Goal: Communication & Community: Answer question/provide support

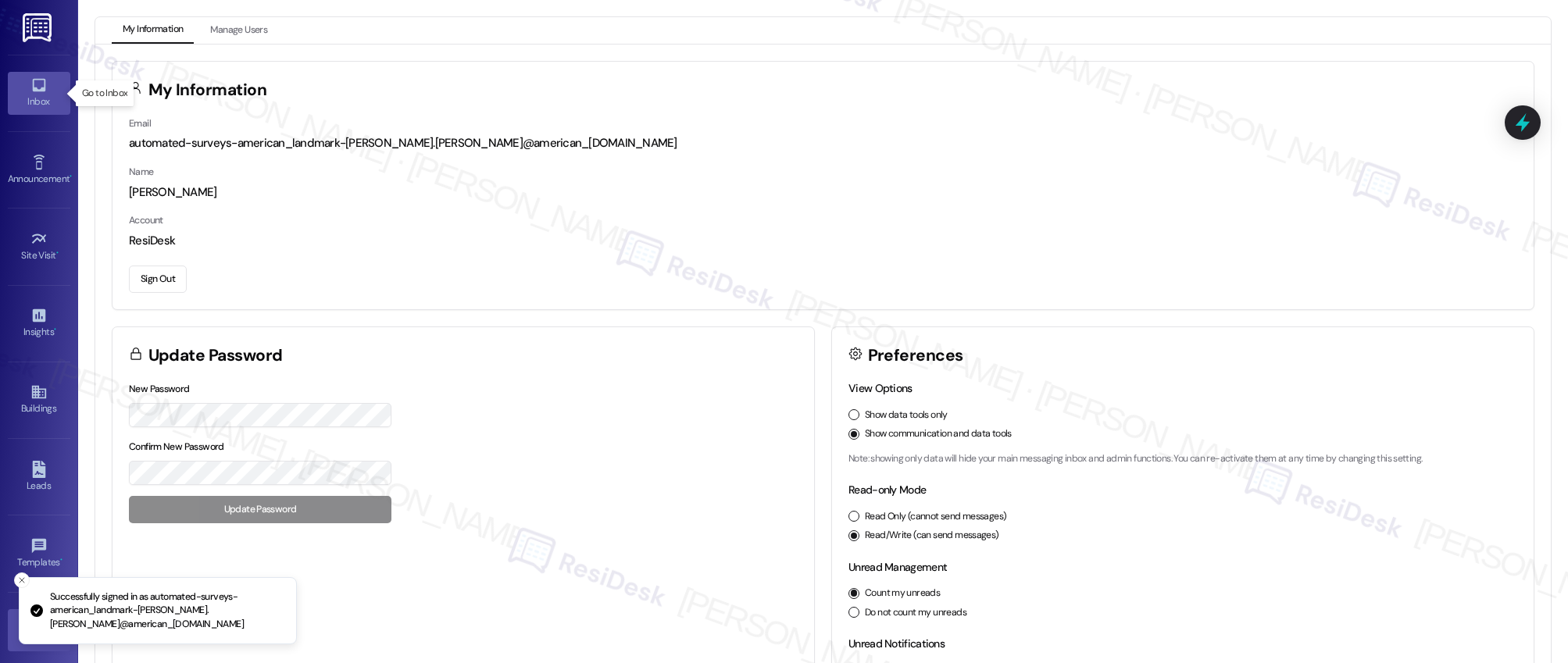
click at [36, 94] on div "Inbox" at bounding box center [39, 101] width 79 height 16
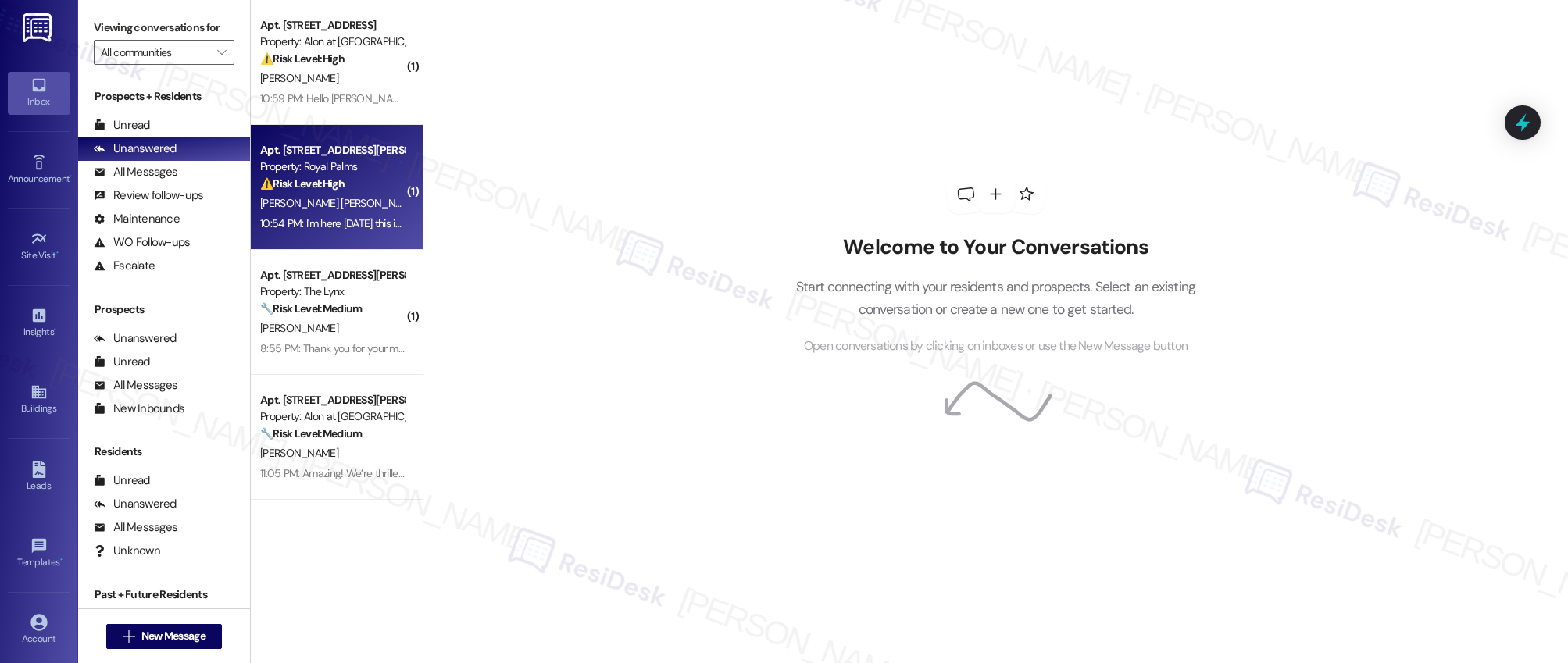
click at [327, 225] on div "10:54 PM: I'm here today this is Margarita from apt 219 I still haven't had the…" at bounding box center [709, 223] width 899 height 14
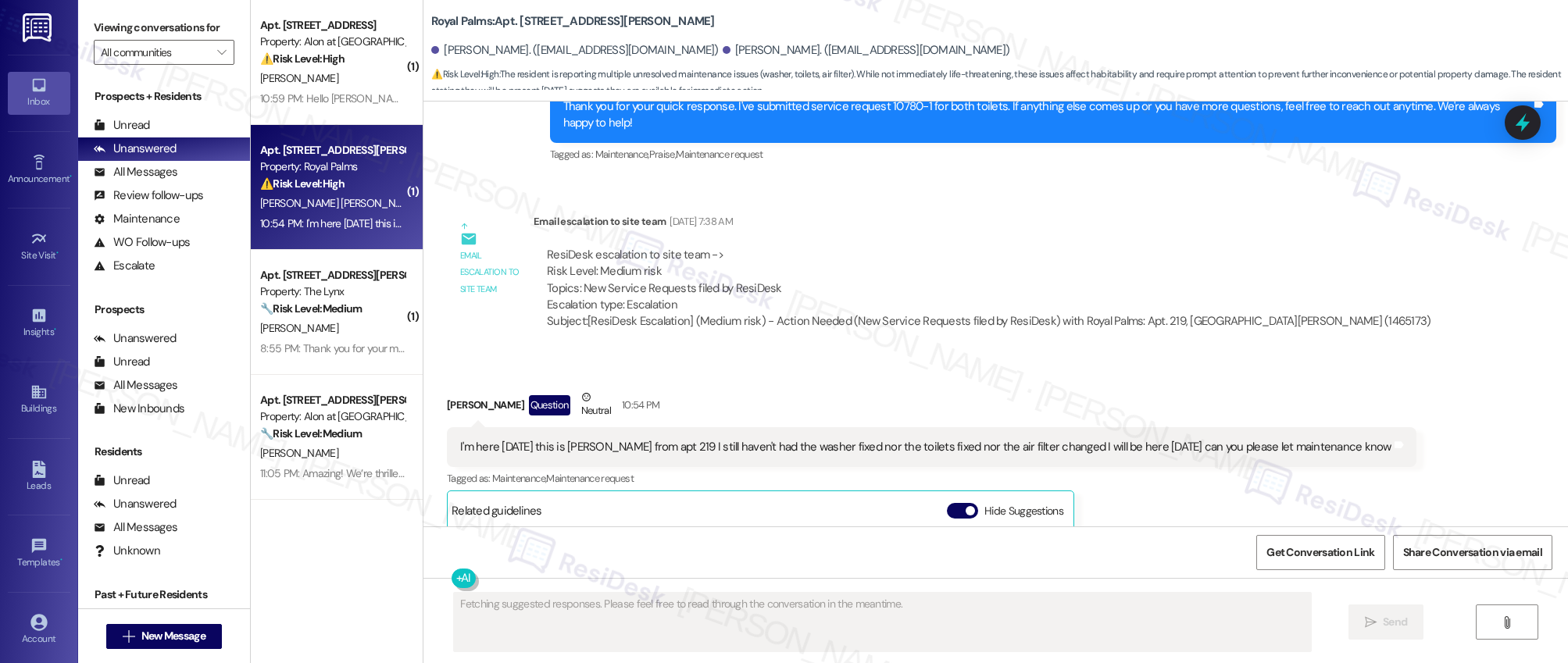
scroll to position [1870, 0]
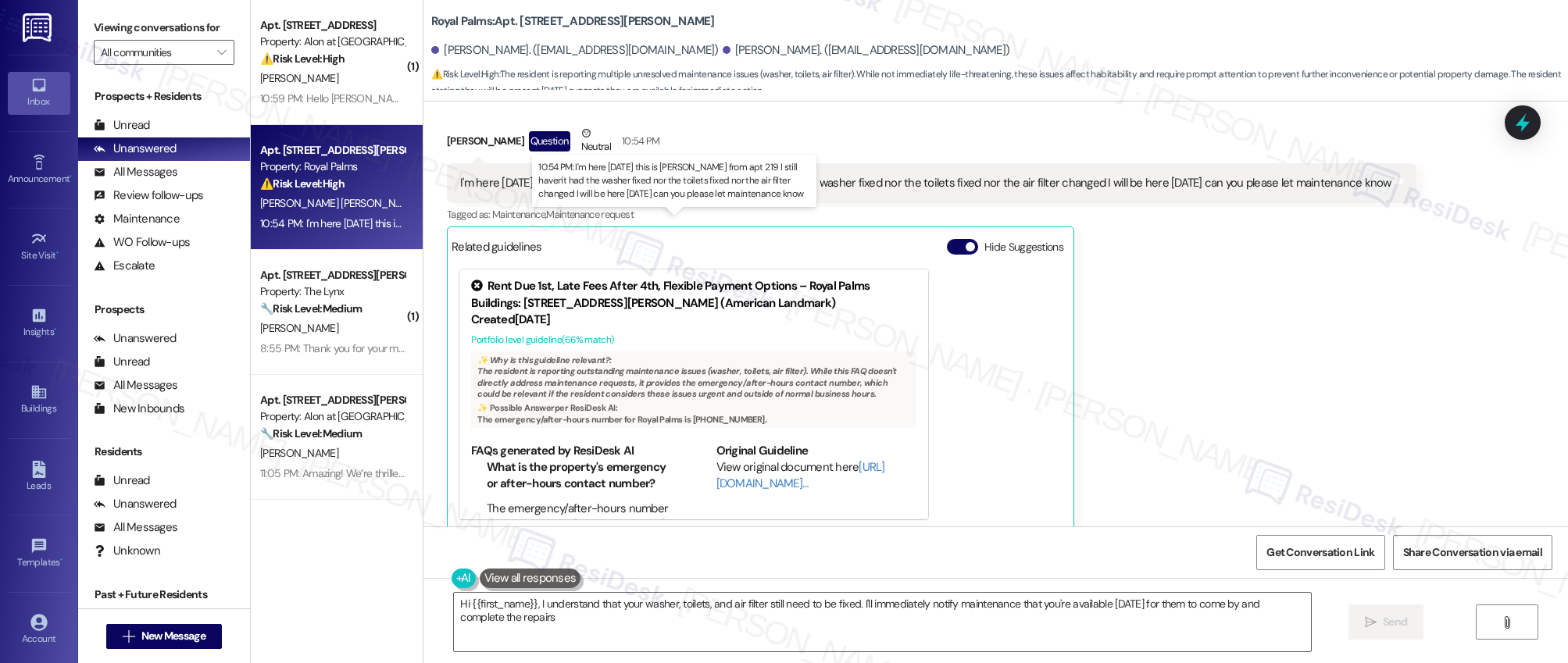
type textarea "Hi {{first_name}}, I understand that your washer, toilets, and air filter still…"
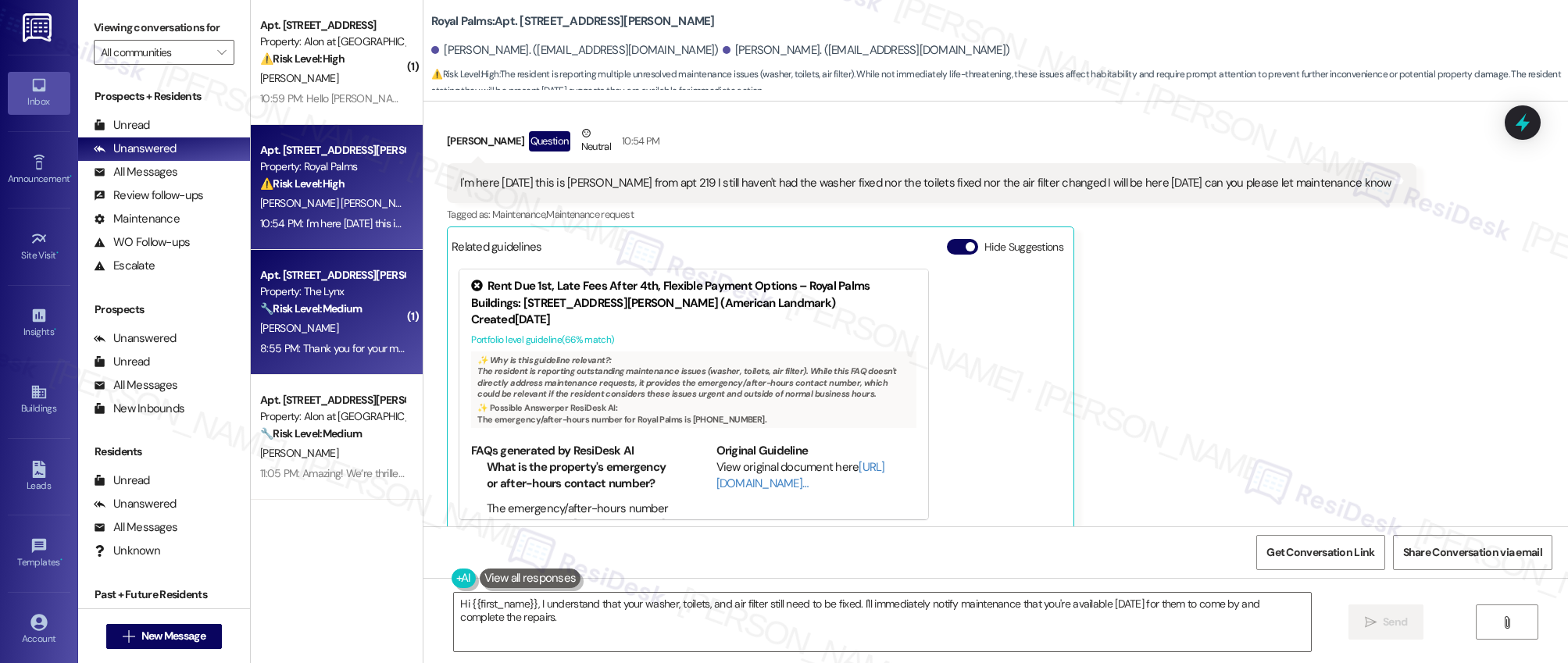
click at [374, 335] on div "T. Reese" at bounding box center [332, 328] width 148 height 20
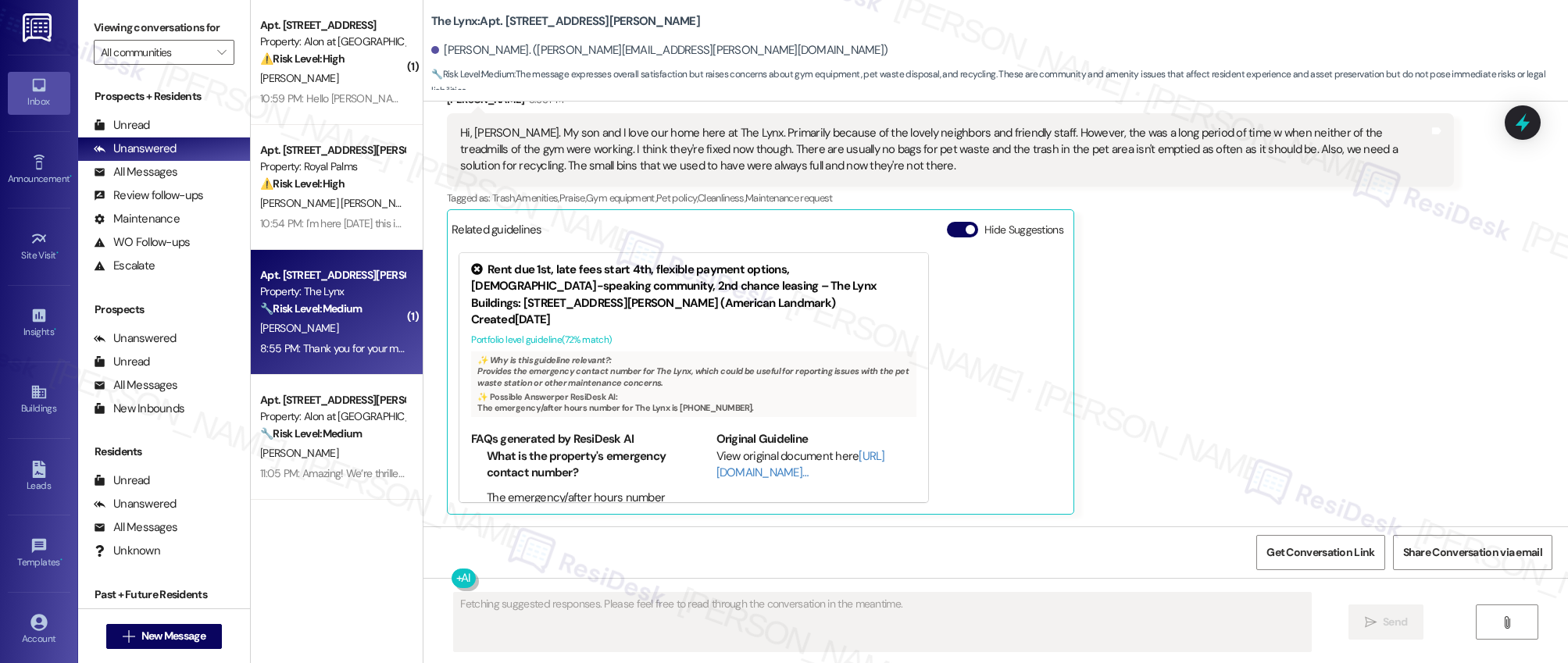
scroll to position [501, 0]
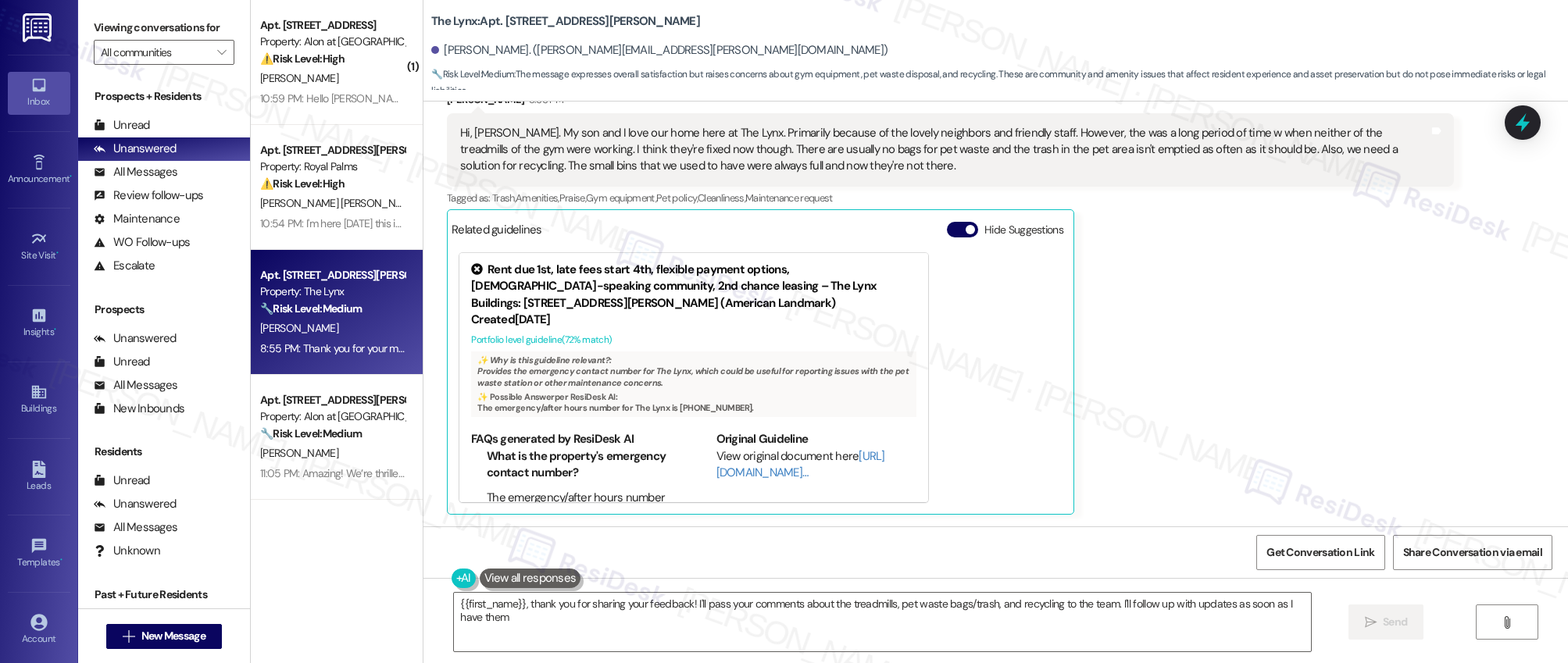
type textarea "{{first_name}}, thank you for sharing your feedback! I'll pass your comments ab…"
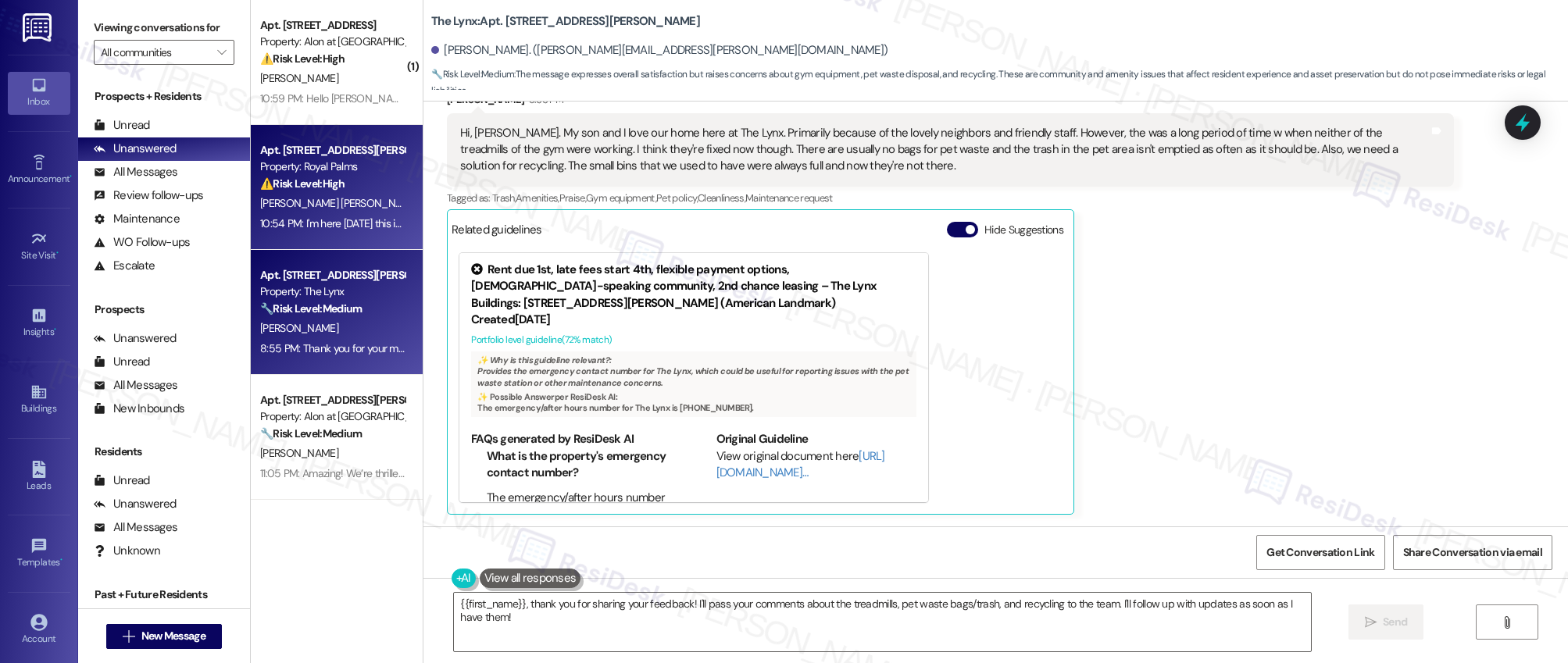
click at [312, 195] on div "V. Duran Tamayo M. Esparza" at bounding box center [332, 203] width 148 height 20
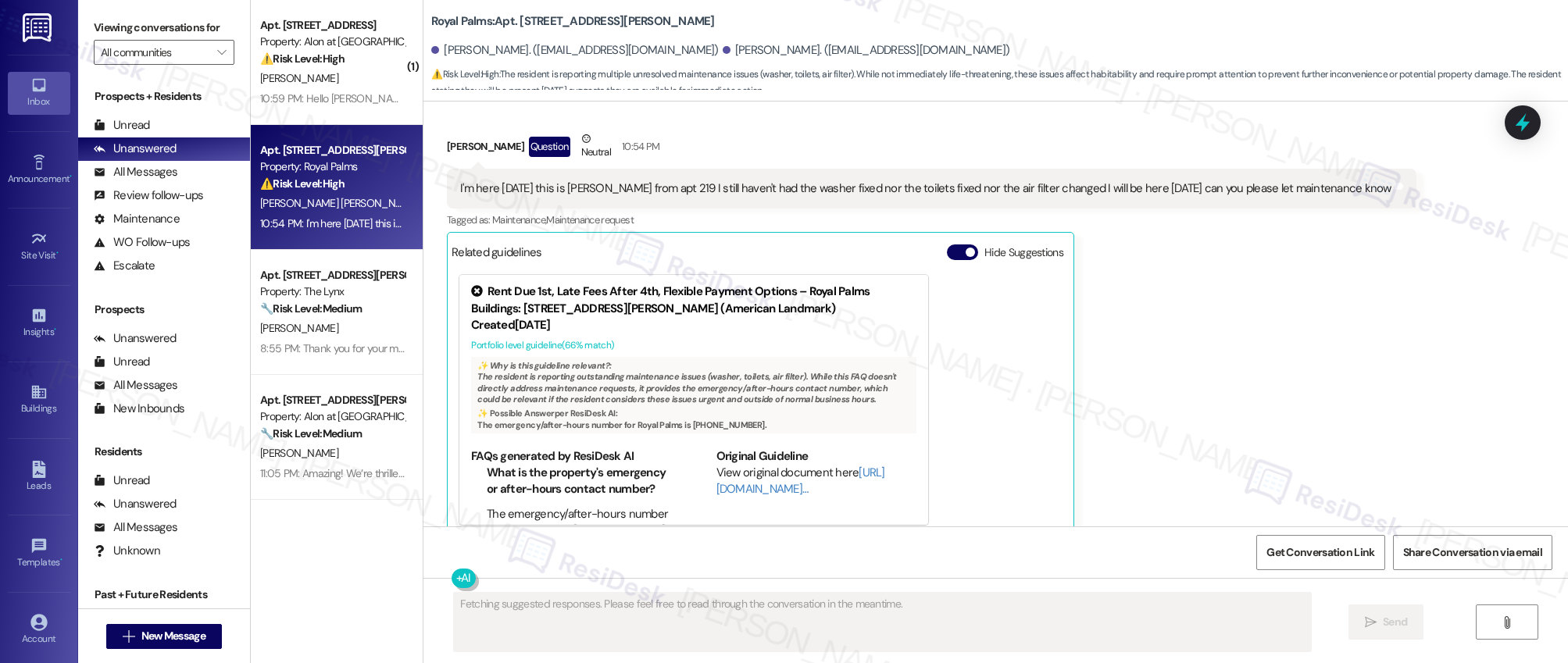
scroll to position [1870, 0]
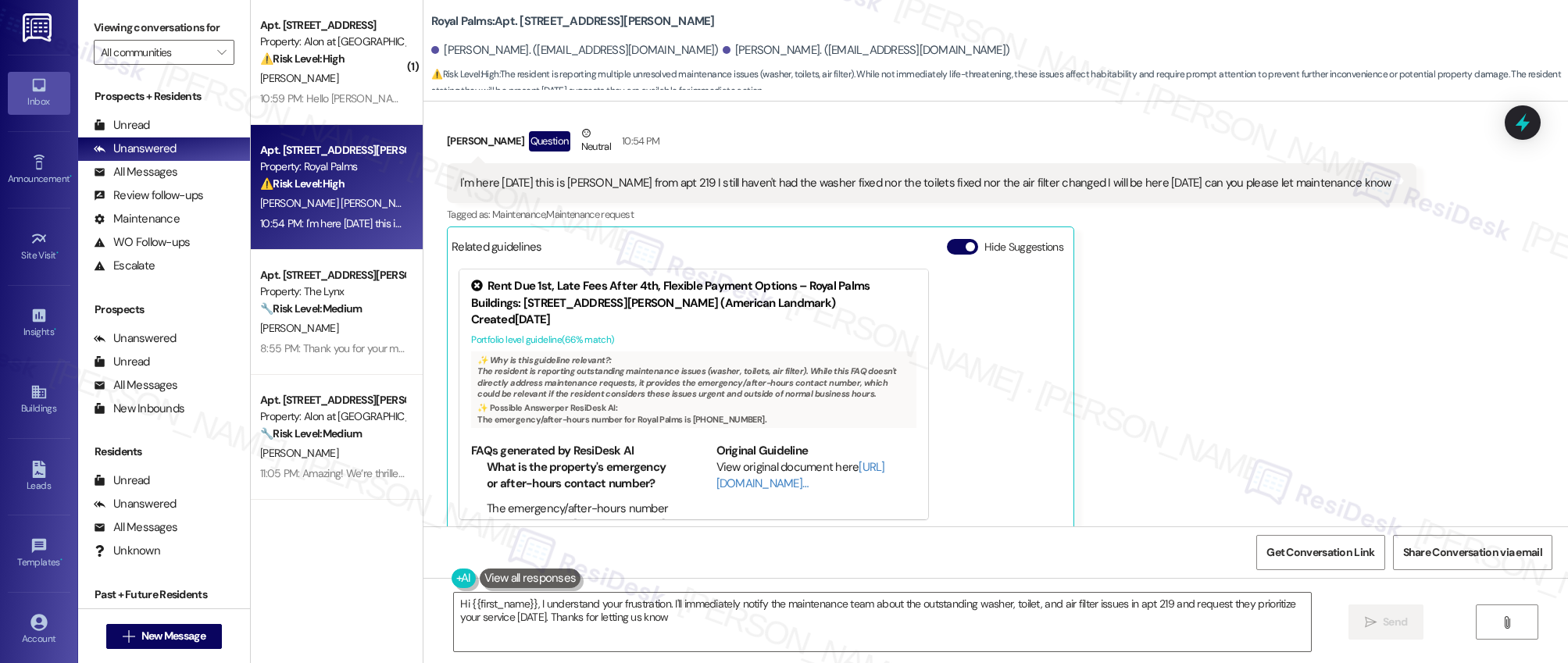
type textarea "Hi {{first_name}}, I understand your frustration. I'll immediately notify the m…"
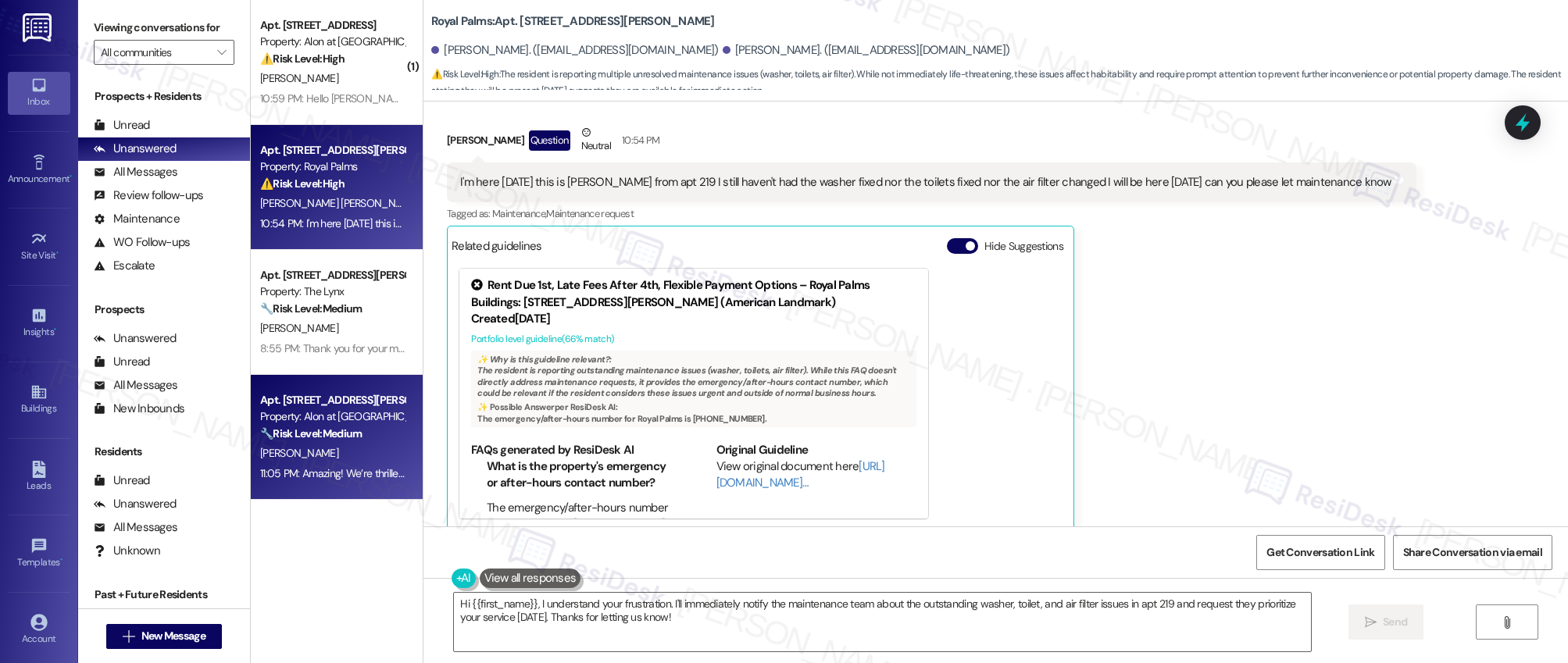
click at [334, 396] on div "Apt. 1238, 1835 Lockhill Selma Rd" at bounding box center [332, 400] width 145 height 17
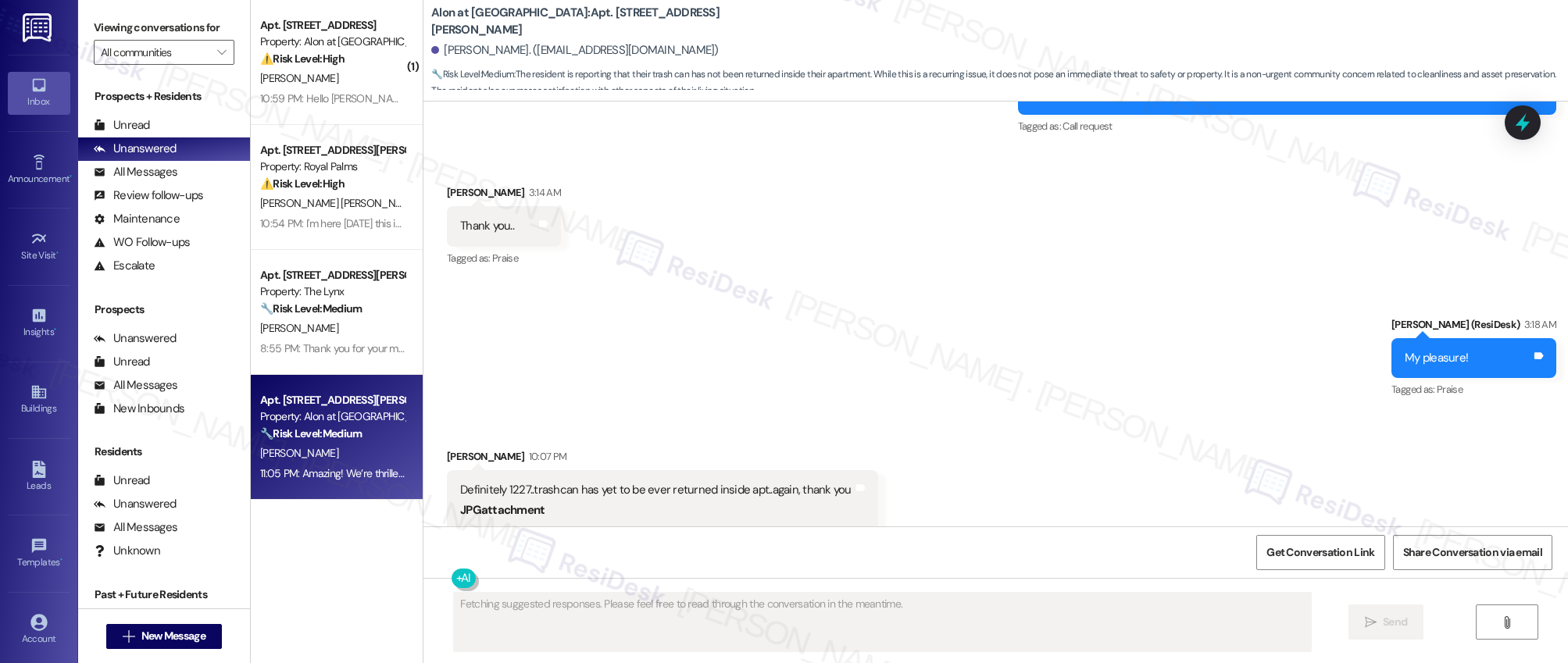
scroll to position [1815, 0]
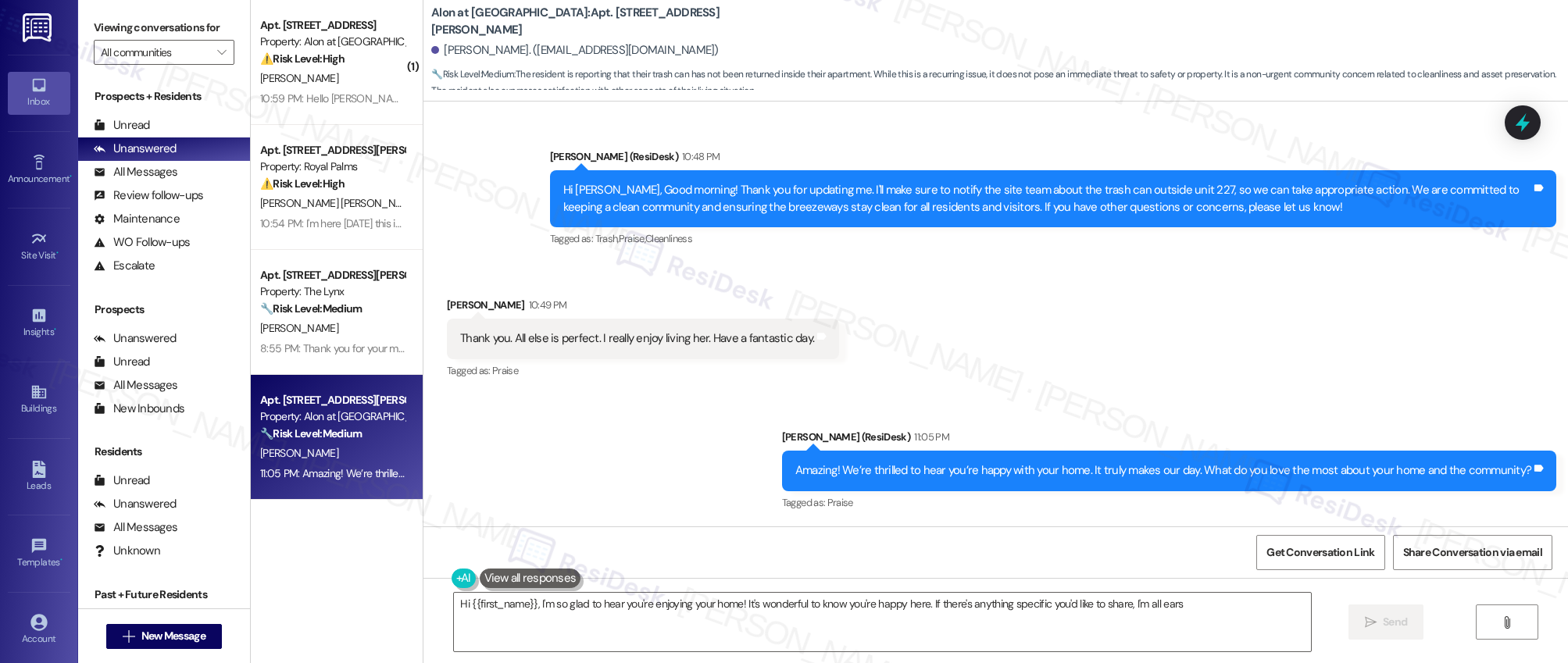
type textarea "Hi {{first_name}}, I'm so glad to hear you're enjoying your home! It's wonderfu…"
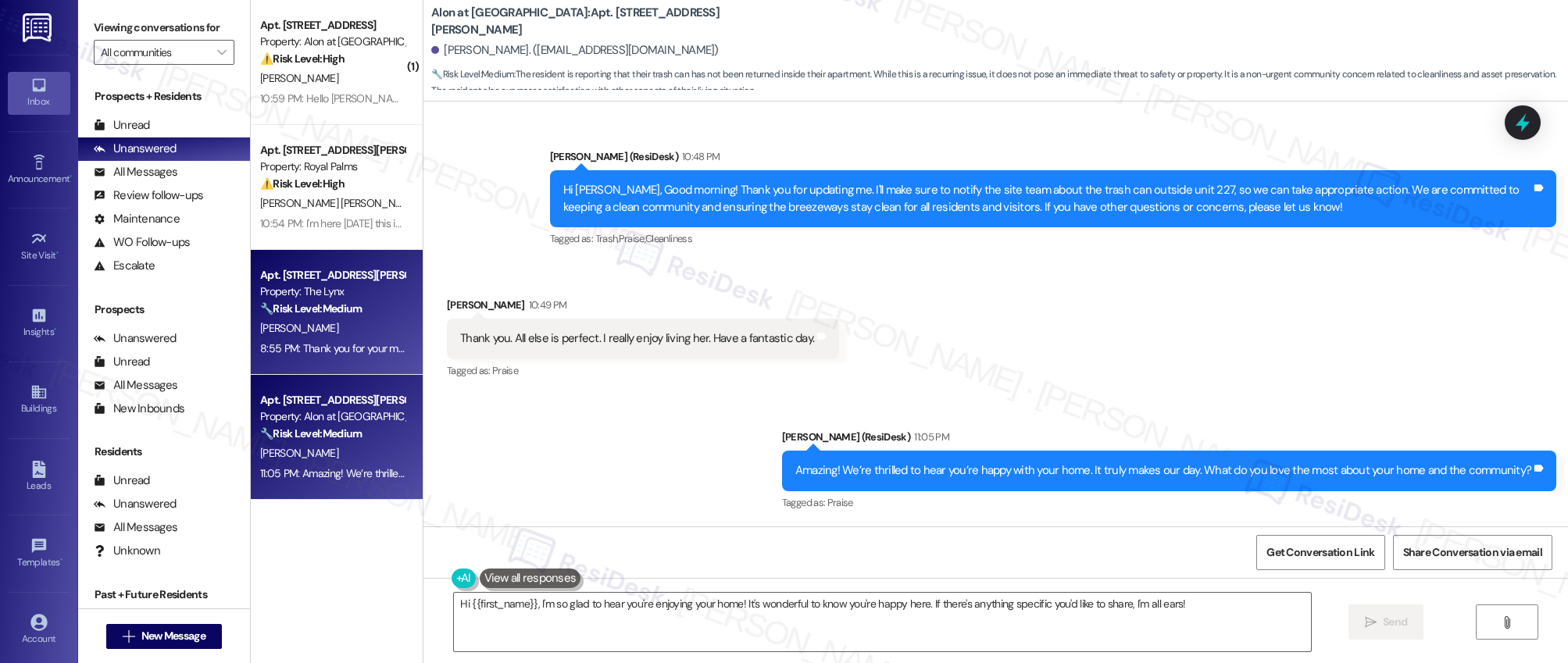
click at [347, 355] on div "8:55 PM: Thank you for your message. Our offices are currently closed, but we w…" at bounding box center [332, 349] width 148 height 20
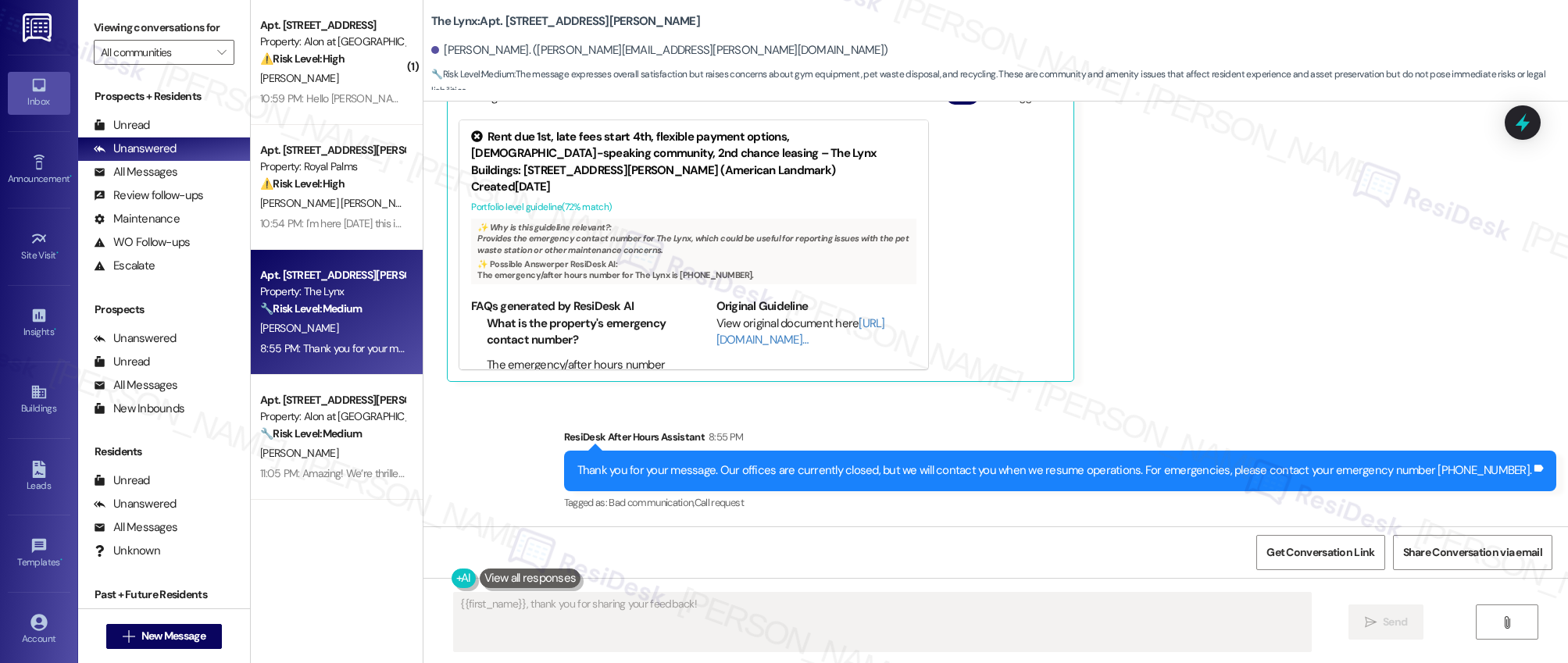
scroll to position [634, 0]
type textarea "{{first_name}}, thank you for sharing your feedback! I'll pass your comments ab…"
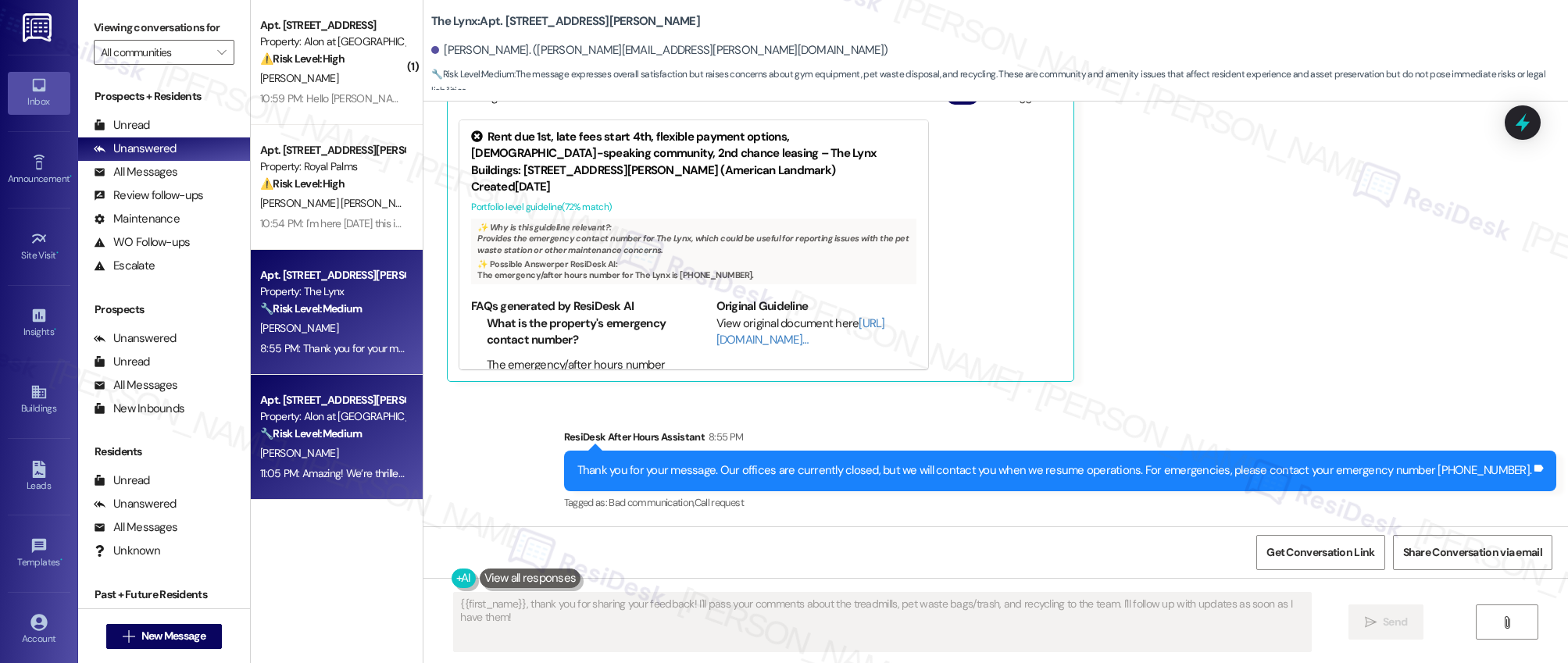
click at [301, 416] on div "Property: Alon at [GEOGRAPHIC_DATA]" at bounding box center [332, 417] width 145 height 17
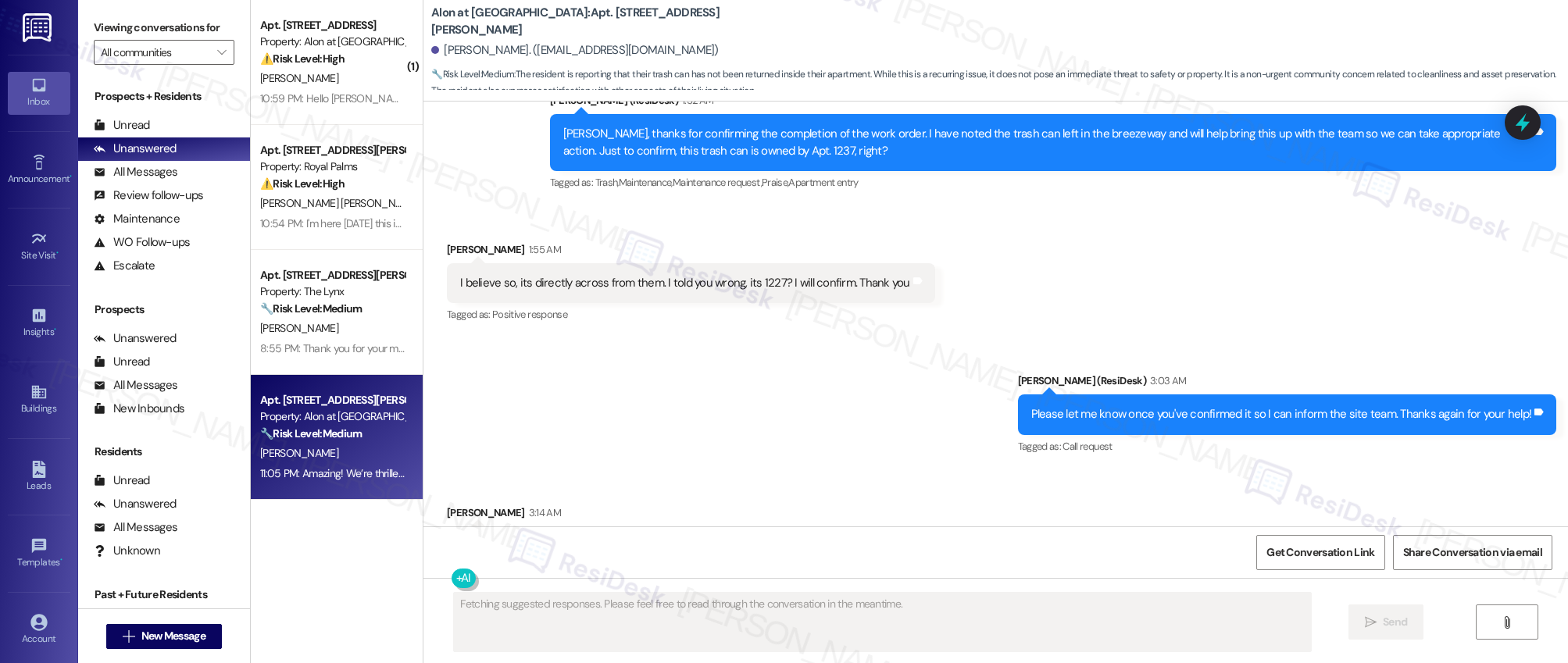
scroll to position [1814, 0]
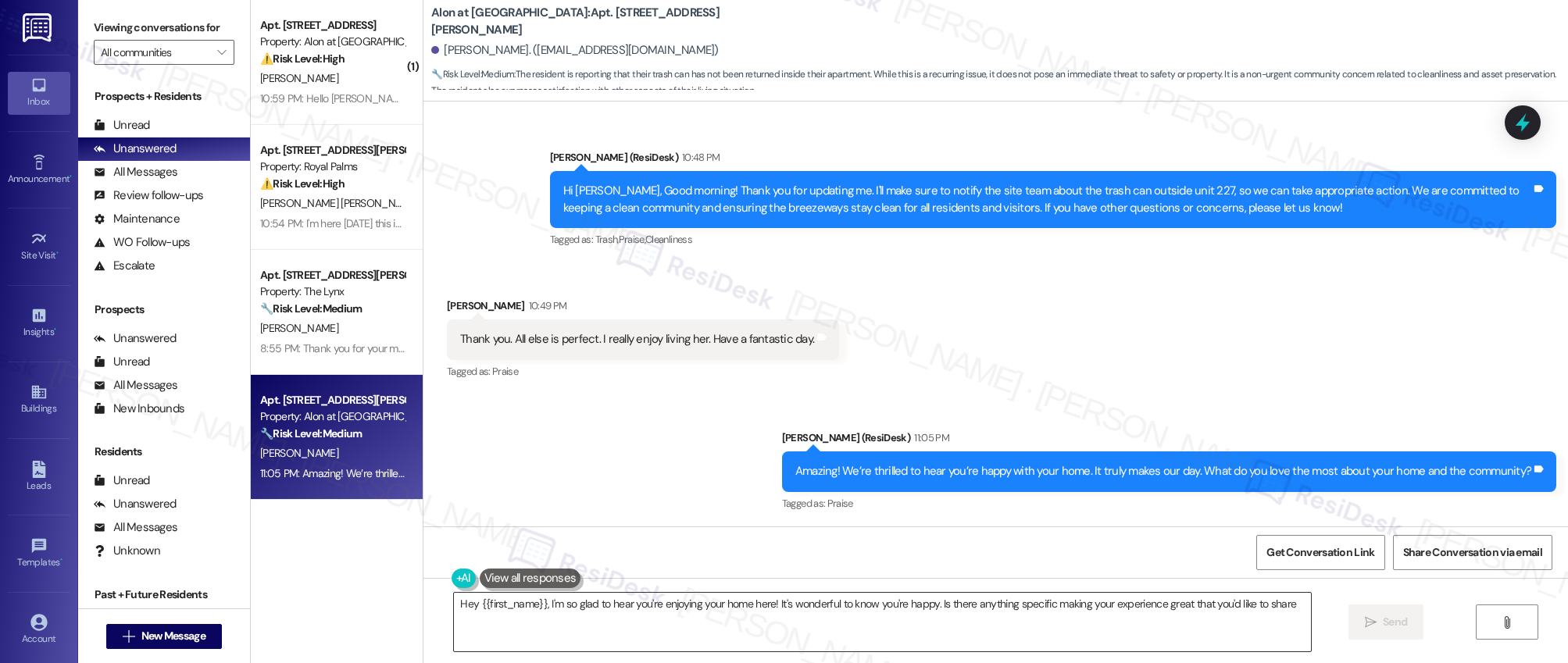
type textarea "Hey {{first_name}}, I'm so glad to hear you're enjoying your home here! It's wo…"
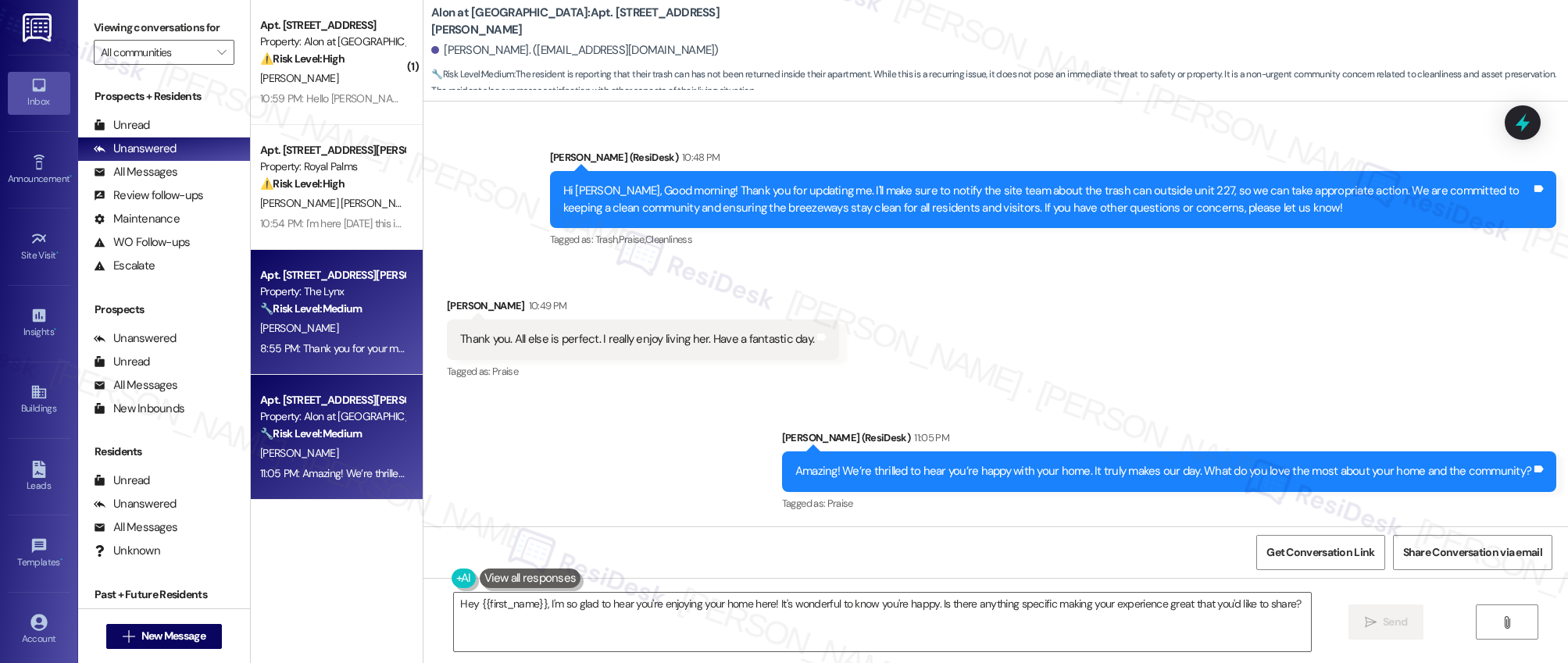
click at [311, 278] on div "Apt. 1705, 6000 Randolph Blvd" at bounding box center [332, 276] width 145 height 17
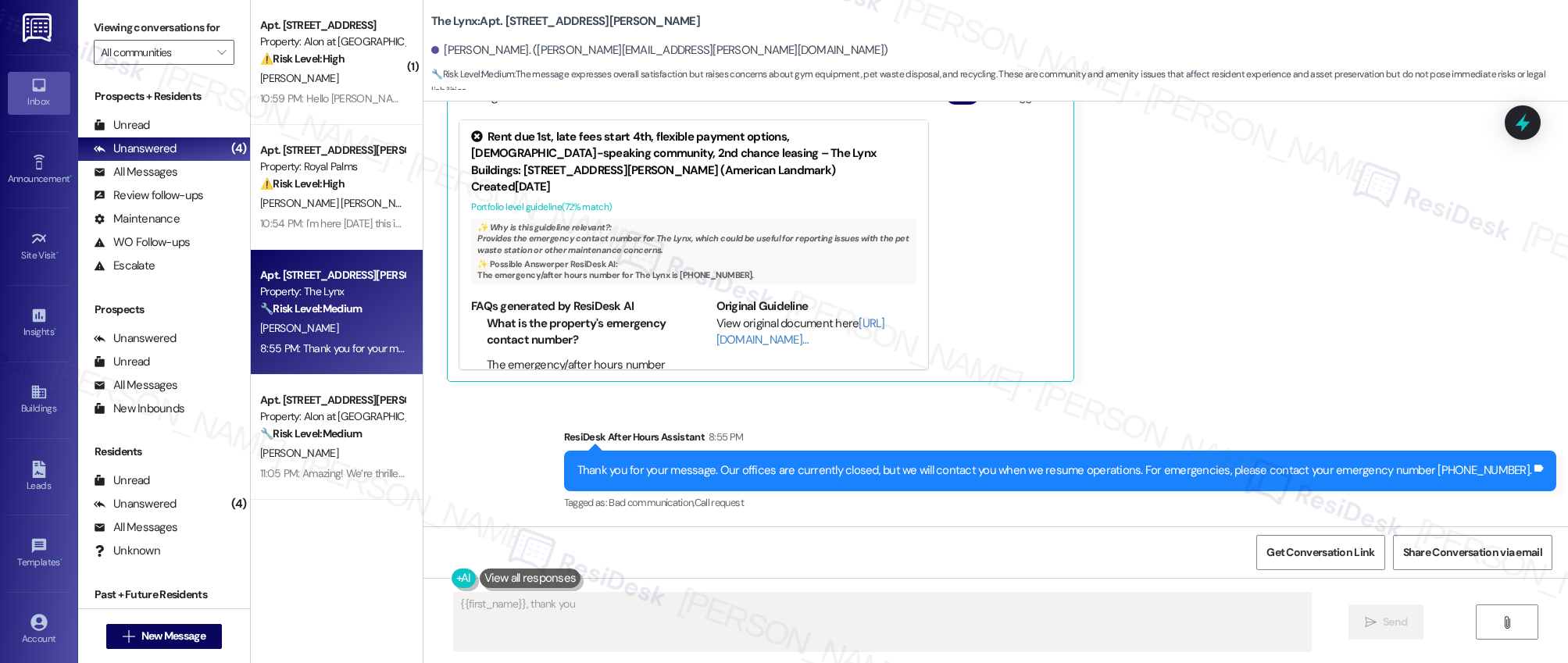
scroll to position [634, 0]
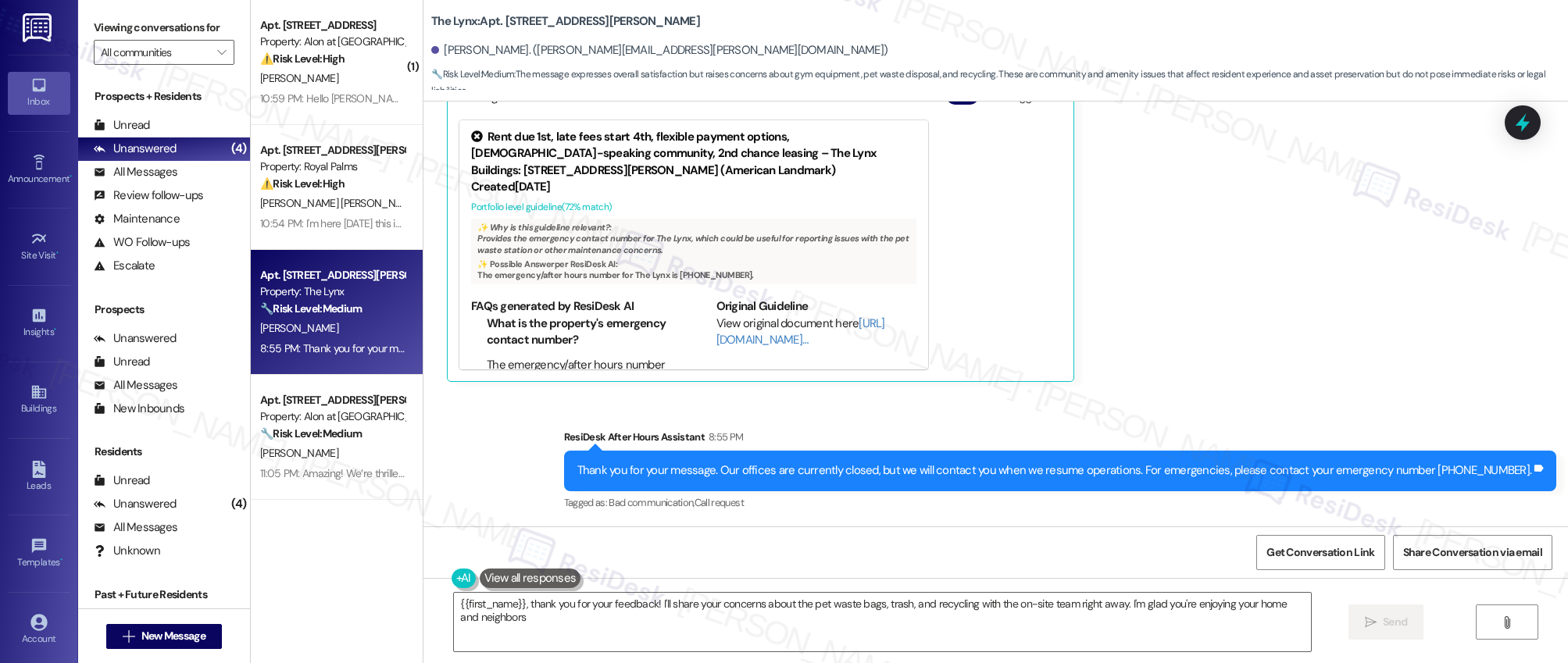
type textarea "{{first_name}}, thank you for your feedback! I'll share your concerns about the…"
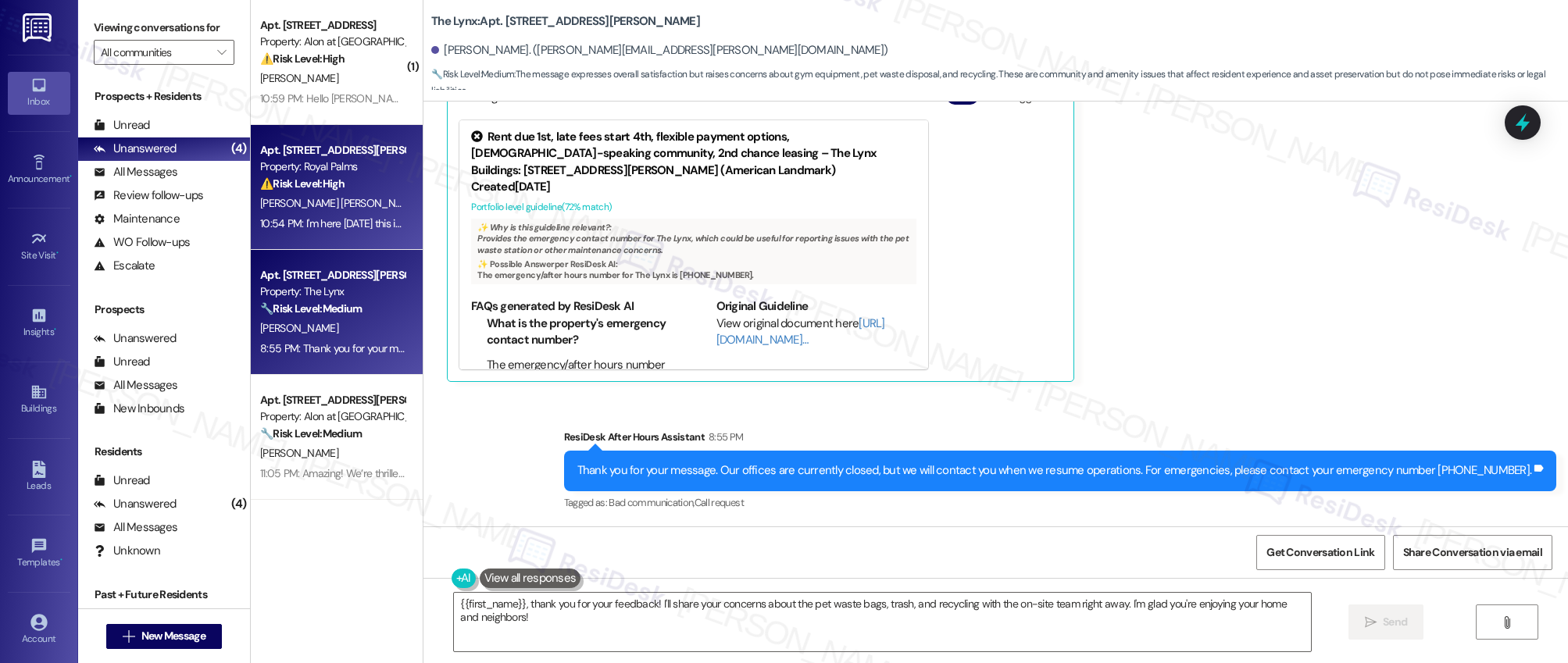
click at [363, 183] on div "⚠️ Risk Level: High The resident is reporting multiple unresolved maintenance i…" at bounding box center [332, 184] width 145 height 17
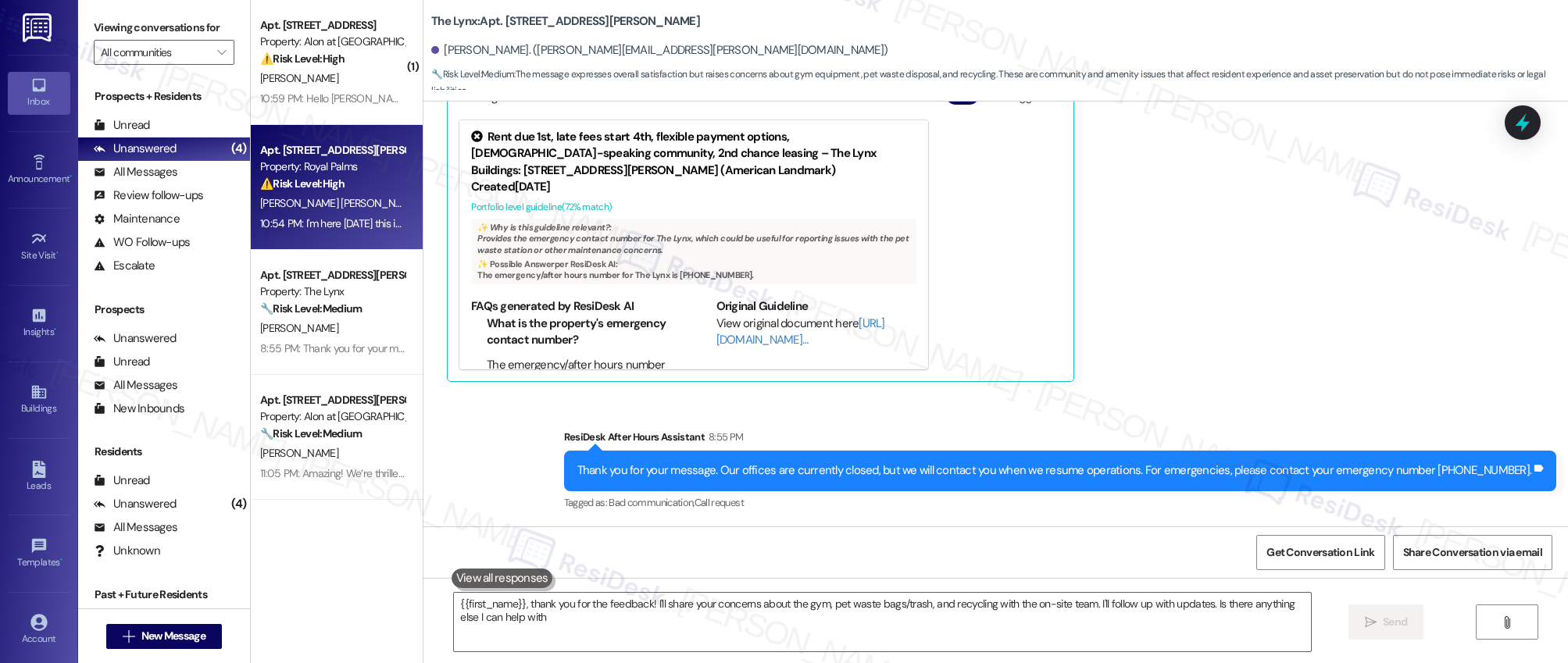
type textarea "{{first_name}}, thank you for the feedback! I'll share your concerns about the …"
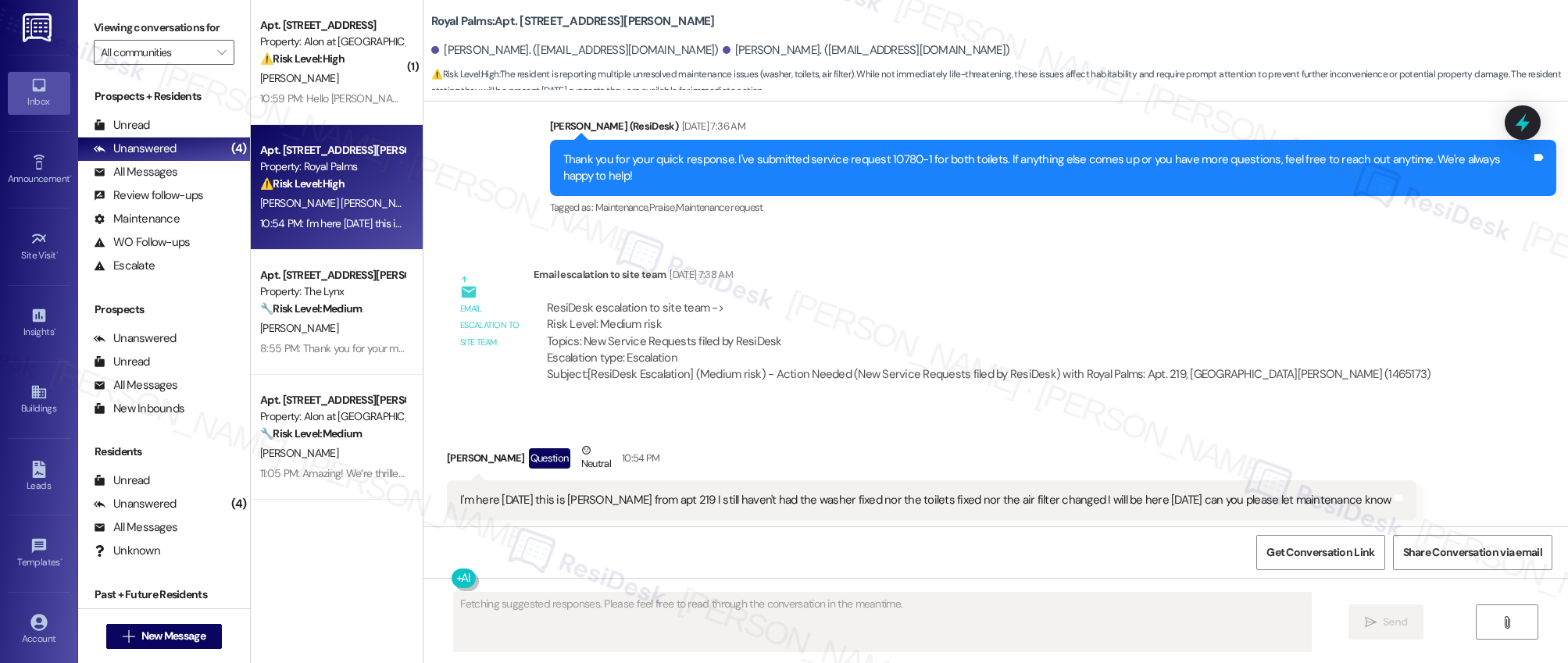
scroll to position [1870, 0]
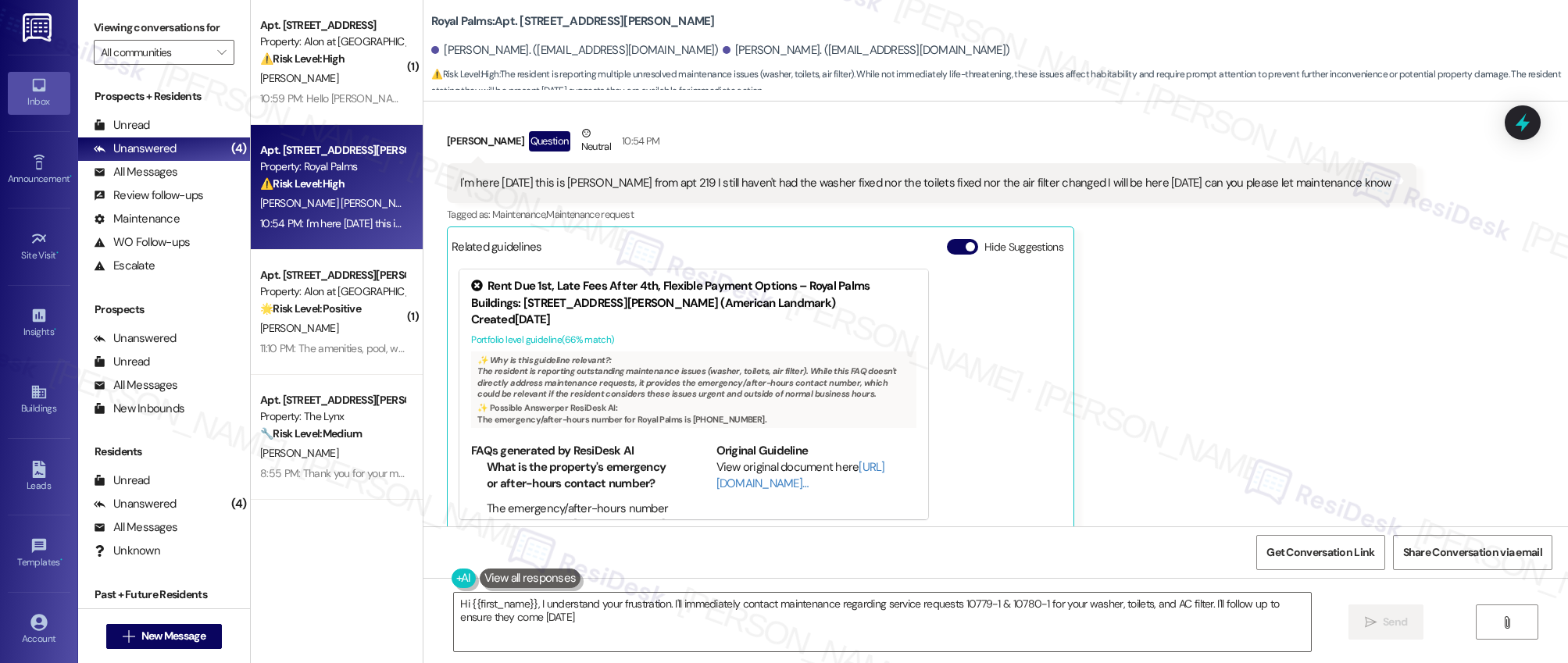
type textarea "Hi {{first_name}}, I understand your frustration. I'll immediately contact main…"
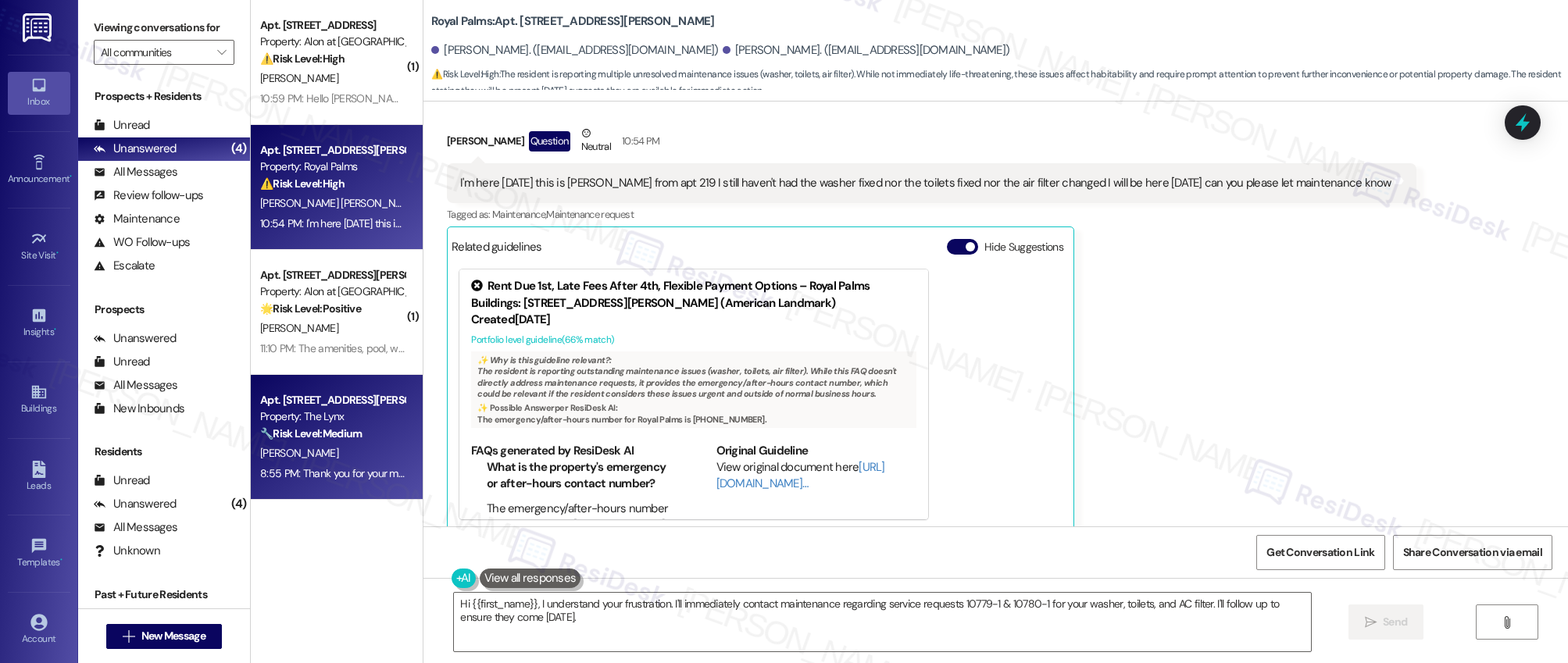
click at [334, 412] on div "Property: The Lynx" at bounding box center [332, 417] width 145 height 17
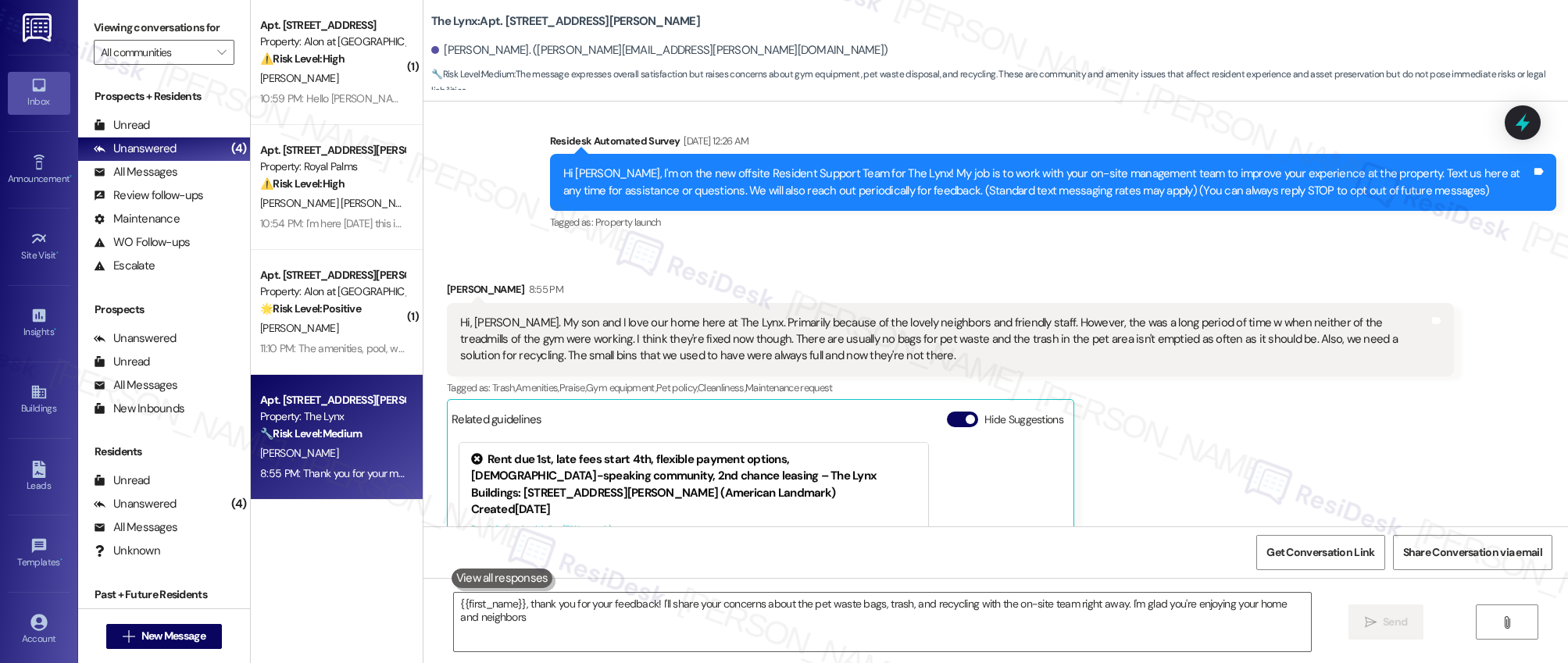
type textarea "{{first_name}}, thank you for your feedback! I'll share your concerns about the…"
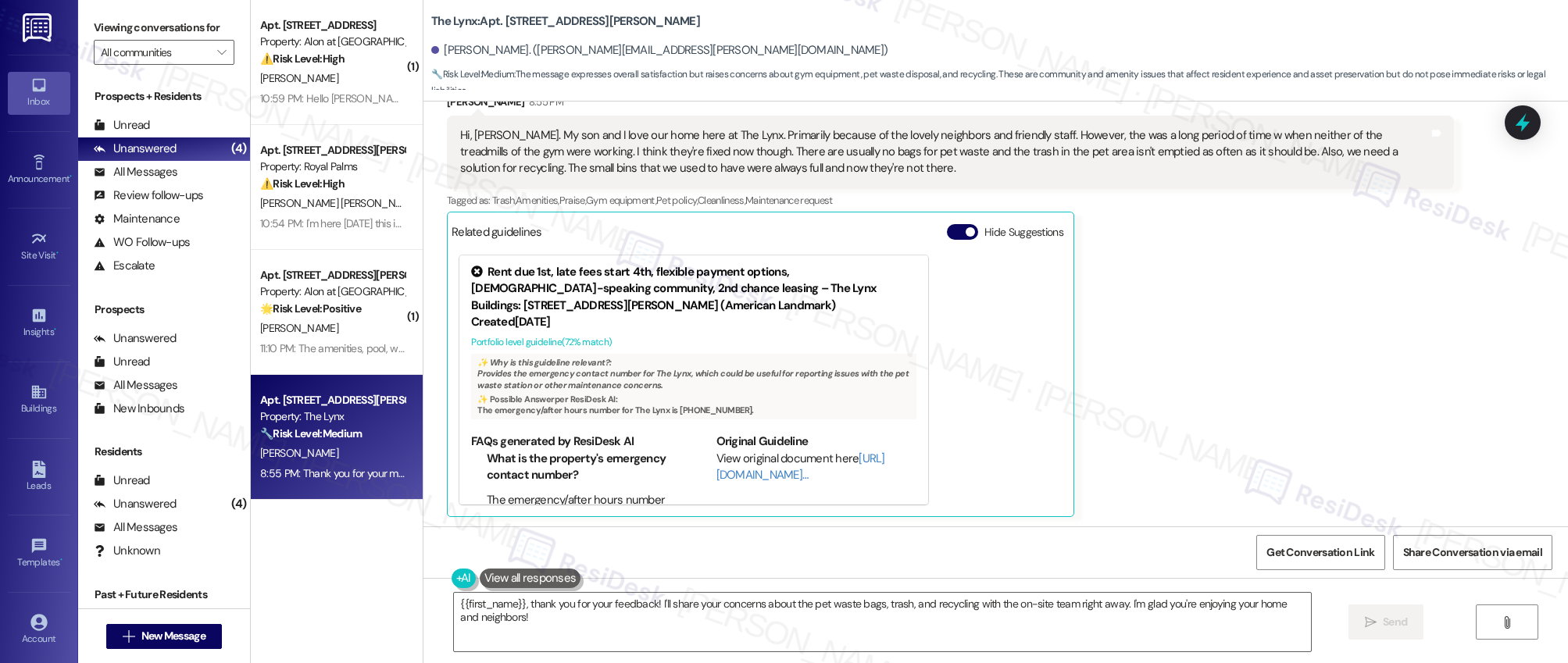
scroll to position [501, 0]
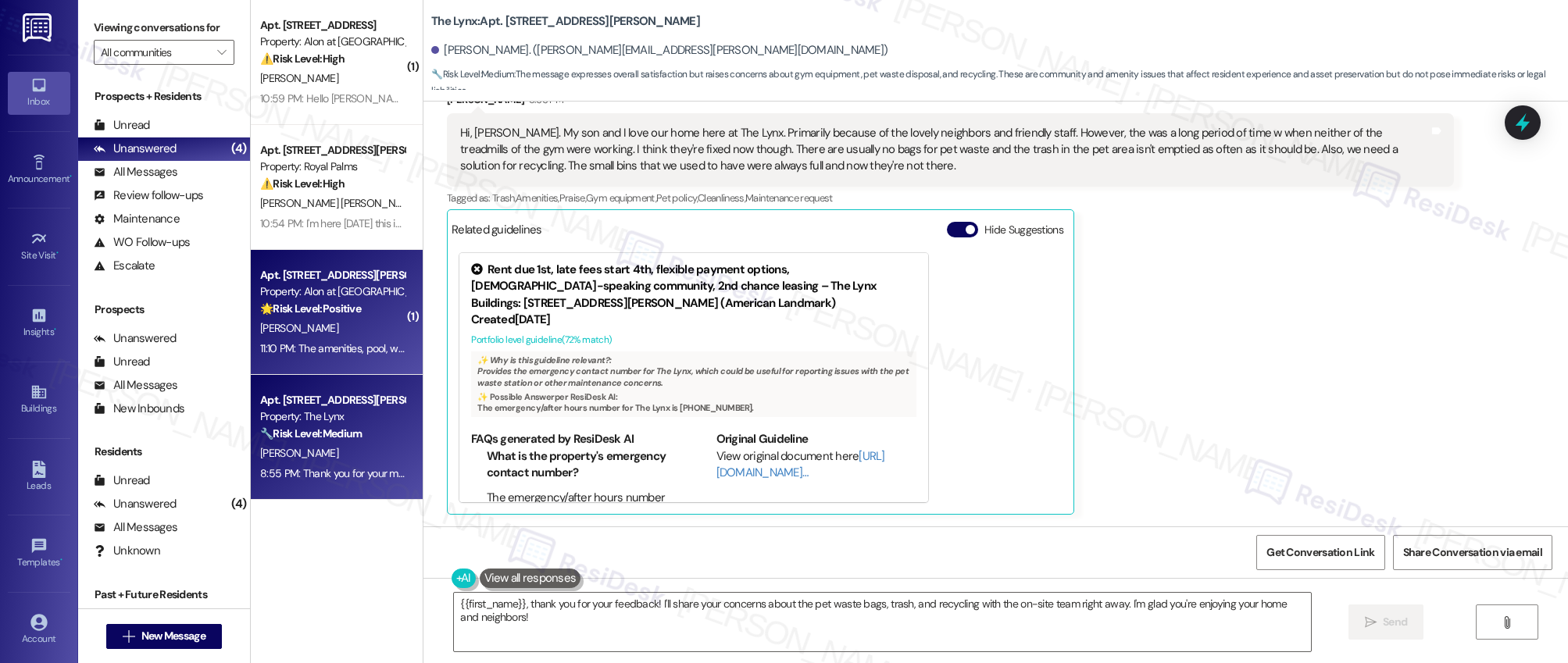
click at [375, 333] on div "T. Vielma" at bounding box center [332, 328] width 148 height 20
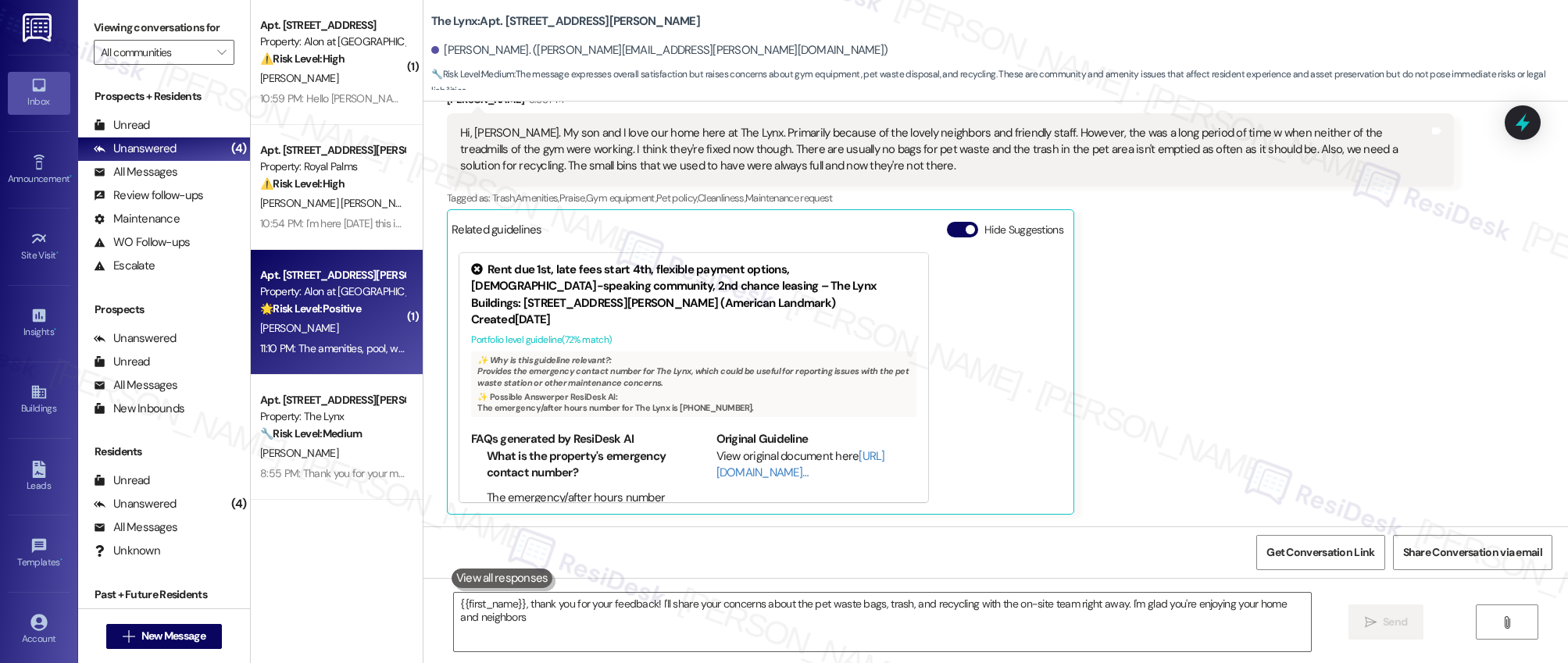
type textarea "{{first_name}}, thank you for your feedback! I'll share your concerns about the…"
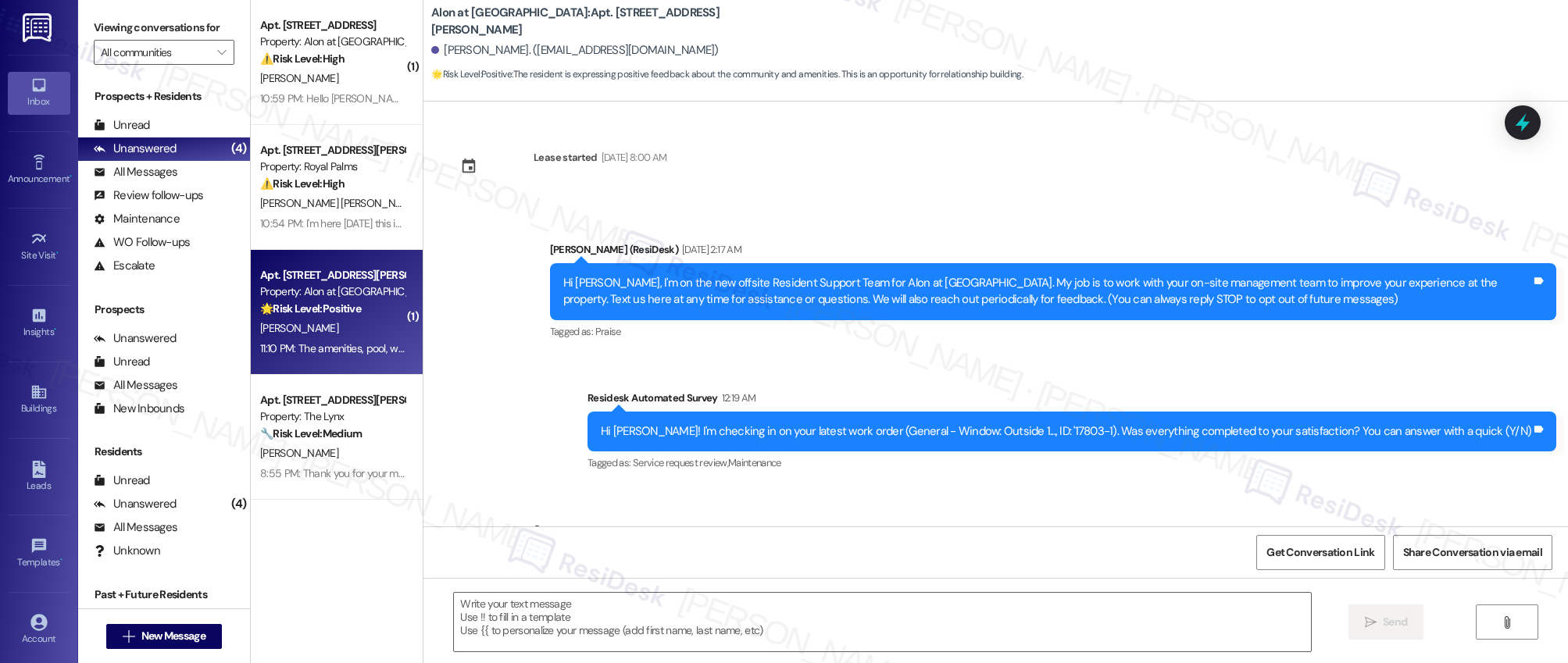
scroll to position [2263, 0]
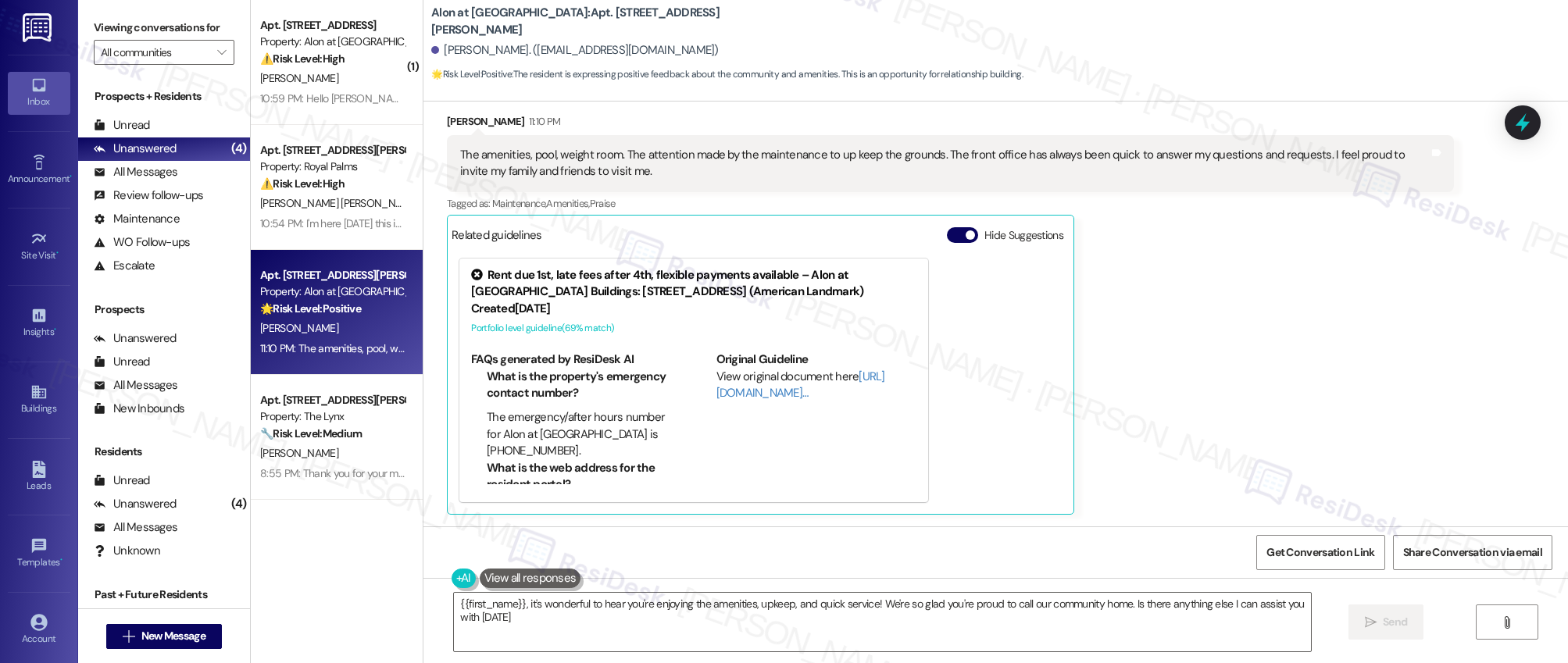
type textarea "{{first_name}}, it's wonderful to hear you're enjoying the amenities, upkeep, a…"
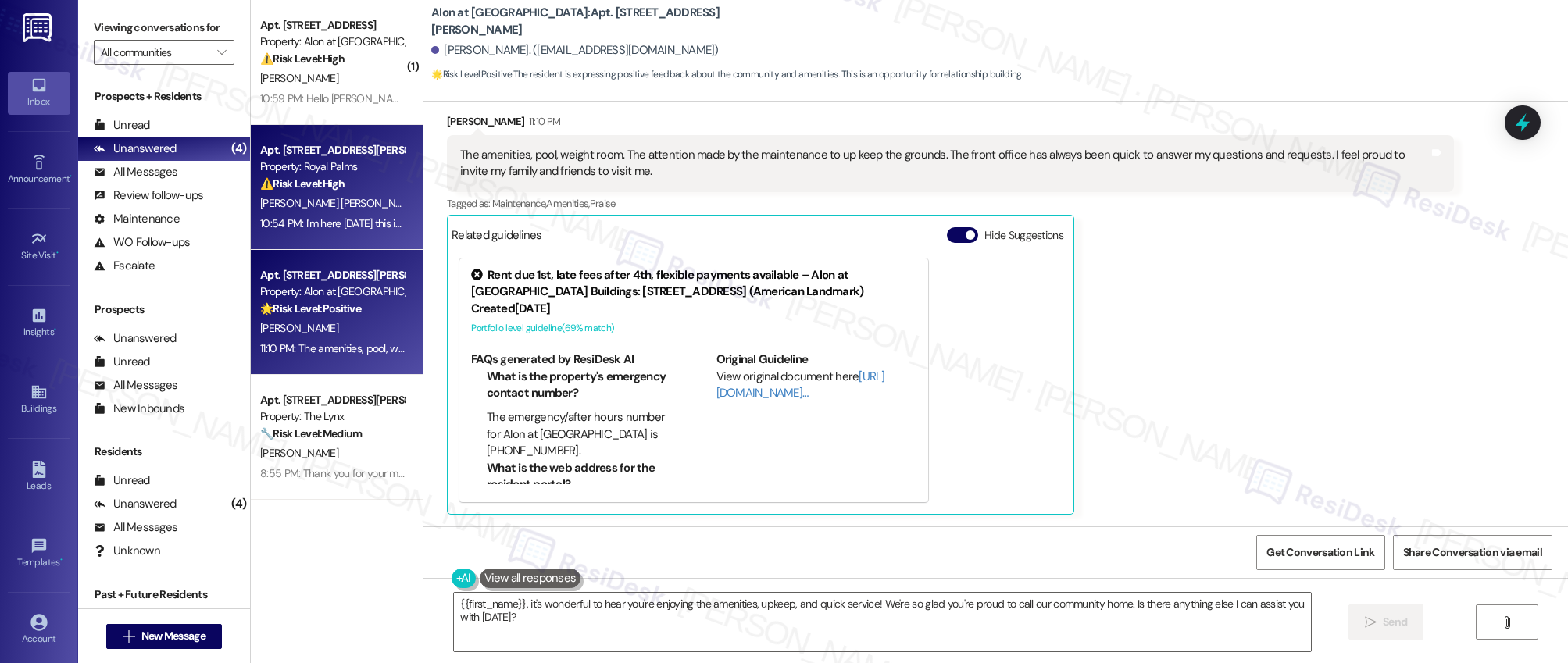
click at [424, 200] on span "M. Esparza" at bounding box center [463, 203] width 79 height 14
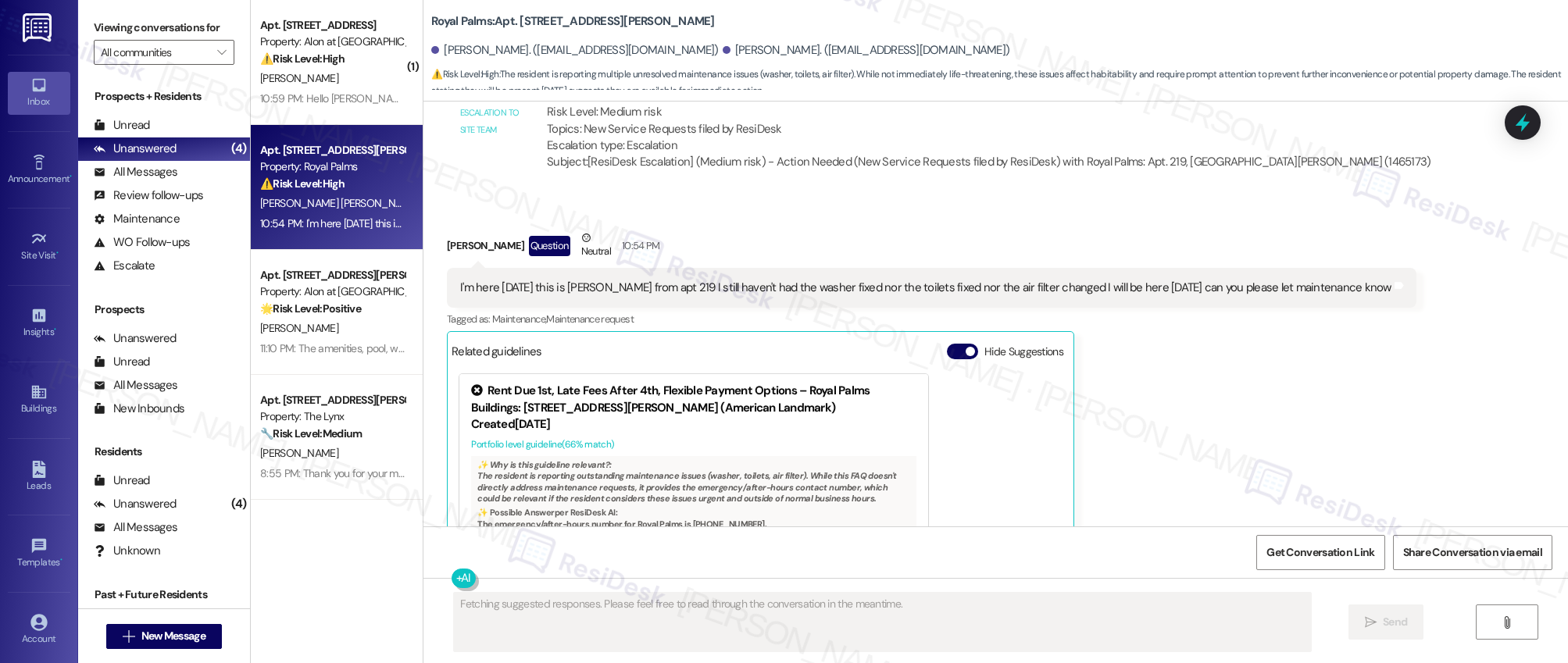
scroll to position [1870, 0]
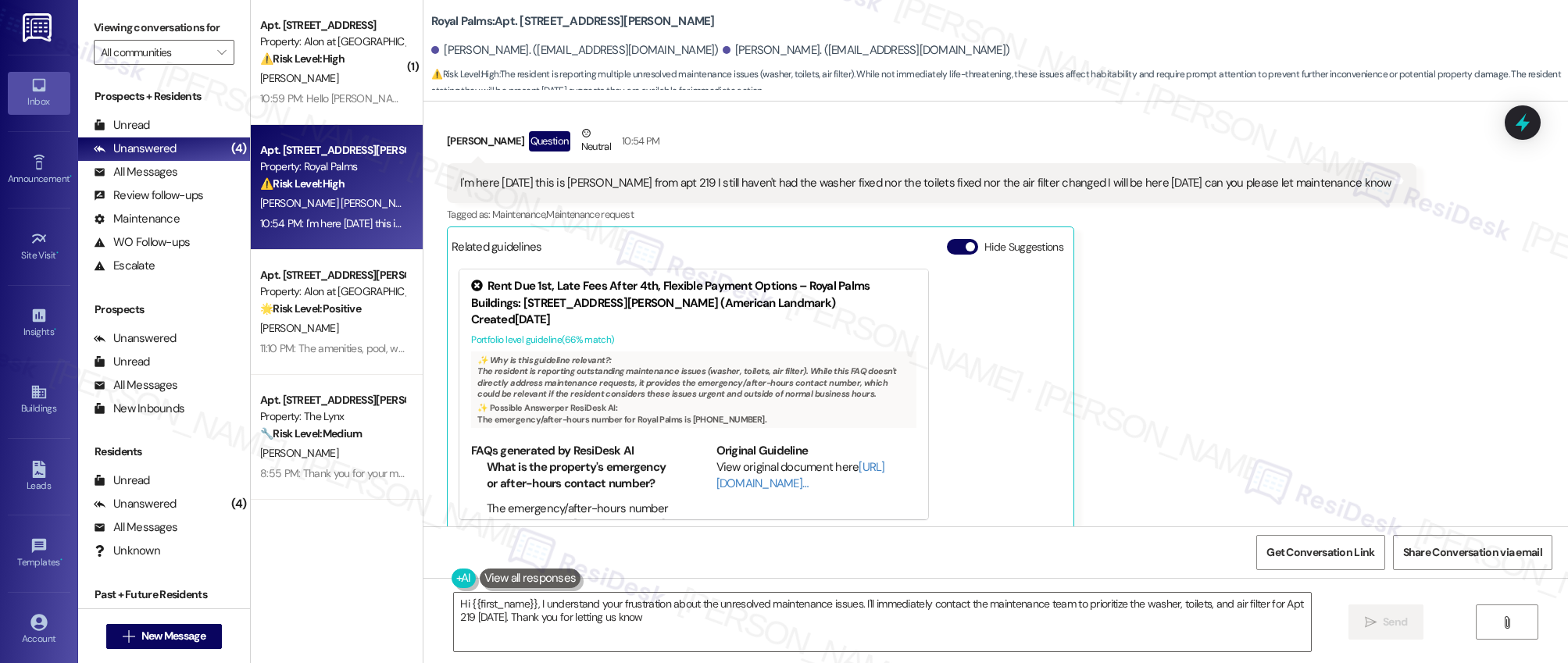
type textarea "Hi {{first_name}}, I understand your frustration about the unresolved maintenan…"
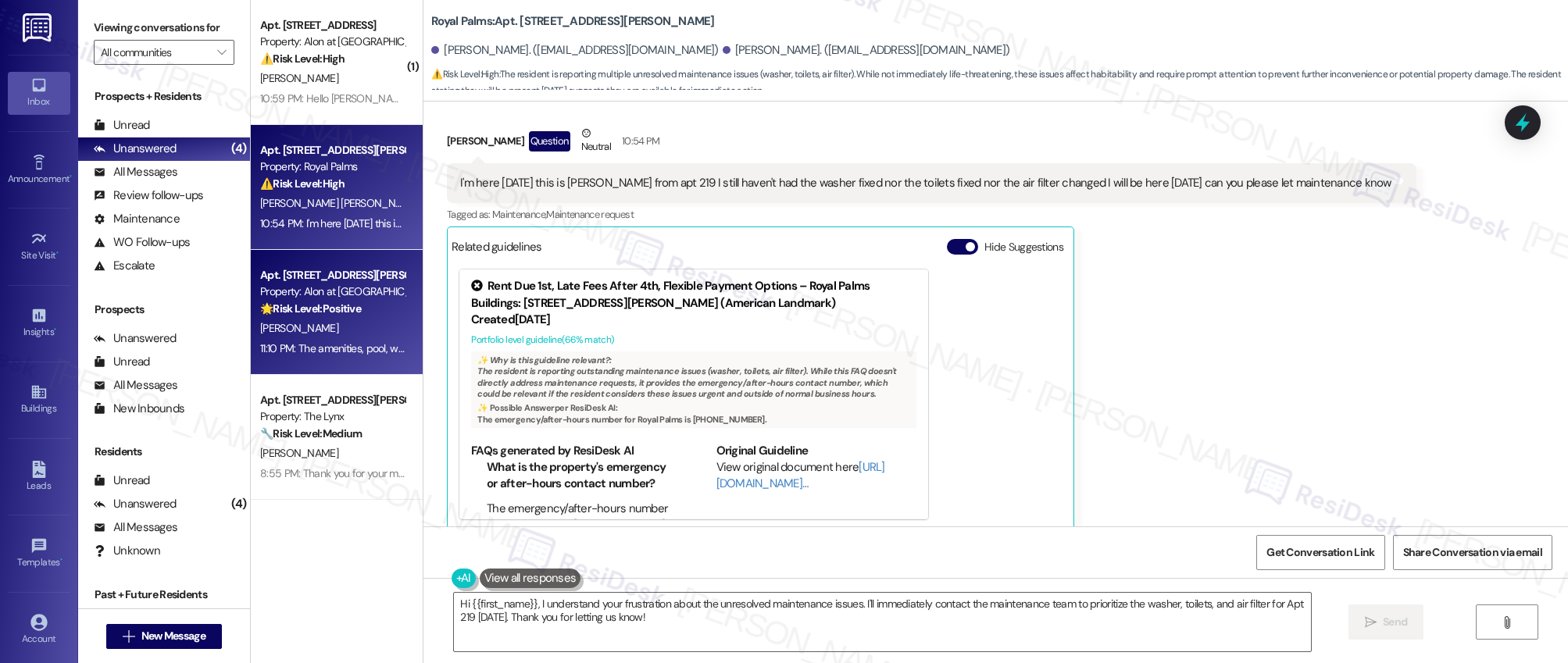
click at [354, 318] on div "Apt. 1238, 1835 Lockhill Selma Rd Property: Alon at Castle Hills 🌟 Risk Level: …" at bounding box center [332, 292] width 148 height 53
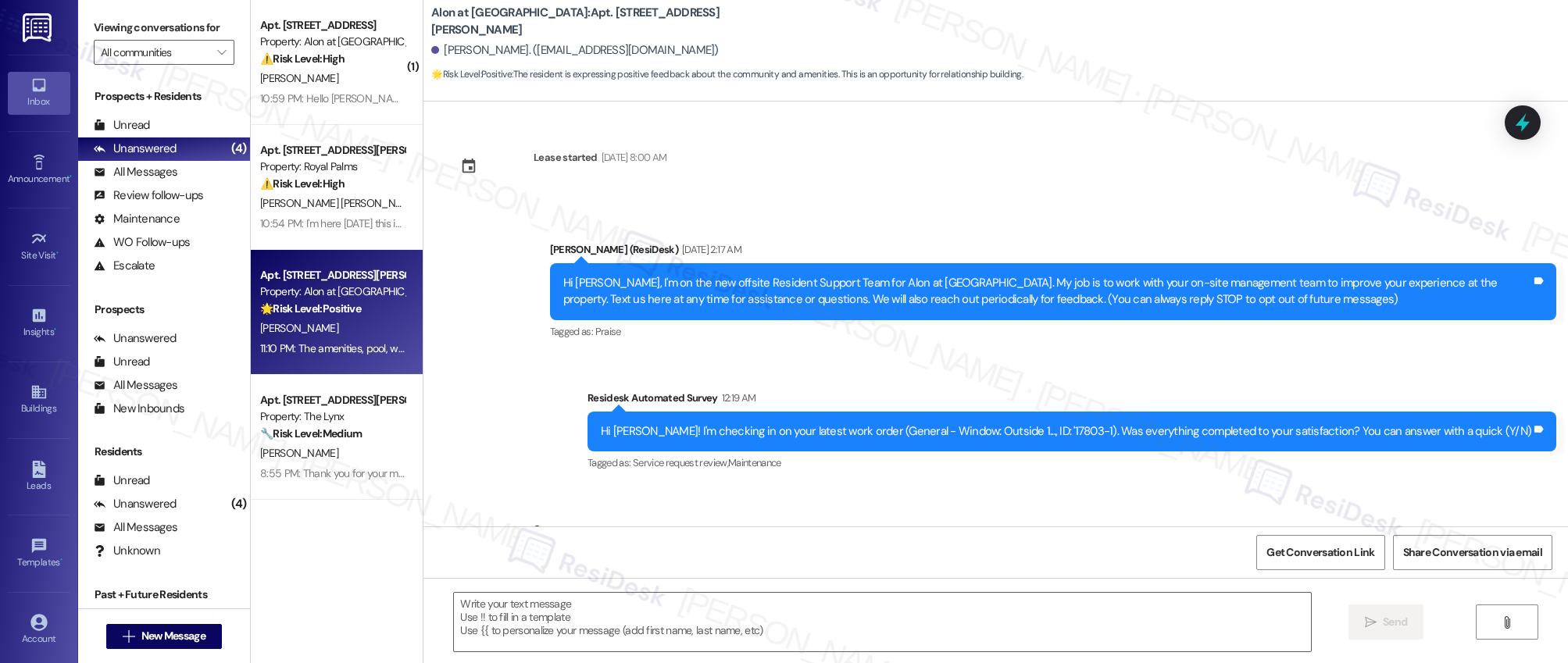
scroll to position [2263, 0]
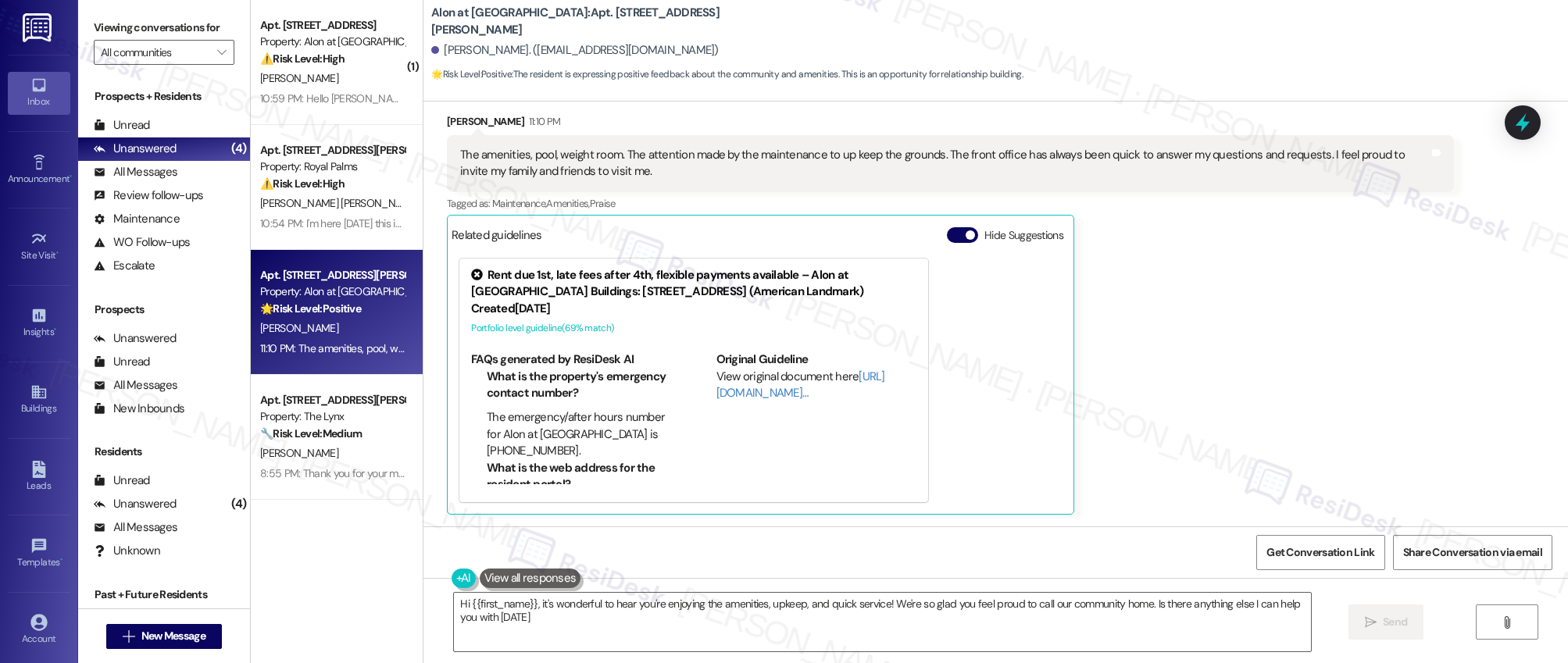
type textarea "Hi {{first_name}}, it's wonderful to hear you're enjoying the amenities, upkeep…"
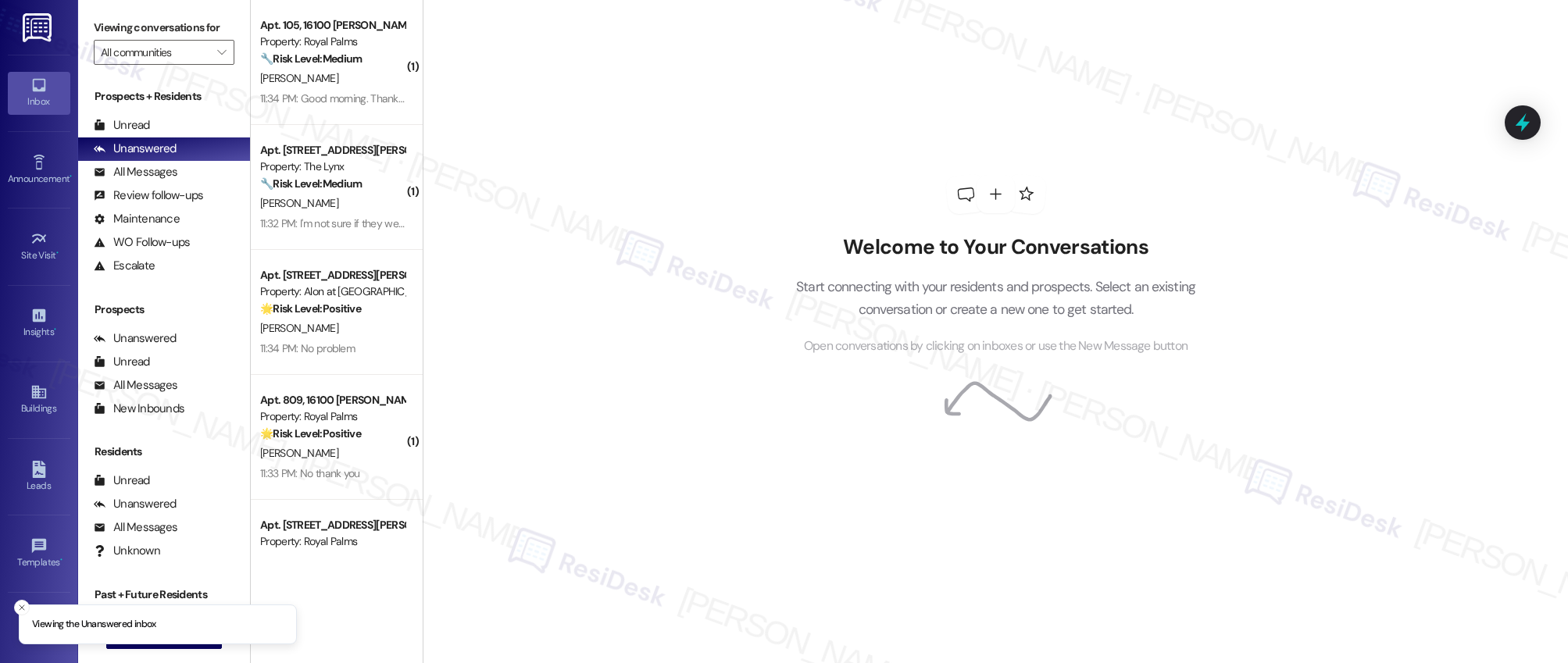
scroll to position [82, 0]
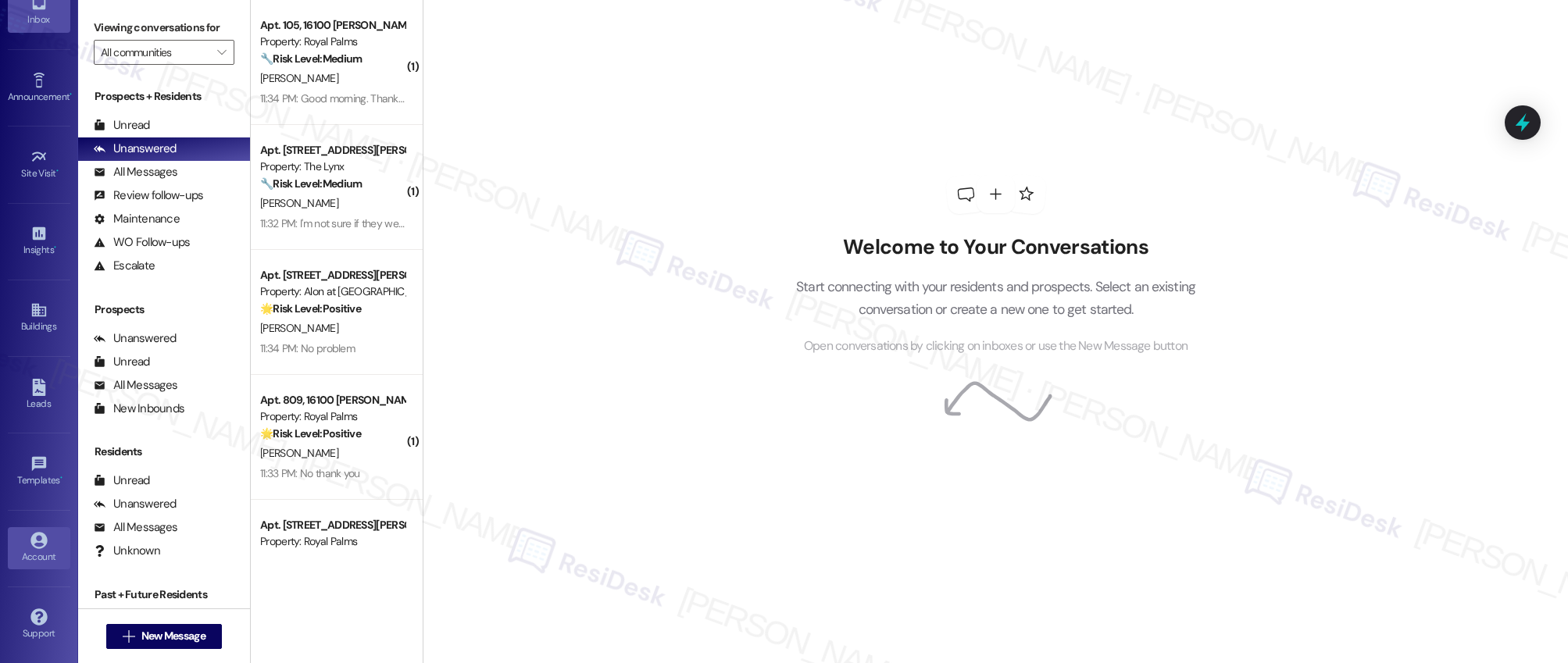
click at [42, 549] on div "Account" at bounding box center [39, 556] width 79 height 16
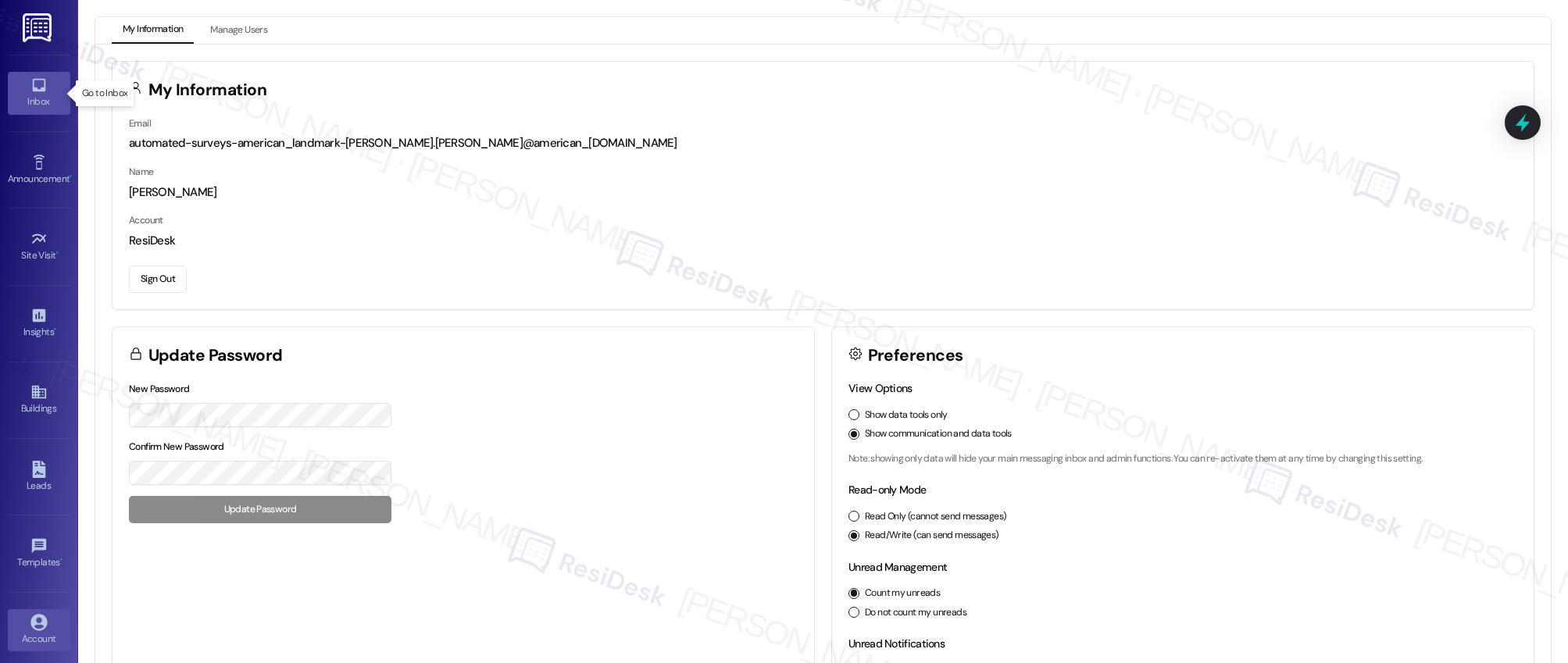
click at [34, 91] on icon at bounding box center [38, 85] width 13 height 13
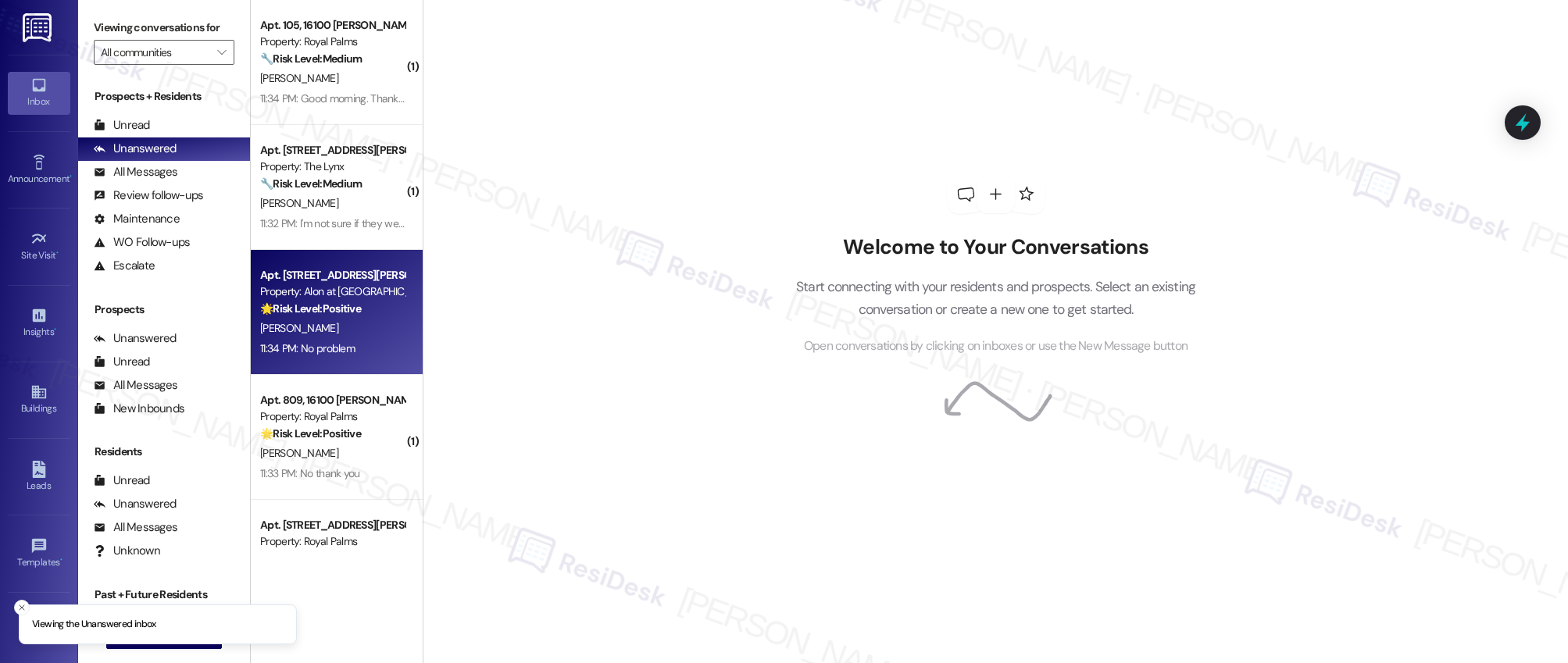
click at [344, 340] on div "11:34 PM: No problem 11:34 PM: No problem" at bounding box center [332, 349] width 148 height 20
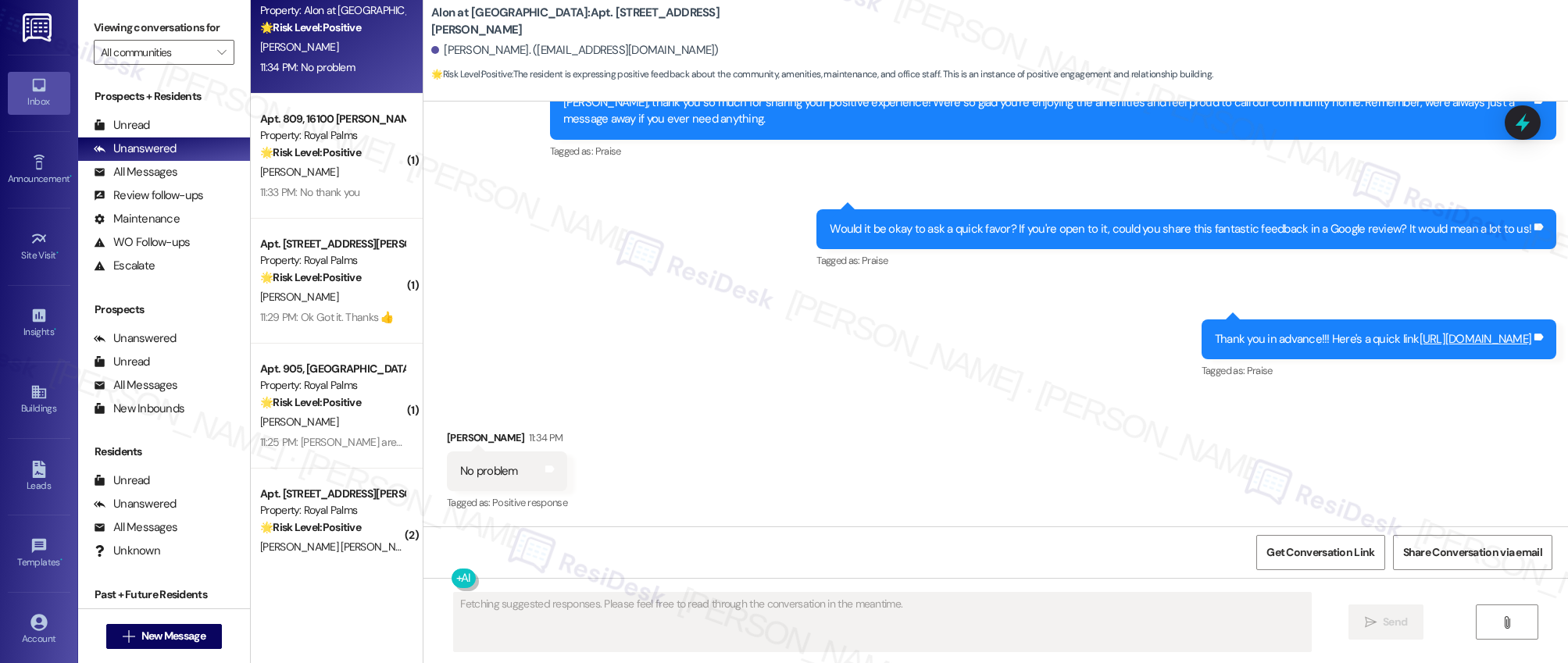
scroll to position [572, 0]
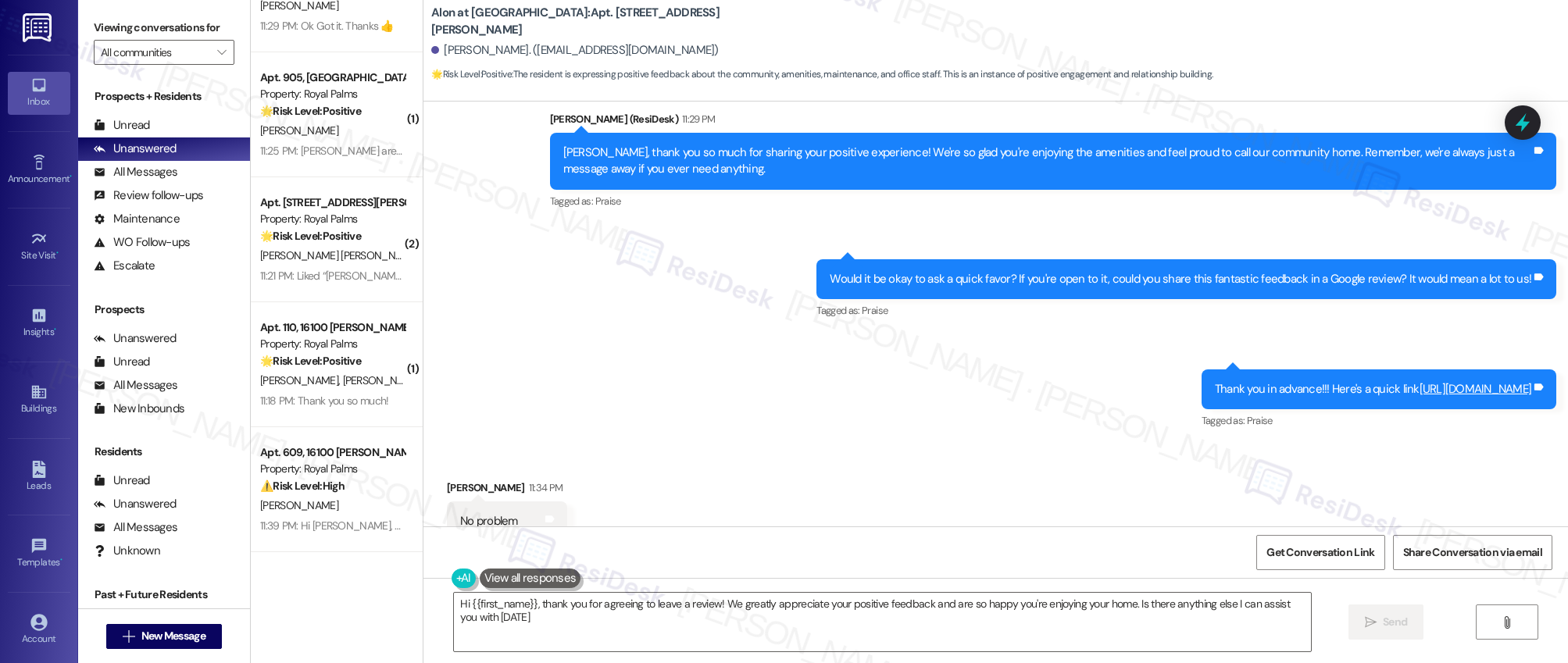
type textarea "Hi {{first_name}}, thank you for agreeing to leave a review! We greatly appreci…"
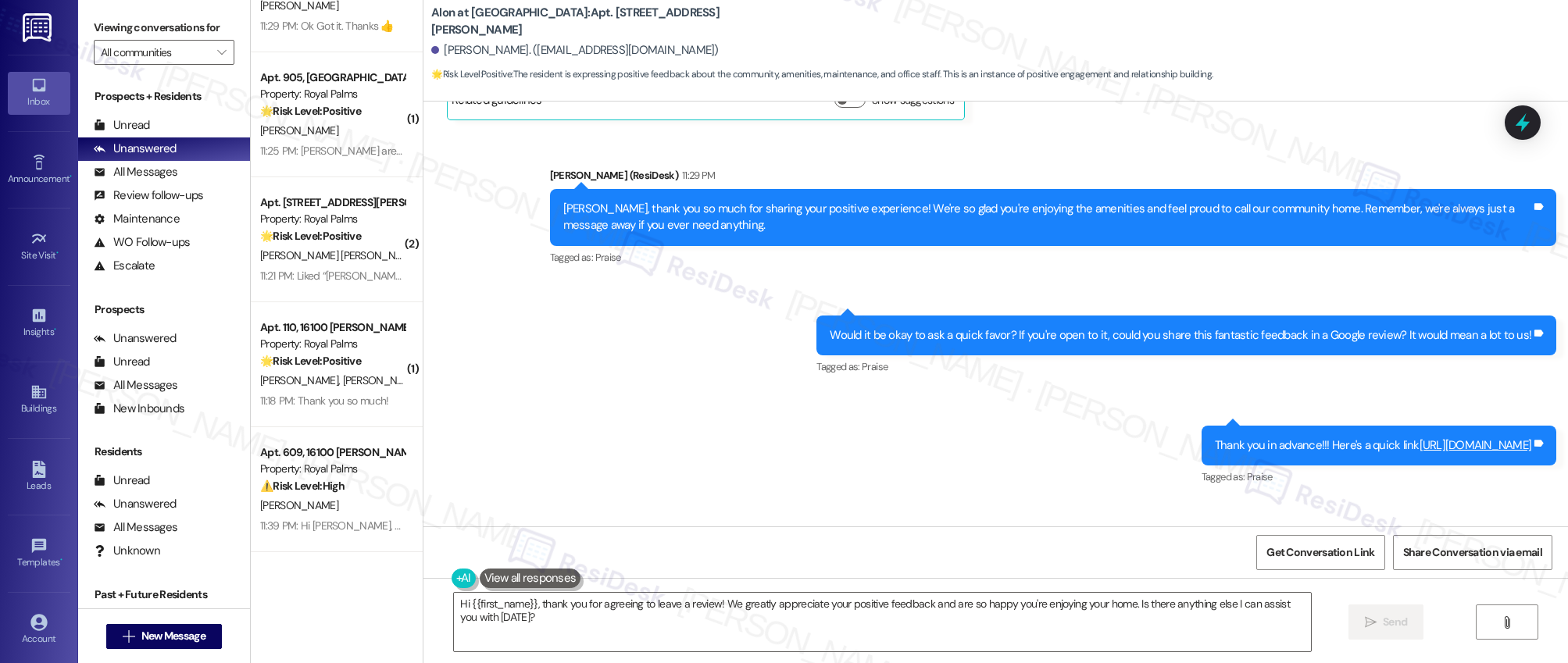
scroll to position [2654, 0]
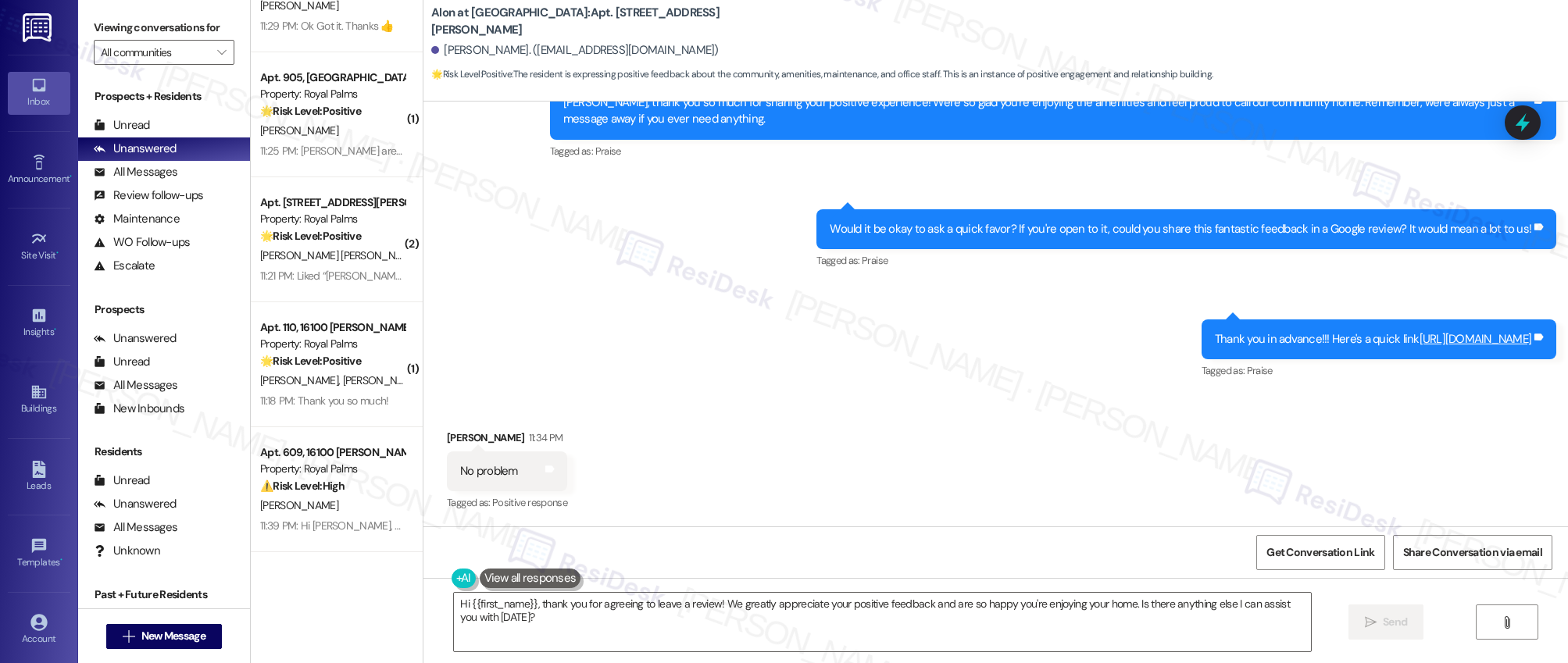
click at [1420, 339] on link "https://www.theresidesk.com/links/review-jno41_If_" at bounding box center [1476, 339] width 112 height 16
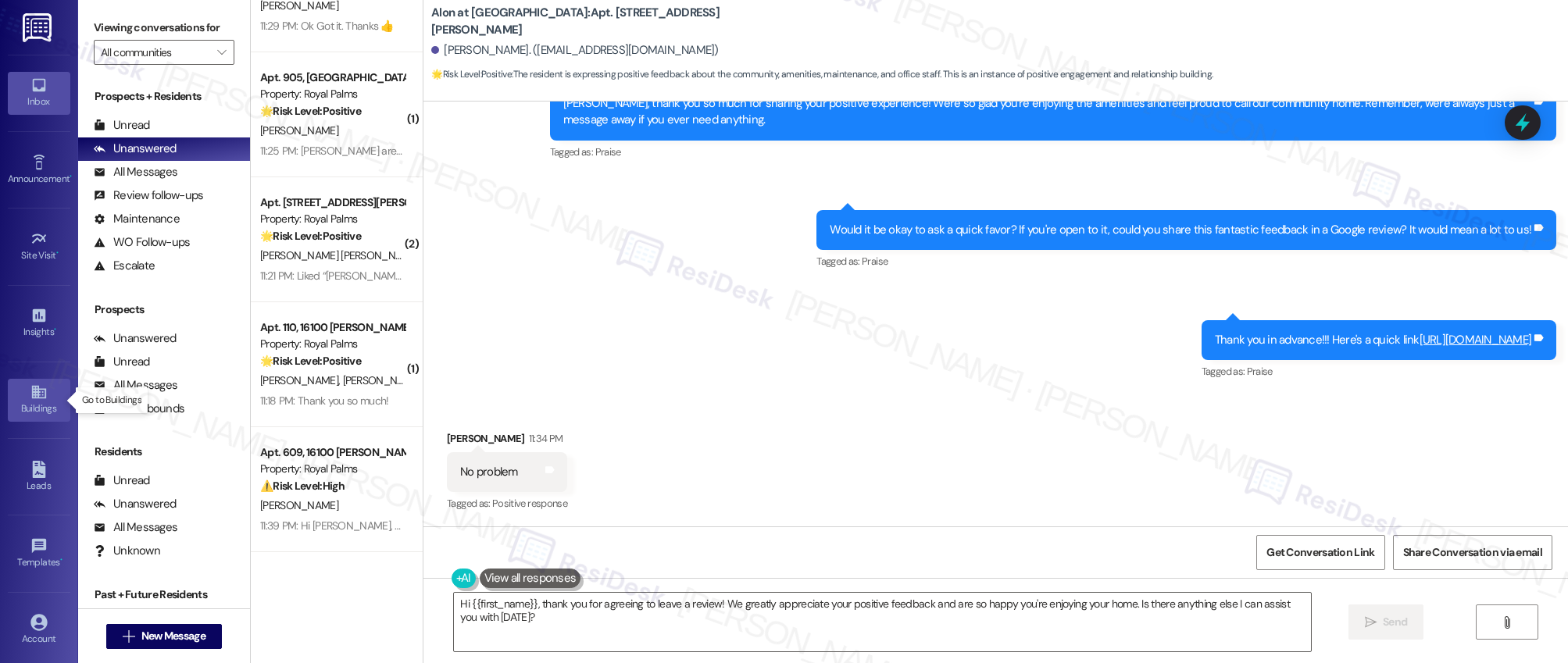
click at [37, 399] on icon at bounding box center [39, 392] width 17 height 17
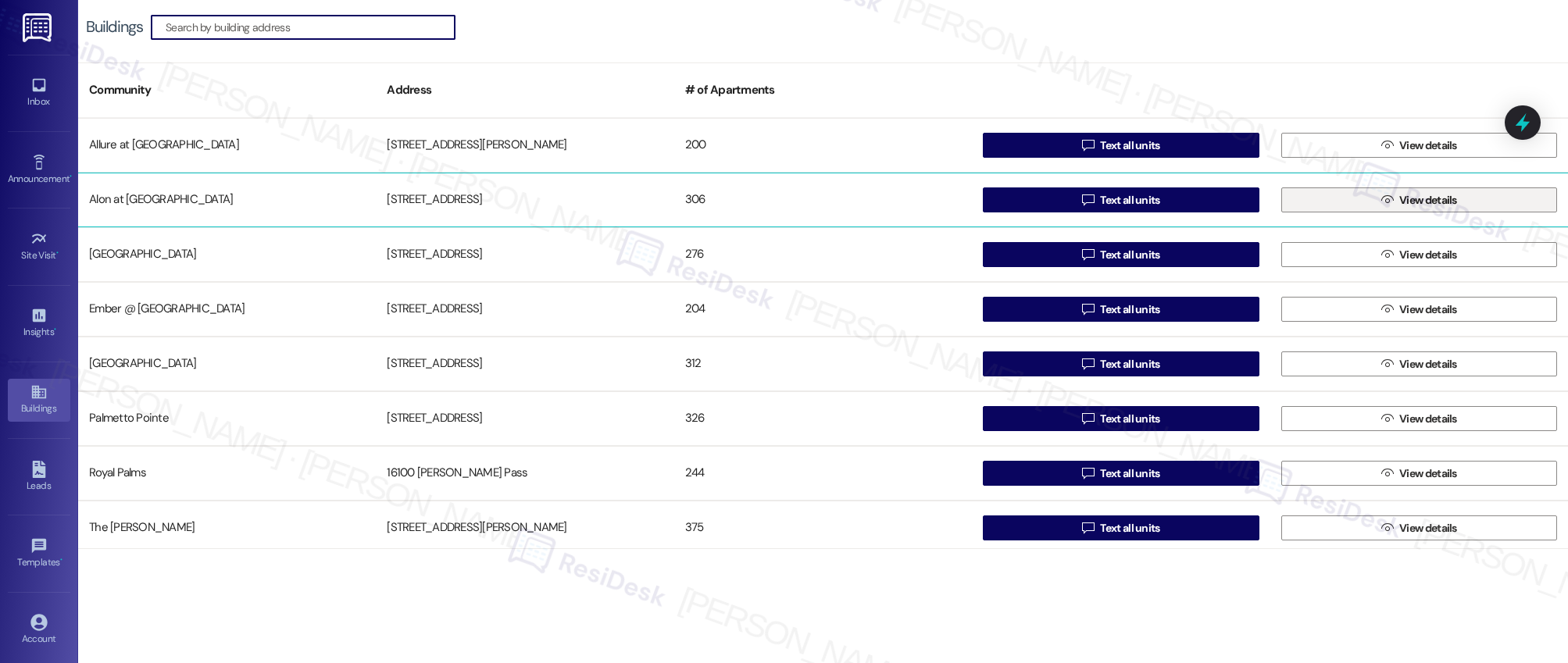
click at [1406, 203] on span "View details" at bounding box center [1429, 200] width 58 height 17
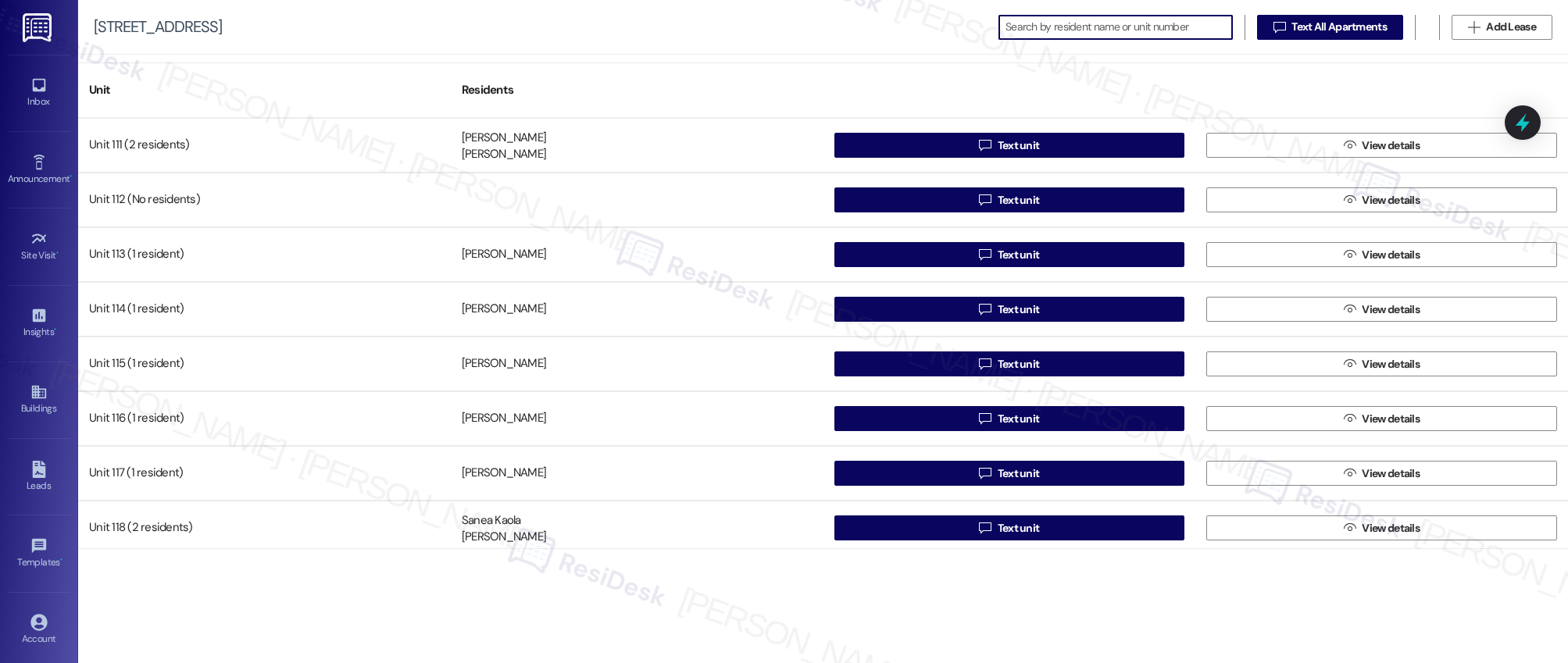
click at [1074, 27] on input at bounding box center [1119, 27] width 226 height 22
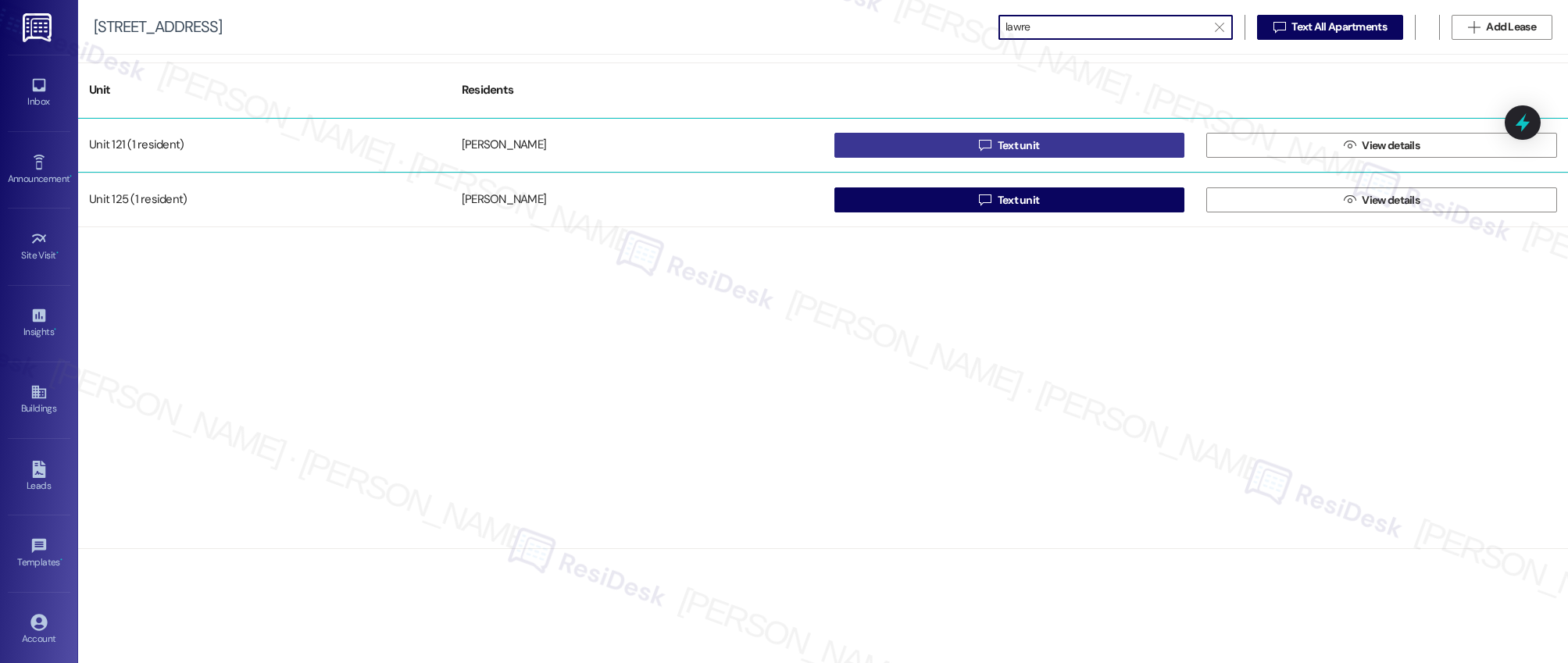
type input "lawre"
click at [1033, 142] on span "Text unit" at bounding box center [1019, 146] width 42 height 17
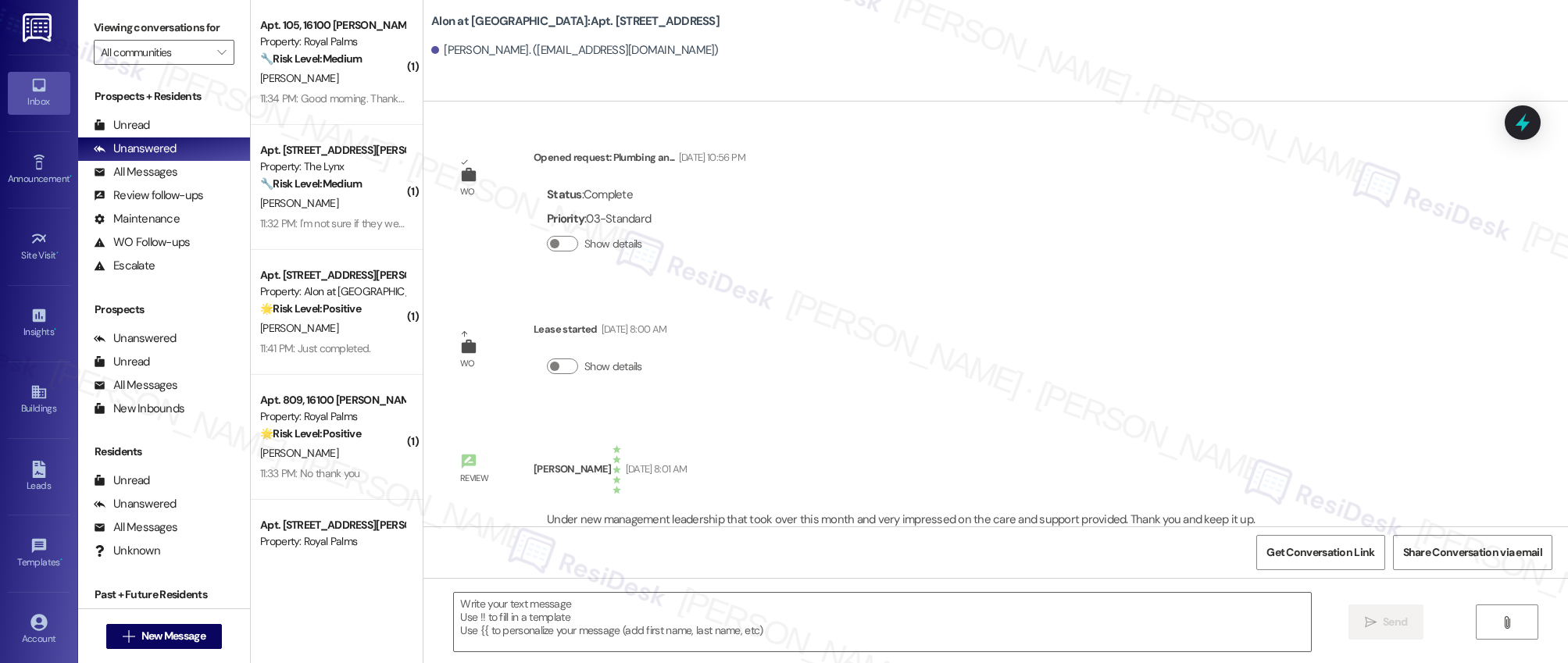
type textarea "Fetching suggested responses. Please feel free to read through the conversation…"
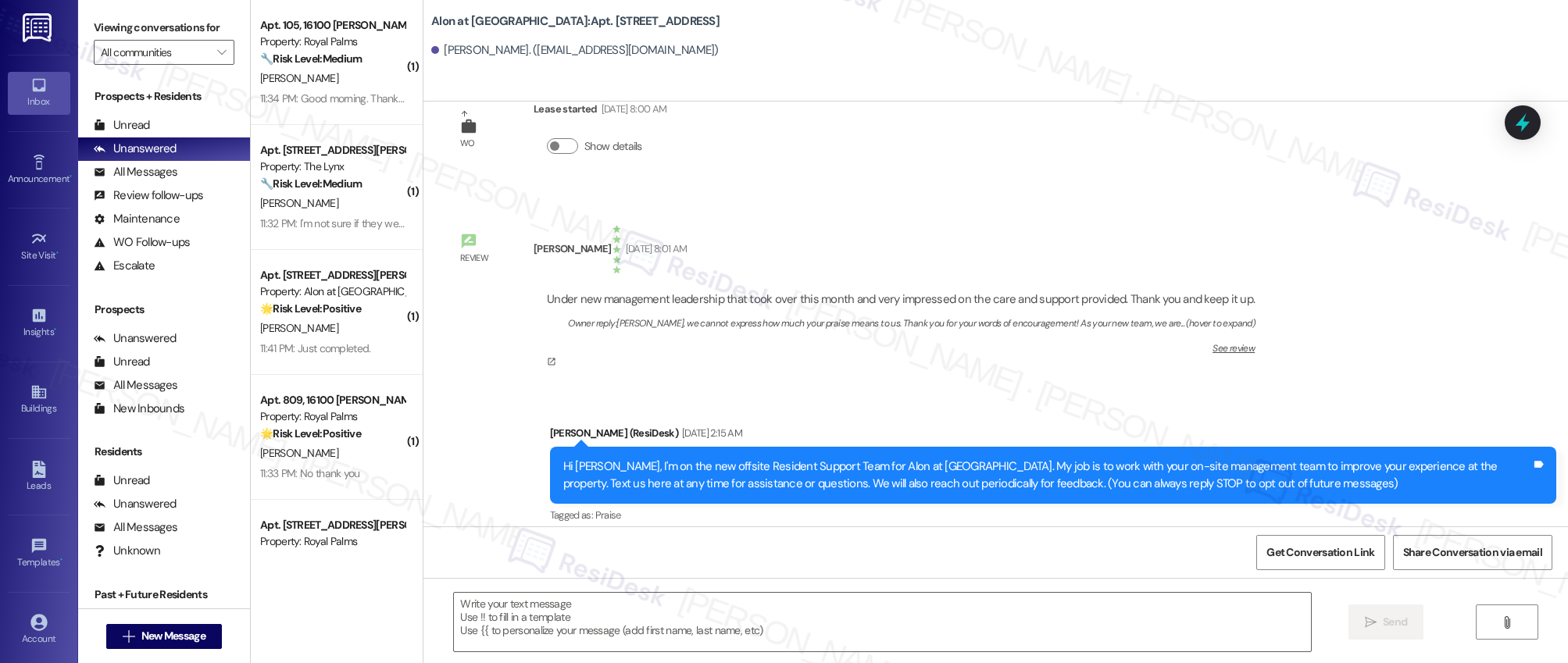
scroll to position [233, 0]
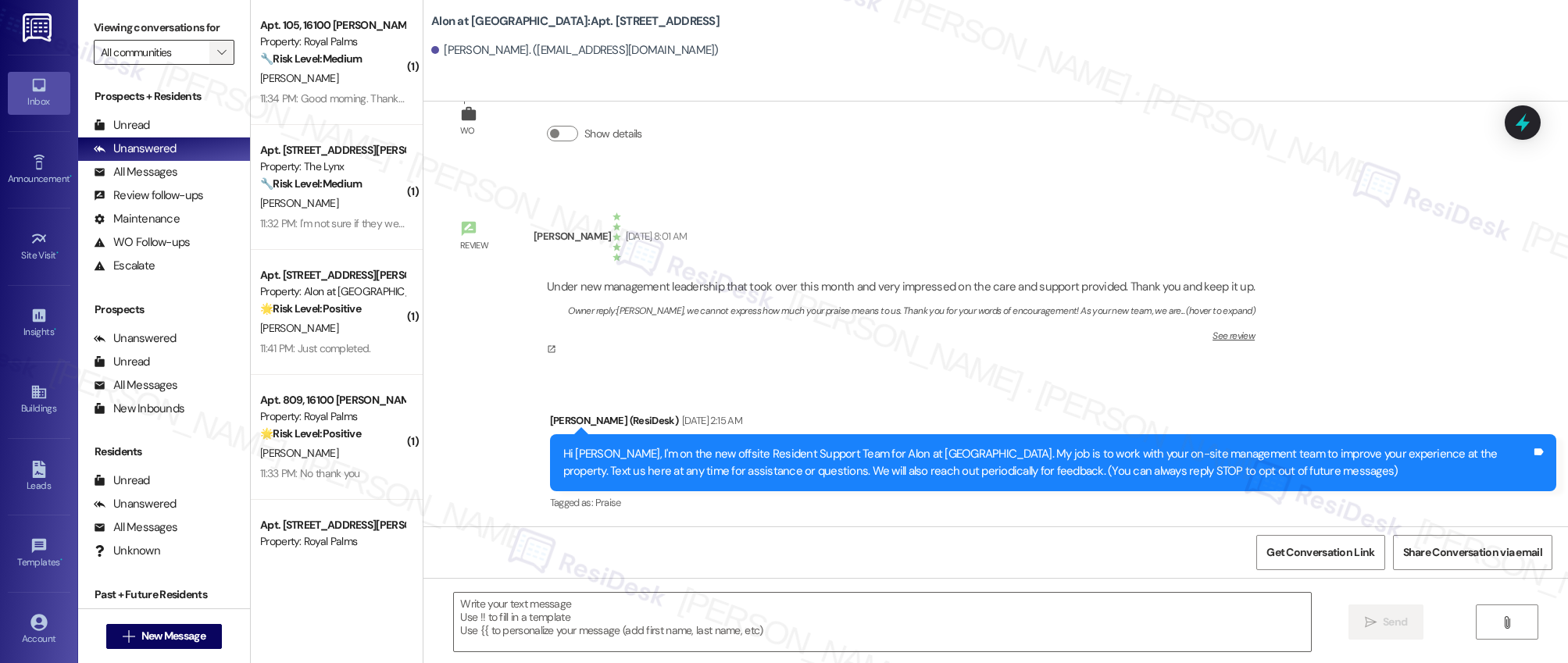
click at [217, 50] on icon "" at bounding box center [221, 51] width 8 height 12
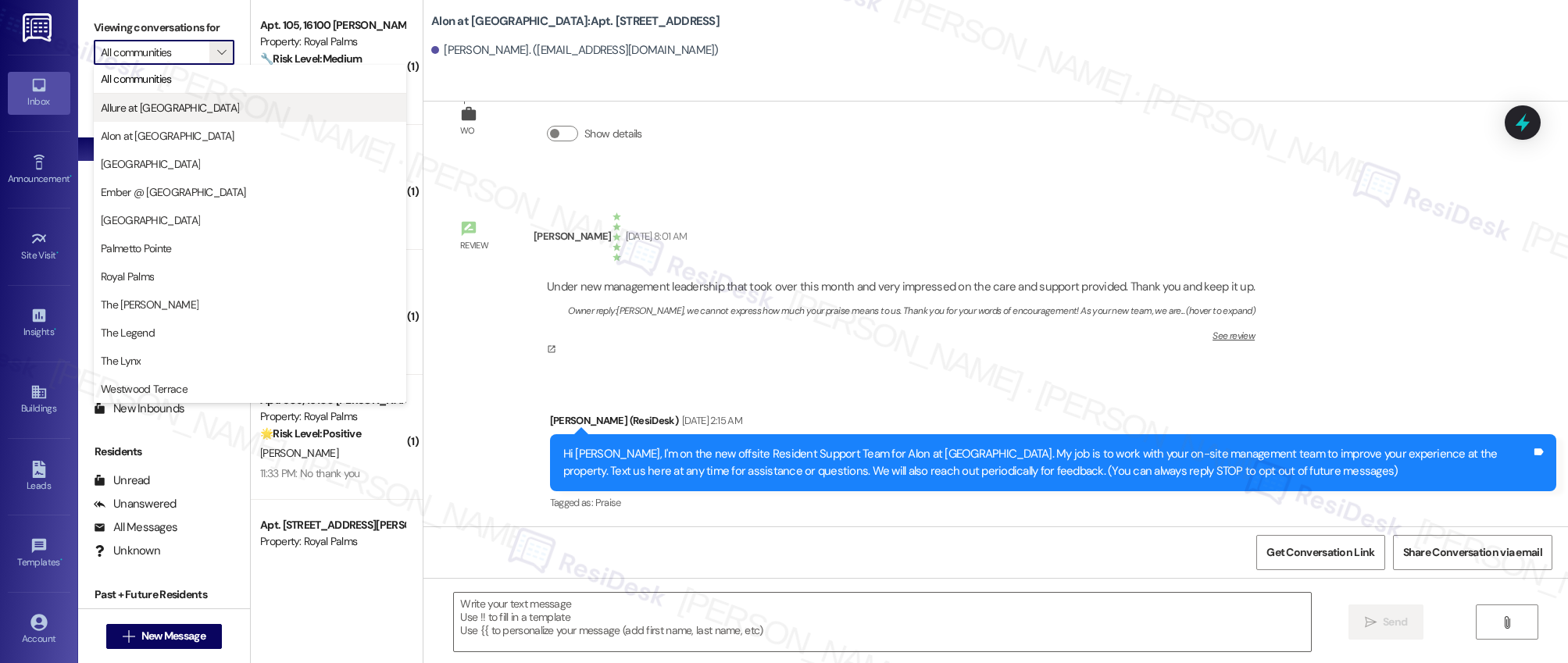
click at [172, 107] on span "Allure at Shavano" at bounding box center [170, 108] width 138 height 16
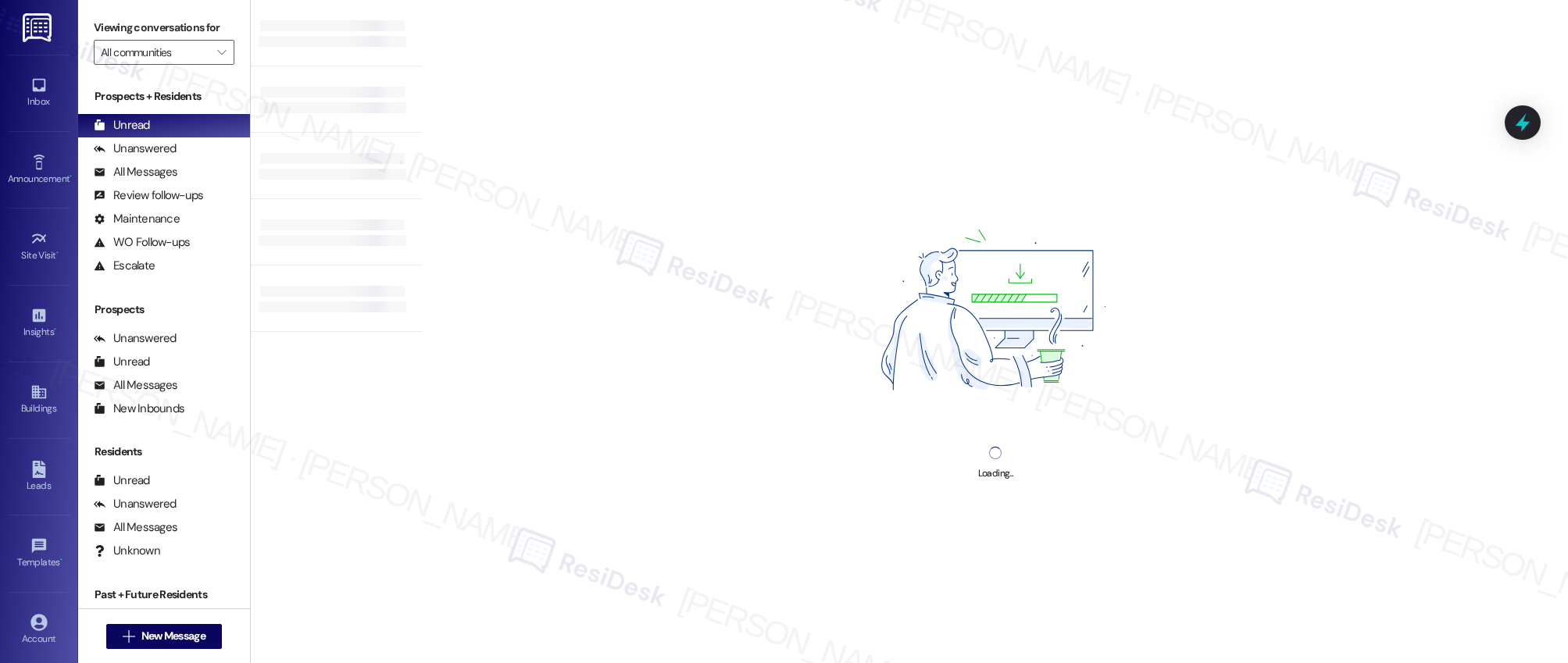
type input "Allure at Shavano"
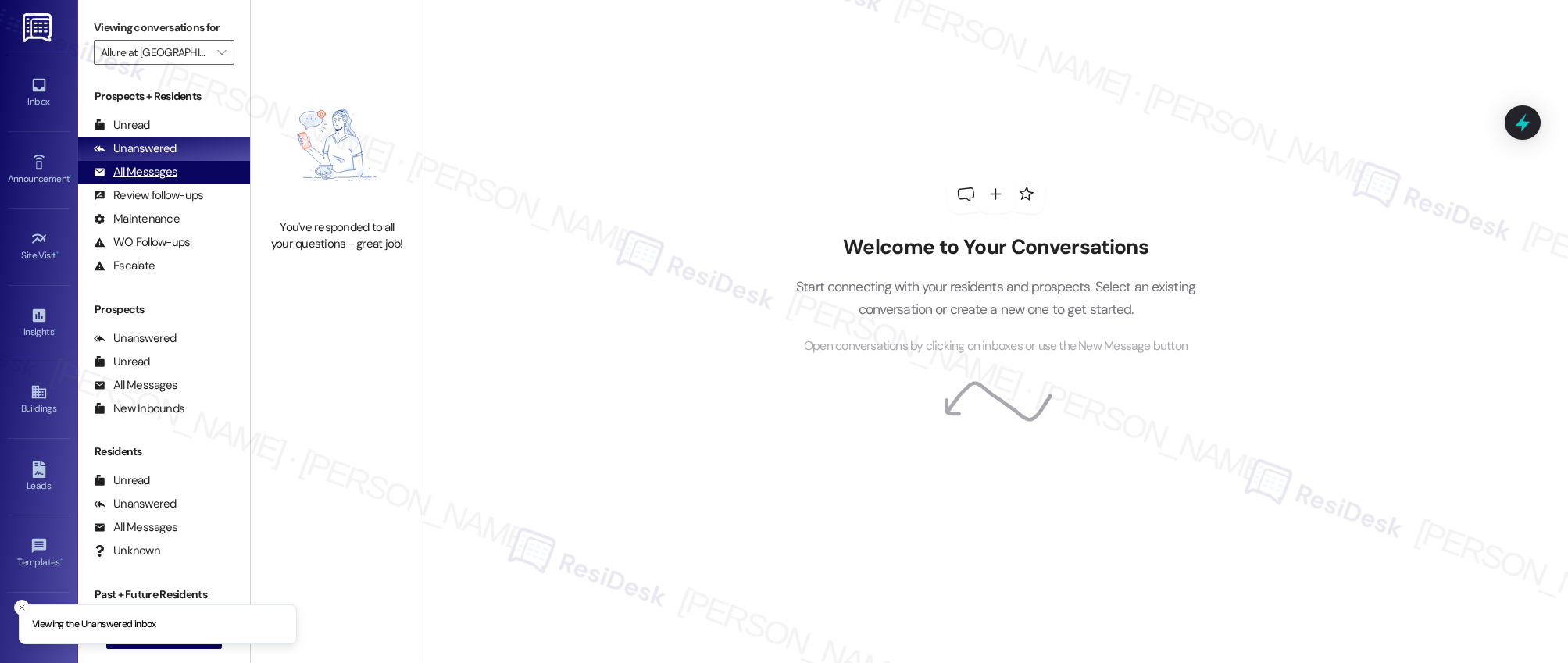
click at [145, 179] on div "All Messages" at bounding box center [135, 172] width 83 height 17
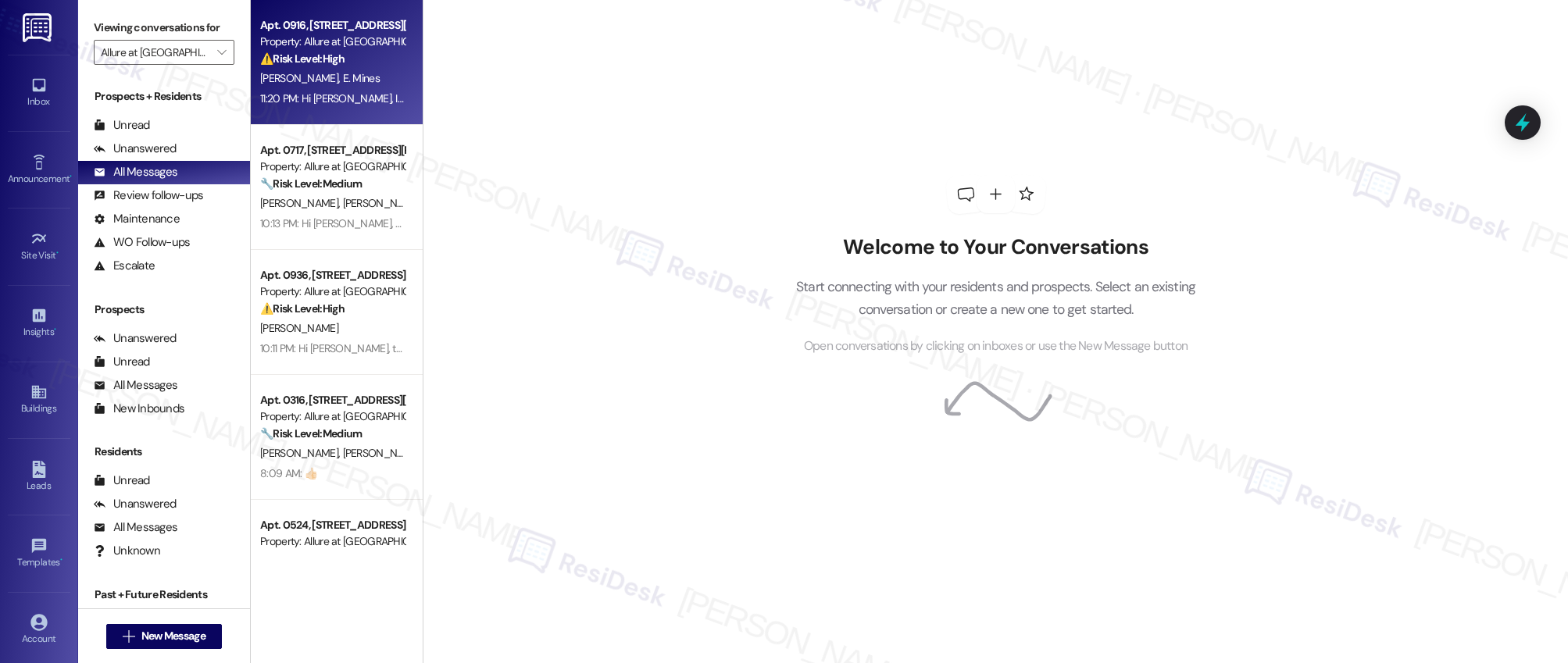
click at [295, 89] on div "11:20 PM: Hi Owen, I just got a response to your concern. The gate bid has alre…" at bounding box center [332, 98] width 148 height 20
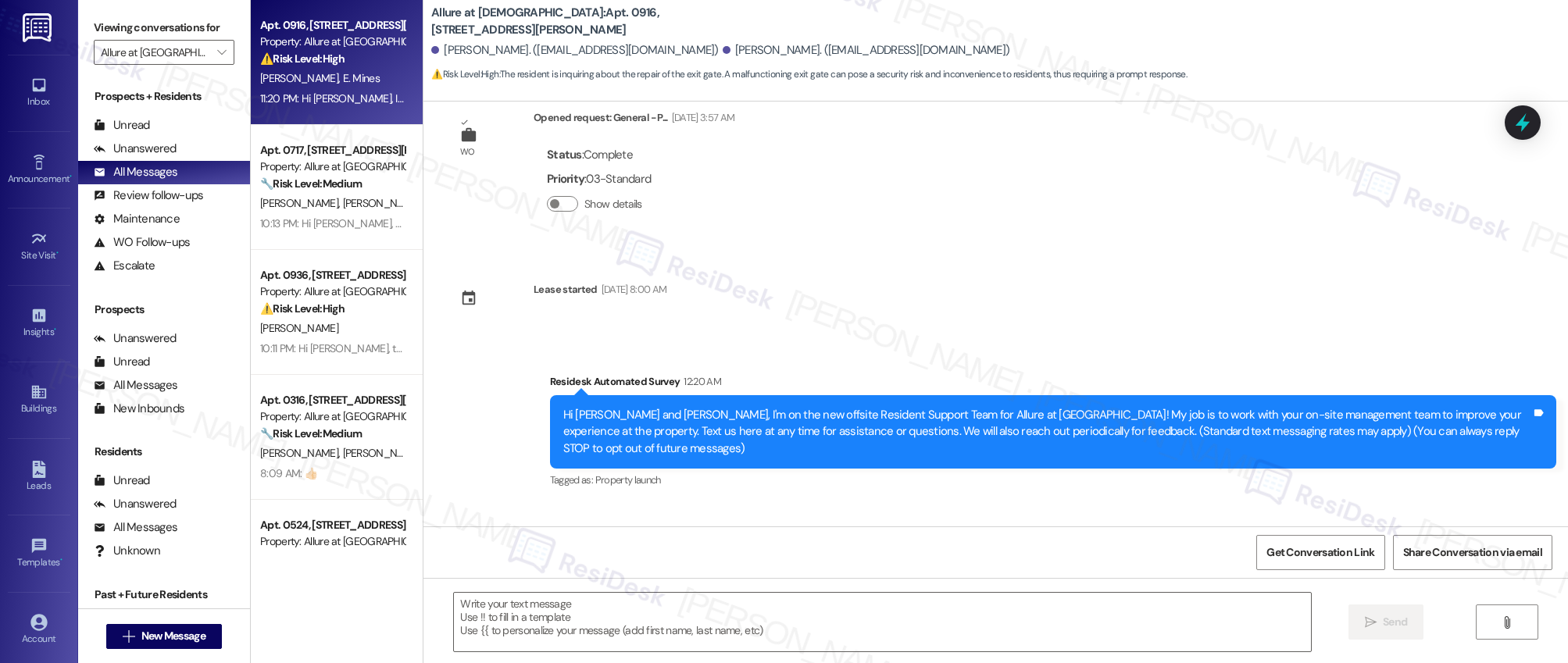
scroll to position [136, 0]
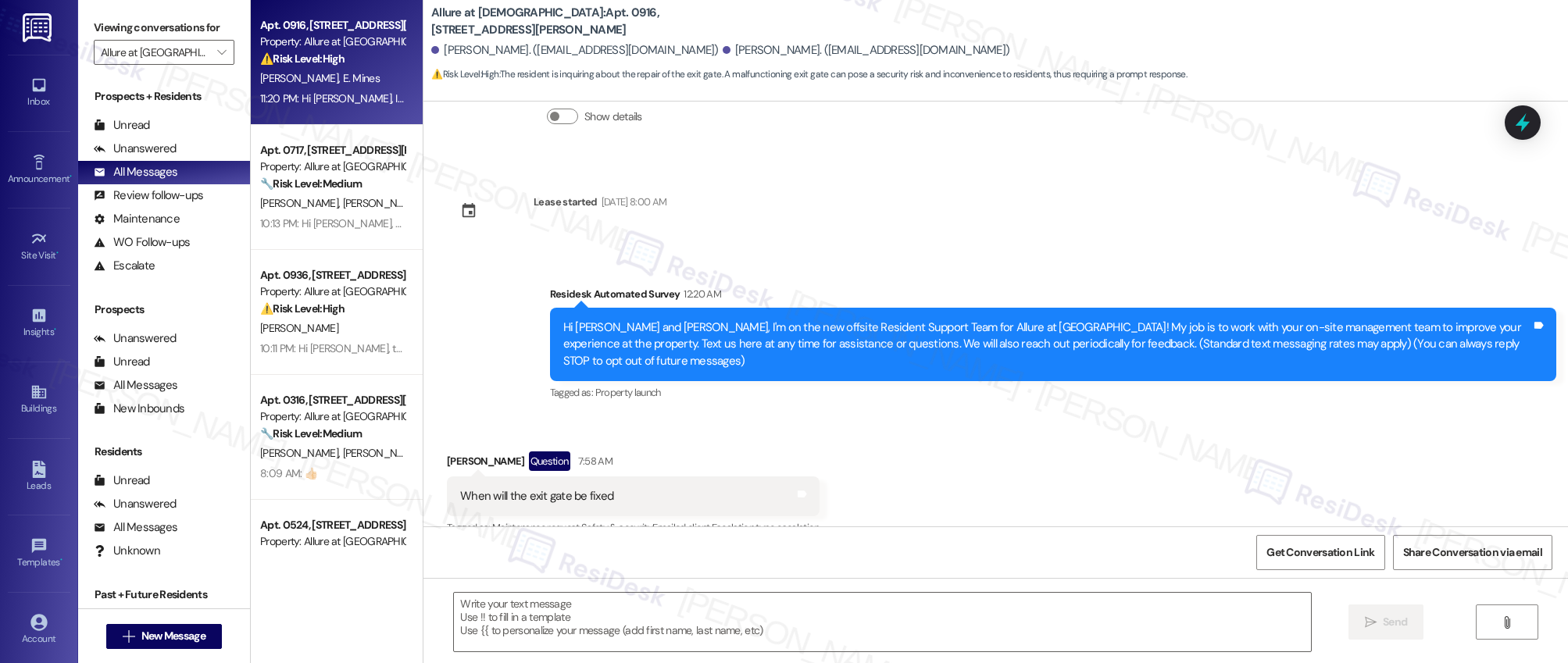
type textarea "Fetching suggested responses. Please feel free to read through the conversation…"
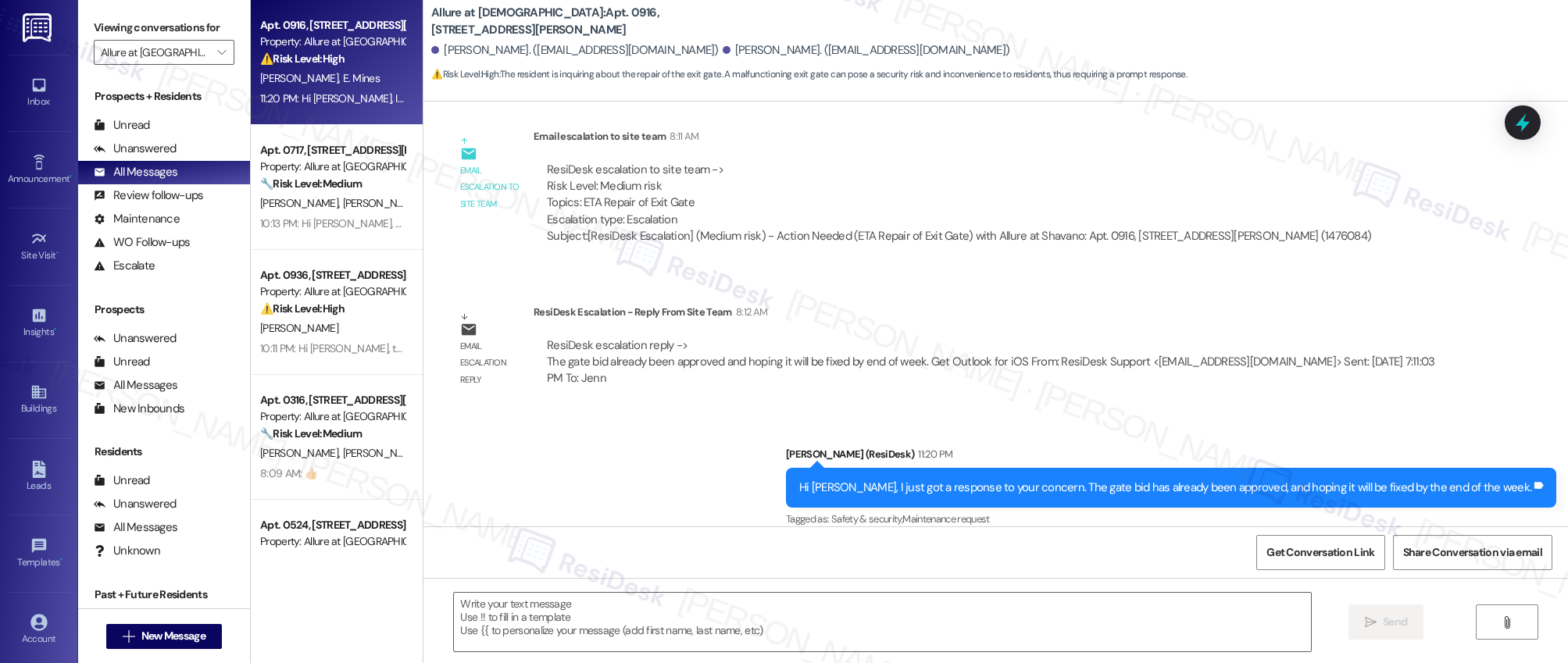
scroll to position [0, 0]
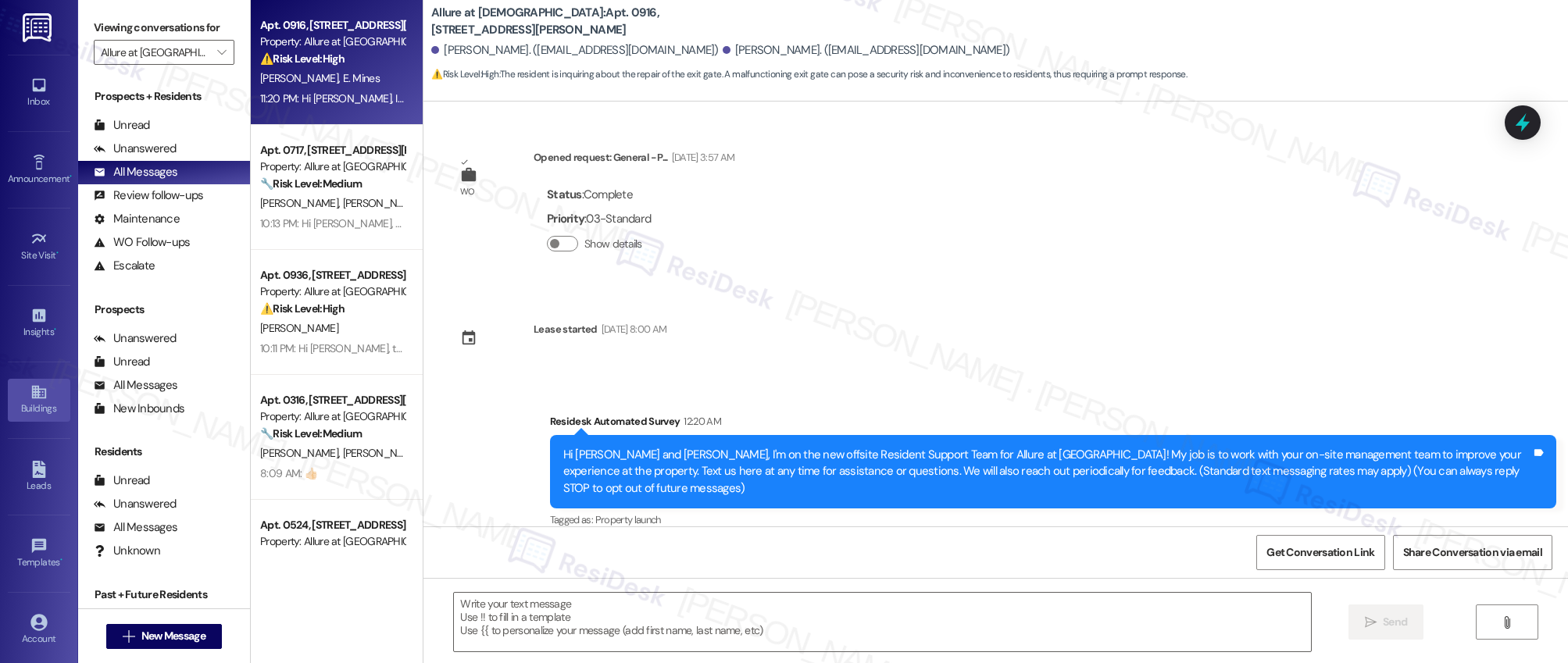
click at [42, 395] on icon at bounding box center [37, 393] width 14 height 13
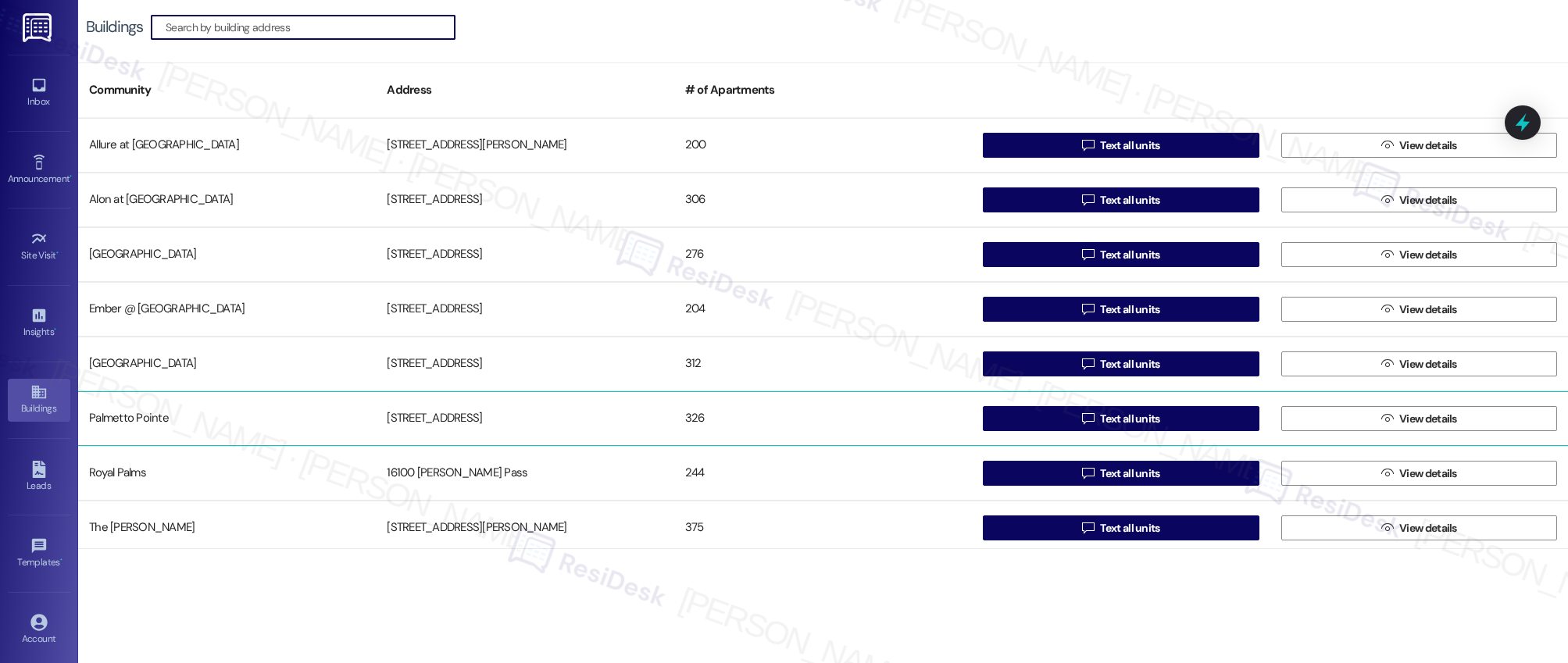
scroll to position [170, 0]
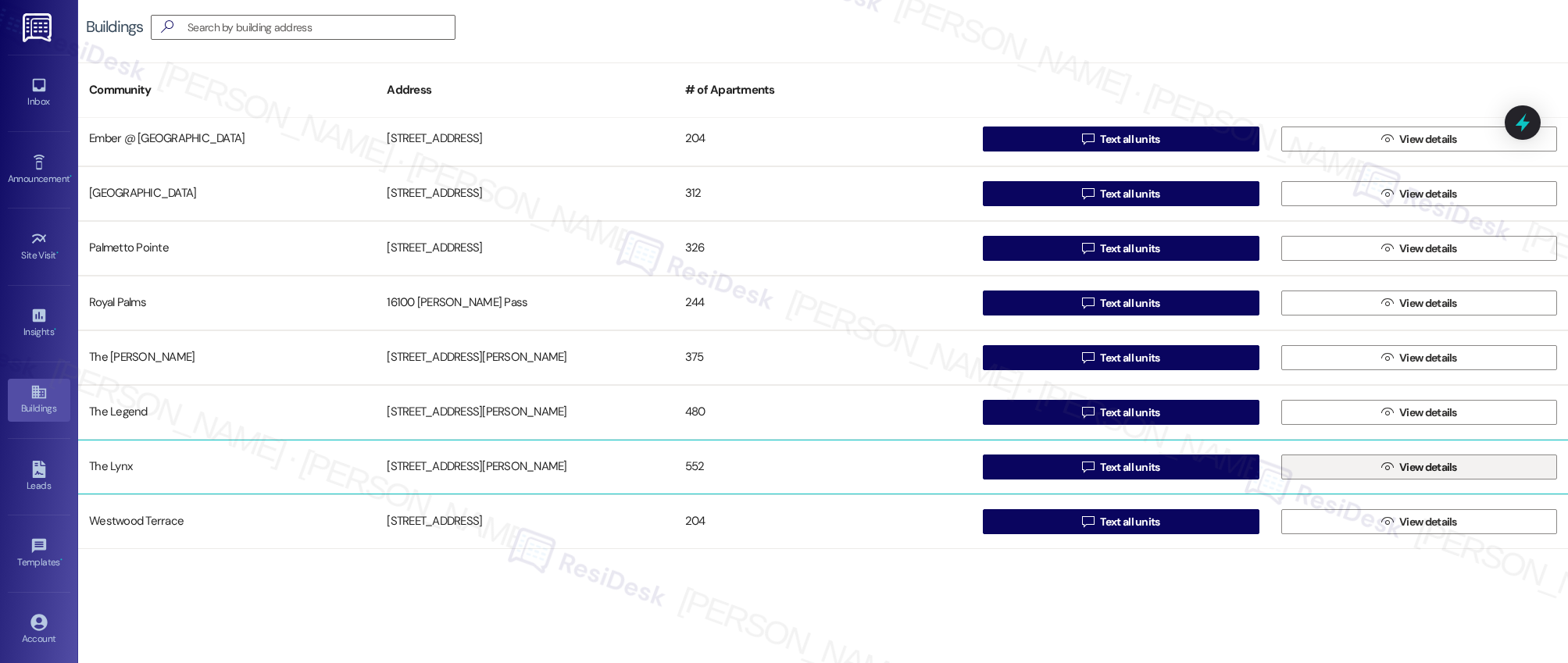
click at [1405, 471] on span "View details" at bounding box center [1429, 468] width 58 height 17
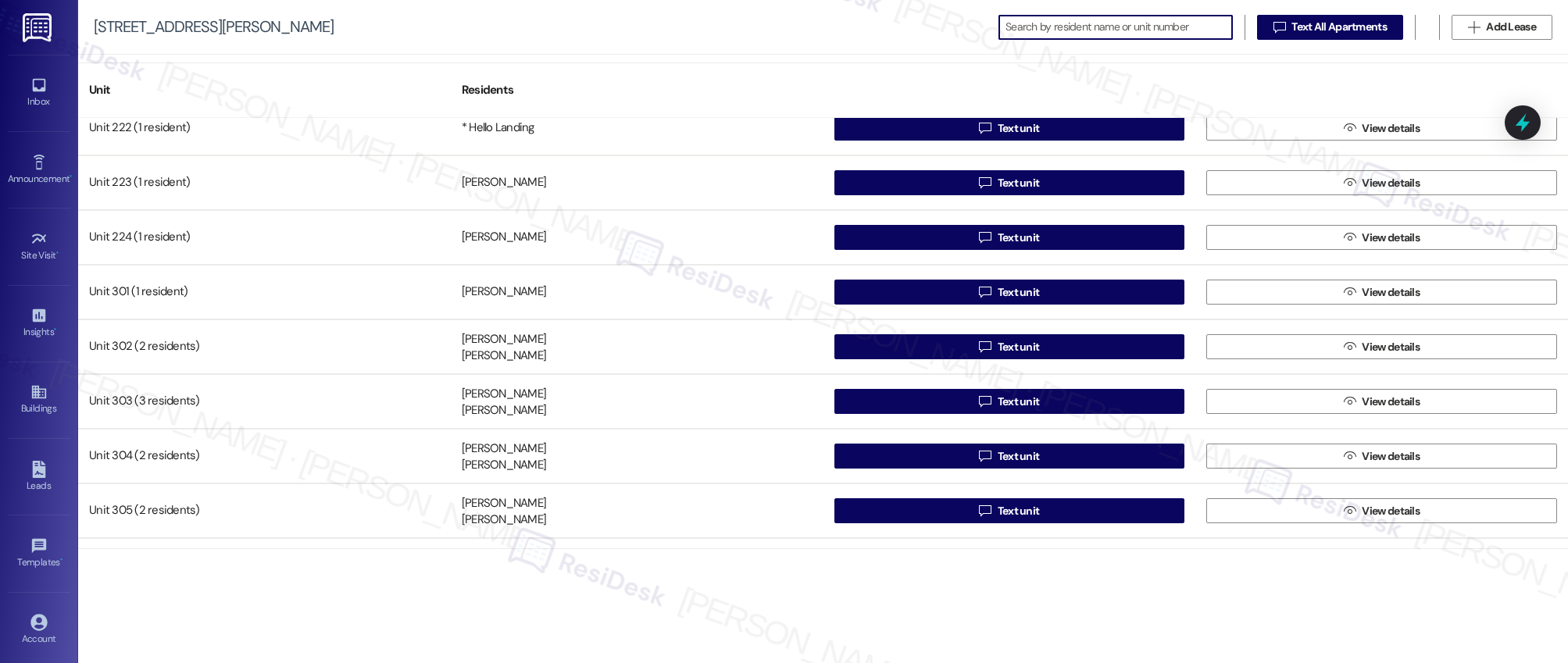
scroll to position [1392, 0]
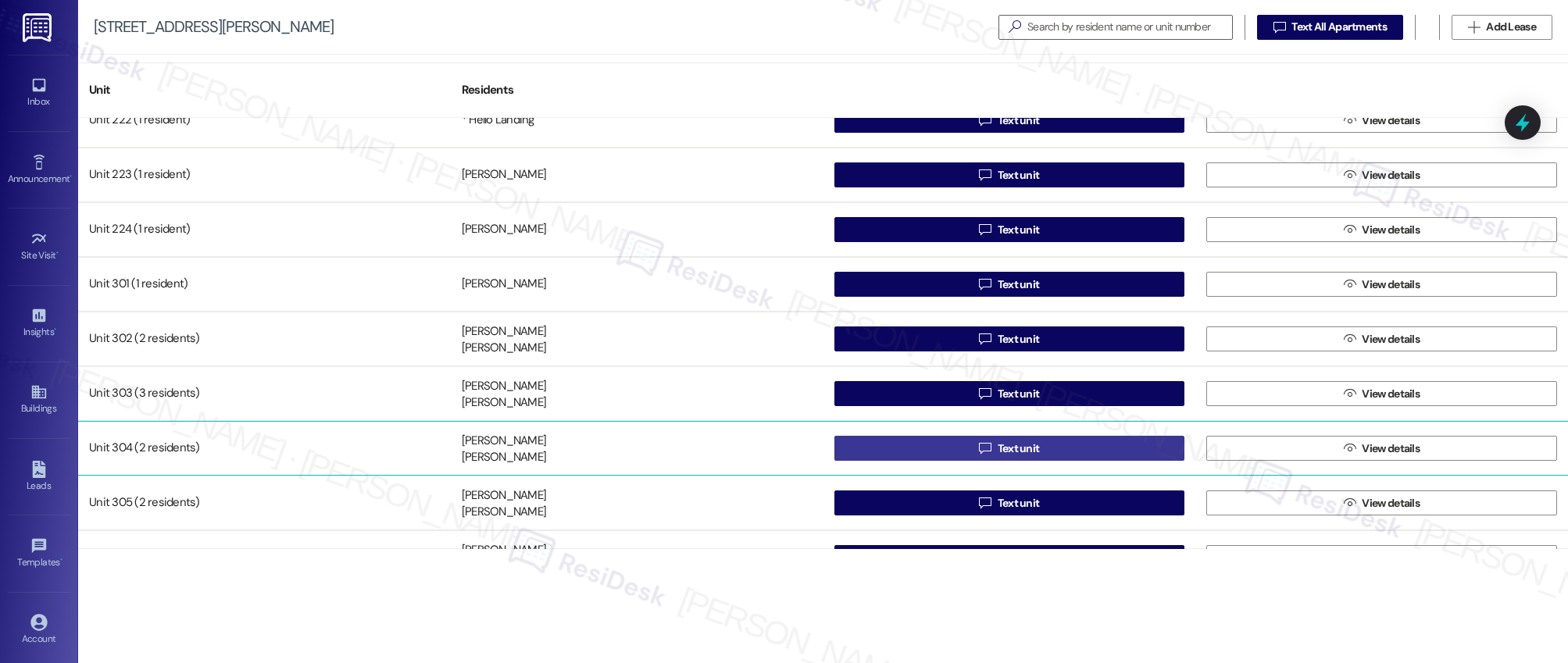
click at [1010, 452] on span "Text unit" at bounding box center [1019, 449] width 42 height 17
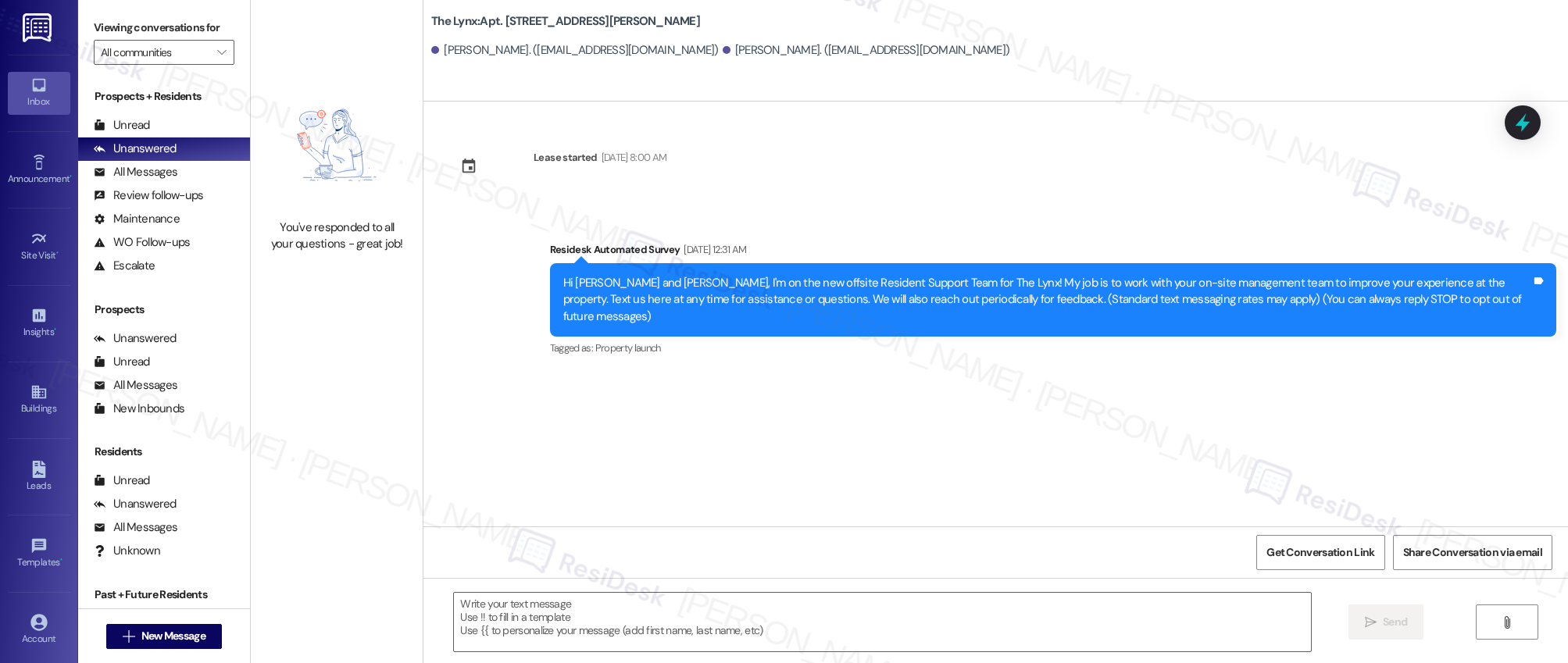
type textarea "Fetching suggested responses. Please feel free to read through the conversation…"
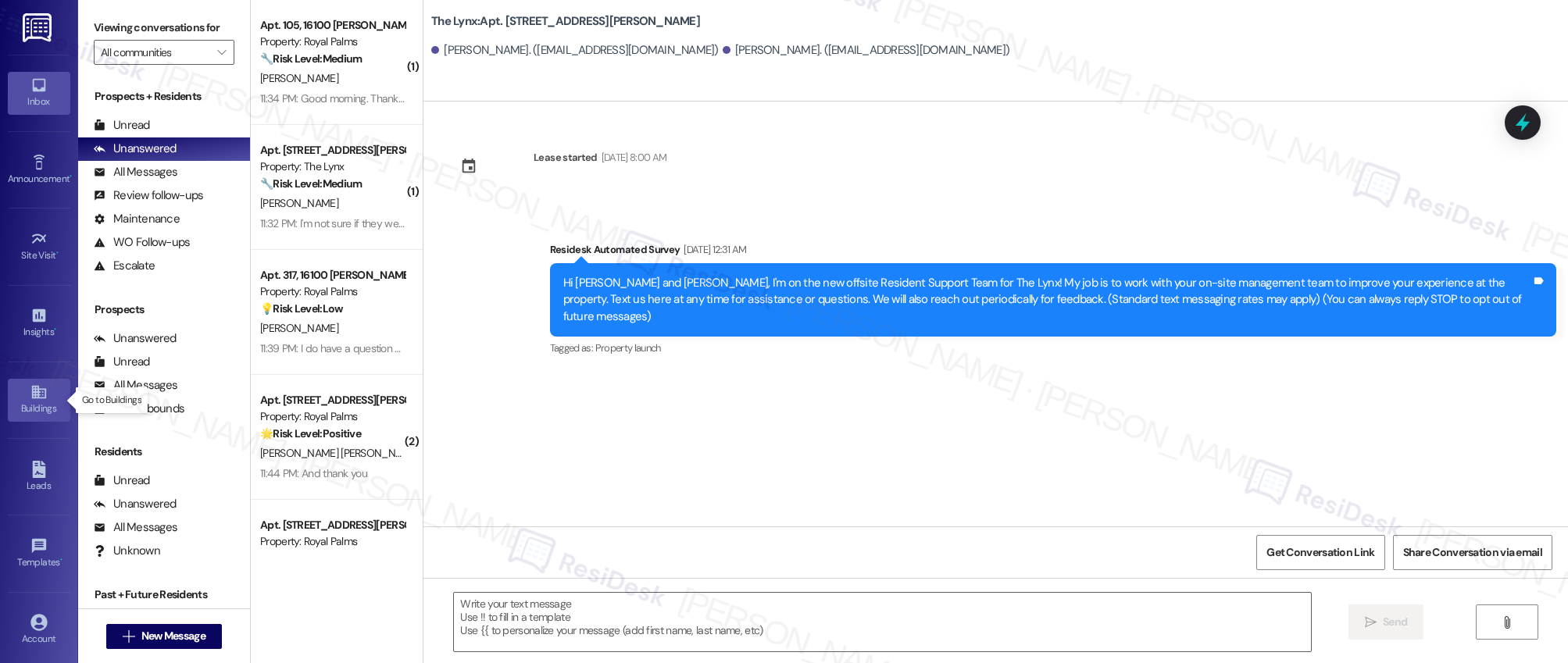
click at [31, 396] on icon at bounding box center [39, 392] width 17 height 17
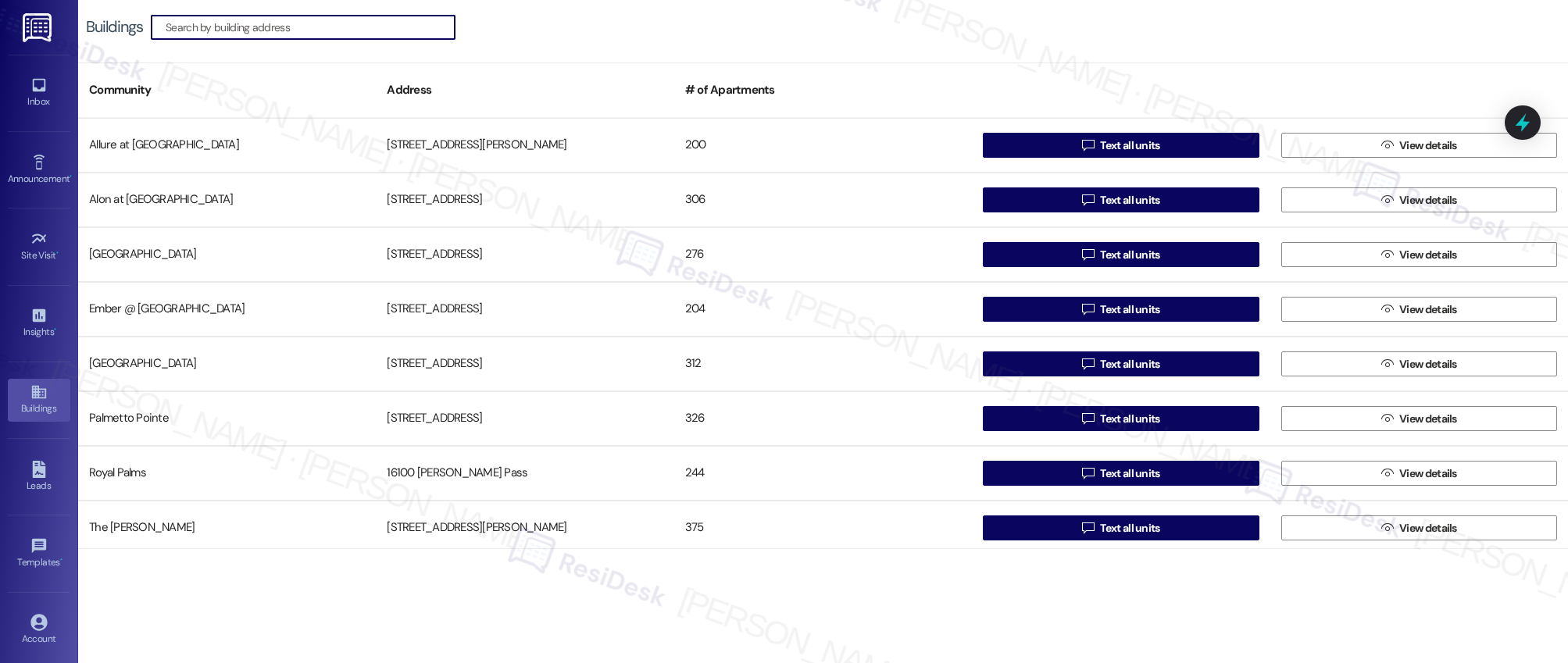
scroll to position [170, 0]
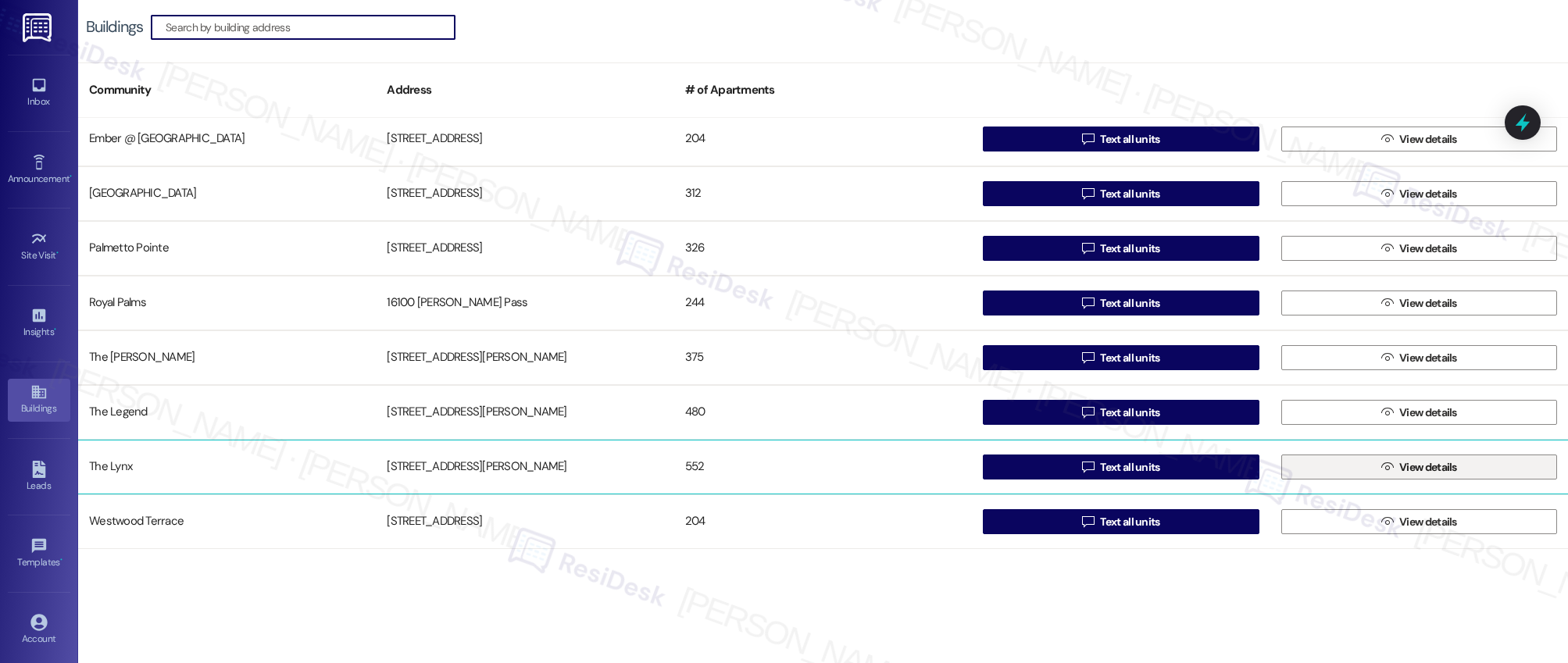
click at [1426, 475] on span "View details" at bounding box center [1429, 468] width 58 height 17
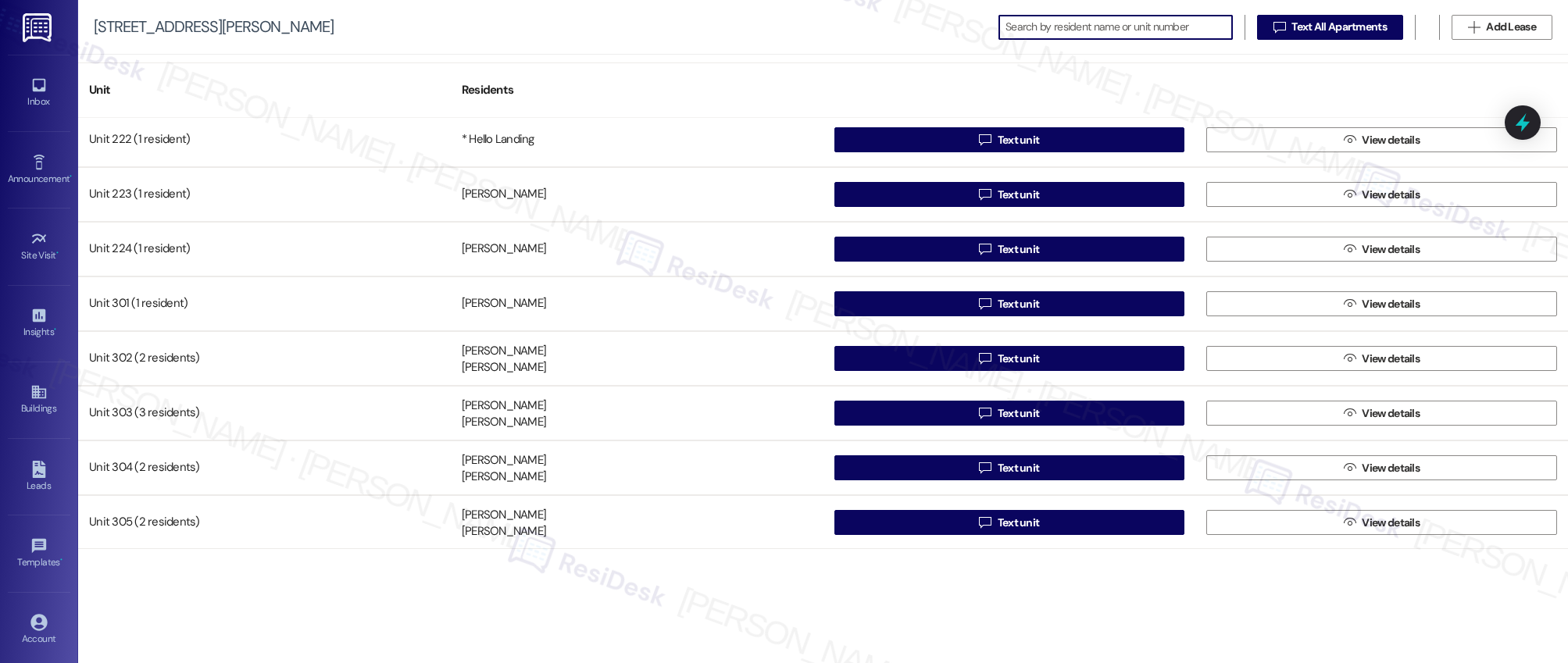
scroll to position [1385, 0]
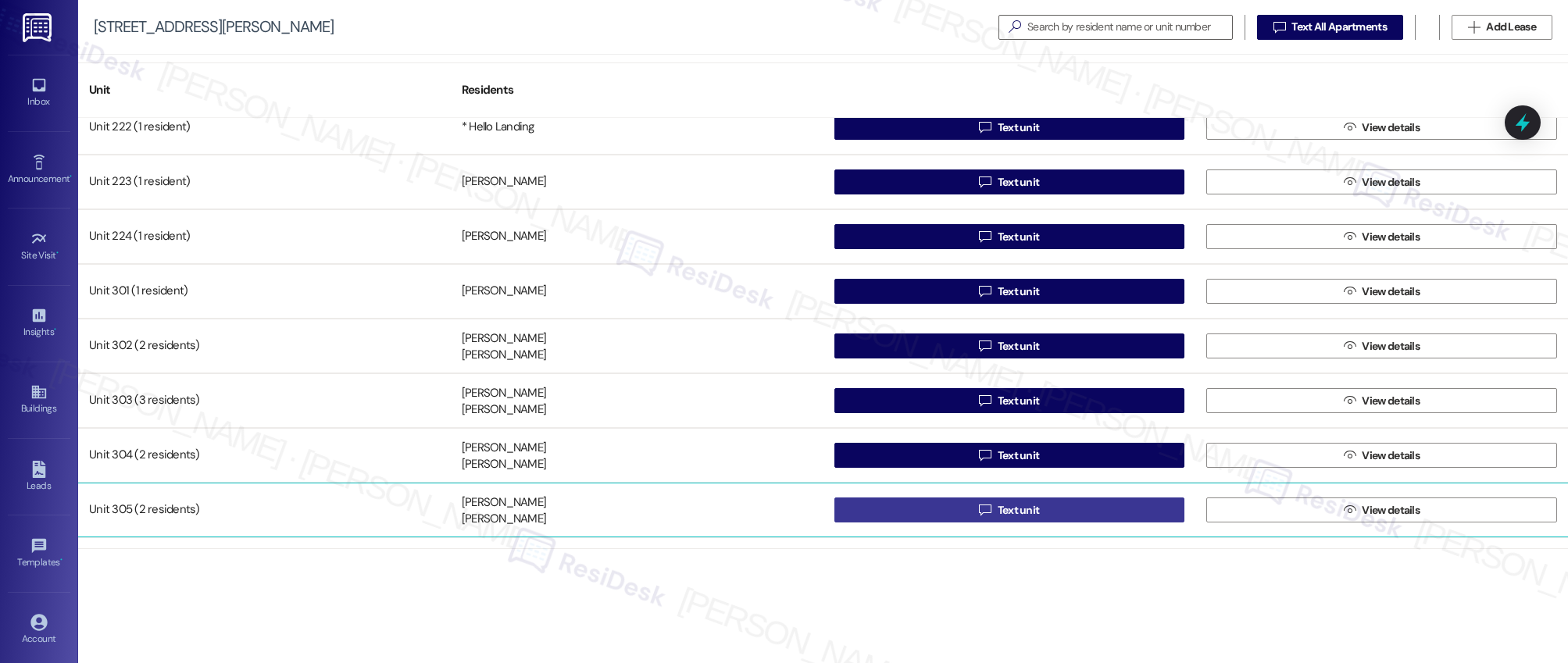
click at [1018, 514] on span "Text unit" at bounding box center [1019, 511] width 42 height 17
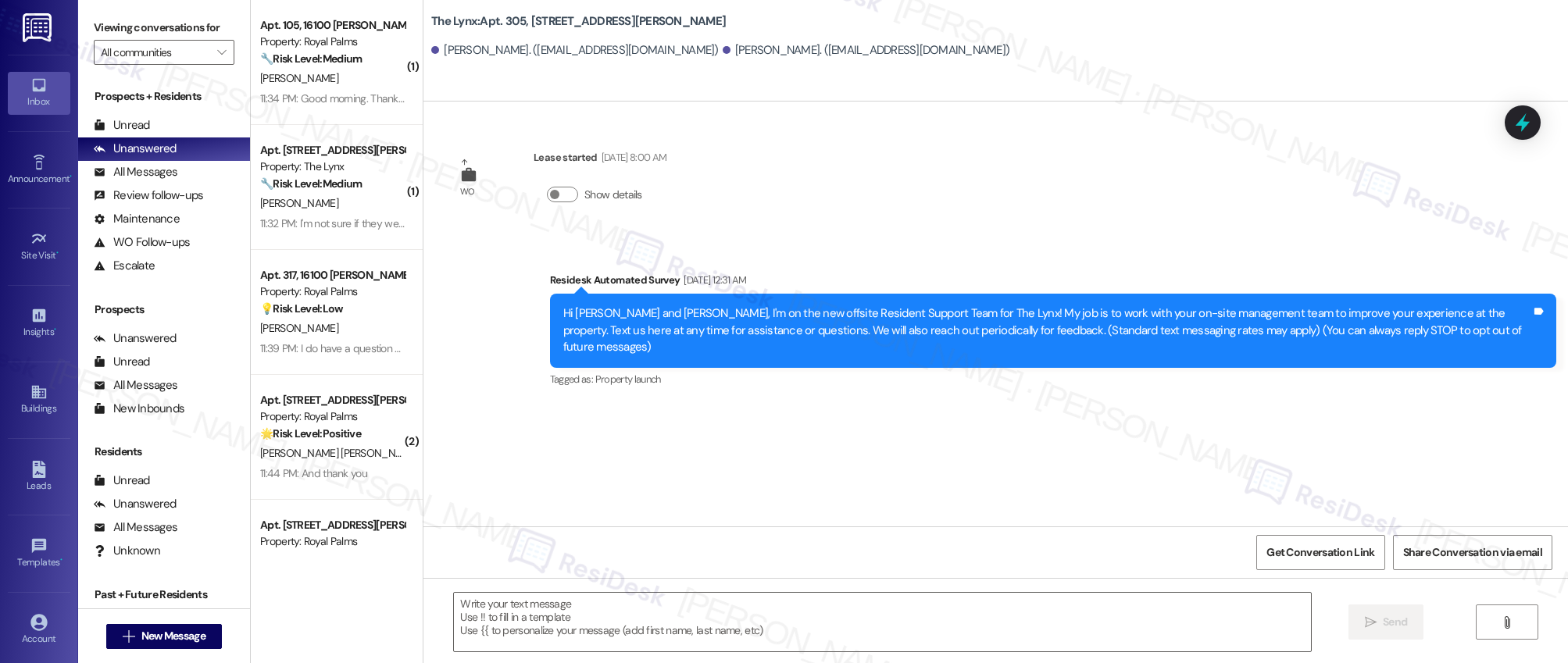
type textarea "Fetching suggested responses. Please feel free to read through the conversation…"
click at [31, 396] on icon at bounding box center [37, 393] width 14 height 13
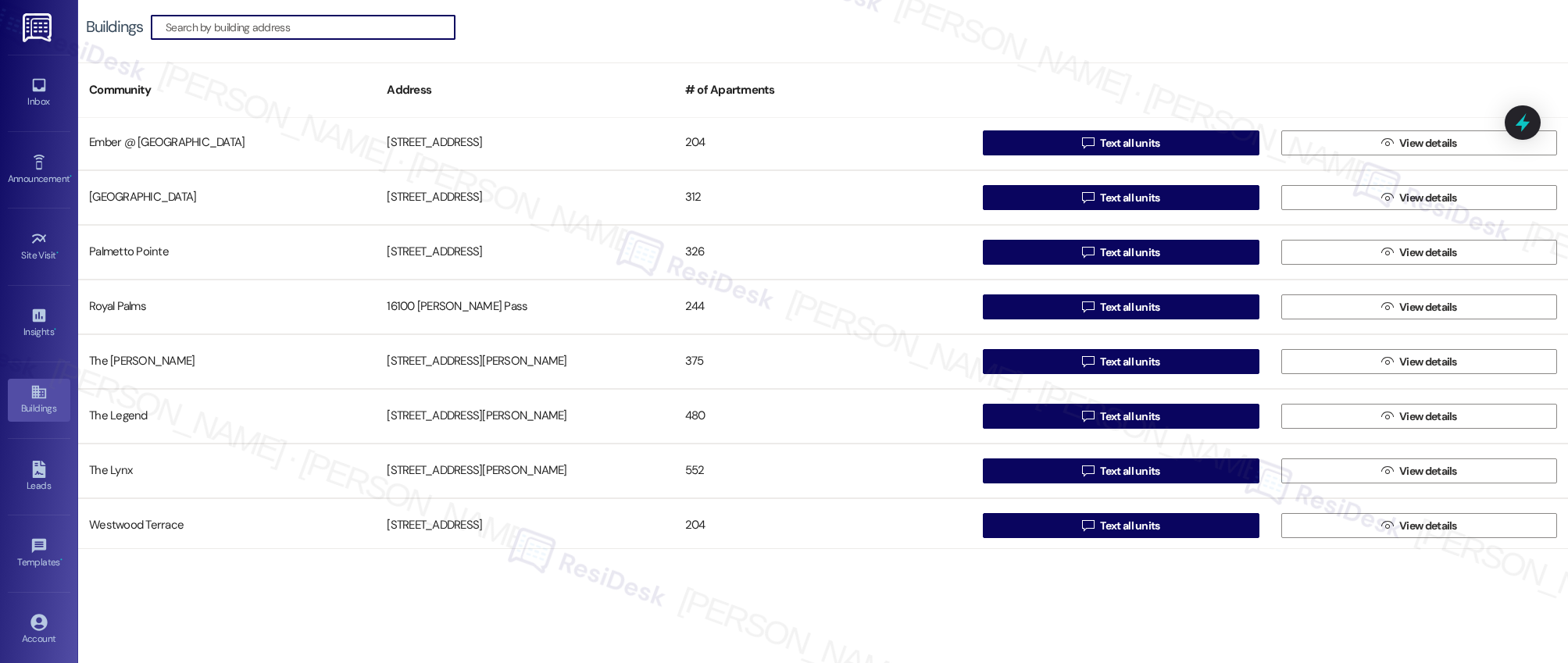
scroll to position [170, 0]
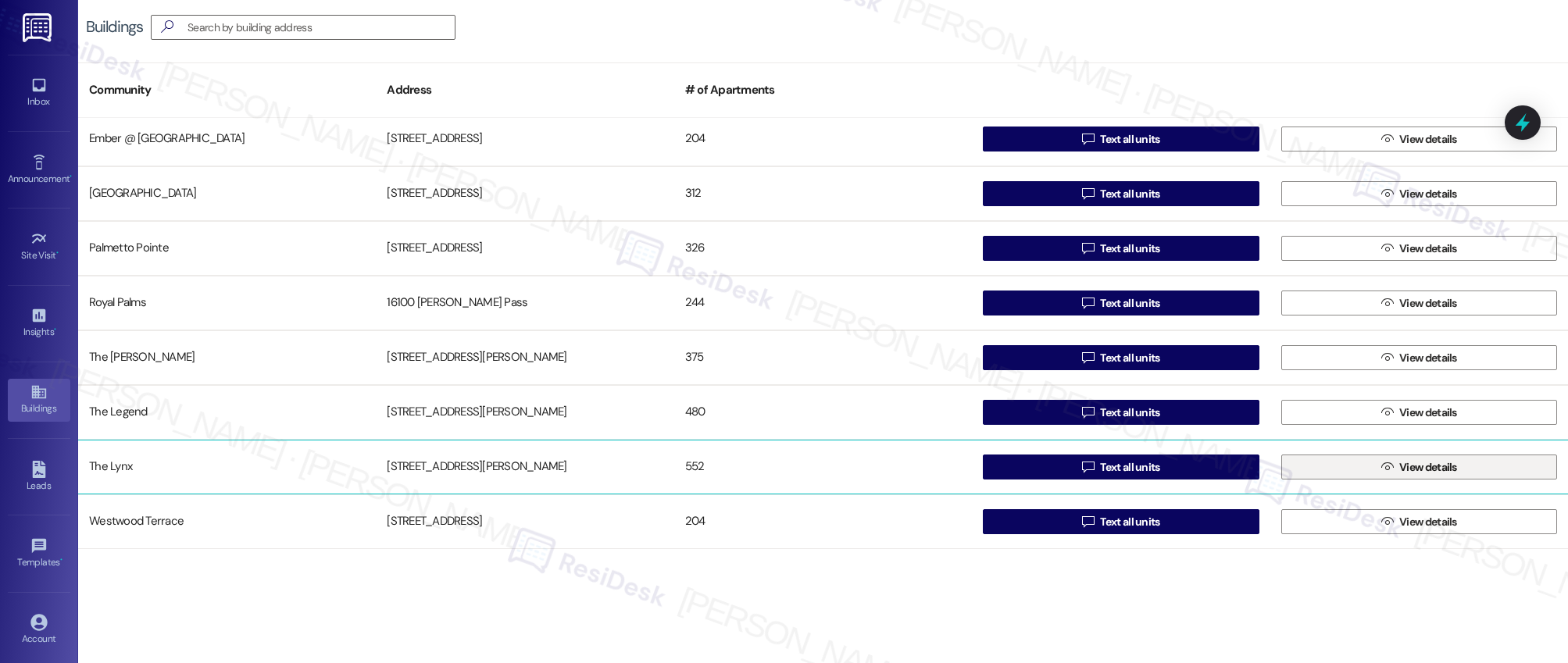
click at [1388, 468] on span " View details" at bounding box center [1420, 467] width 82 height 23
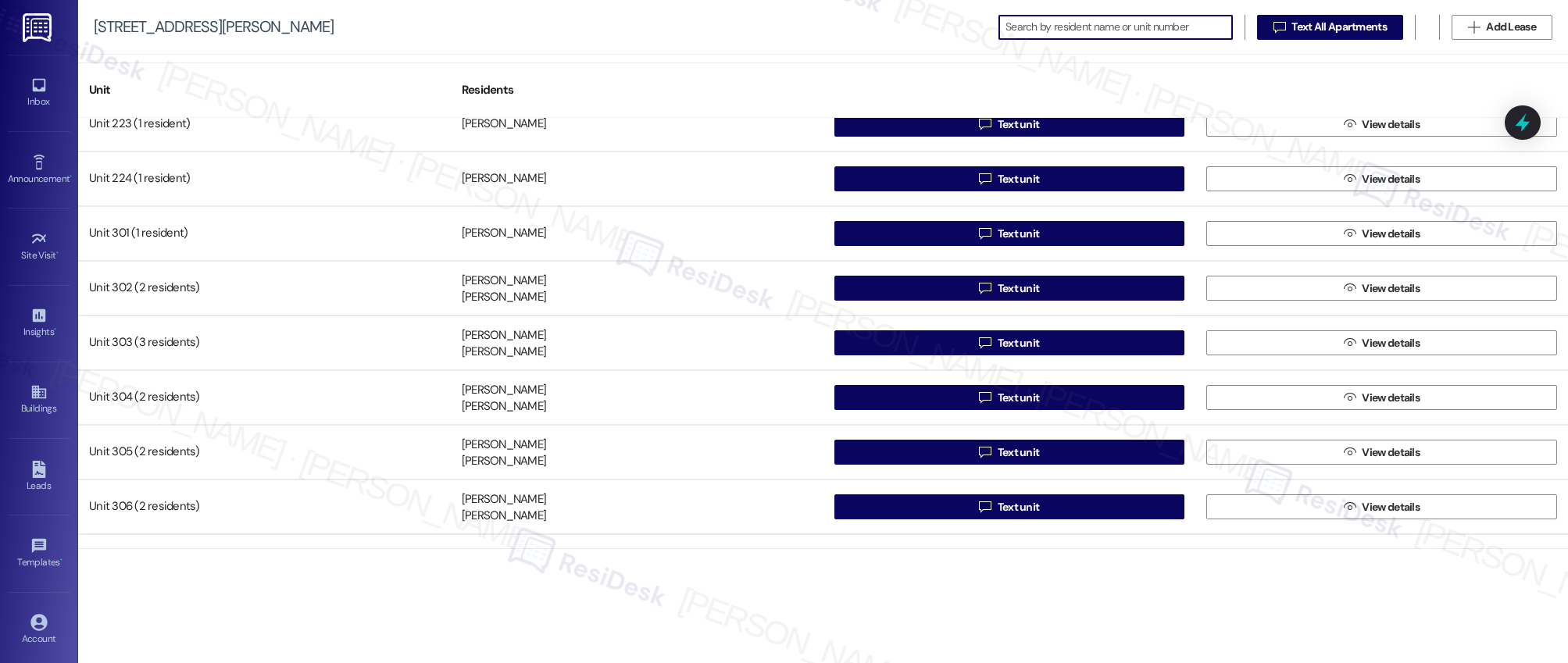
scroll to position [1449, 0]
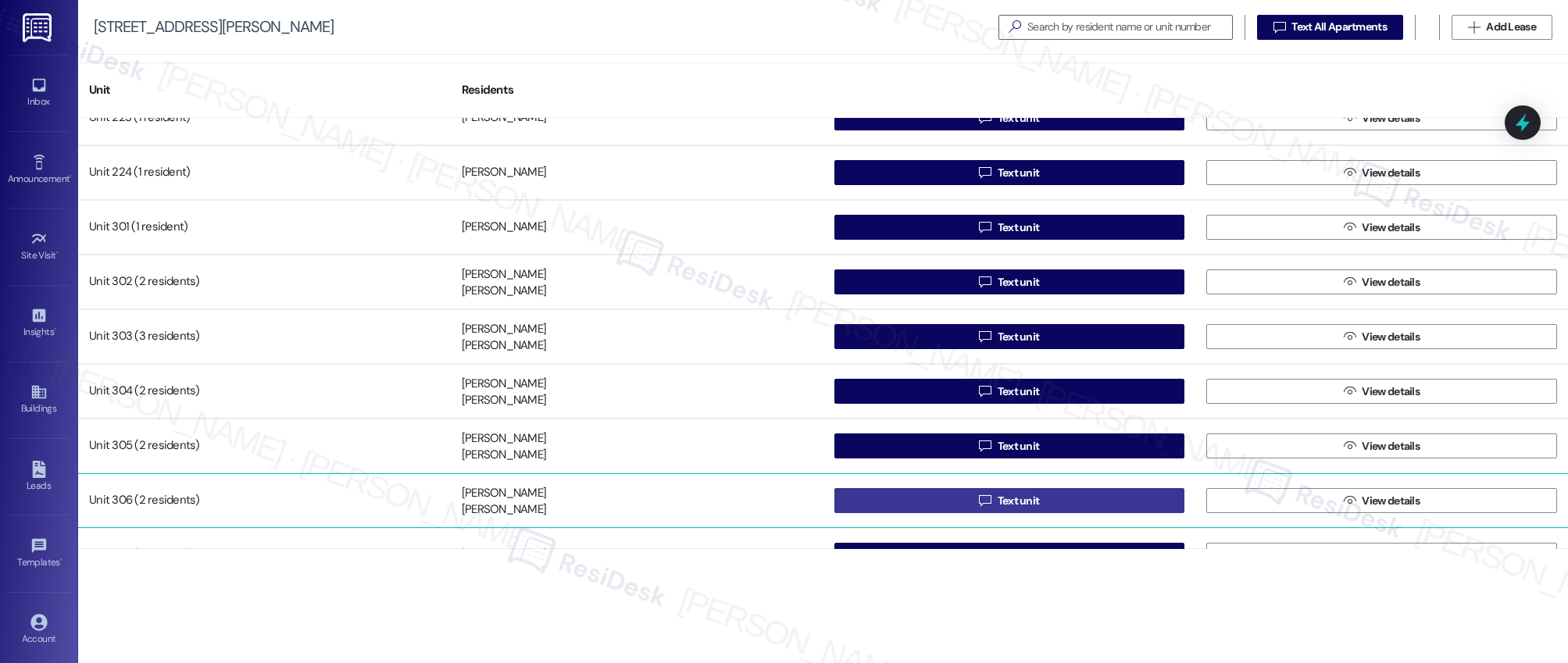
click at [1018, 500] on span "Text unit" at bounding box center [1019, 501] width 42 height 17
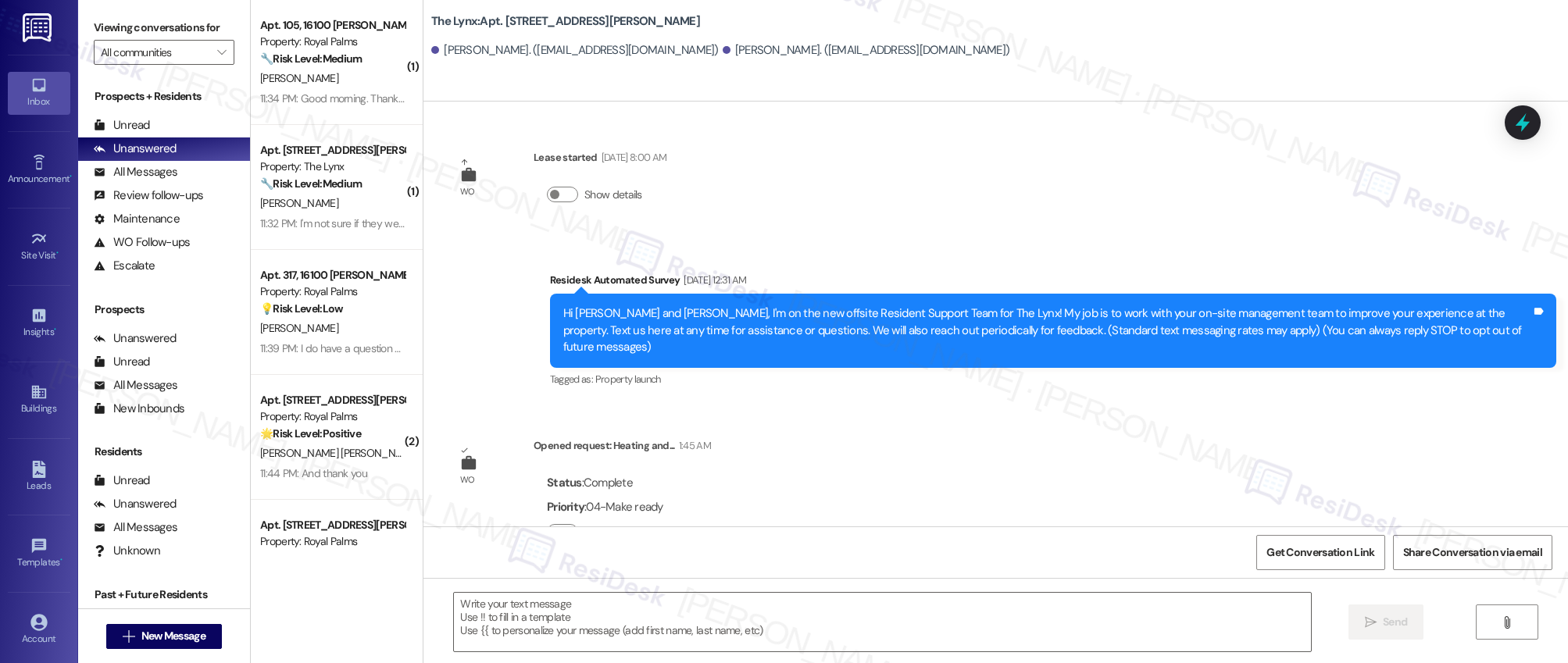
type textarea "Fetching suggested responses. Please feel free to read through the conversation…"
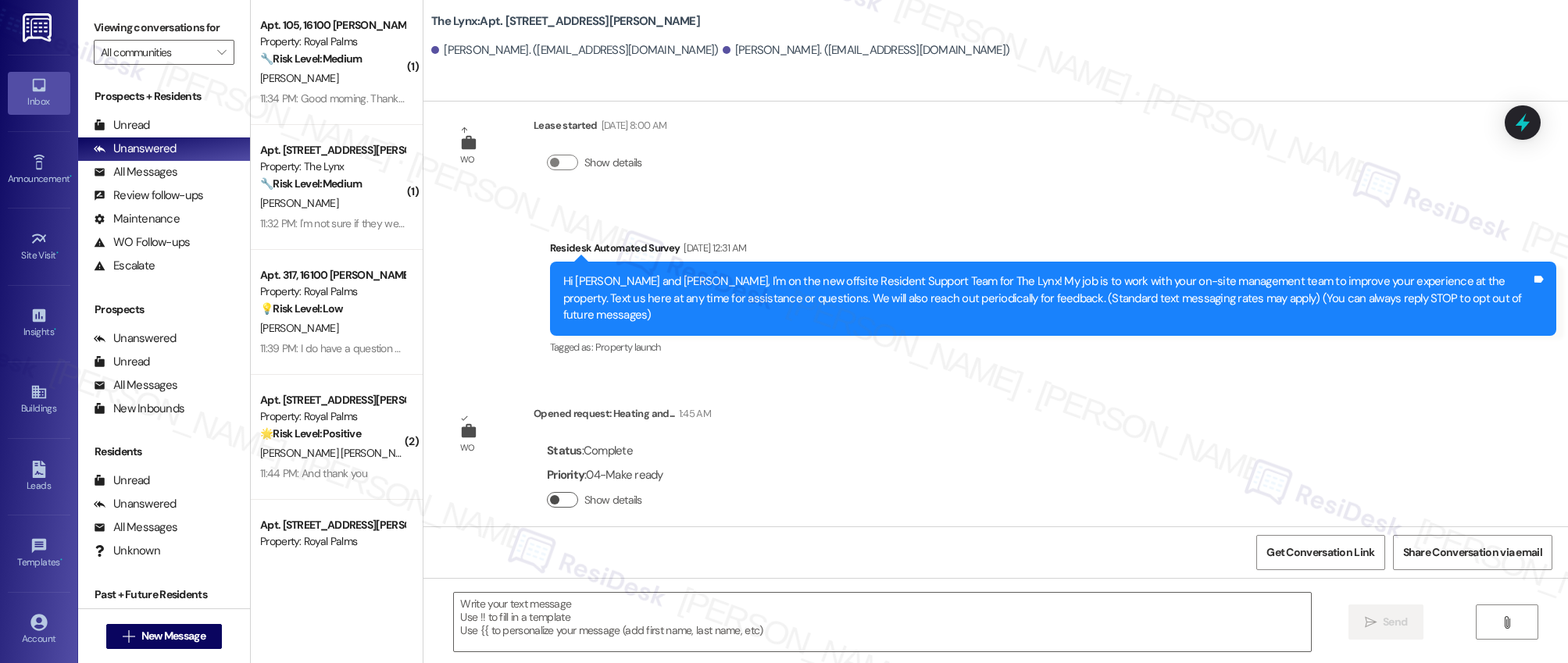
click at [556, 492] on button "Show details" at bounding box center [562, 499] width 31 height 16
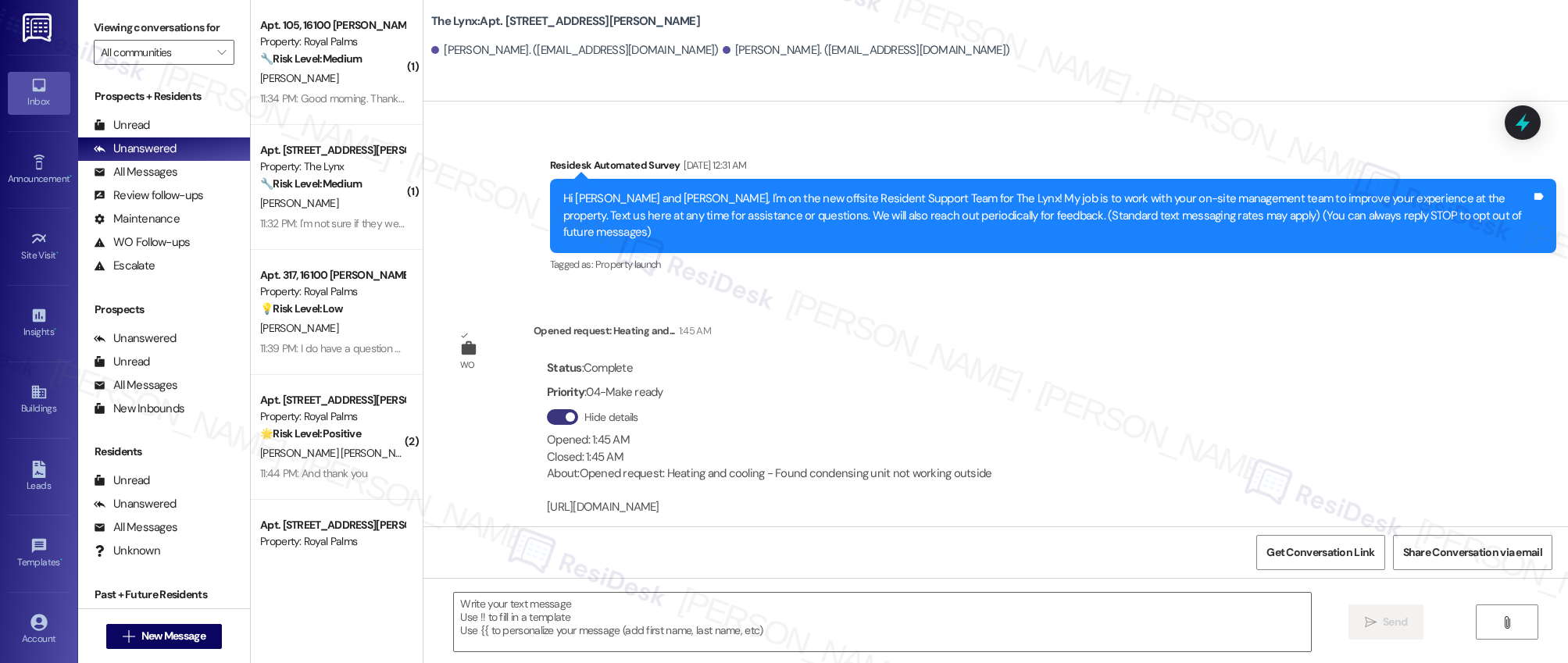
scroll to position [116, 0]
click at [38, 400] on icon at bounding box center [39, 392] width 17 height 17
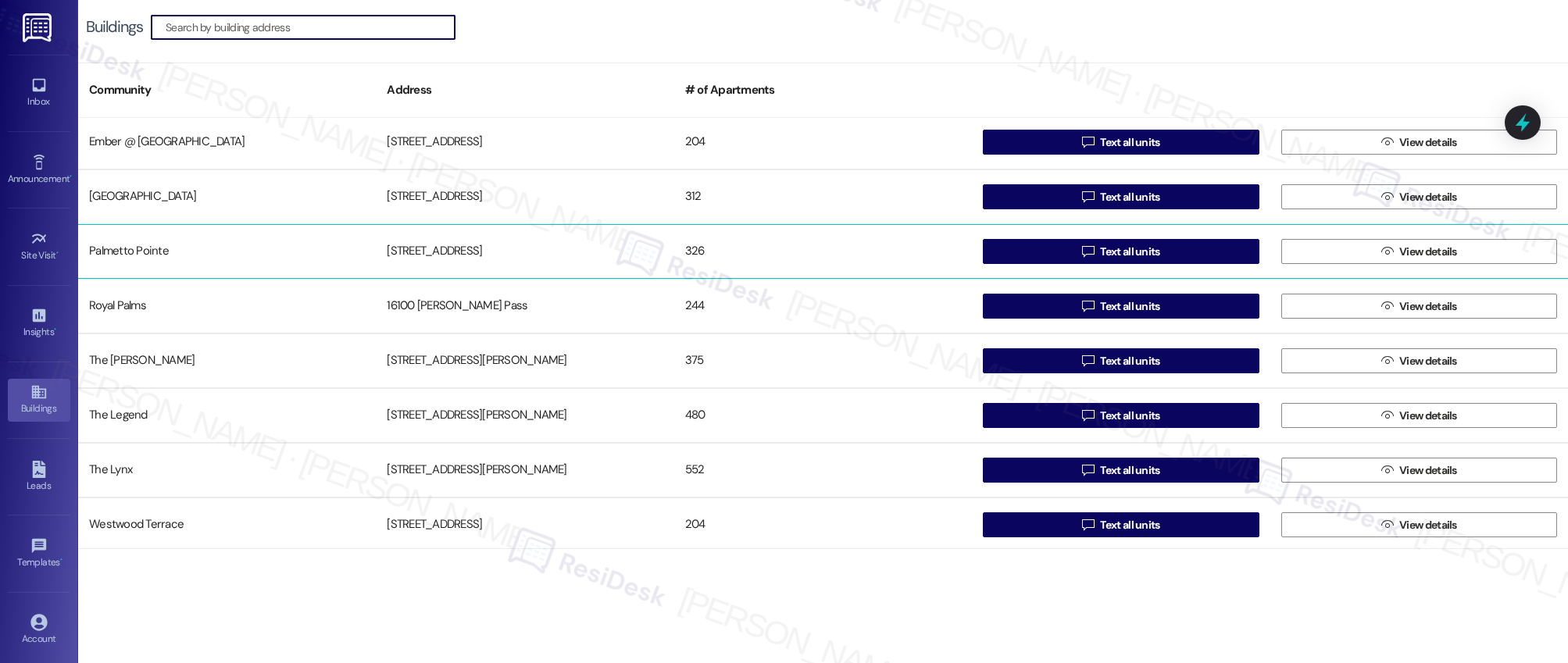
scroll to position [170, 0]
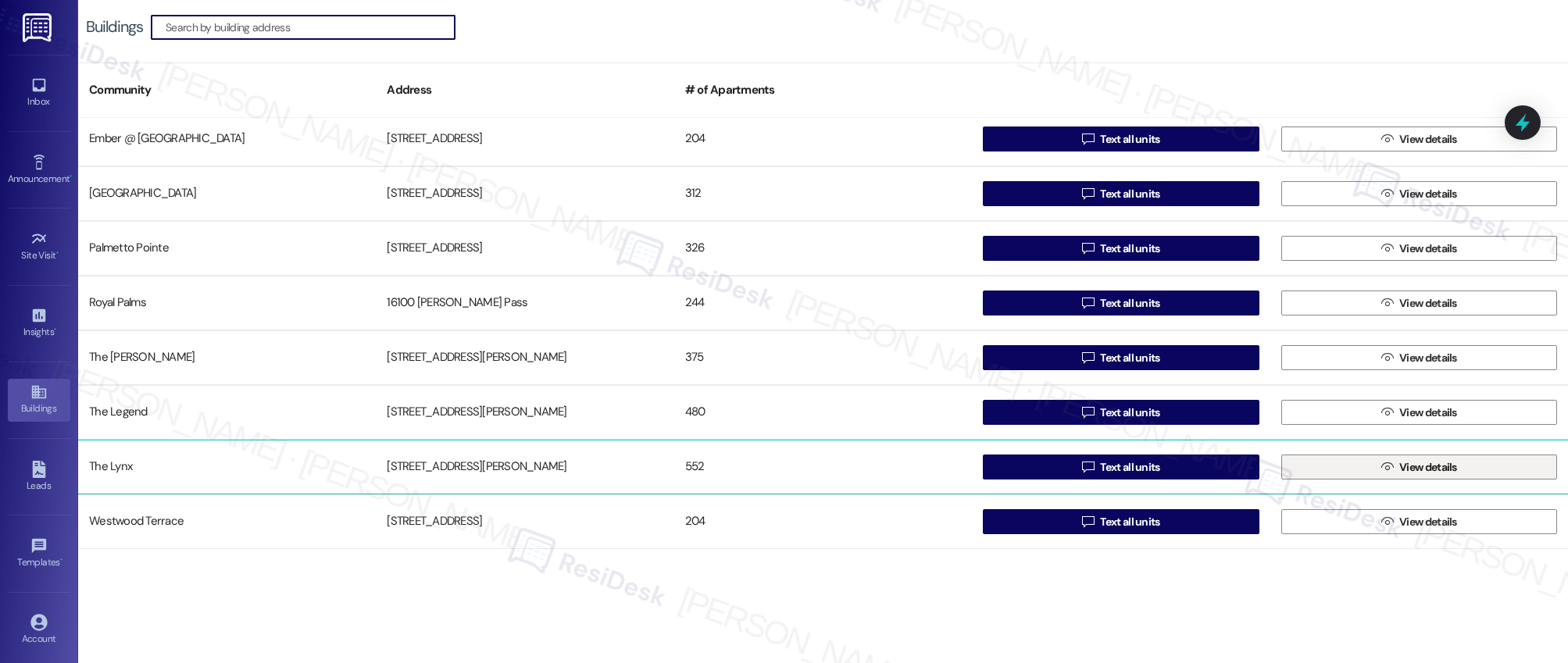
click at [1406, 470] on span "View details" at bounding box center [1429, 468] width 58 height 17
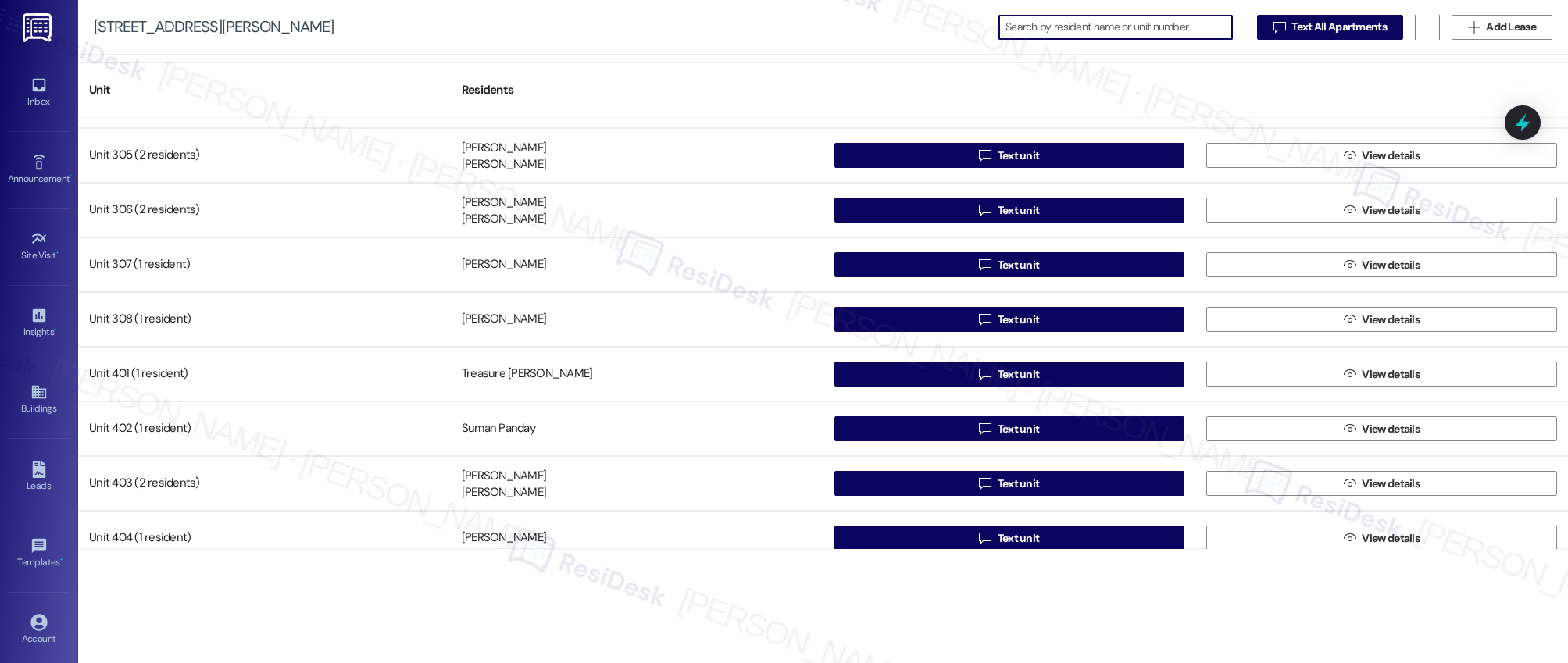
scroll to position [1686, 0]
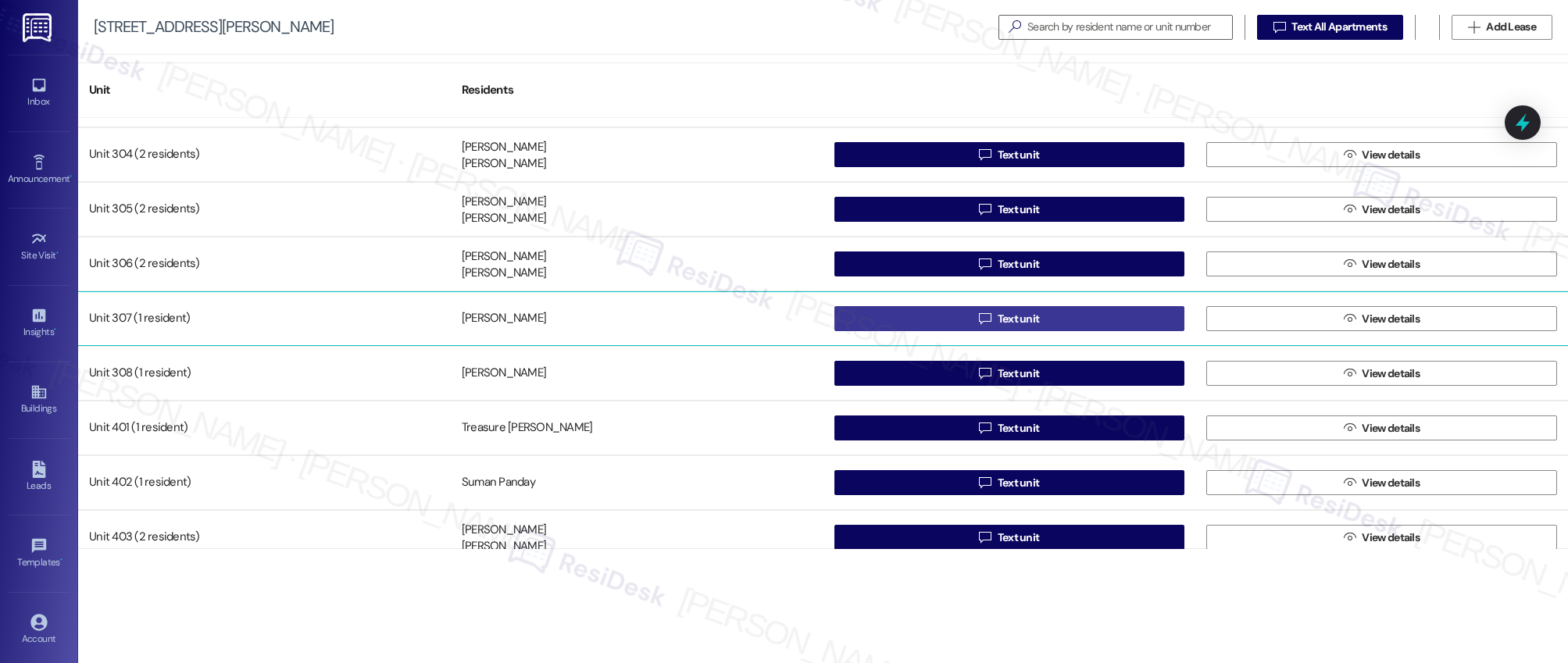
click at [1012, 319] on span "Text unit" at bounding box center [1019, 319] width 42 height 17
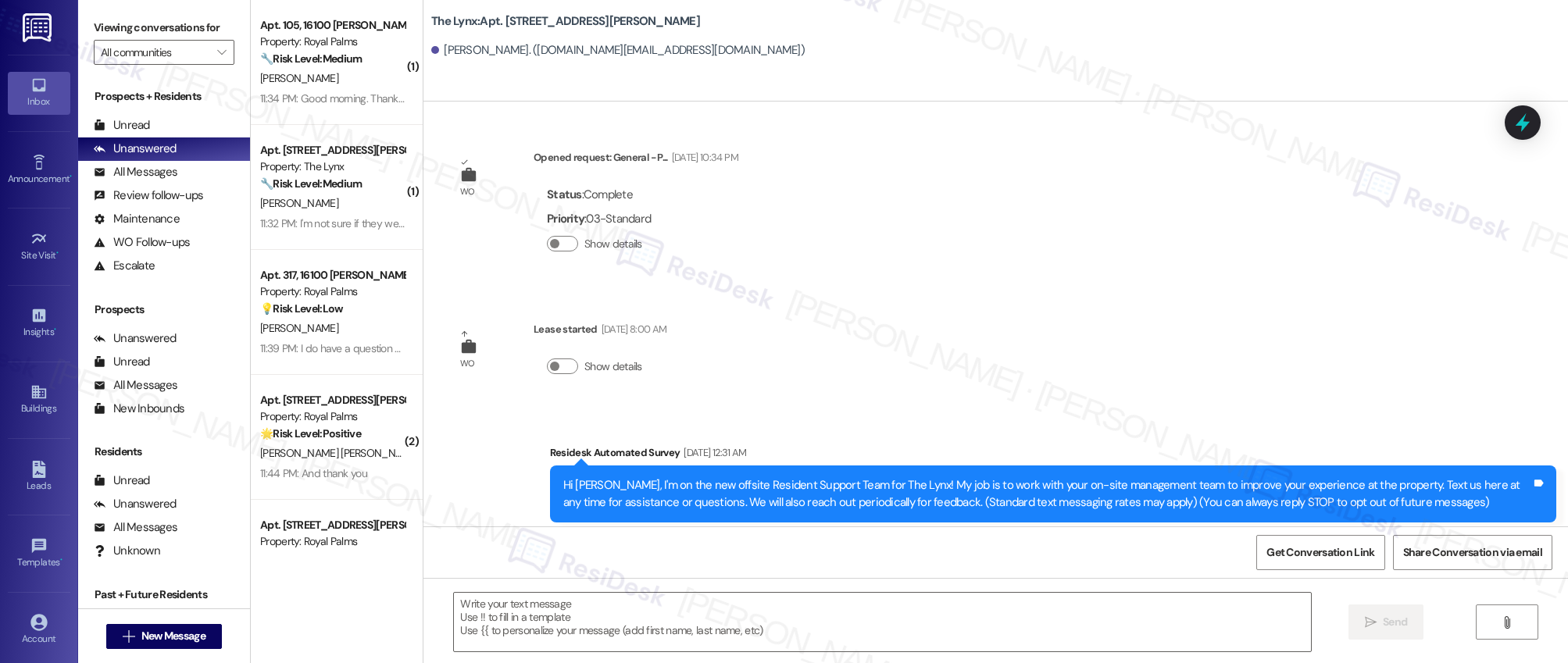
type textarea "Fetching suggested responses. Please feel free to read through the conversation…"
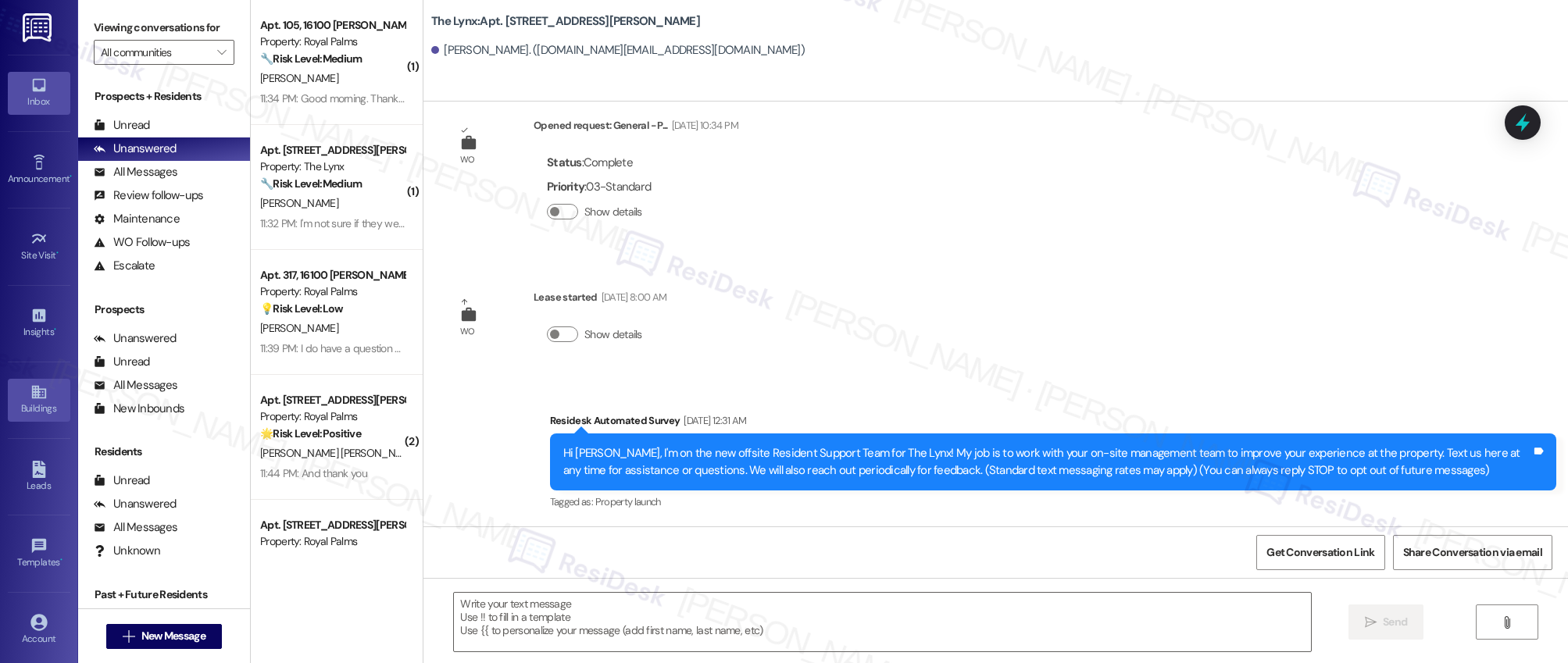
click at [34, 404] on div "Buildings" at bounding box center [39, 409] width 79 height 16
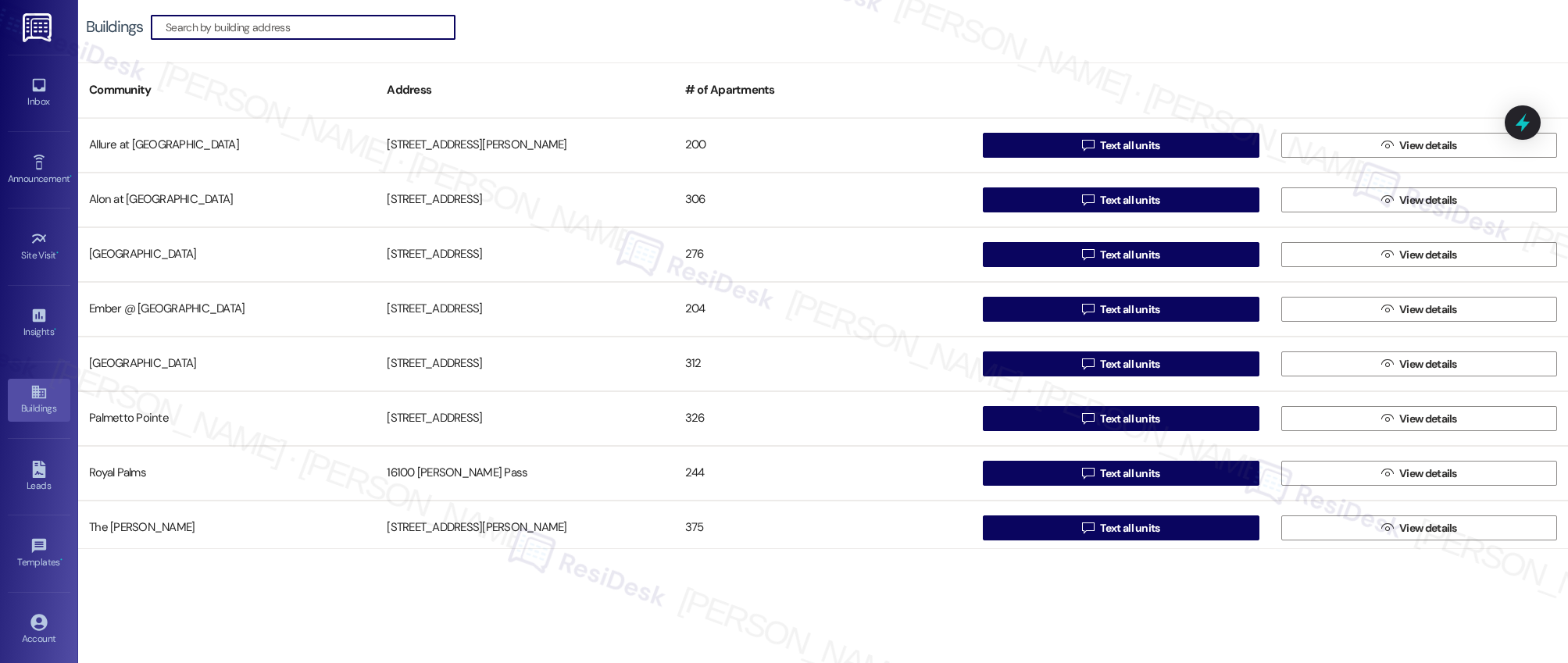
scroll to position [170, 0]
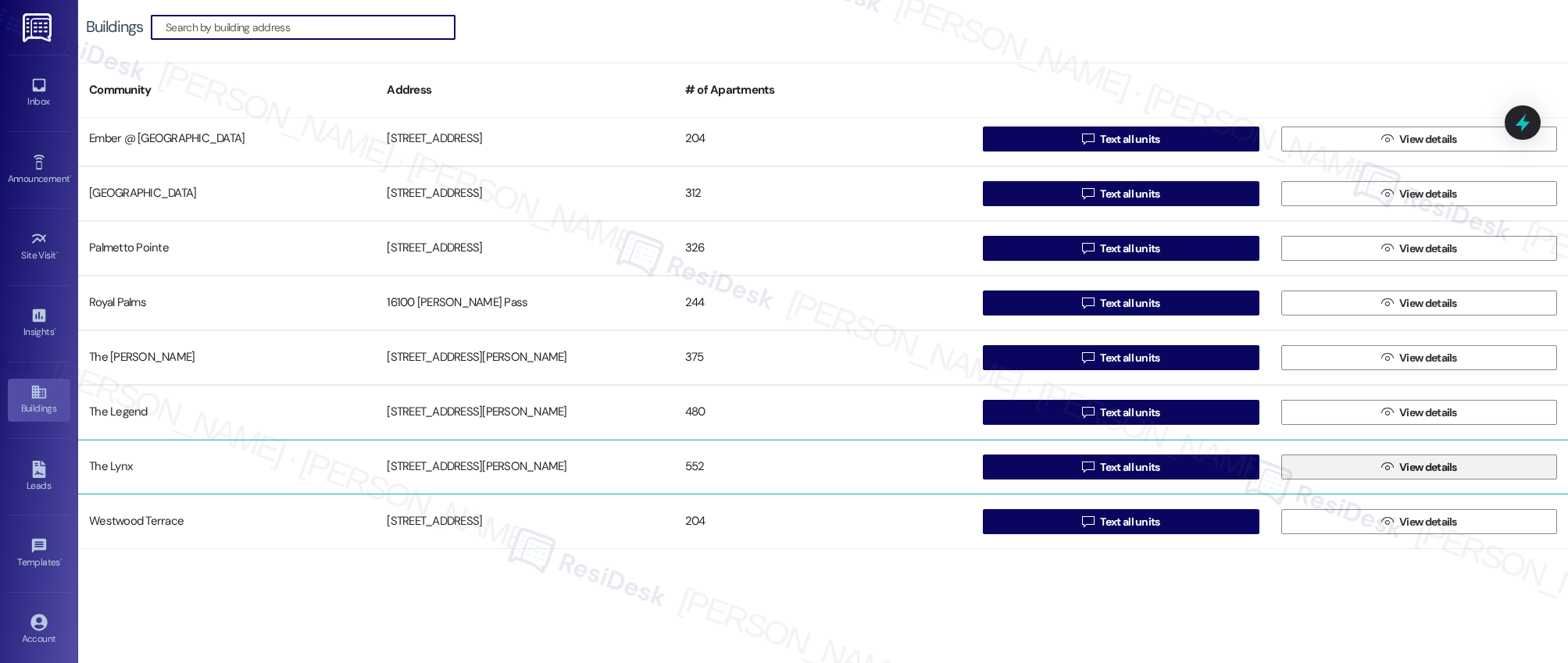
click at [1412, 468] on span "View details" at bounding box center [1429, 468] width 58 height 17
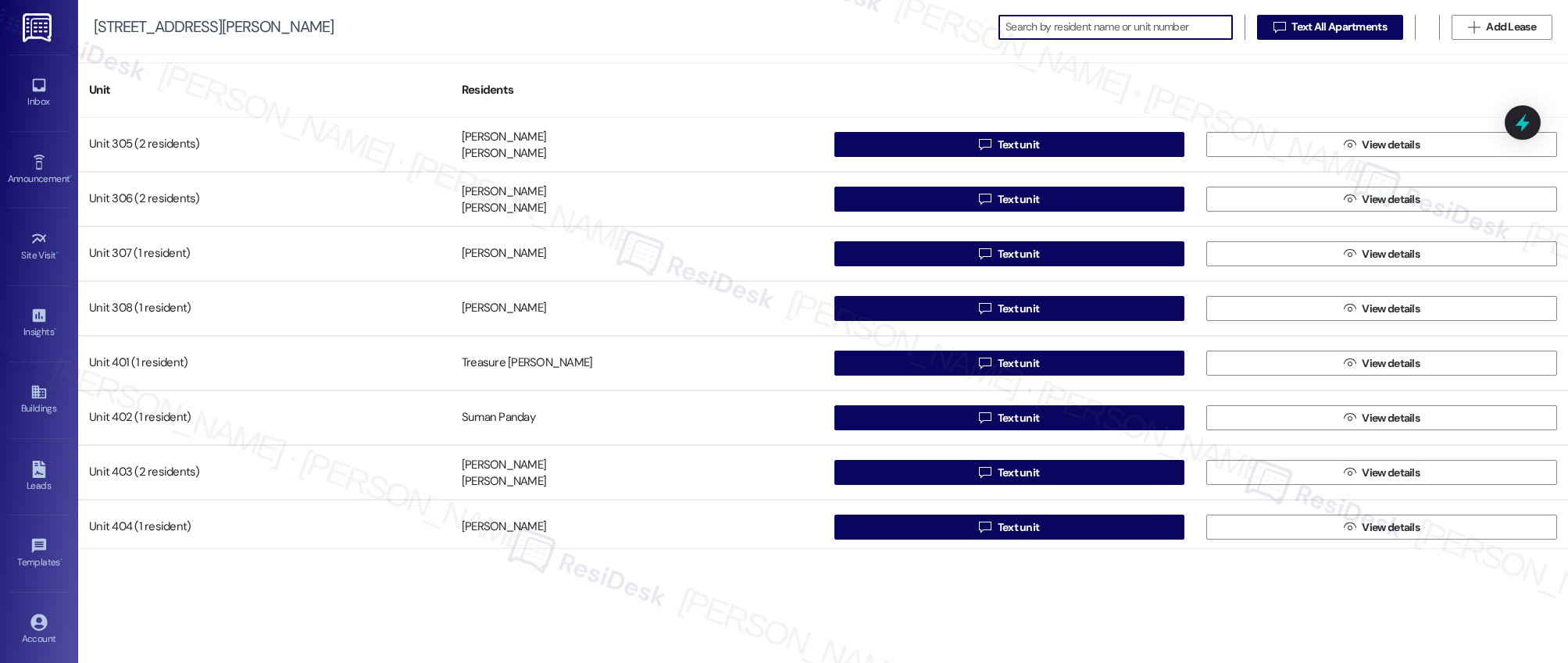
scroll to position [1756, 0]
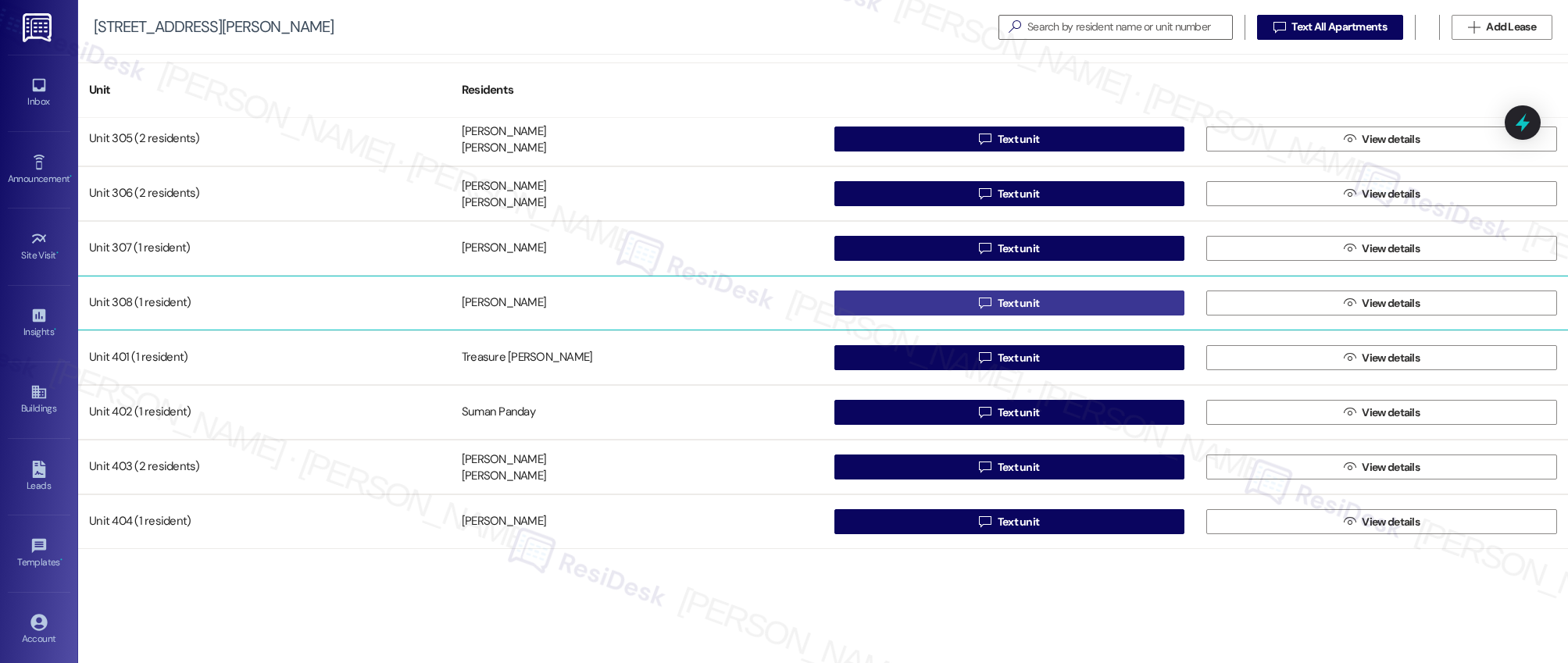
click at [1018, 304] on span "Text unit" at bounding box center [1019, 304] width 42 height 17
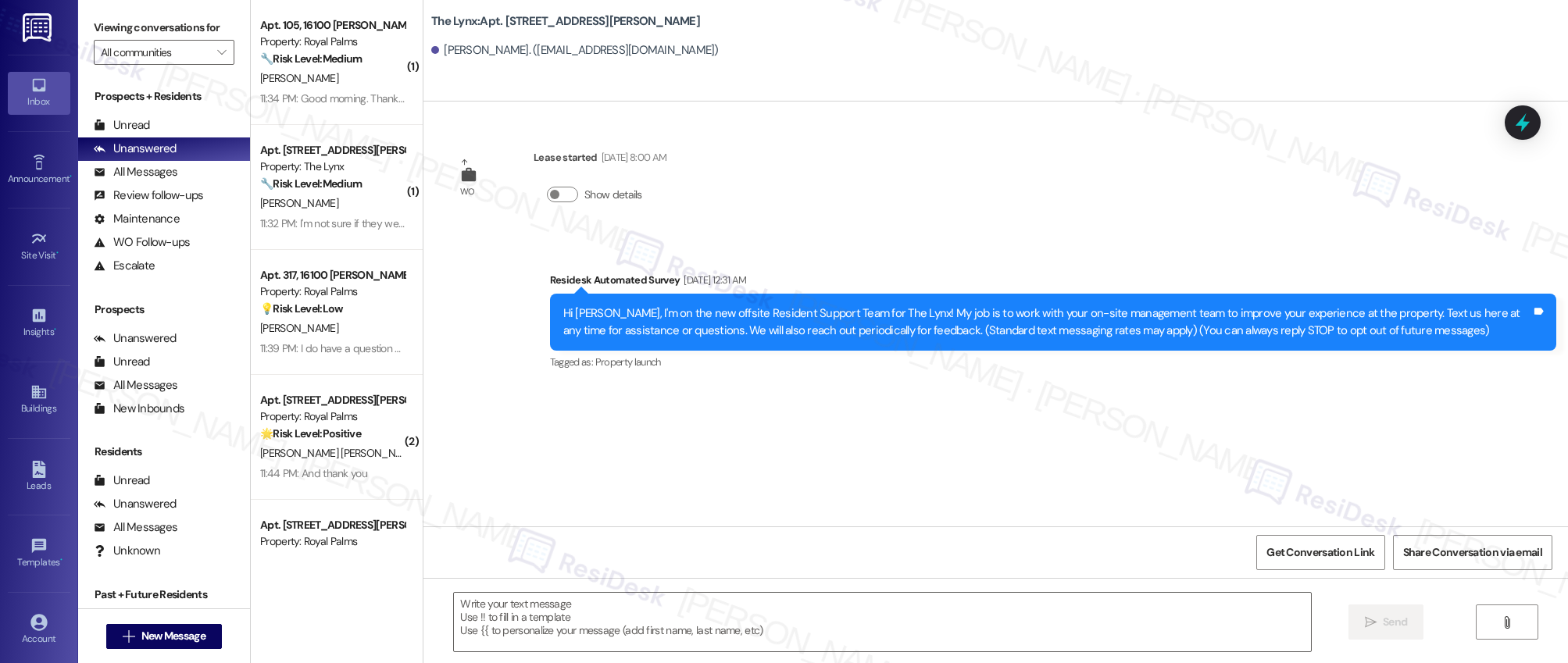
type textarea "Fetching suggested responses. Please feel free to read through the conversation…"
click at [40, 395] on icon at bounding box center [39, 392] width 17 height 17
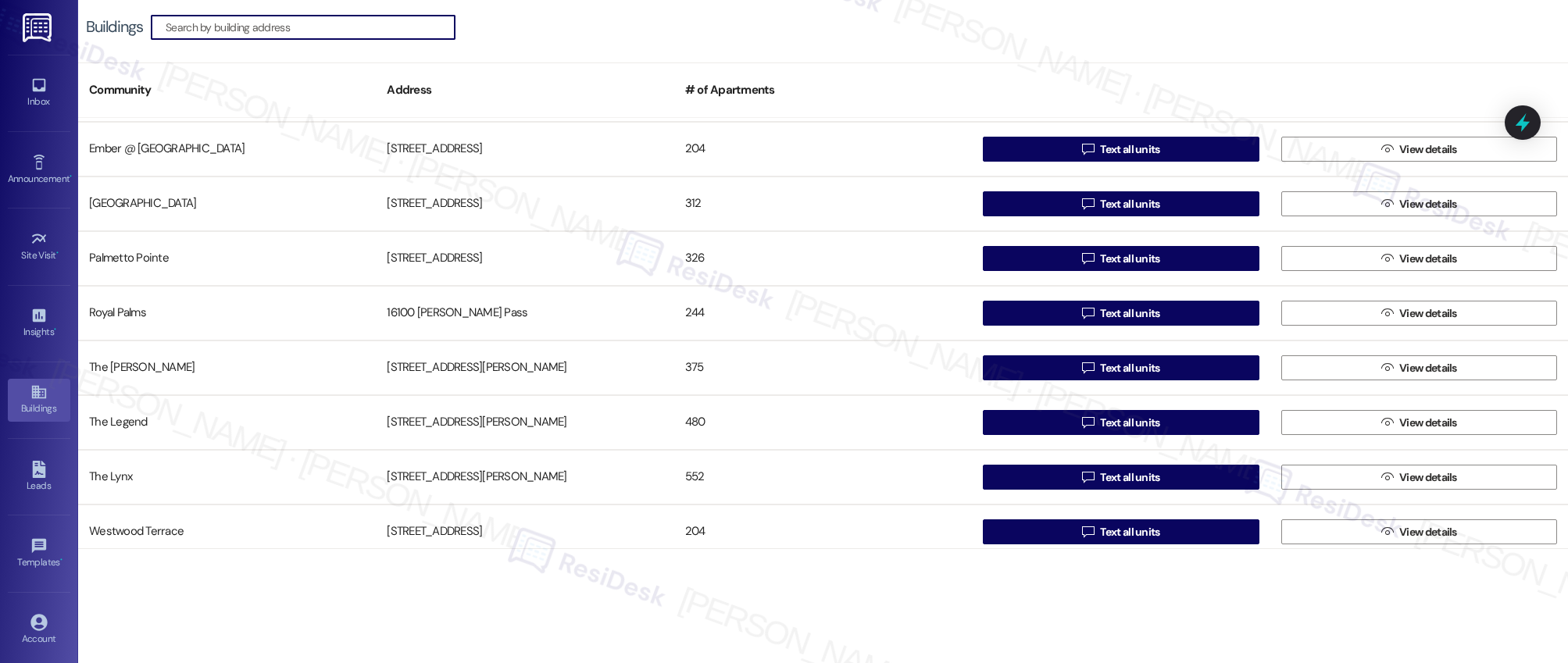
scroll to position [170, 0]
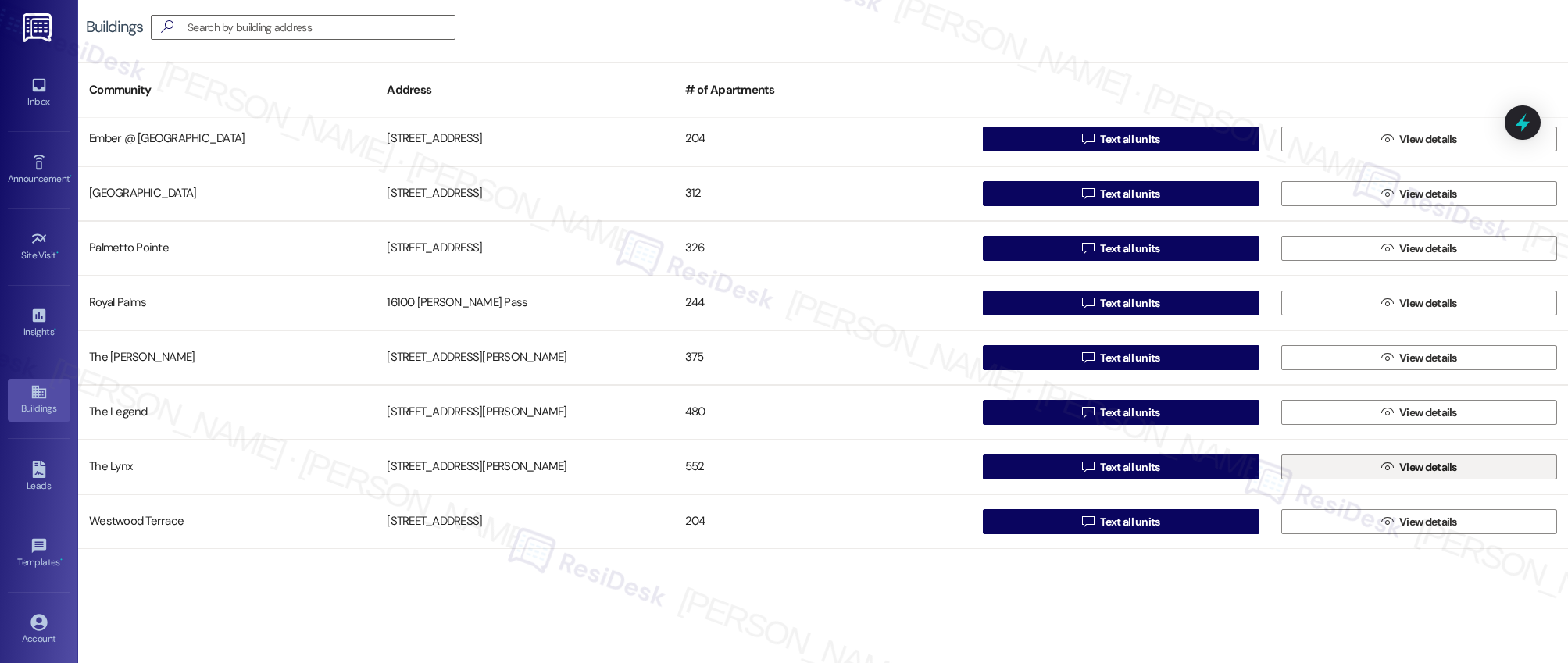
click at [1426, 467] on span "View details" at bounding box center [1429, 468] width 58 height 17
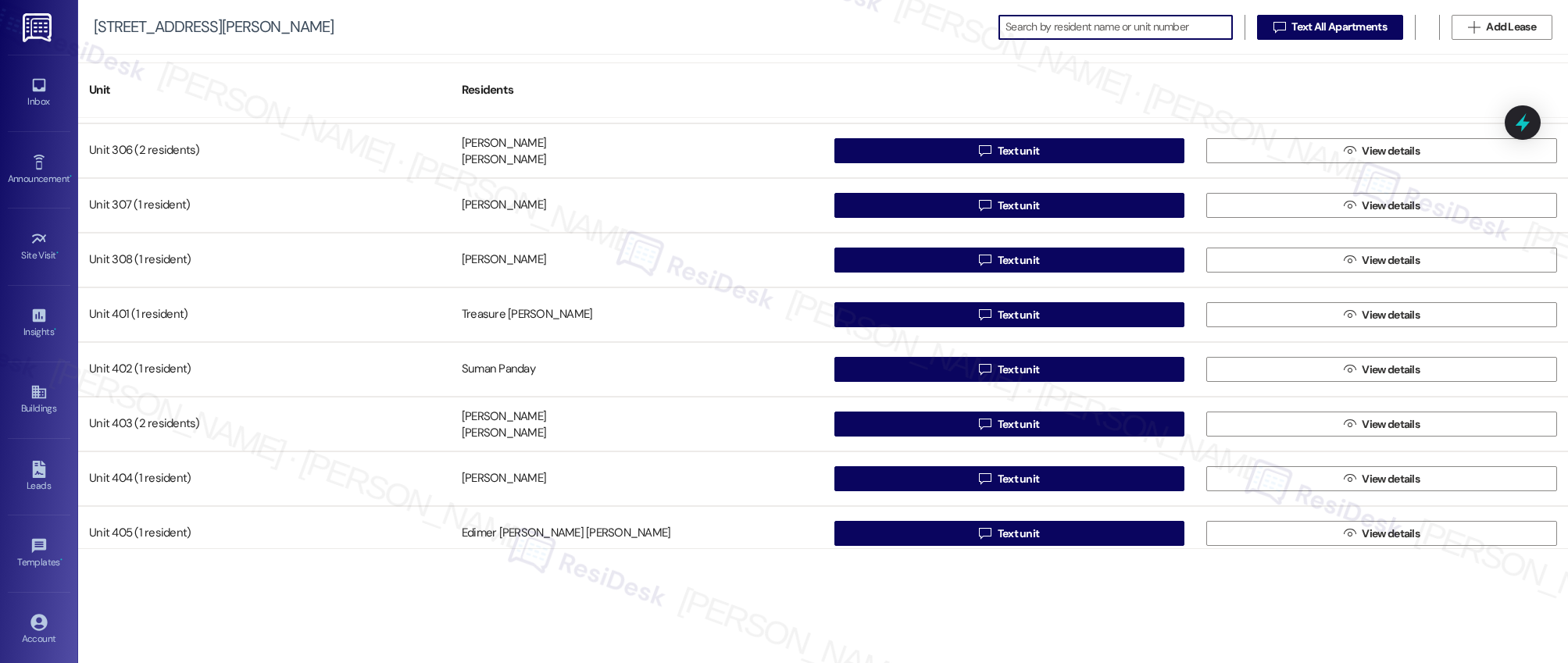
scroll to position [1813, 0]
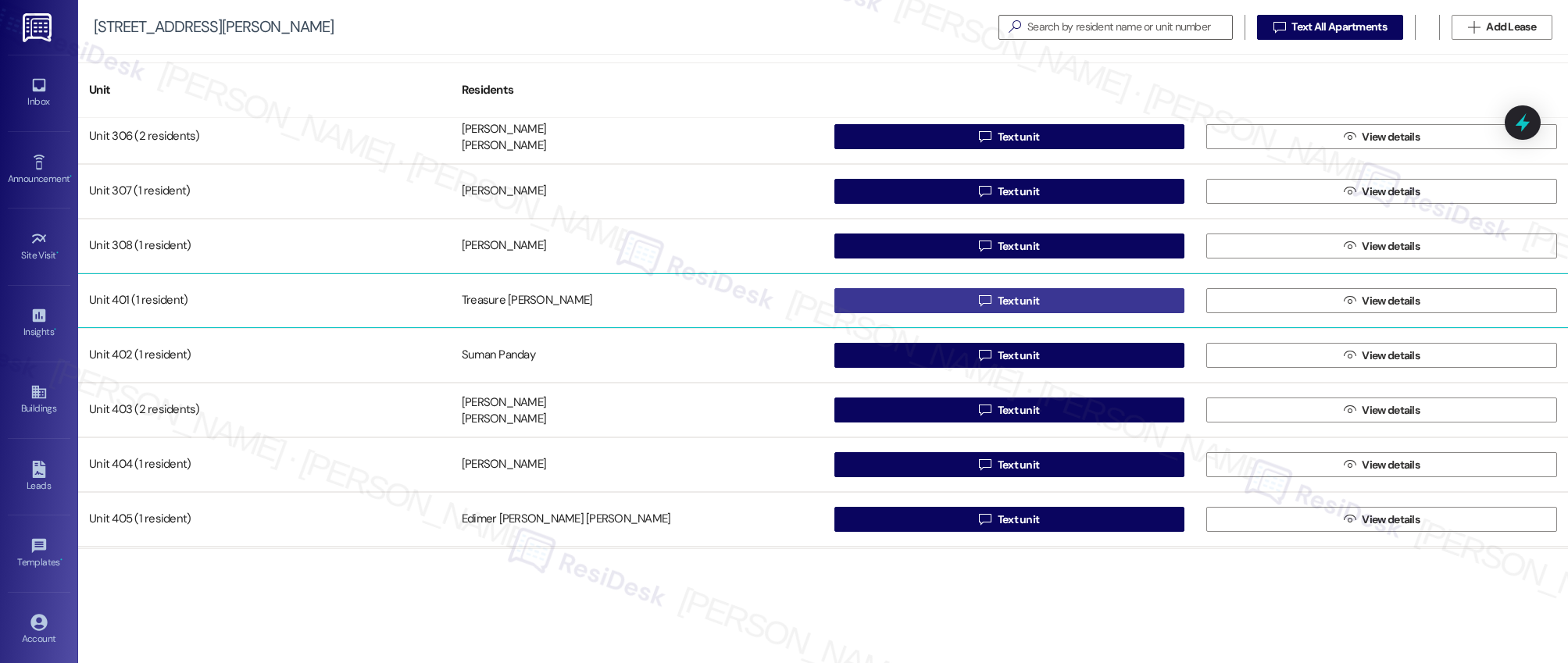
click at [1012, 300] on span "Text unit" at bounding box center [1019, 301] width 42 height 17
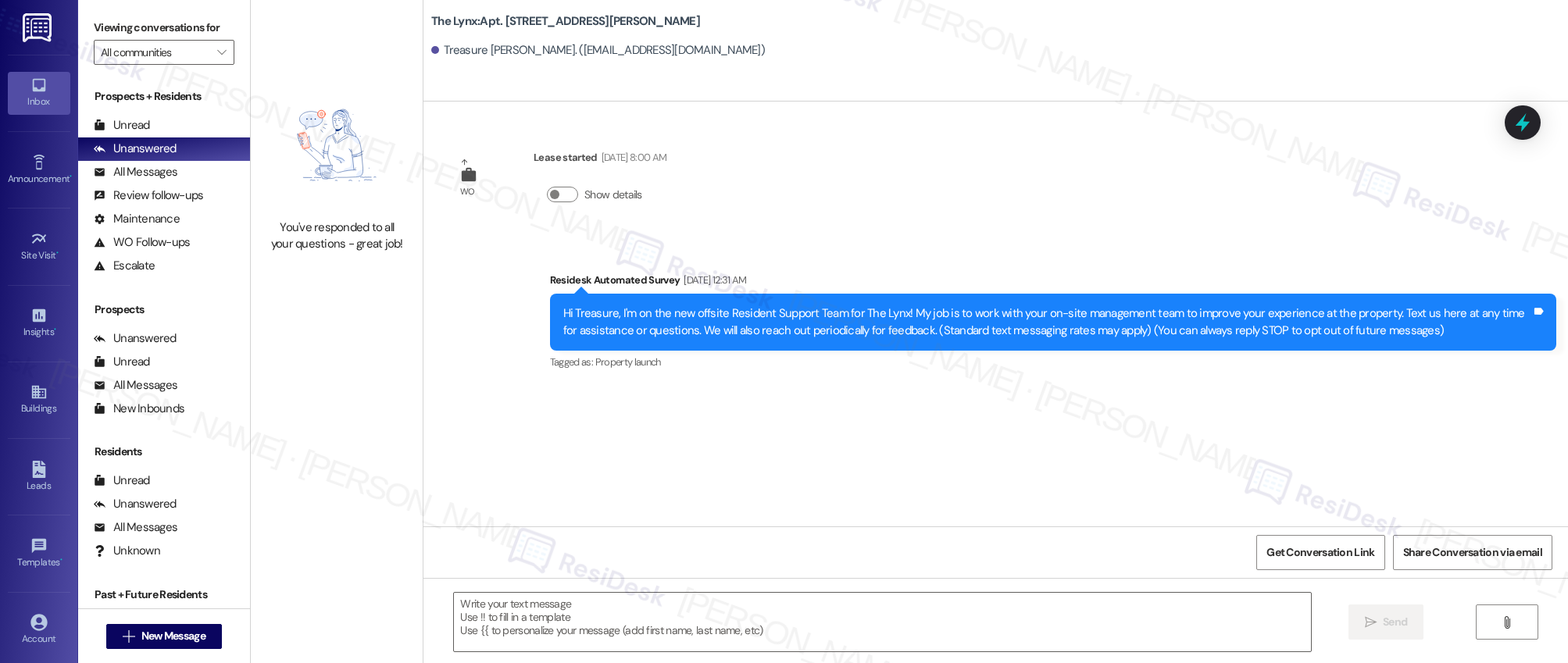
type textarea "Fetching suggested responses. Please feel free to read through the conversation…"
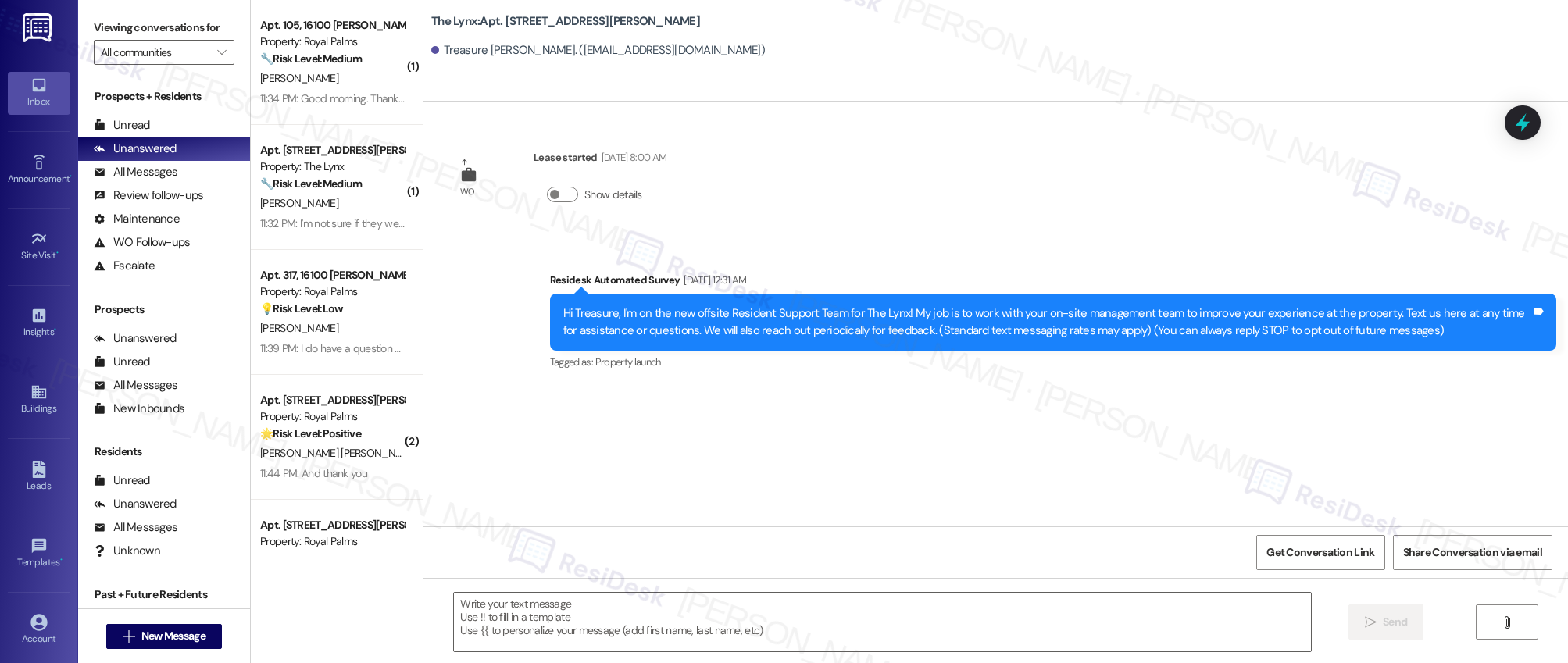
type textarea "Fetching suggested responses. Please feel free to read through the conversation…"
click at [40, 397] on icon at bounding box center [37, 393] width 14 height 13
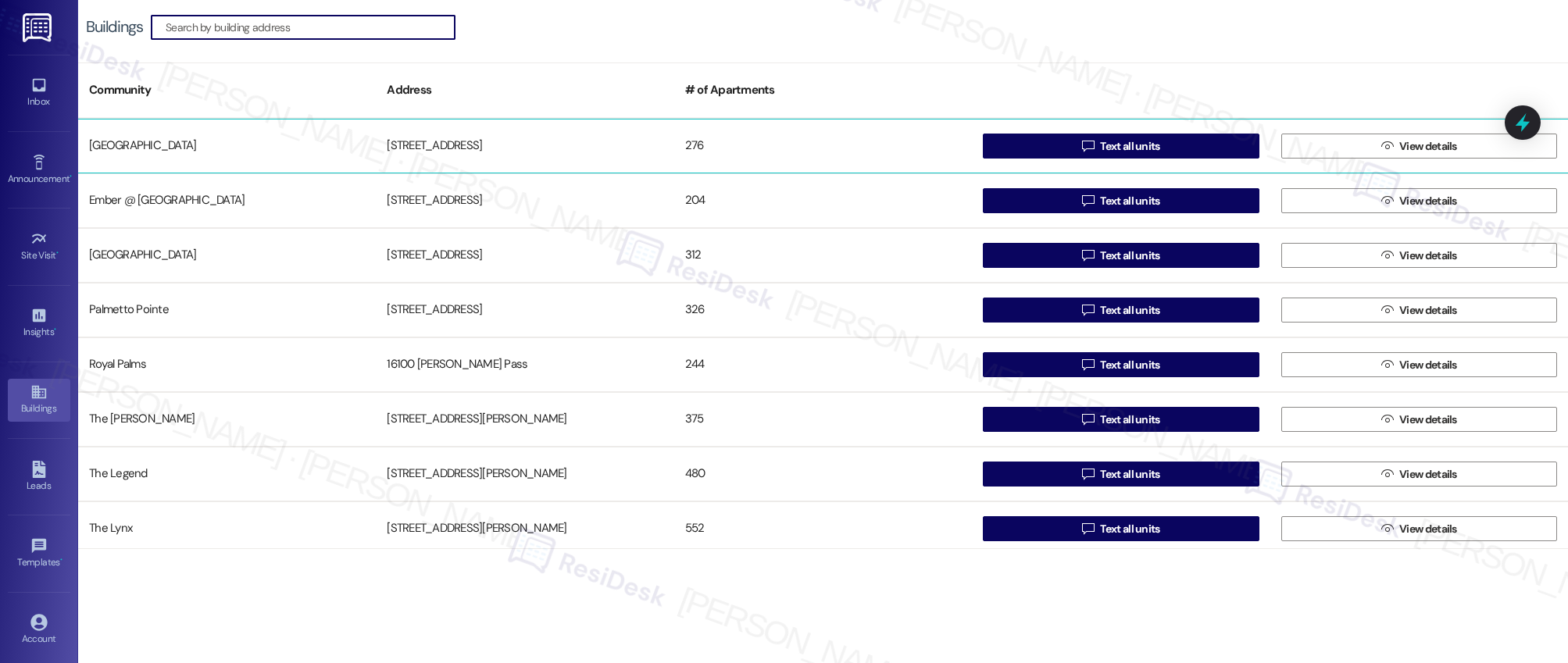
scroll to position [170, 0]
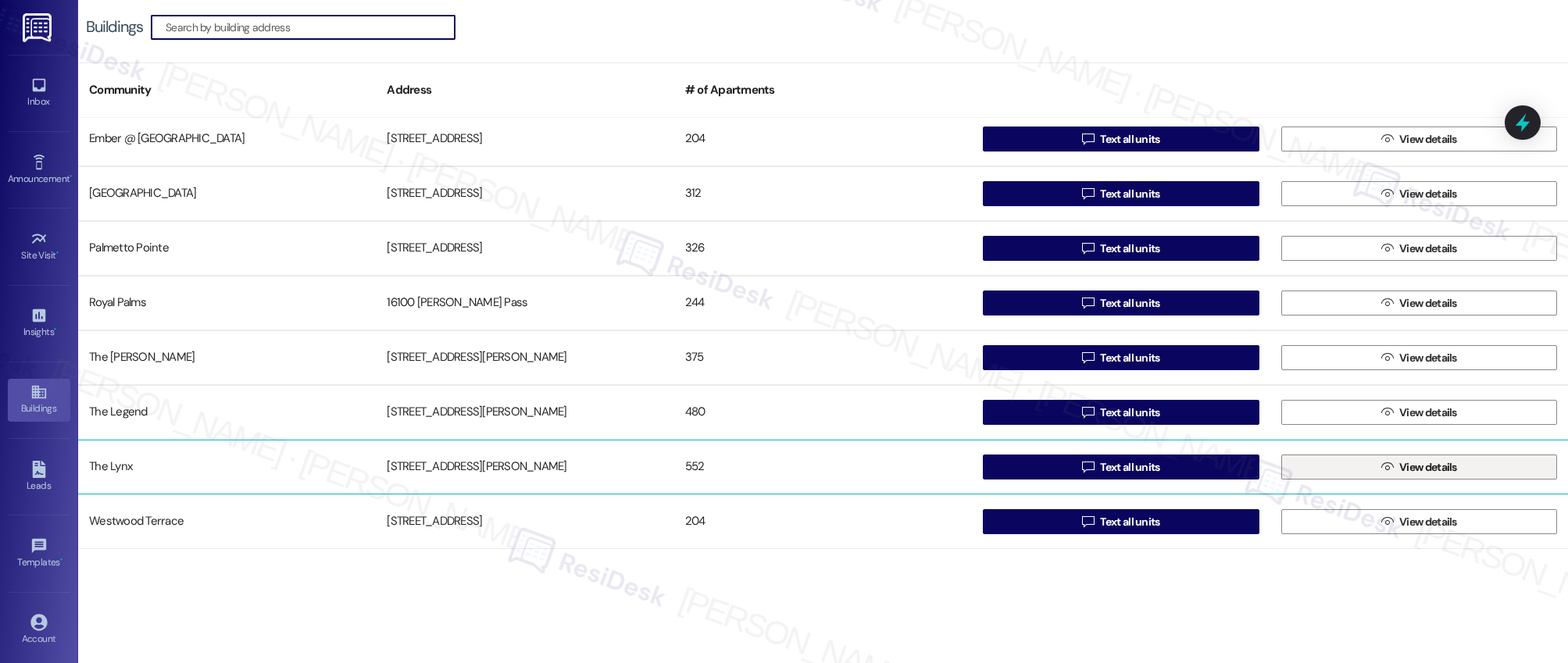
click at [1413, 468] on span "View details" at bounding box center [1429, 468] width 58 height 17
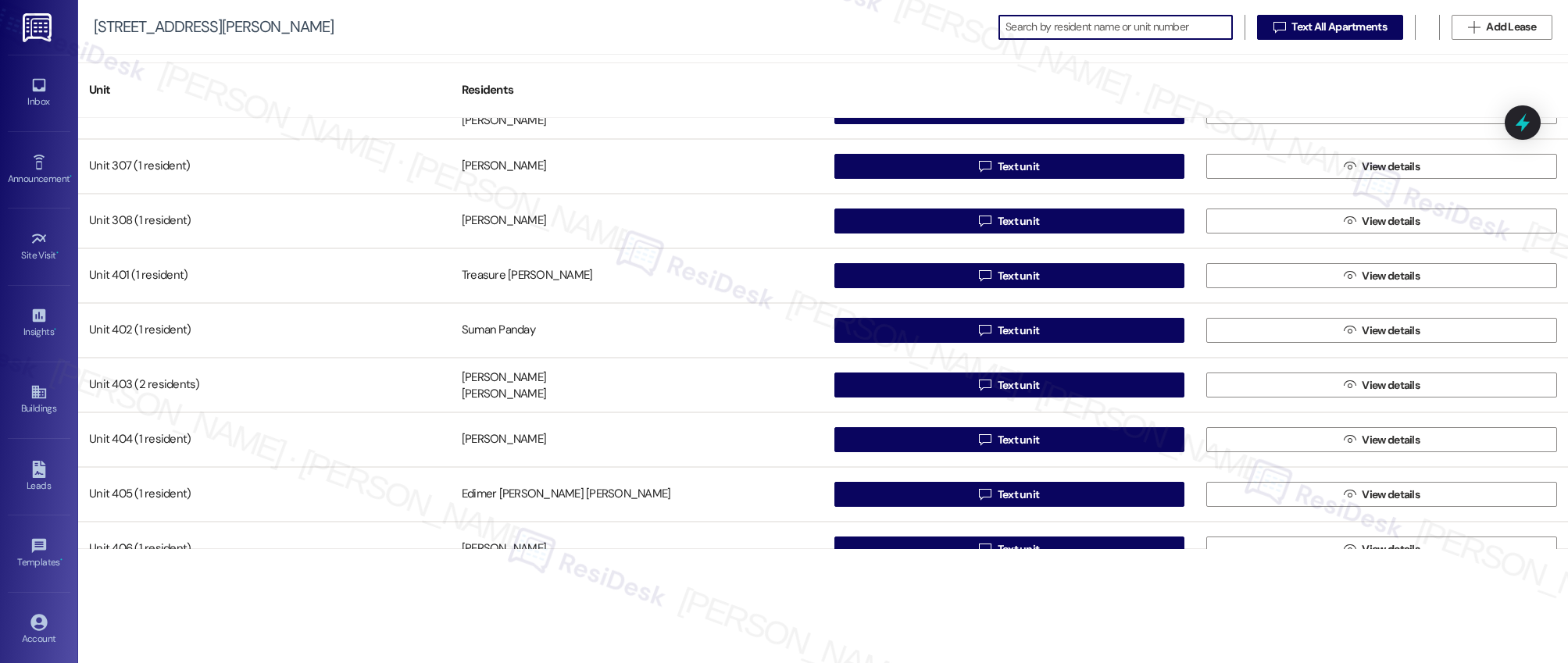
scroll to position [1840, 0]
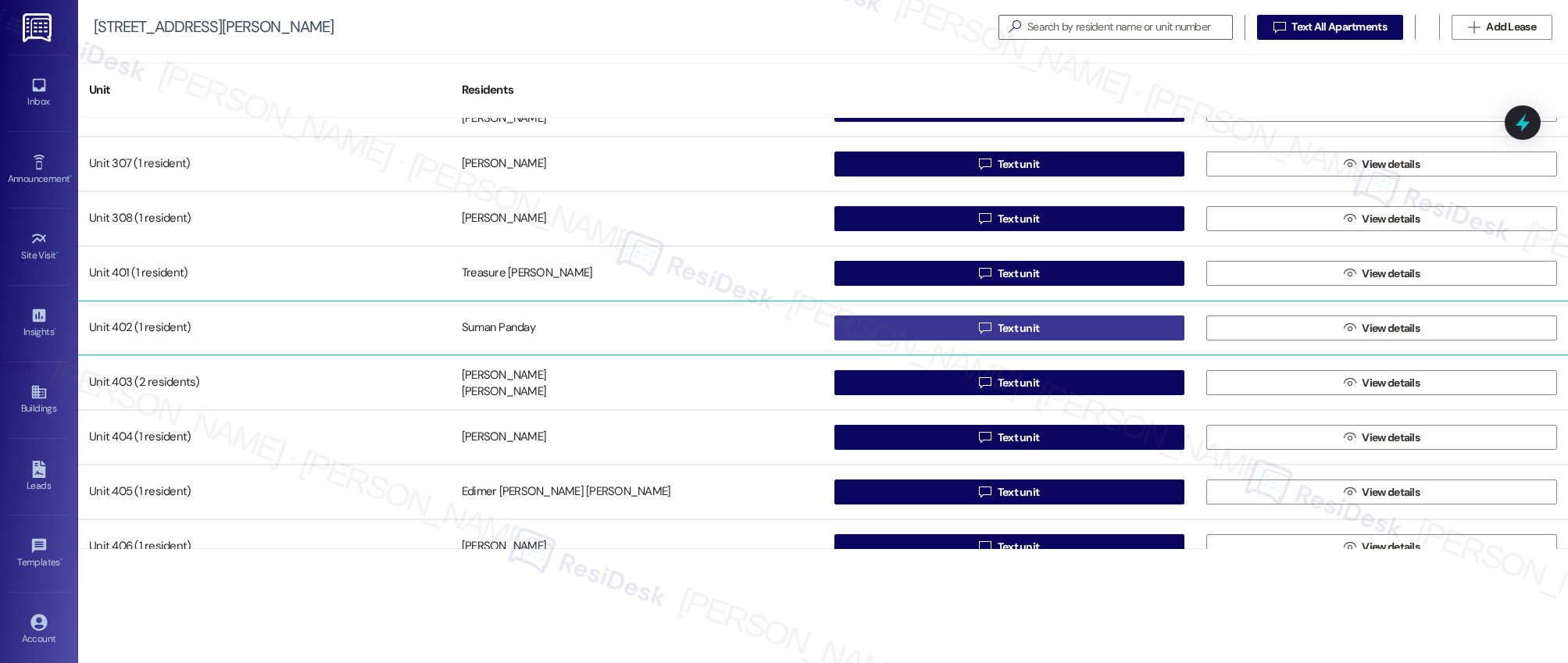
click at [1018, 328] on span "Text unit" at bounding box center [1019, 328] width 42 height 17
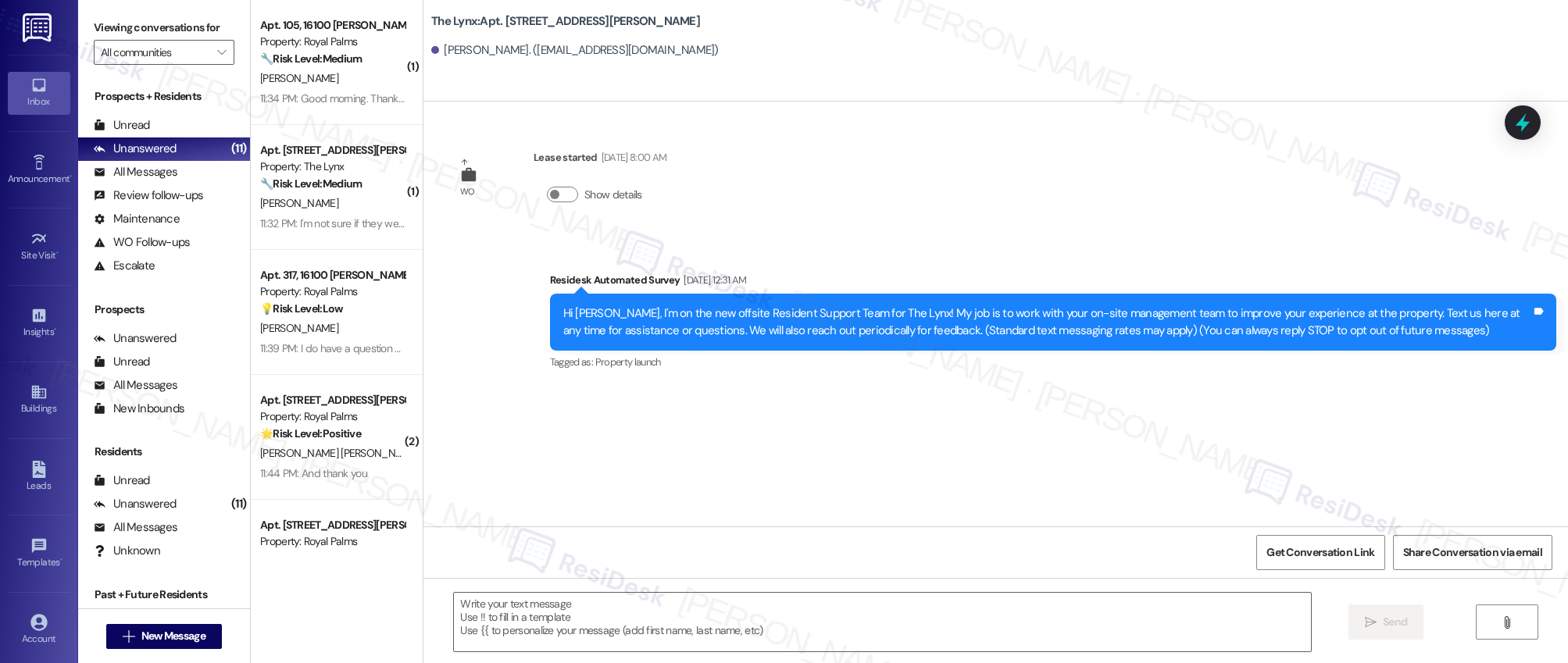
type textarea "Fetching suggested responses. Please feel free to read through the conversation…"
click at [36, 396] on icon at bounding box center [39, 392] width 17 height 17
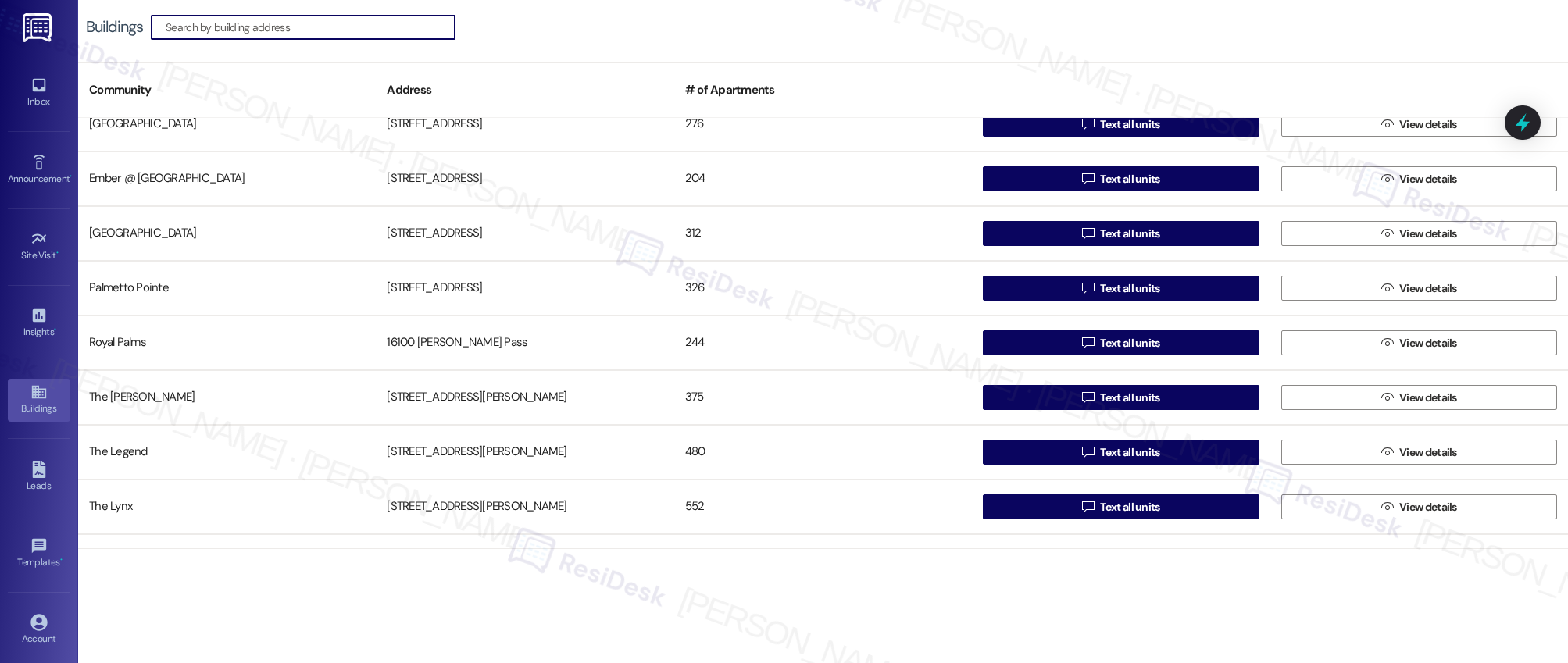
scroll to position [170, 0]
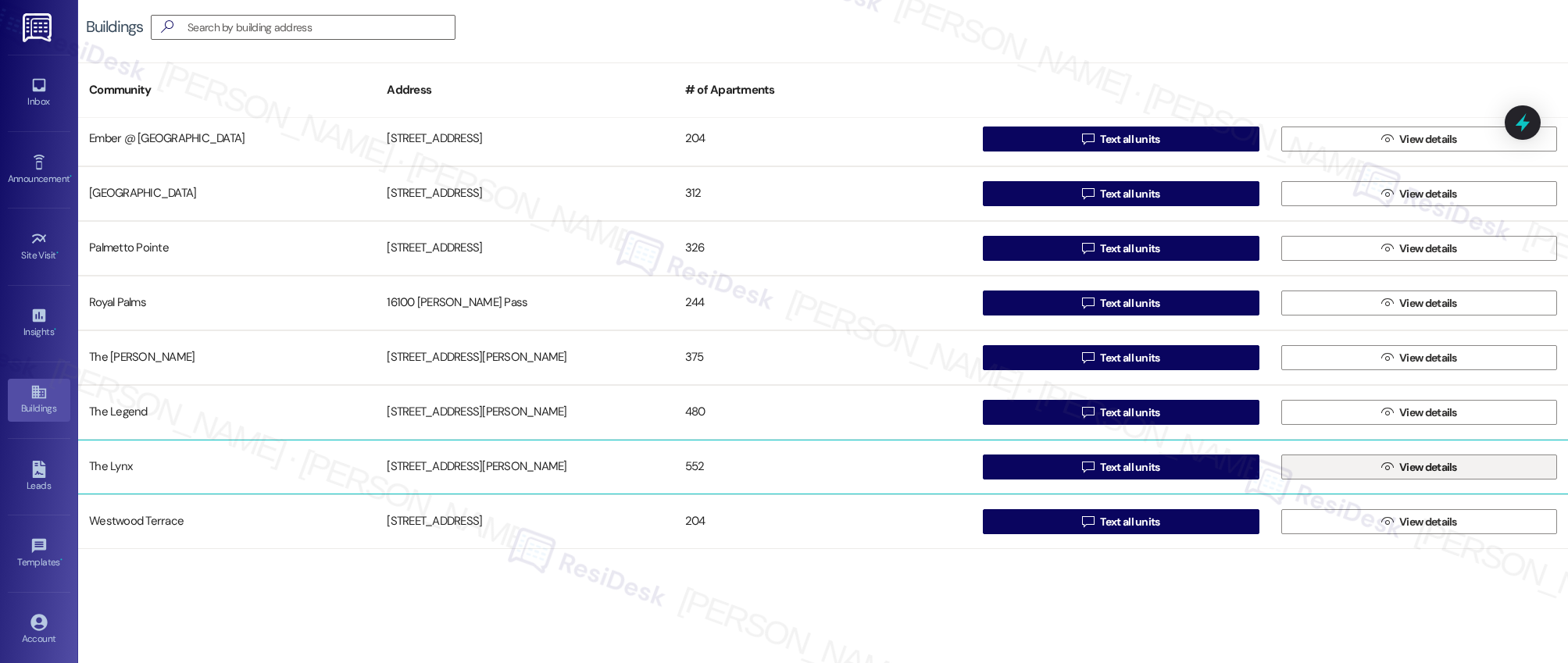
click at [1407, 468] on span "View details" at bounding box center [1429, 468] width 58 height 17
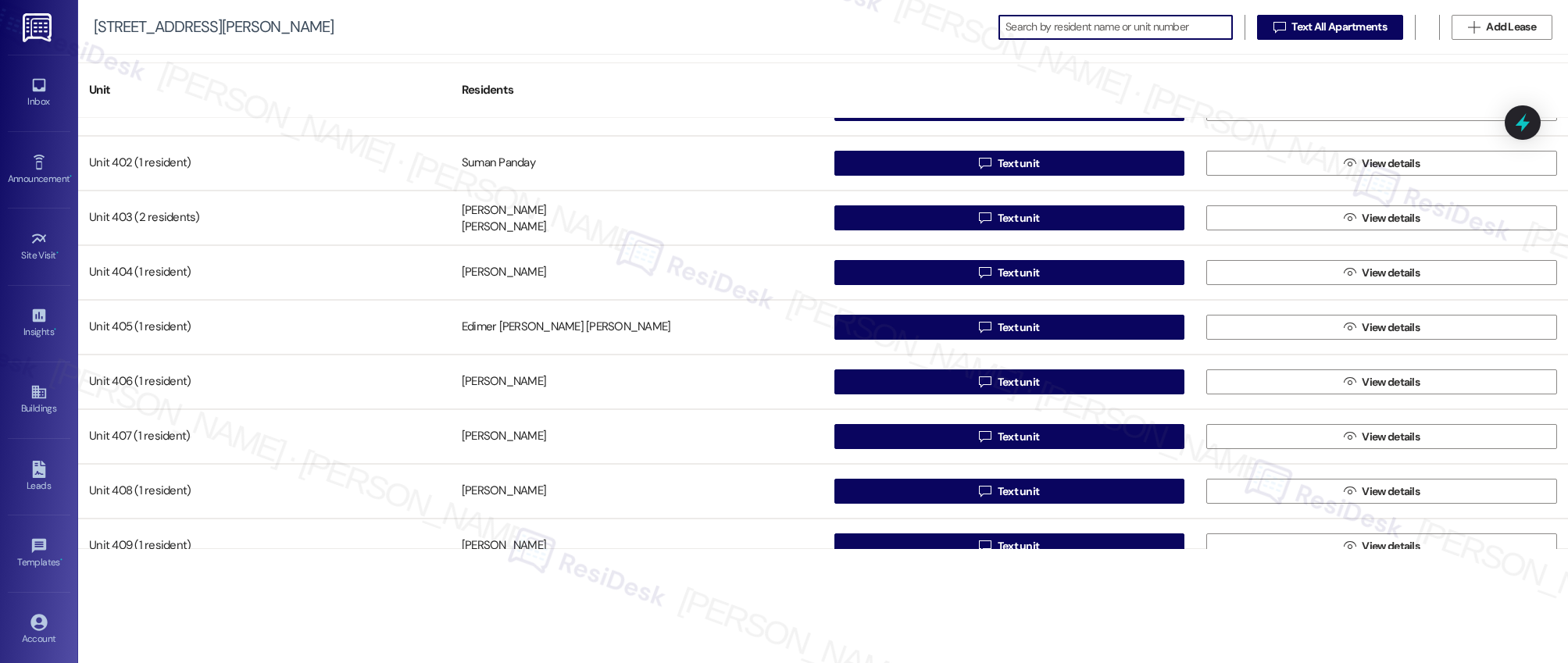
scroll to position [2000, 0]
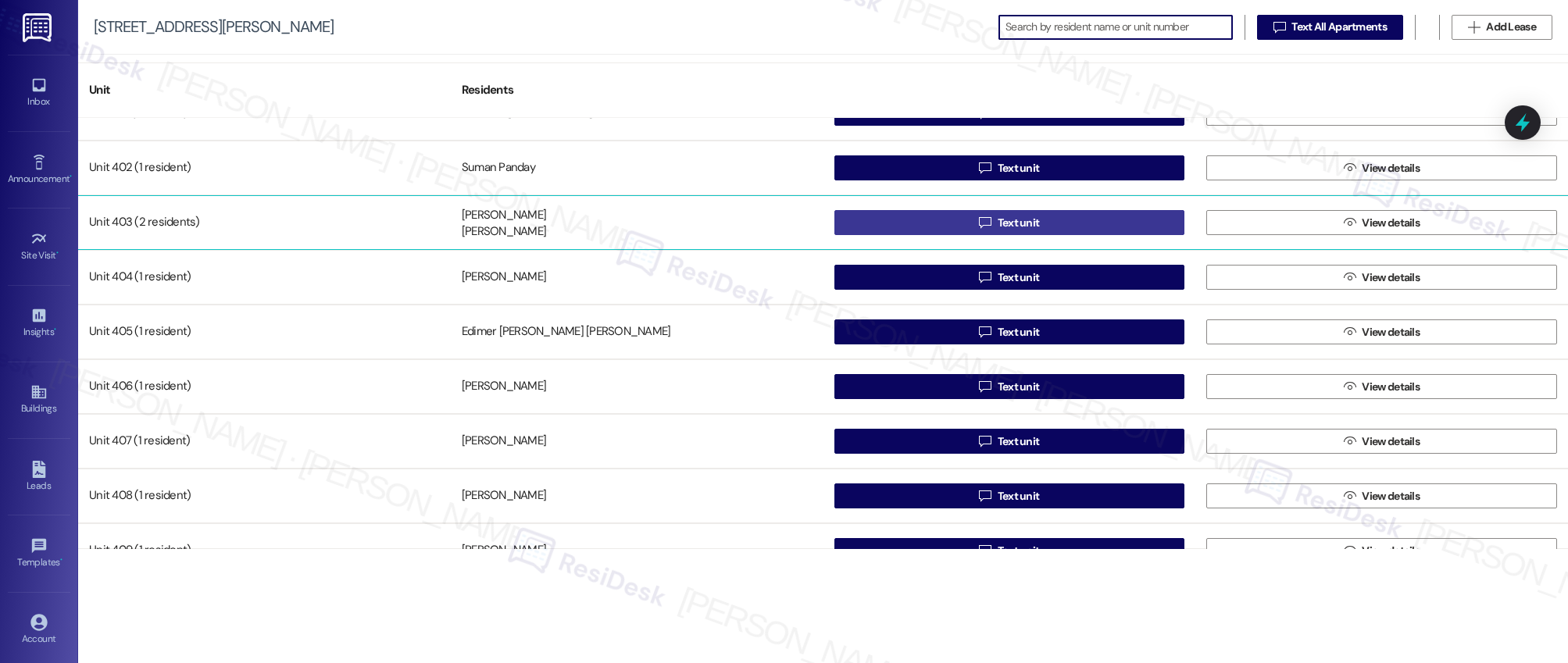
click at [1027, 228] on span "Text unit" at bounding box center [1019, 223] width 42 height 17
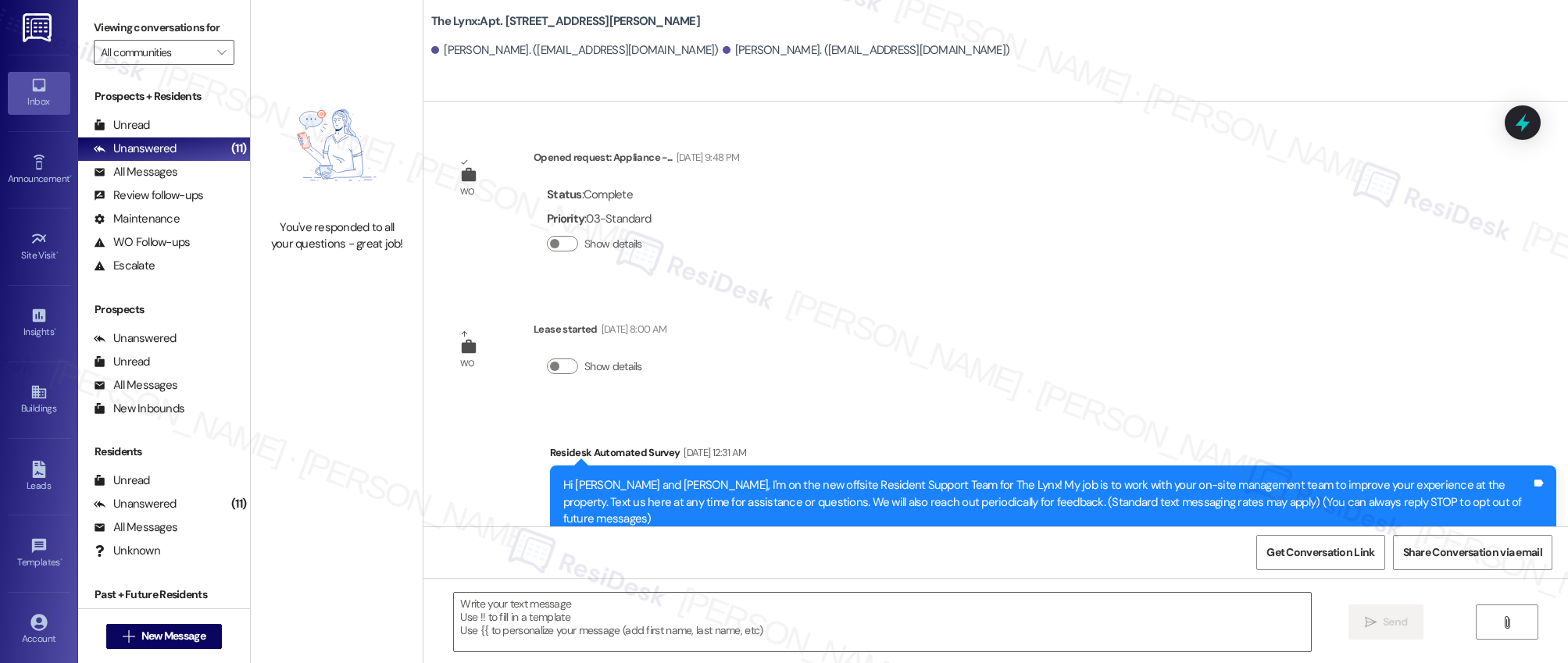
type textarea "Fetching suggested responses. Please feel free to read through the conversation…"
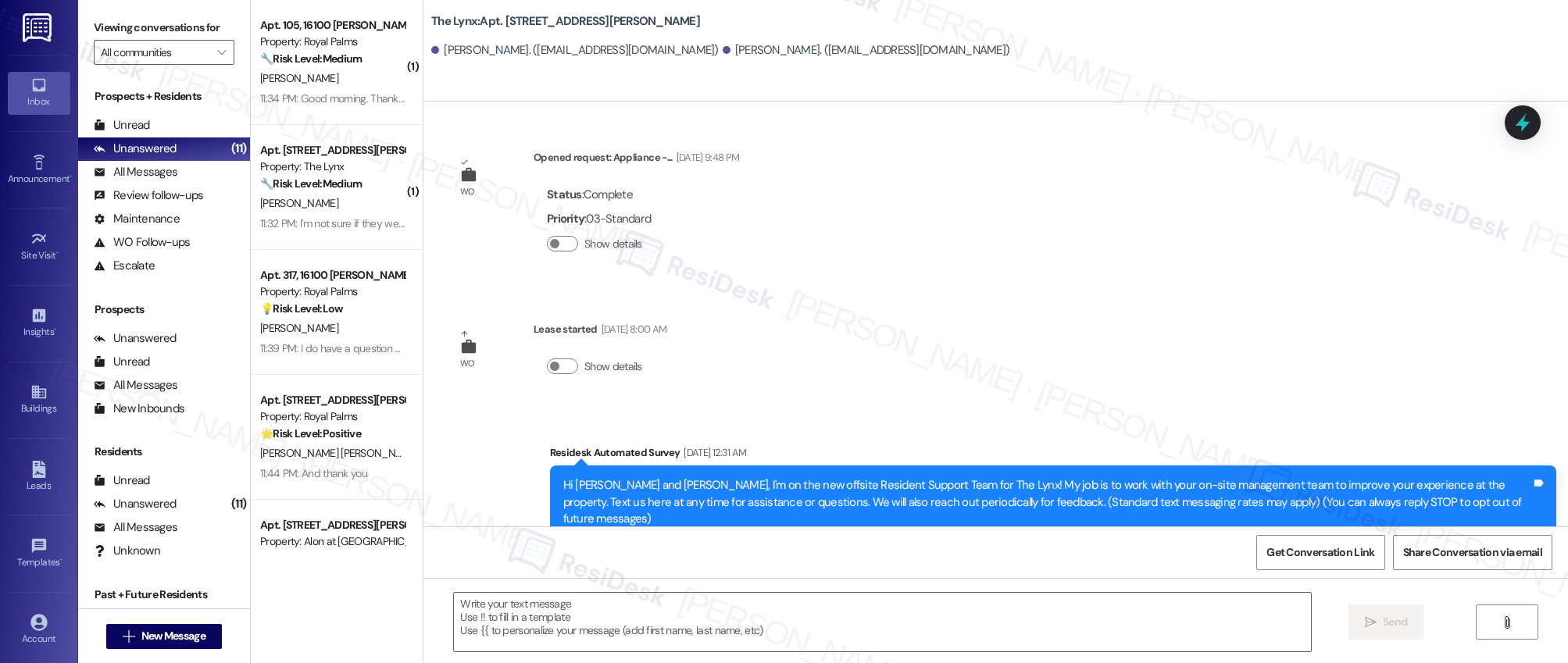
type textarea "Fetching suggested responses. Please feel free to read through the conversation…"
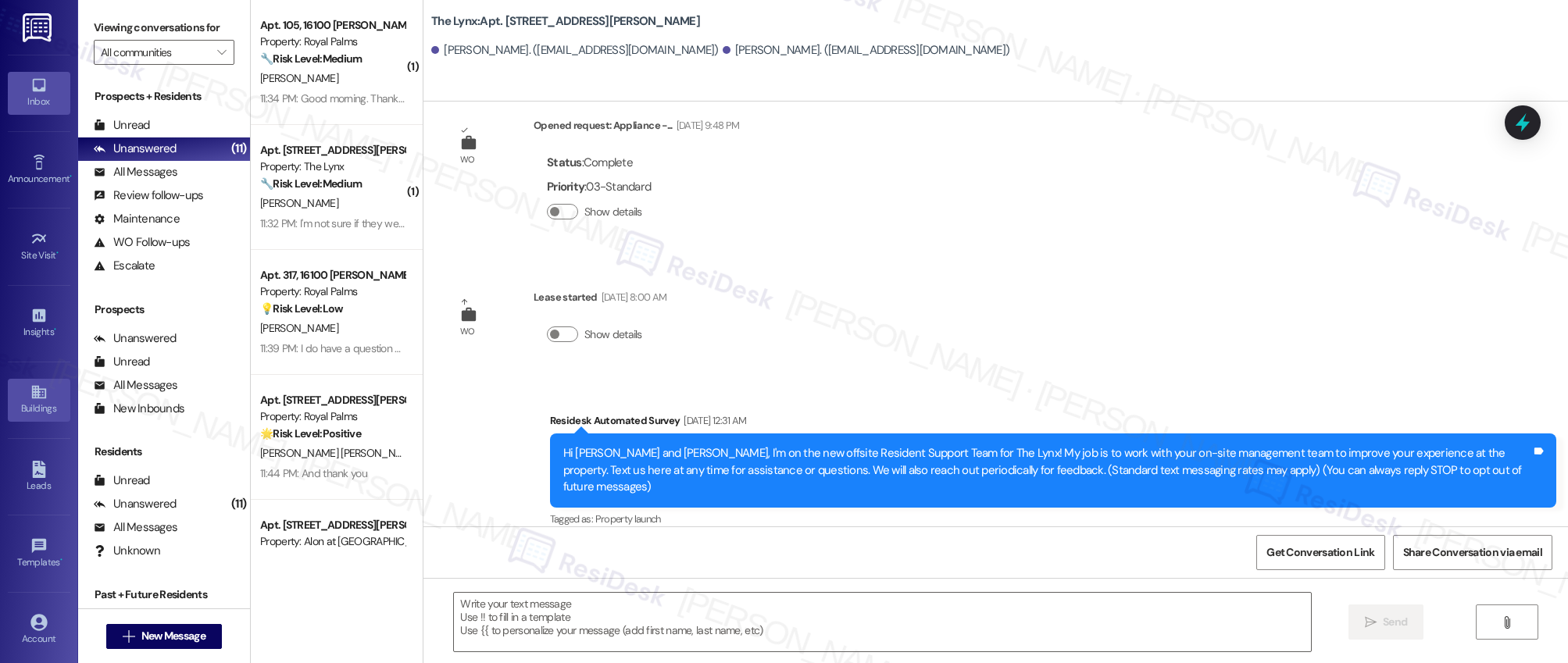
click at [39, 392] on icon at bounding box center [37, 393] width 14 height 13
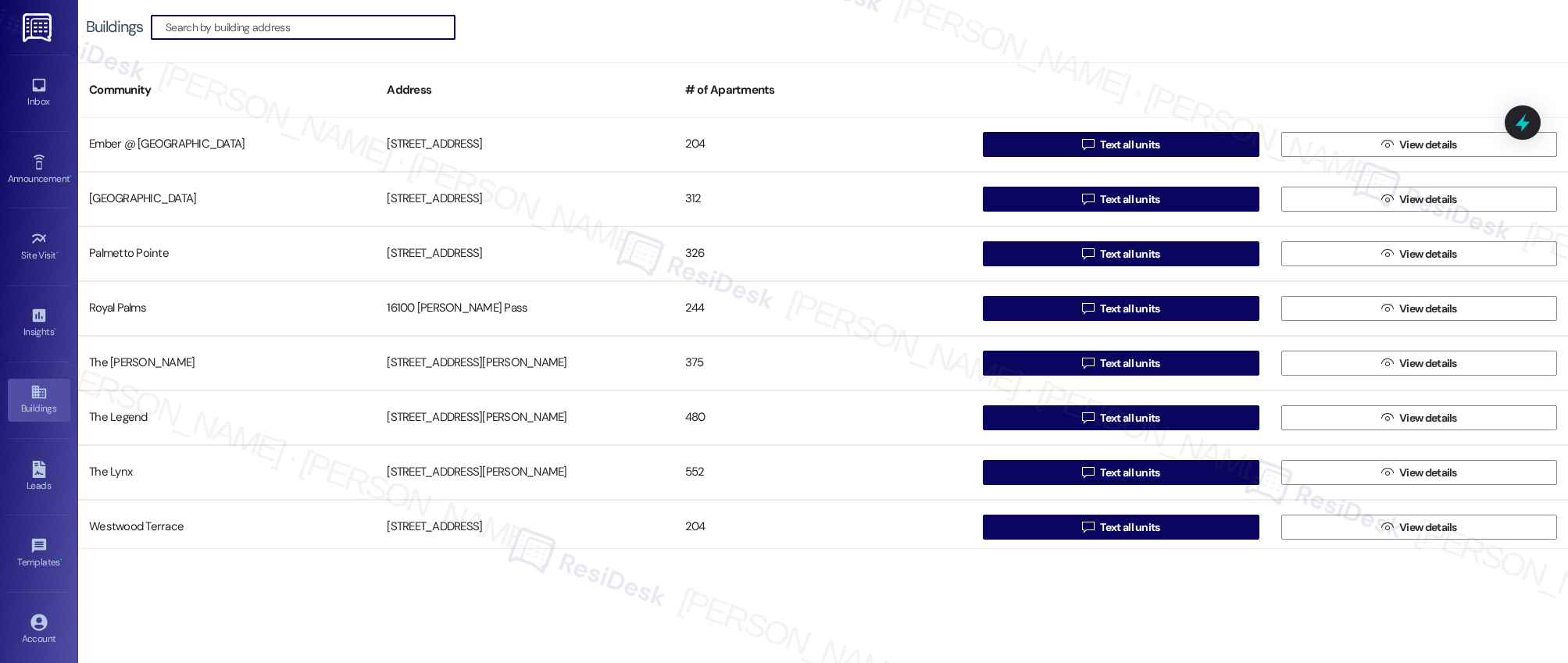
scroll to position [170, 0]
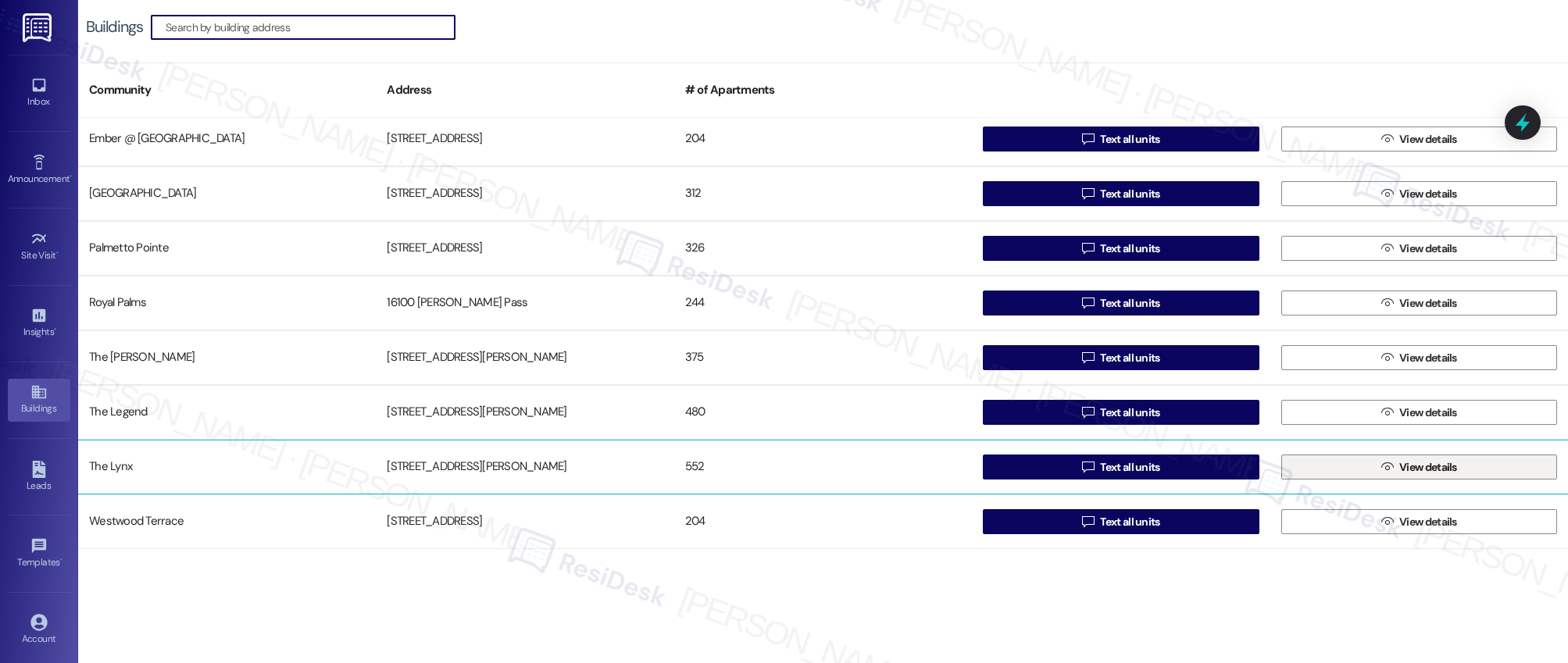
click at [1412, 471] on span "View details" at bounding box center [1429, 468] width 58 height 17
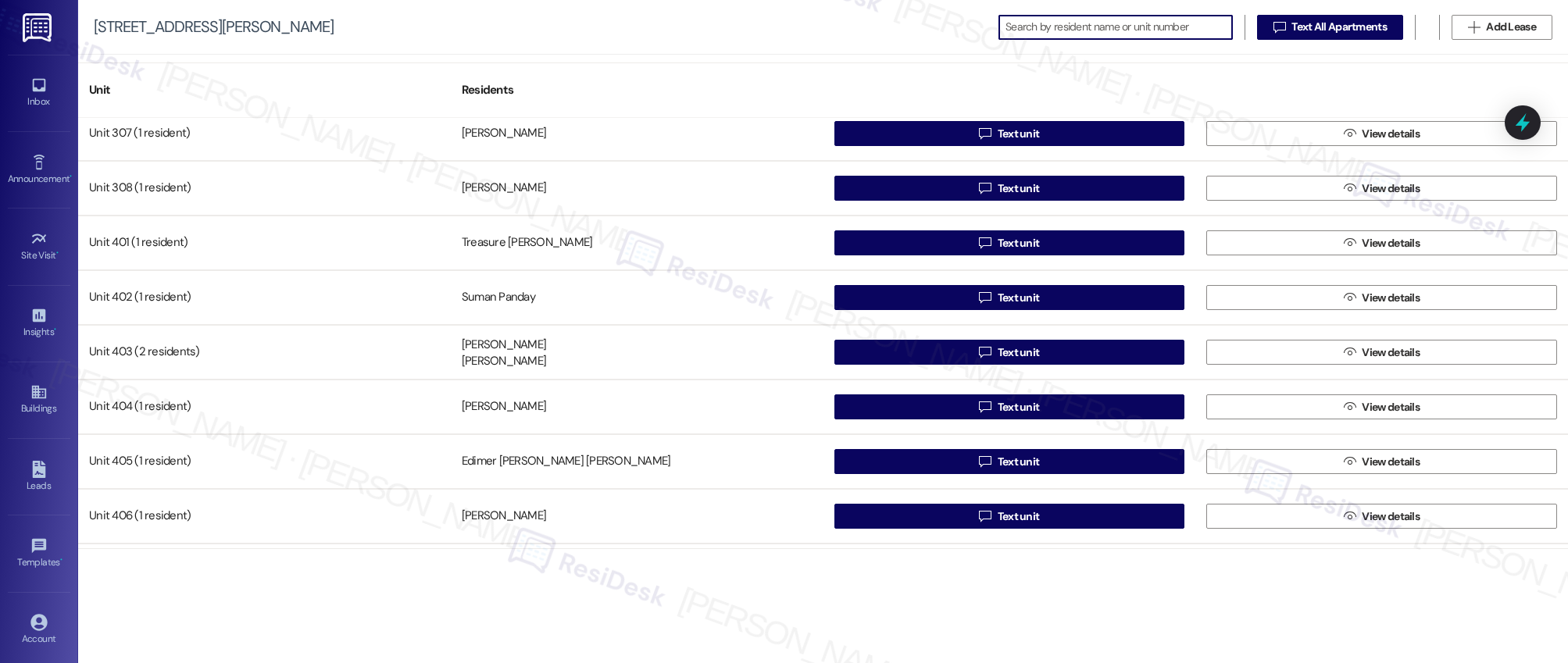
scroll to position [1874, 0]
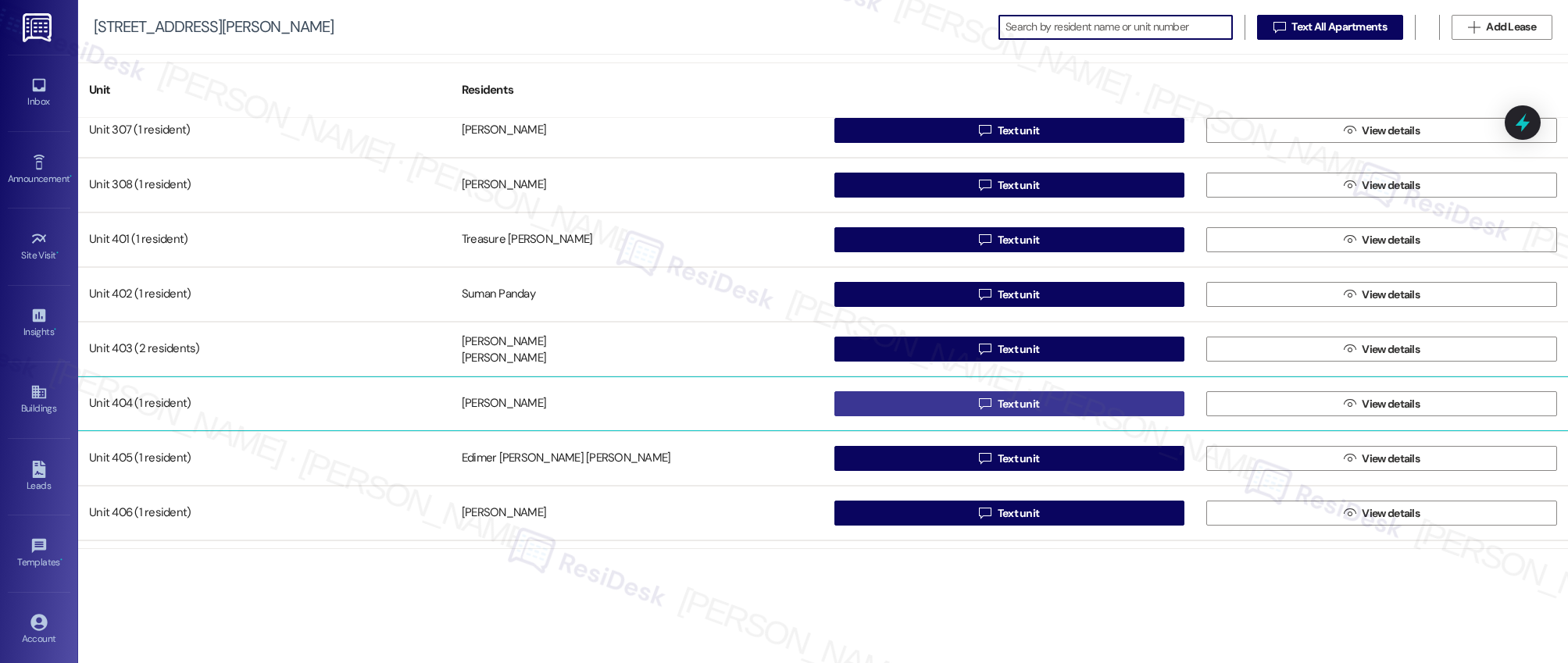
click at [1037, 404] on span "Text unit" at bounding box center [1019, 405] width 49 height 17
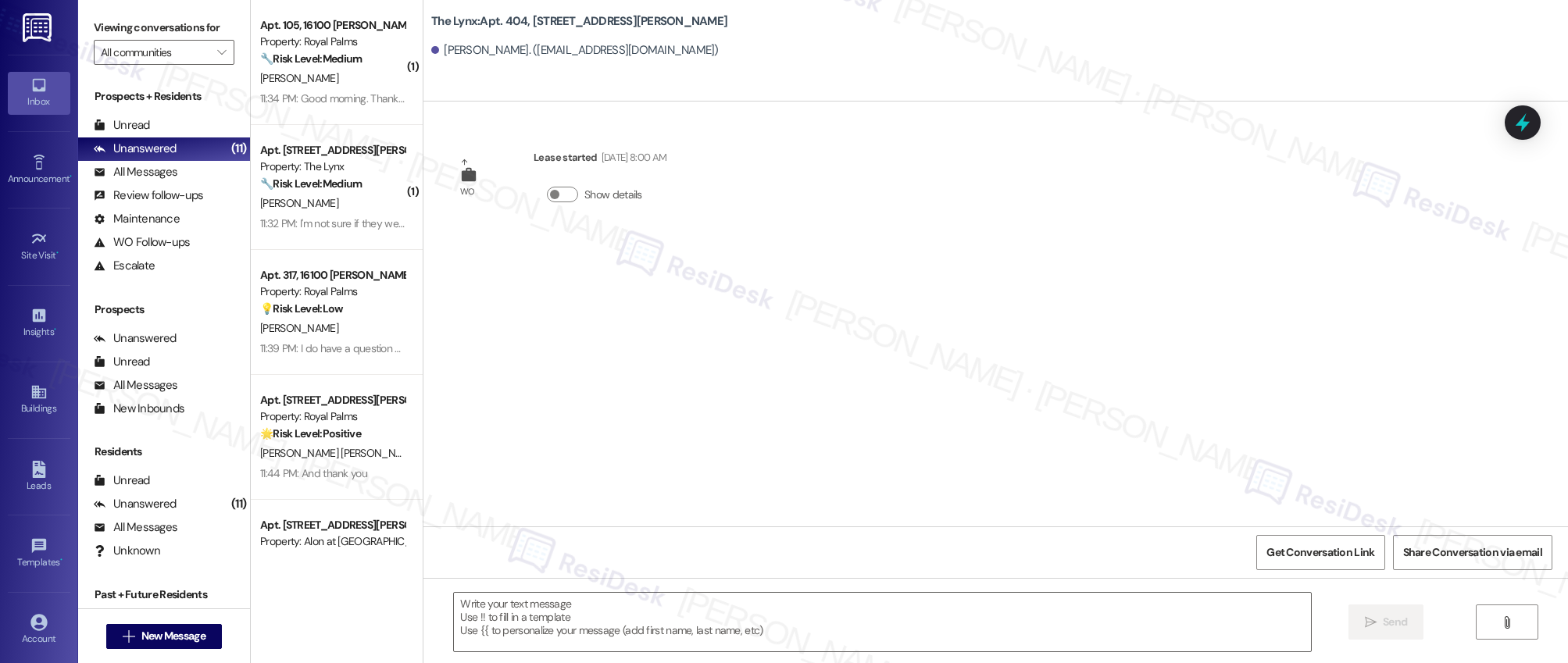
type textarea "Fetching suggested responses. Please feel free to read through the conversation…"
drag, startPoint x: 519, startPoint y: 21, endPoint x: 469, endPoint y: 22, distance: 50.0
click at [469, 22] on b "The Lynx: Apt. 404, 6000 Randolph Blvd" at bounding box center [579, 22] width 297 height 17
copy b "Apt. 404,"
click at [1299, 553] on span "Get Conversation Link" at bounding box center [1320, 553] width 108 height 17
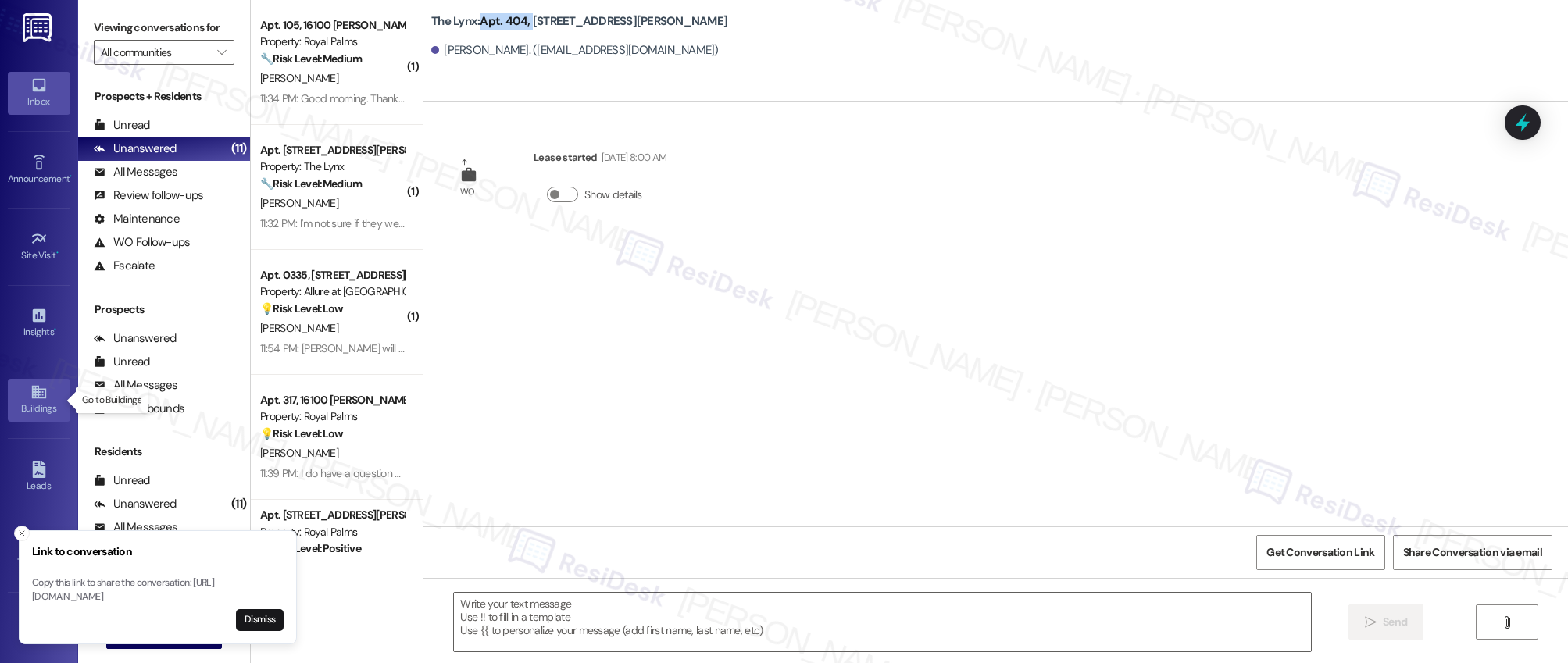
click at [27, 401] on div "Buildings" at bounding box center [39, 409] width 79 height 16
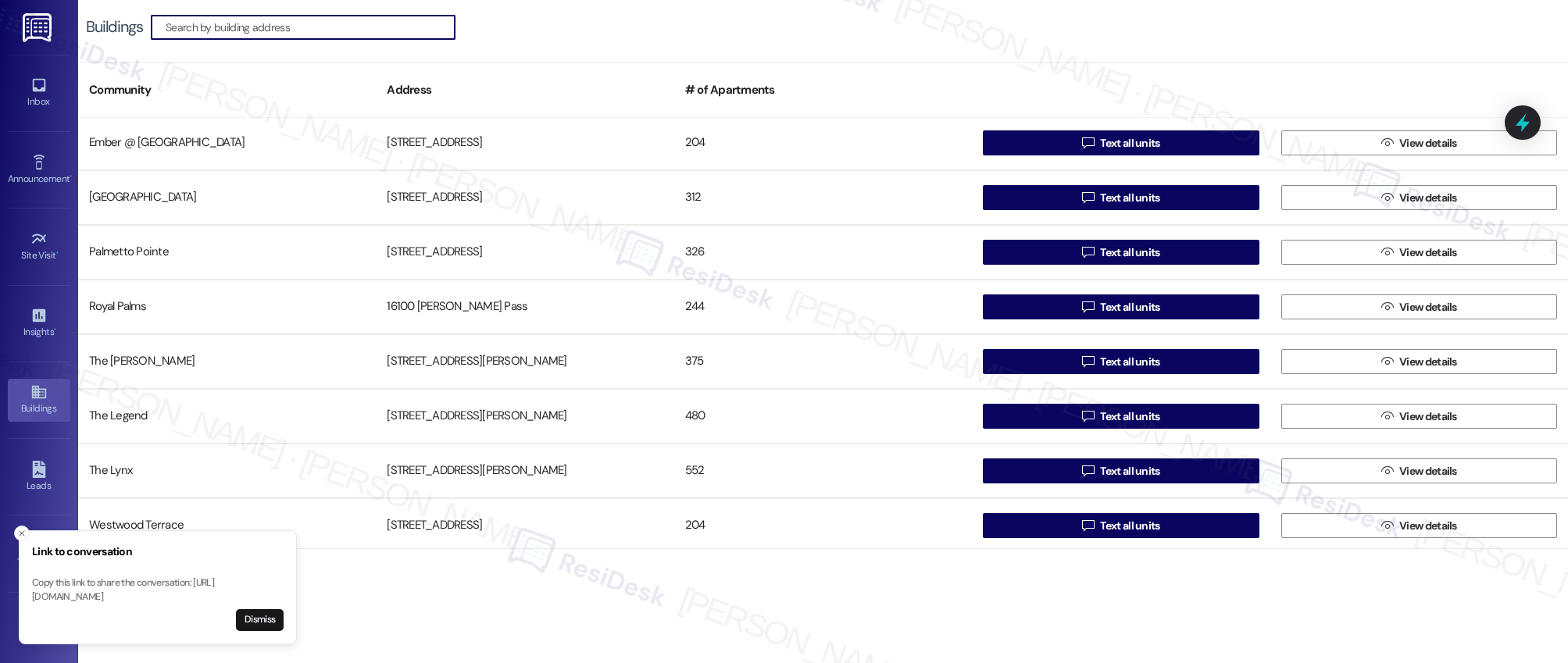
scroll to position [170, 0]
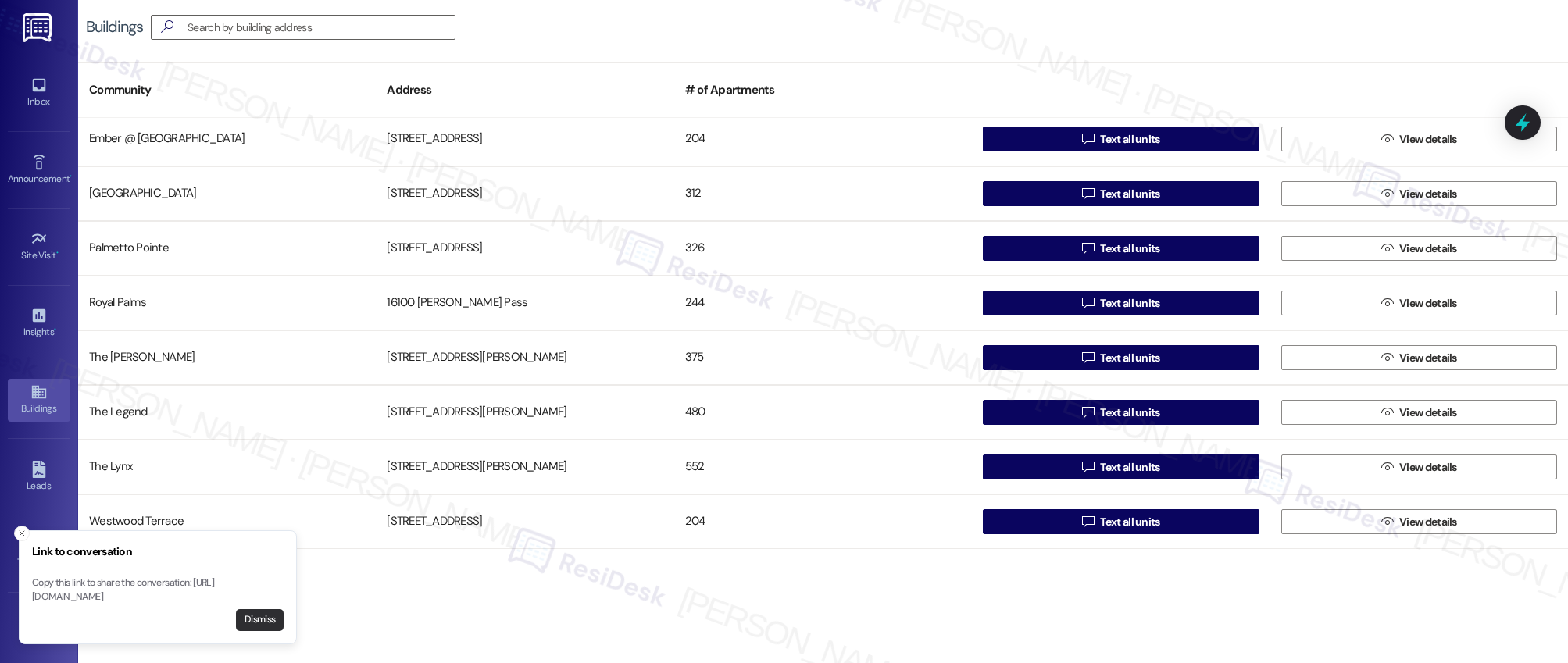
click at [253, 626] on button "Dismiss" at bounding box center [259, 620] width 48 height 22
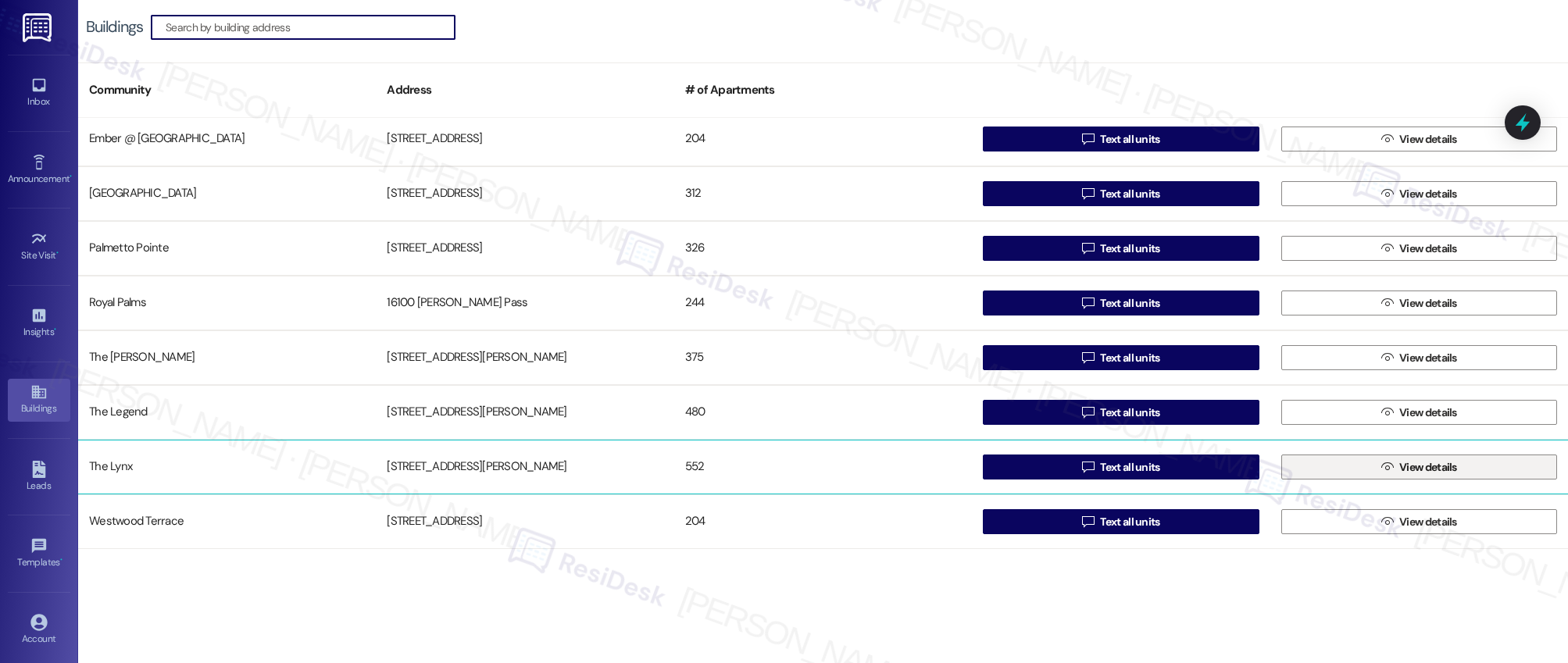
click at [1416, 468] on span "View details" at bounding box center [1429, 468] width 58 height 17
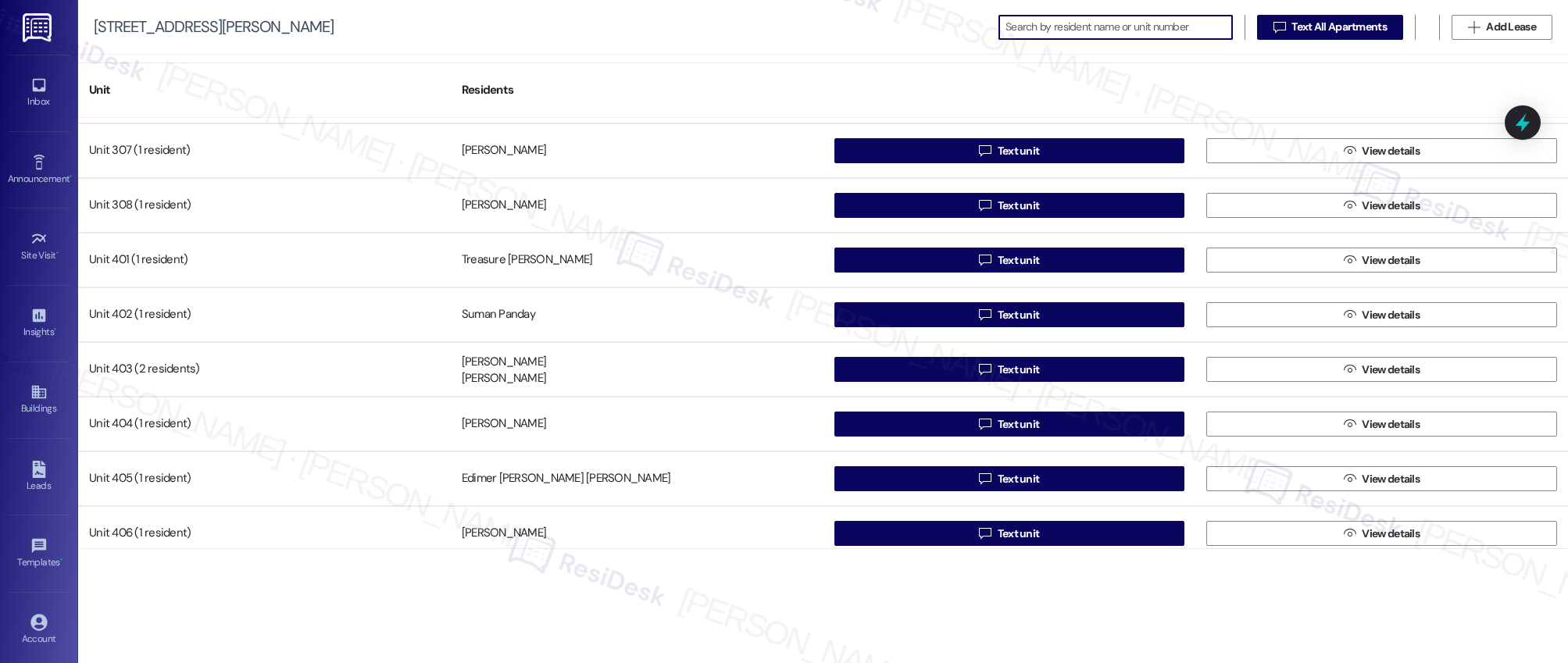
scroll to position [1866, 0]
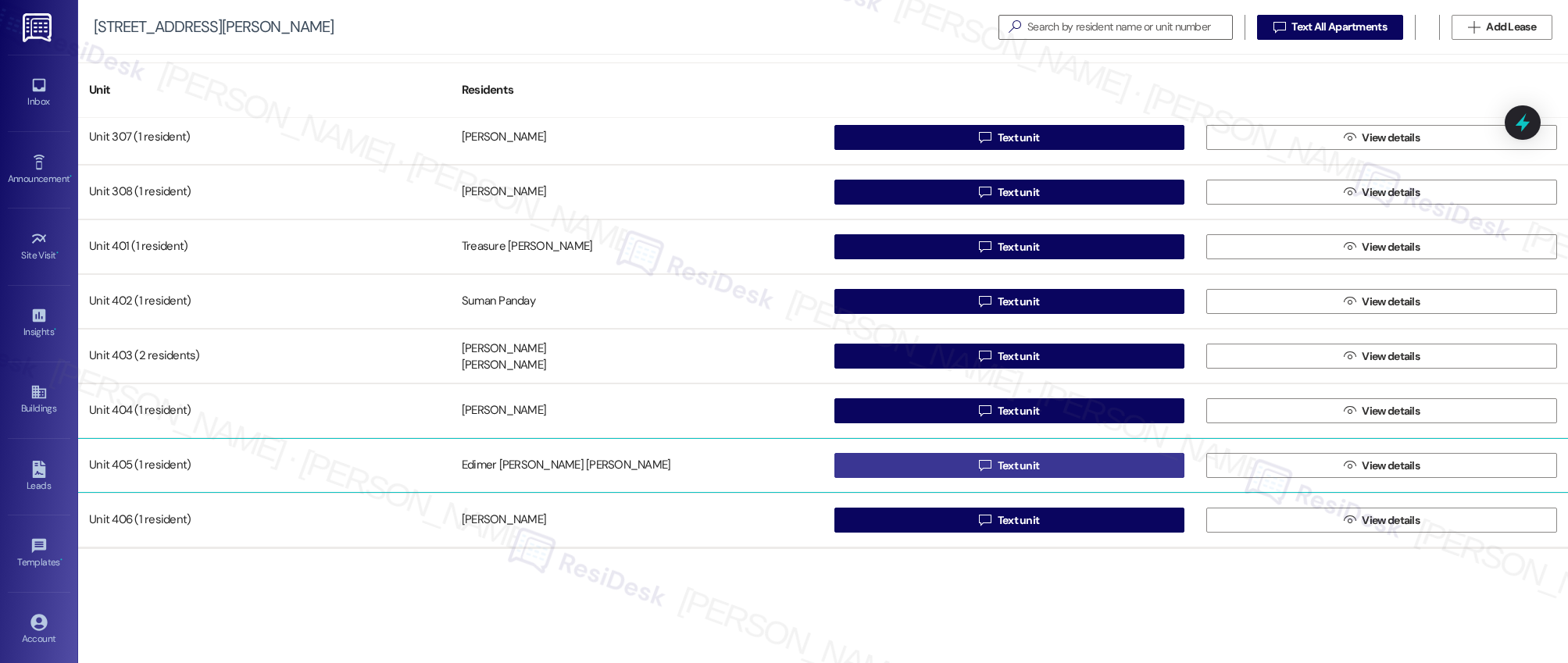
click at [1010, 463] on span "Text unit" at bounding box center [1019, 466] width 42 height 17
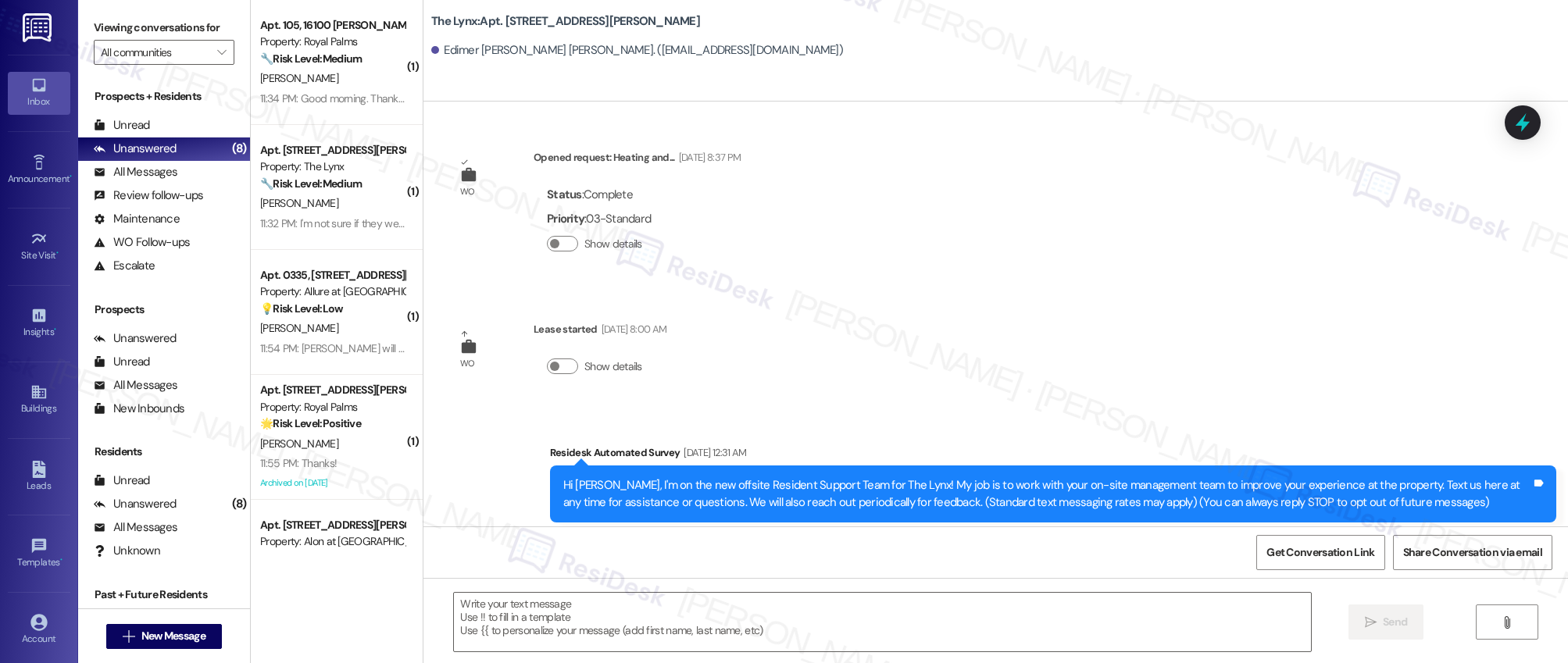
type textarea "Fetching suggested responses. Please feel free to read through the conversation…"
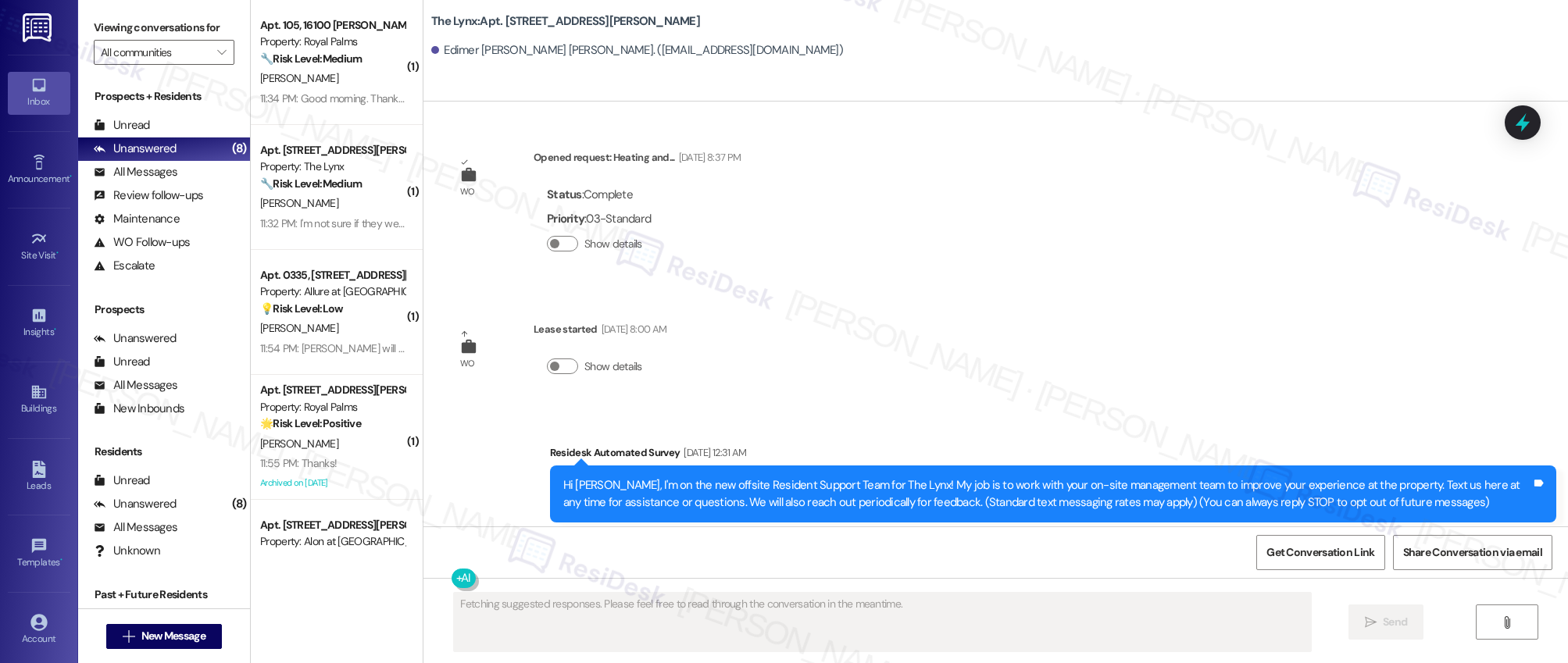
scroll to position [32, 0]
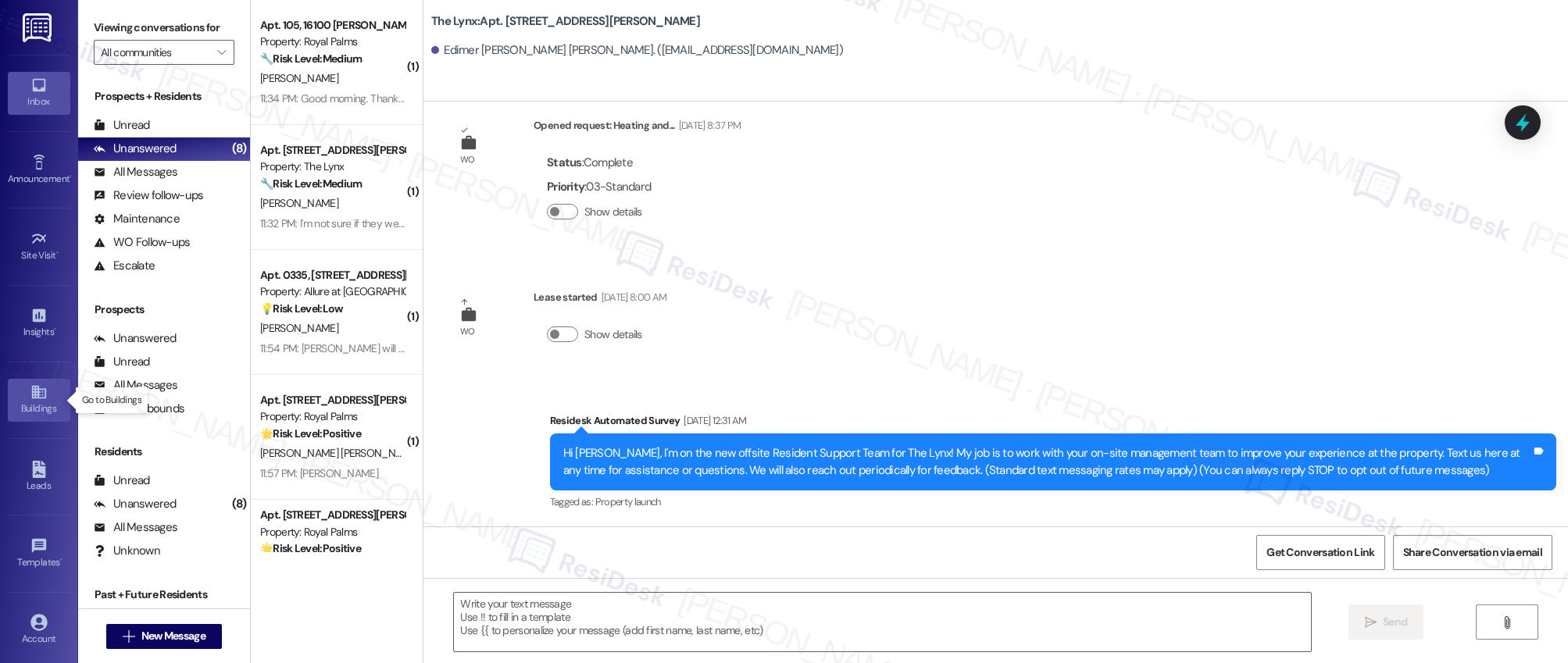
click at [36, 396] on icon at bounding box center [39, 392] width 17 height 17
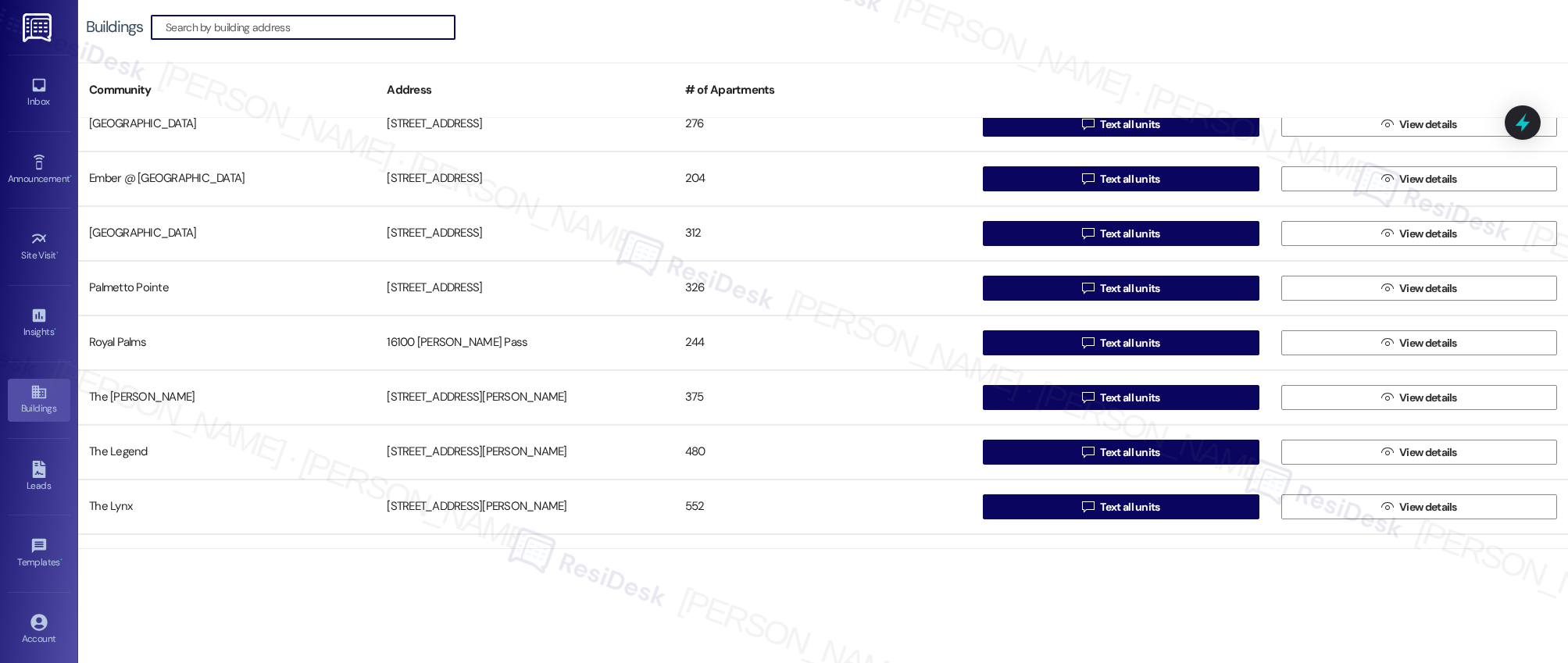
scroll to position [170, 0]
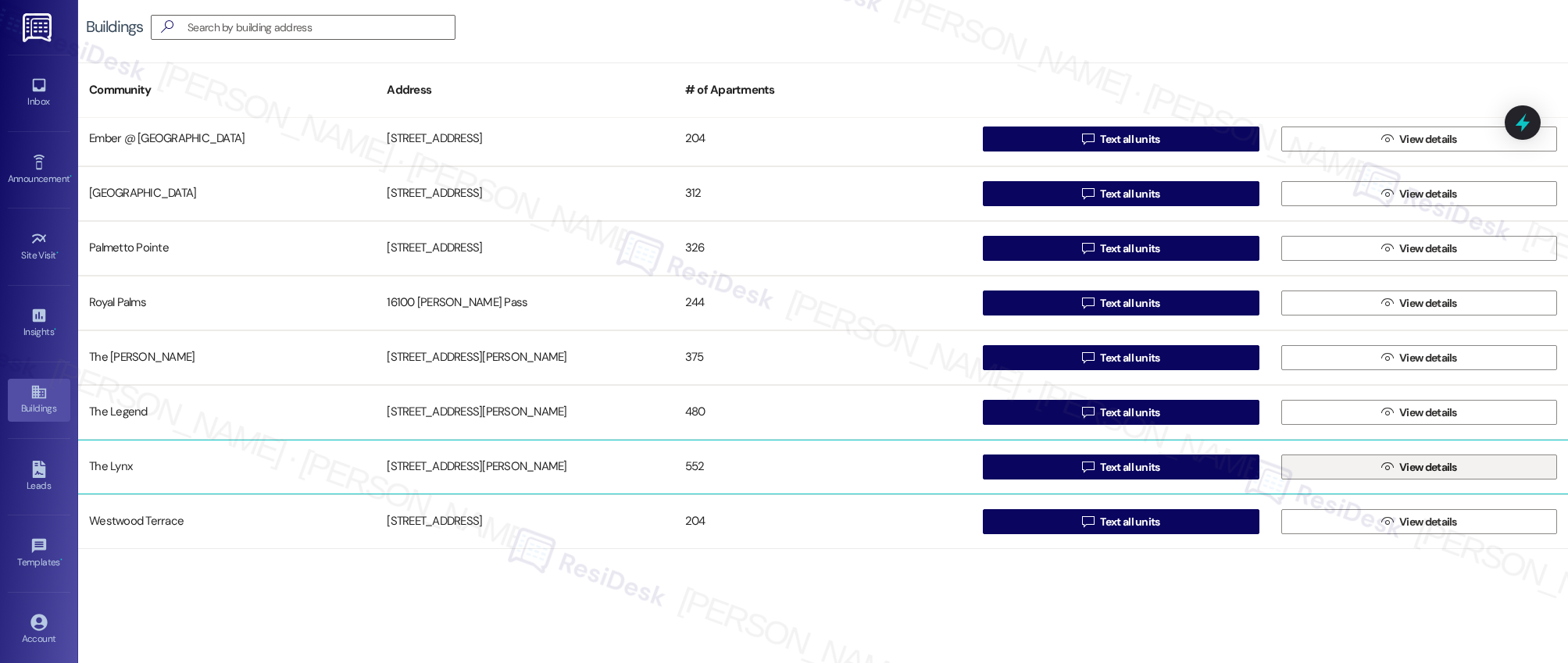
click at [1441, 472] on span "View details" at bounding box center [1429, 468] width 58 height 17
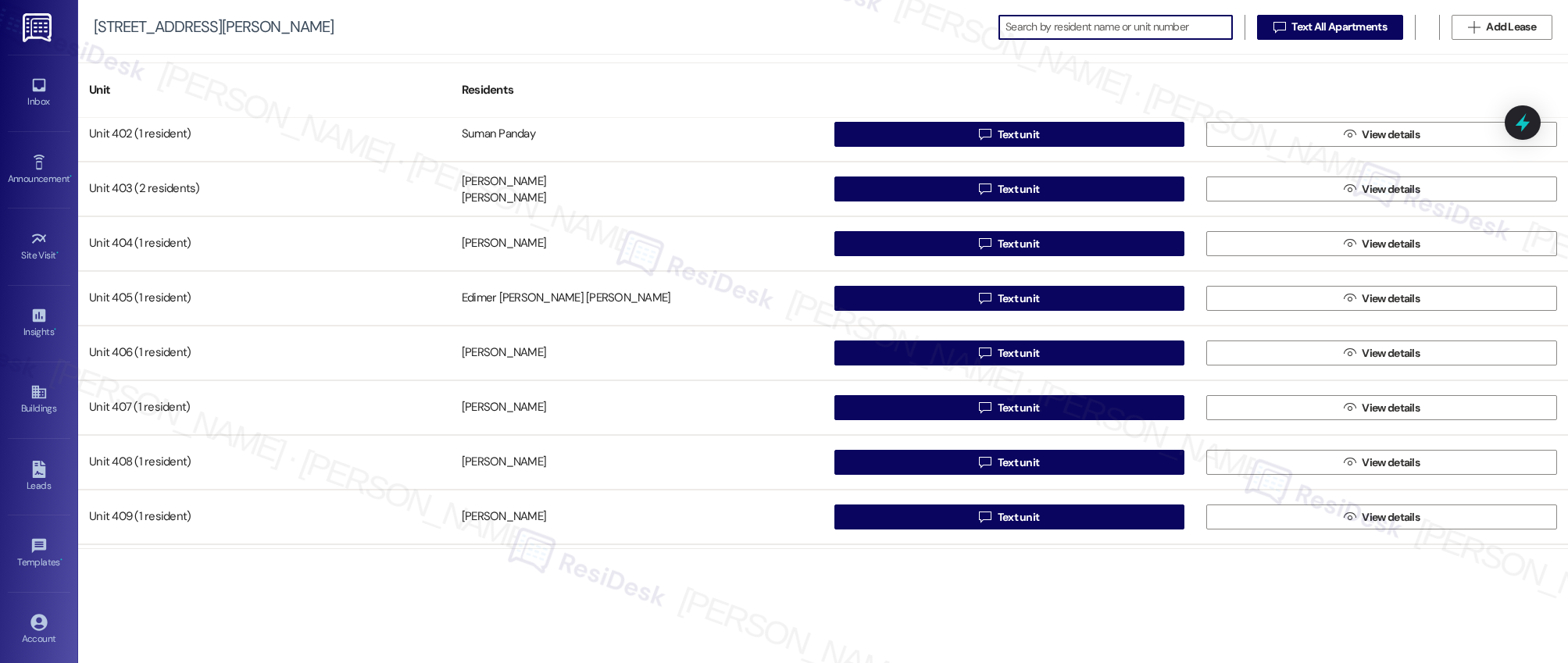
scroll to position [2042, 0]
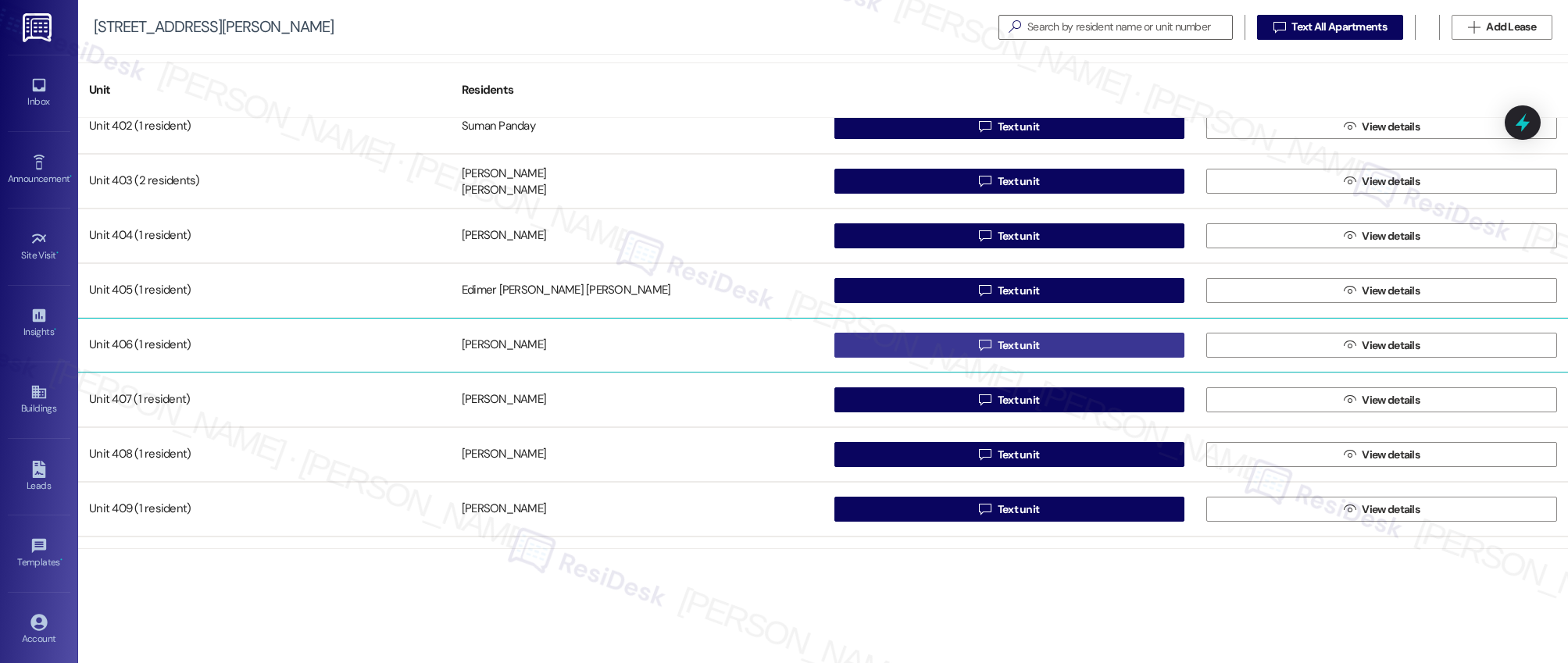
click at [1005, 347] on span "Text unit" at bounding box center [1019, 346] width 42 height 17
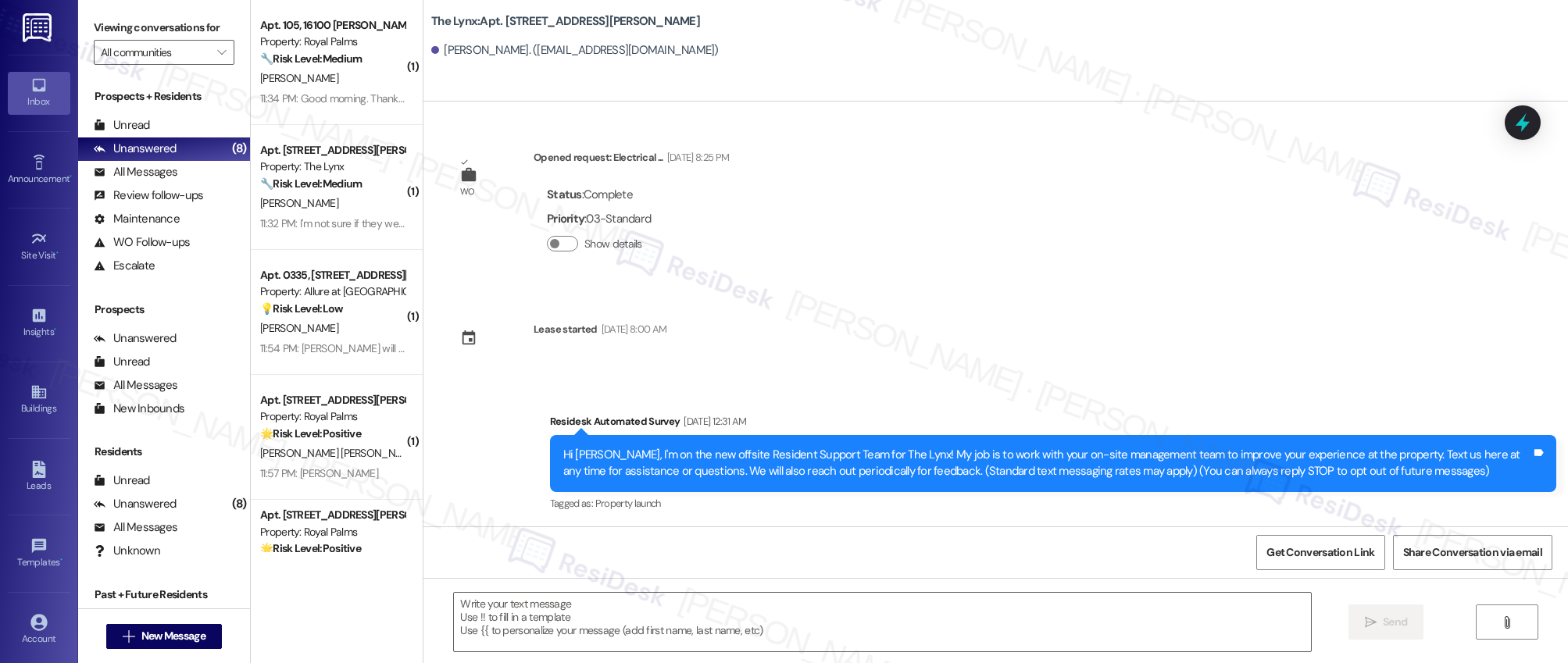
type textarea "Fetching suggested responses. Please feel free to read through the conversation…"
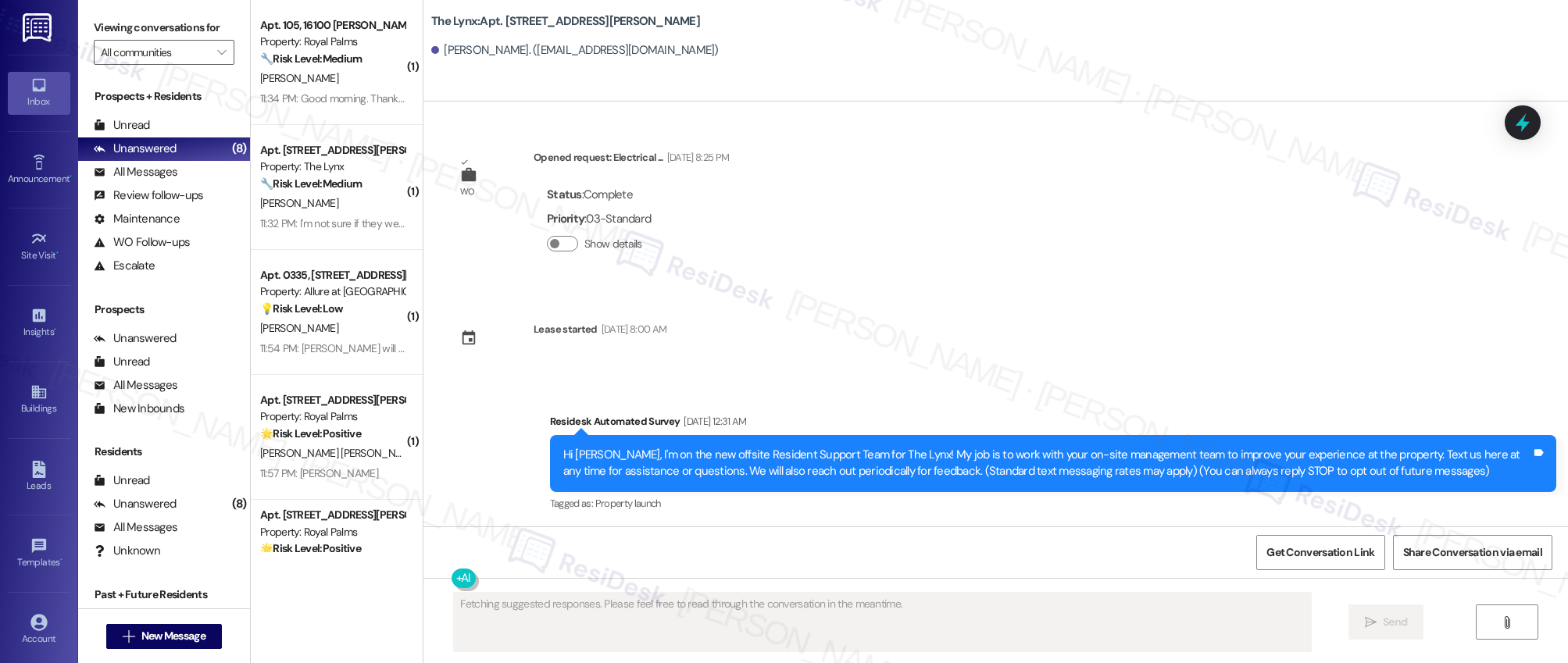
scroll to position [1, 0]
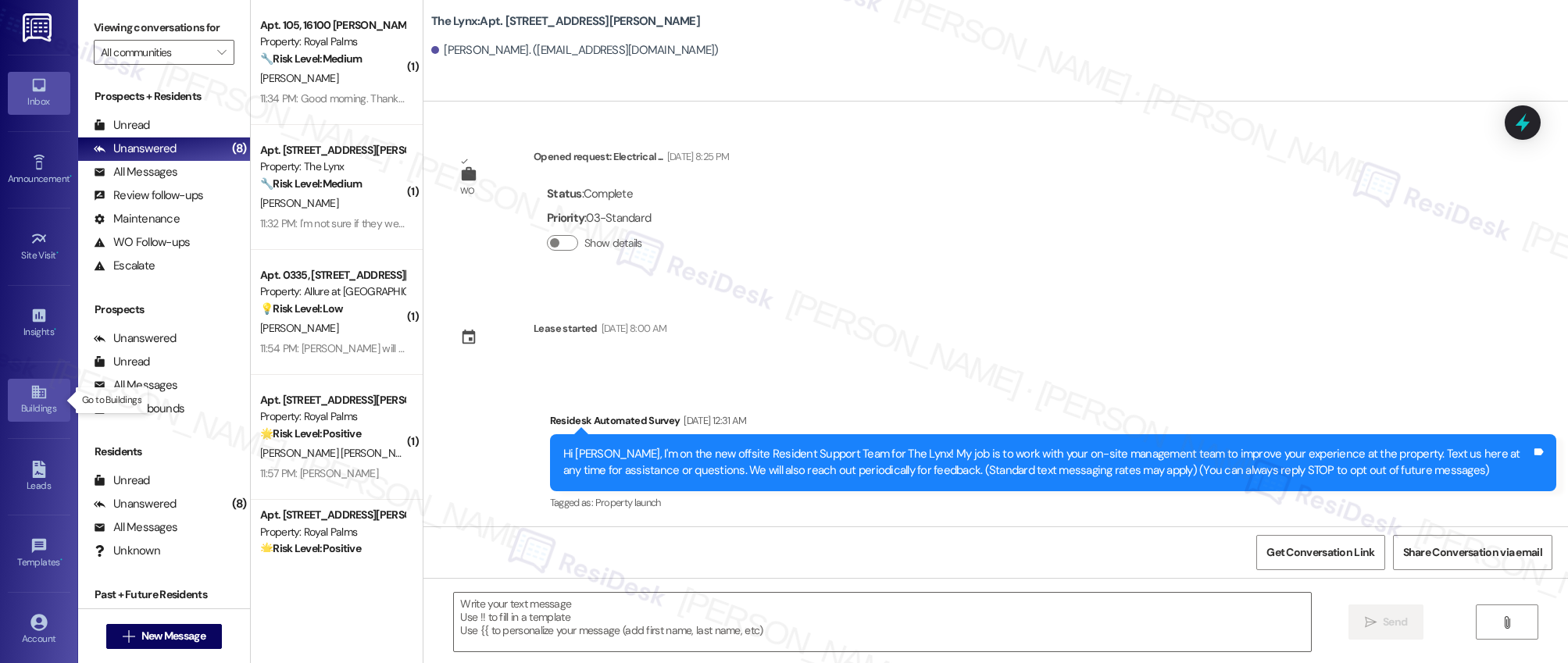
click at [31, 400] on icon at bounding box center [39, 392] width 17 height 17
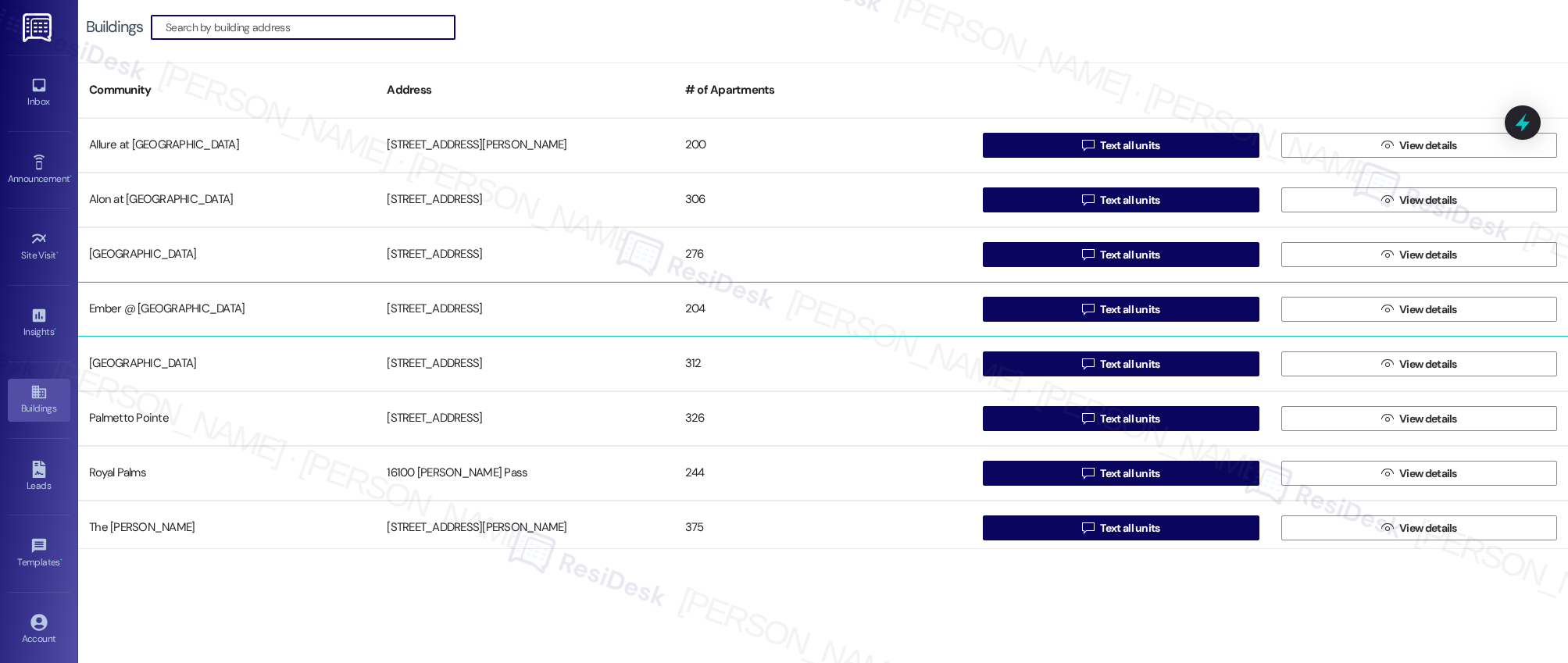
scroll to position [170, 0]
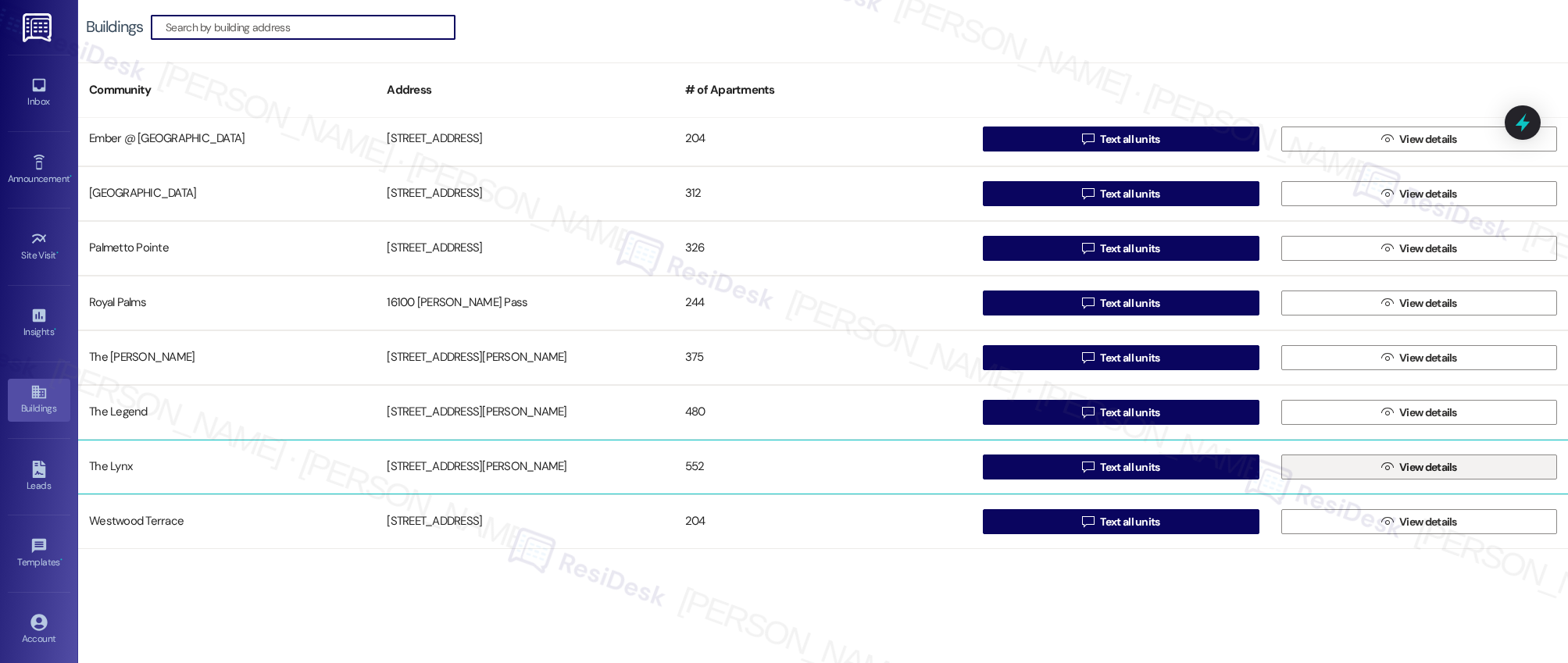
click at [1400, 470] on span "View details" at bounding box center [1429, 468] width 58 height 17
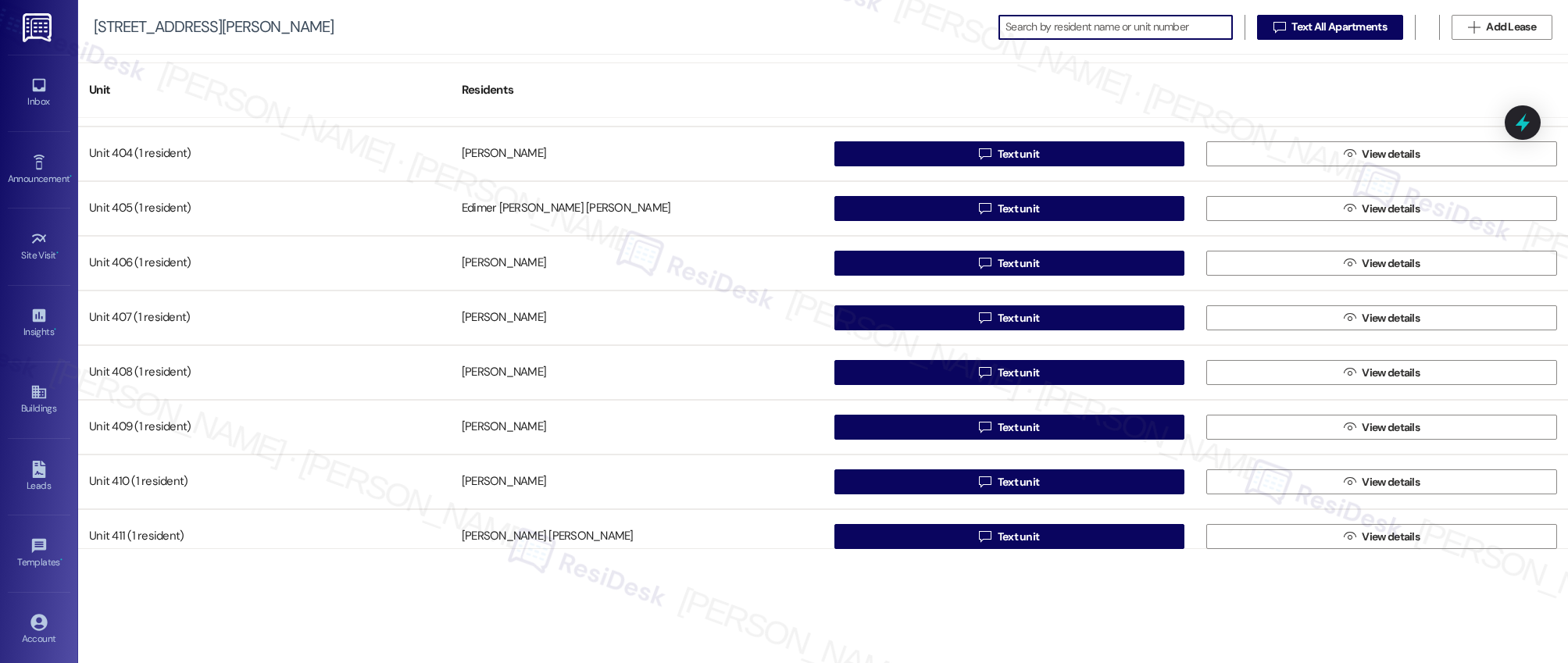
scroll to position [2133, 0]
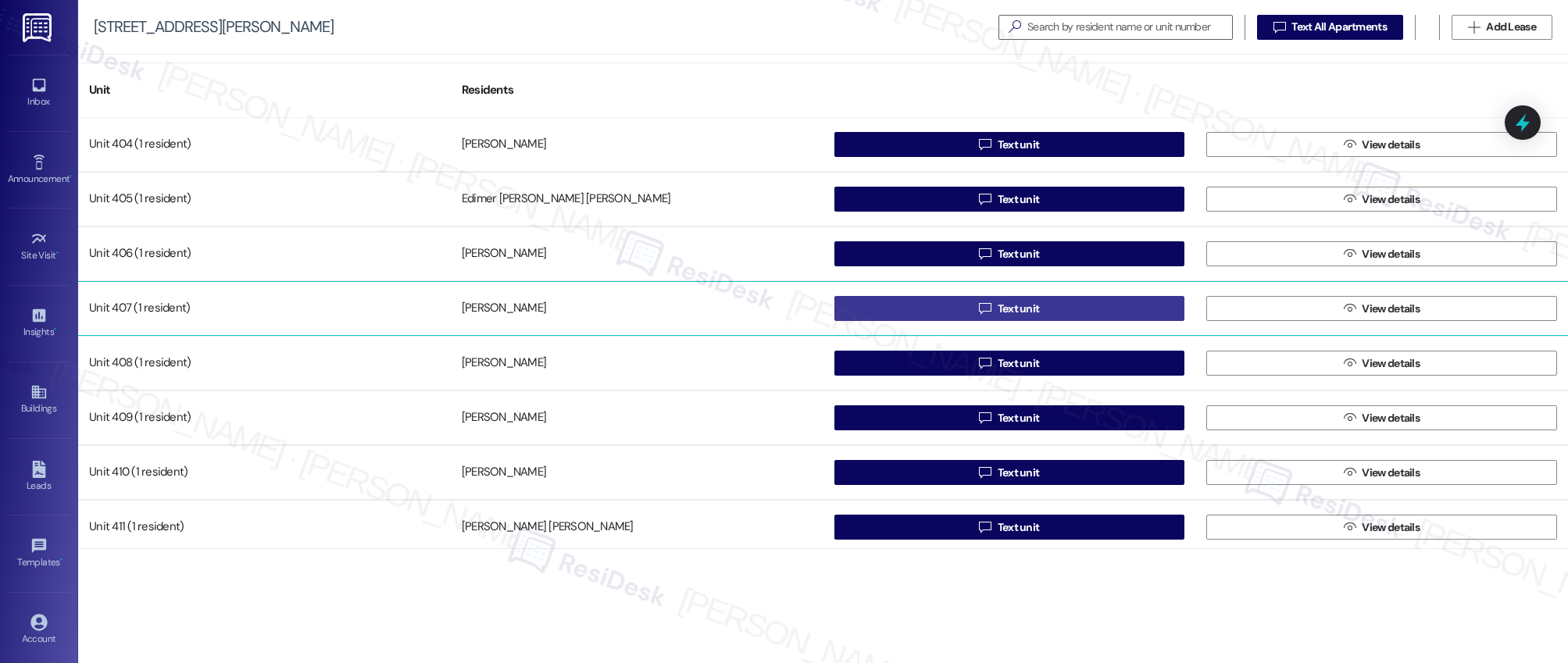
click at [1014, 311] on span "Text unit" at bounding box center [1019, 310] width 42 height 17
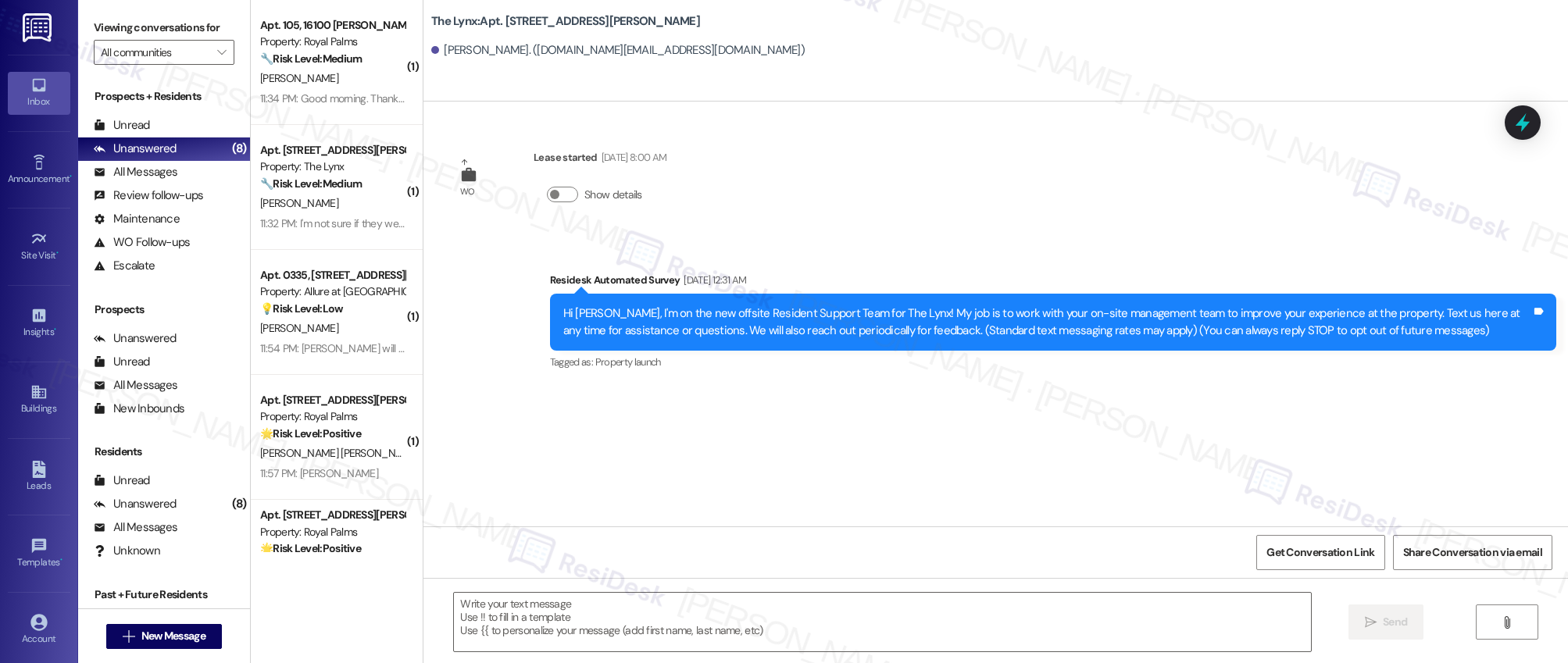
type textarea "Fetching suggested responses. Please feel free to read through the conversation…"
click at [33, 396] on icon at bounding box center [37, 393] width 14 height 13
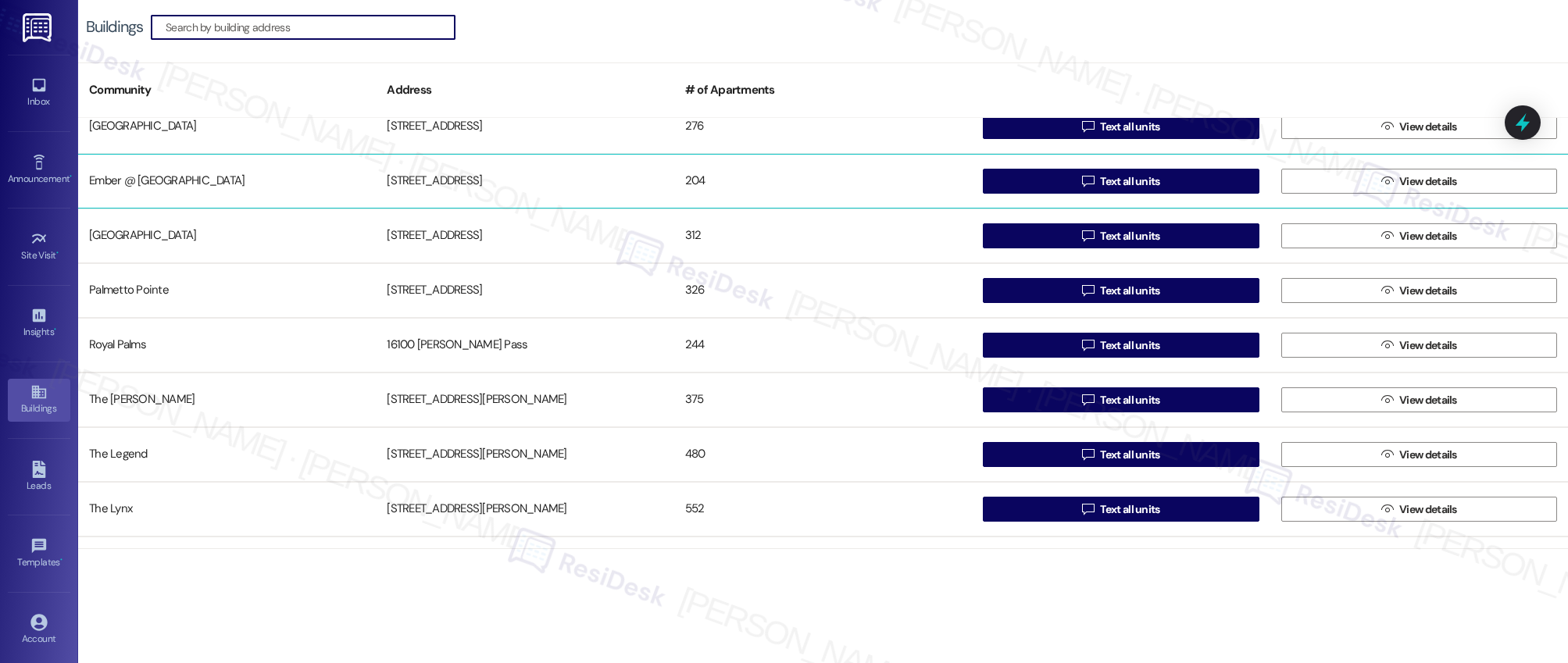
scroll to position [170, 0]
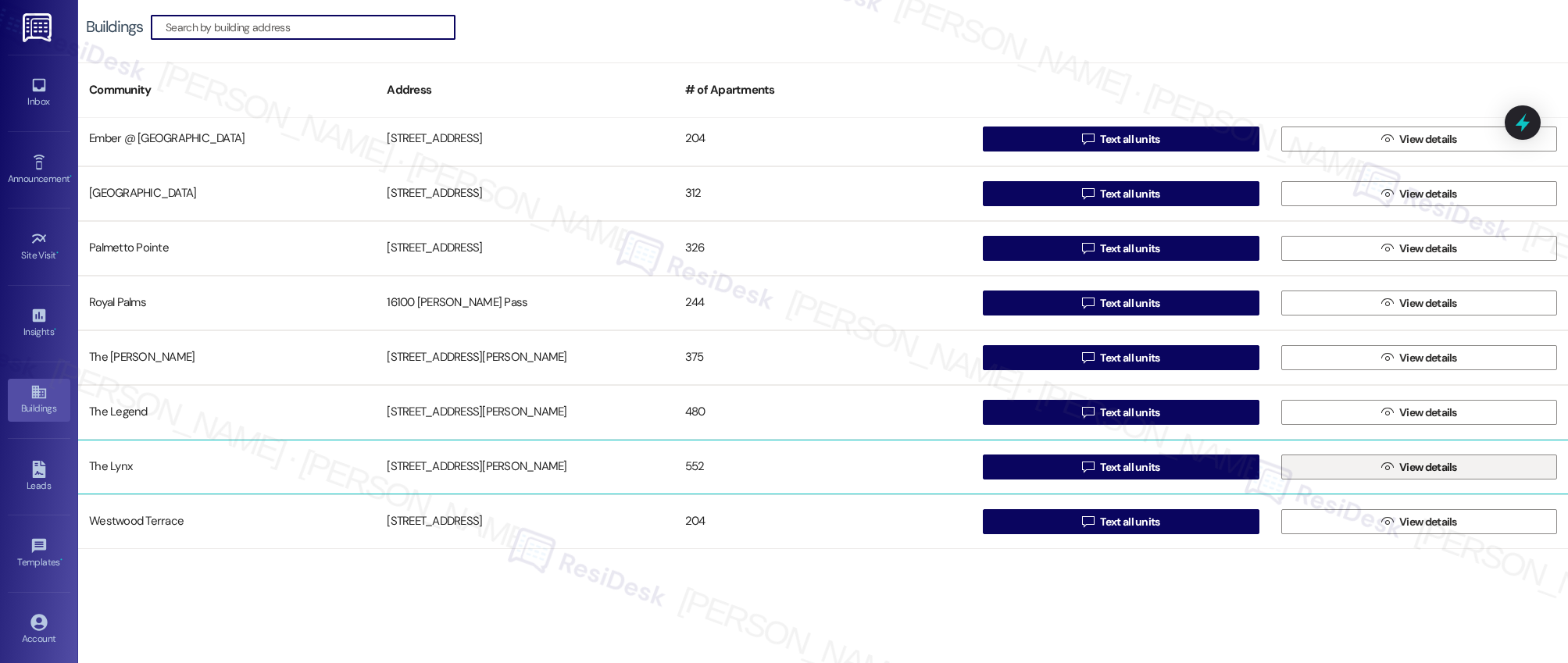
click at [1369, 468] on button " View details" at bounding box center [1419, 467] width 276 height 25
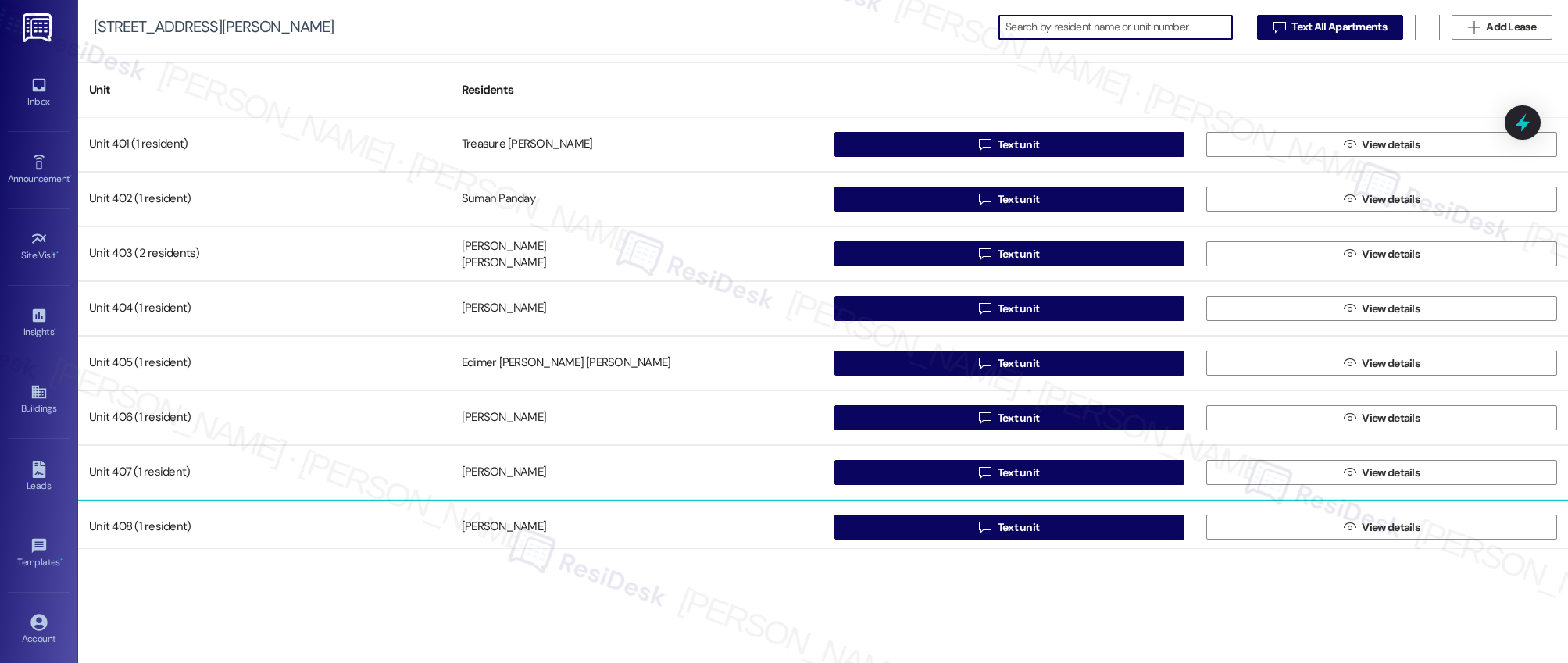
scroll to position [2011, 0]
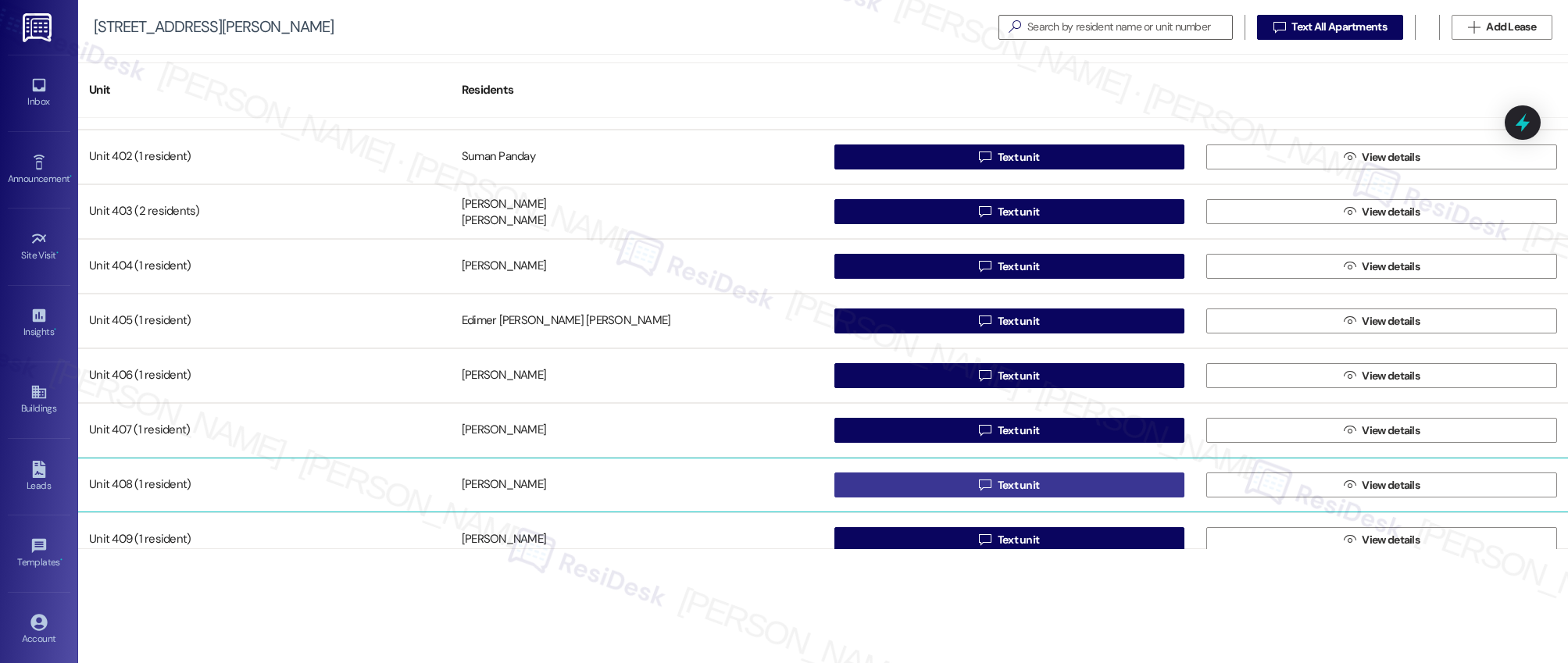
click at [1009, 488] on span "Text unit" at bounding box center [1019, 485] width 42 height 17
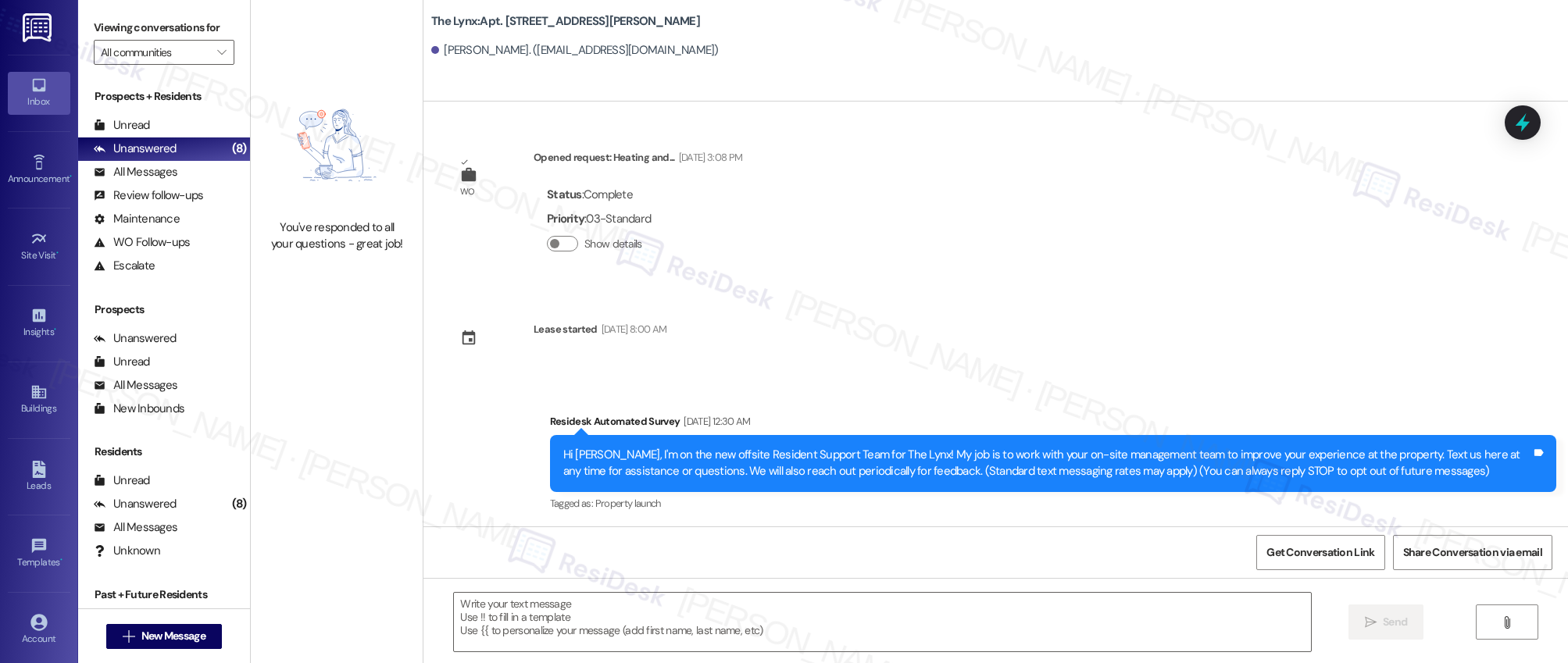
type textarea "Fetching suggested responses. Please feel free to read through the conversation…"
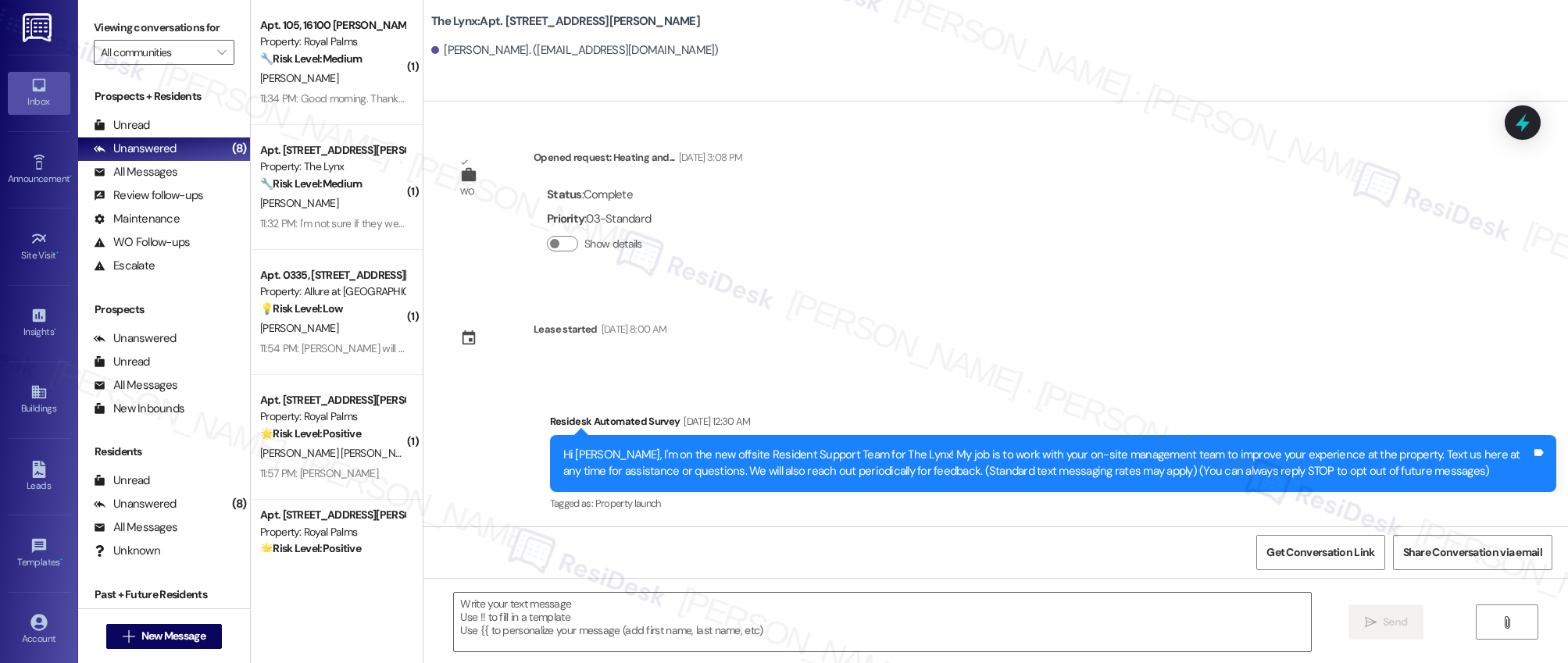
type textarea "Fetching suggested responses. Please feel free to read through the conversation…"
click at [36, 401] on div "Buildings" at bounding box center [39, 409] width 79 height 16
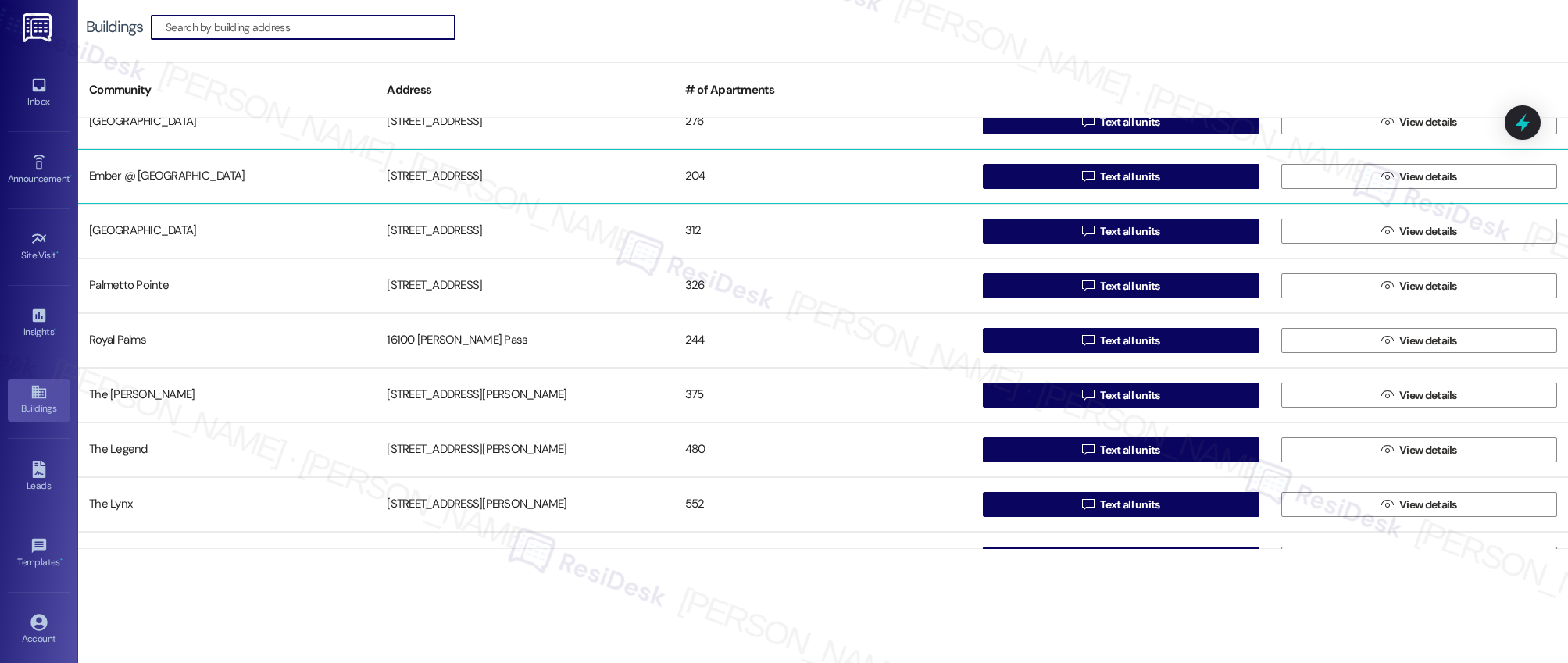
scroll to position [170, 0]
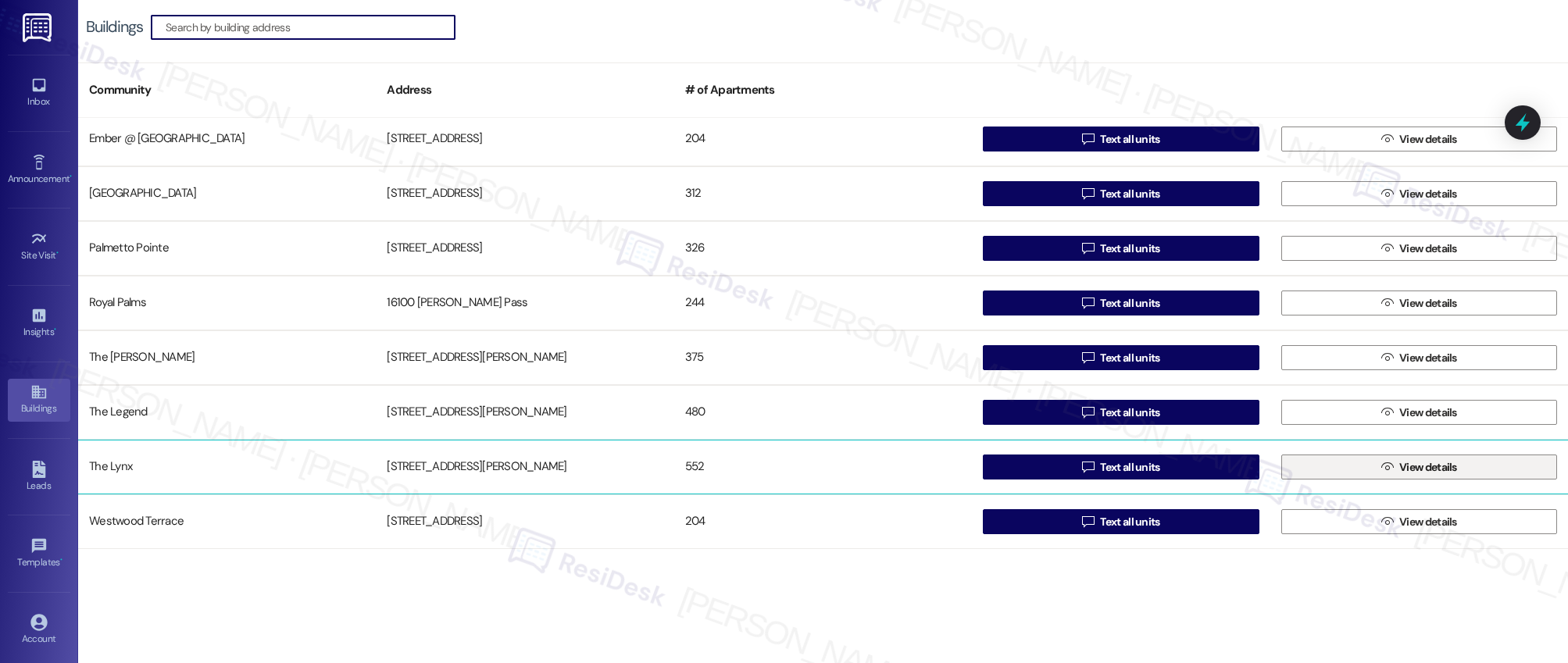
click at [1397, 462] on span "View details" at bounding box center [1429, 468] width 64 height 17
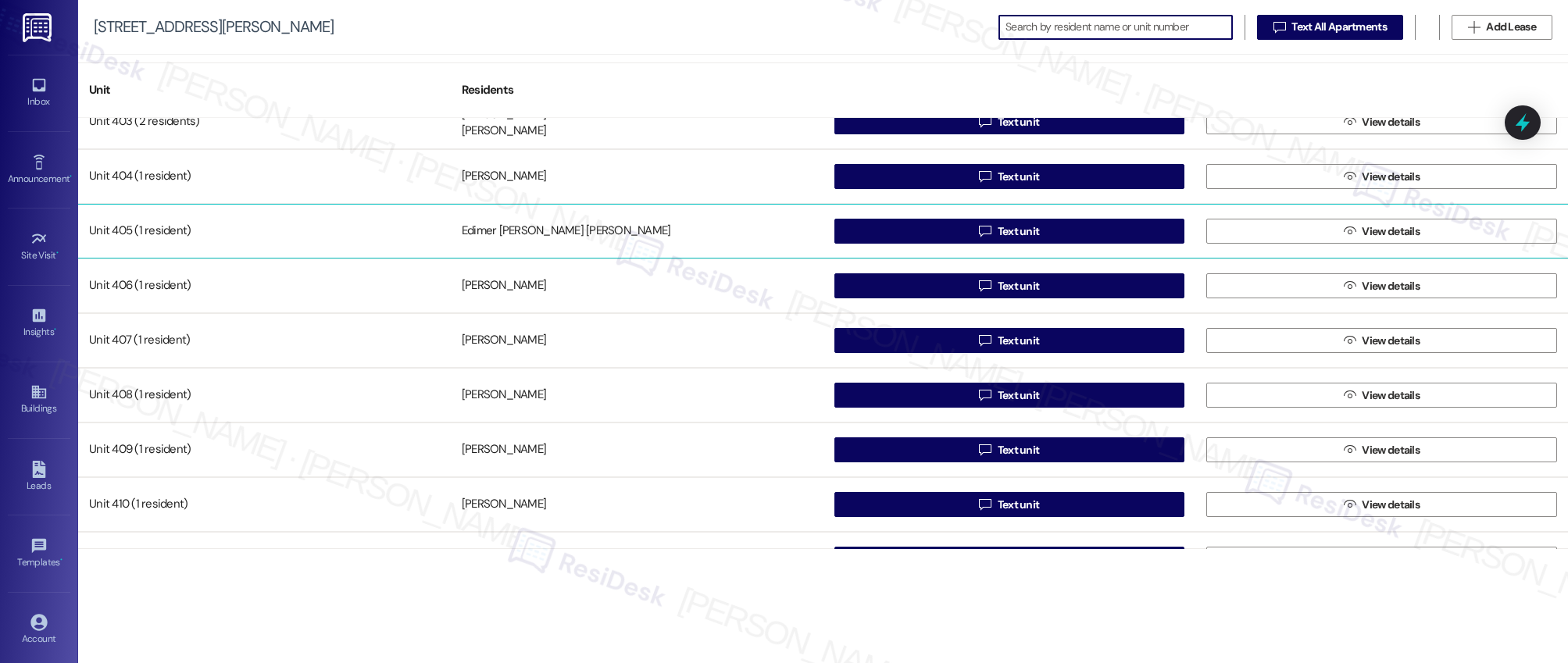
scroll to position [2114, 0]
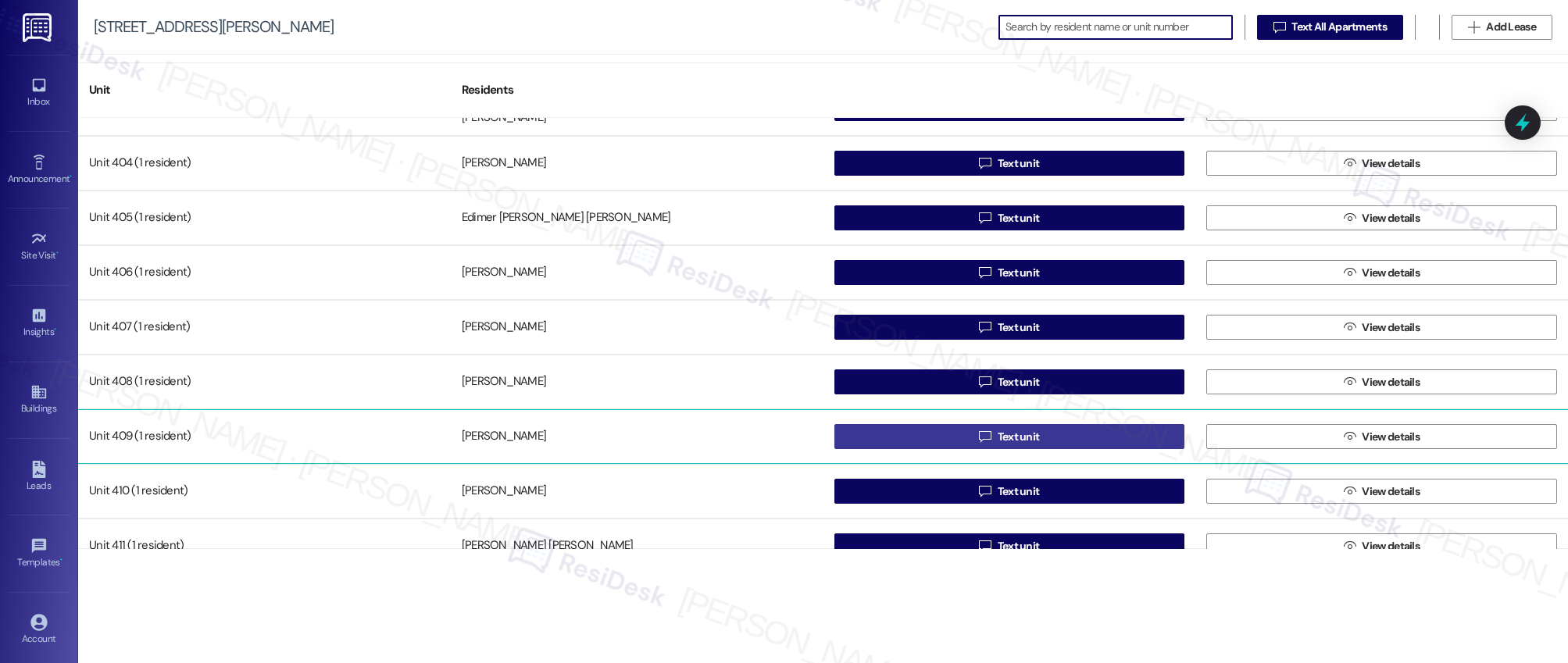
click at [1015, 434] on span "Text unit" at bounding box center [1019, 438] width 42 height 17
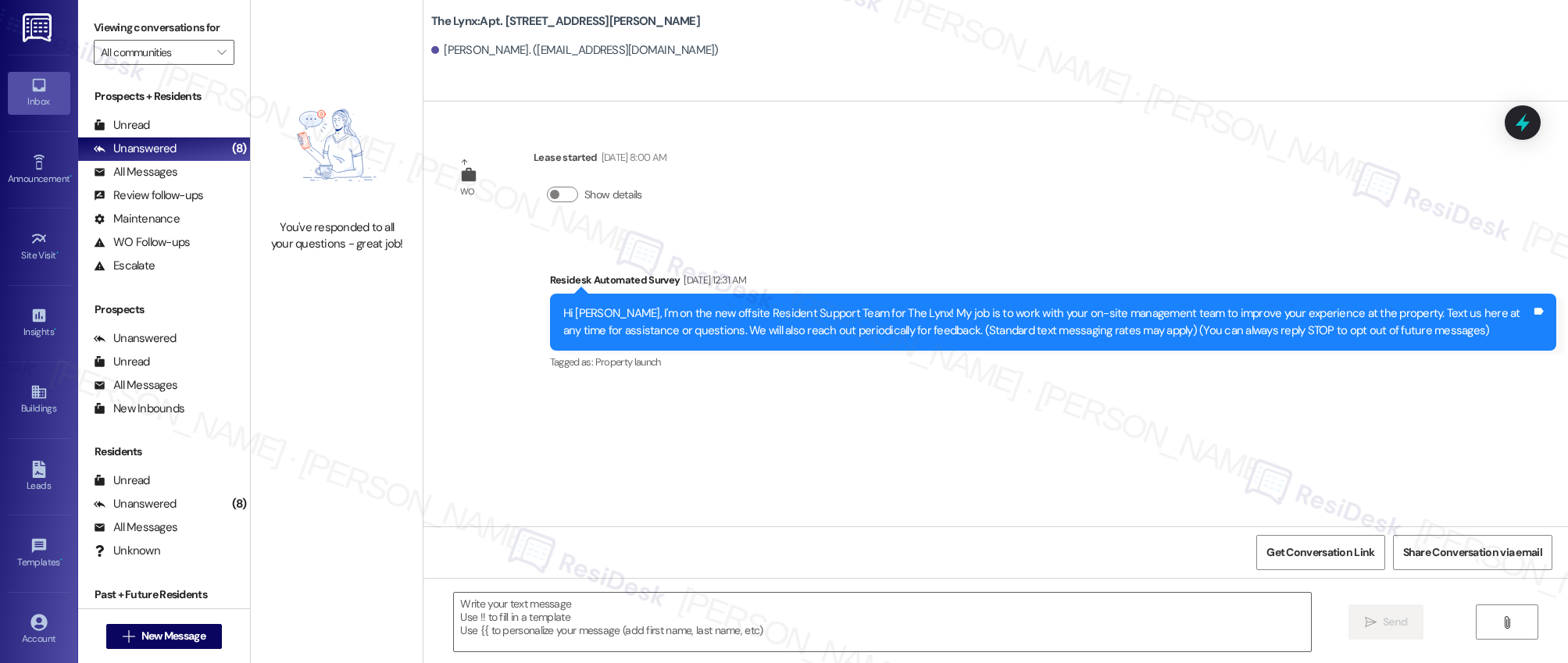
type textarea "Fetching suggested responses. Please feel free to read through the conversation…"
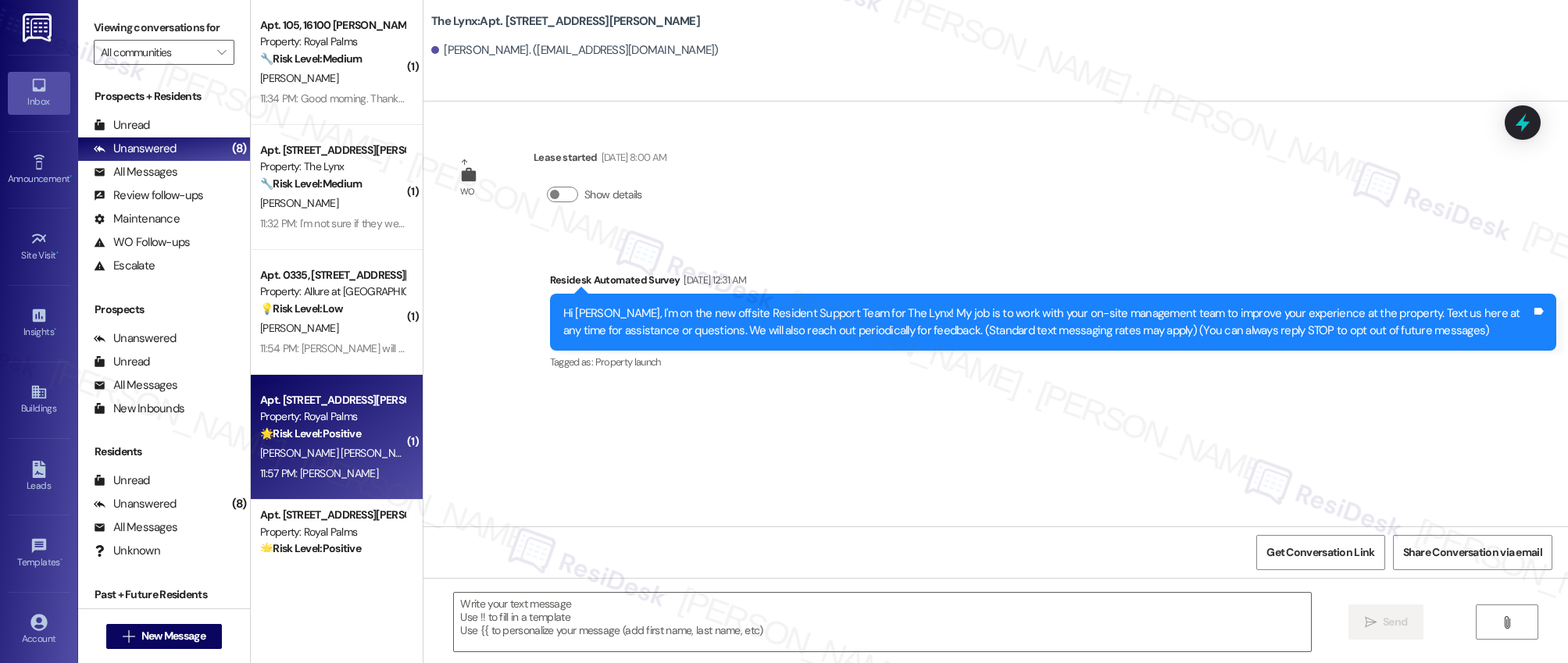
type textarea "Fetching suggested responses. Please feel free to read through the conversation…"
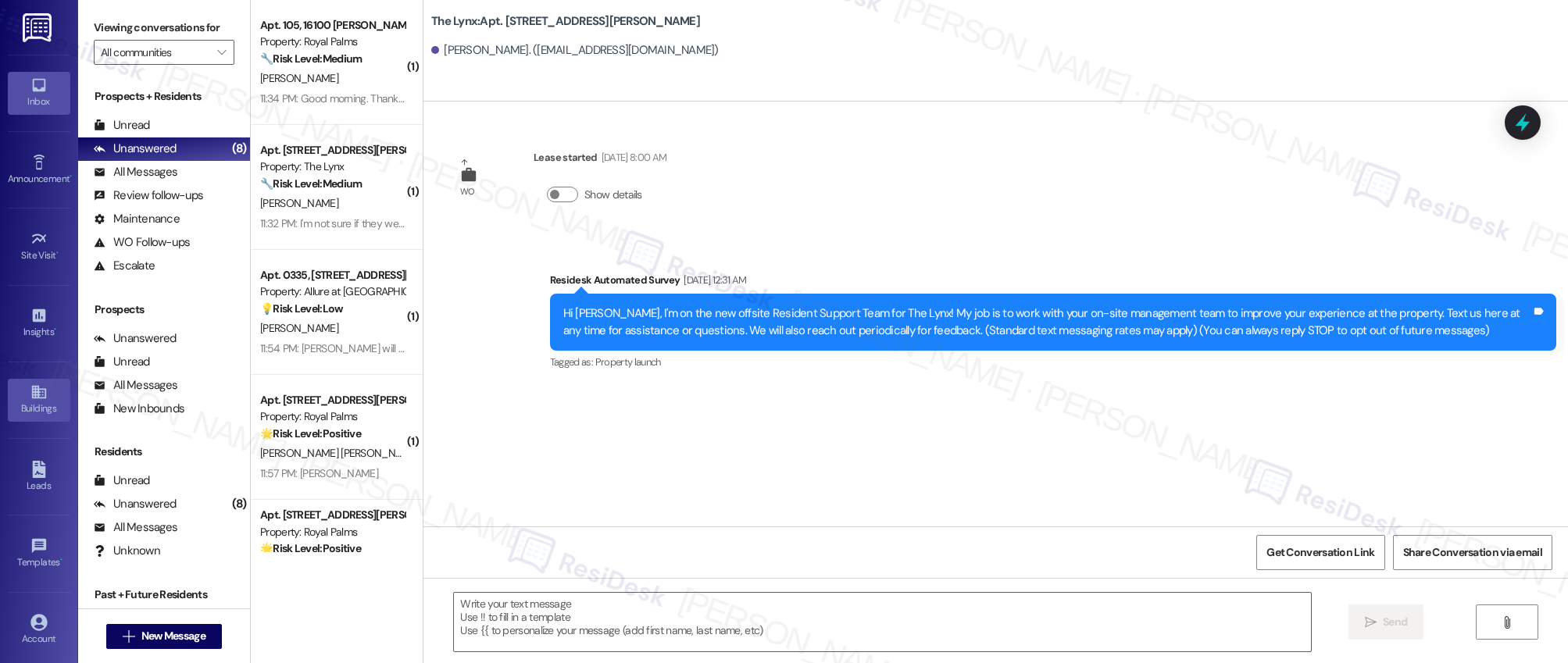
click at [31, 398] on icon at bounding box center [37, 393] width 14 height 13
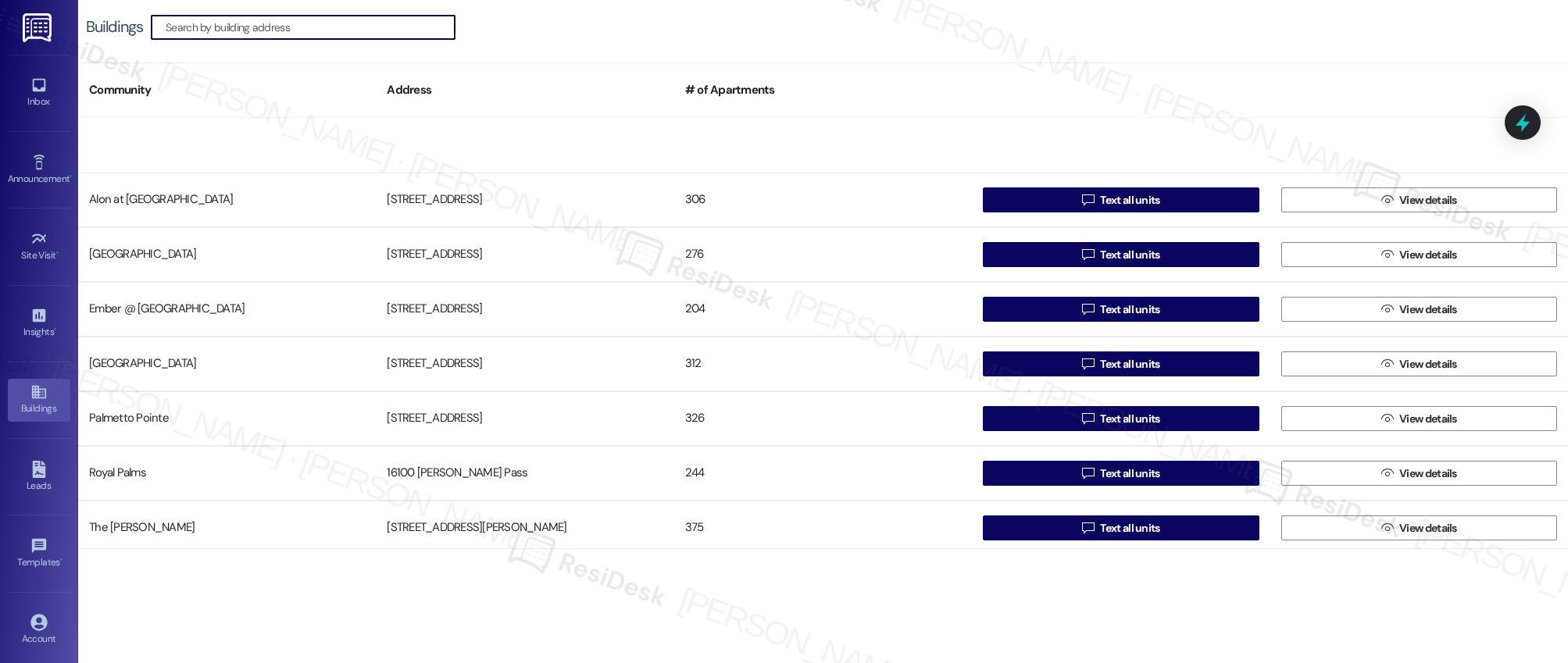
scroll to position [170, 0]
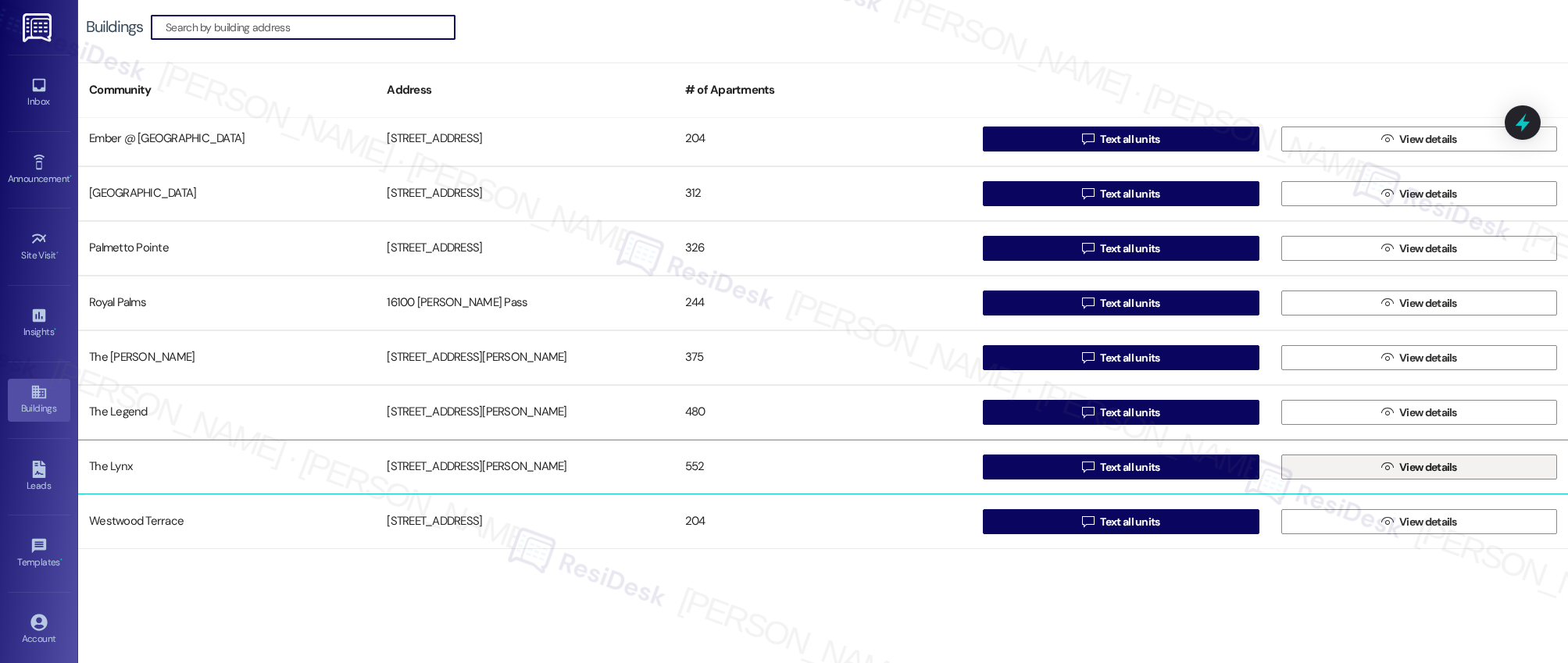
click at [1388, 467] on span " View details" at bounding box center [1420, 467] width 82 height 23
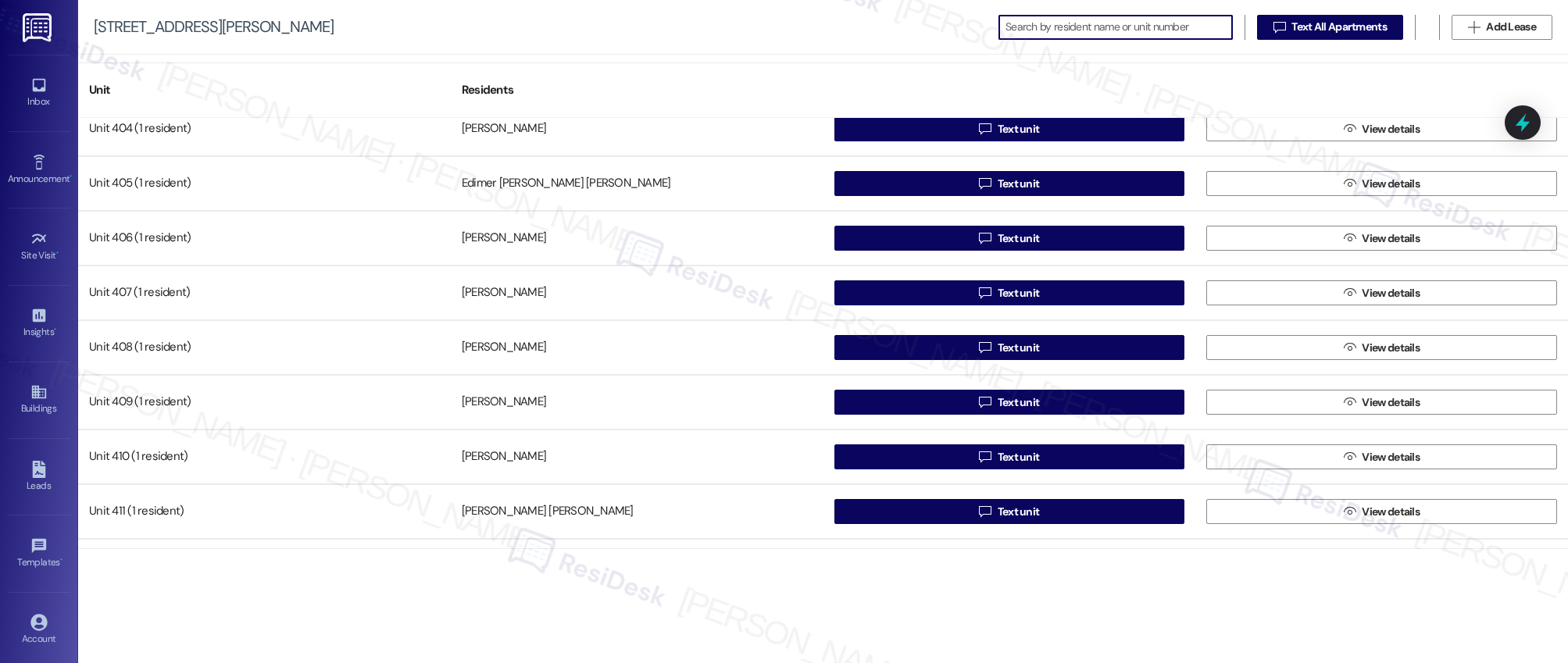
scroll to position [2151, 0]
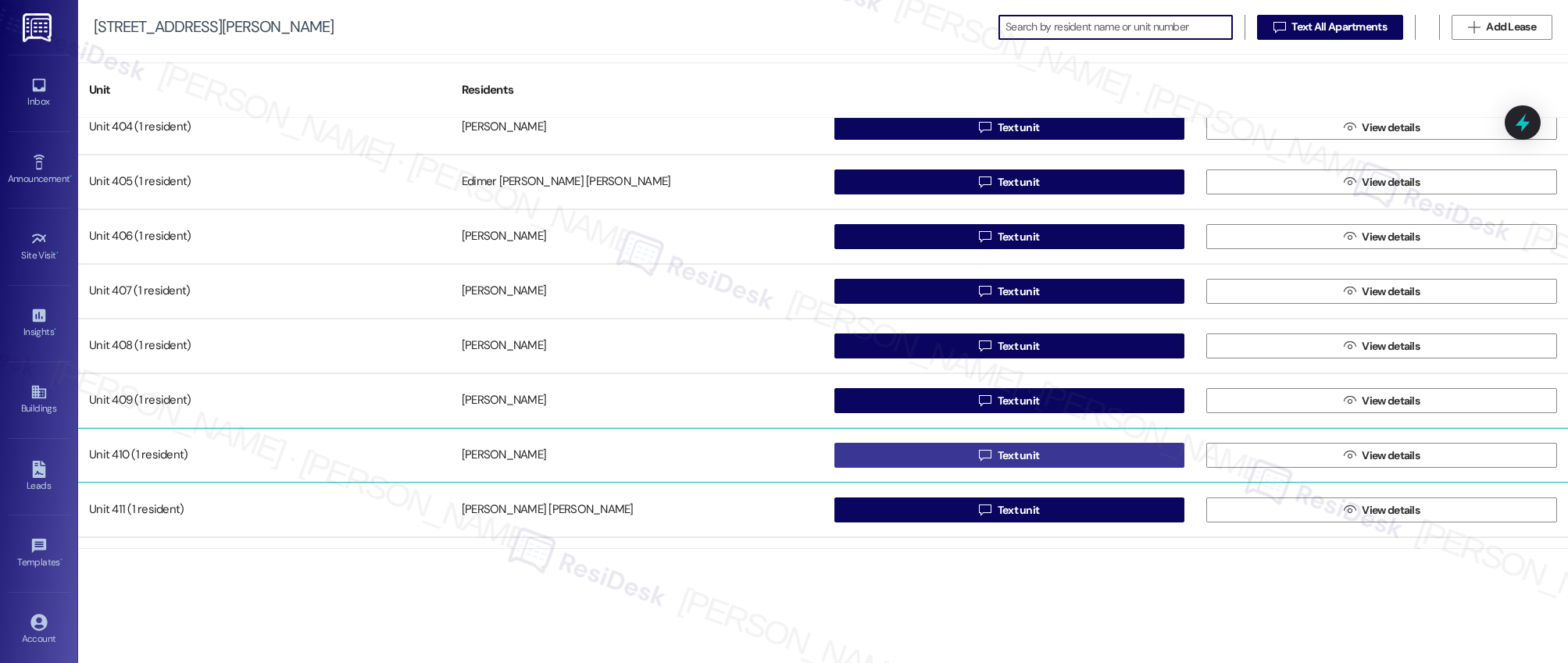
click at [1016, 456] on span "Text unit" at bounding box center [1019, 456] width 42 height 17
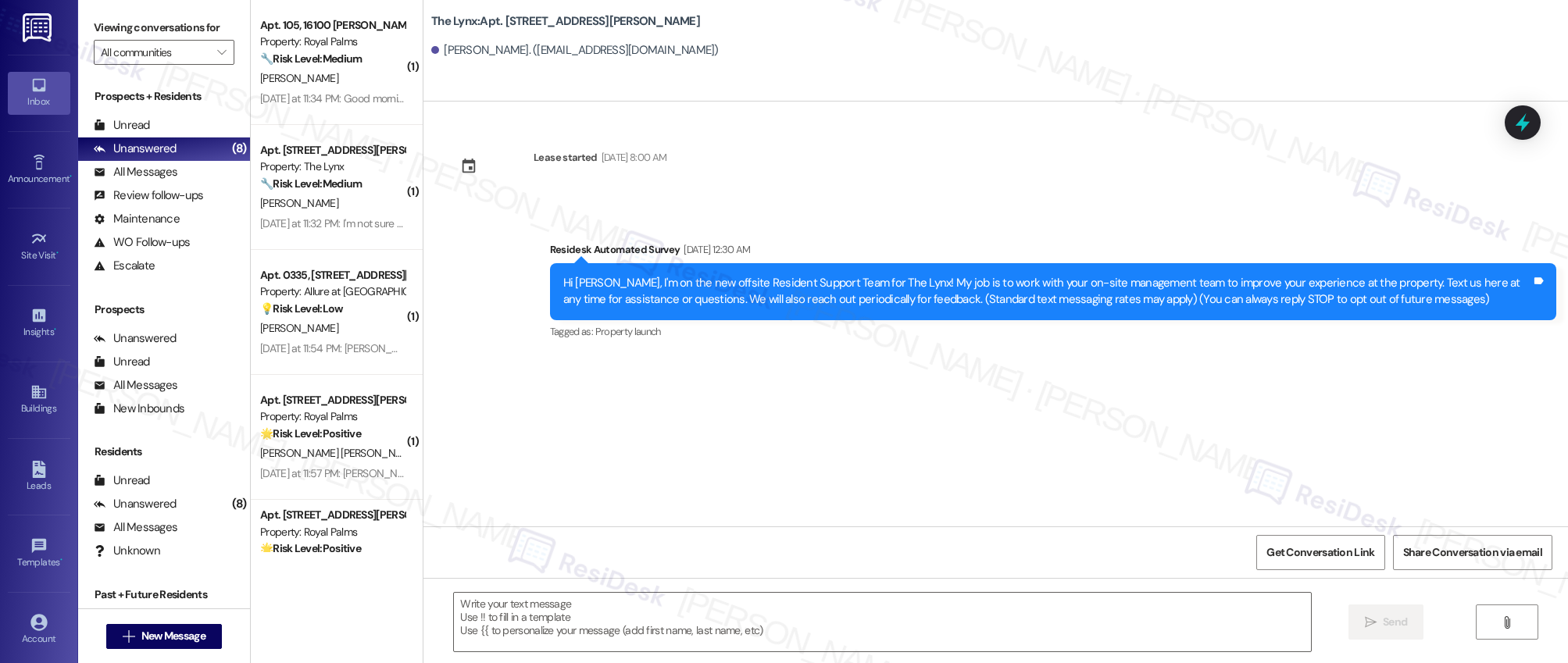
type textarea "Fetching suggested responses. Please feel free to read through the conversation…"
click at [31, 399] on icon at bounding box center [39, 392] width 17 height 17
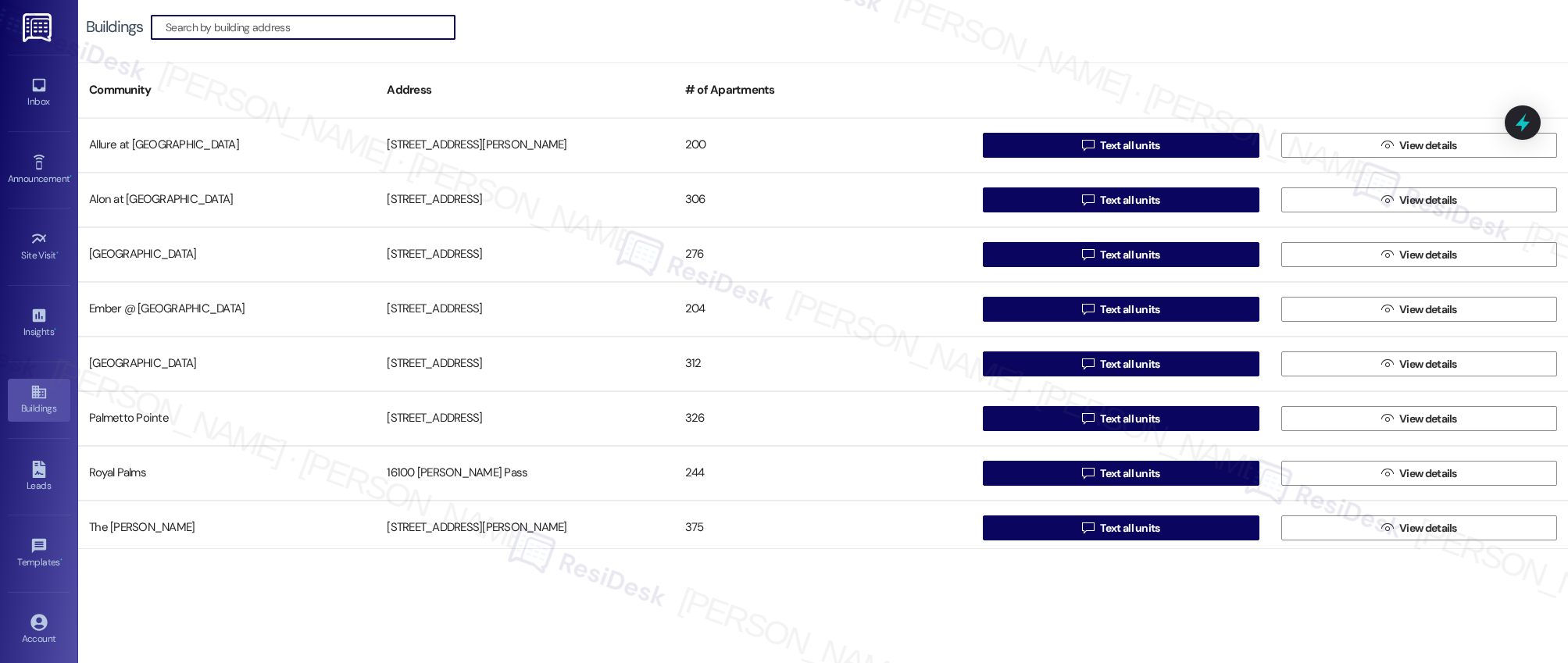
scroll to position [170, 0]
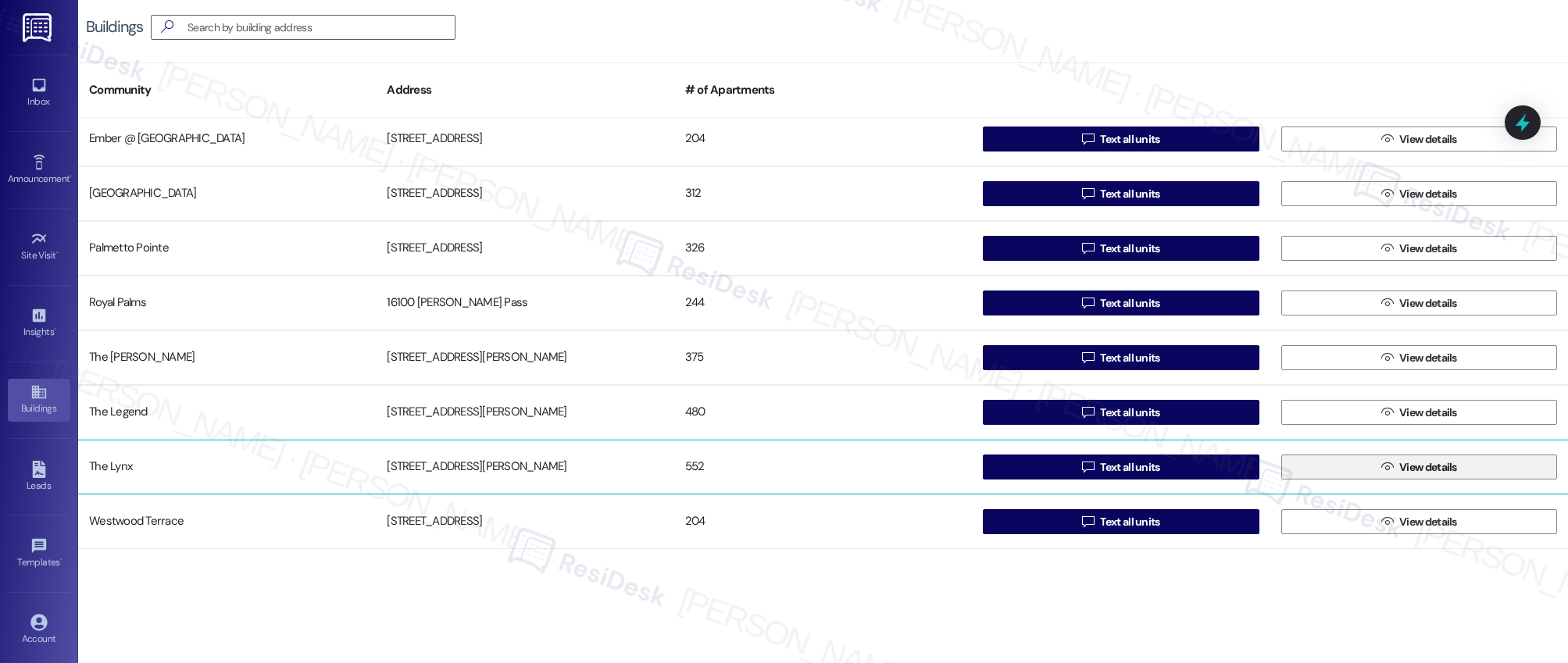
click at [1439, 469] on span "View details" at bounding box center [1429, 468] width 58 height 17
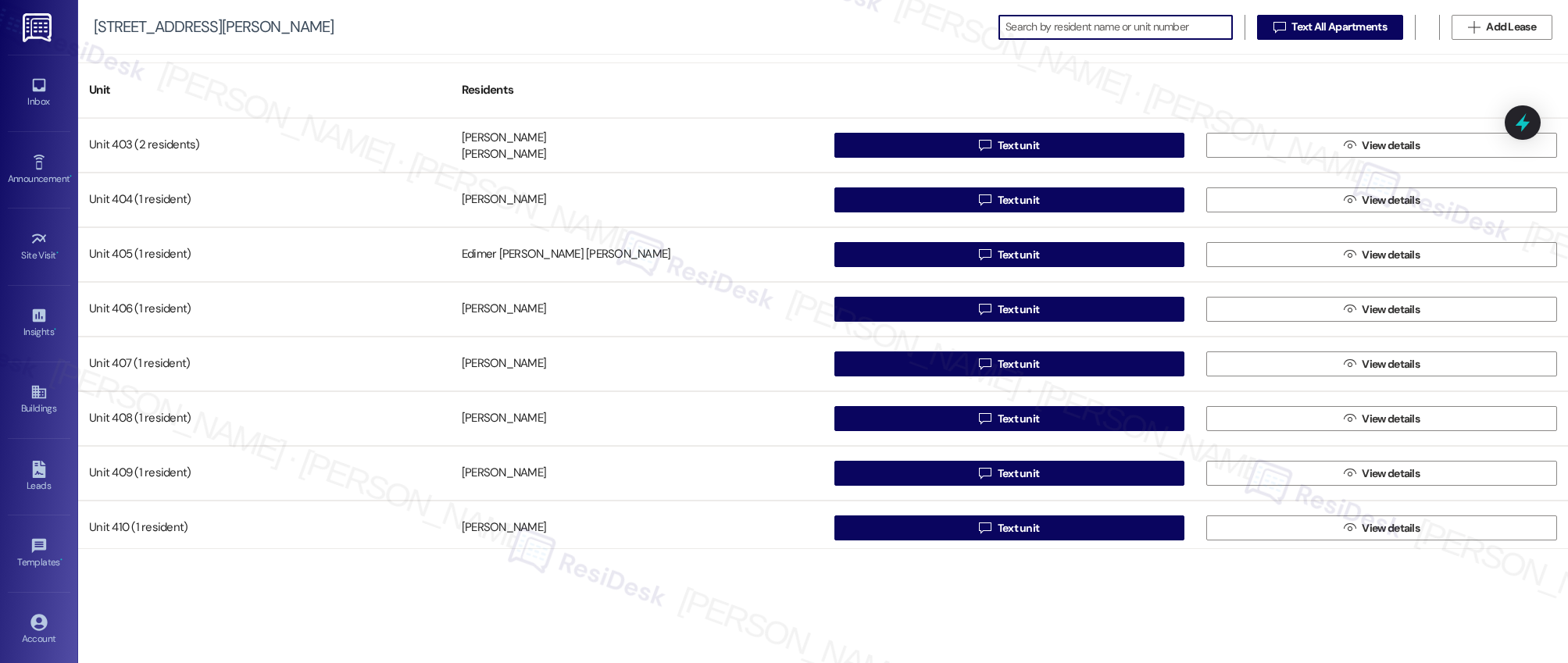
scroll to position [2317, 0]
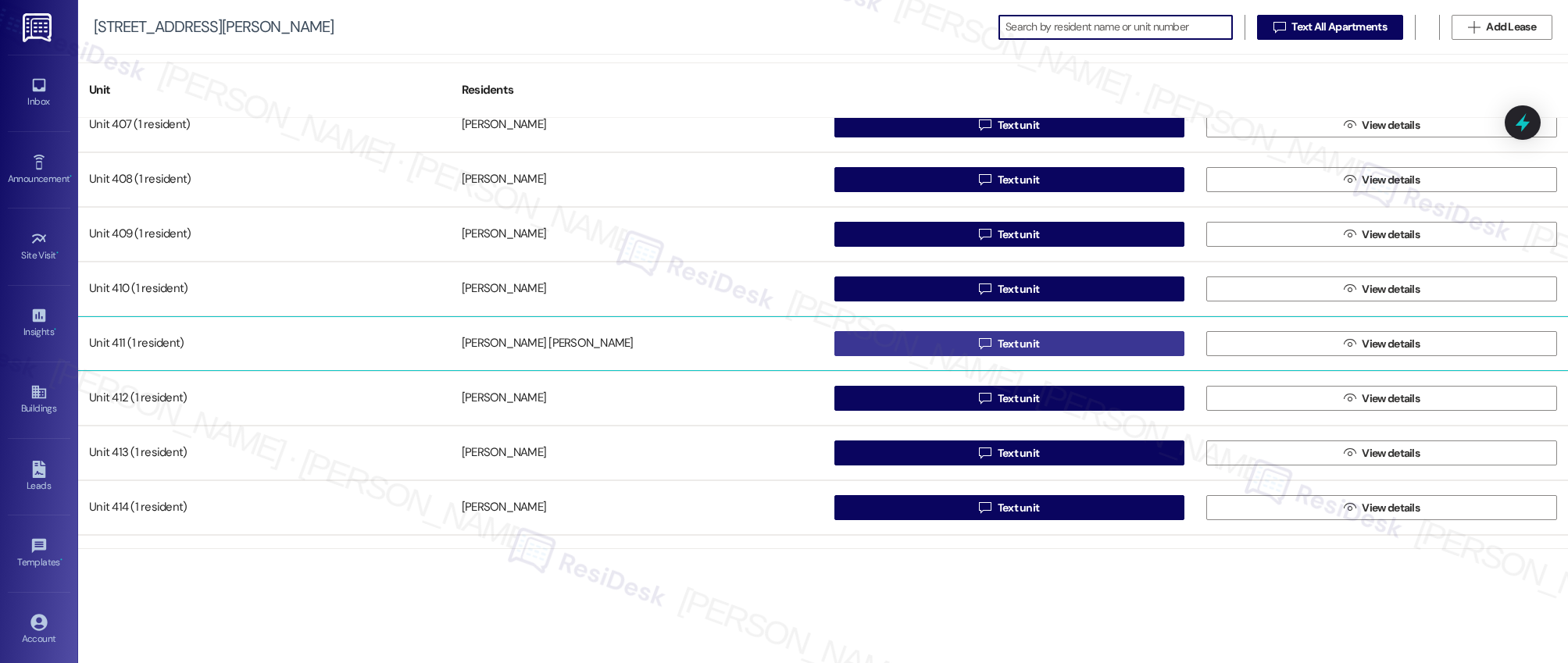
click at [1016, 340] on div "Unit 405 (1 resident) Edimer Rivero Merino  Text unit  View details Unit 406 …" at bounding box center [823, 333] width 1490 height 431
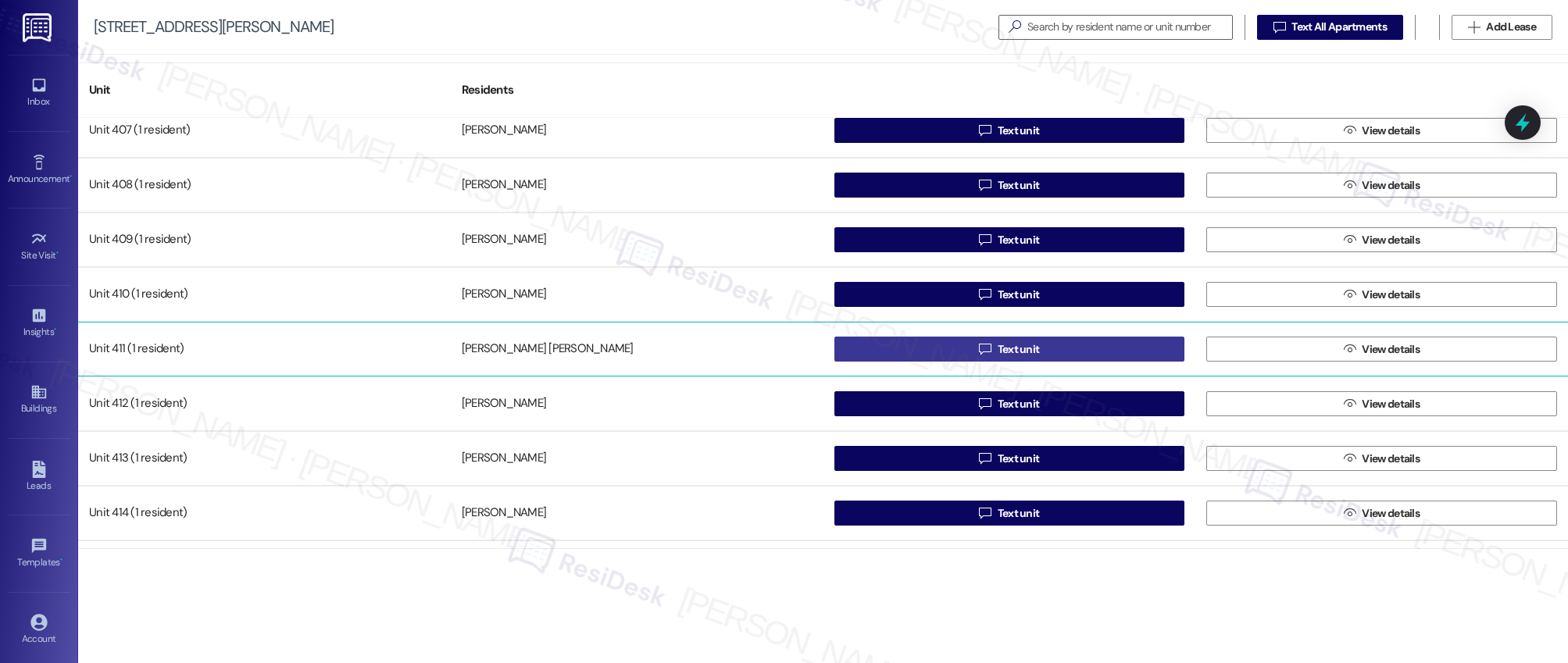
click at [1013, 349] on span "Text unit" at bounding box center [1019, 350] width 42 height 17
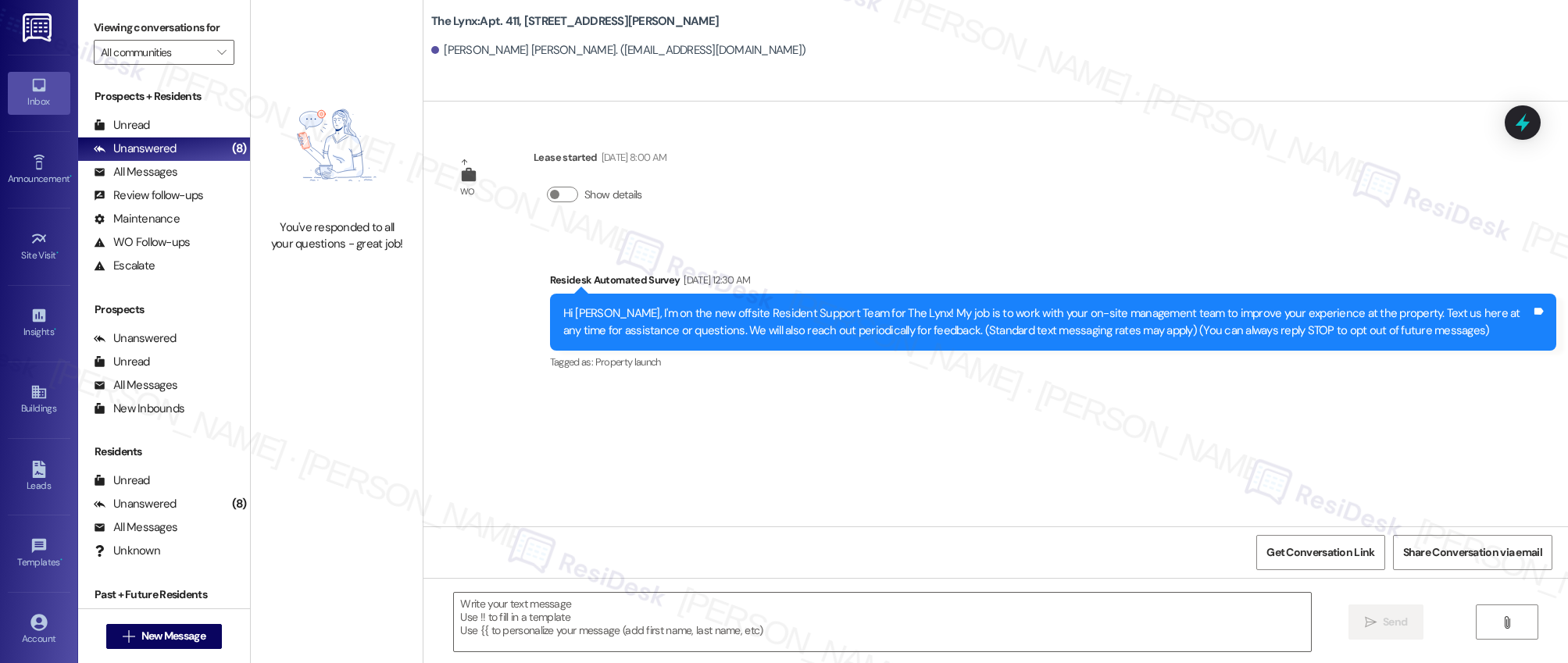
type textarea "Fetching suggested responses. Please feel free to read through the conversation…"
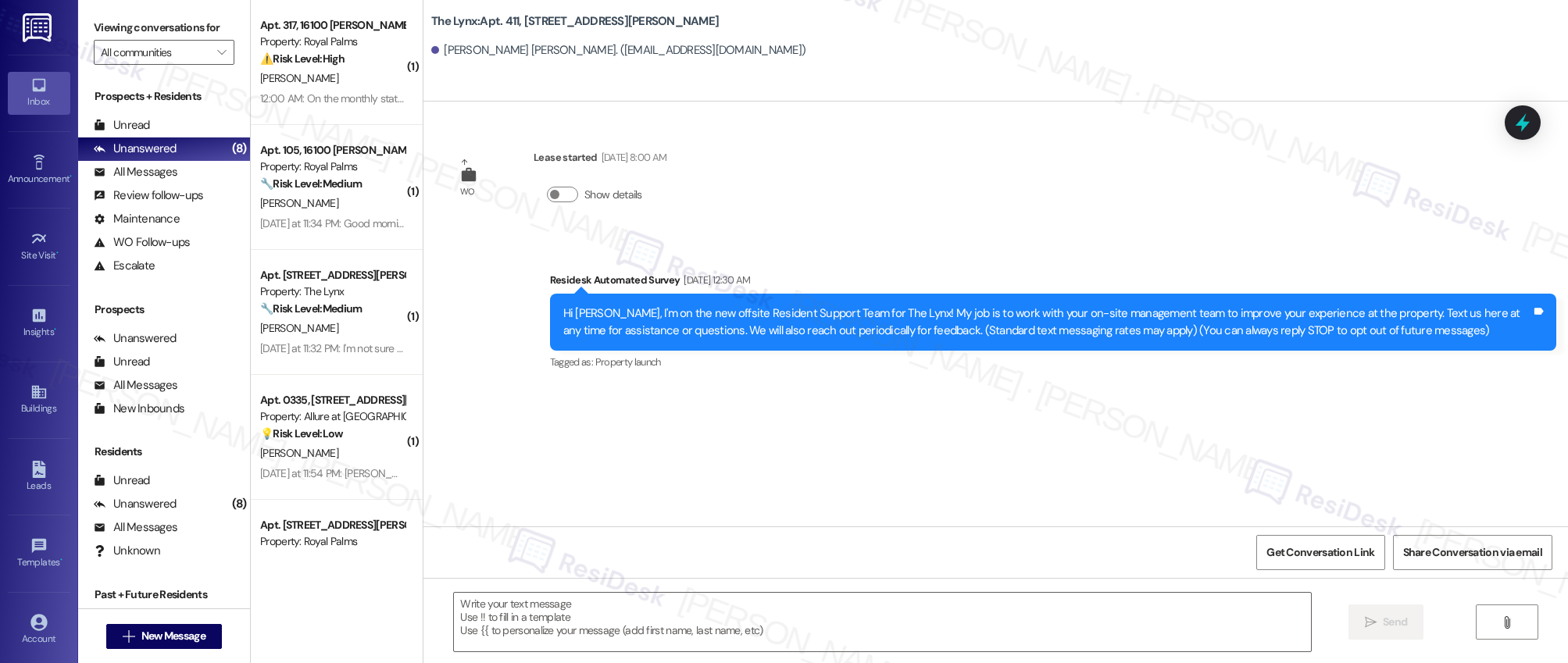
type textarea "Fetching suggested responses. Please feel free to read through the conversation…"
click at [34, 392] on icon at bounding box center [37, 393] width 14 height 13
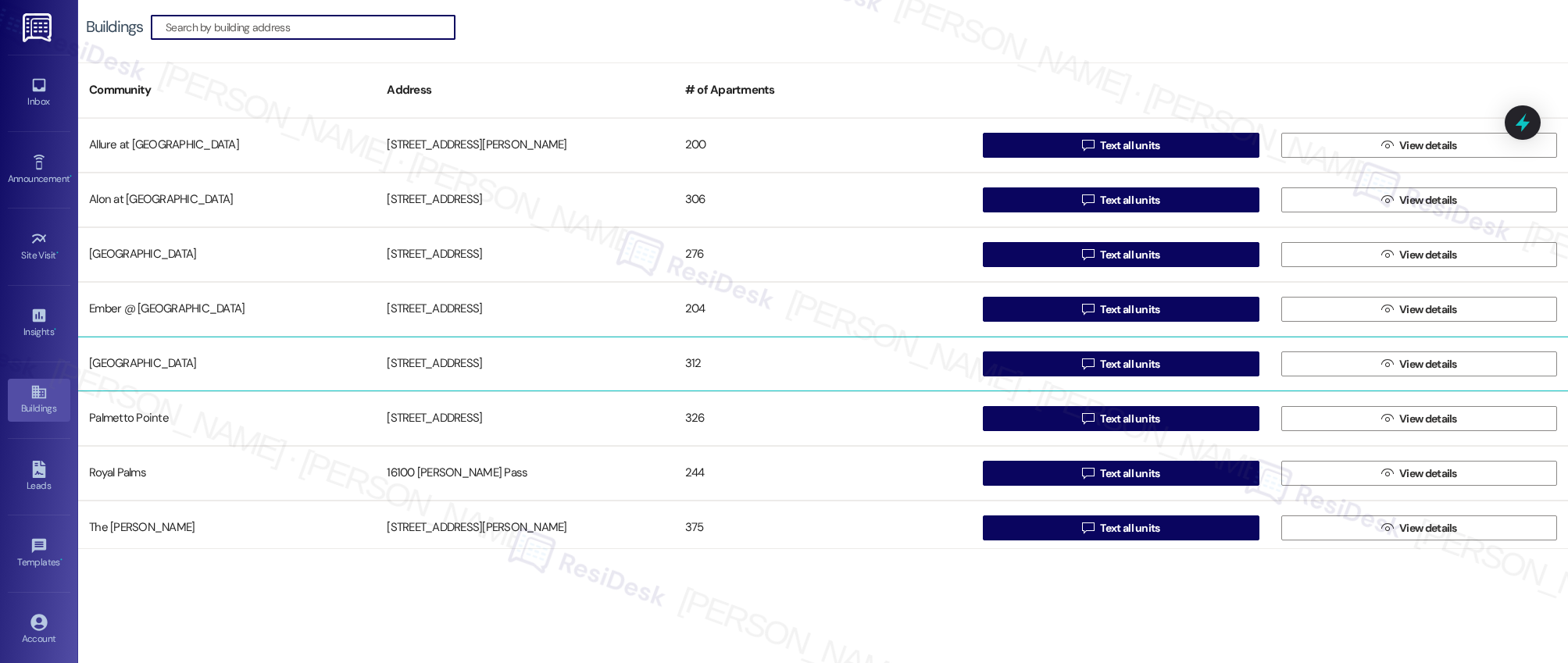
scroll to position [170, 0]
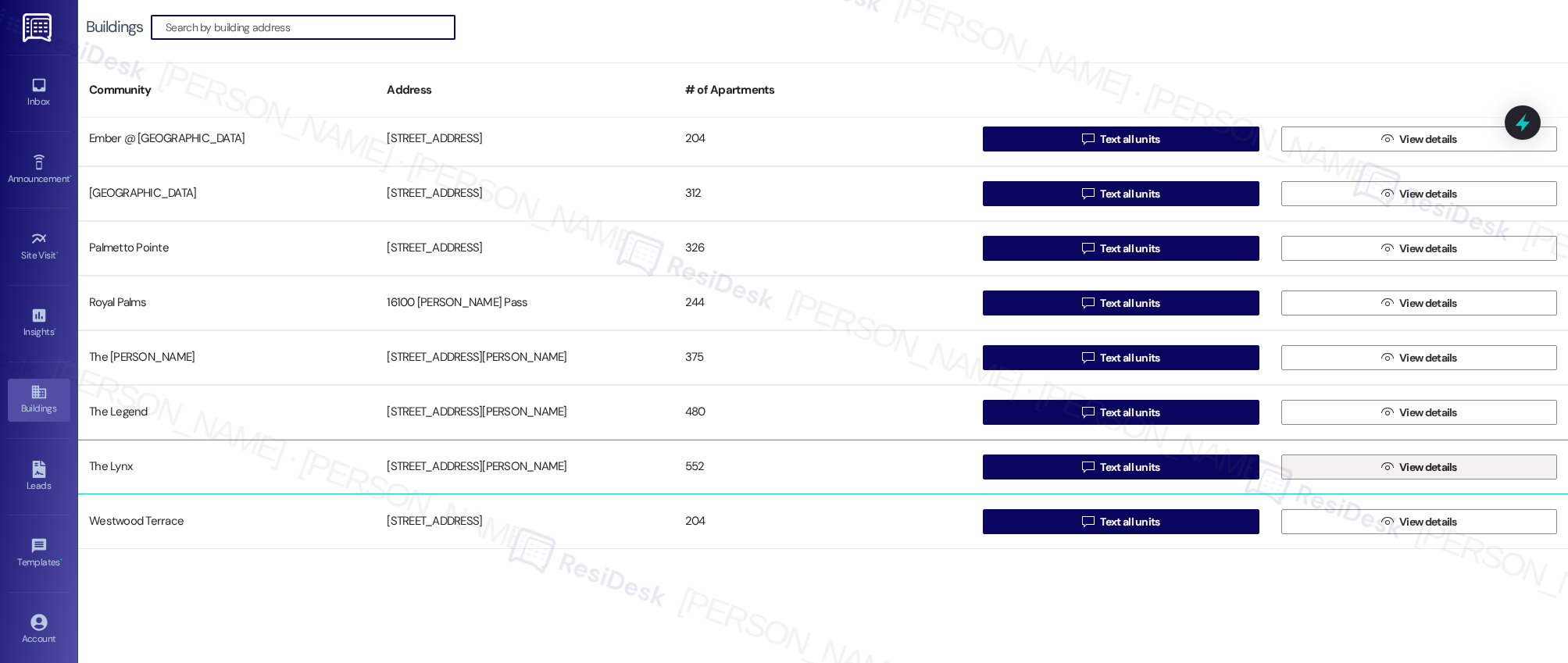
click at [1402, 465] on span "View details" at bounding box center [1429, 468] width 58 height 17
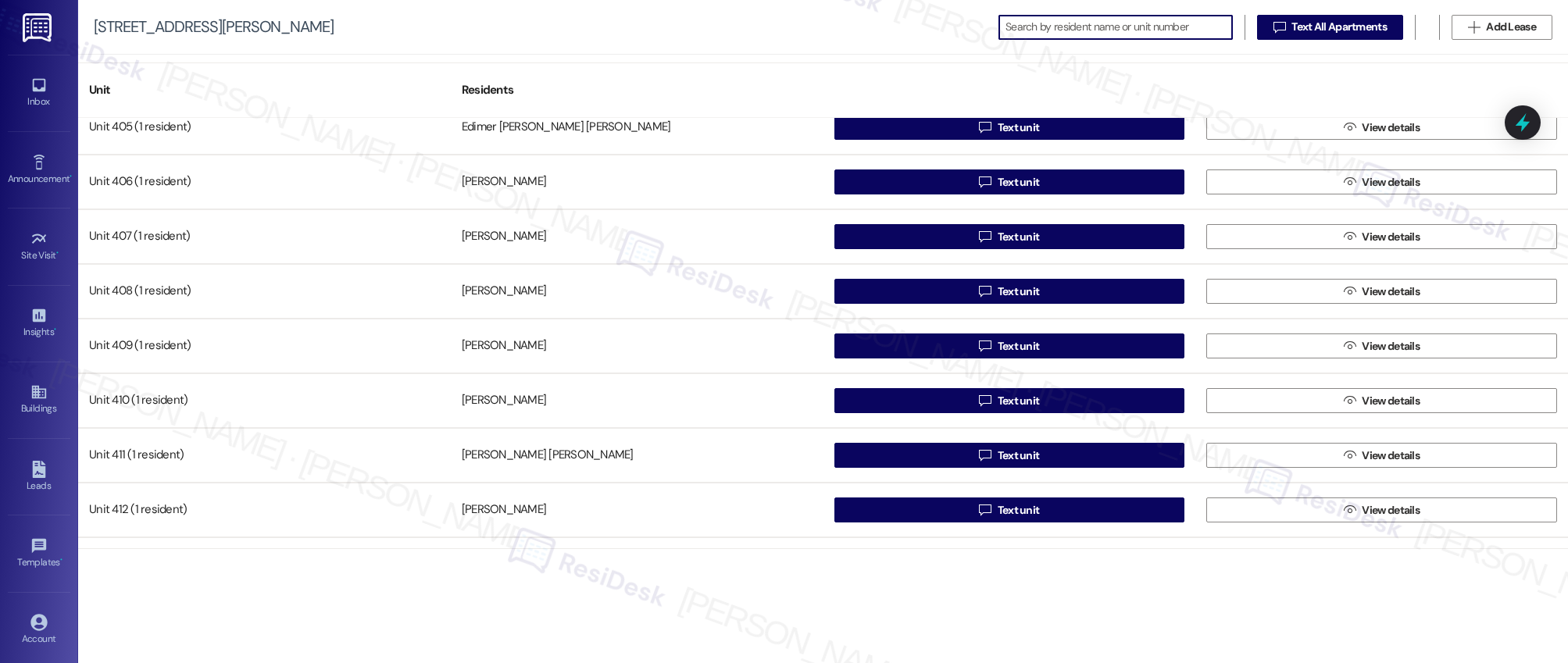
scroll to position [2305, 0]
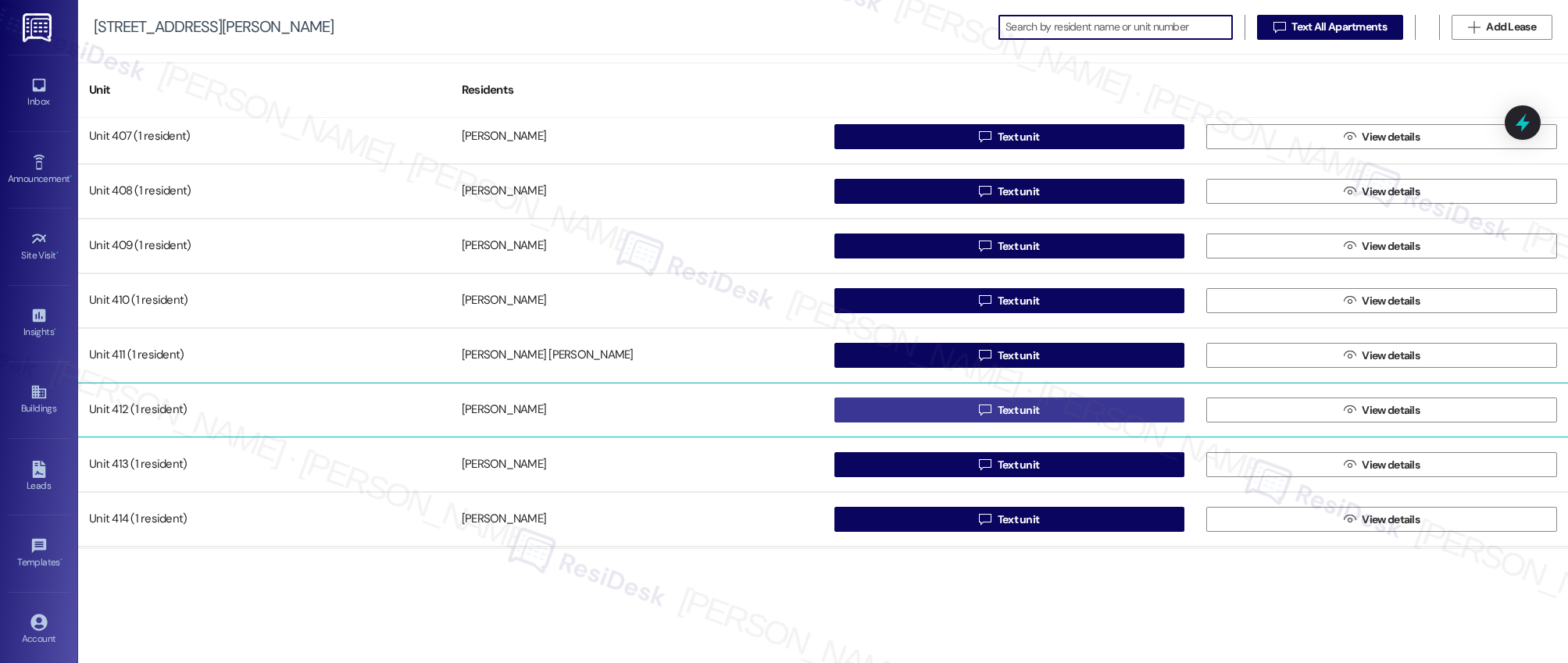
click at [1007, 411] on span "Text unit" at bounding box center [1019, 411] width 42 height 17
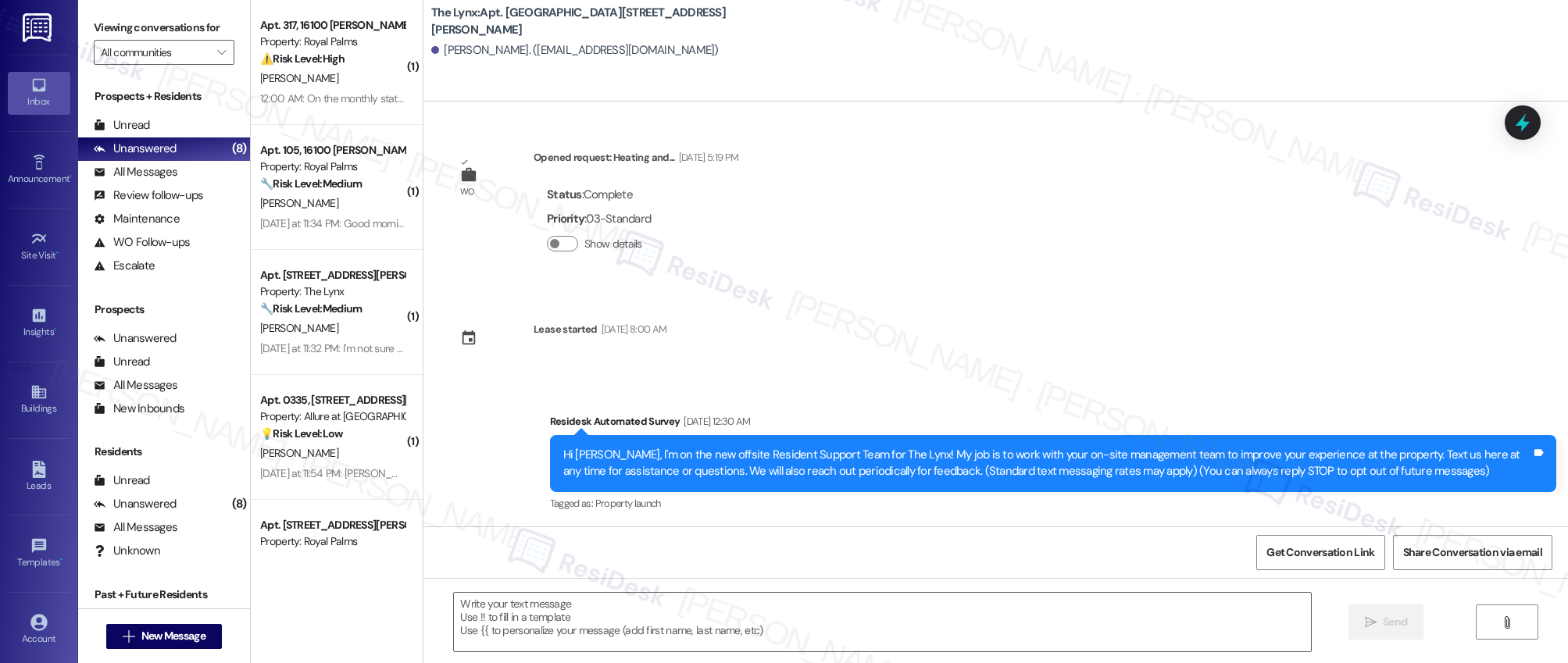
type textarea "Fetching suggested responses. Please feel free to read through the conversation…"
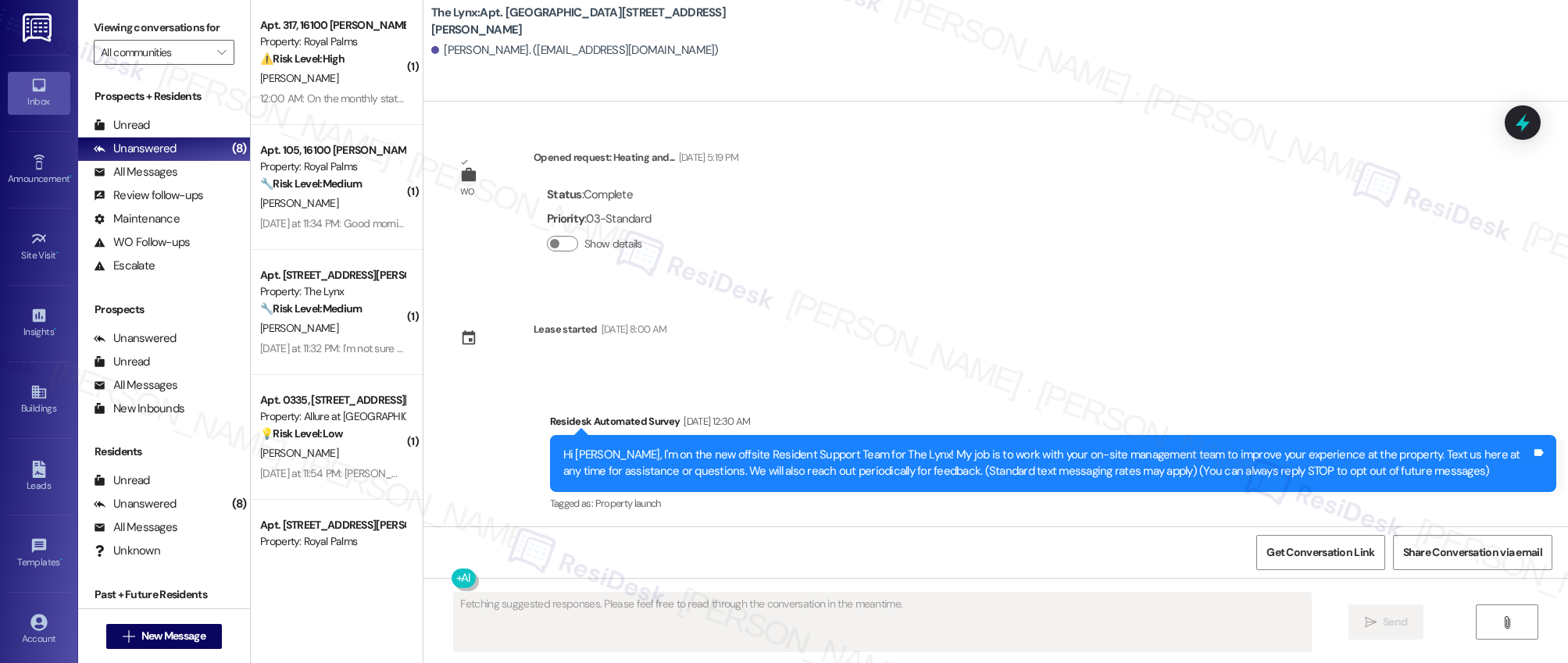
scroll to position [1, 0]
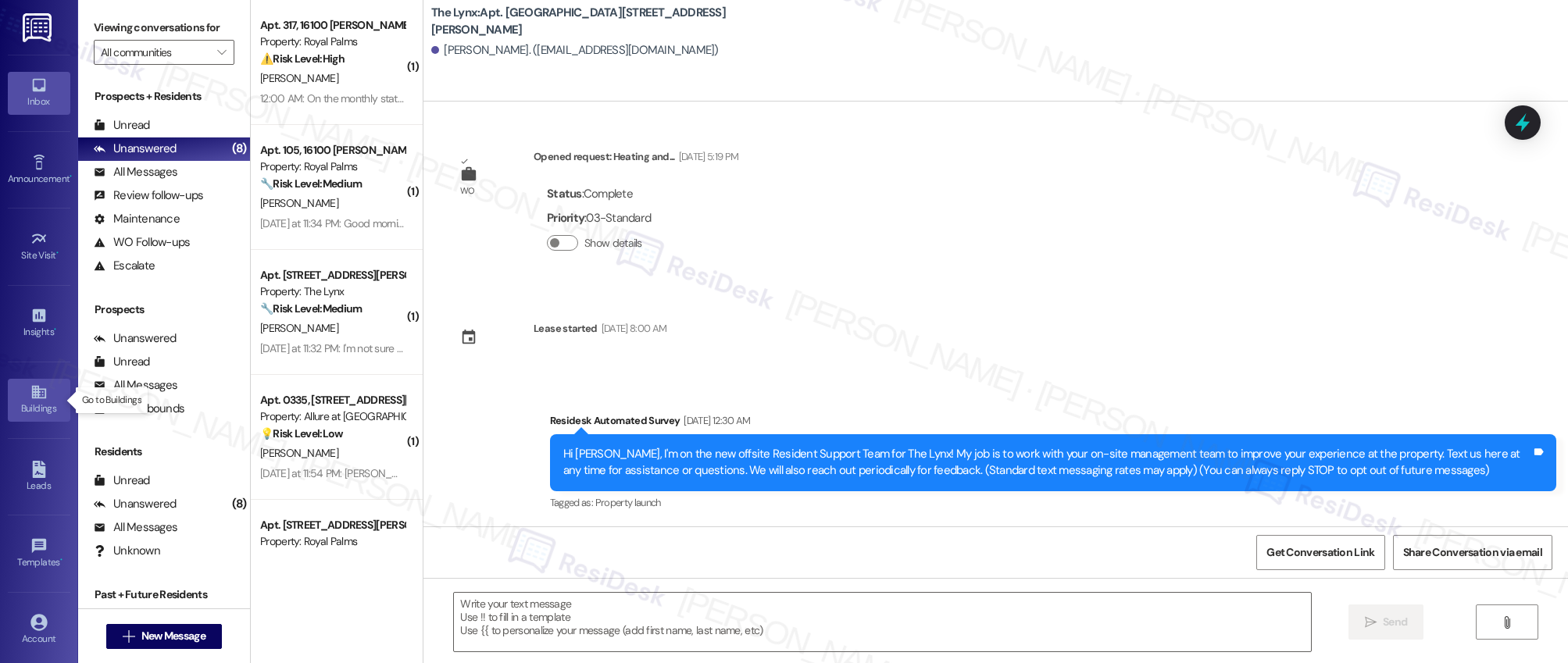
click at [33, 401] on div "Buildings" at bounding box center [39, 409] width 79 height 16
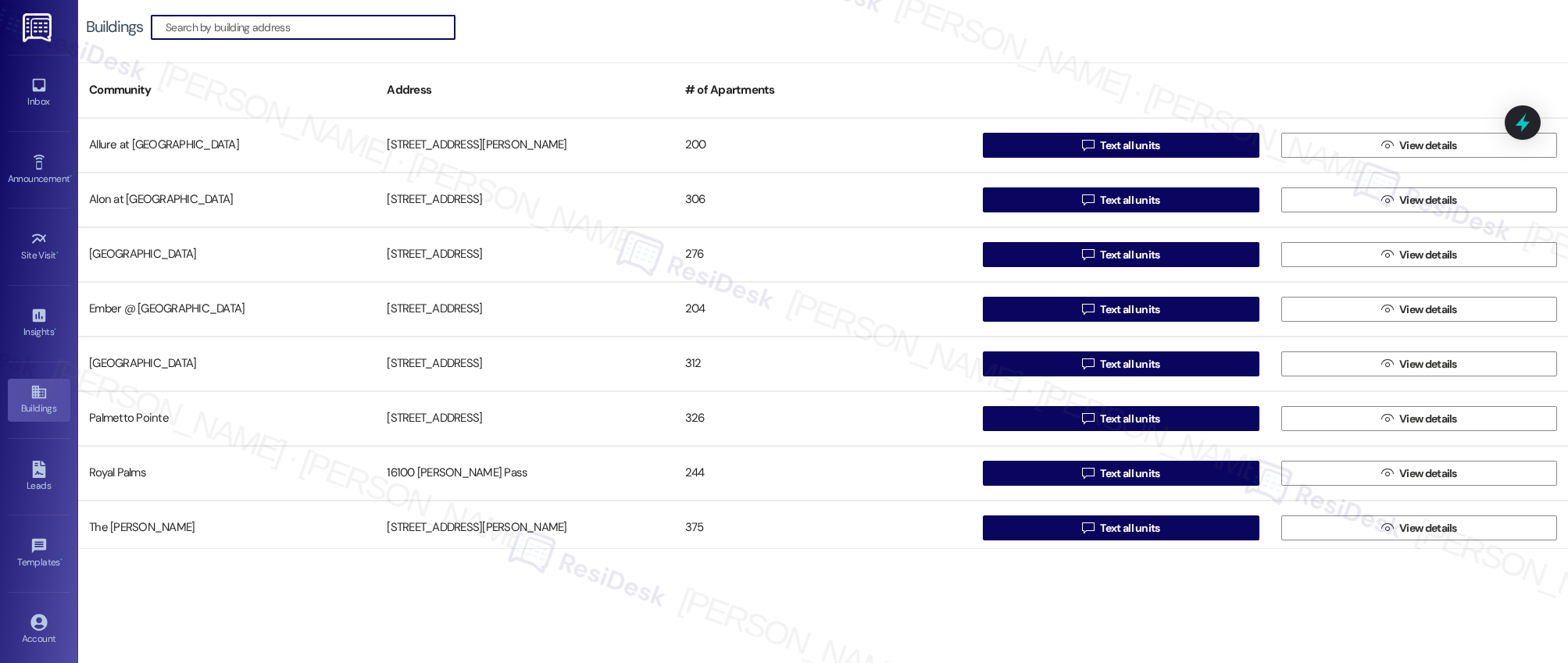
scroll to position [170, 0]
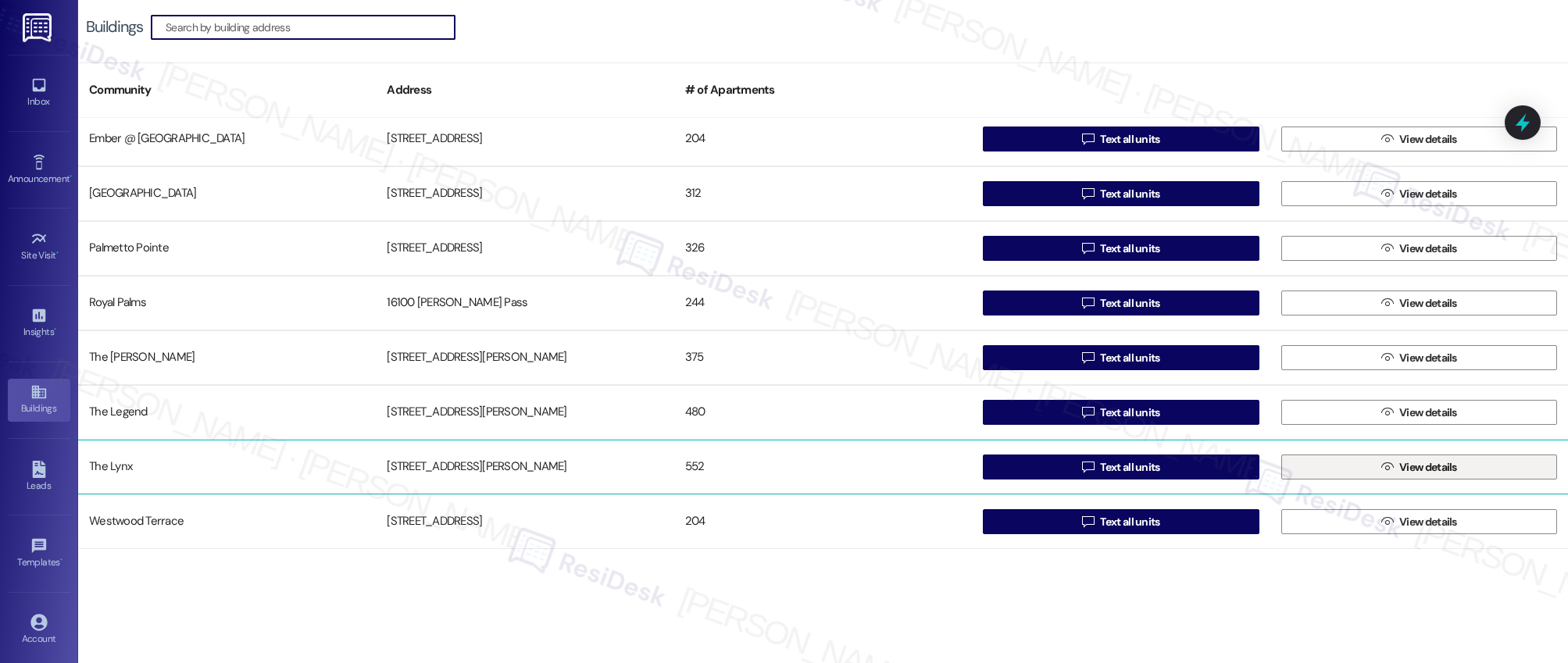
click at [1423, 473] on span "View details" at bounding box center [1429, 468] width 58 height 17
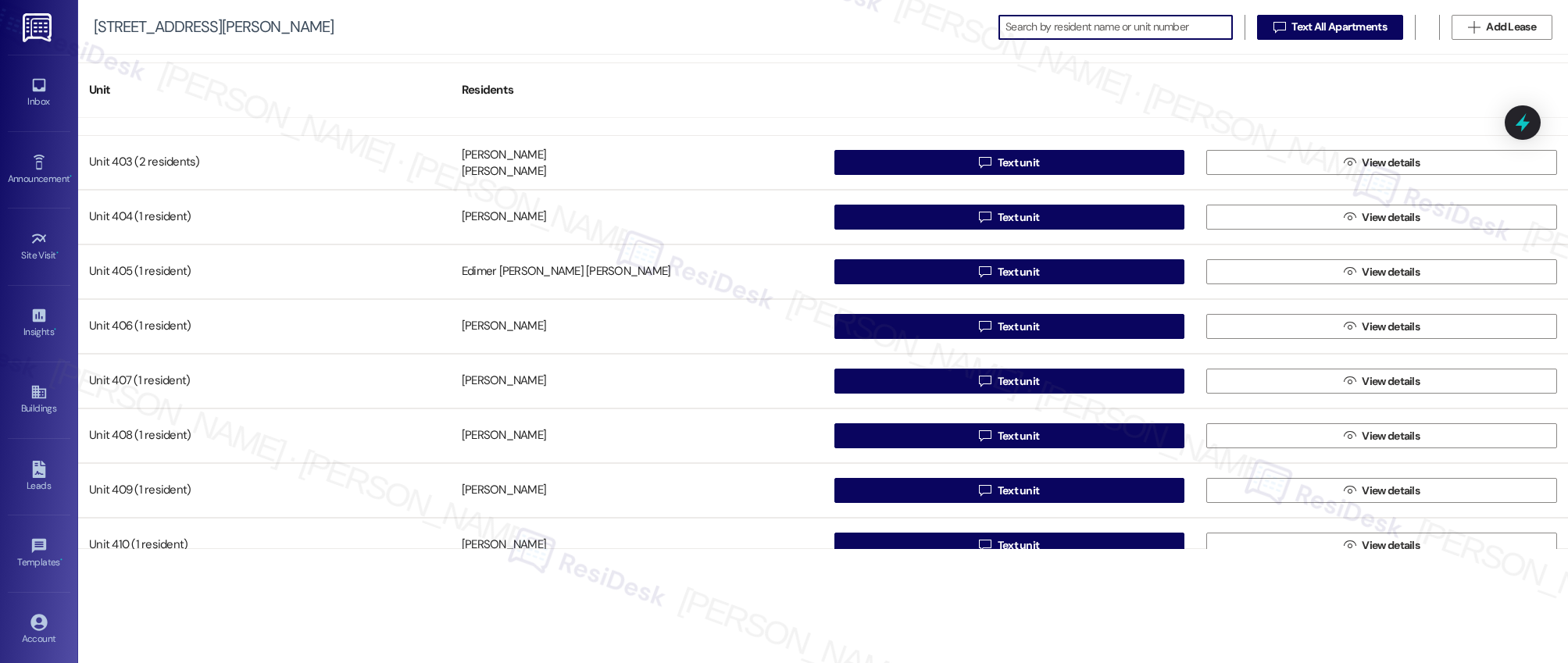
scroll to position [2343, 0]
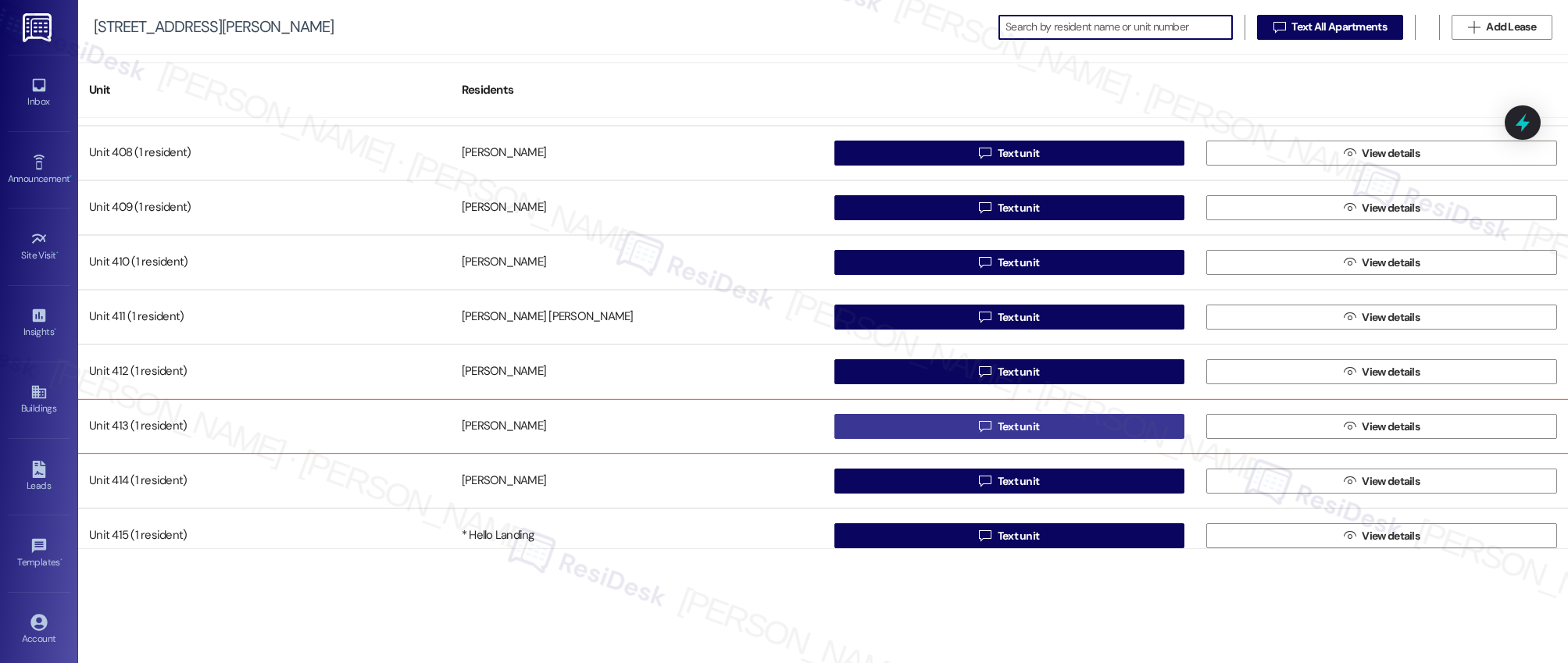
click at [1020, 429] on span "Text unit" at bounding box center [1019, 427] width 42 height 17
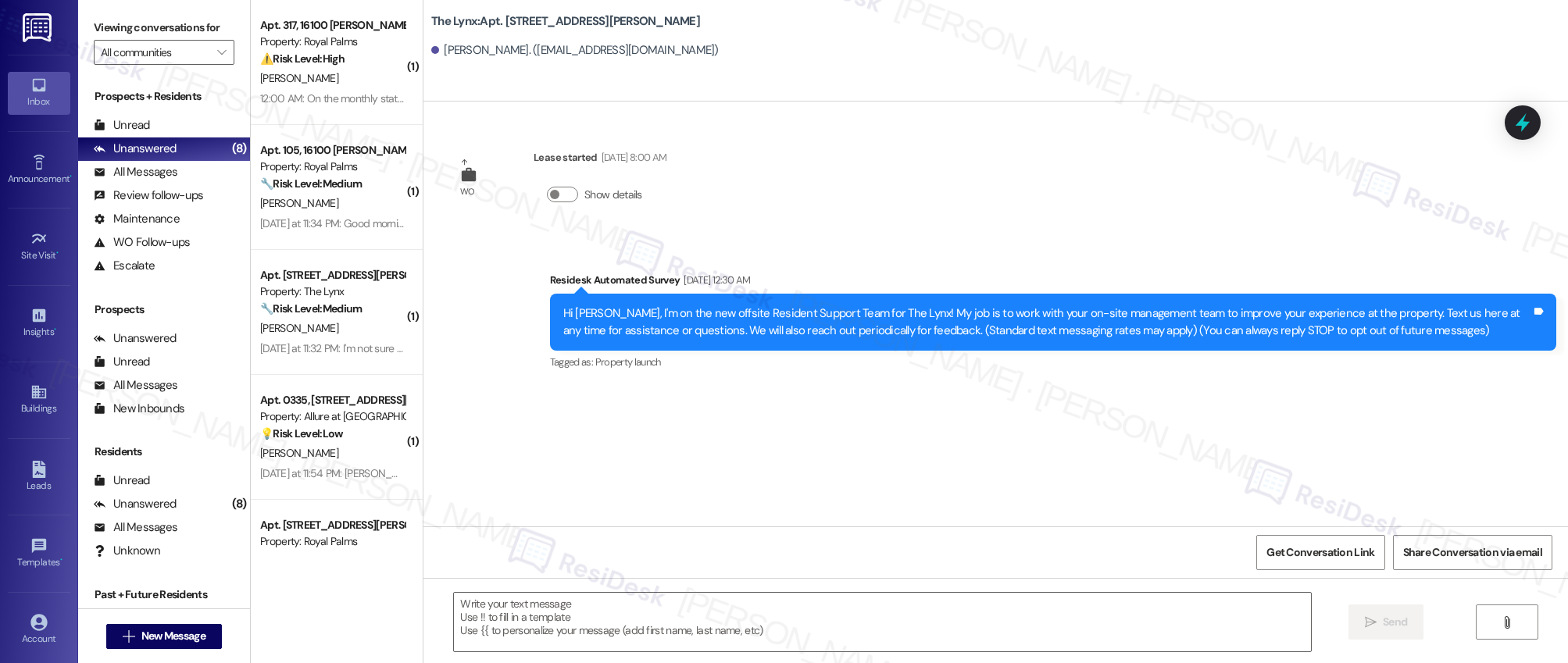
type textarea "Fetching suggested responses. Please feel free to read through the conversation…"
click at [31, 396] on icon at bounding box center [39, 392] width 17 height 17
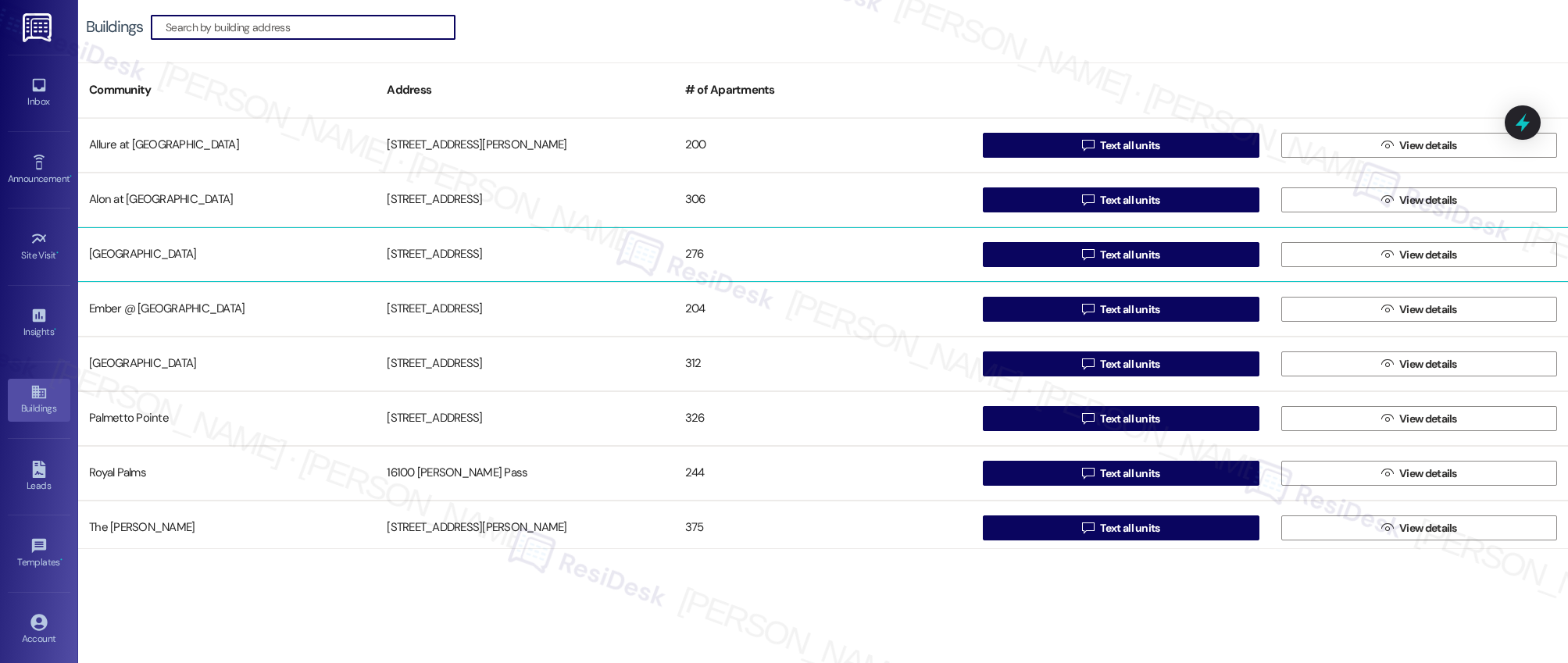
scroll to position [170, 0]
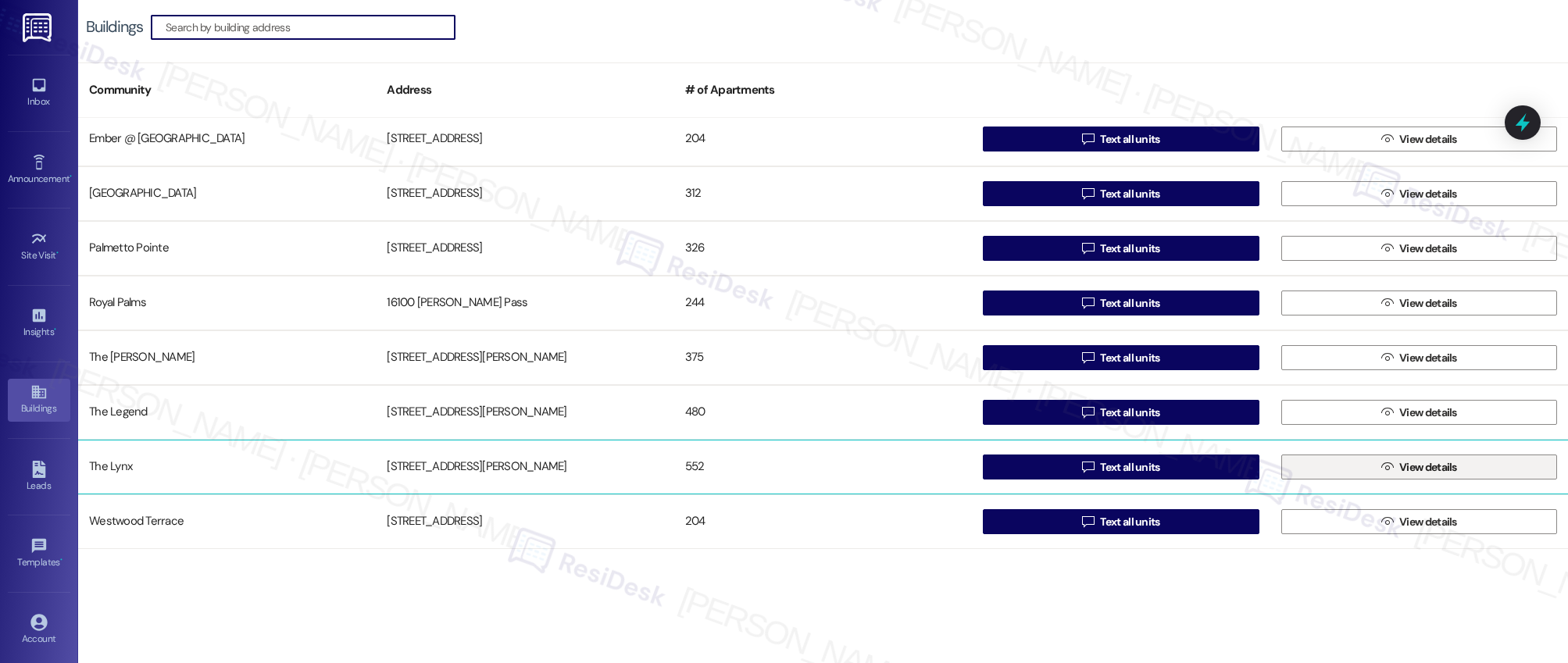
click at [1421, 472] on span "View details" at bounding box center [1429, 468] width 58 height 17
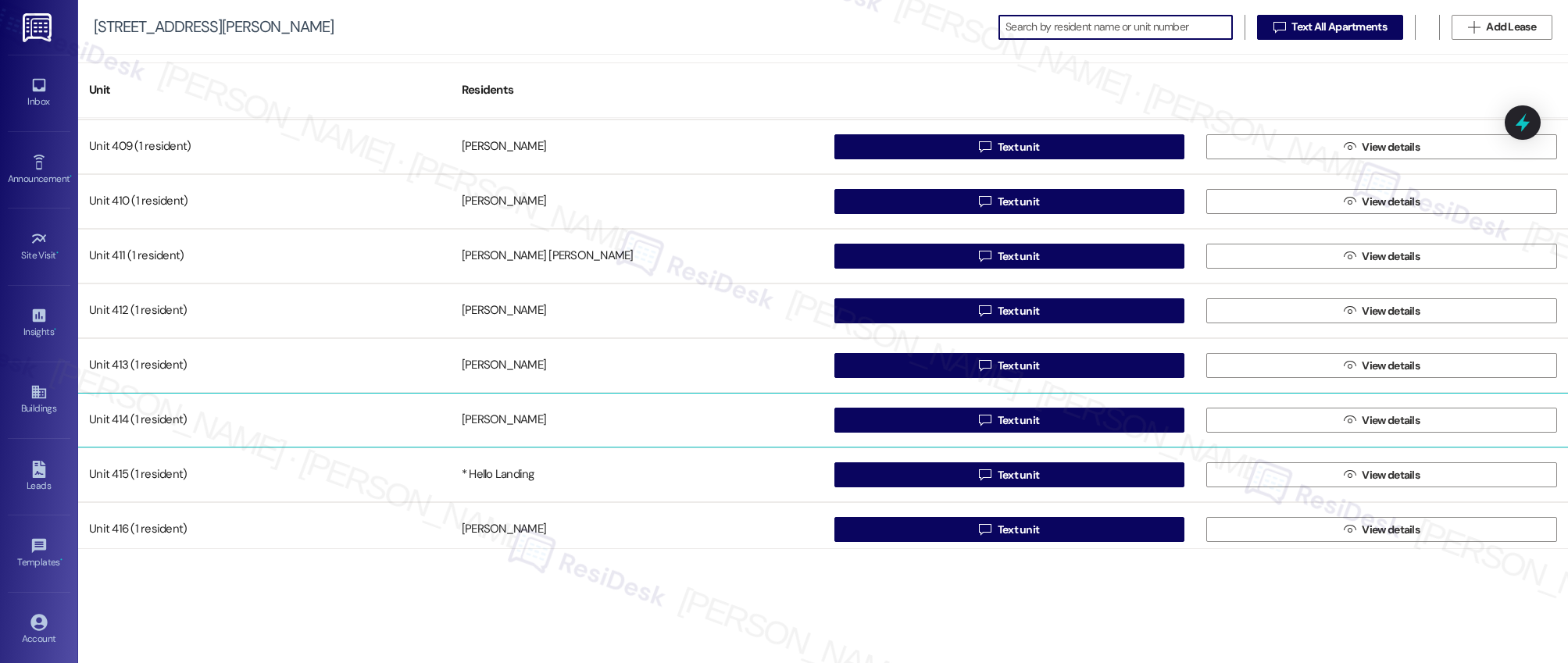
scroll to position [2405, 0]
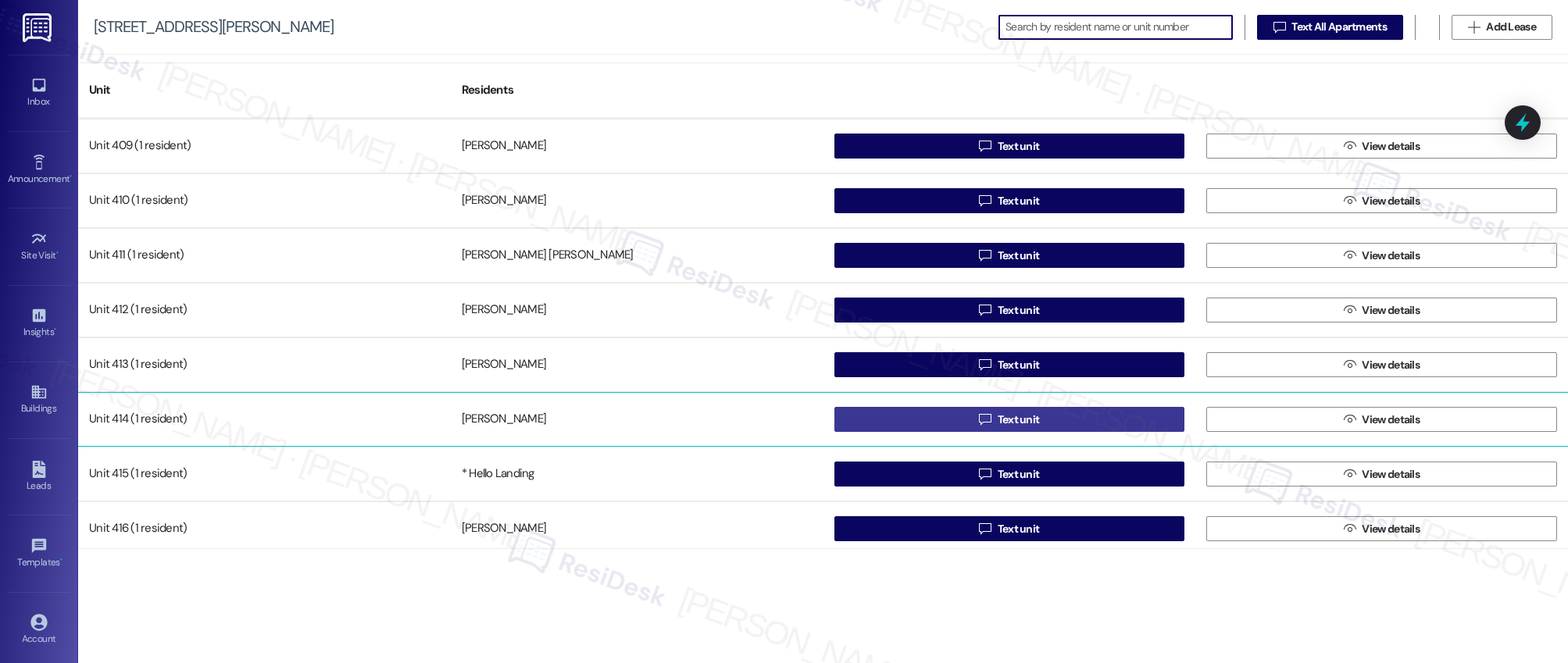
click at [1005, 420] on div "Unit 406 (1 resident) Gabriel Cardona  Text unit  View details Unit 407 (1 re…" at bounding box center [823, 333] width 1490 height 431
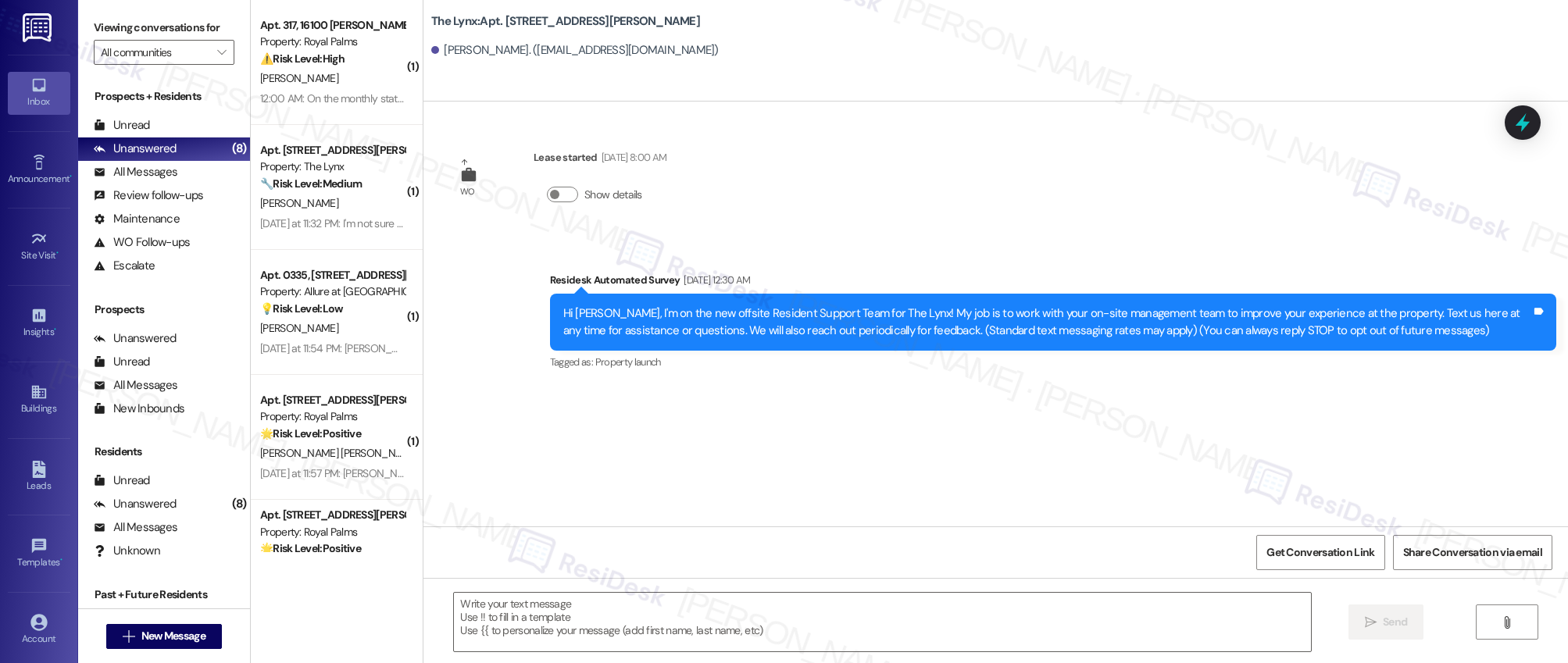
type textarea "Fetching suggested responses. Please feel free to read through the conversation…"
click at [33, 393] on icon at bounding box center [37, 393] width 14 height 13
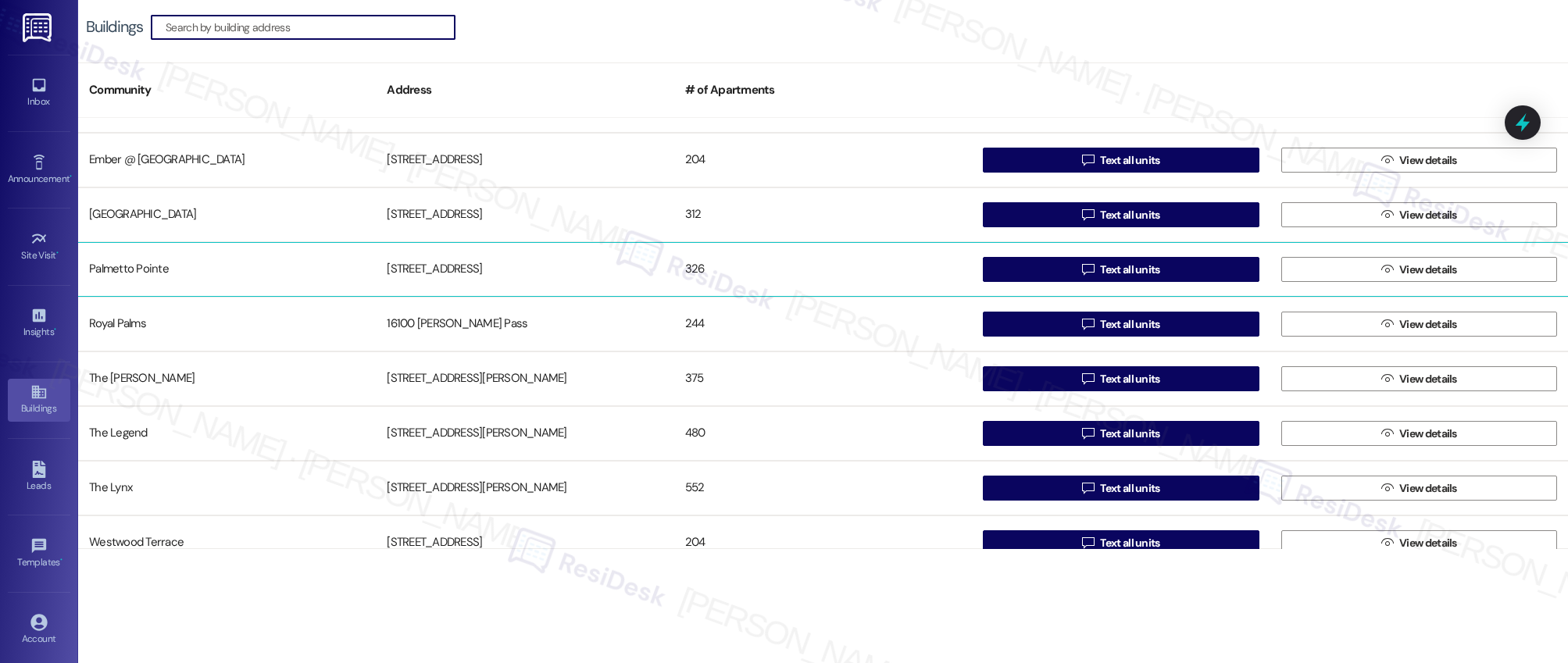
scroll to position [170, 0]
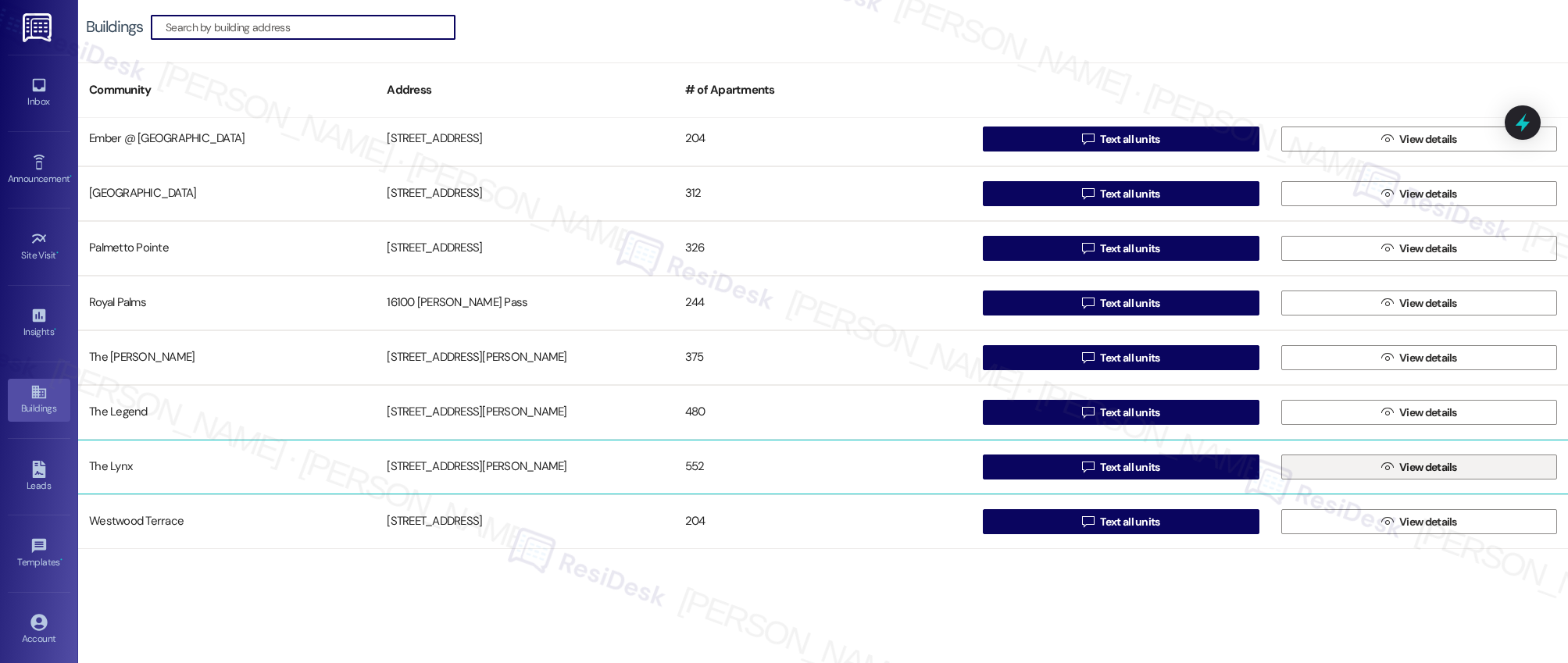
click at [1409, 468] on span "View details" at bounding box center [1429, 468] width 58 height 17
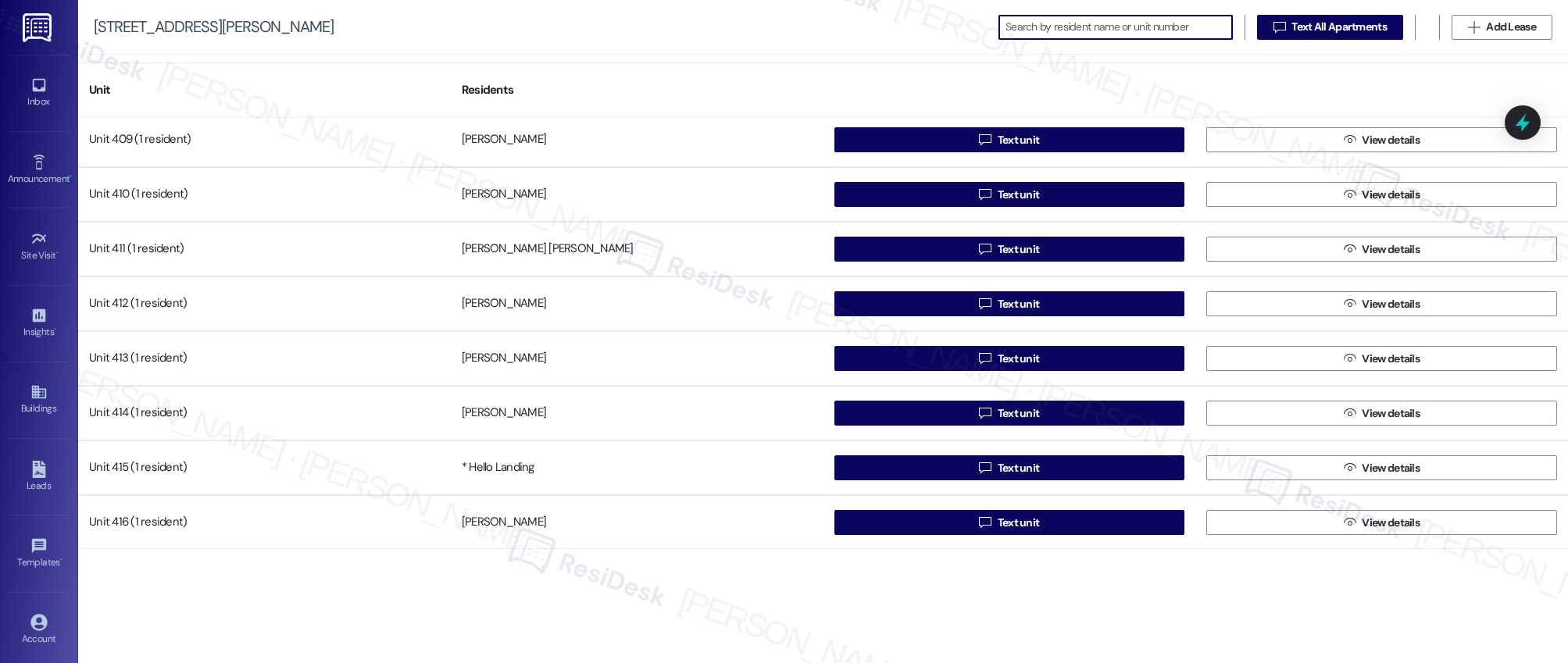
scroll to position [2414, 0]
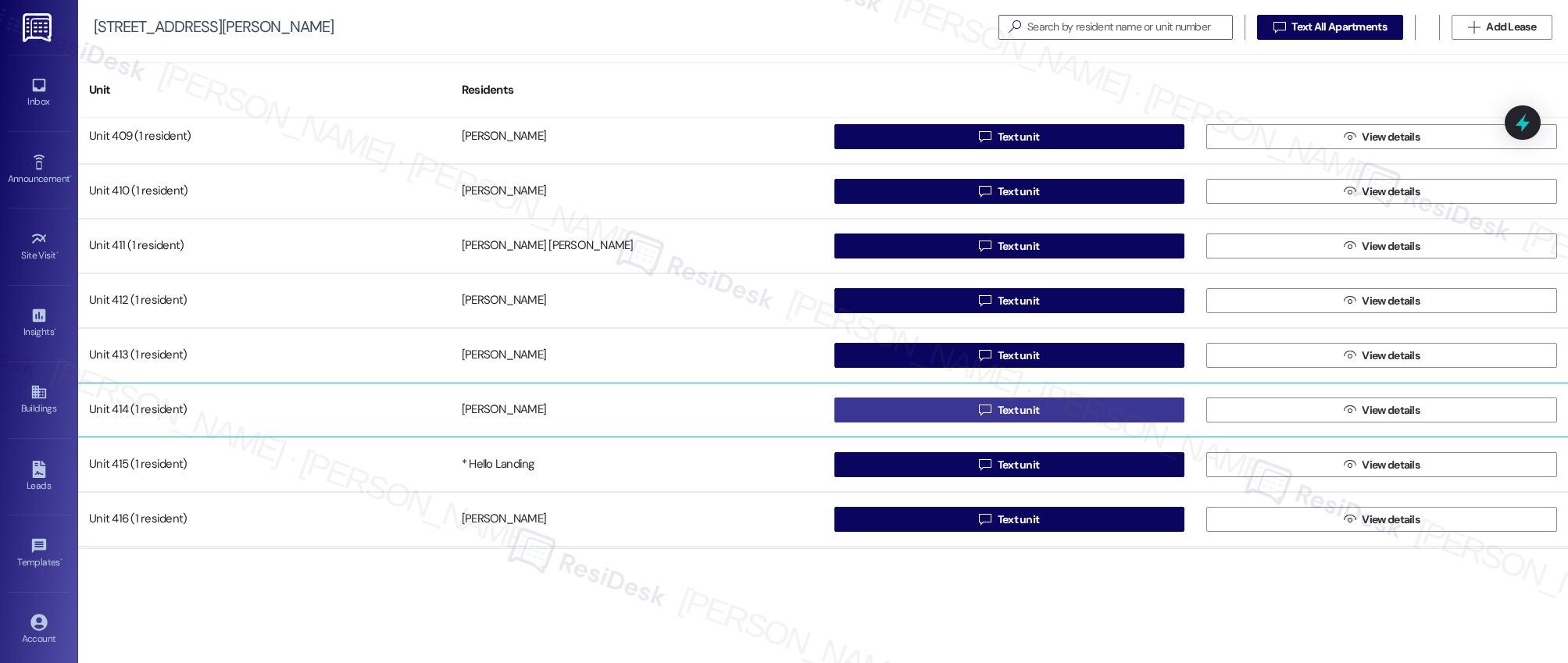
click at [1000, 411] on span "Text unit" at bounding box center [1019, 411] width 42 height 17
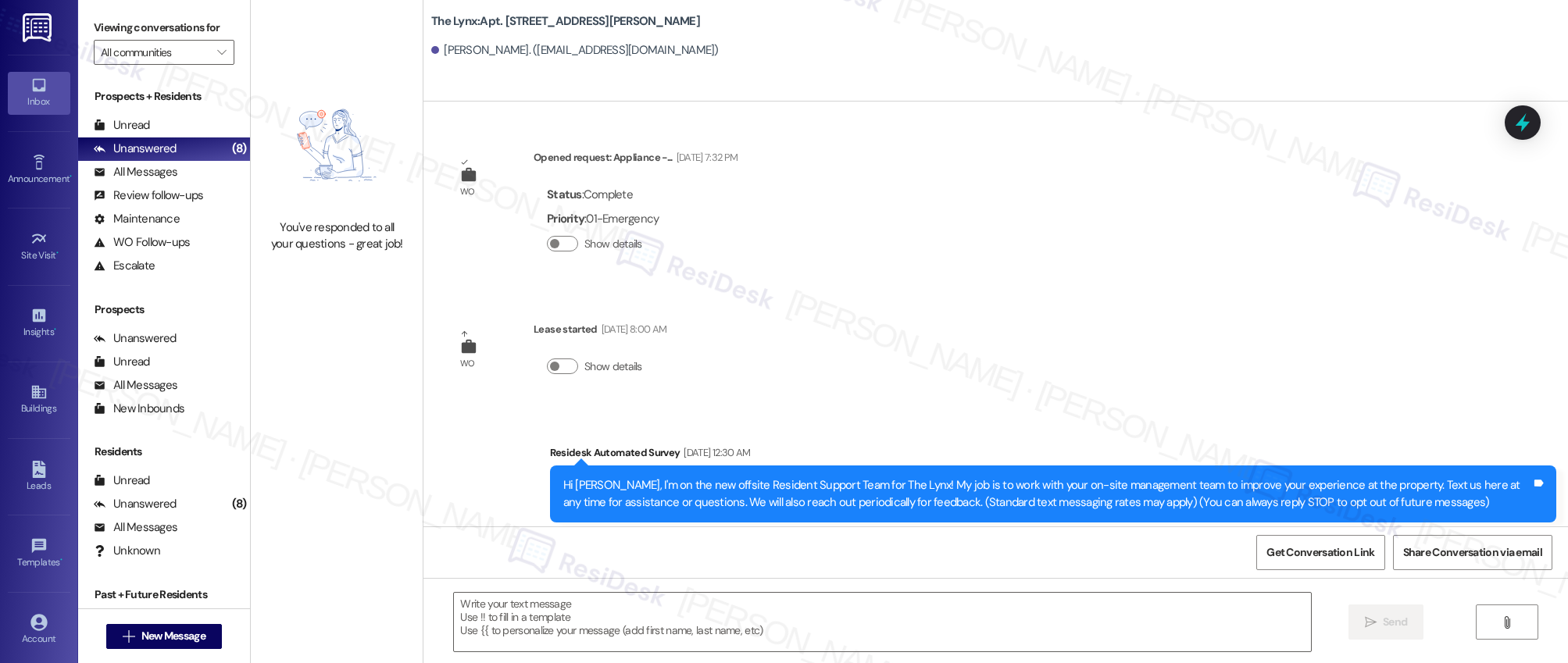
type textarea "Fetching suggested responses. Please feel free to read through the conversation…"
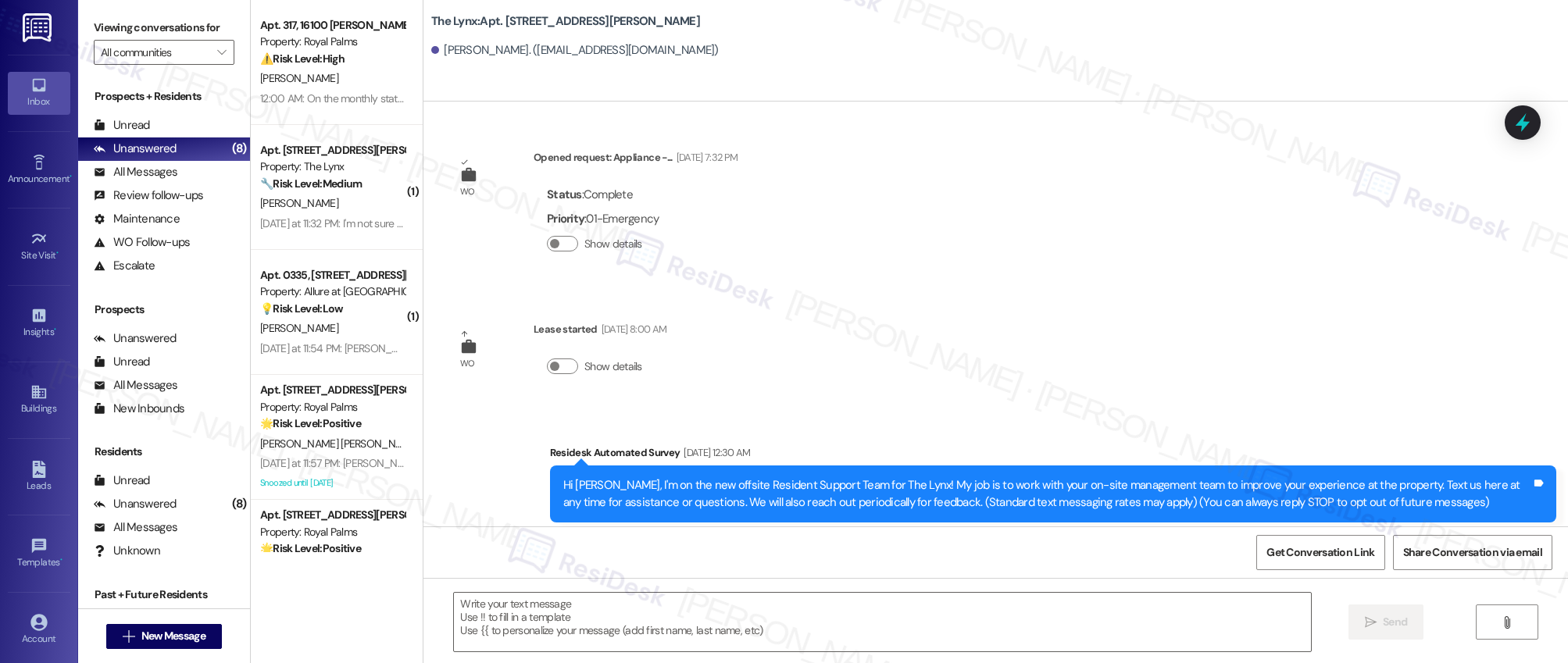
type textarea "Fetching suggested responses. Please feel free to read through the conversation…"
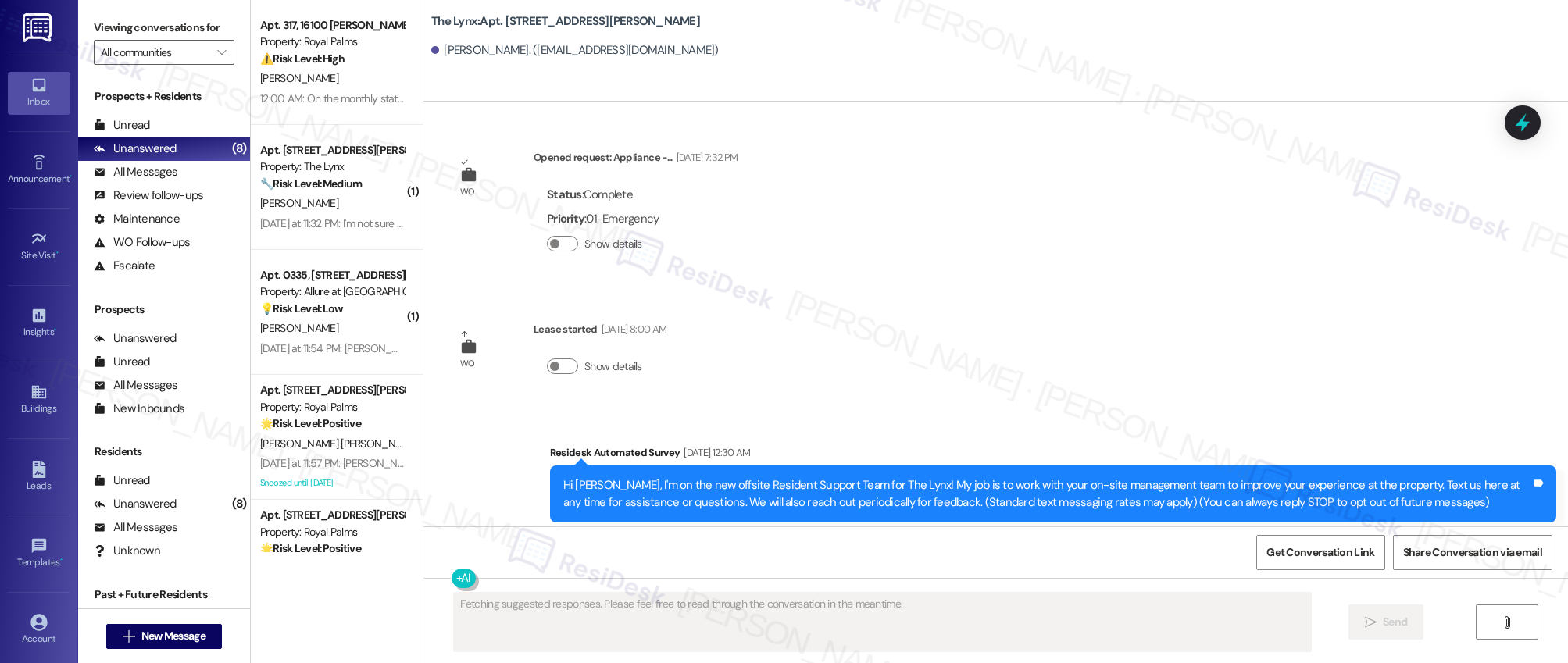
scroll to position [32, 0]
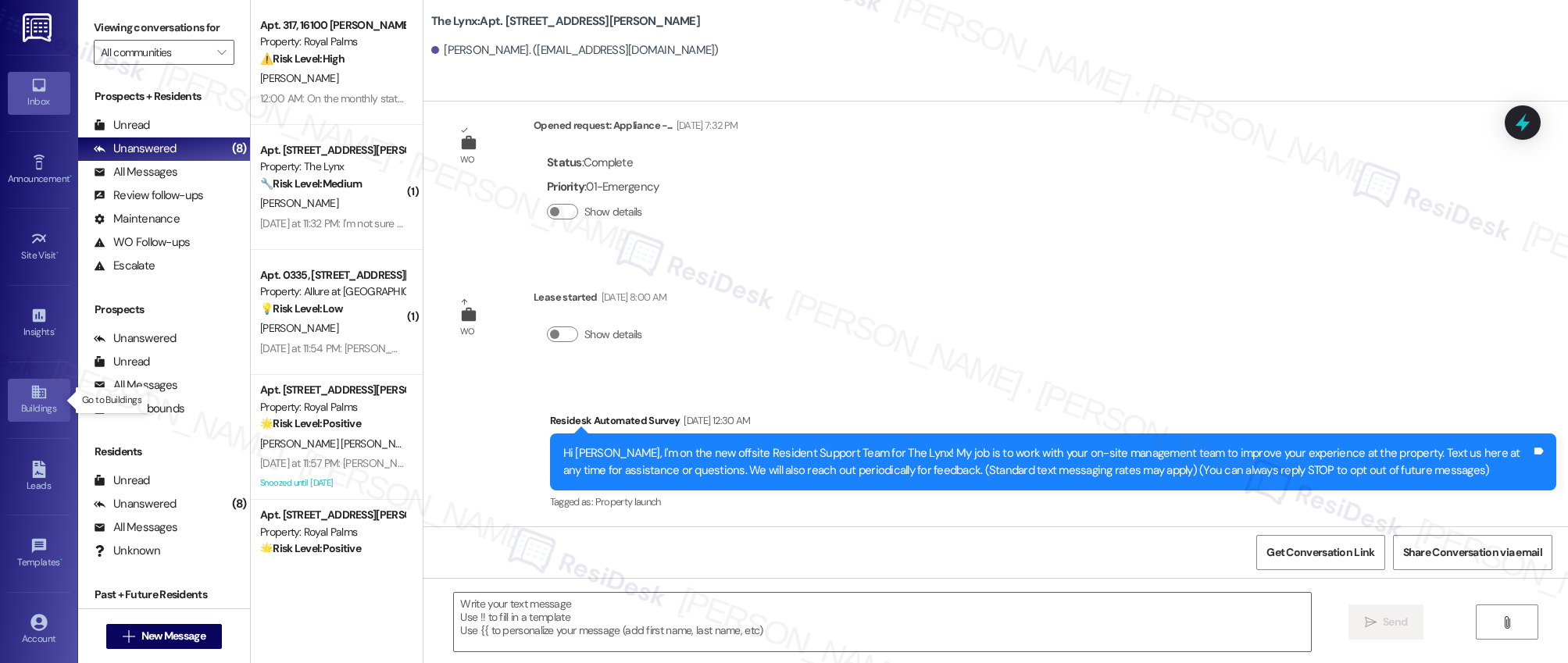
click at [36, 397] on icon at bounding box center [37, 393] width 14 height 13
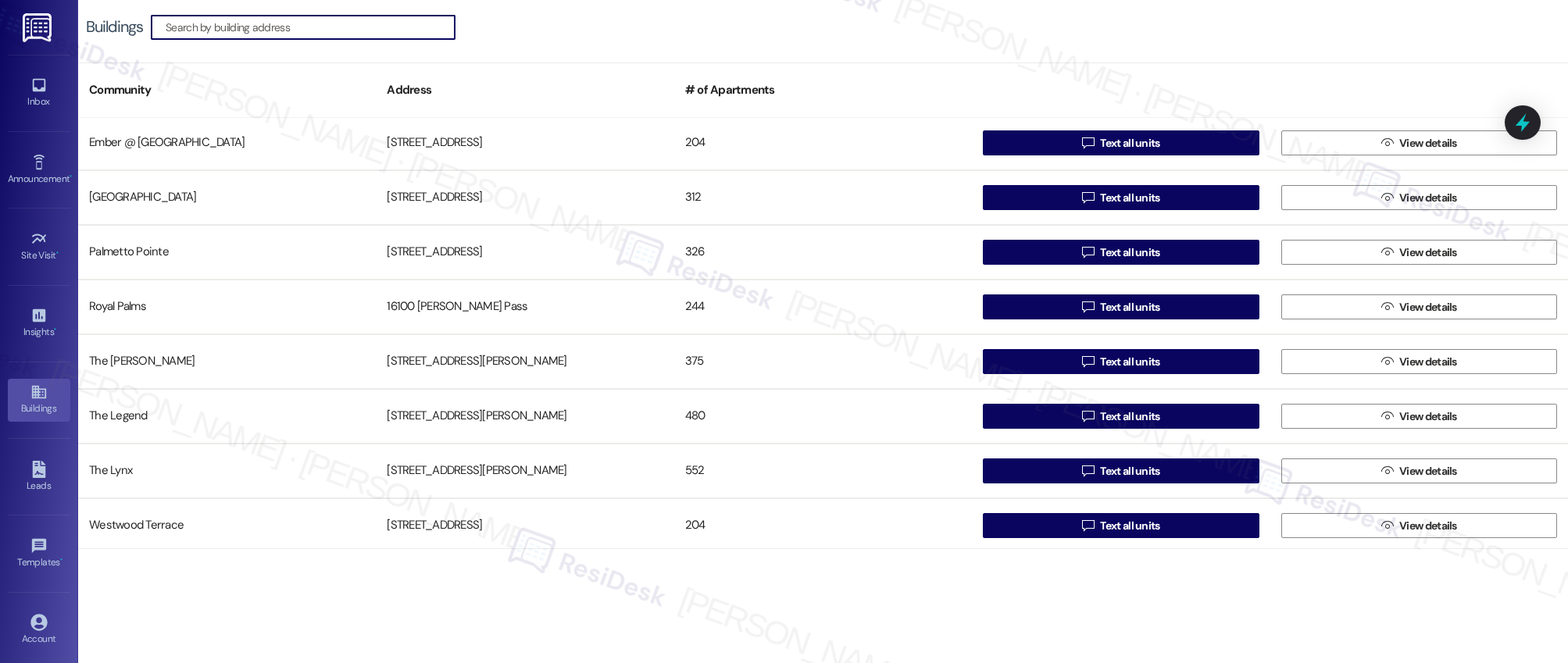
scroll to position [170, 0]
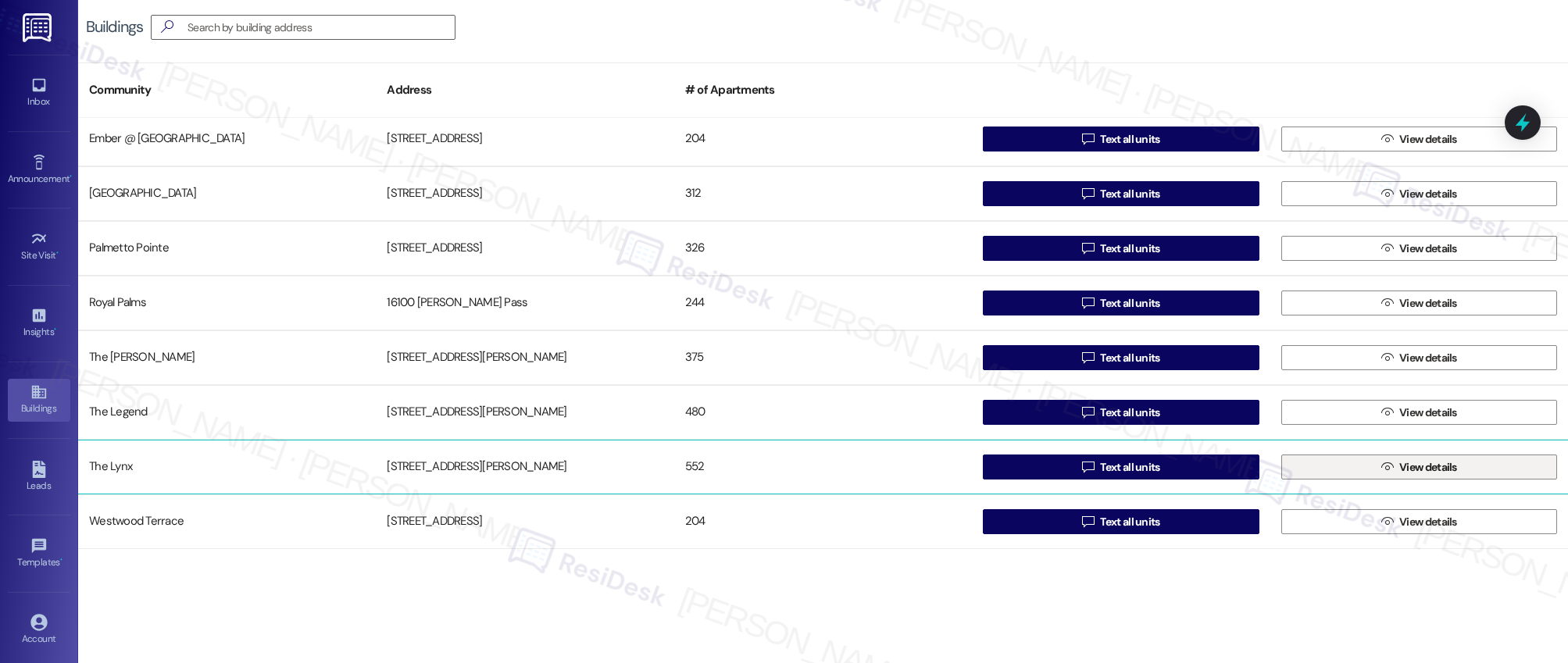
click at [1406, 468] on span "View details" at bounding box center [1429, 468] width 58 height 17
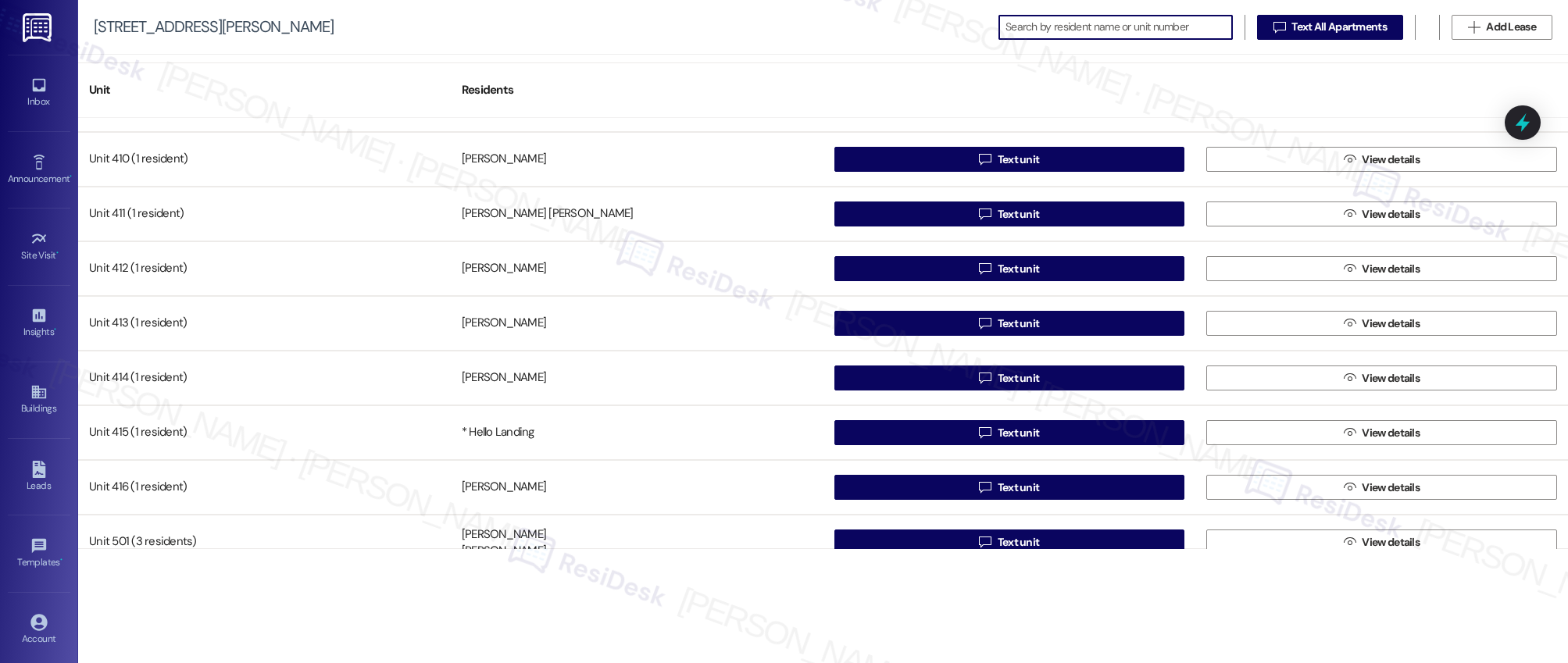
scroll to position [2448, 0]
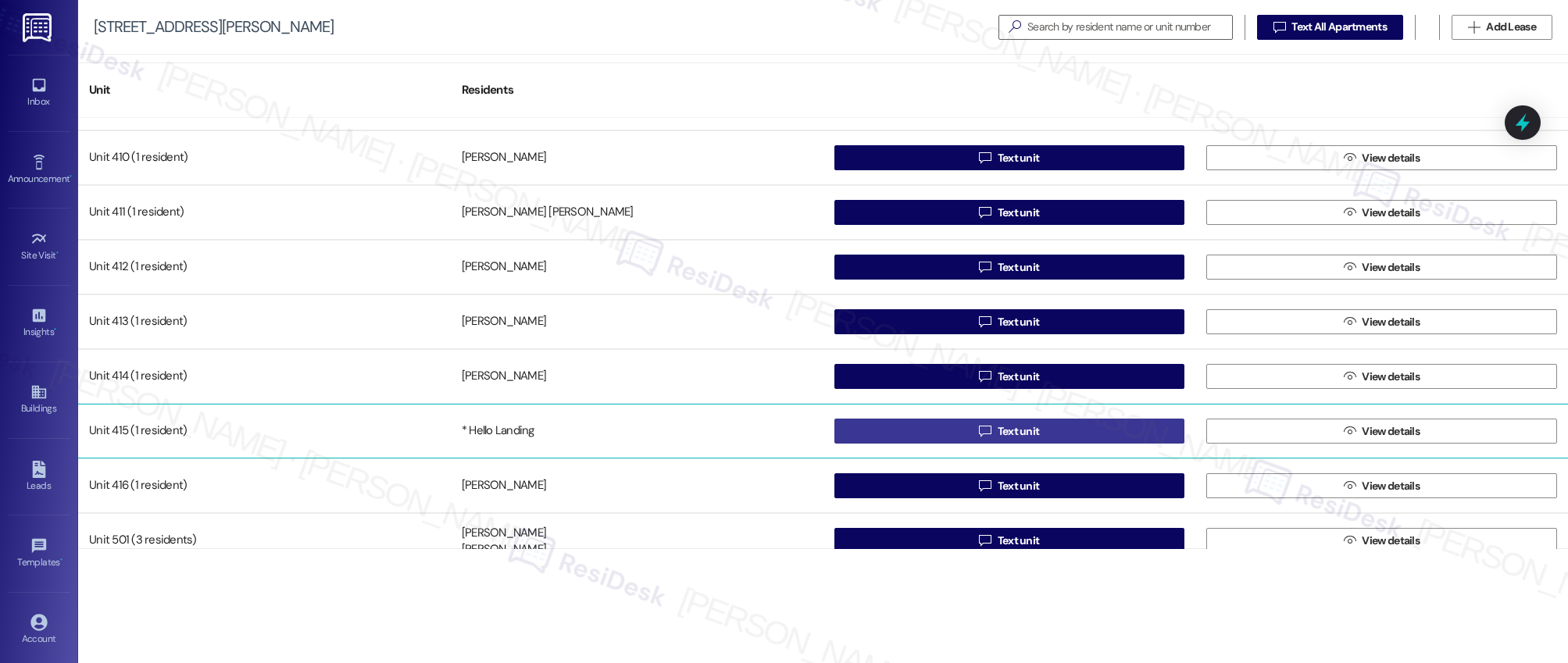
click at [1018, 434] on span "Text unit" at bounding box center [1019, 432] width 42 height 17
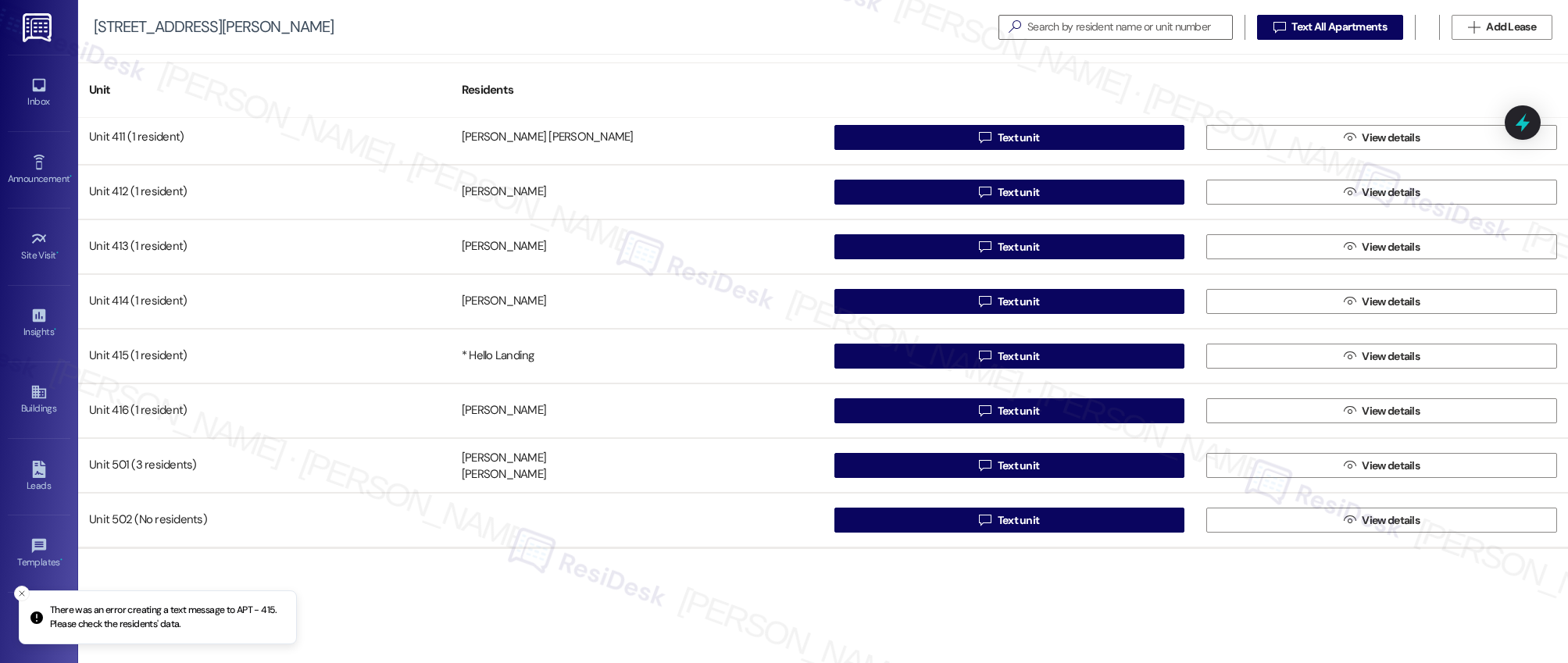
scroll to position [2529, 0]
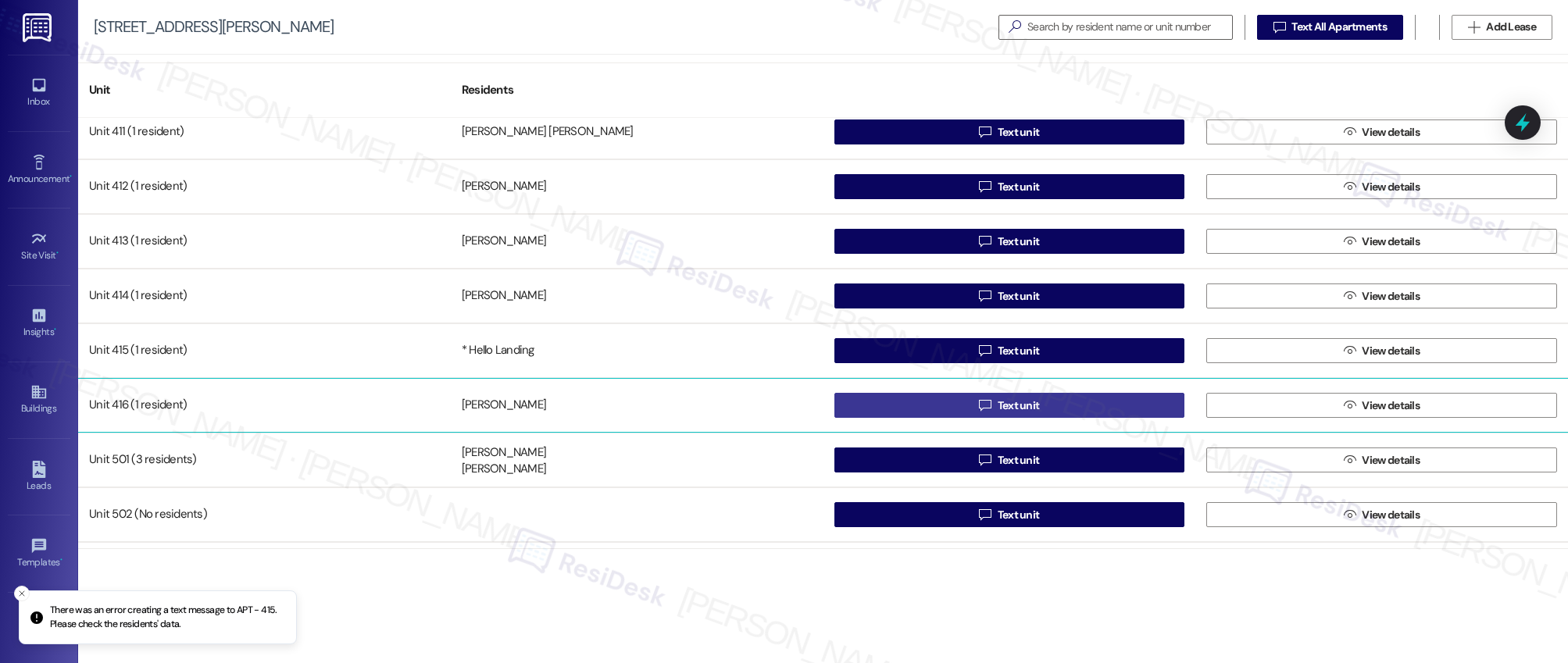
click at [1007, 407] on span "Text unit" at bounding box center [1019, 406] width 42 height 17
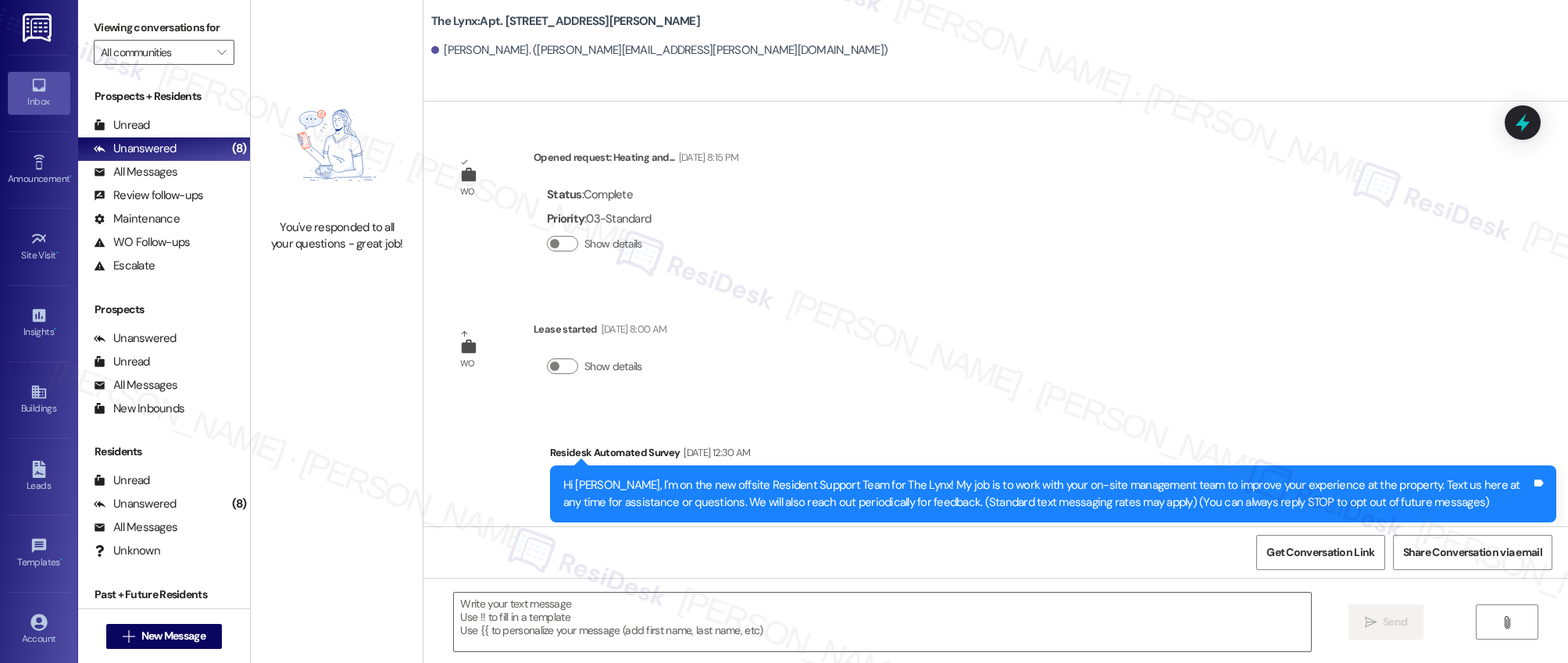
type textarea "Fetching suggested responses. Please feel free to read through the conversation…"
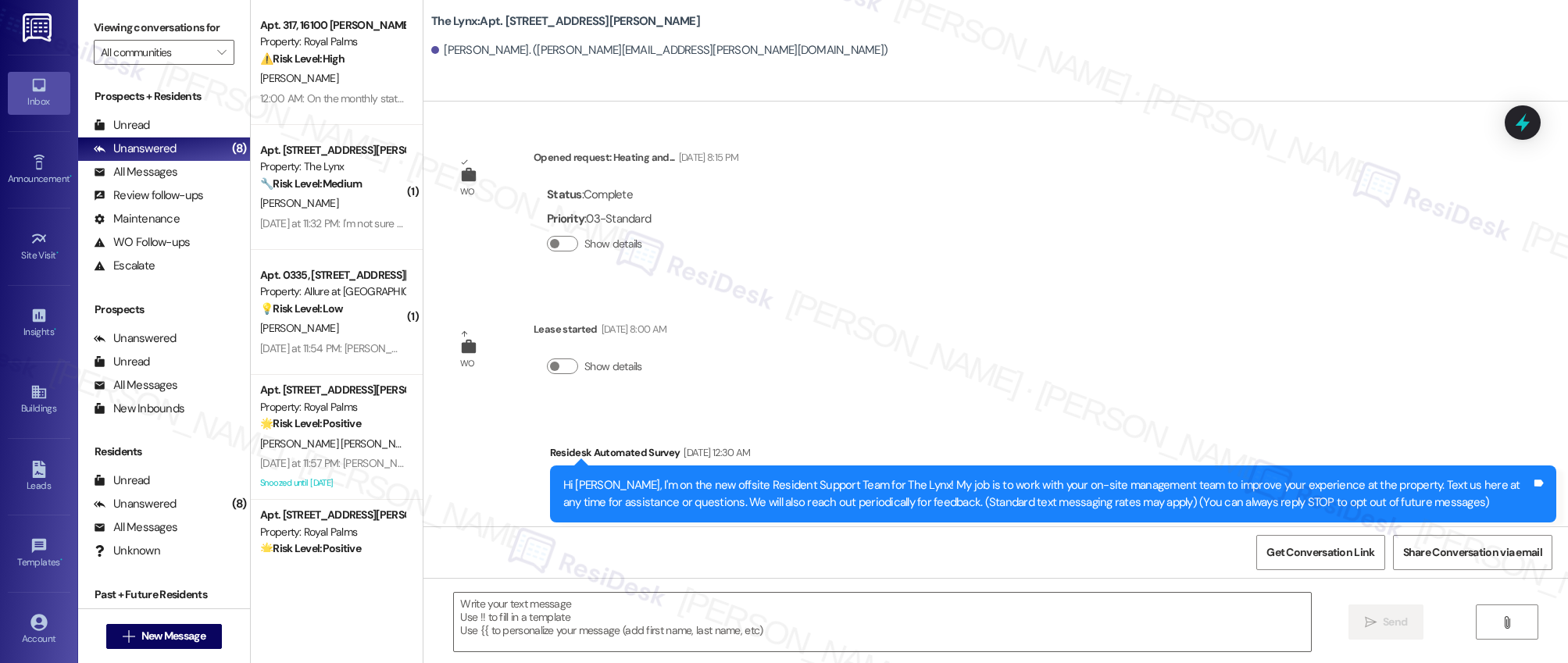
scroll to position [32, 0]
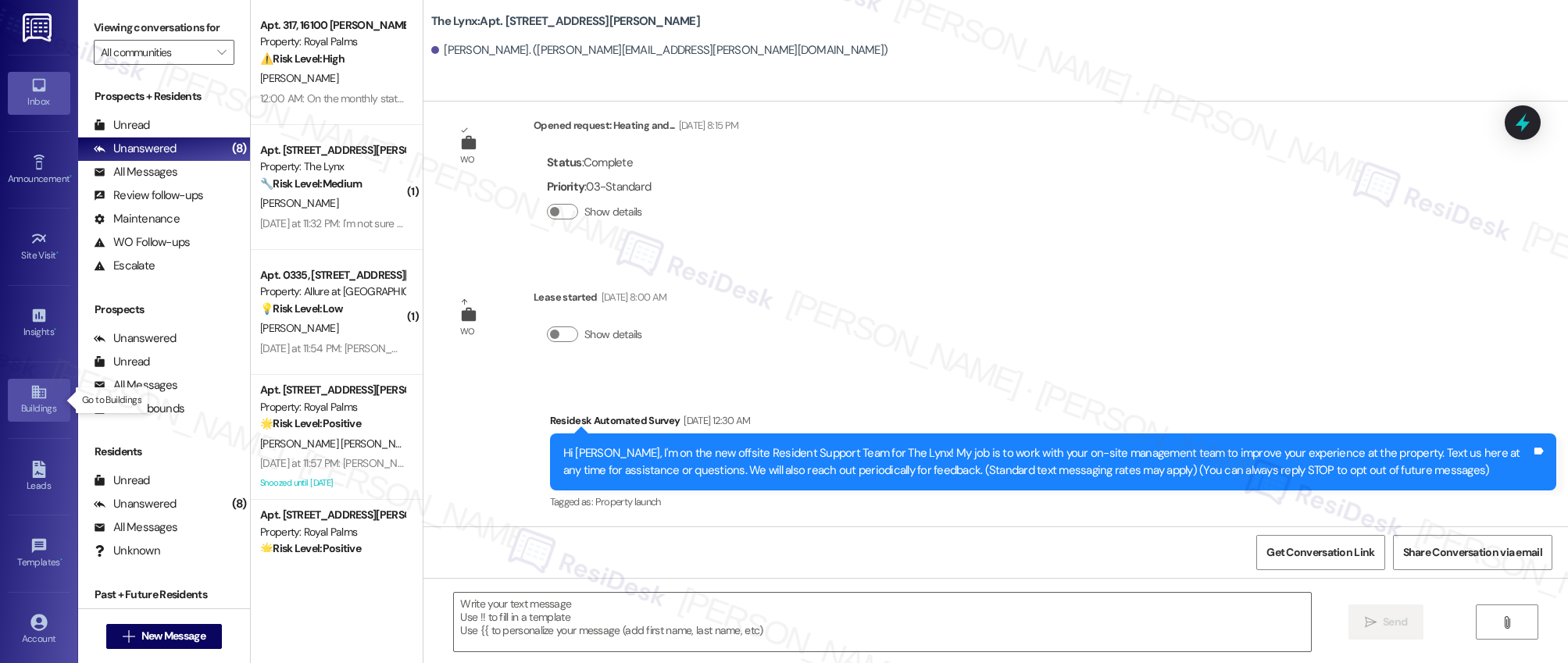
click at [31, 399] on icon at bounding box center [39, 392] width 17 height 17
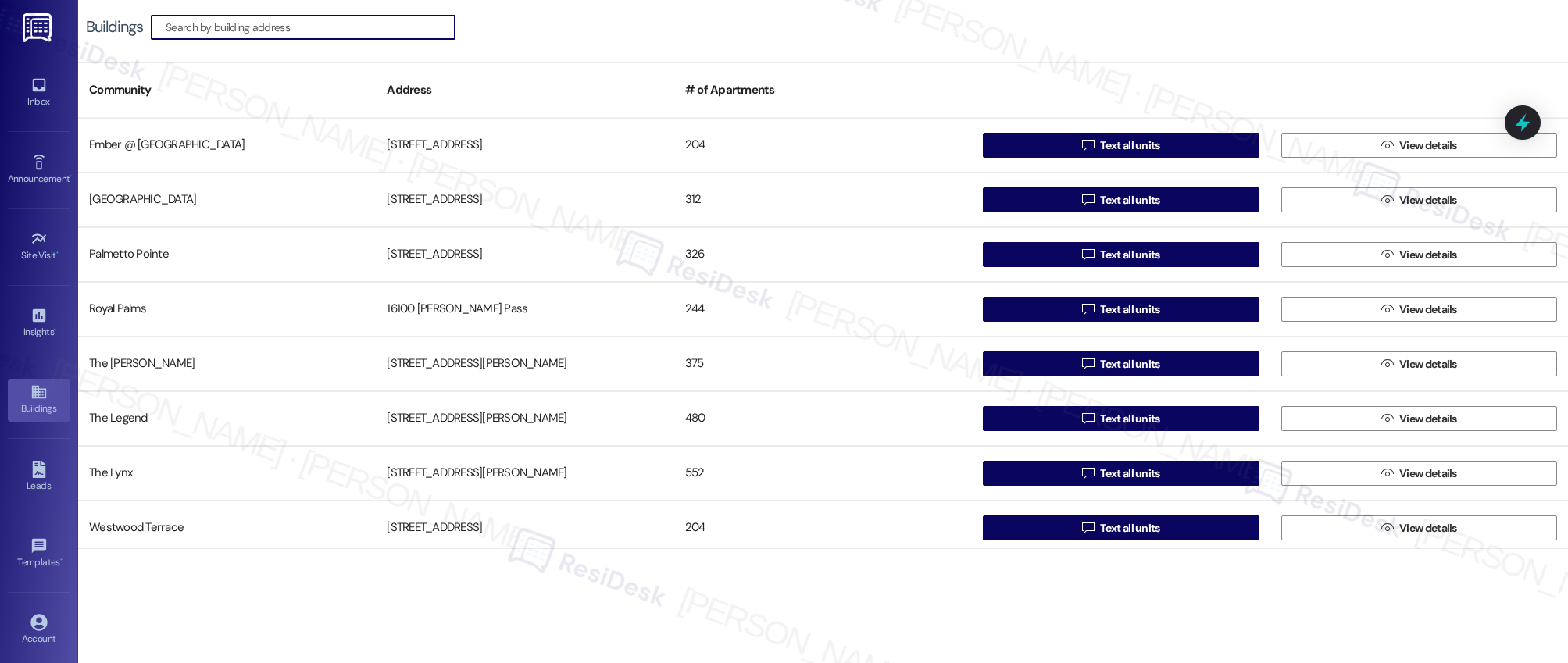
scroll to position [170, 0]
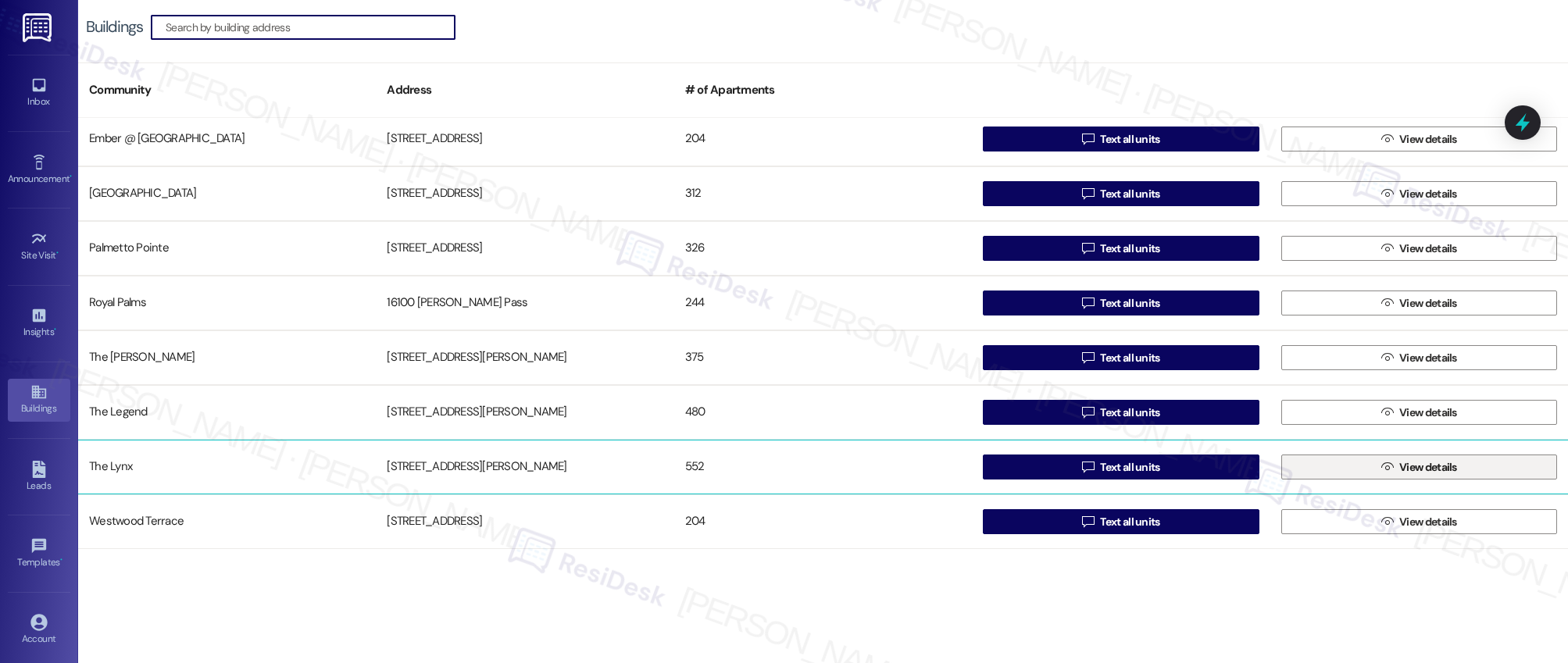
click at [1421, 467] on span "View details" at bounding box center [1429, 468] width 58 height 17
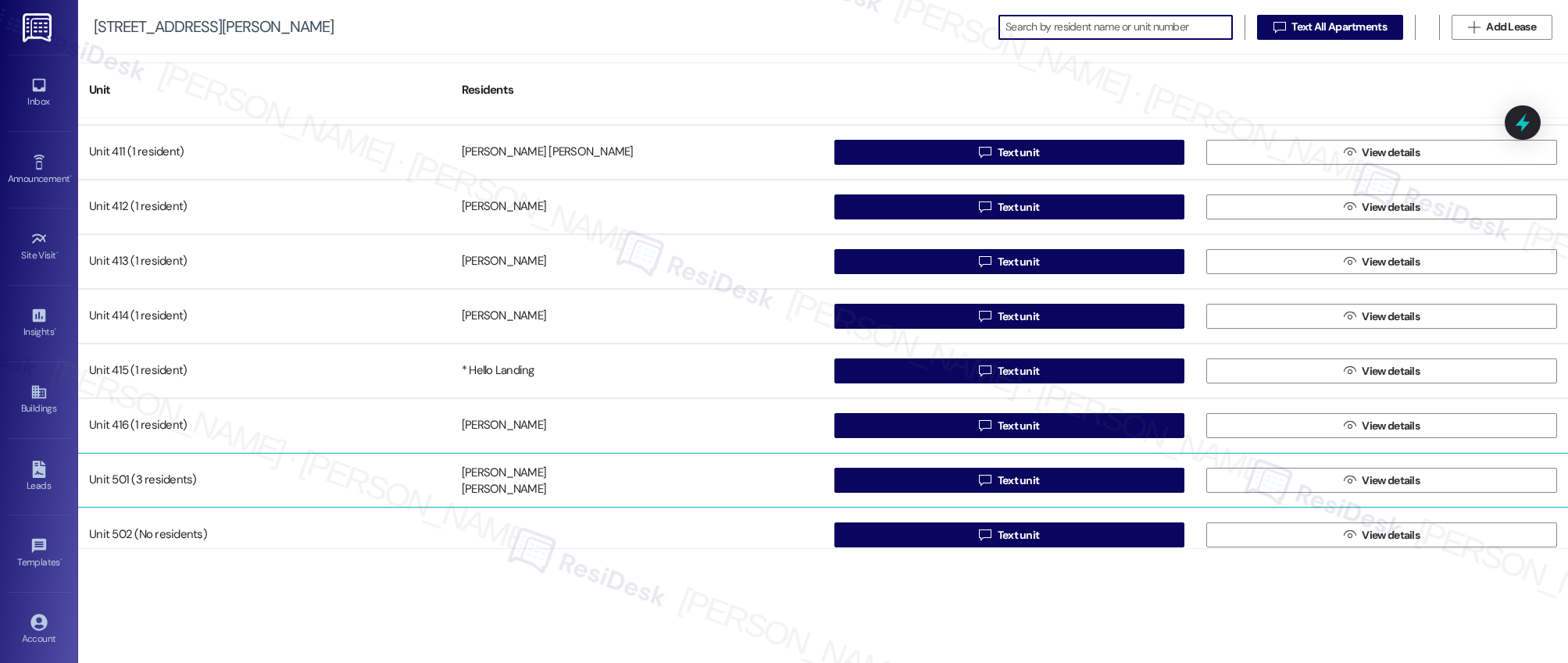
scroll to position [2516, 0]
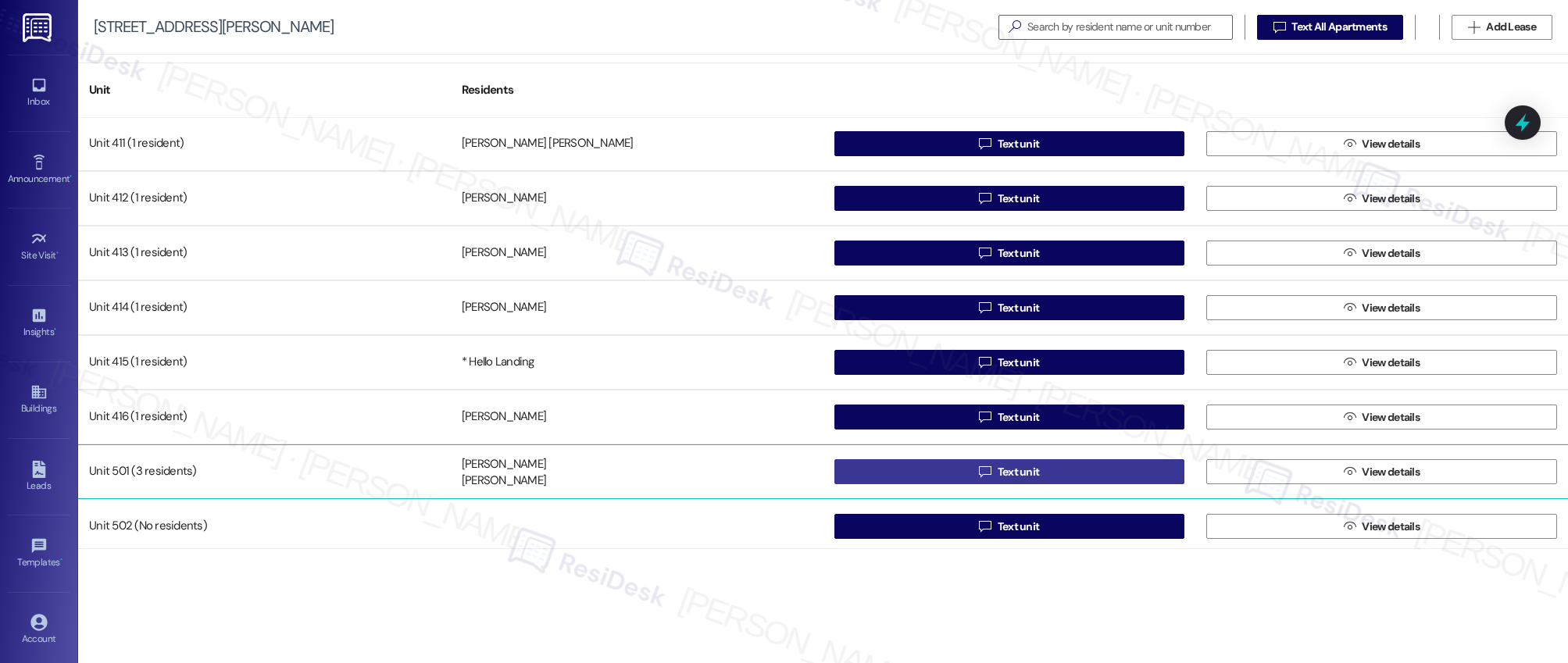
click at [1009, 473] on span "Text unit" at bounding box center [1019, 472] width 42 height 17
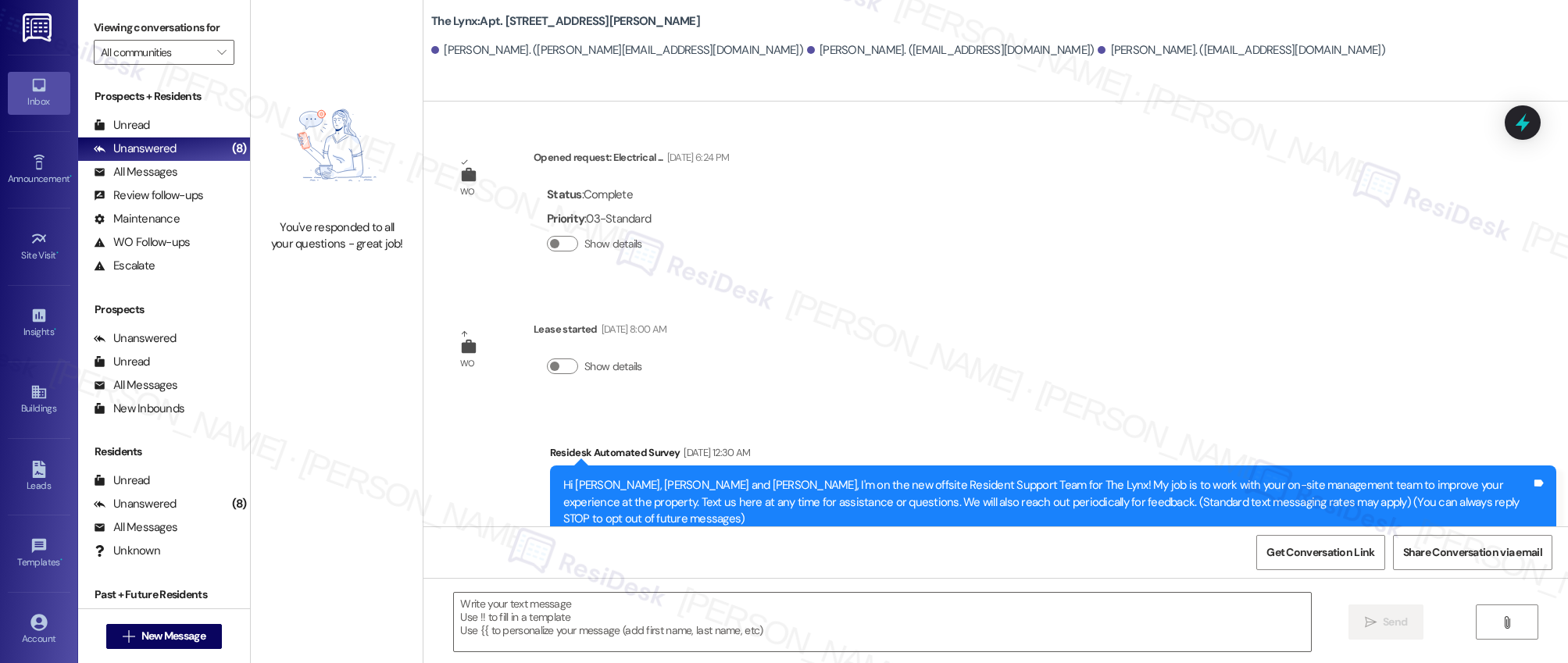
type textarea "Fetching suggested responses. Please feel free to read through the conversation…"
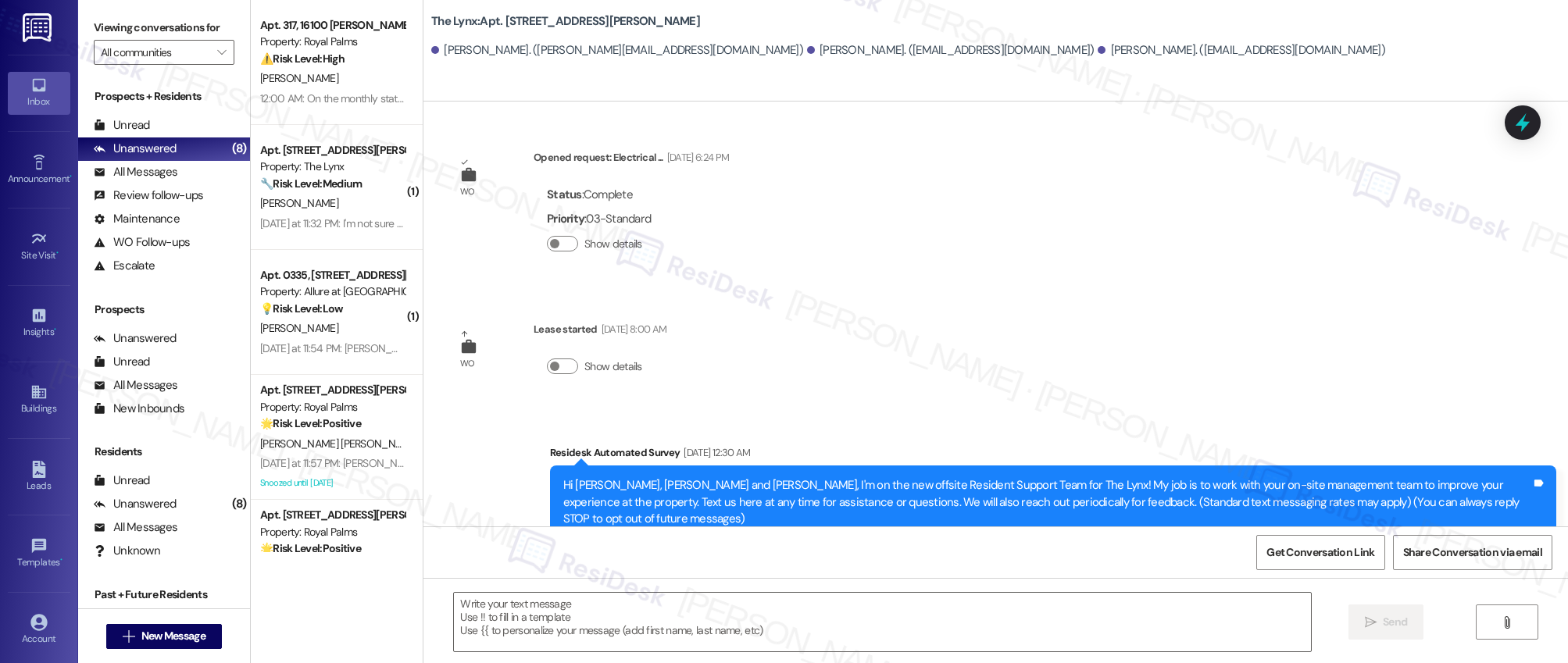
type textarea "Fetching suggested responses. Please feel free to read through the conversation…"
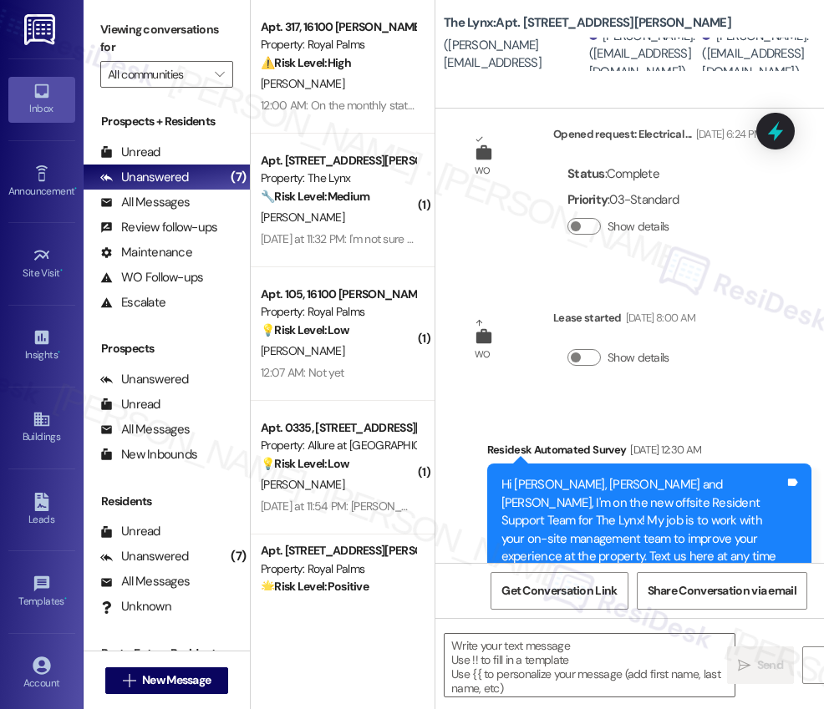
scroll to position [160, 0]
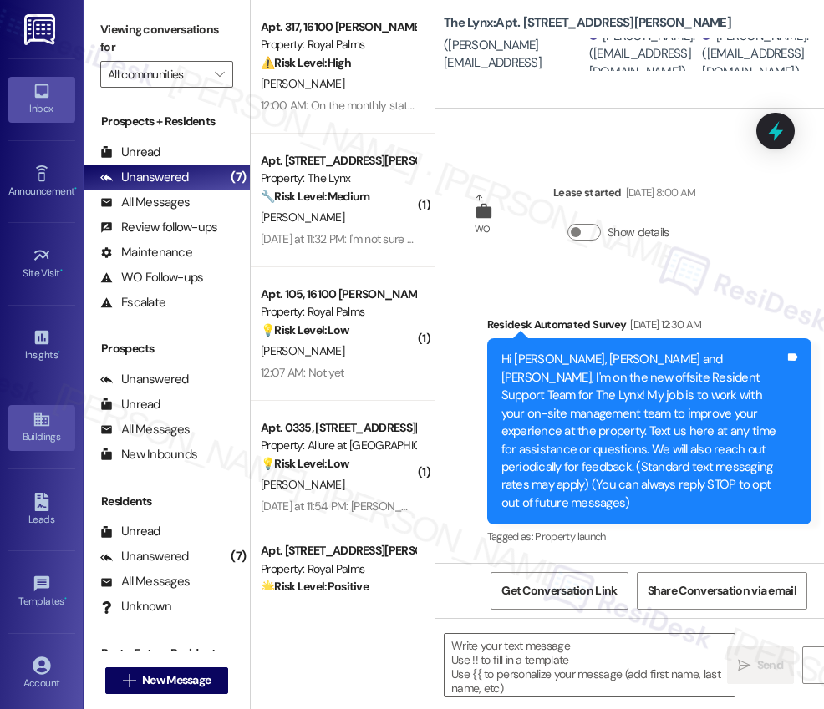
click at [43, 424] on icon at bounding box center [42, 419] width 18 height 18
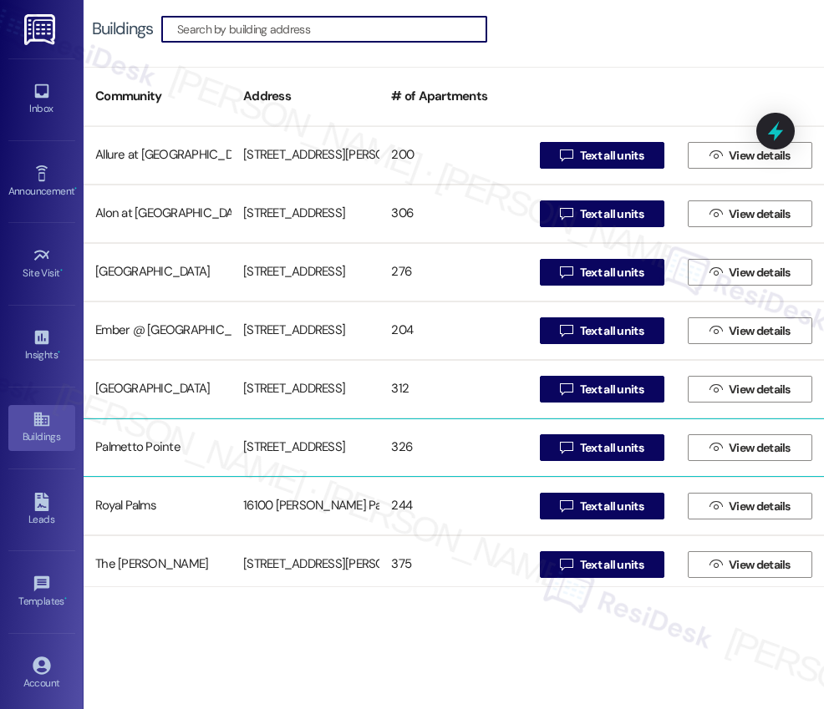
scroll to position [182, 0]
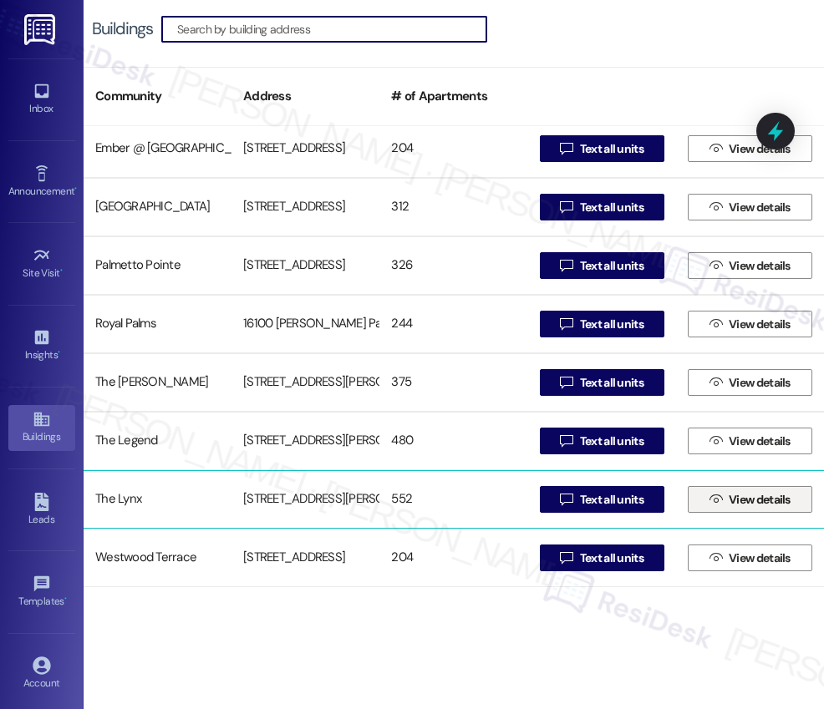
click at [746, 503] on span "View details" at bounding box center [759, 500] width 62 height 18
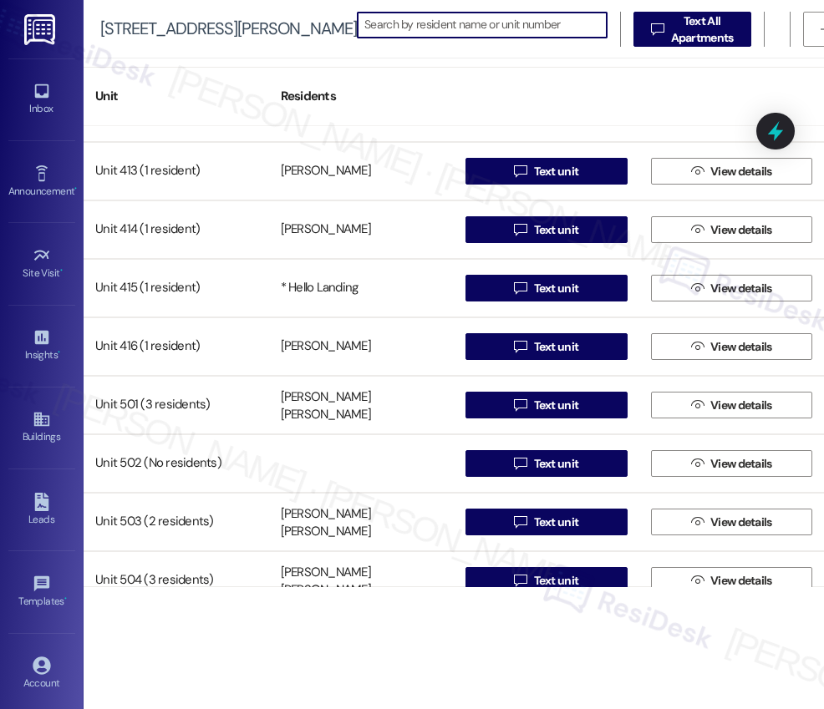
scroll to position [2809, 0]
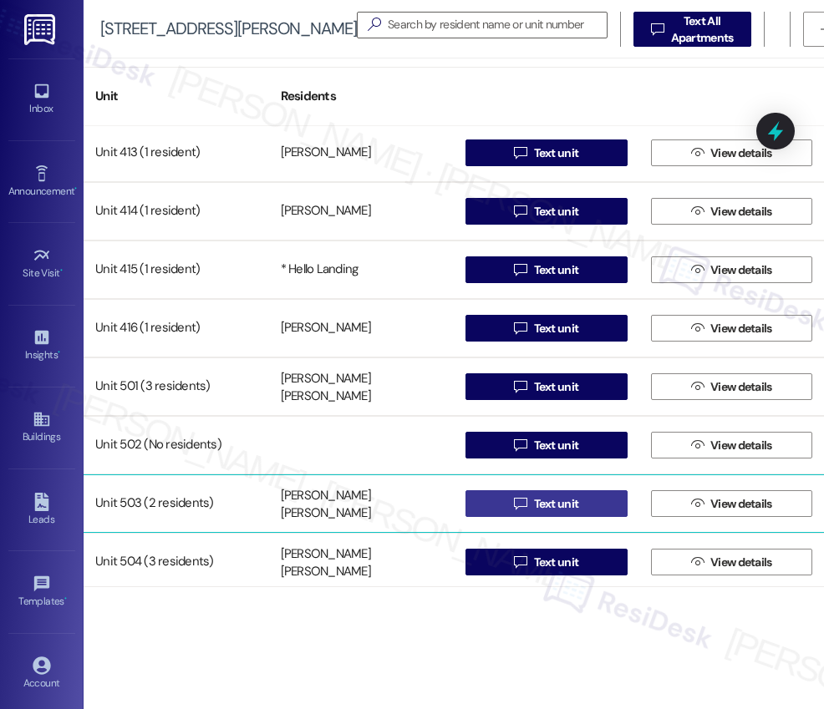
click at [549, 506] on span "Text unit" at bounding box center [556, 504] width 45 height 18
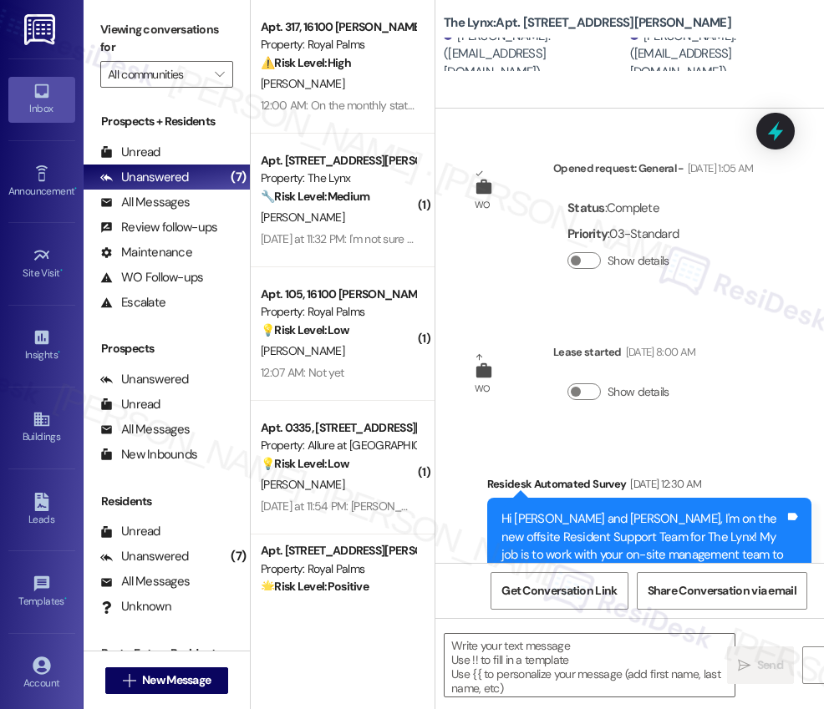
type textarea "Fetching suggested responses. Please feel free to read through the conversation…"
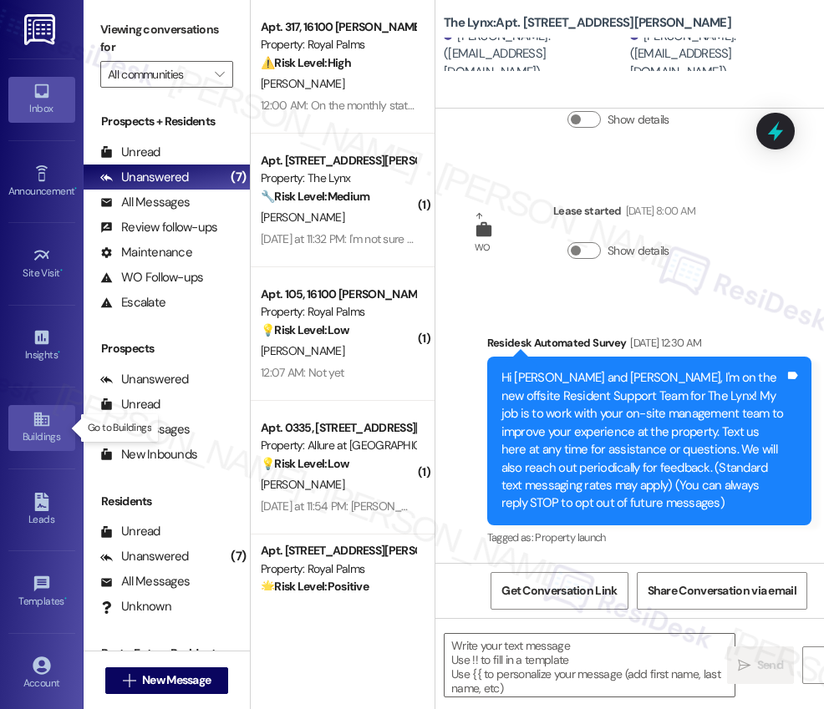
click at [44, 428] on icon at bounding box center [42, 419] width 18 height 18
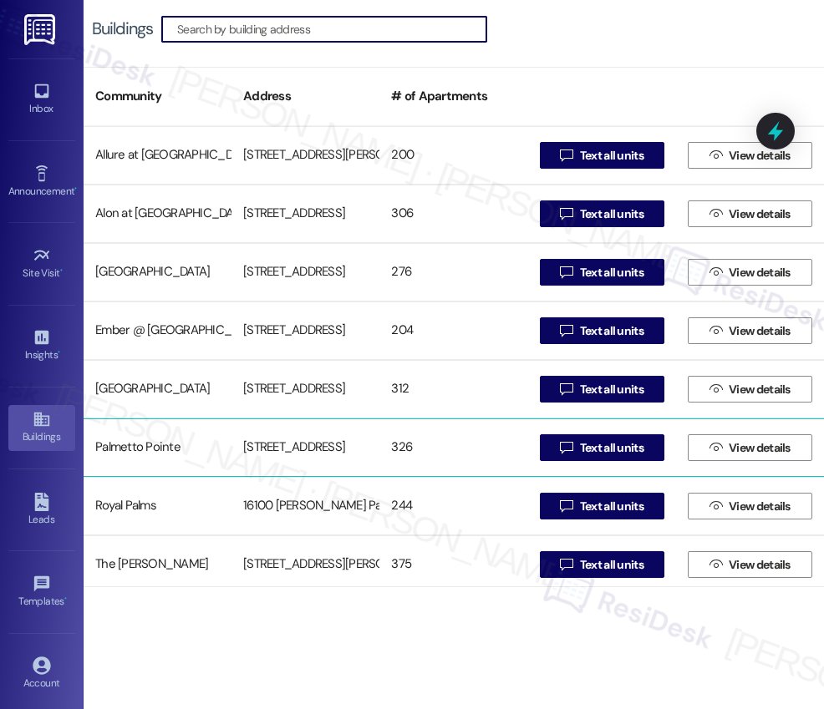
scroll to position [182, 0]
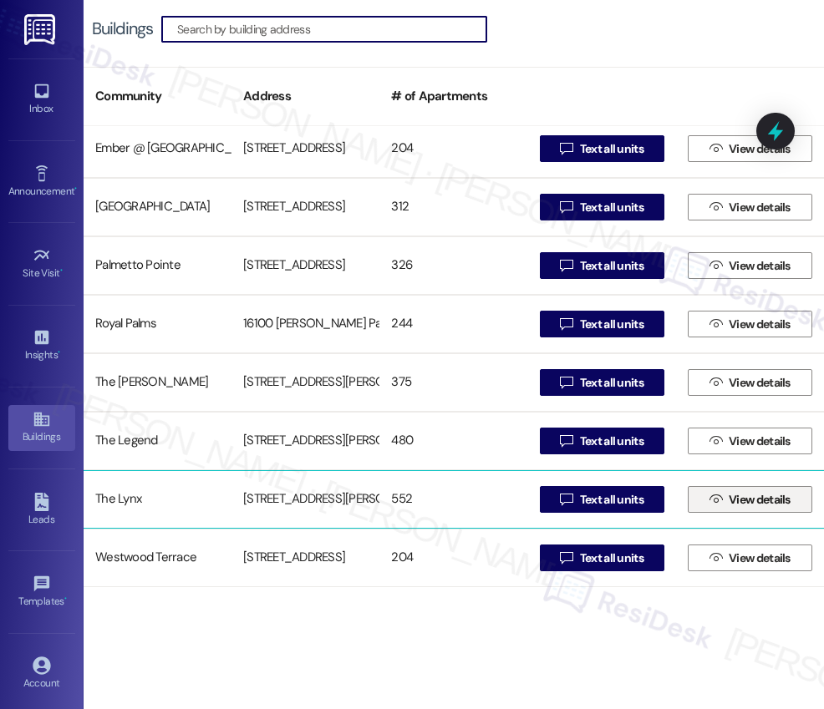
click at [741, 502] on span "View details" at bounding box center [759, 500] width 62 height 18
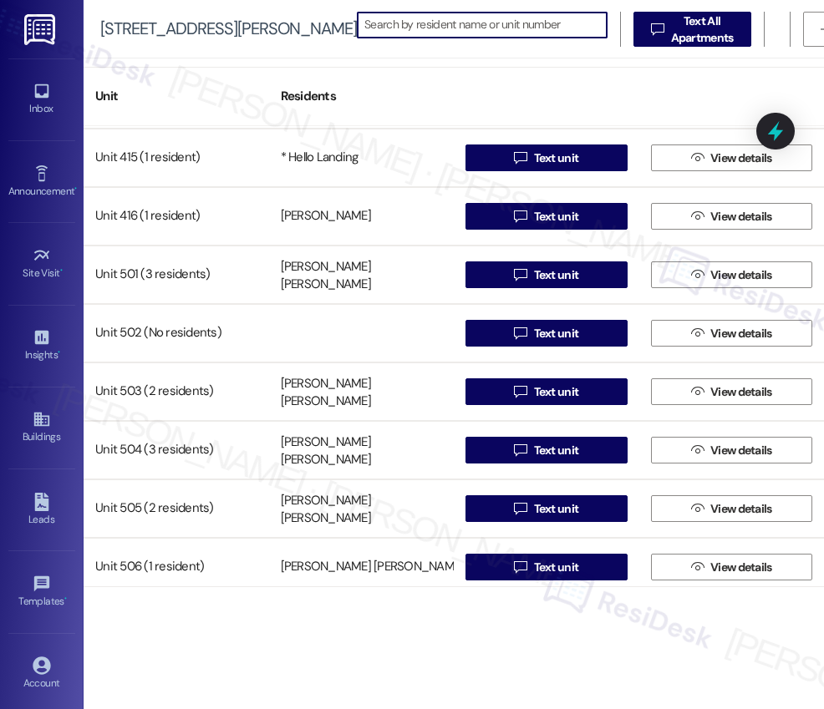
scroll to position [2922, 0]
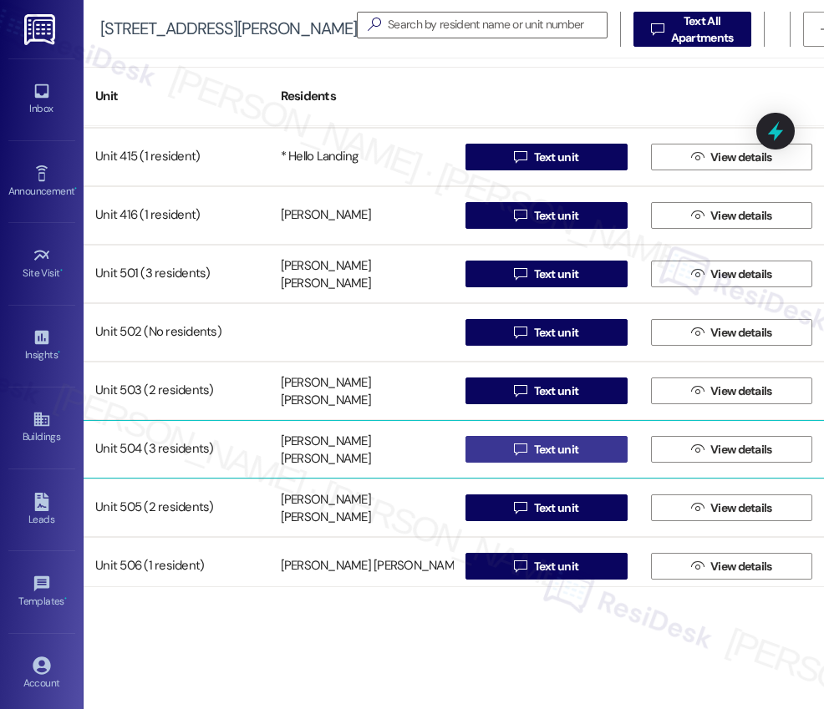
click at [535, 453] on span "Text unit" at bounding box center [556, 450] width 45 height 18
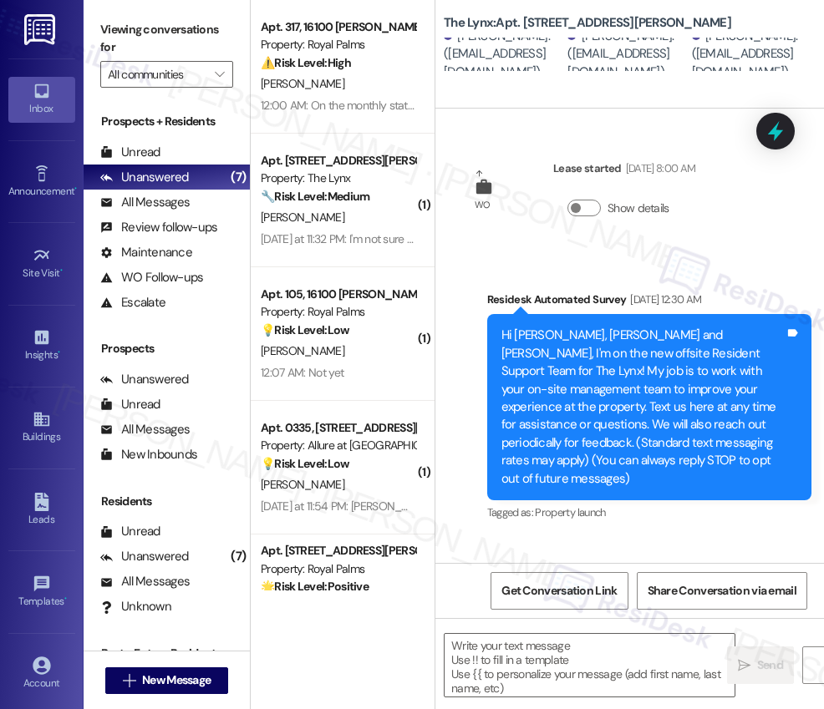
type textarea "Fetching suggested responses. Please feel free to read through the conversation…"
click at [36, 429] on div "Buildings" at bounding box center [42, 437] width 84 height 17
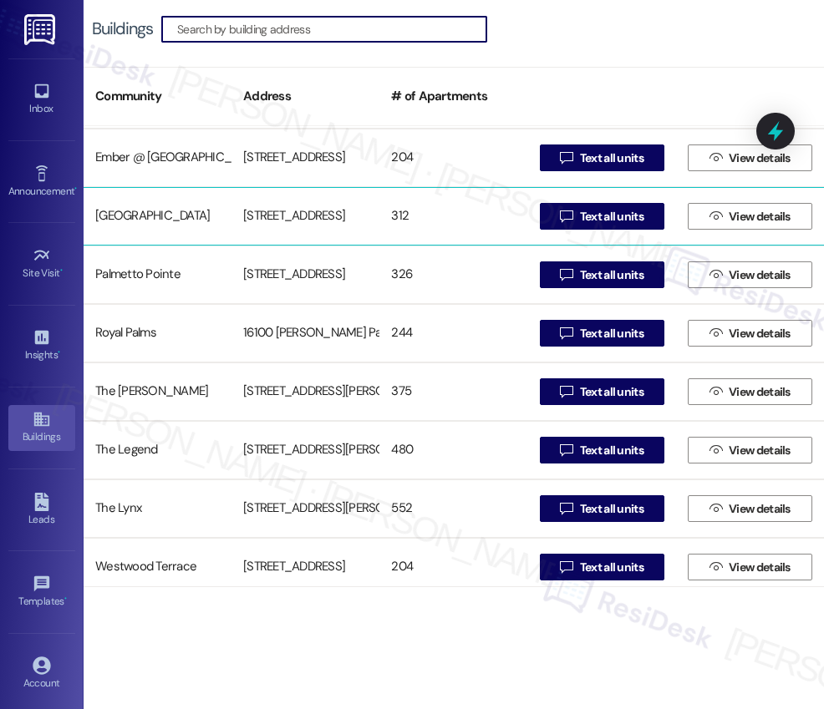
scroll to position [182, 0]
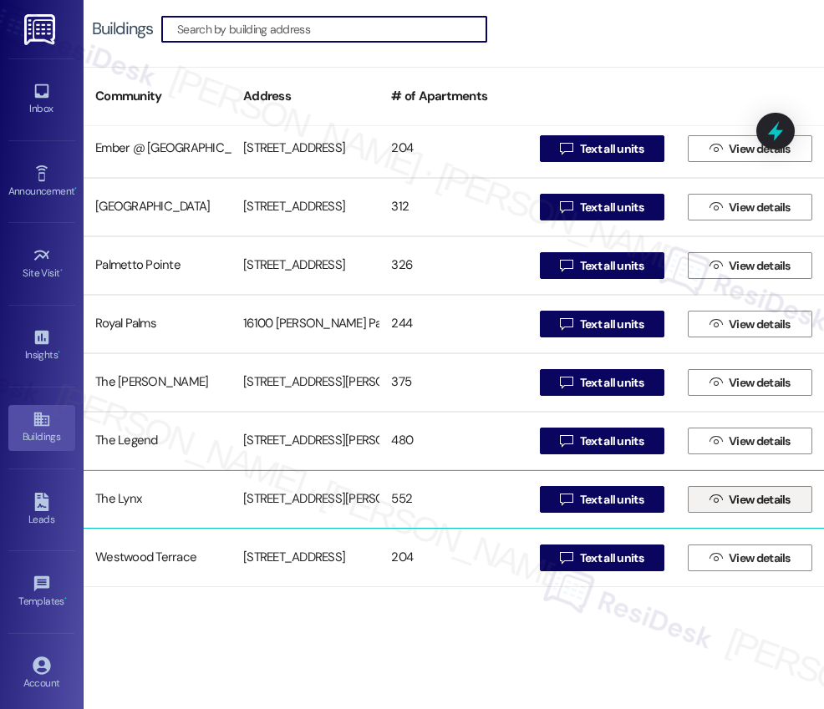
click at [739, 500] on span "View details" at bounding box center [759, 500] width 62 height 18
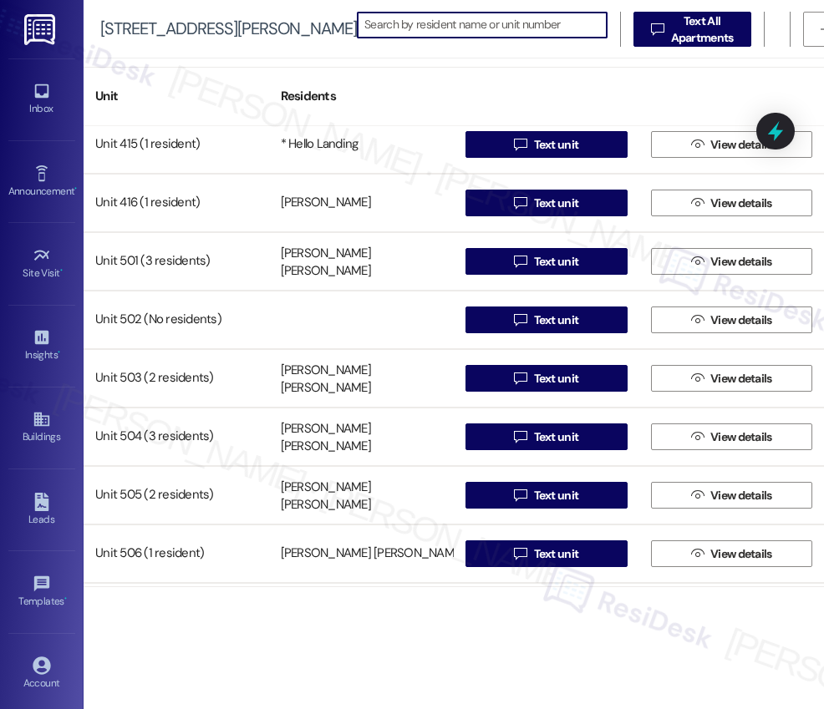
scroll to position [2939, 0]
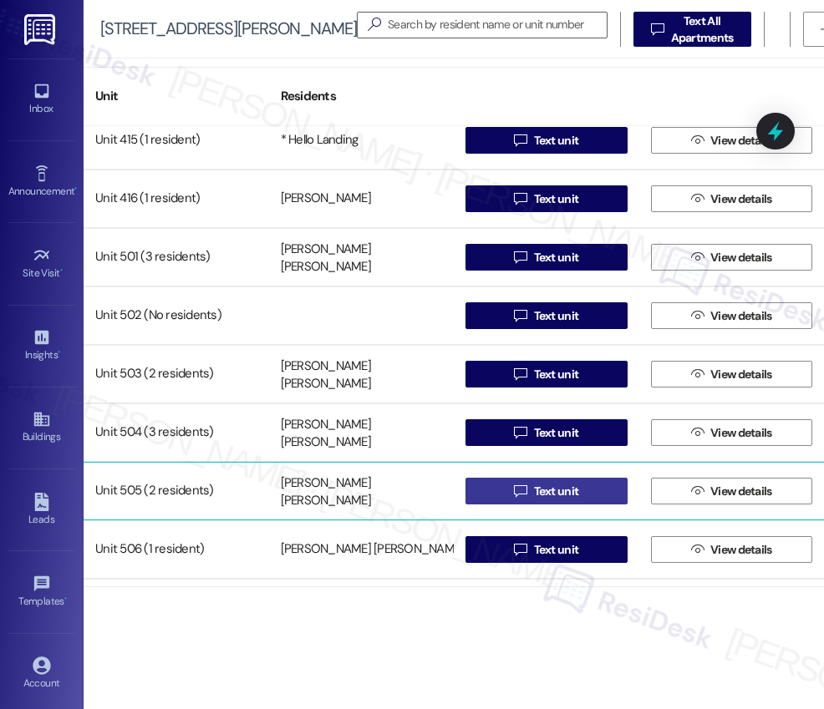
click at [545, 490] on span "Text unit" at bounding box center [556, 492] width 45 height 18
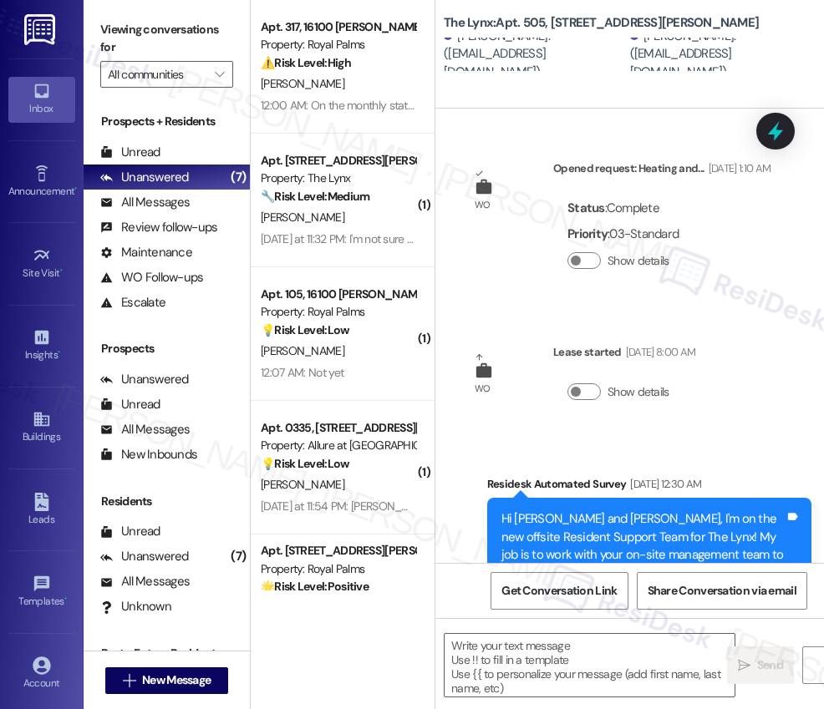
type textarea "Fetching suggested responses. Please feel free to read through the conversation…"
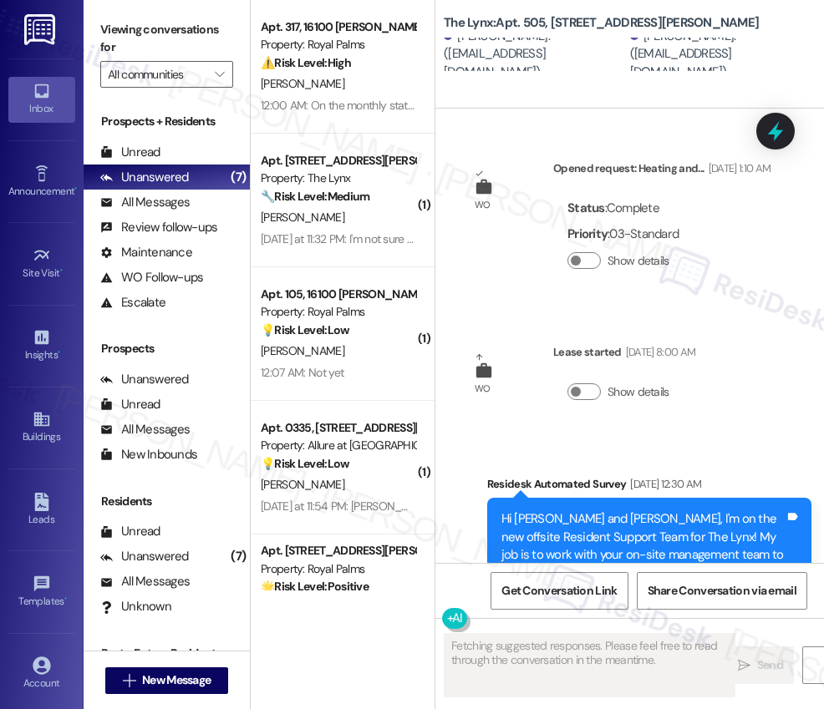
scroll to position [160, 0]
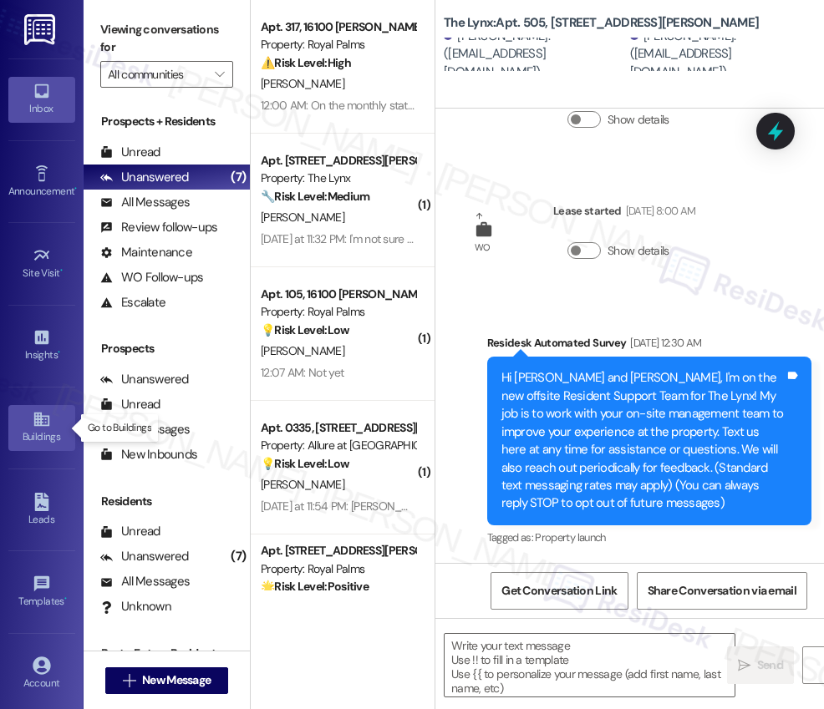
click at [33, 424] on icon at bounding box center [40, 420] width 15 height 14
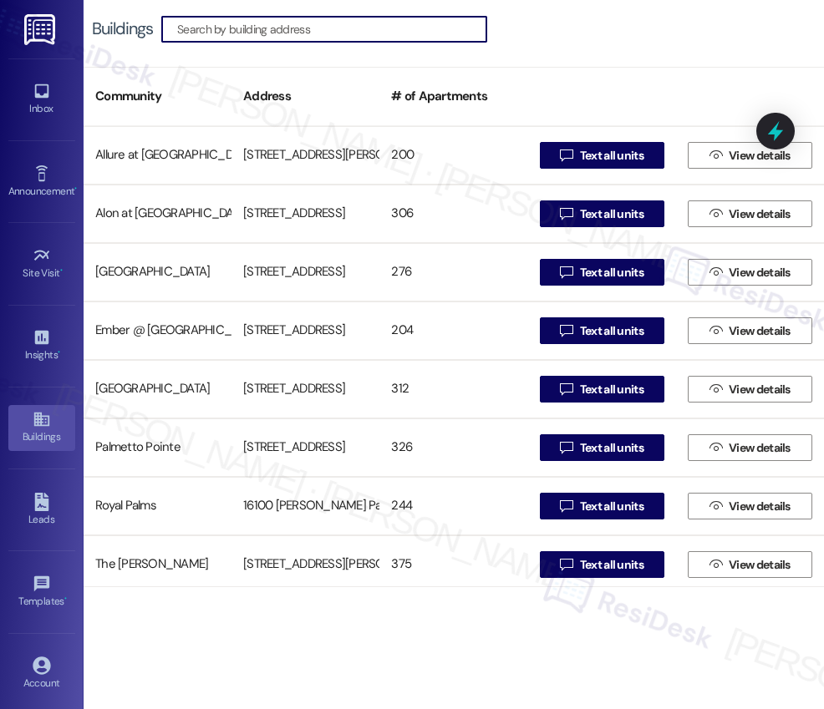
scroll to position [182, 0]
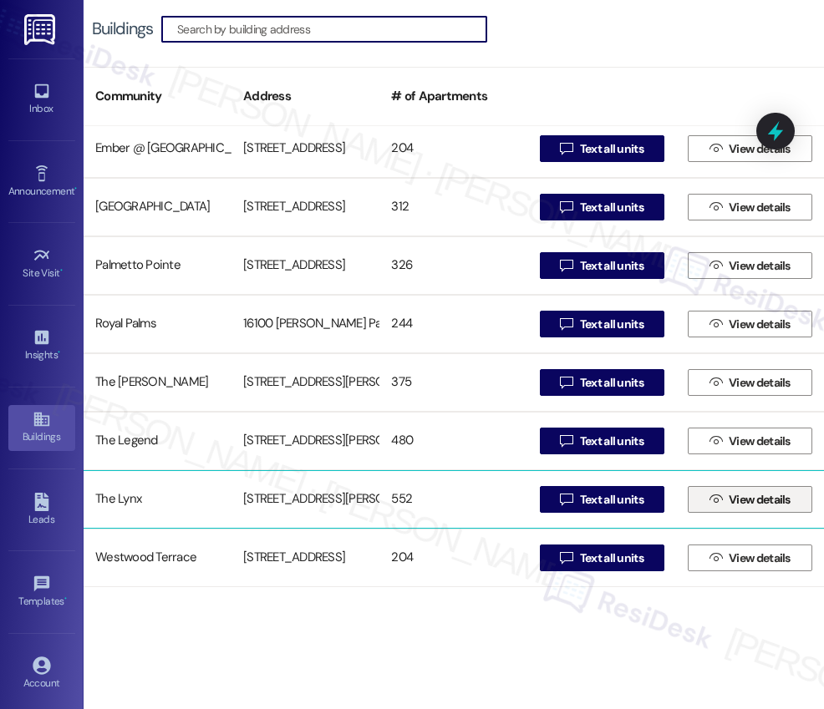
click at [709, 501] on icon "" at bounding box center [715, 499] width 13 height 13
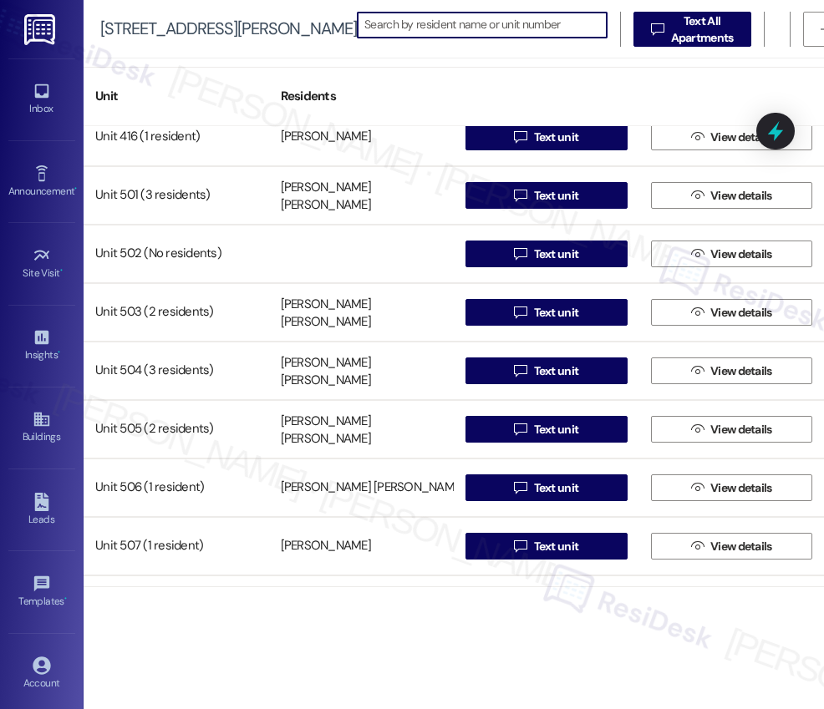
scroll to position [3006, 0]
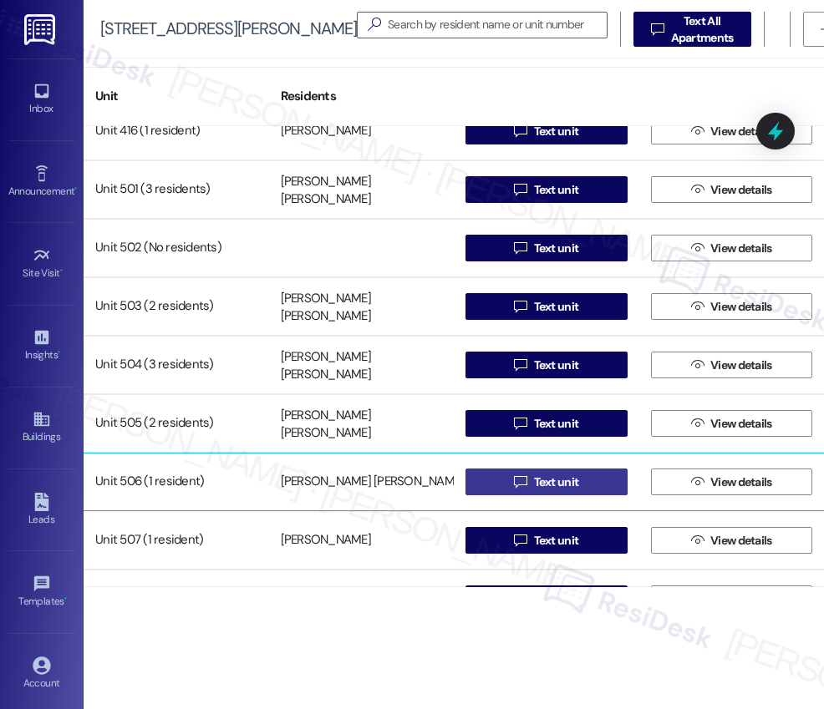
click at [555, 484] on span "Text unit" at bounding box center [556, 483] width 45 height 18
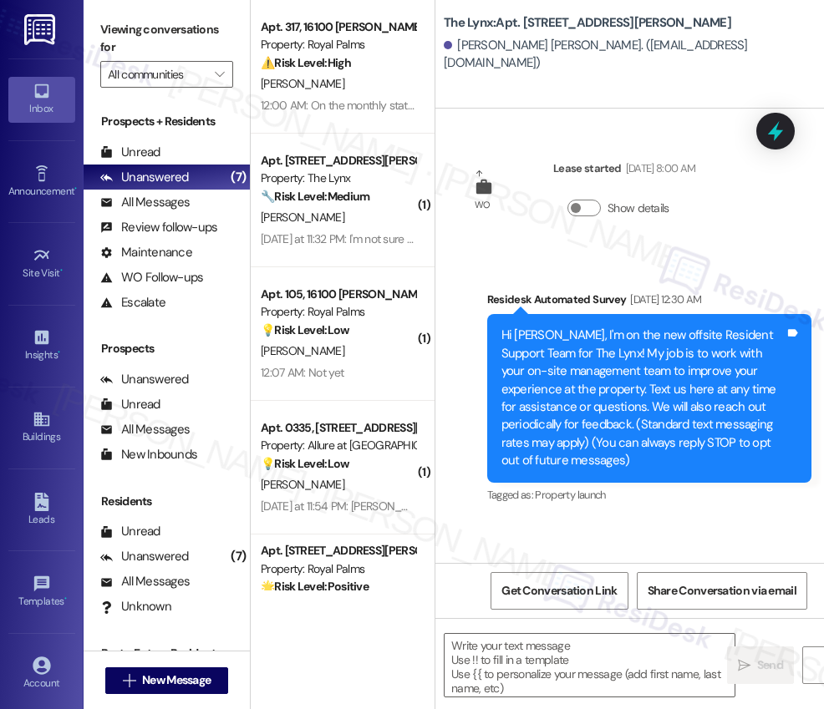
type textarea "Fetching suggested responses. Please feel free to read through the conversation…"
click at [40, 425] on icon at bounding box center [40, 420] width 15 height 14
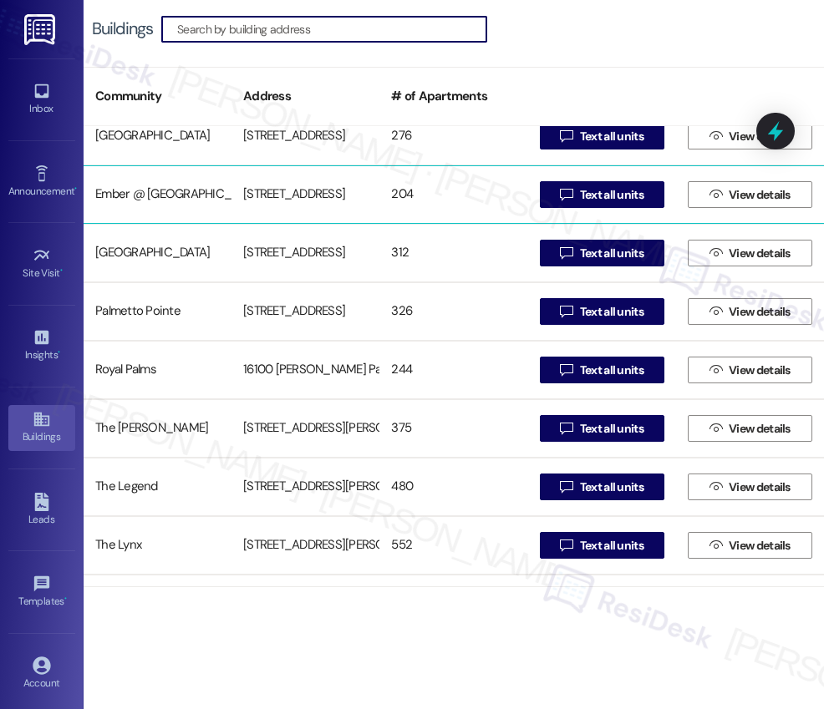
scroll to position [182, 0]
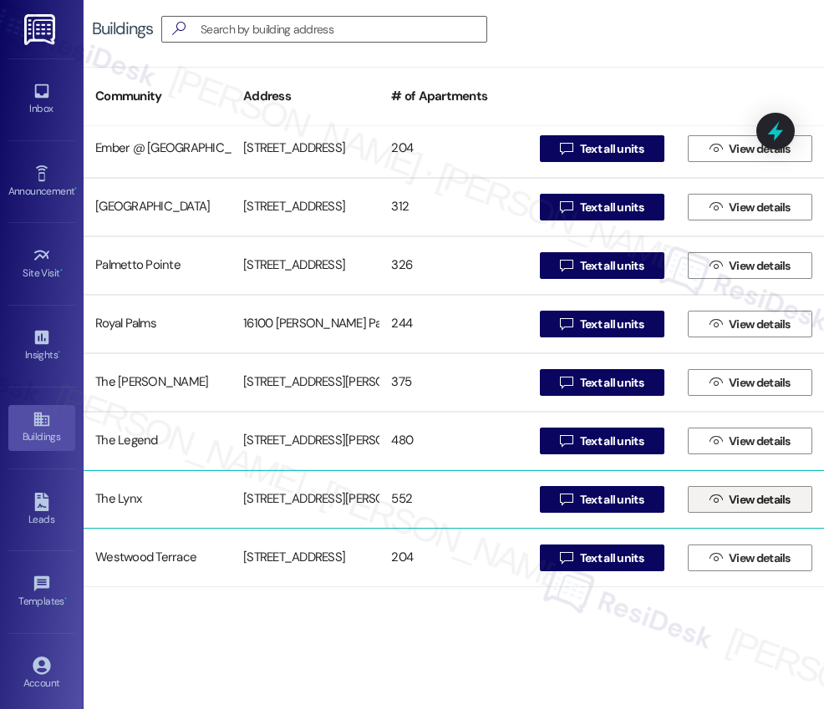
click at [748, 501] on span "View details" at bounding box center [759, 500] width 62 height 18
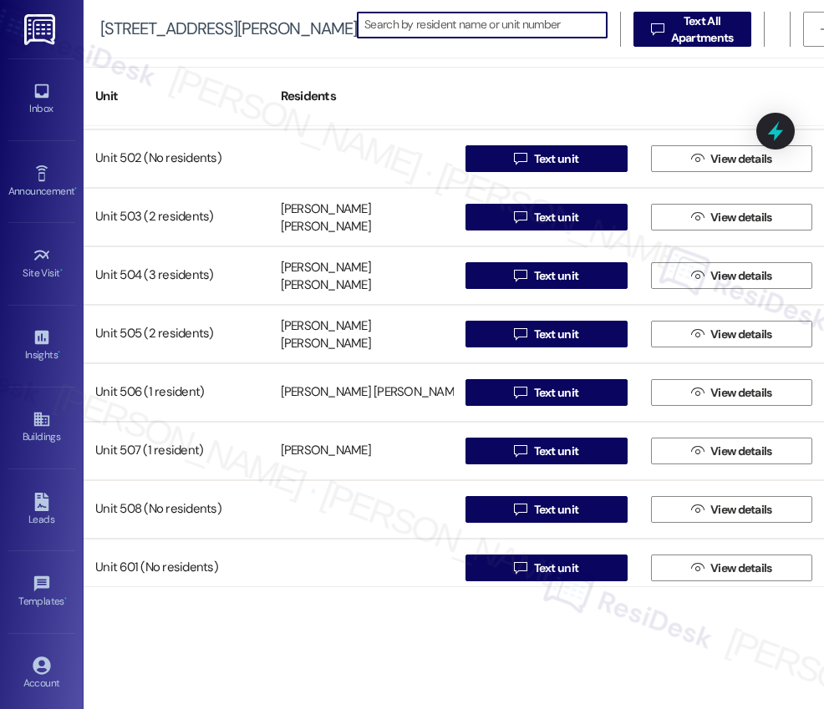
scroll to position [3098, 0]
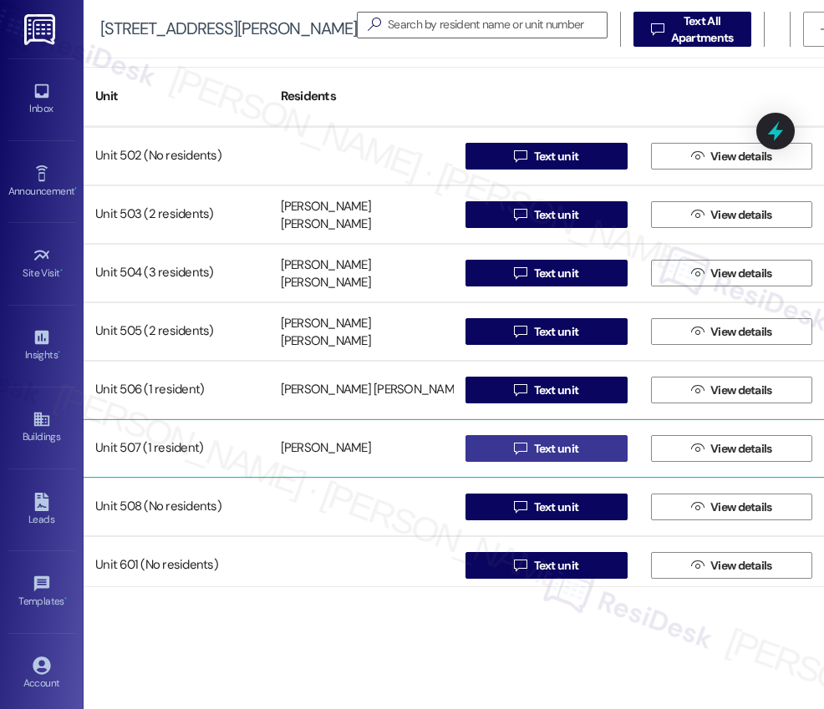
click at [550, 449] on span "Text unit" at bounding box center [556, 449] width 45 height 18
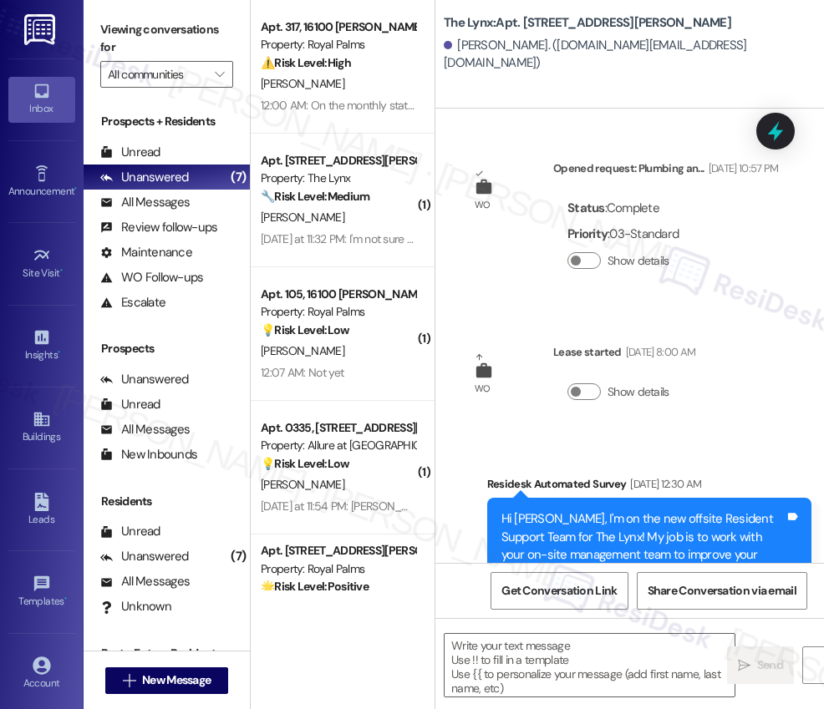
type textarea "Fetching suggested responses. Please feel free to read through the conversation…"
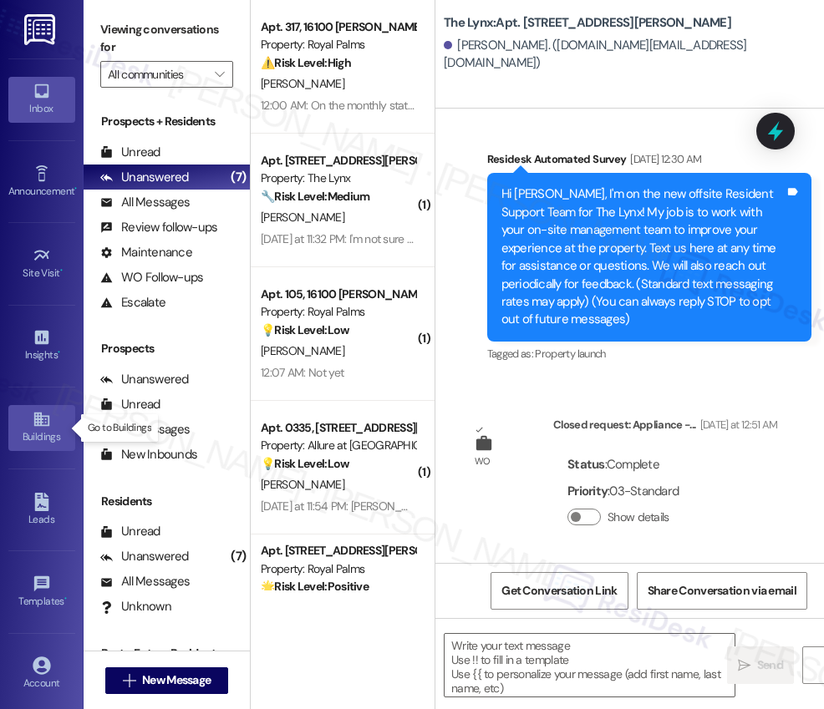
scroll to position [3, 0]
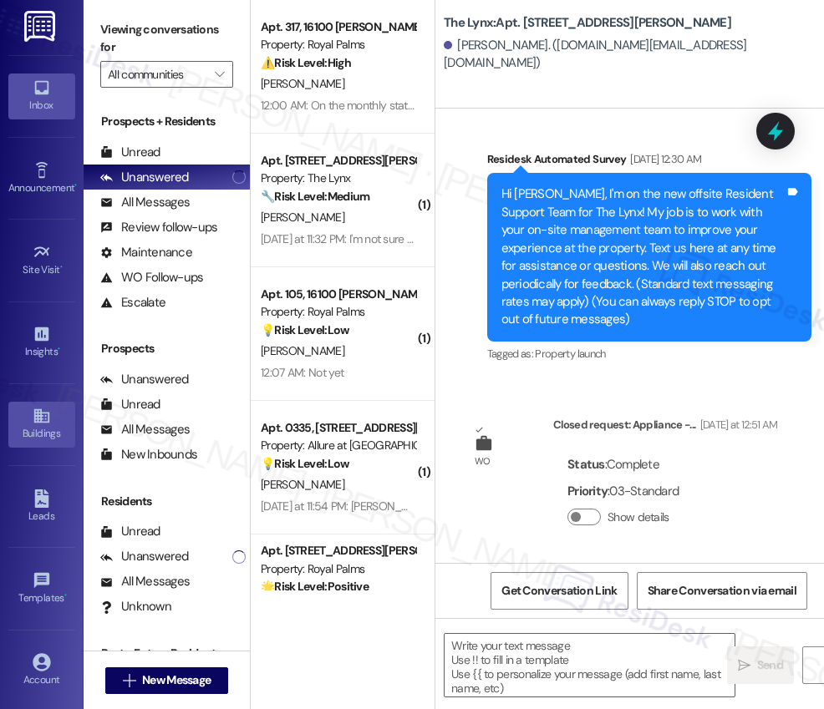
click at [34, 427] on link "Buildings" at bounding box center [41, 424] width 67 height 45
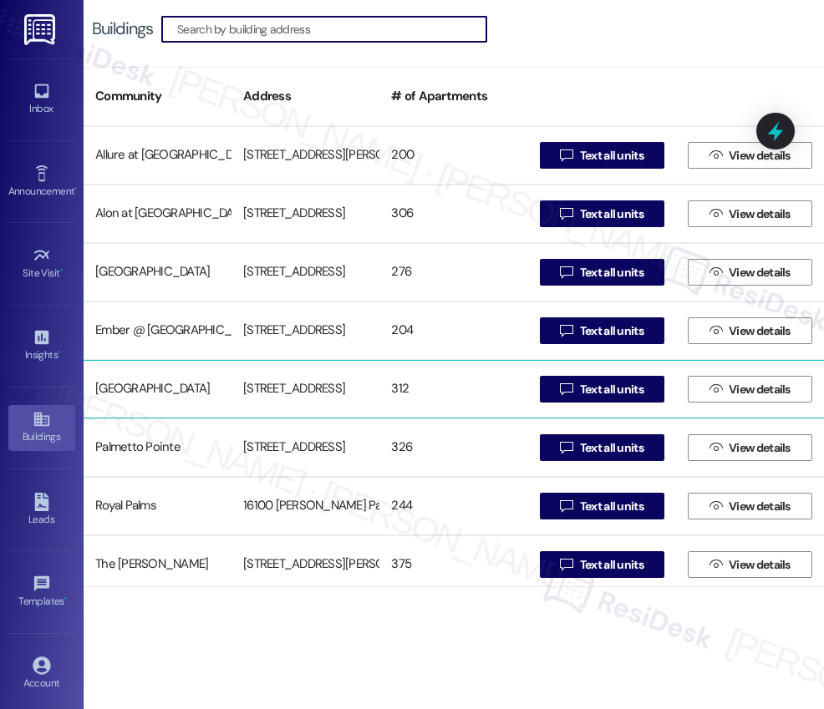
scroll to position [182, 0]
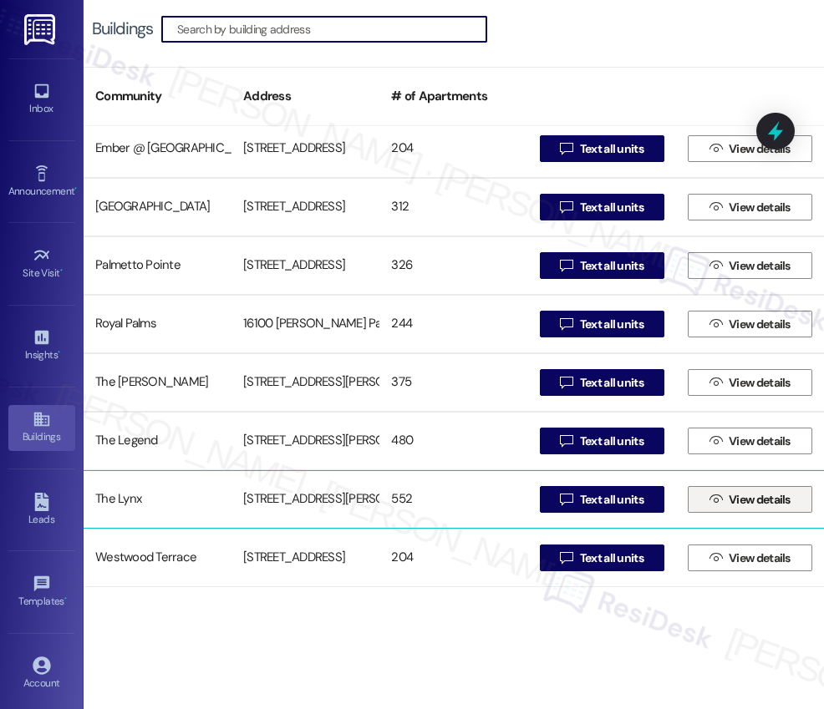
click at [741, 503] on span "View details" at bounding box center [759, 500] width 62 height 18
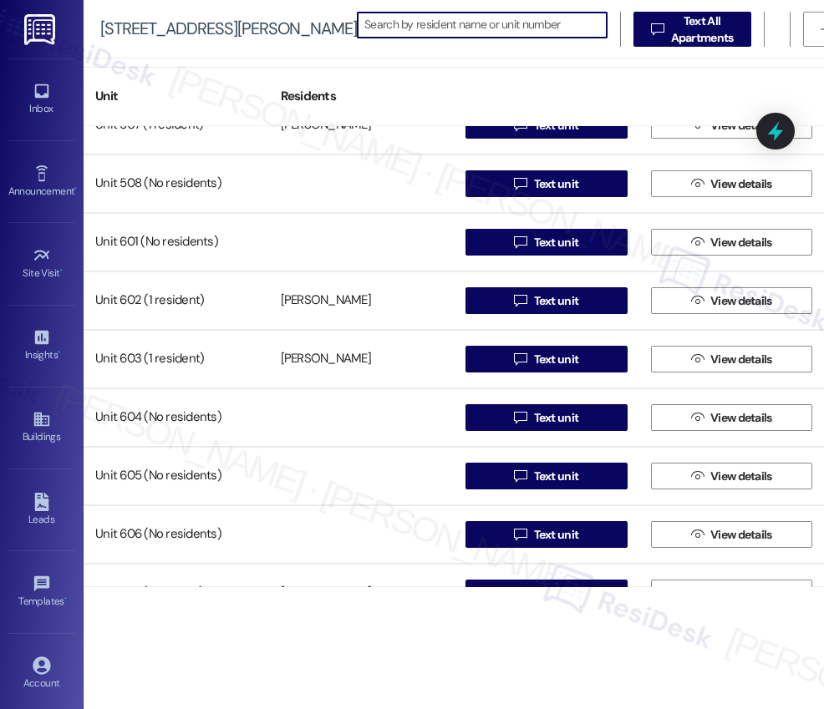
click at [304, 292] on div "Unit 505 (2 residents) Martha Gomez Carlos Gomez-Rivera  Text unit  View deta…" at bounding box center [454, 356] width 740 height 461
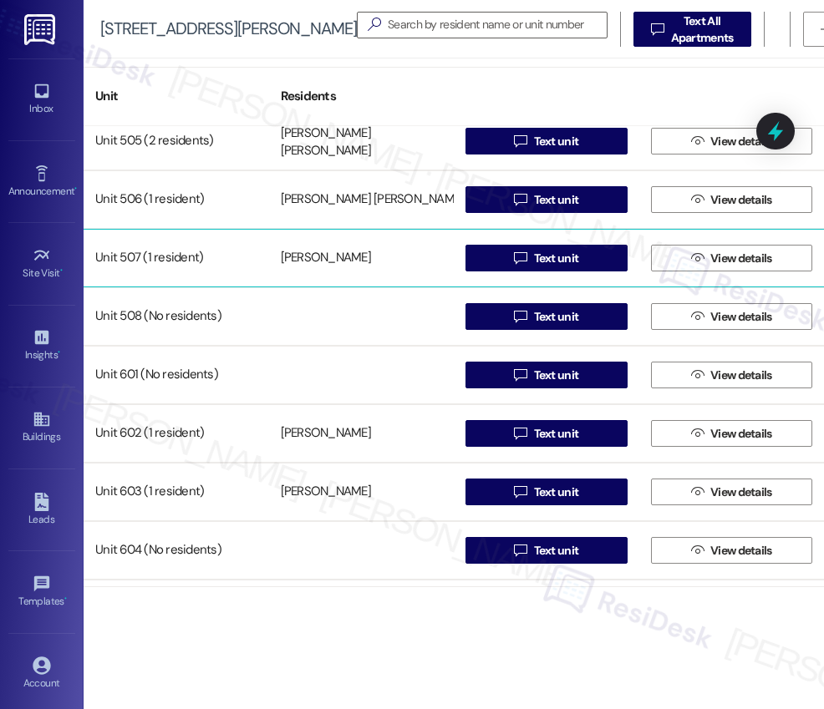
scroll to position [3312, 0]
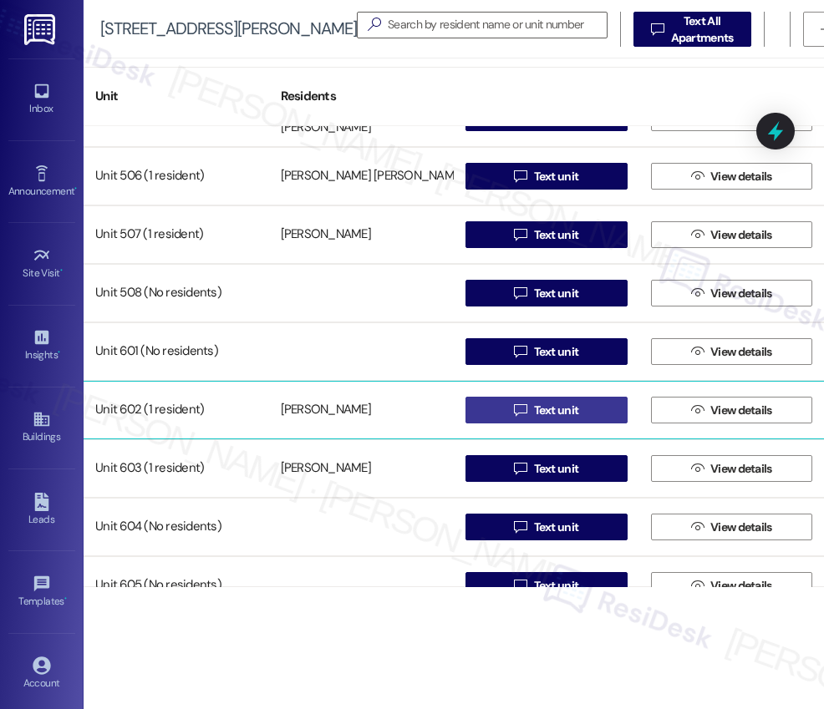
click at [540, 411] on span "Text unit" at bounding box center [556, 411] width 45 height 18
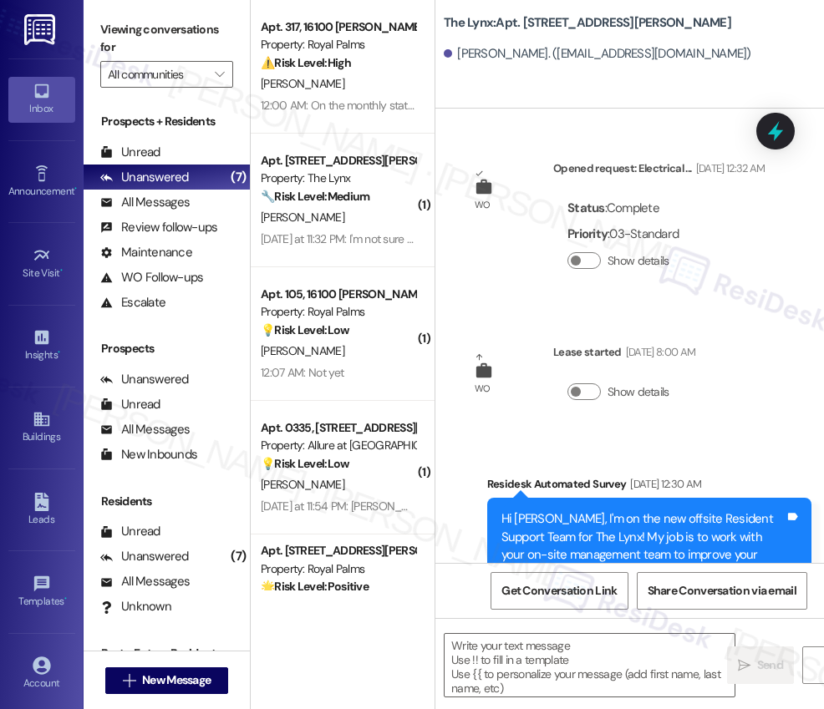
type textarea "Fetching suggested responses. Please feel free to read through the conversation…"
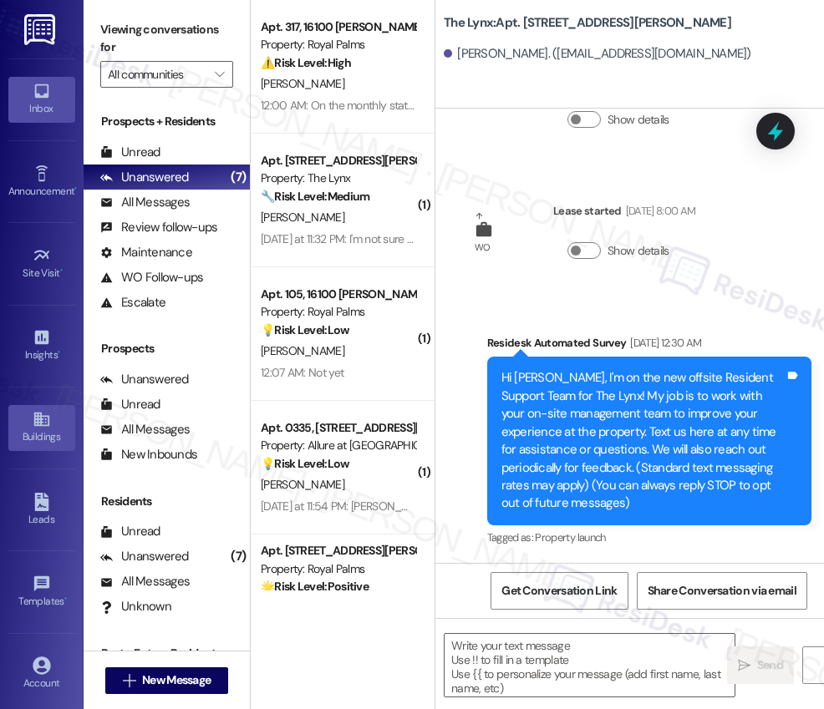
click at [33, 427] on icon at bounding box center [42, 419] width 18 height 18
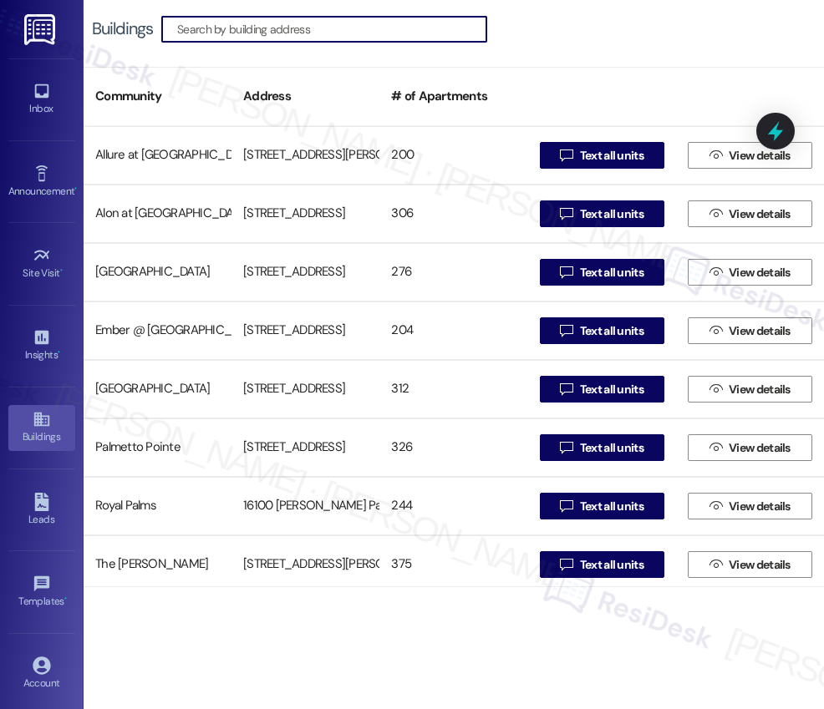
scroll to position [182, 0]
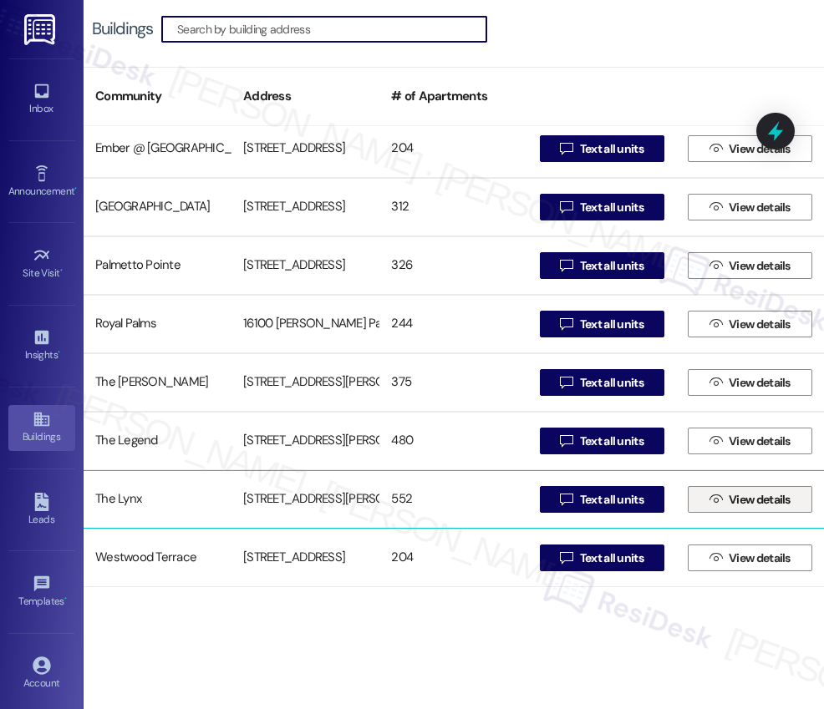
click at [745, 501] on span "View details" at bounding box center [759, 500] width 62 height 18
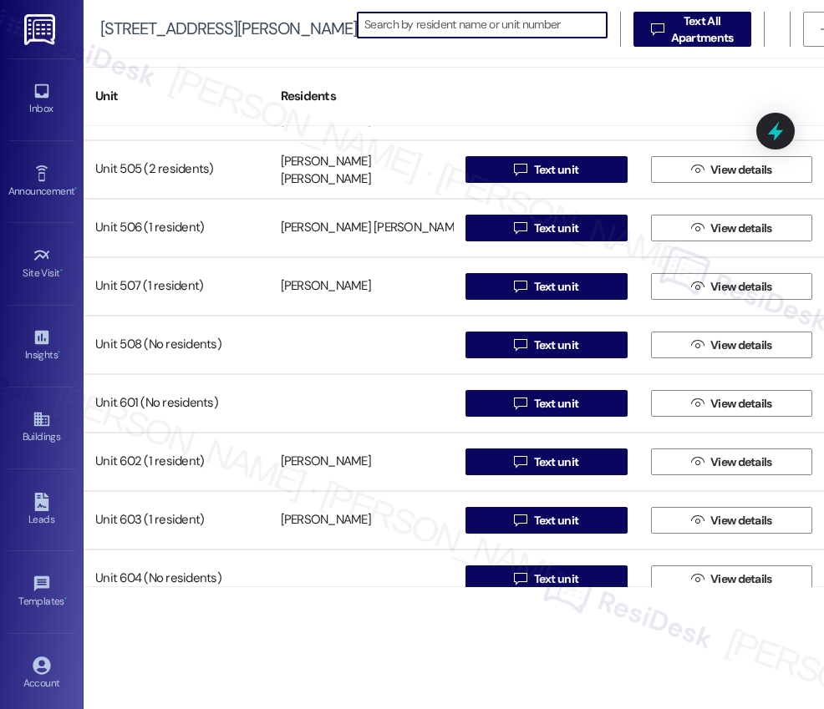
scroll to position [3277, 0]
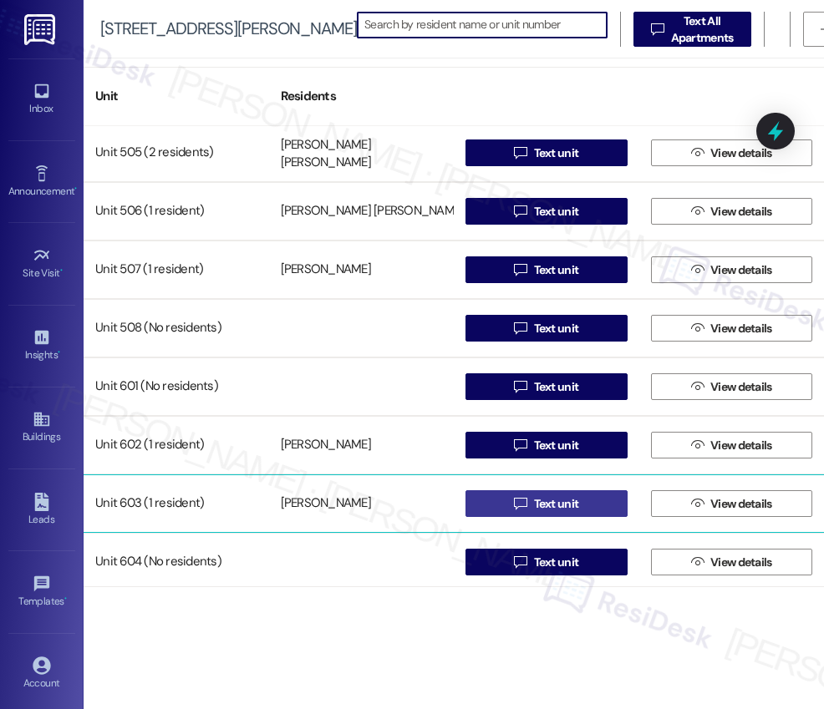
click at [547, 509] on span "Text unit" at bounding box center [556, 504] width 45 height 18
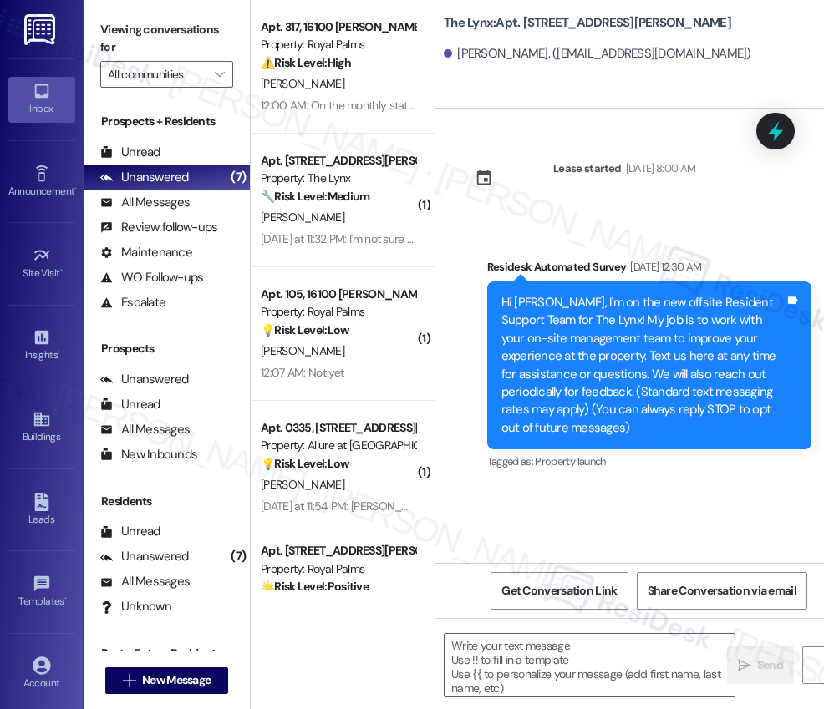
type textarea "Fetching suggested responses. Please feel free to read through the conversation…"
click at [33, 429] on div "Buildings" at bounding box center [42, 437] width 84 height 17
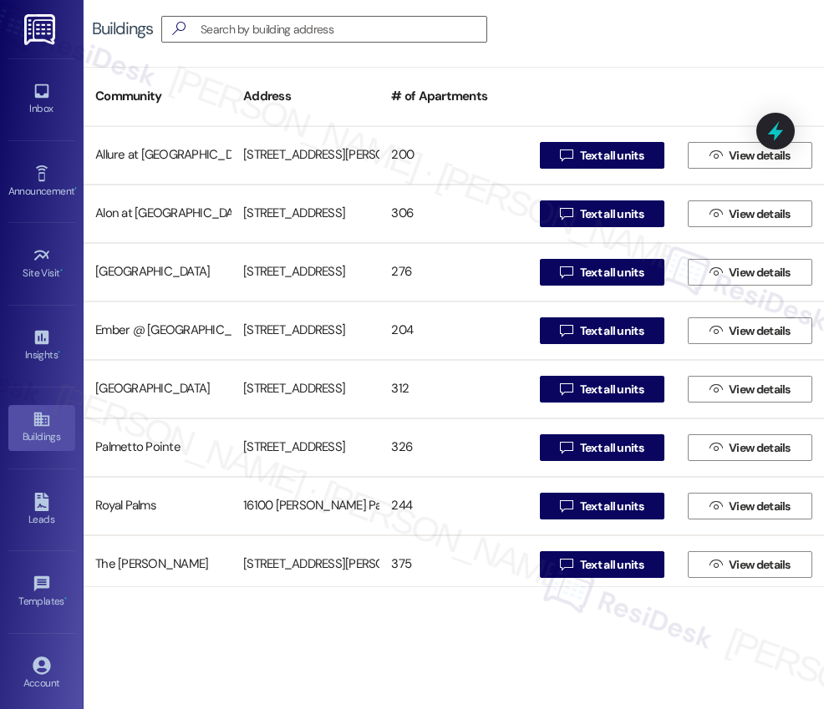
scroll to position [182, 0]
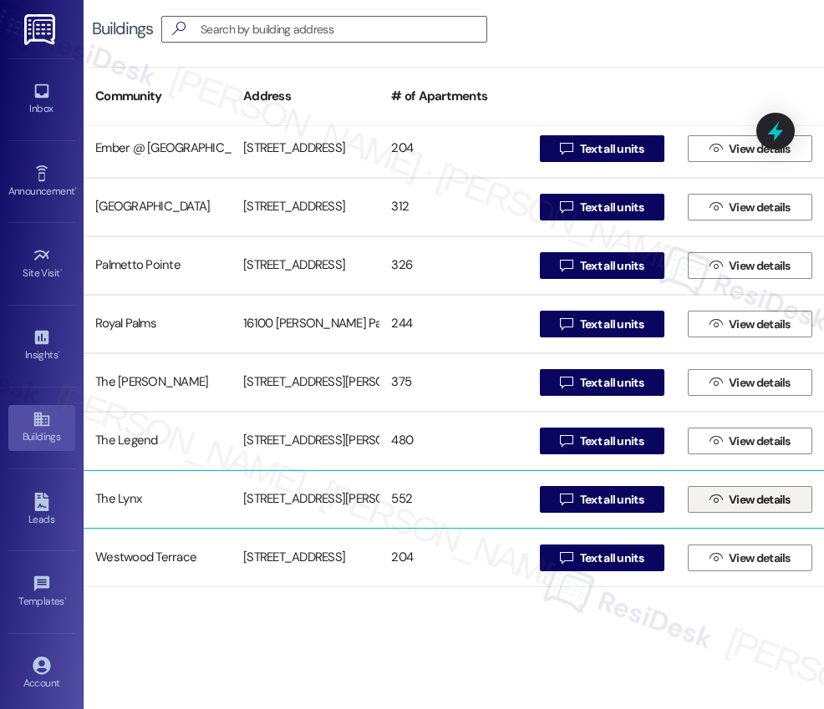
click at [749, 501] on span "View details" at bounding box center [759, 500] width 62 height 18
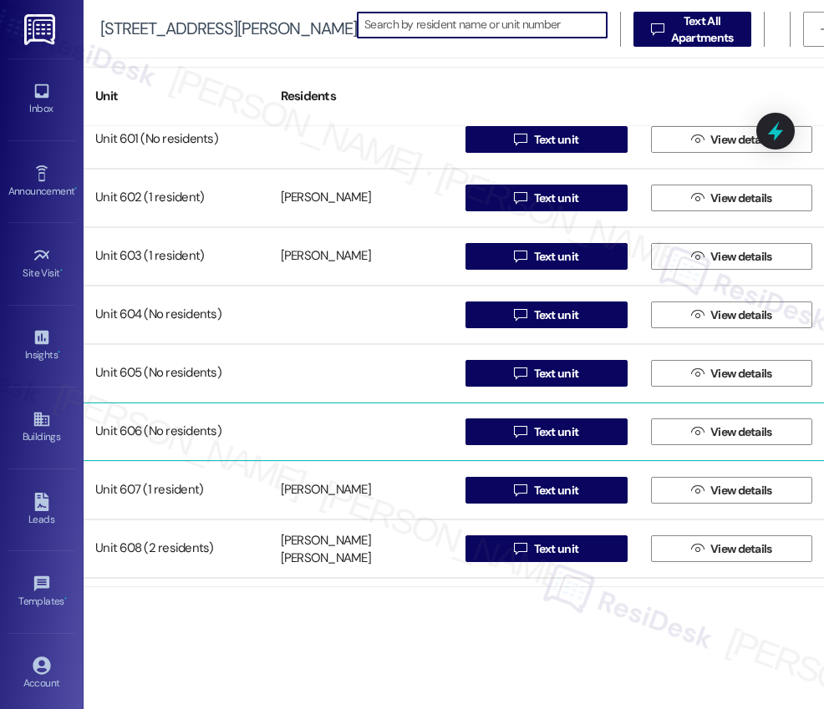
scroll to position [3526, 0]
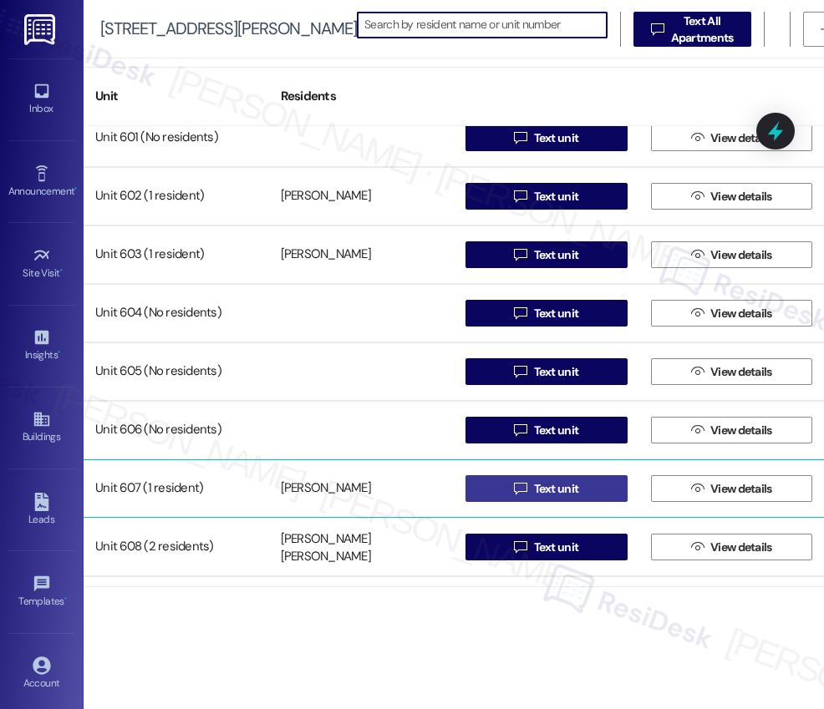
click at [550, 494] on span "Text unit" at bounding box center [556, 489] width 45 height 18
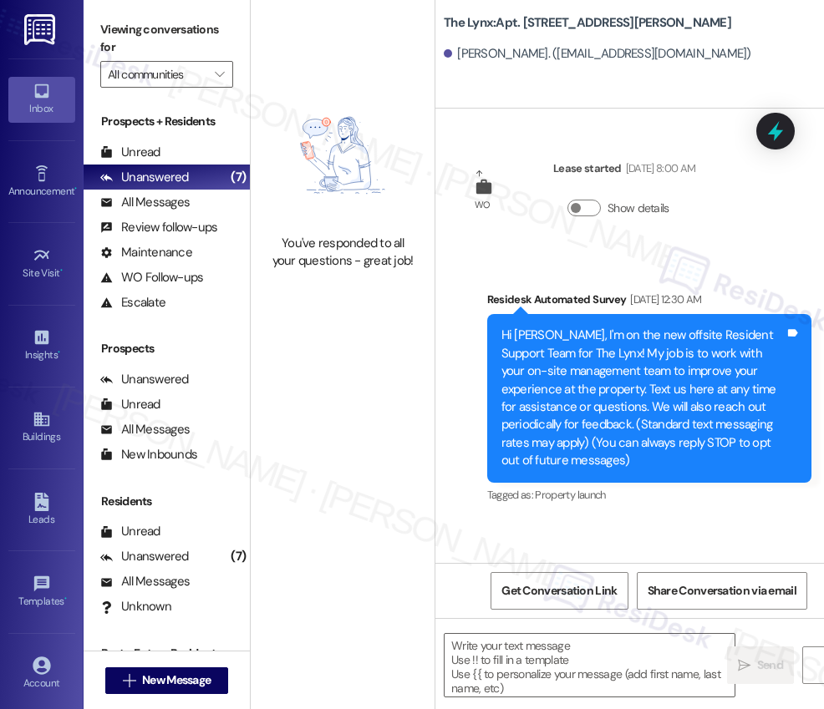
type textarea "Fetching suggested responses. Please feel free to read through the conversation…"
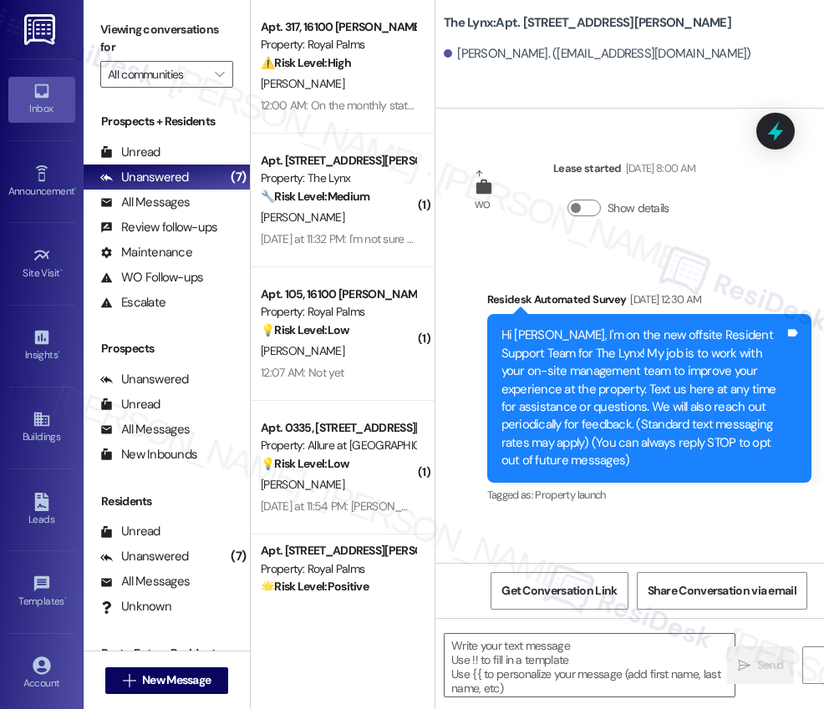
type textarea "Fetching suggested responses. Please feel free to read through the conversation…"
click at [33, 425] on icon at bounding box center [40, 420] width 15 height 14
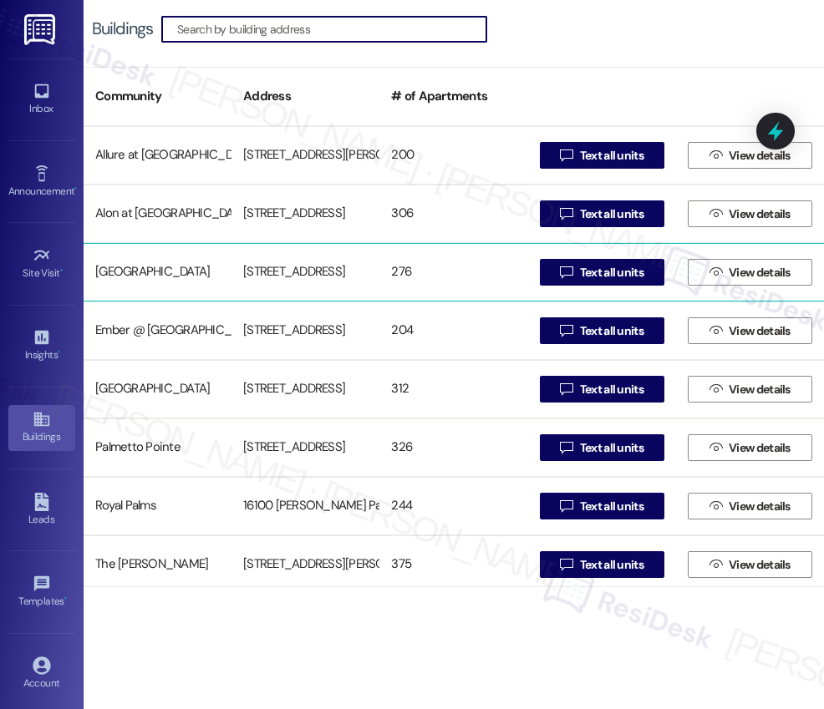
scroll to position [182, 0]
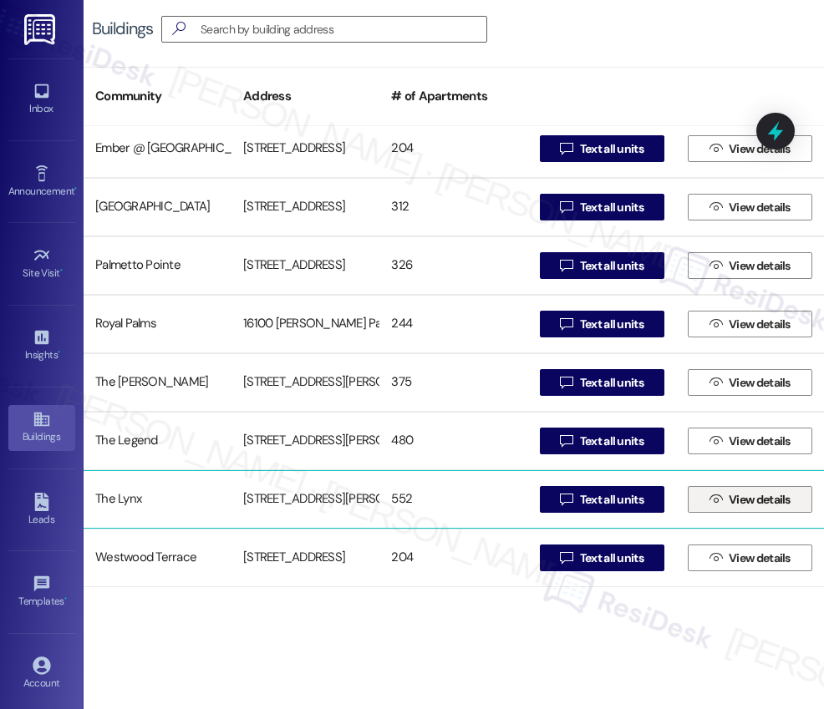
click at [746, 504] on span "View details" at bounding box center [759, 500] width 62 height 18
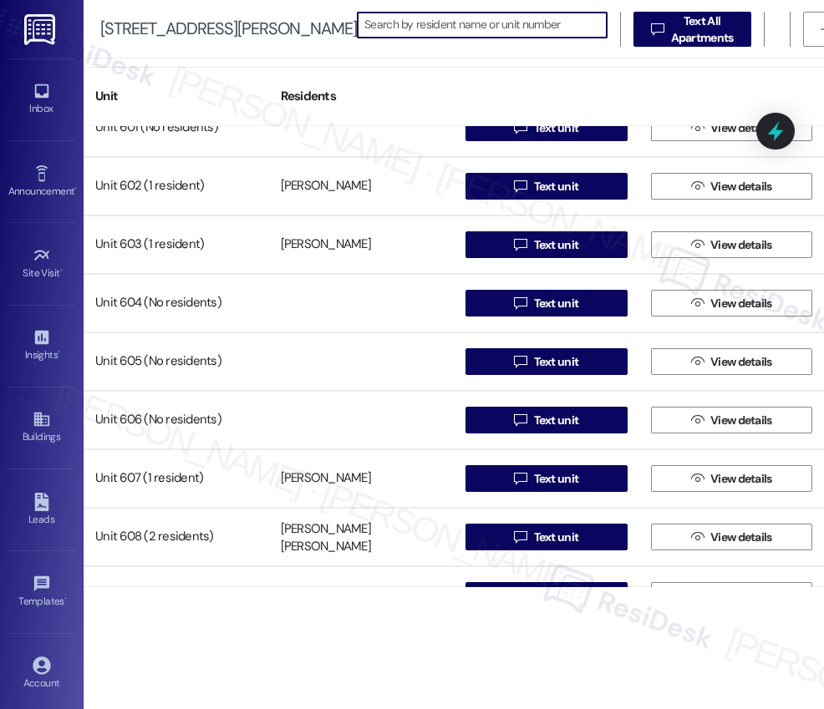
scroll to position [3582, 0]
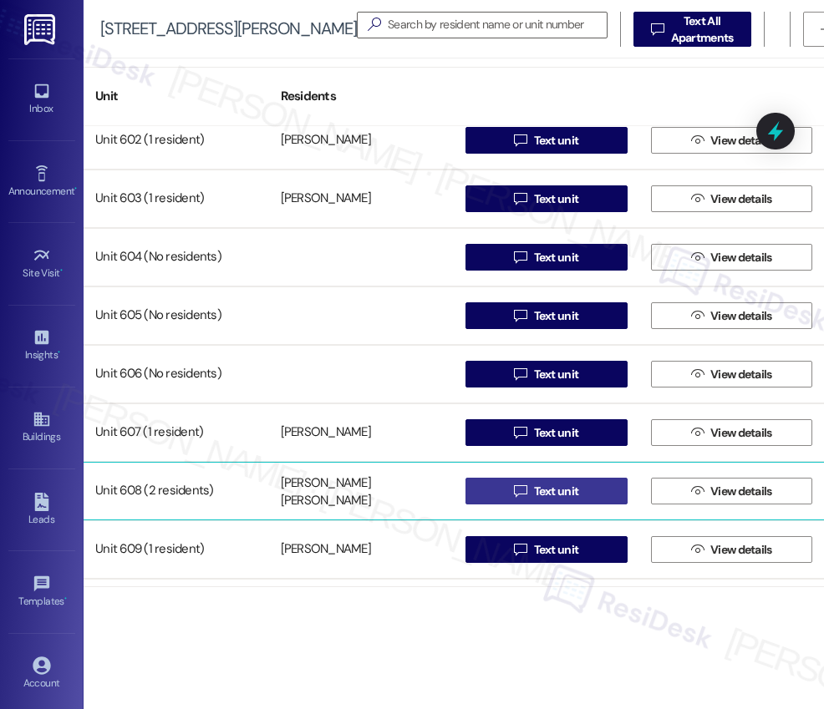
click at [548, 494] on span "Text unit" at bounding box center [556, 492] width 45 height 18
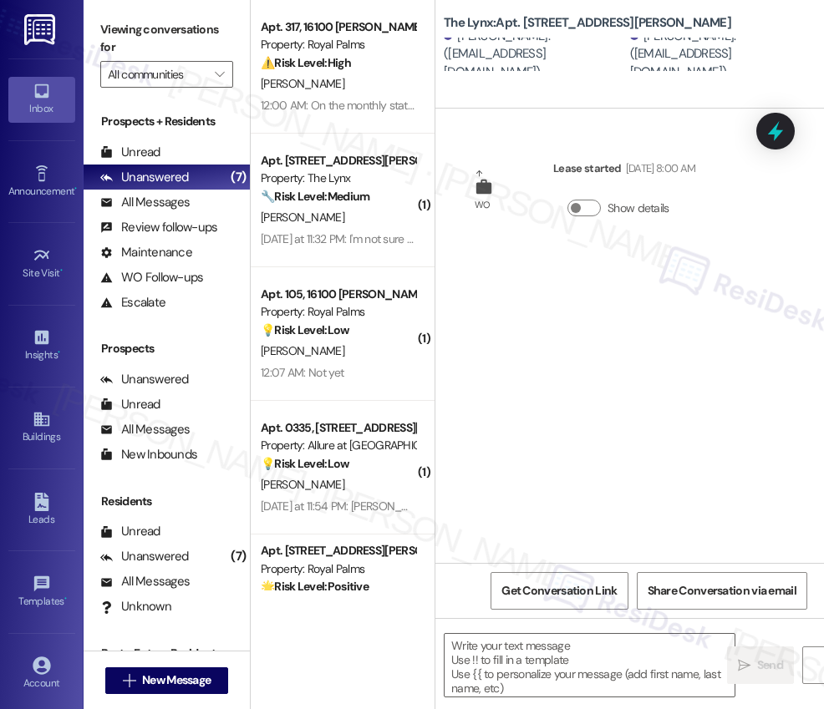
type textarea "Fetching suggested responses. Please feel free to read through the conversation…"
drag, startPoint x: 548, startPoint y: 21, endPoint x: 496, endPoint y: 23, distance: 51.9
click at [496, 23] on b "The Lynx: Apt. 608, 6000 Randolph Blvd" at bounding box center [587, 23] width 287 height 18
copy b "Apt. 608,"
click at [550, 594] on span "Get Conversation Link" at bounding box center [558, 591] width 115 height 18
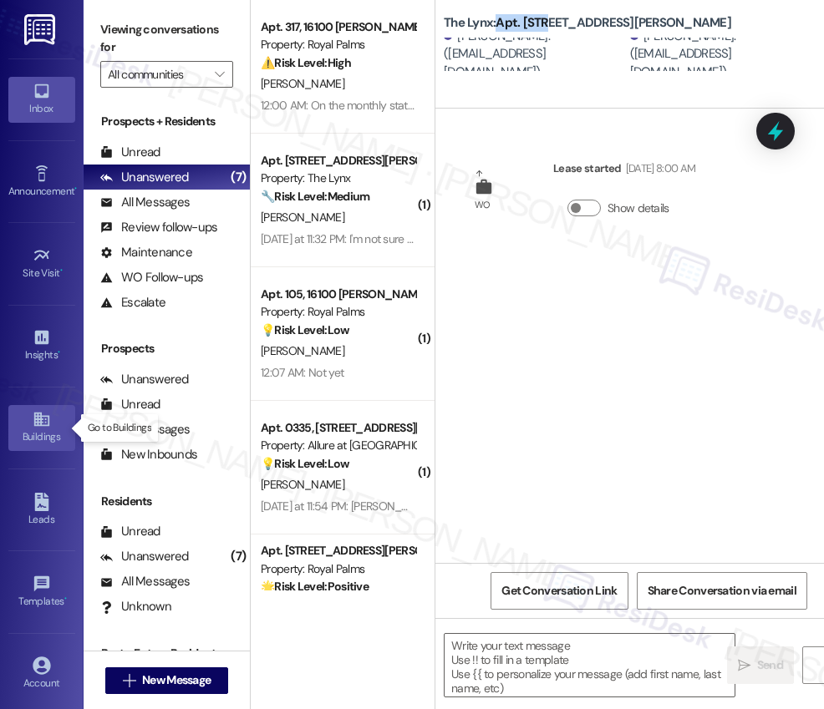
click at [36, 426] on icon at bounding box center [40, 420] width 15 height 14
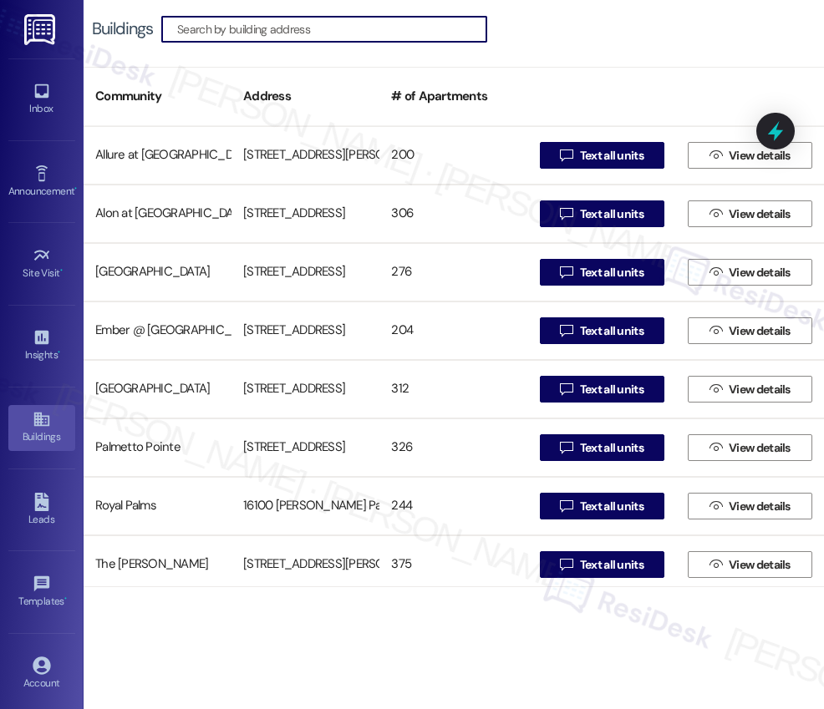
scroll to position [182, 0]
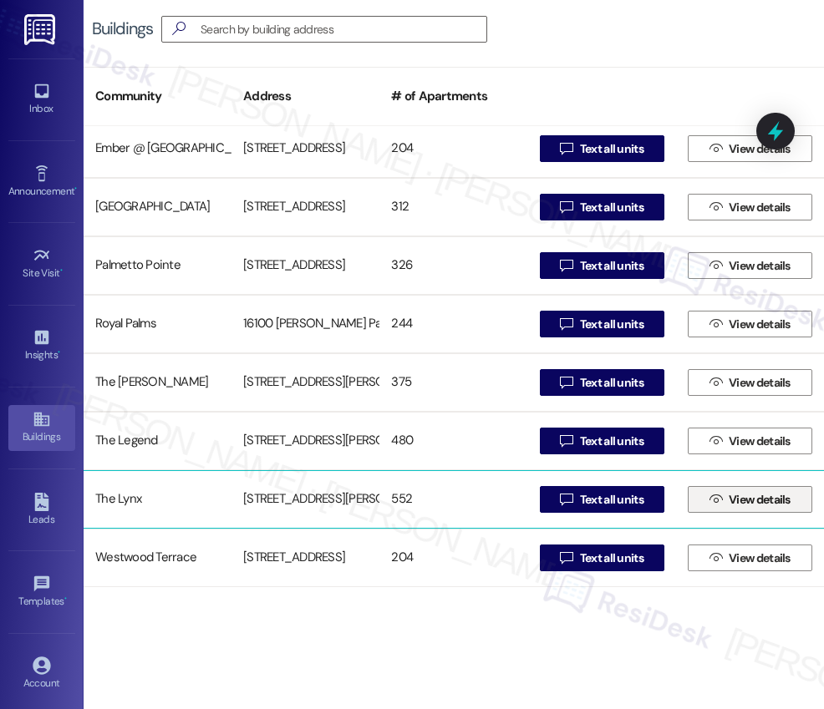
click at [743, 506] on span "View details" at bounding box center [759, 500] width 62 height 18
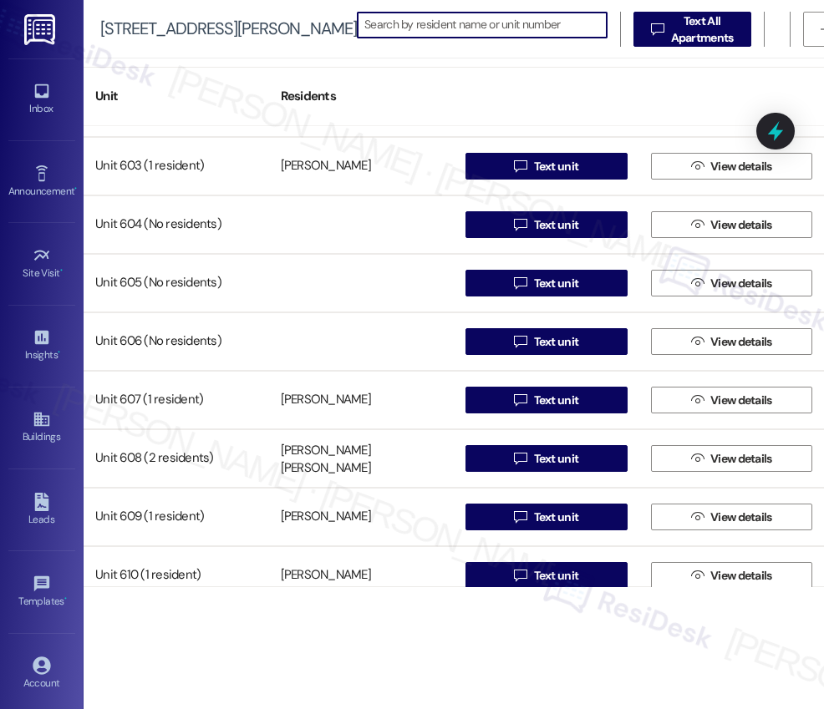
scroll to position [3693, 0]
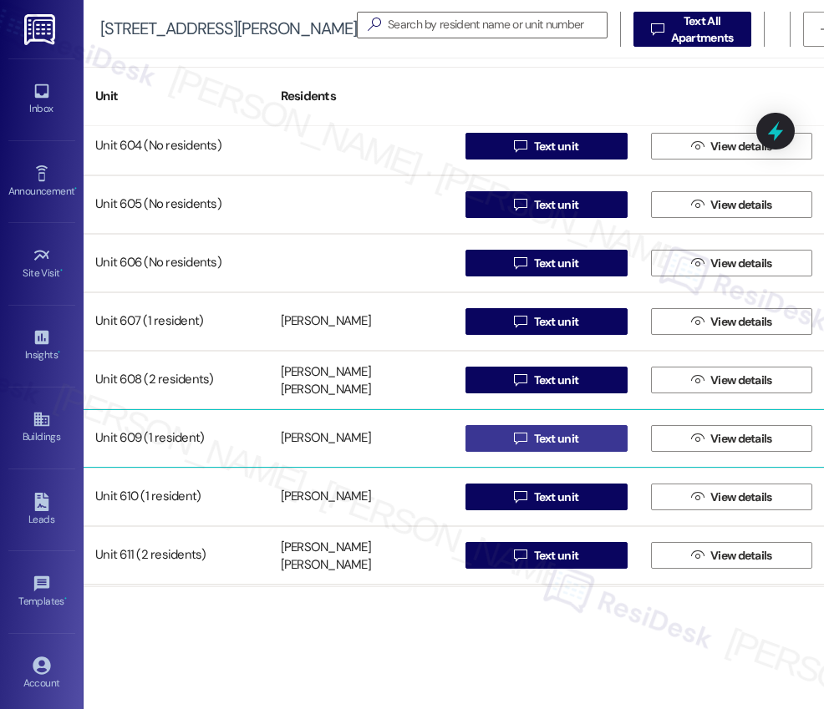
click at [544, 441] on span "Text unit" at bounding box center [556, 439] width 45 height 18
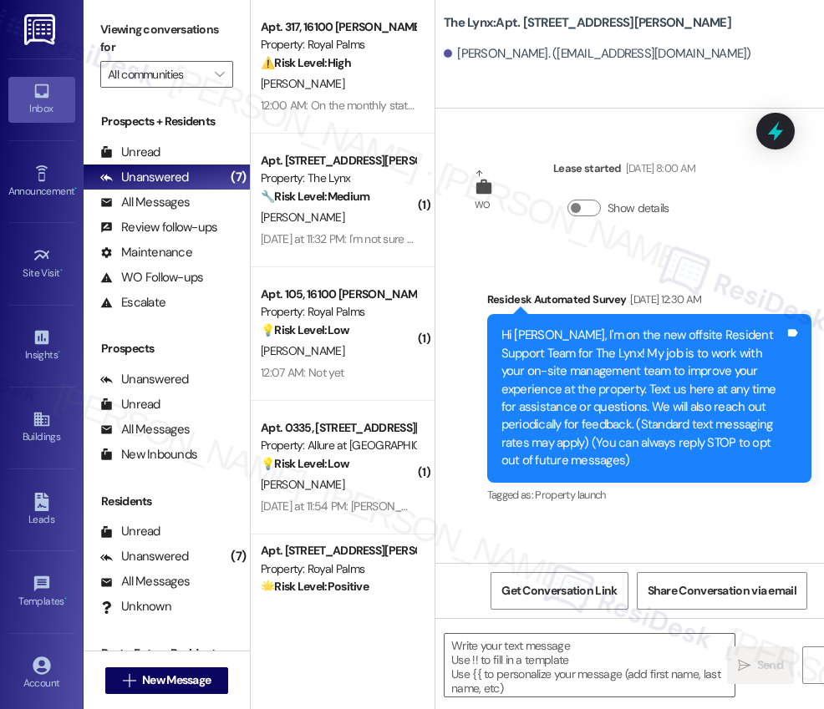
type textarea "Fetching suggested responses. Please feel free to read through the conversation…"
click at [36, 425] on icon at bounding box center [40, 420] width 15 height 14
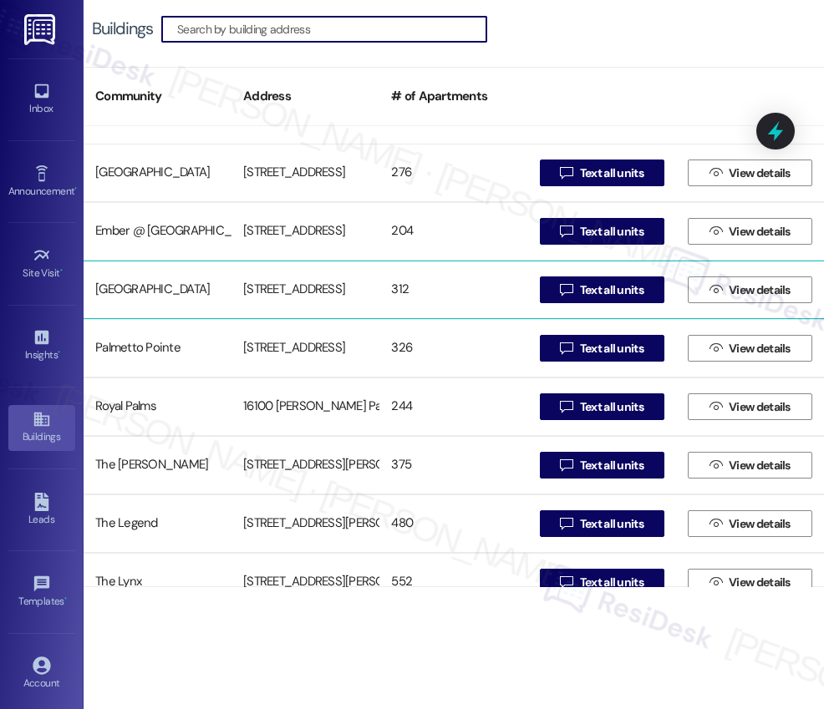
scroll to position [182, 0]
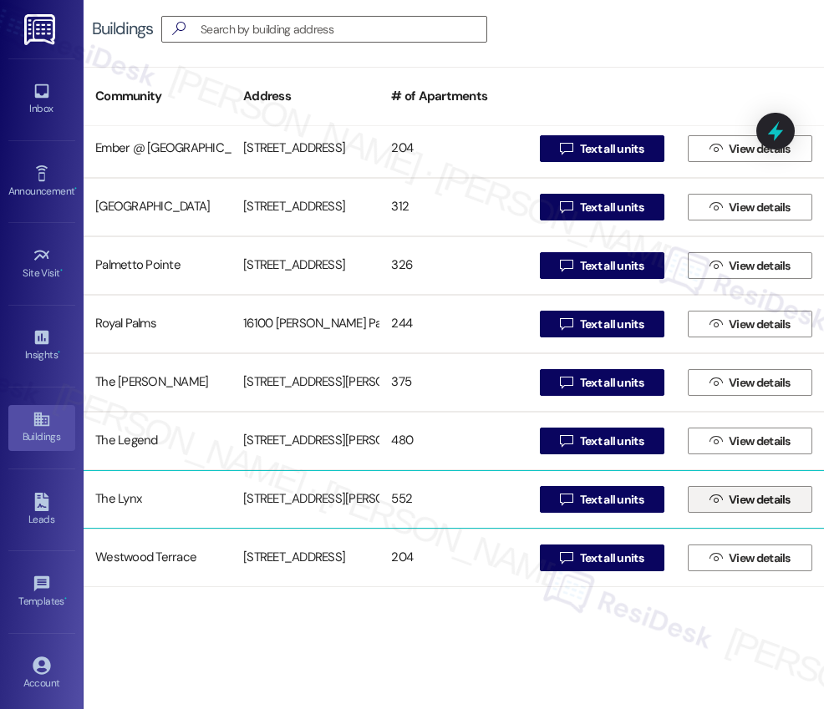
click at [736, 502] on span "View details" at bounding box center [759, 500] width 62 height 18
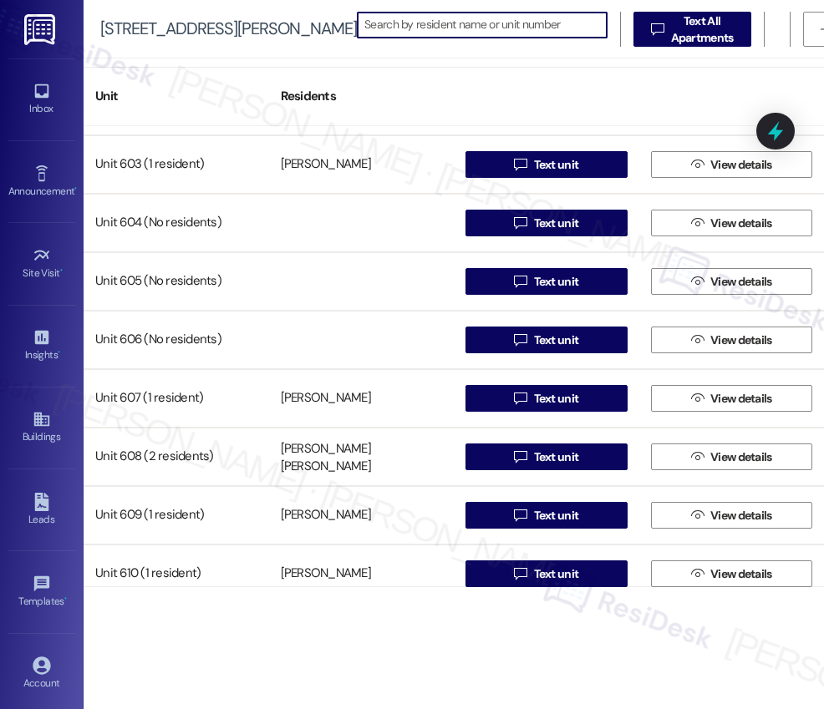
scroll to position [3697, 0]
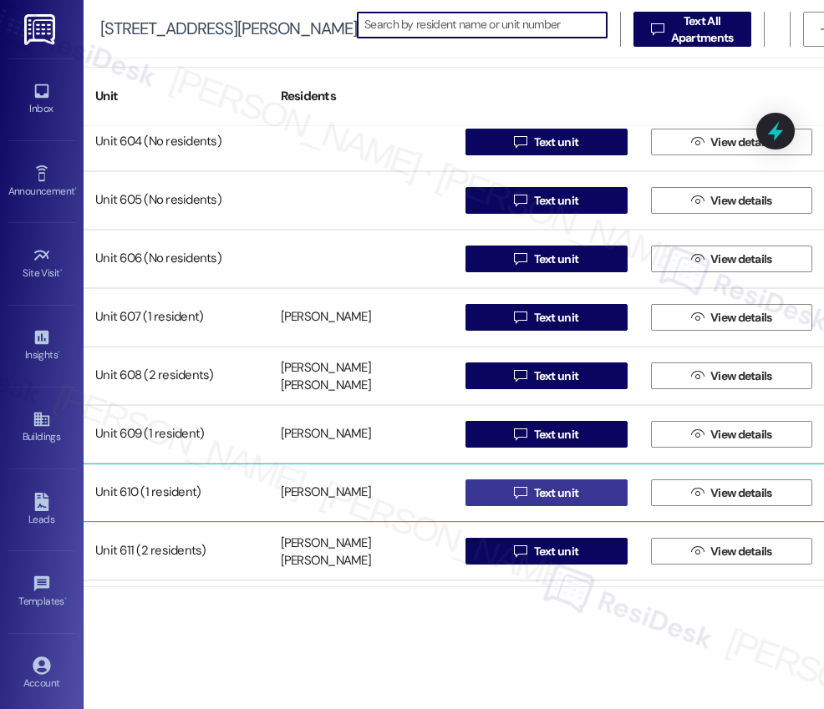
click at [544, 495] on span "Text unit" at bounding box center [556, 493] width 45 height 18
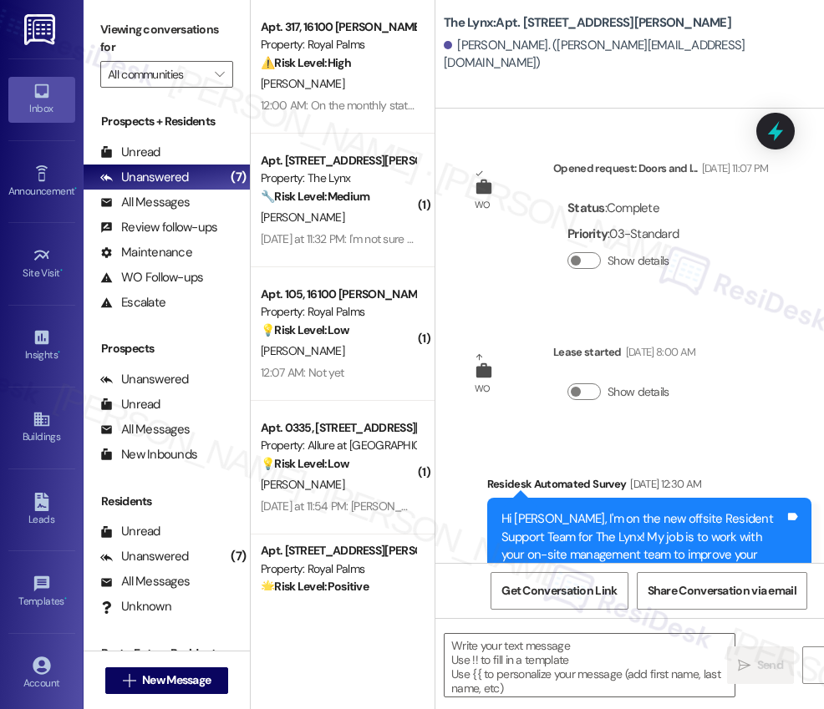
type textarea "Fetching suggested responses. Please feel free to read through the conversation…"
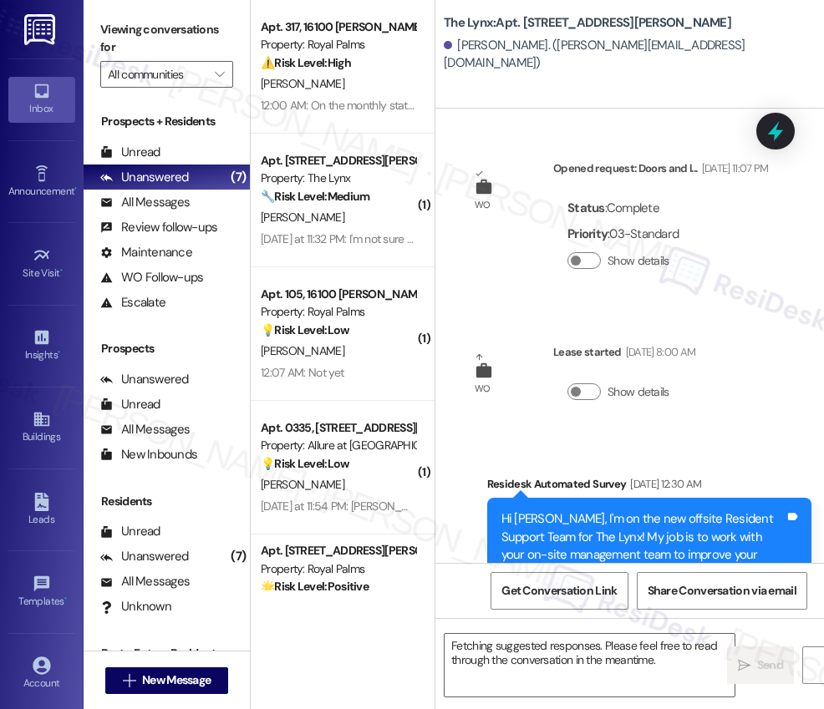
scroll to position [160, 0]
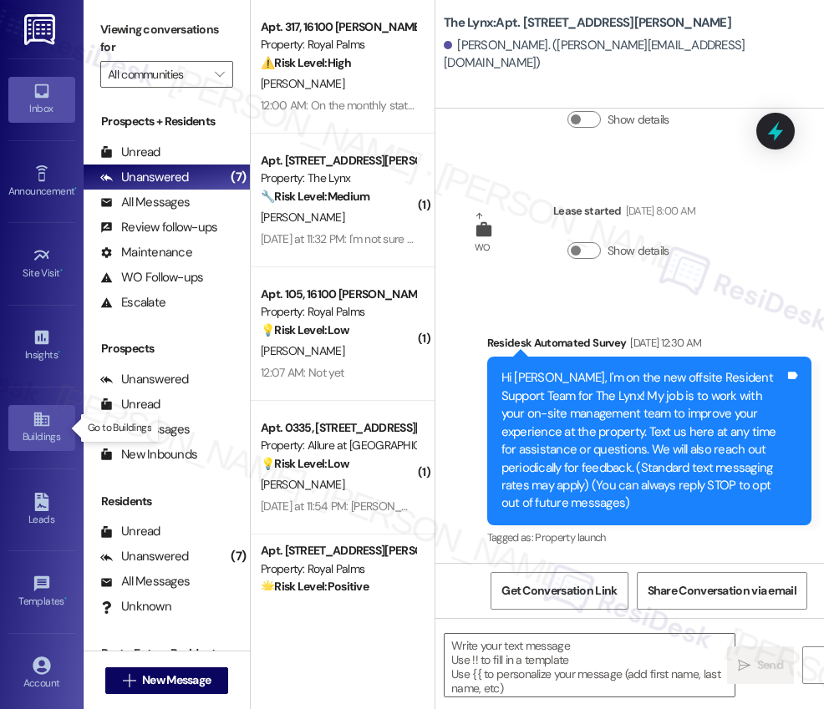
click at [37, 424] on icon at bounding box center [40, 420] width 15 height 14
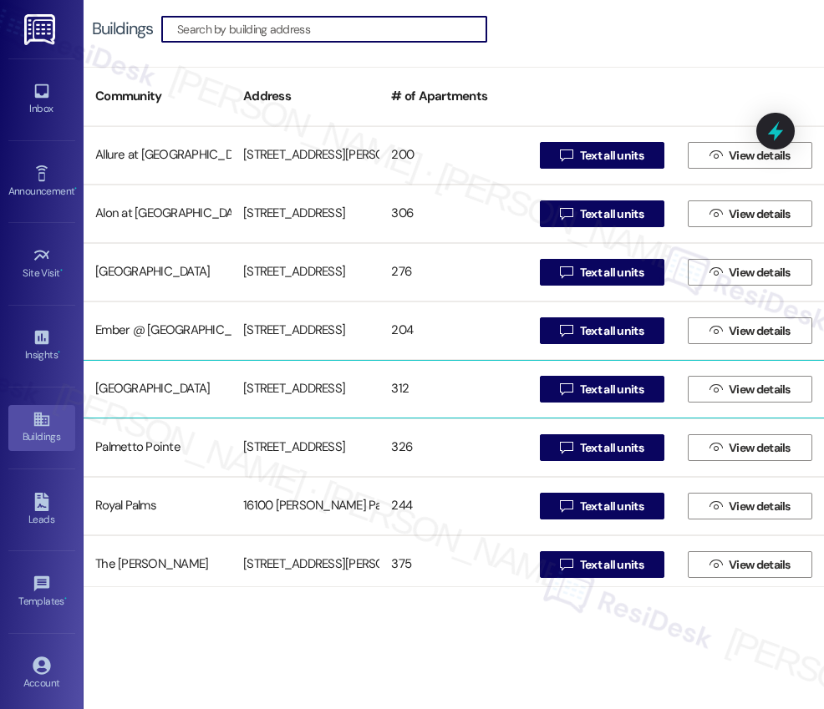
scroll to position [182, 0]
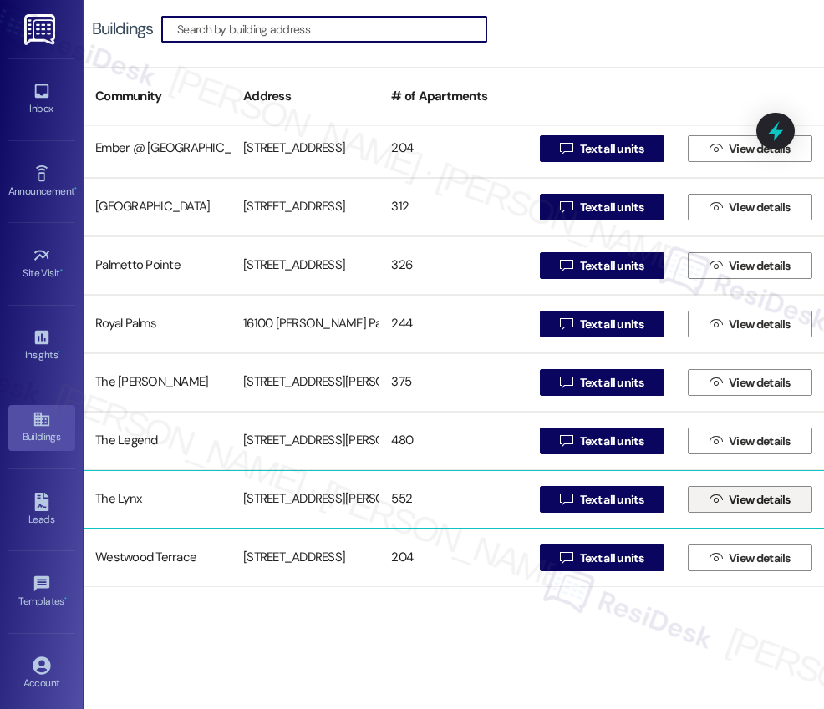
click at [761, 500] on span "View details" at bounding box center [759, 500] width 62 height 18
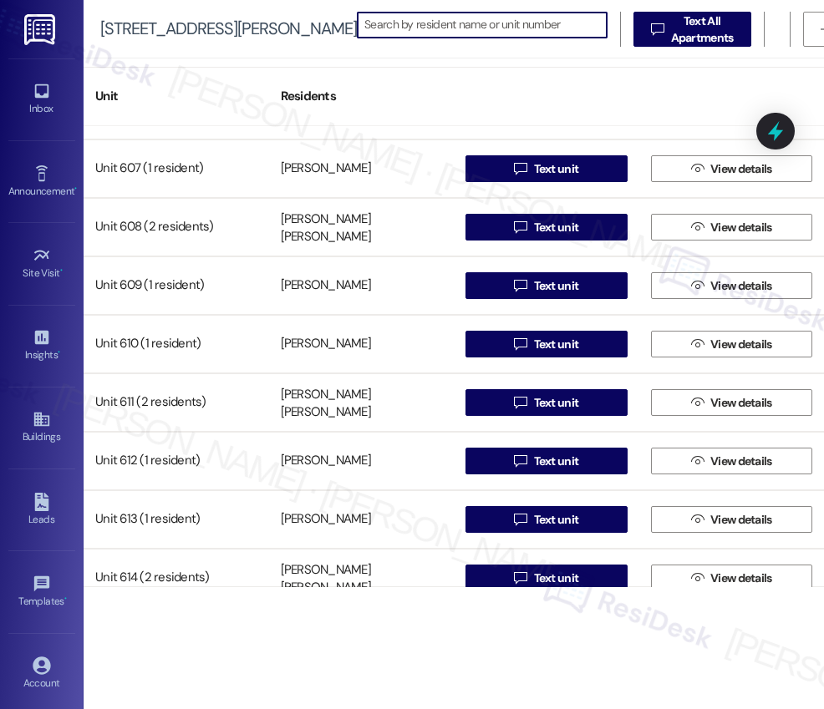
scroll to position [3851, 0]
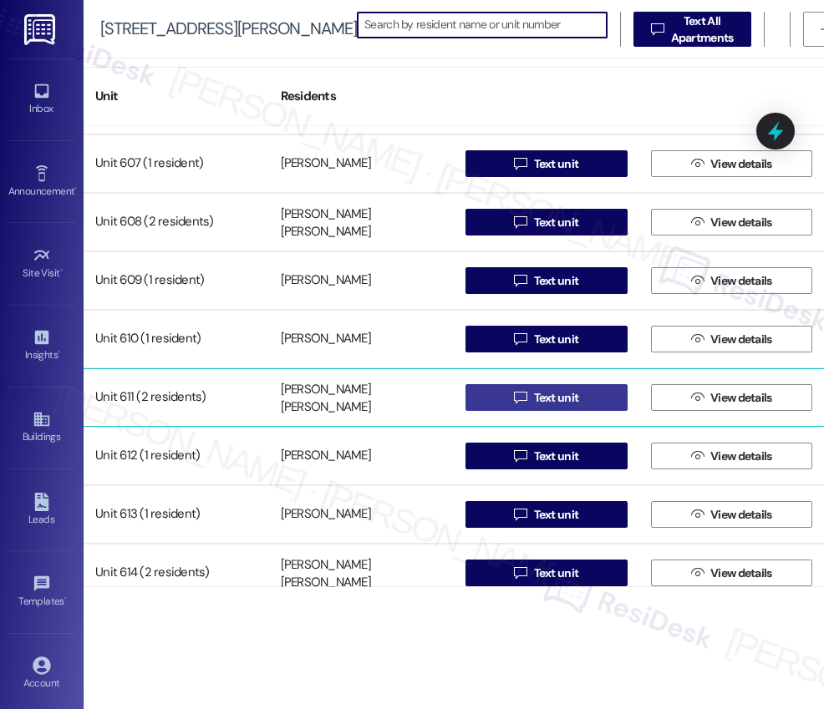
click at [553, 398] on span "Text unit" at bounding box center [556, 398] width 45 height 18
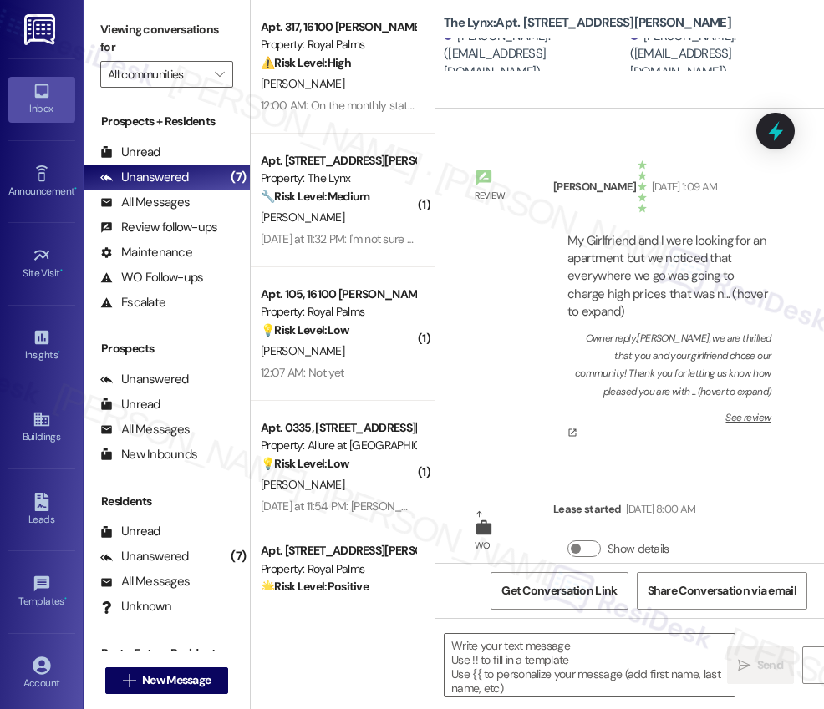
type textarea "Fetching suggested responses. Please feel free to read through the conversation…"
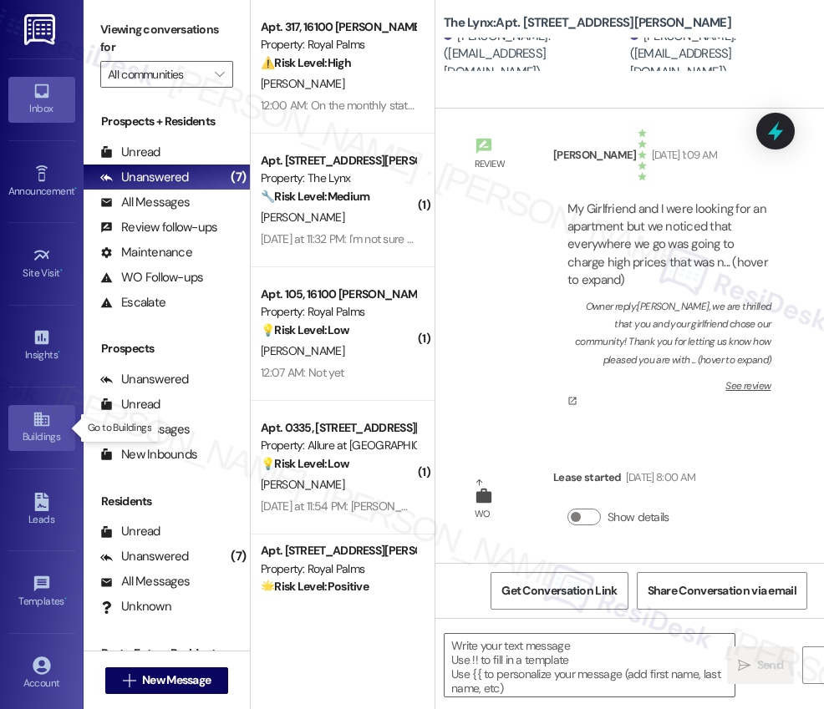
click at [43, 424] on icon at bounding box center [42, 419] width 18 height 18
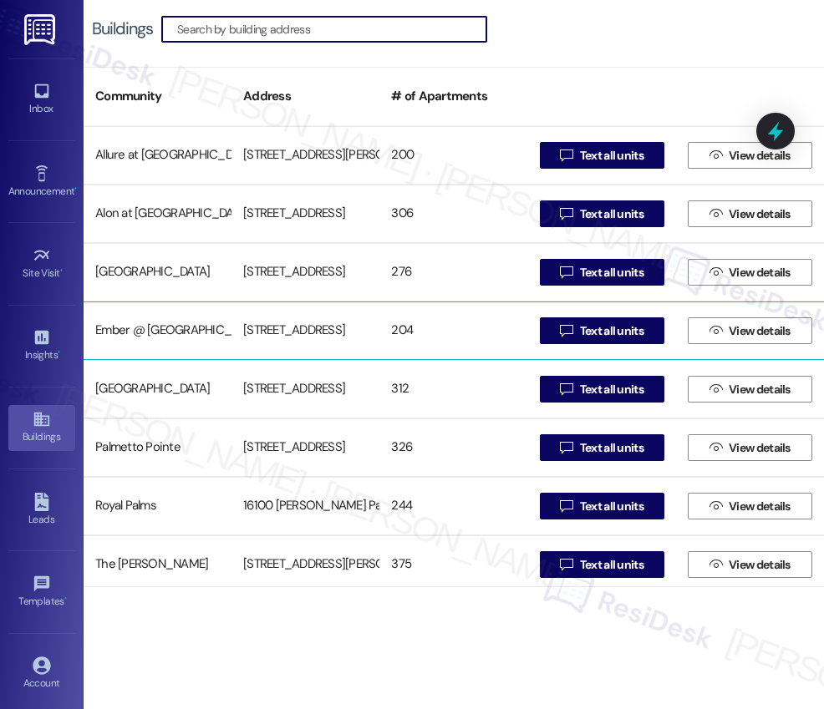
scroll to position [182, 0]
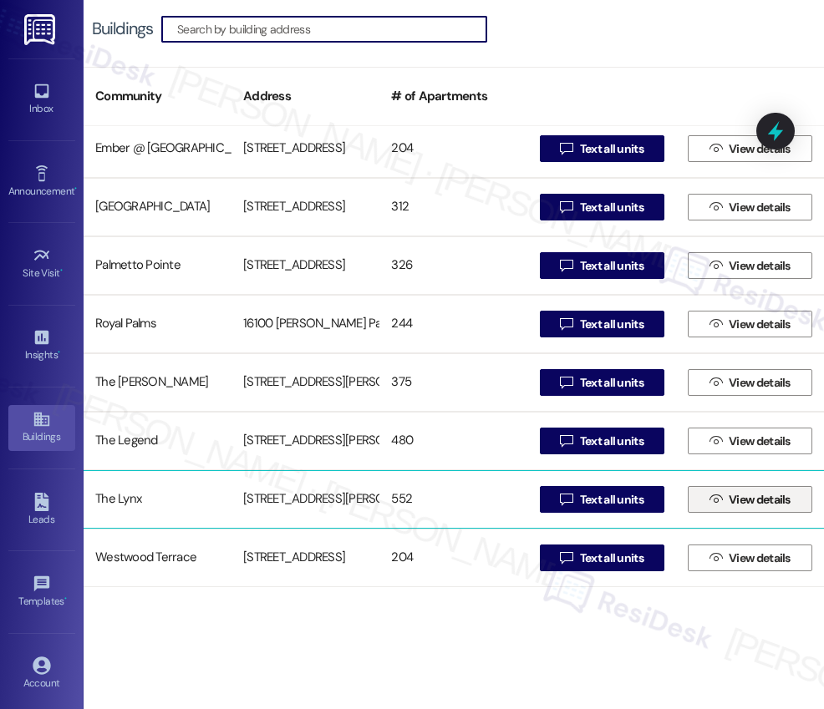
click at [745, 500] on span "View details" at bounding box center [759, 500] width 62 height 18
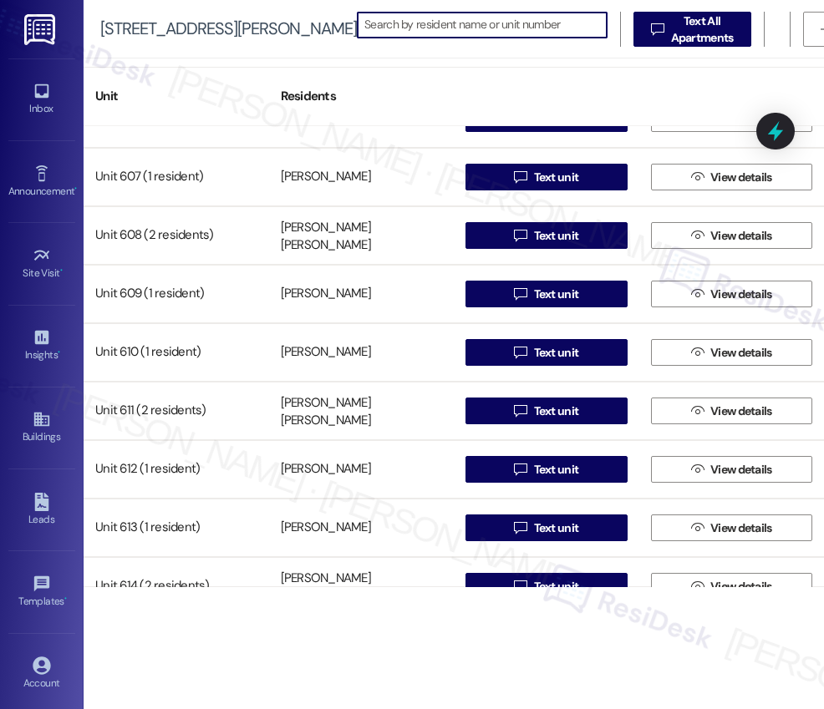
scroll to position [3838, 0]
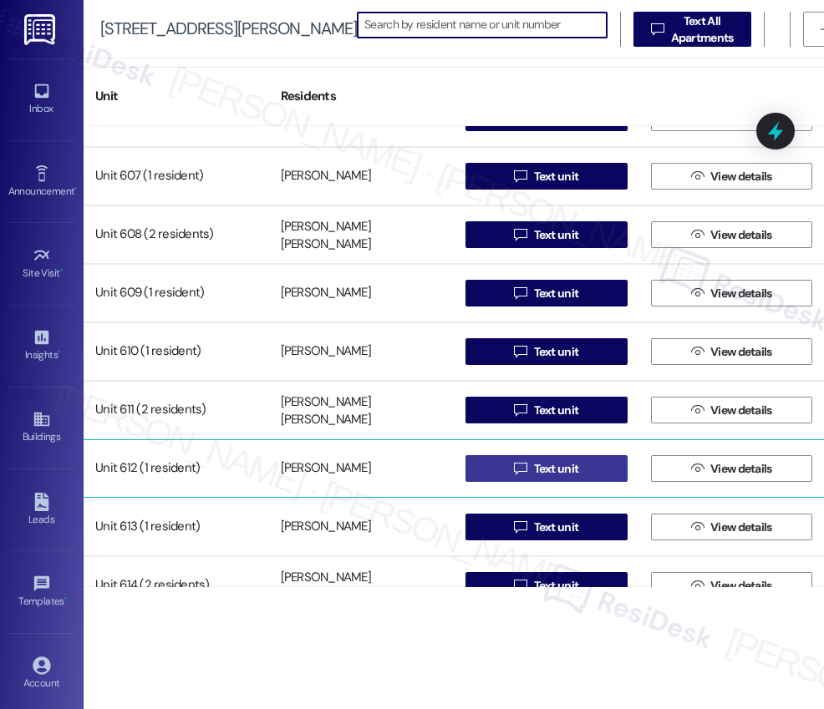
click at [552, 472] on span "Text unit" at bounding box center [556, 469] width 45 height 18
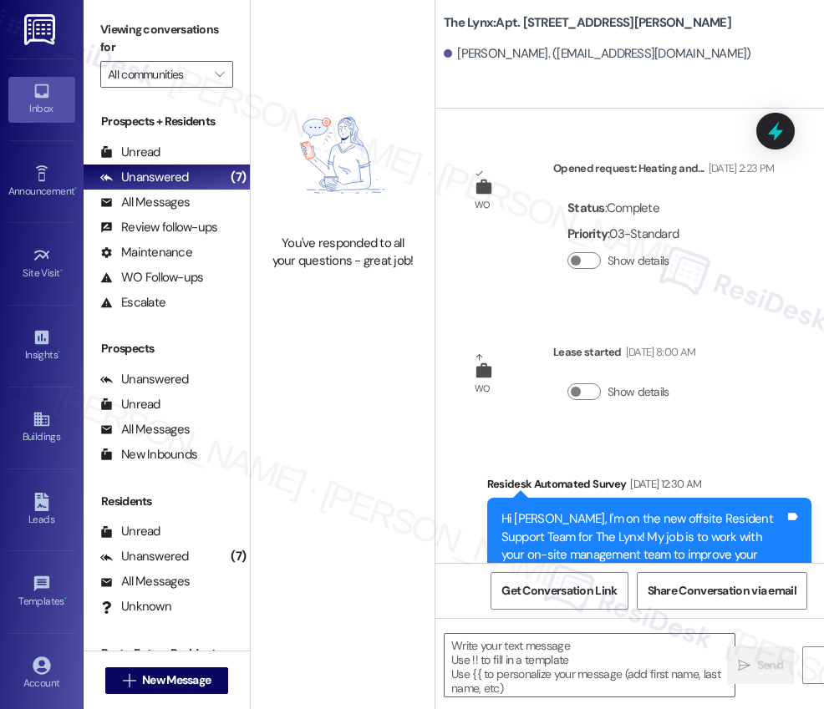
type textarea "Fetching suggested responses. Please feel free to read through the conversation…"
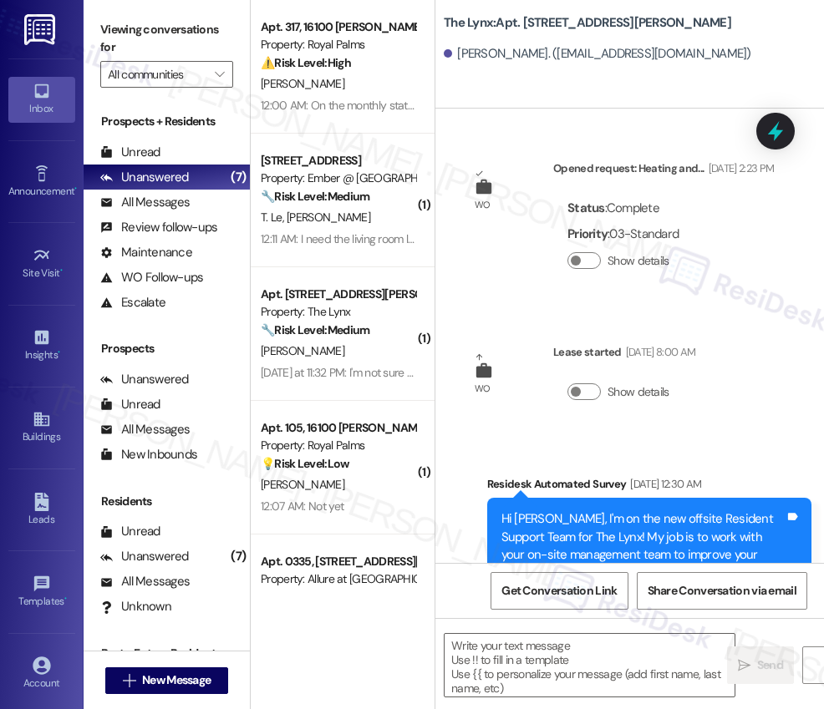
type textarea "Fetching suggested responses. Please feel free to read through the conversation…"
click at [38, 428] on icon at bounding box center [42, 419] width 18 height 18
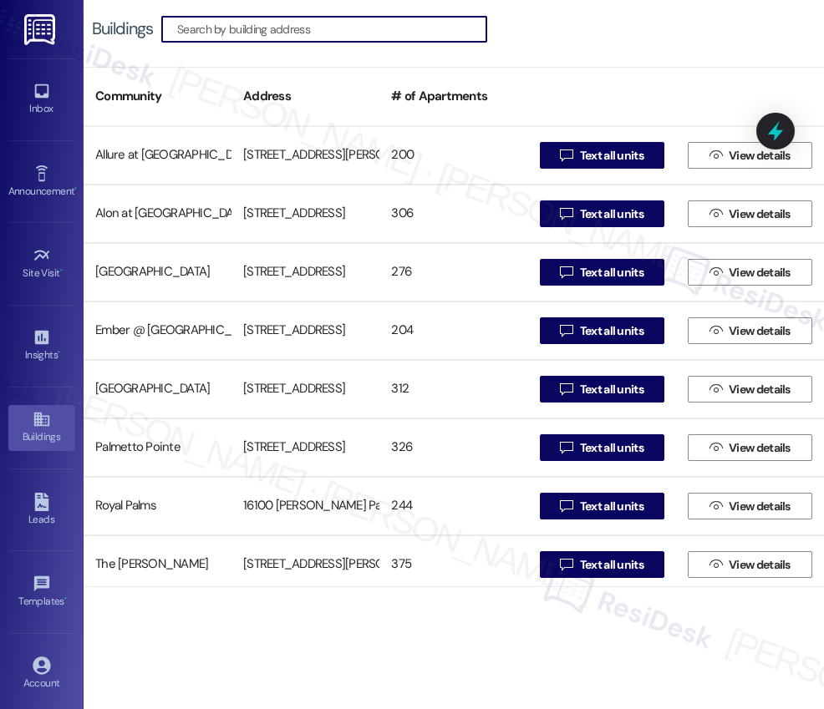
scroll to position [182, 0]
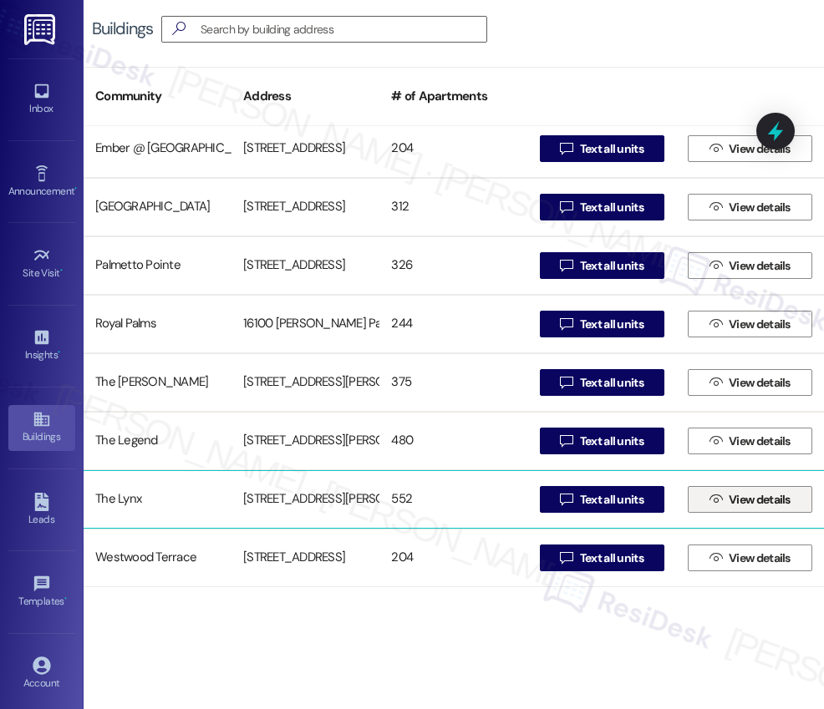
click at [716, 501] on span " View details" at bounding box center [750, 499] width 88 height 25
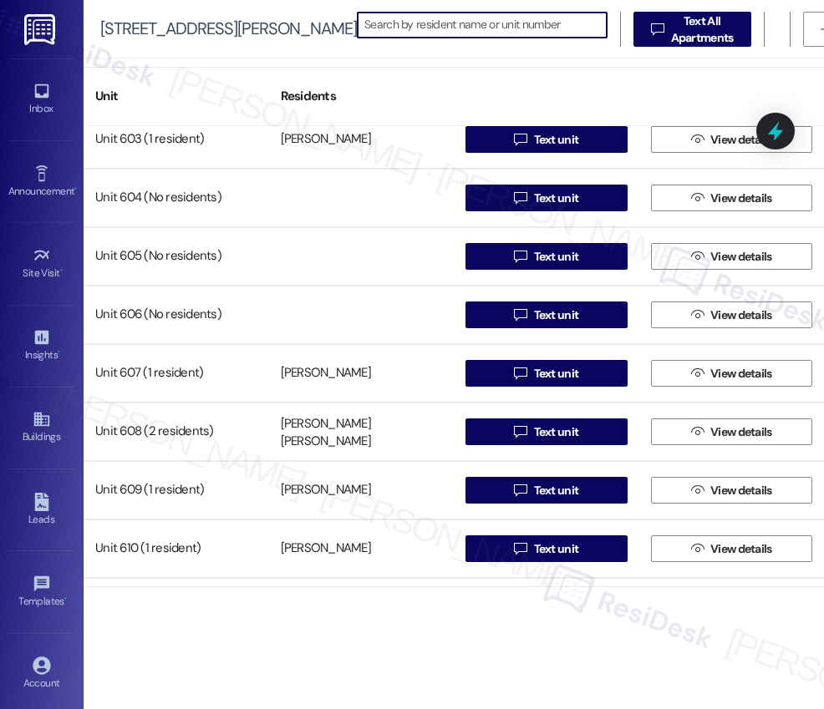
scroll to position [3915, 0]
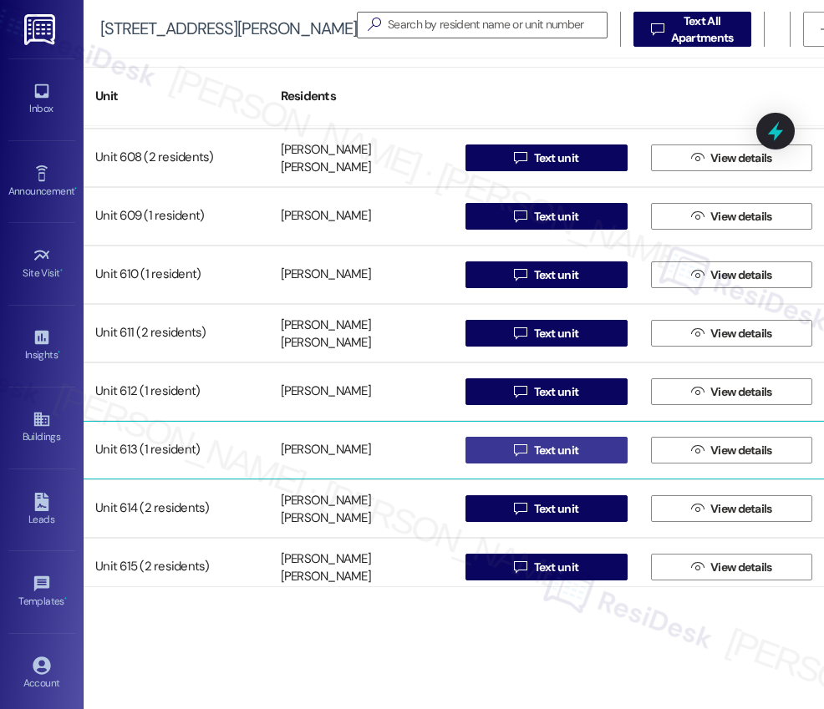
click at [540, 454] on span "Text unit" at bounding box center [556, 451] width 45 height 18
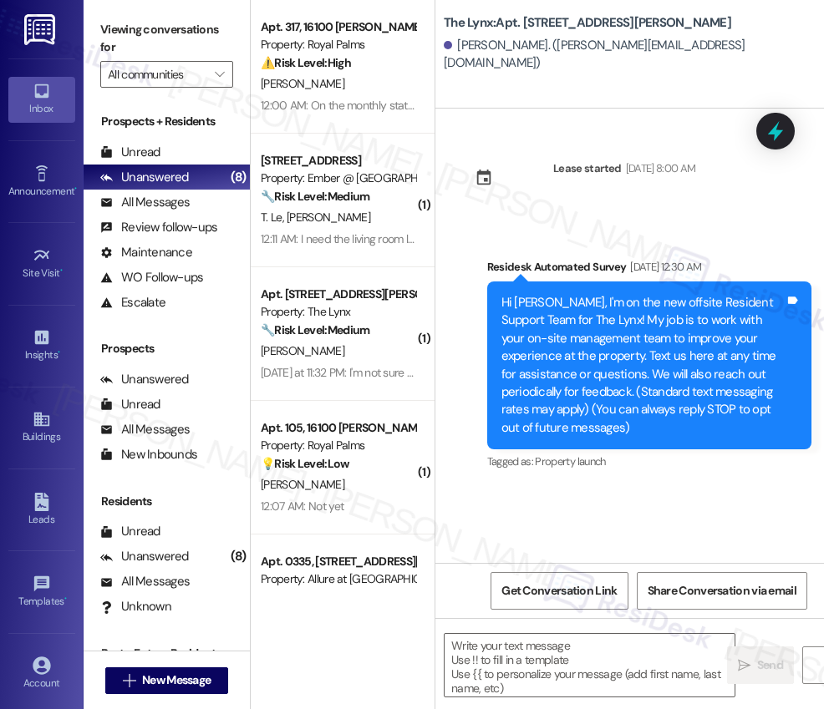
type textarea "Fetching suggested responses. Please feel free to read through the conversation…"
click at [41, 429] on div "Buildings" at bounding box center [42, 437] width 84 height 17
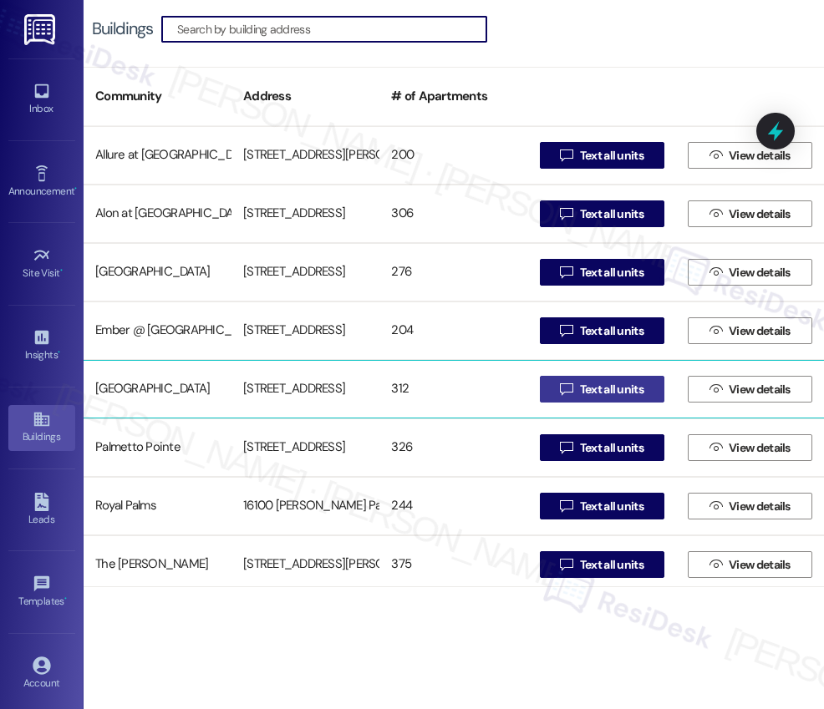
scroll to position [182, 0]
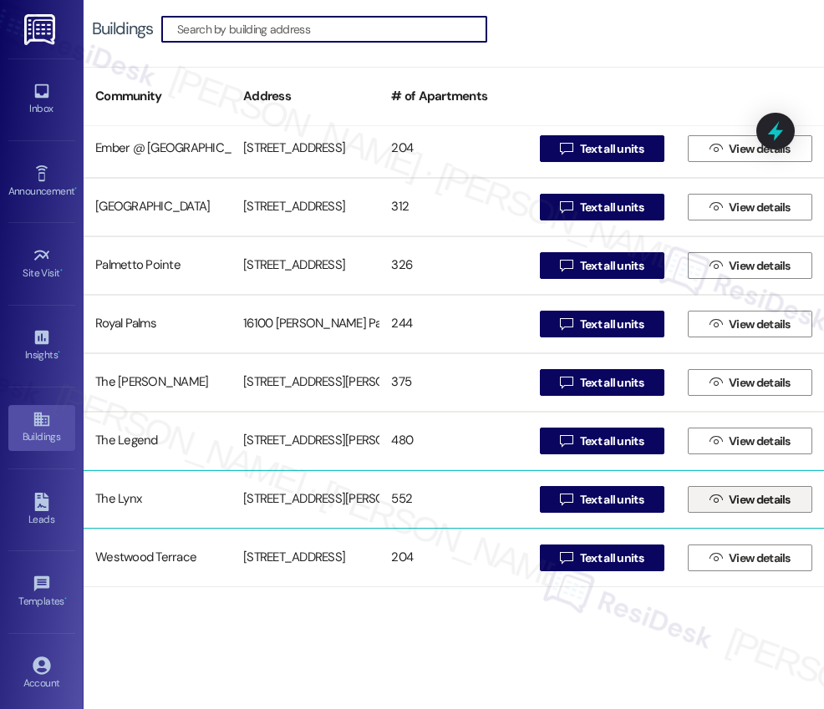
click at [748, 502] on span "View details" at bounding box center [759, 500] width 62 height 18
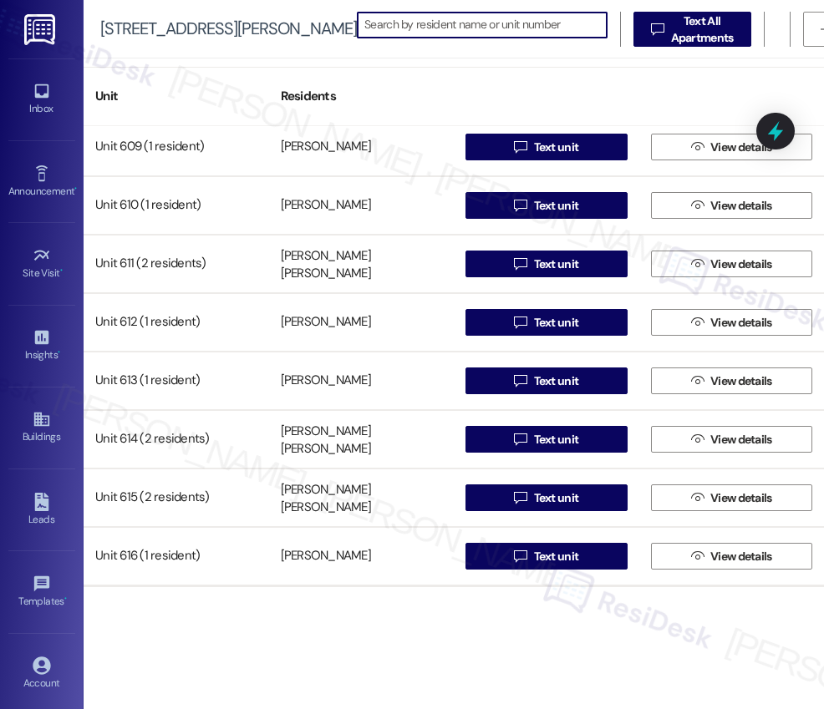
scroll to position [4015, 0]
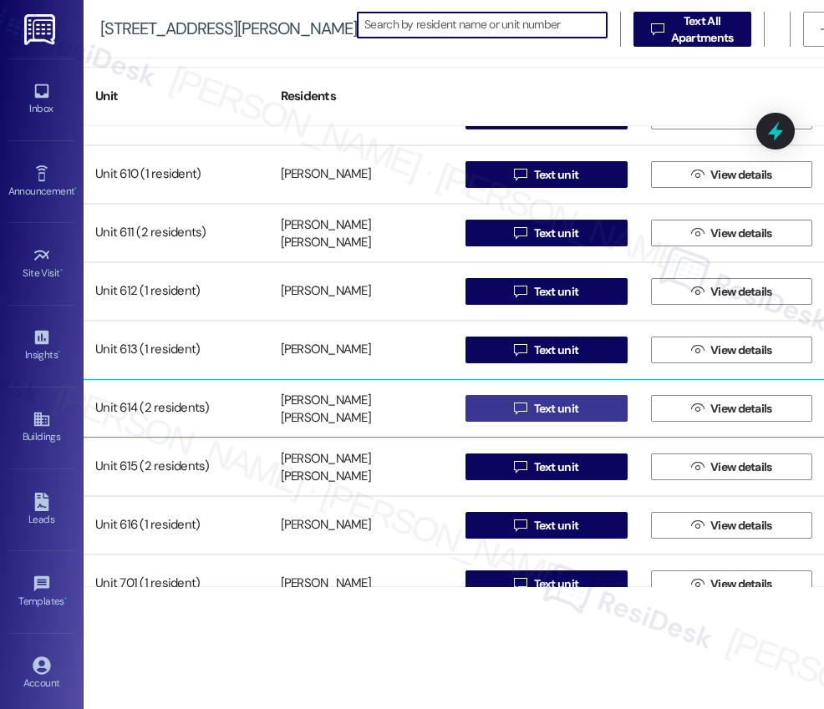
click at [548, 413] on span "Text unit" at bounding box center [556, 409] width 45 height 18
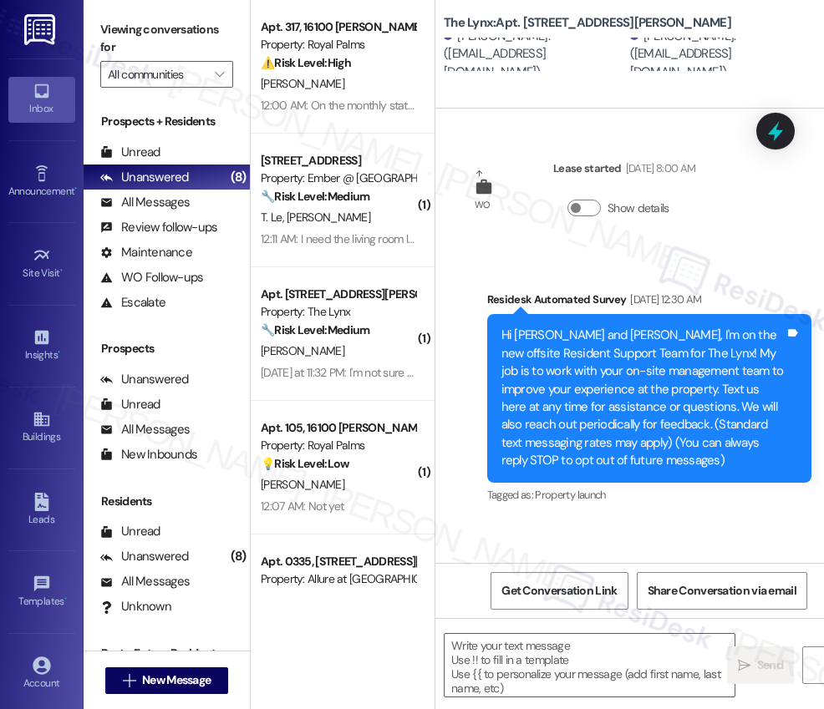
type textarea "Fetching suggested responses. Please feel free to read through the conversation…"
click at [29, 429] on div "Buildings" at bounding box center [42, 437] width 84 height 17
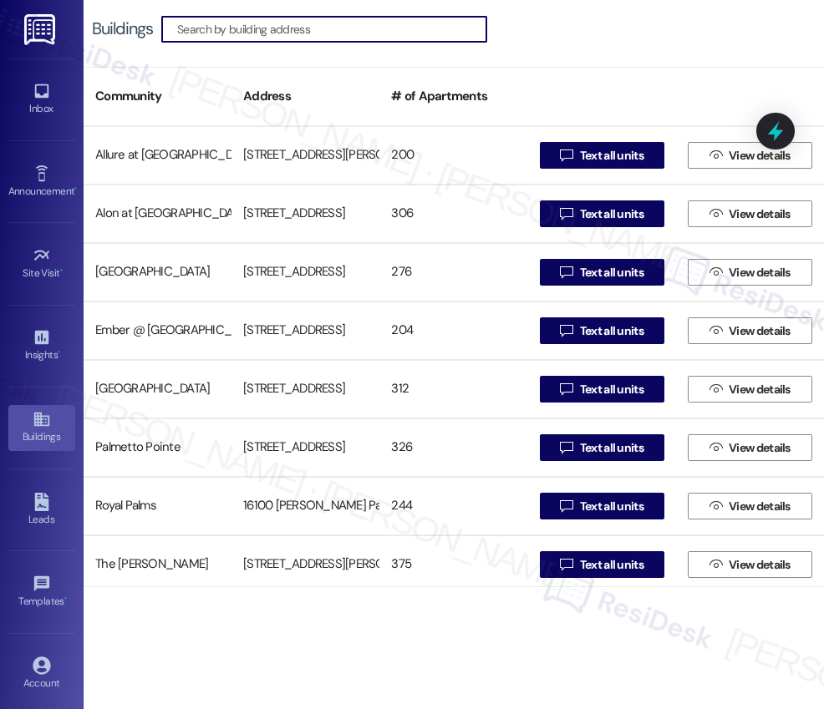
scroll to position [182, 0]
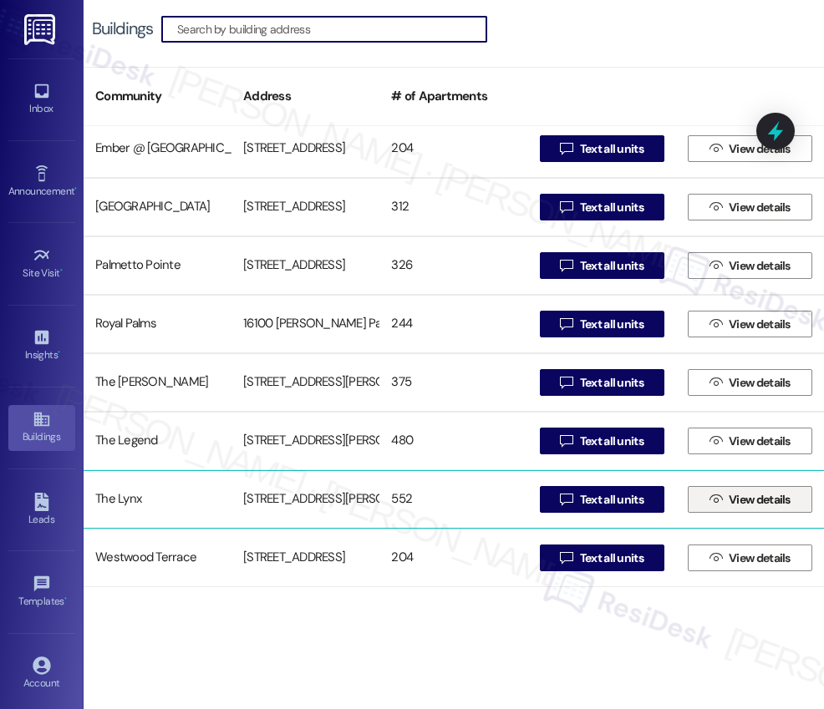
click at [736, 503] on span "View details" at bounding box center [759, 500] width 62 height 18
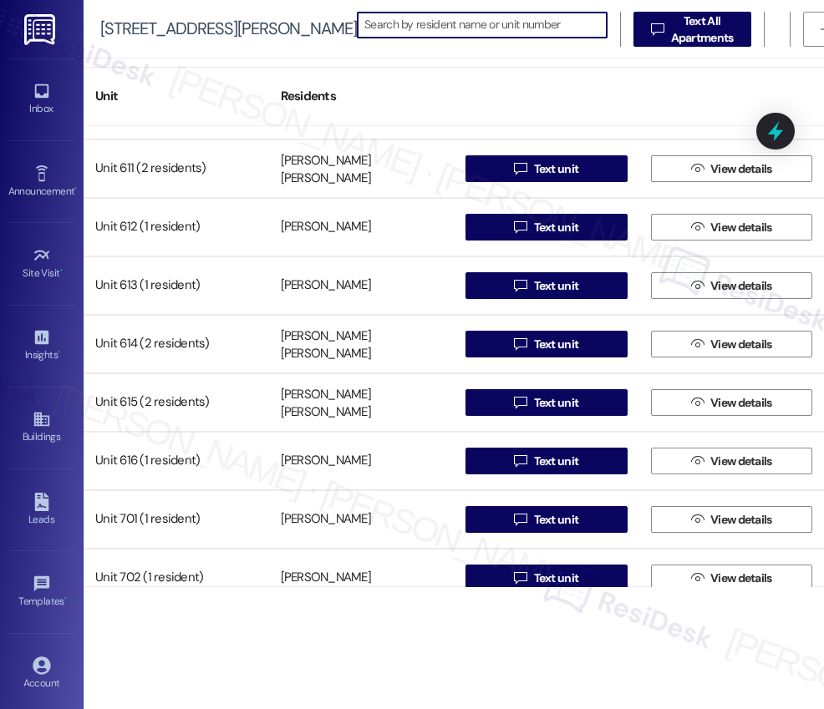
scroll to position [4087, 0]
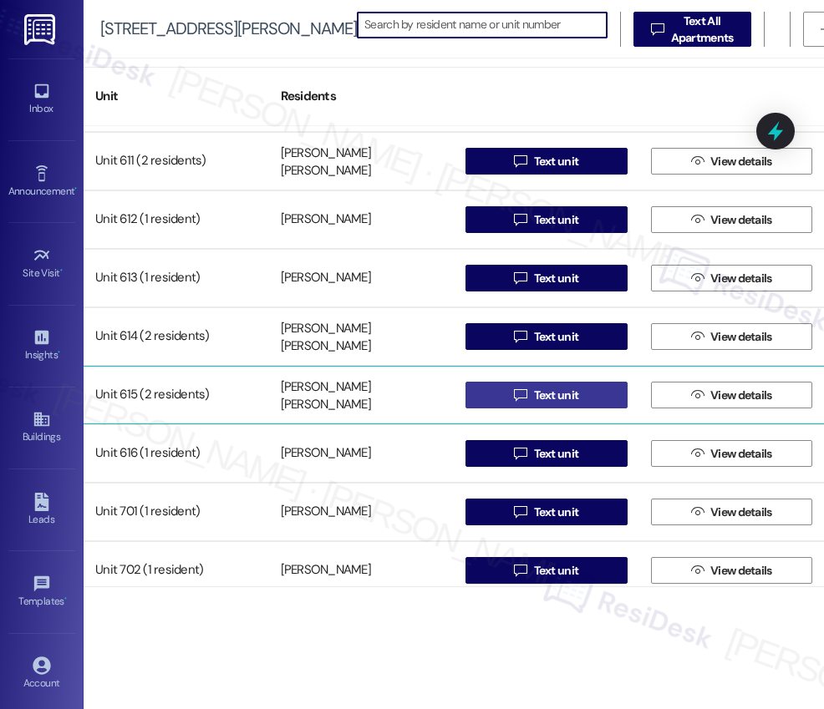
click at [552, 398] on span "Text unit" at bounding box center [556, 396] width 45 height 18
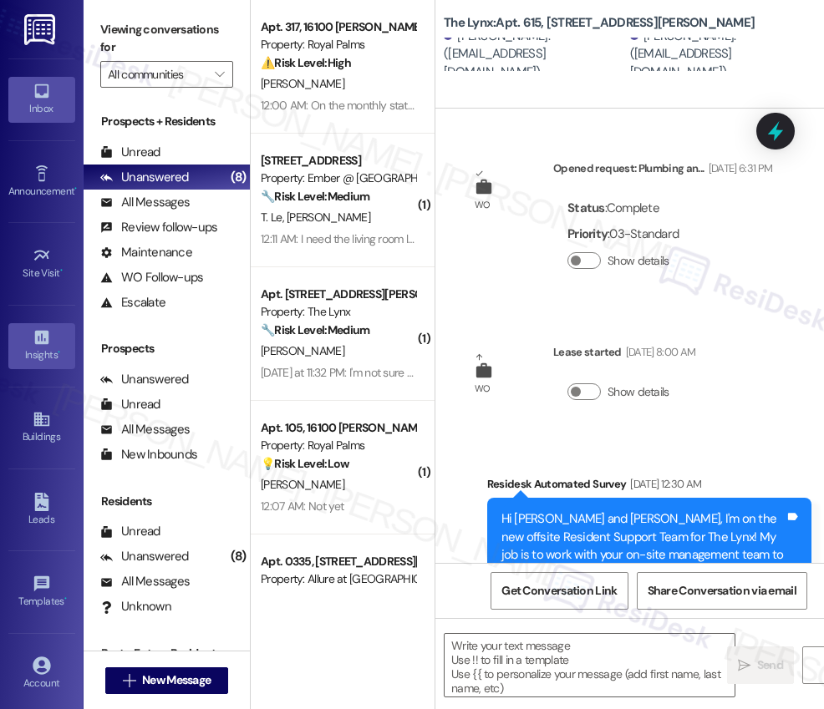
type textarea "Fetching suggested responses. Please feel free to read through the conversation…"
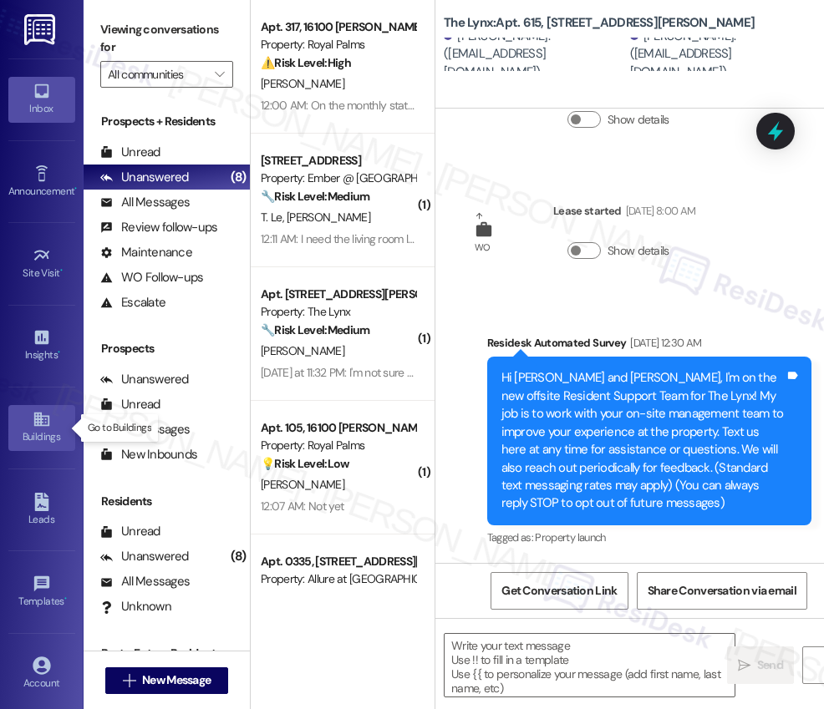
click at [33, 433] on div "Buildings" at bounding box center [42, 437] width 84 height 17
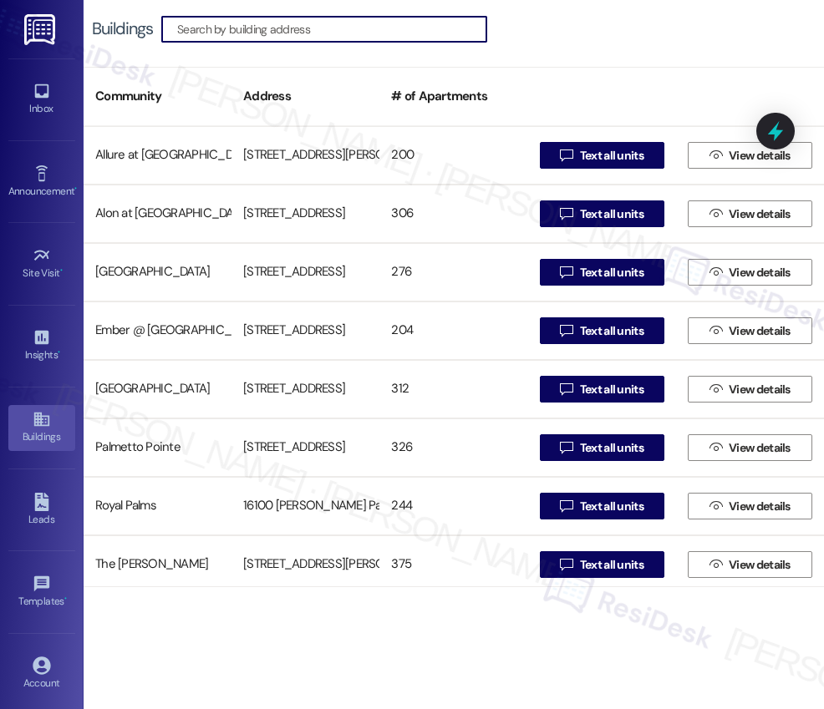
scroll to position [182, 0]
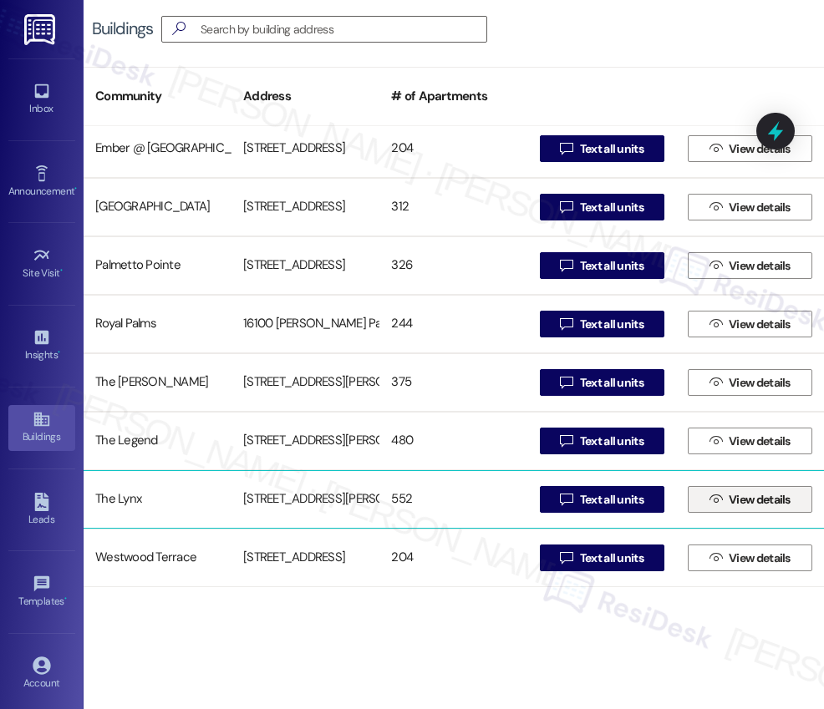
click at [731, 503] on span "View details" at bounding box center [759, 500] width 62 height 18
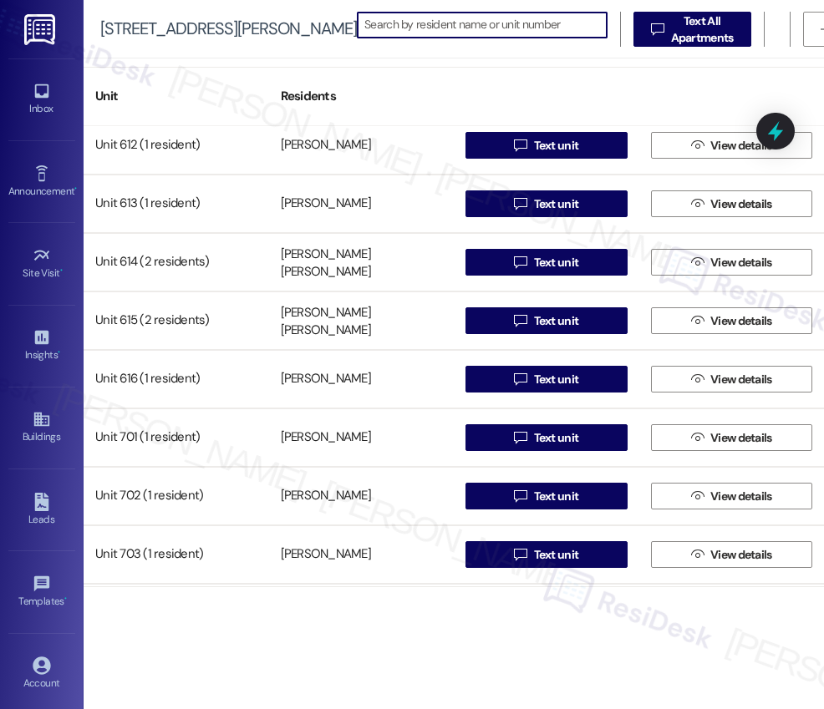
scroll to position [4152, 0]
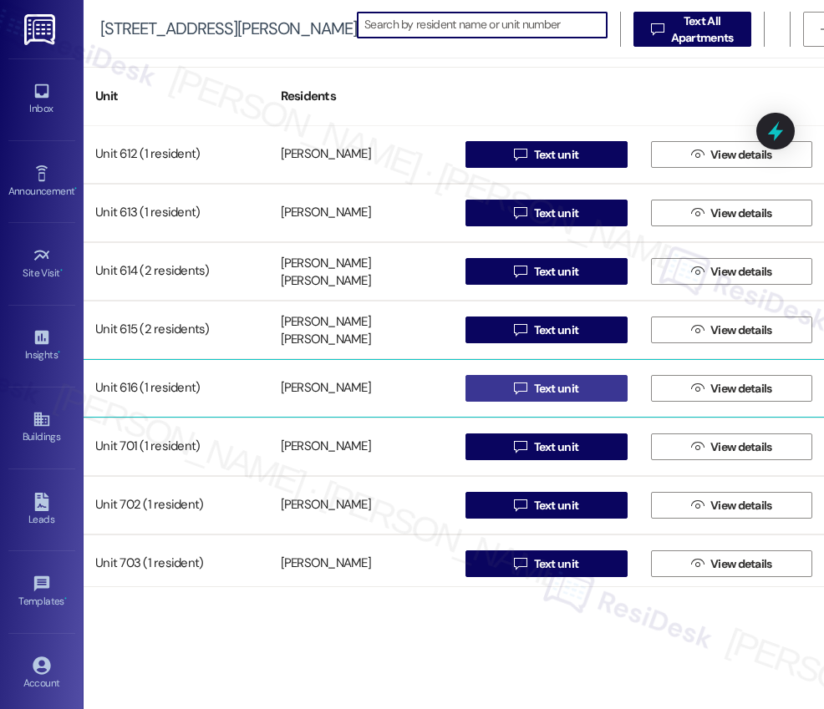
click at [540, 390] on span "Text unit" at bounding box center [556, 389] width 45 height 18
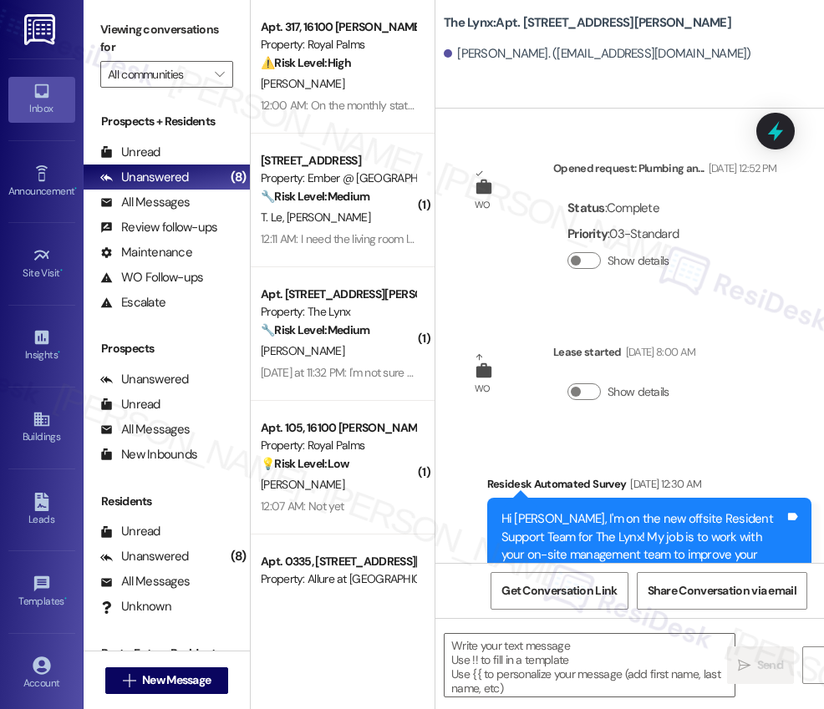
type textarea "Fetching suggested responses. Please feel free to read through the conversation…"
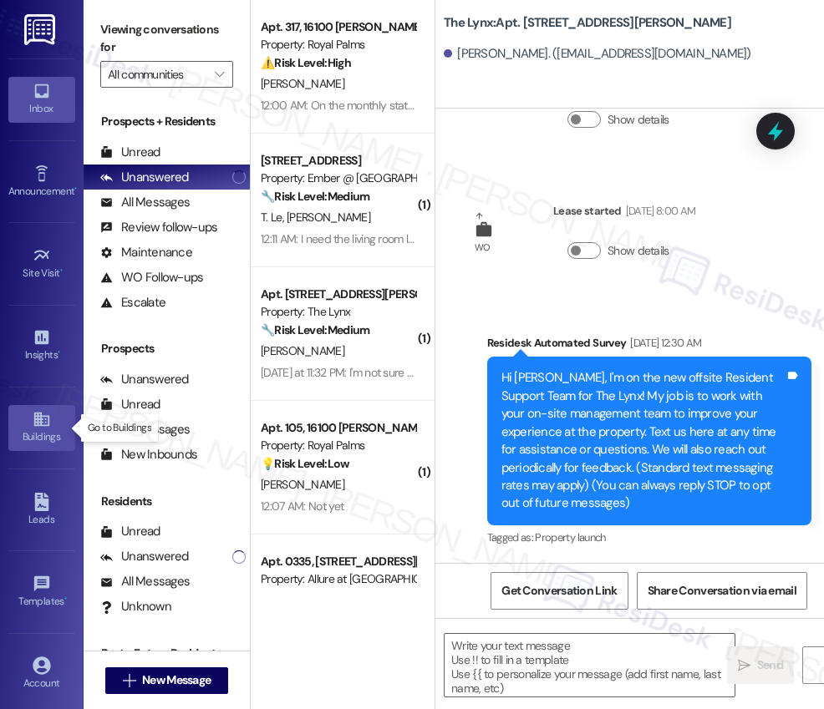
click at [27, 429] on div "Buildings" at bounding box center [42, 437] width 84 height 17
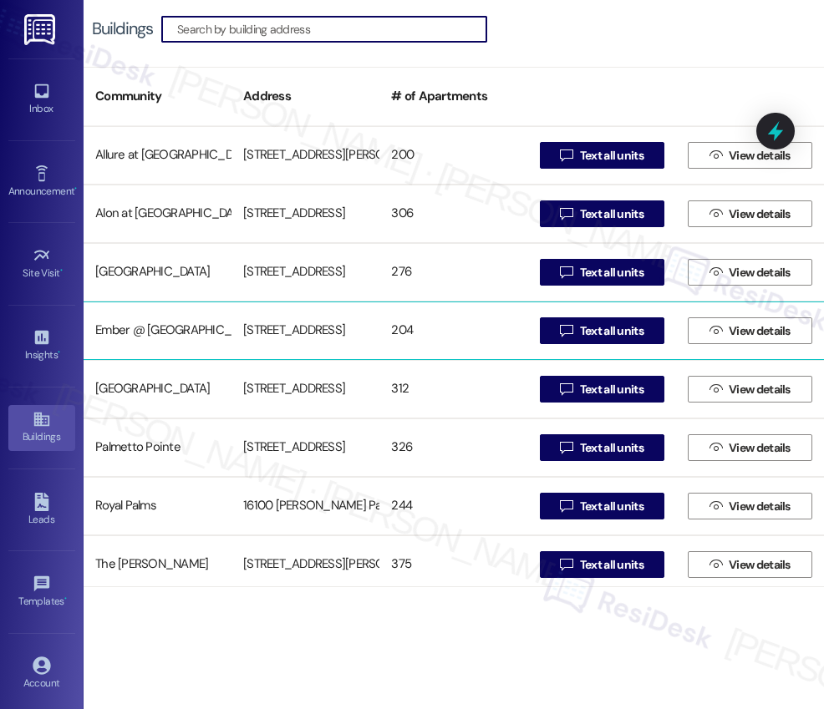
scroll to position [182, 0]
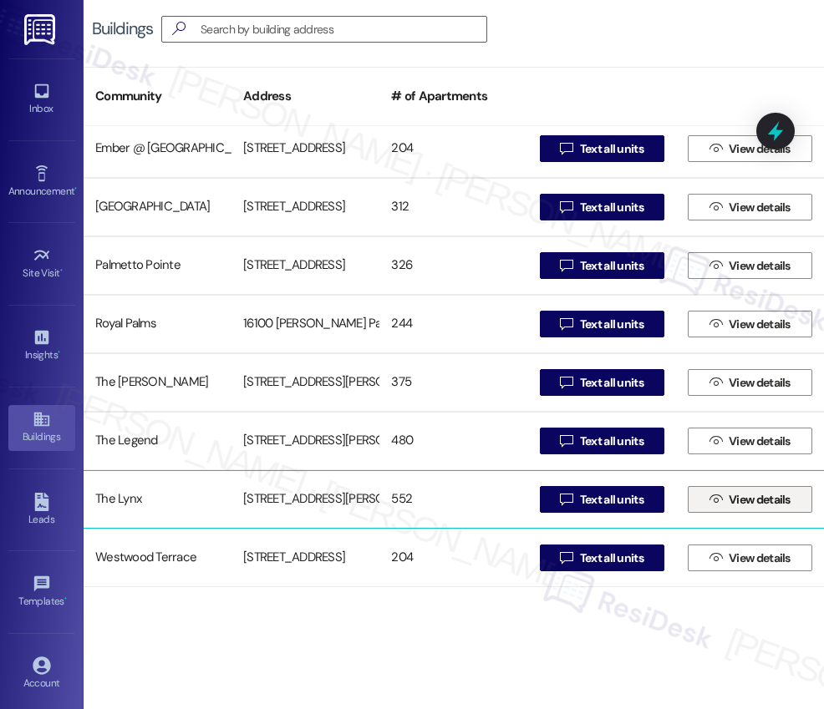
click at [733, 505] on span "View details" at bounding box center [759, 500] width 62 height 18
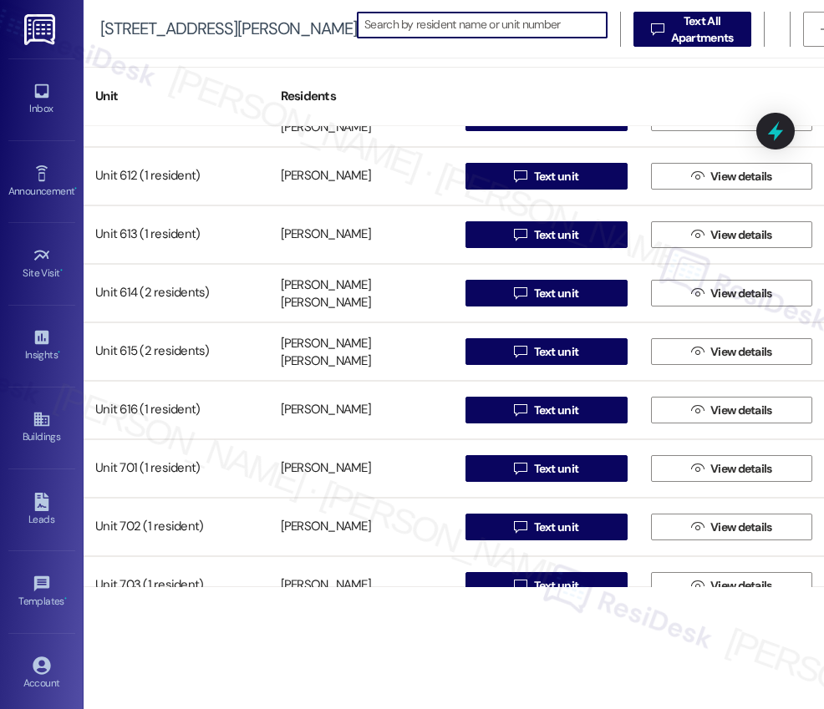
scroll to position [4132, 0]
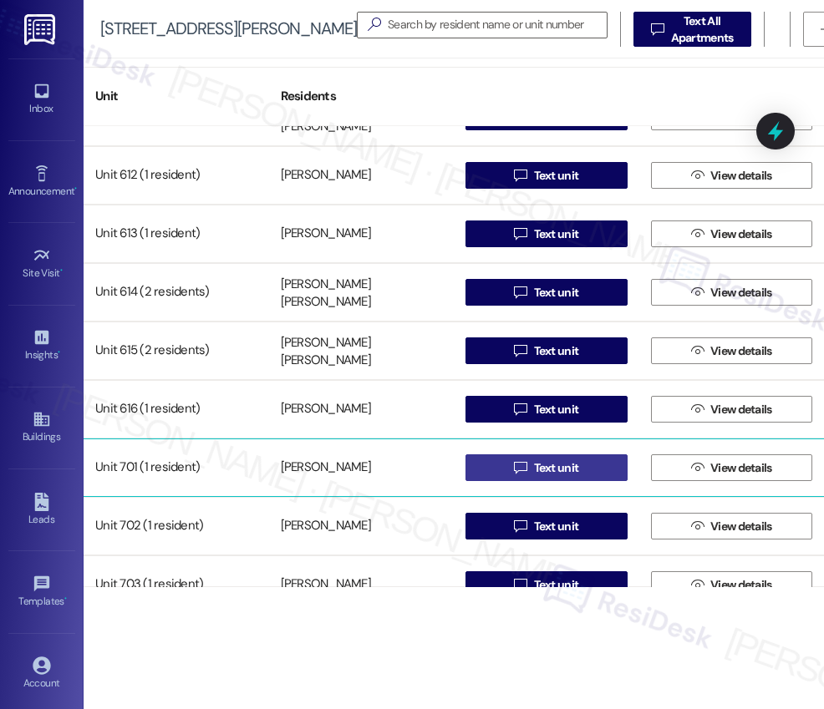
click at [544, 470] on span "Text unit" at bounding box center [556, 468] width 45 height 18
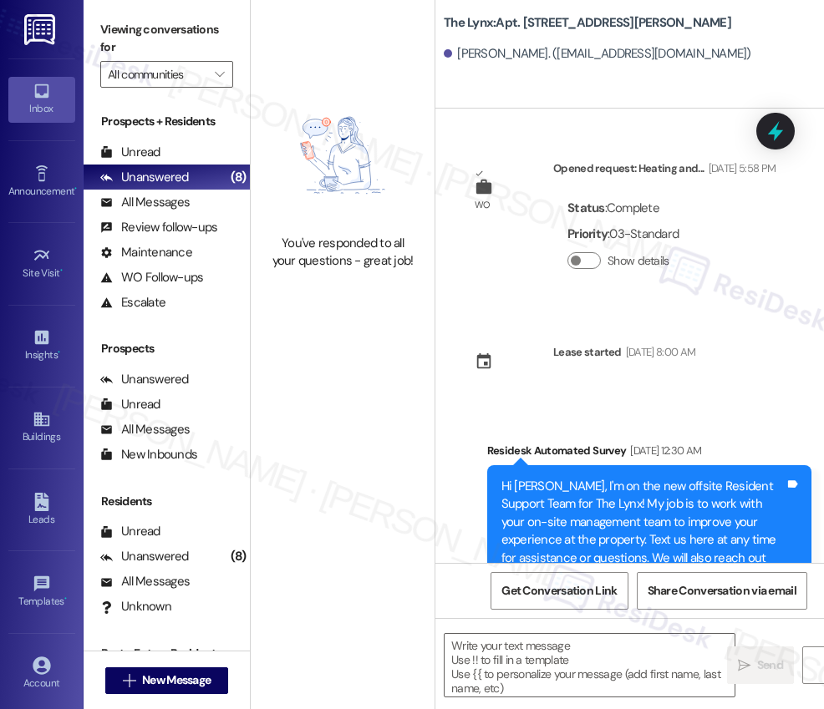
type textarea "Fetching suggested responses. Please feel free to read through the conversation…"
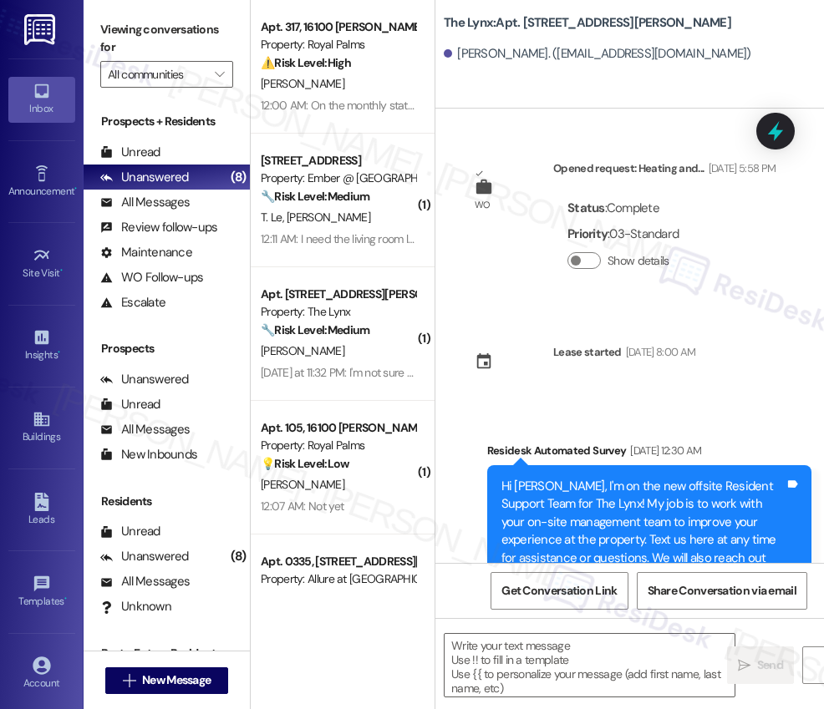
type textarea "Fetching suggested responses. Please feel free to read through the conversation…"
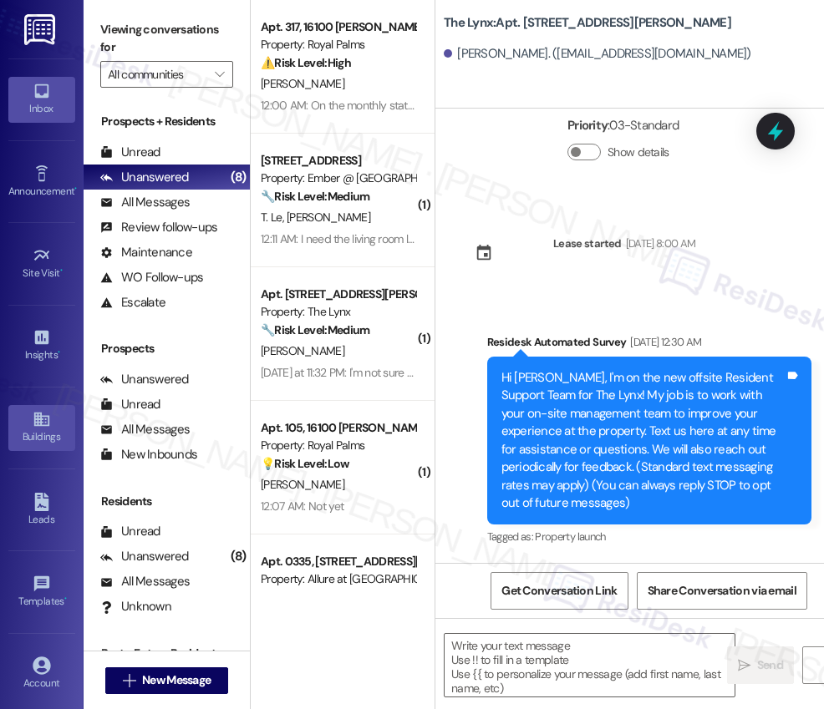
click at [41, 436] on div "Buildings" at bounding box center [42, 437] width 84 height 17
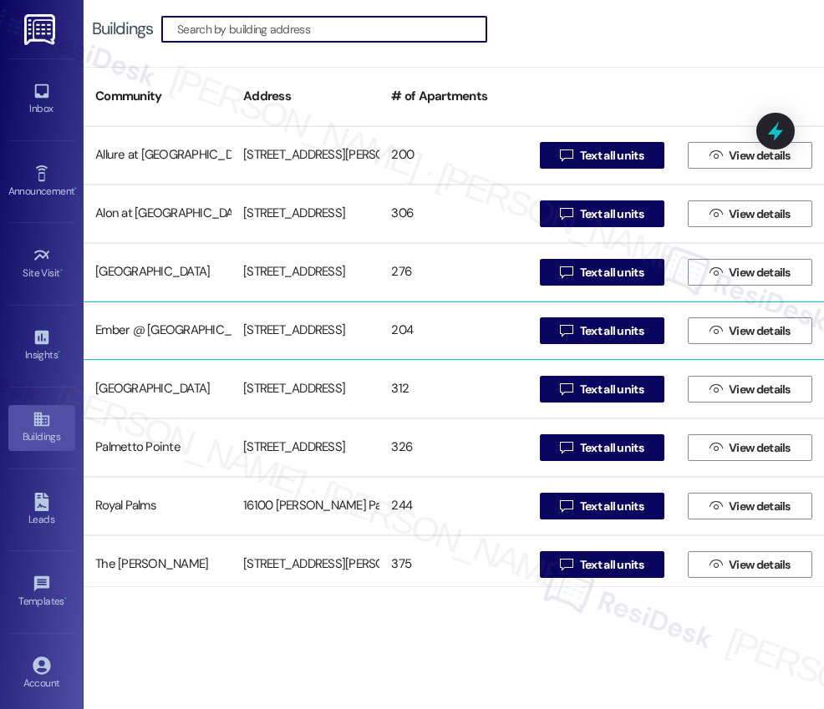
scroll to position [182, 0]
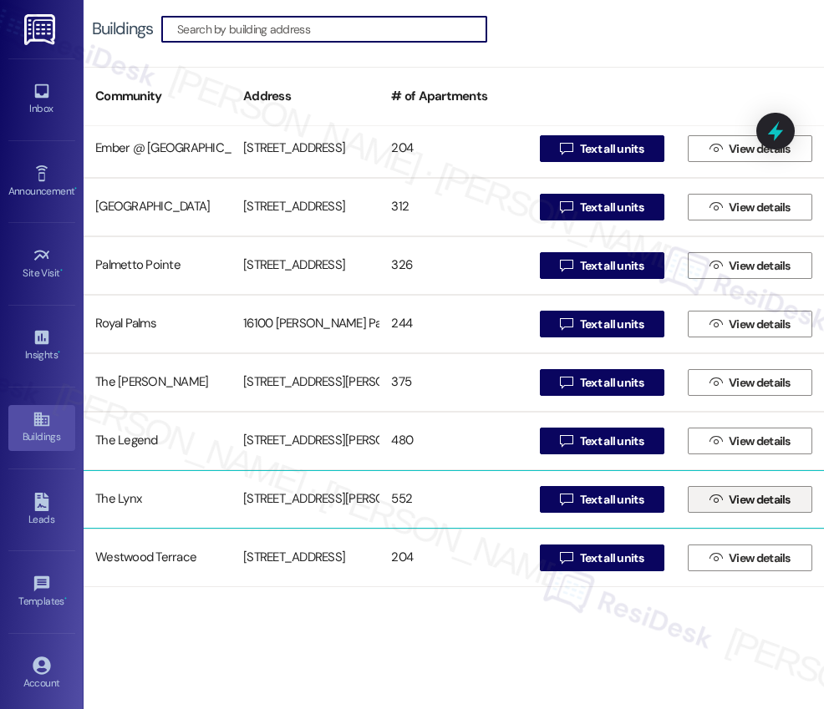
click at [743, 500] on span "View details" at bounding box center [759, 500] width 62 height 18
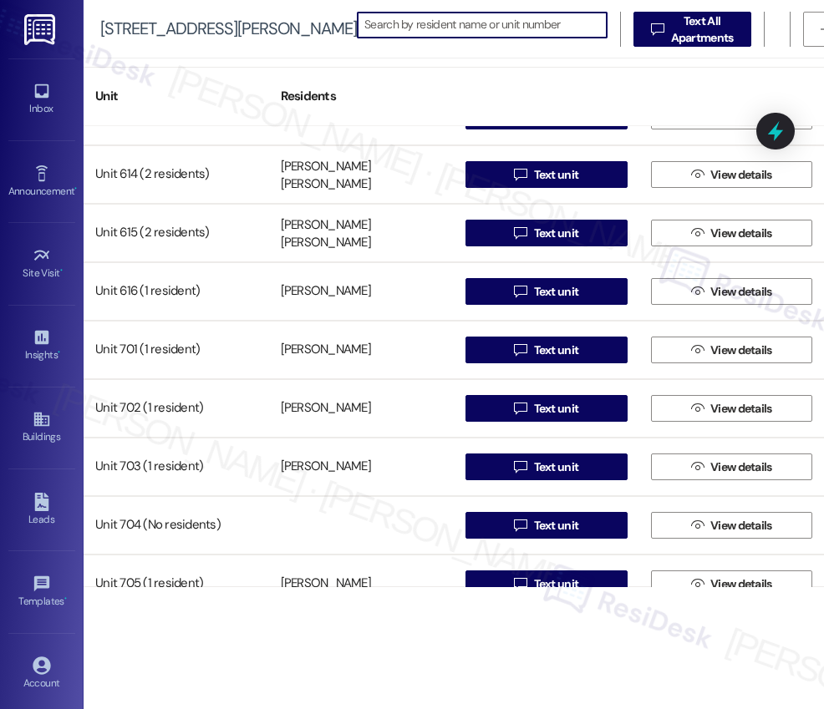
scroll to position [4279, 0]
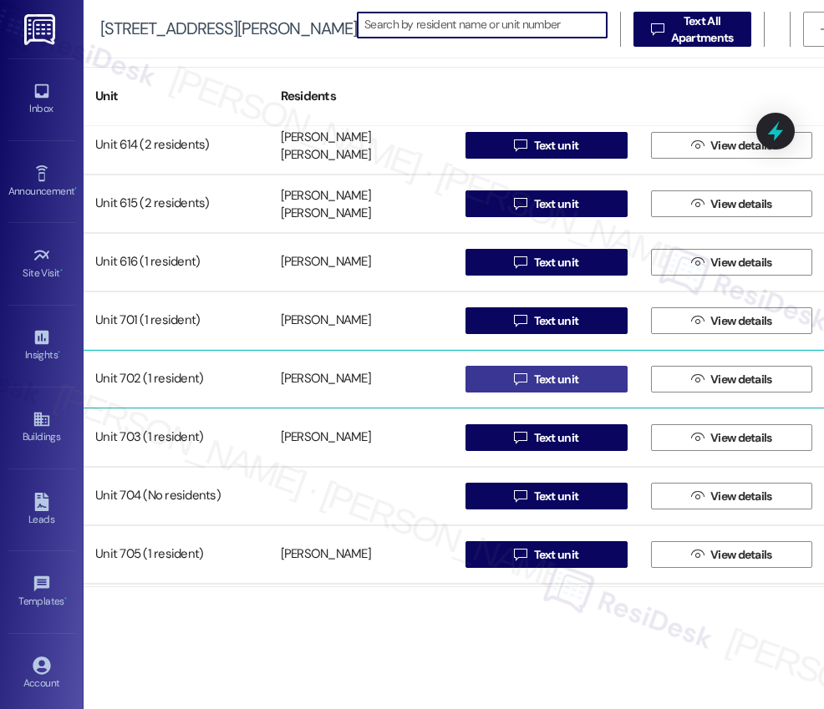
click at [541, 383] on div "Unit 612 (1 resident) Seth Fischer  Text unit  View details Unit 613 (1 resid…" at bounding box center [454, 356] width 740 height 461
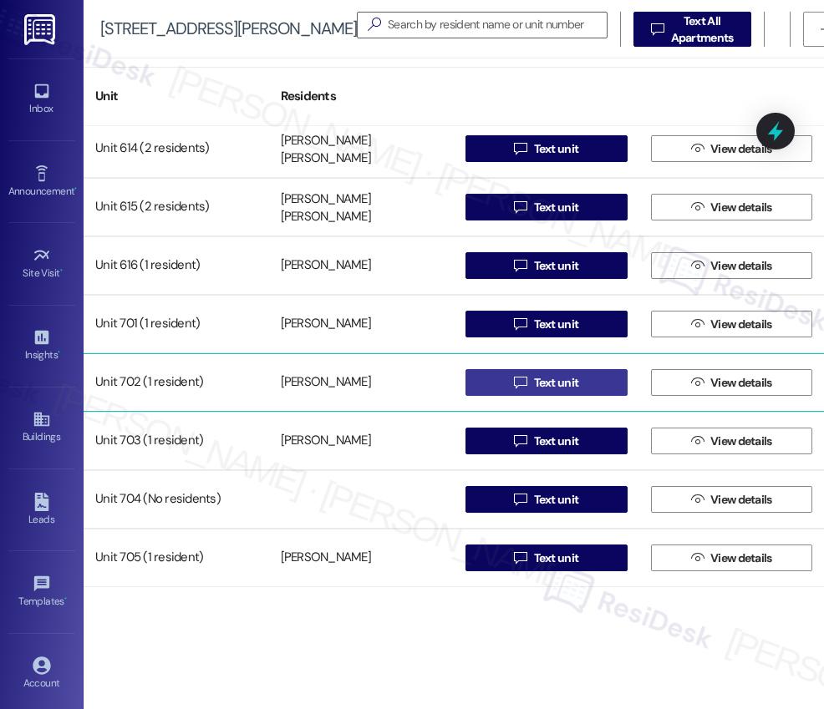
click at [550, 384] on span "Text unit" at bounding box center [556, 383] width 45 height 18
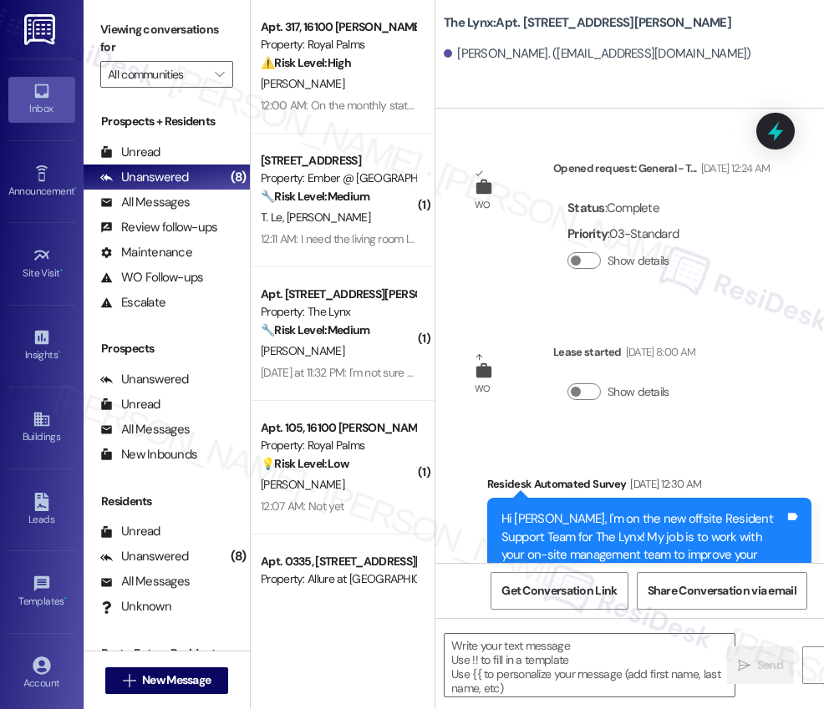
type textarea "Fetching suggested responses. Please feel free to read through the conversation…"
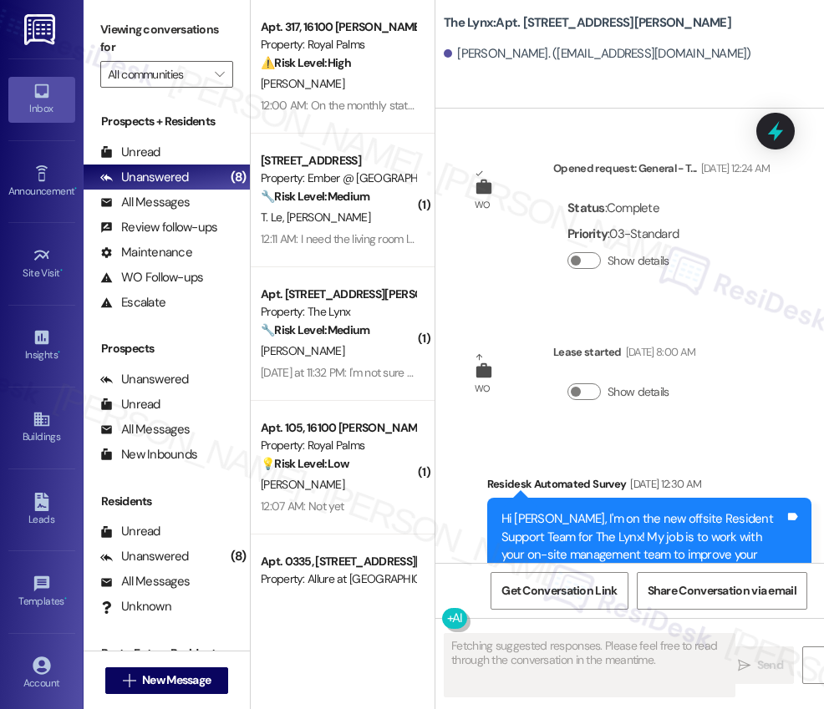
scroll to position [160, 0]
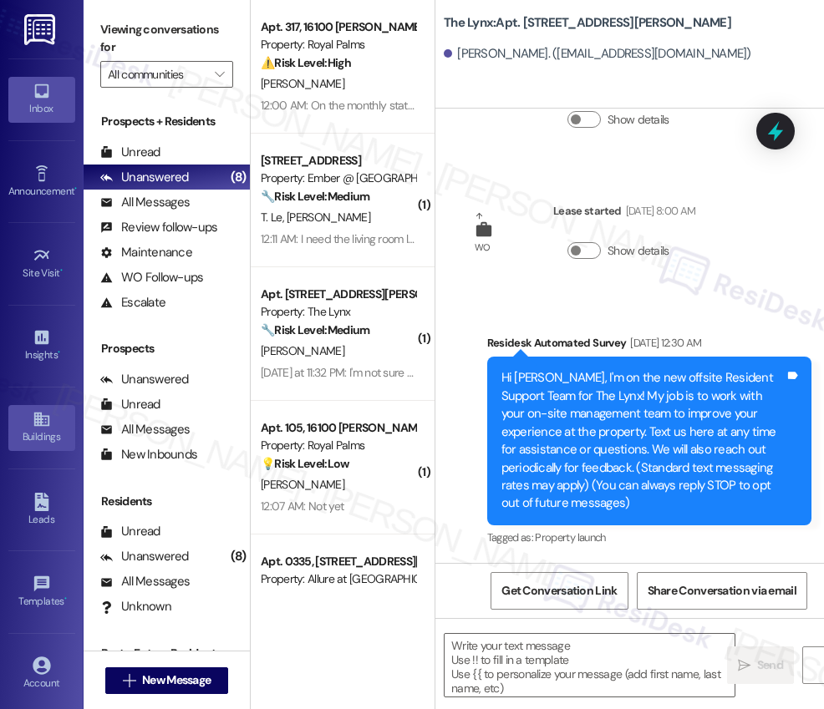
click at [40, 424] on icon at bounding box center [42, 419] width 18 height 18
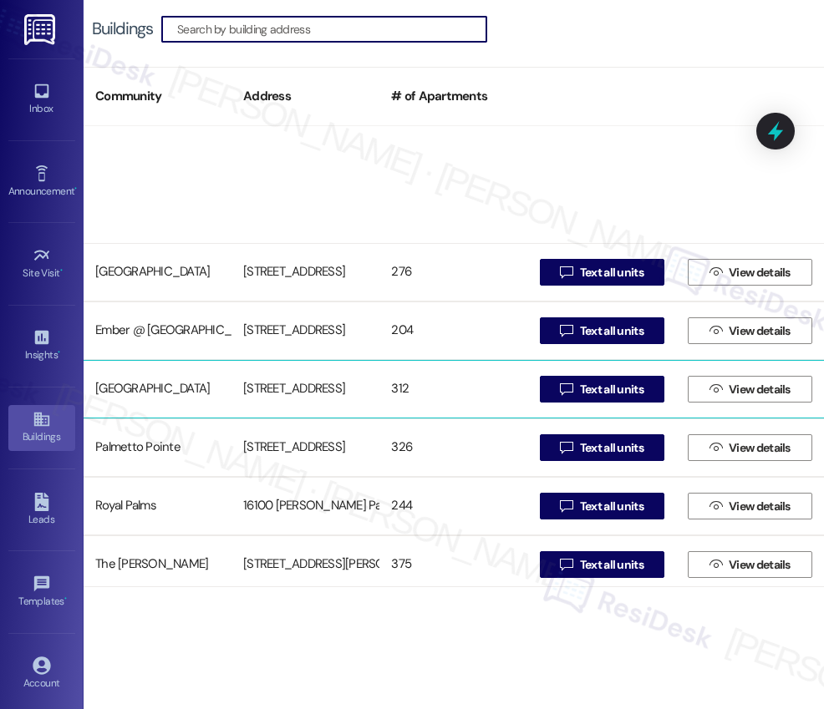
scroll to position [182, 0]
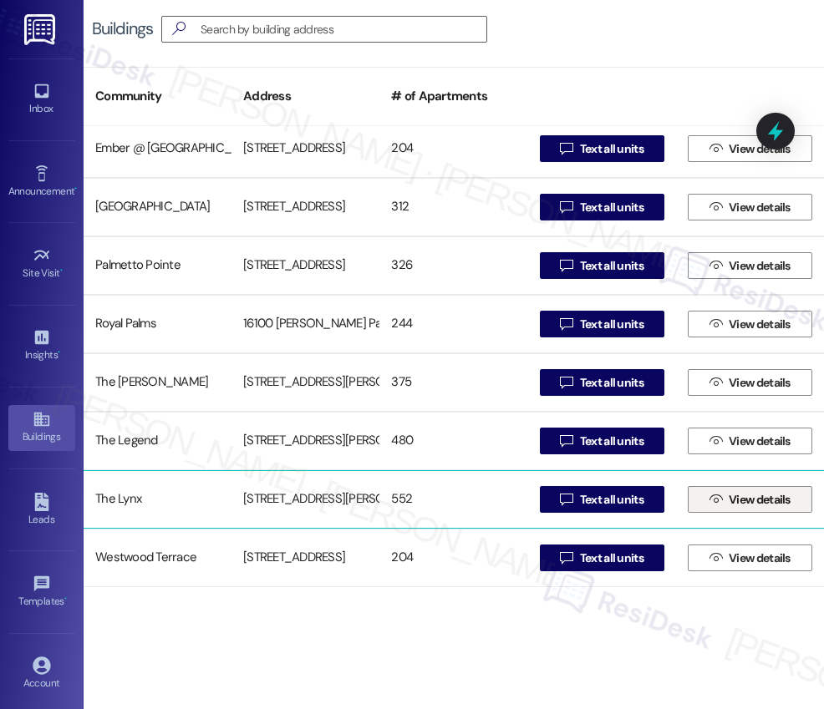
click at [763, 502] on span "View details" at bounding box center [759, 500] width 62 height 18
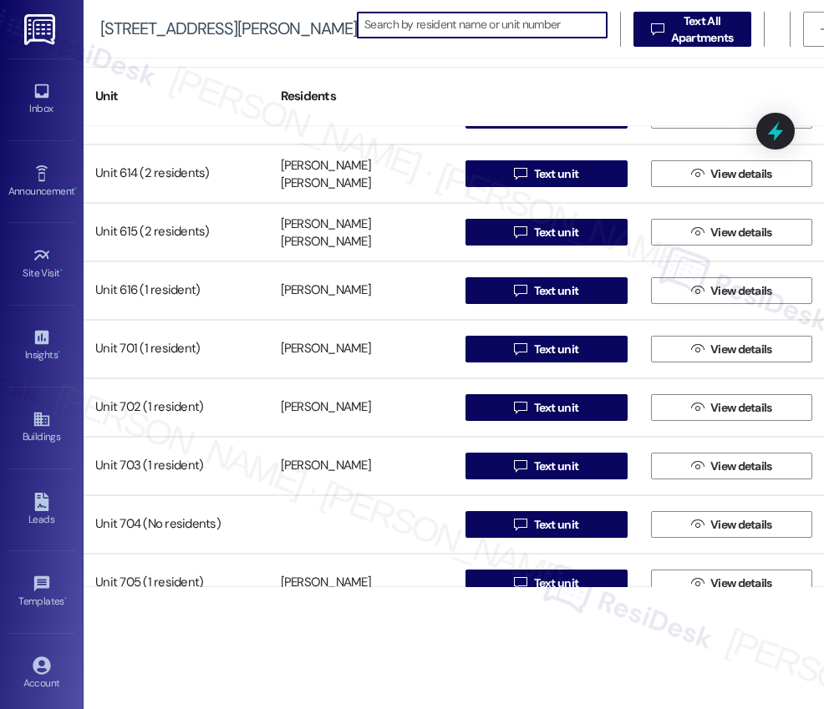
scroll to position [4257, 0]
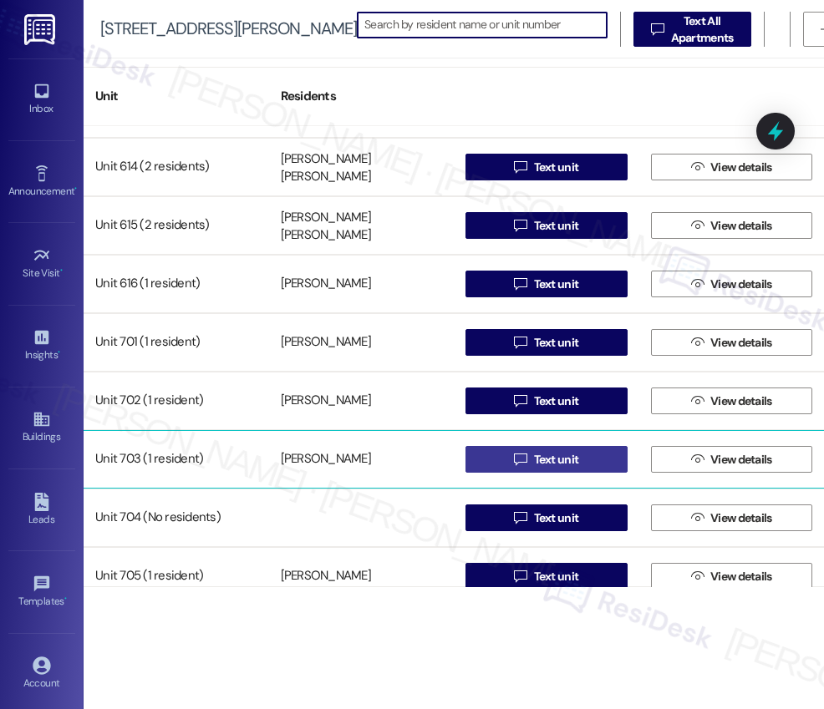
click at [537, 459] on span "Text unit" at bounding box center [556, 460] width 45 height 18
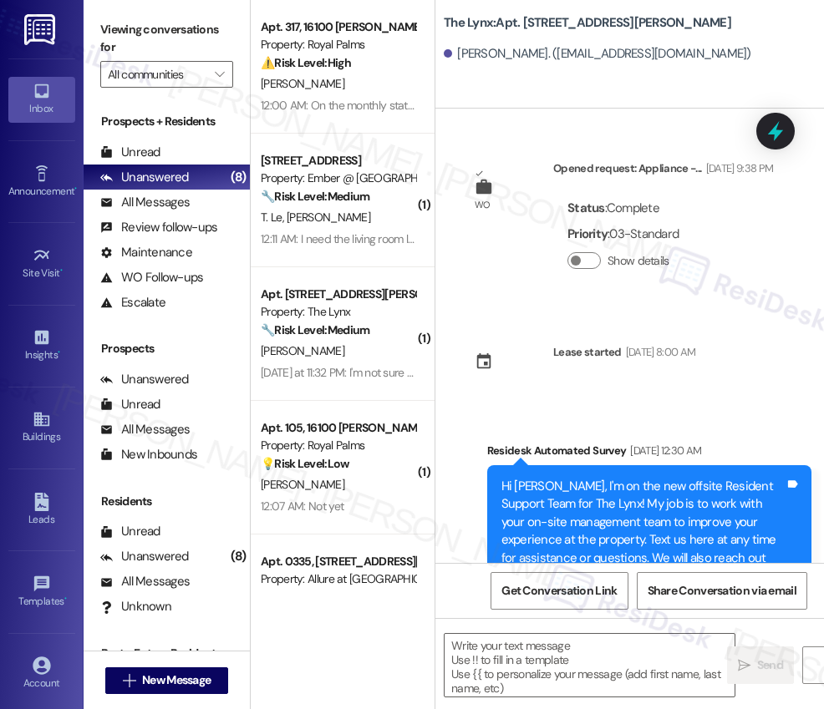
type textarea "Fetching suggested responses. Please feel free to read through the conversation…"
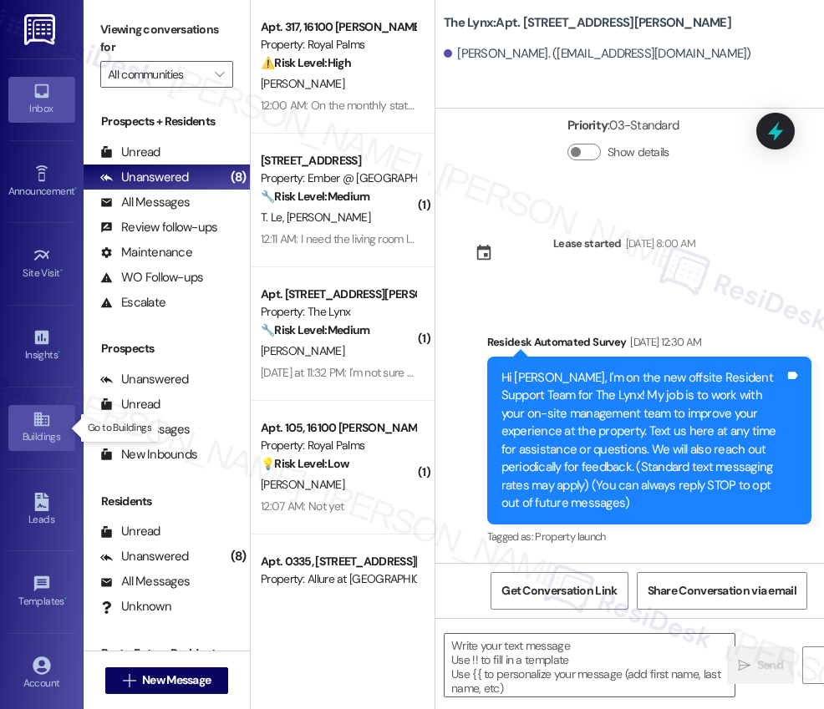
click at [41, 426] on icon at bounding box center [40, 420] width 15 height 14
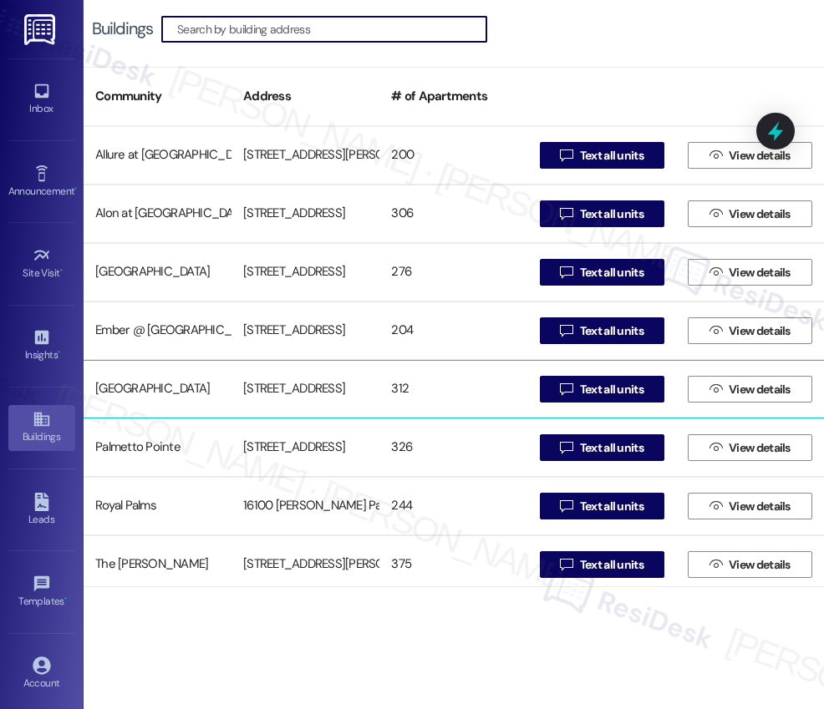
scroll to position [182, 0]
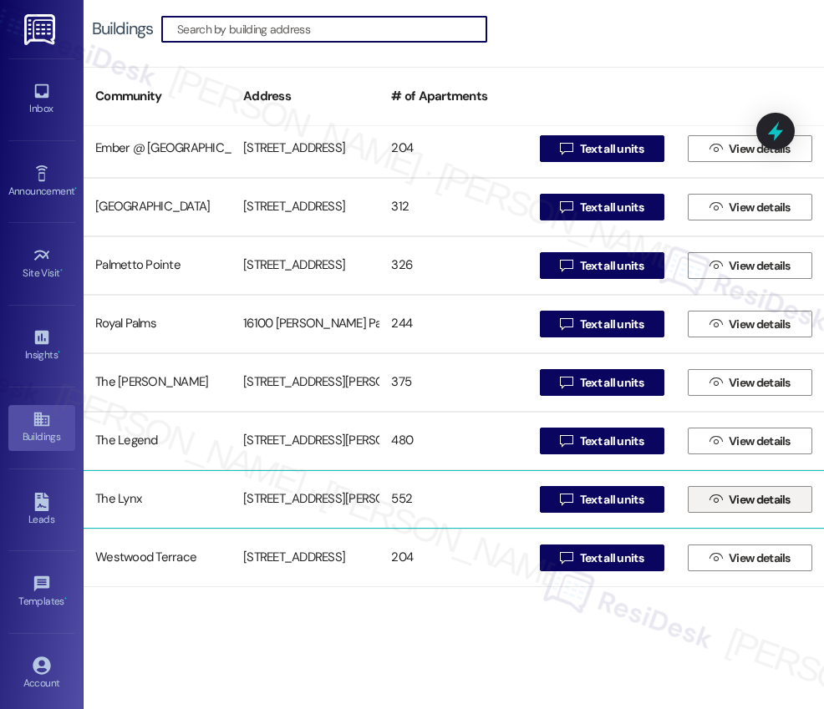
click at [736, 503] on span "View details" at bounding box center [759, 500] width 62 height 18
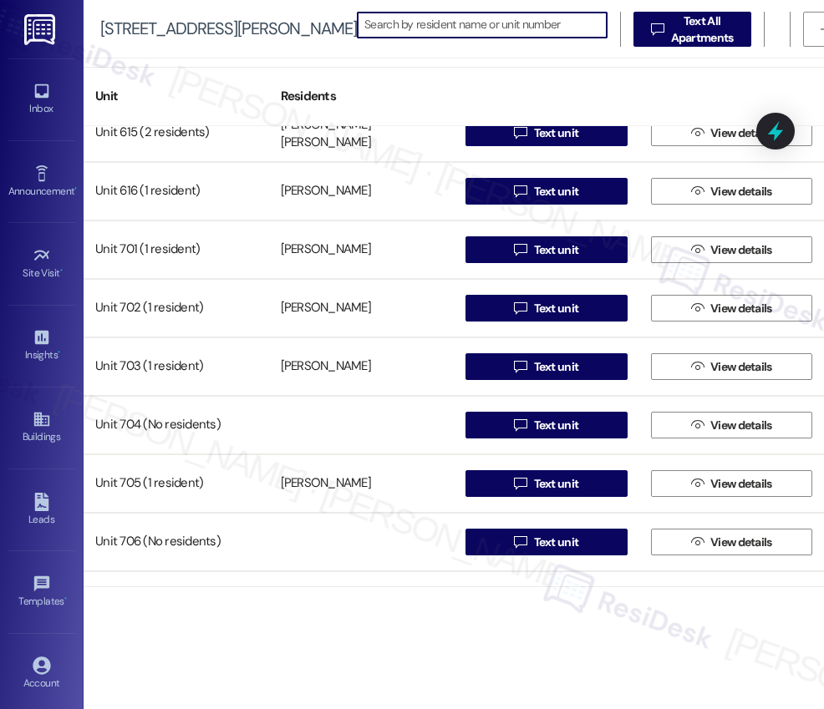
scroll to position [4400, 0]
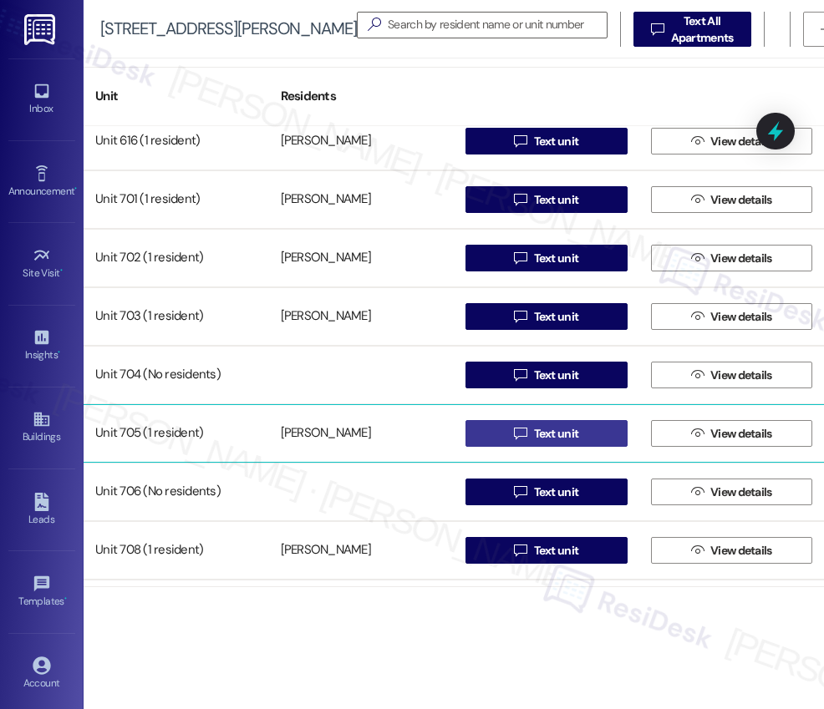
click at [545, 434] on span "Text unit" at bounding box center [556, 434] width 45 height 18
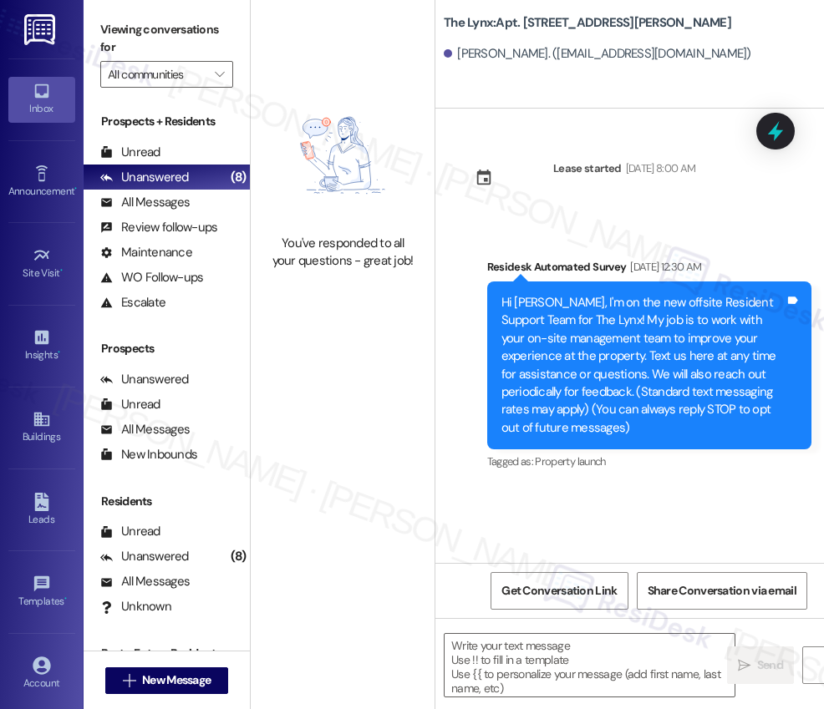
type textarea "Fetching suggested responses. Please feel free to read through the conversation…"
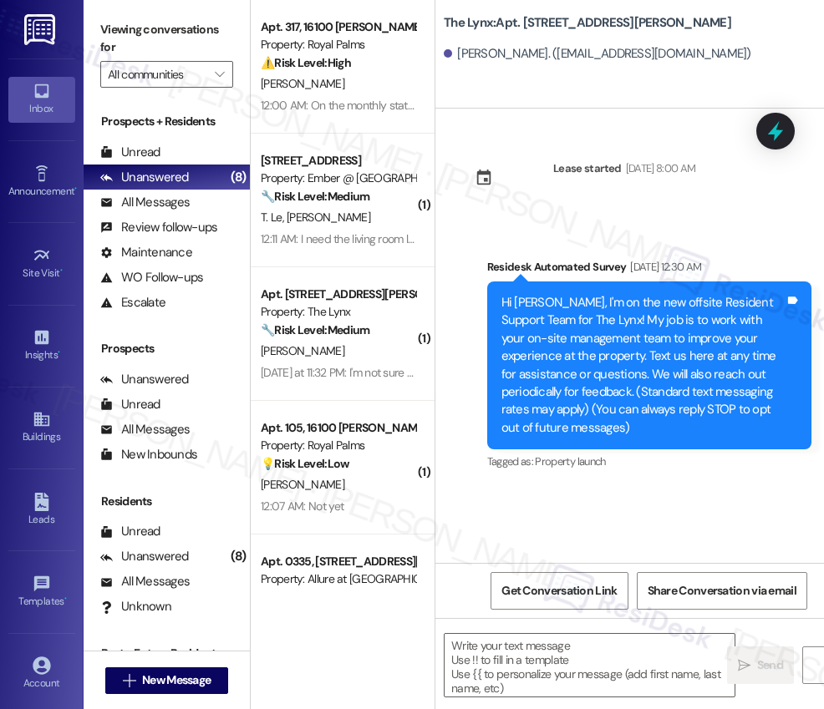
type textarea "Fetching suggested responses. Please feel free to read through the conversation…"
click at [27, 426] on link "Buildings" at bounding box center [41, 427] width 67 height 45
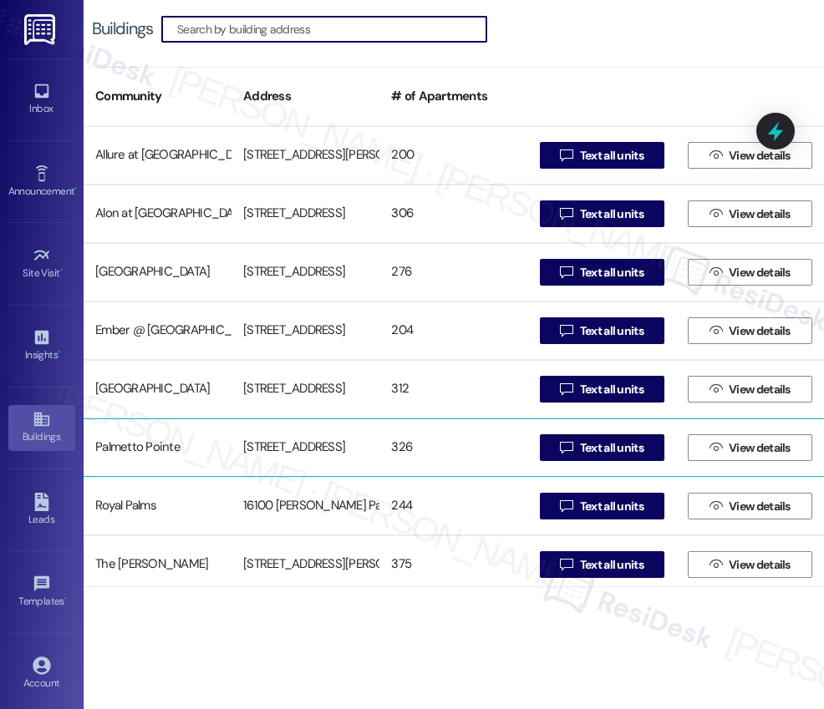
scroll to position [182, 0]
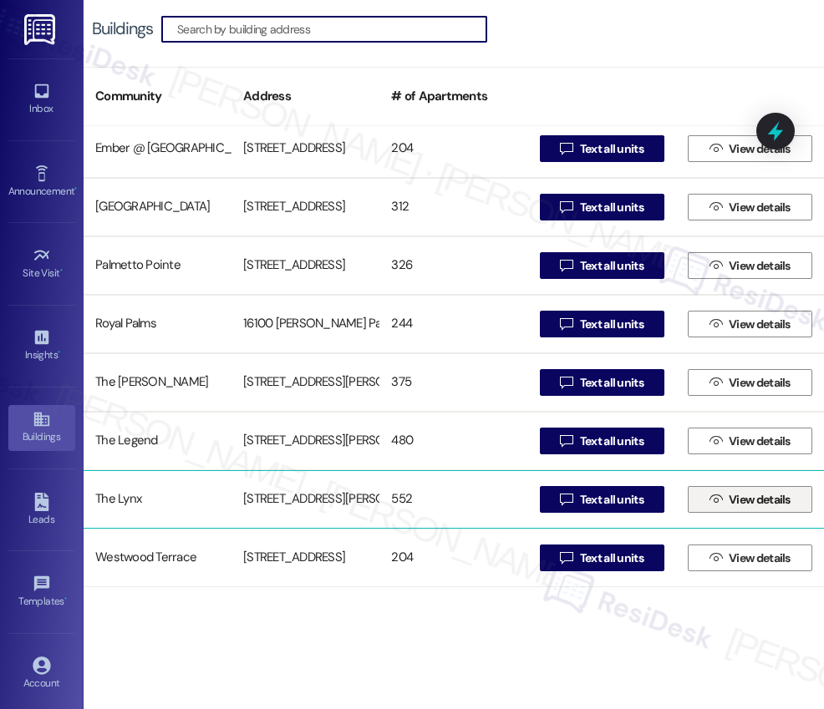
click at [737, 497] on span "View details" at bounding box center [759, 500] width 62 height 18
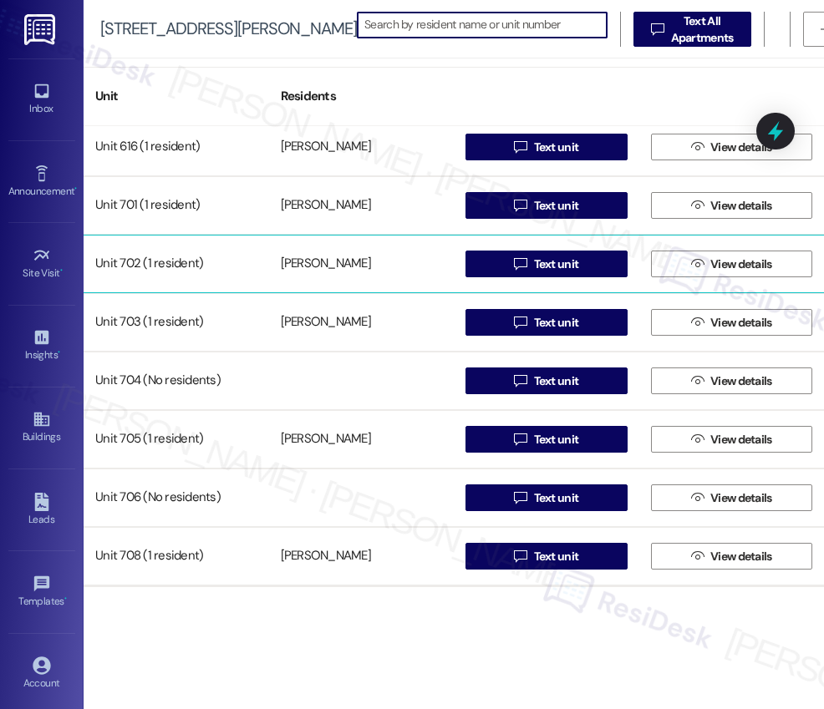
scroll to position [4455, 0]
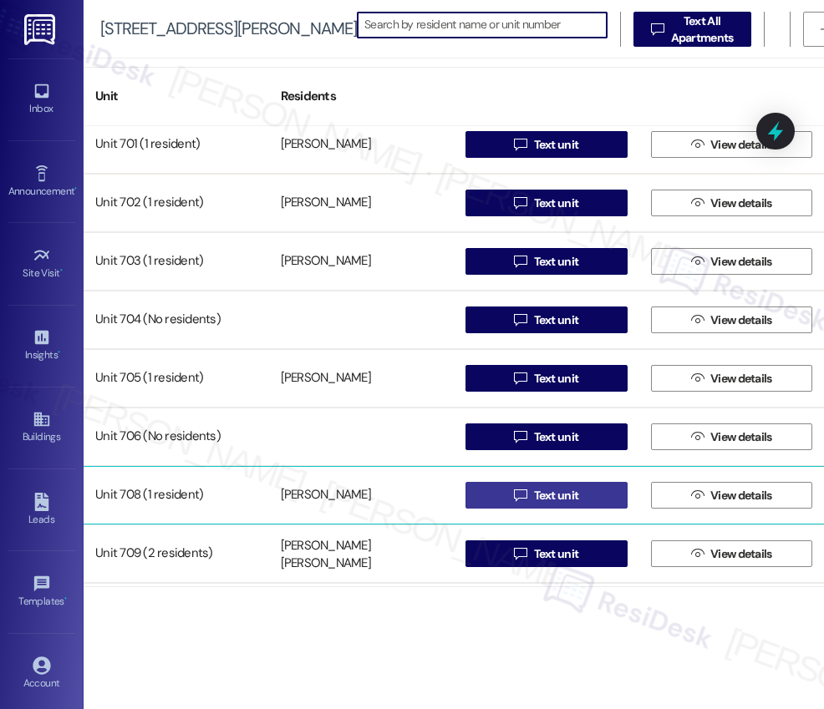
click at [537, 495] on span "Text unit" at bounding box center [556, 496] width 45 height 18
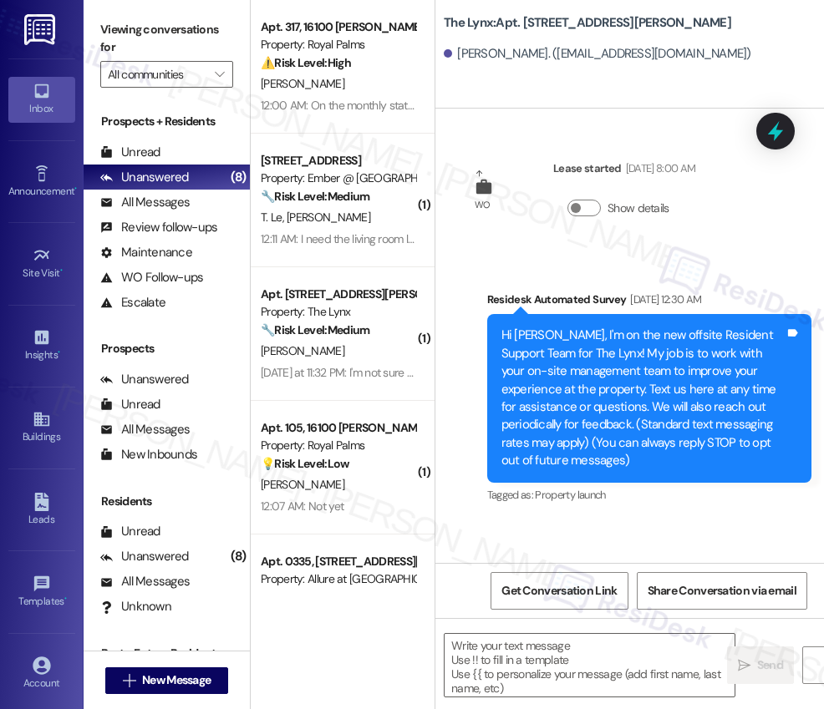
type textarea "Fetching suggested responses. Please feel free to read through the conversation…"
click at [38, 426] on icon at bounding box center [40, 420] width 15 height 14
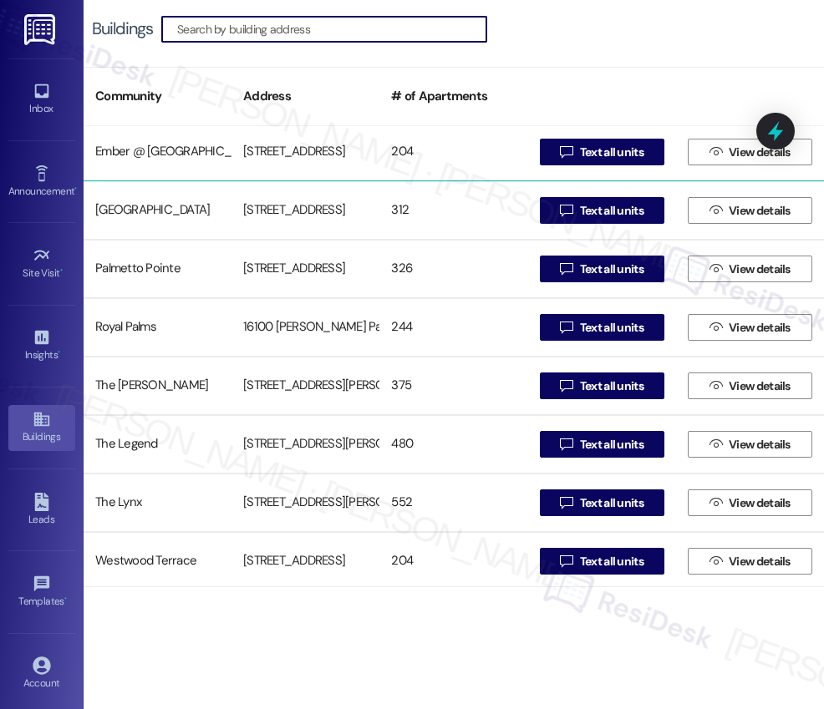
scroll to position [182, 0]
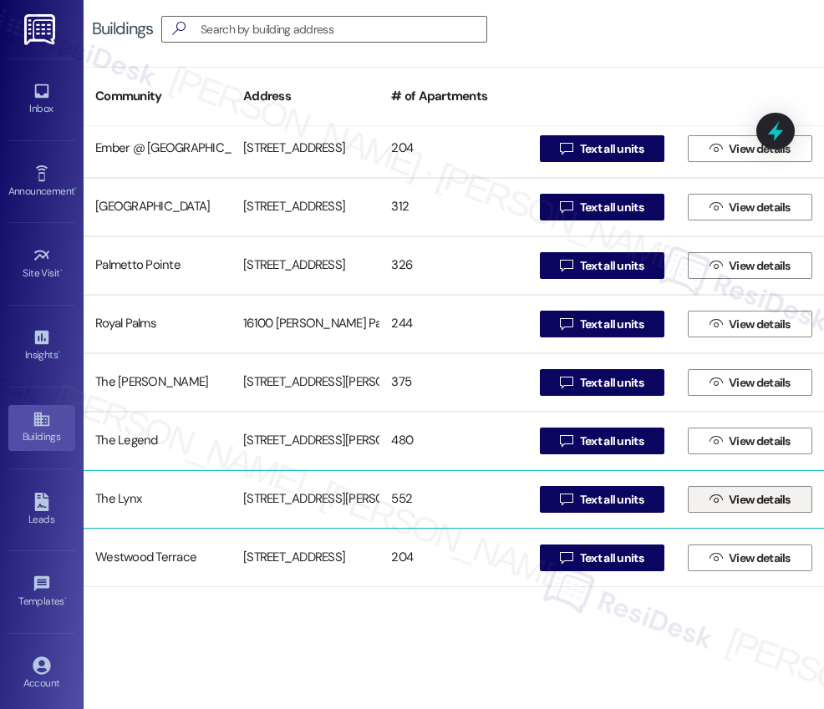
click at [750, 500] on span "View details" at bounding box center [759, 500] width 62 height 18
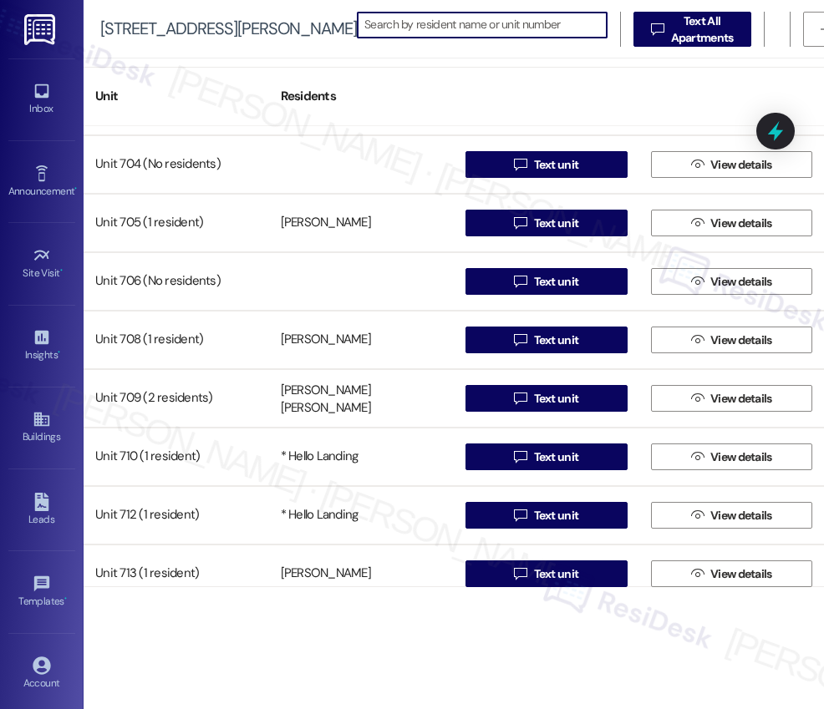
scroll to position [4613, 0]
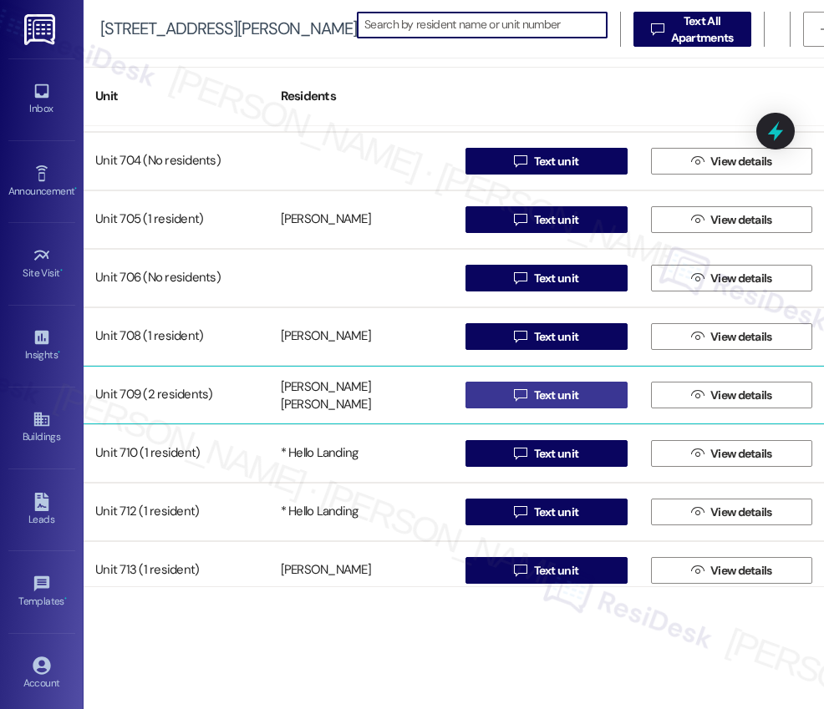
click at [546, 396] on span "Text unit" at bounding box center [556, 396] width 45 height 18
click at [549, 395] on span "Text unit" at bounding box center [556, 396] width 45 height 18
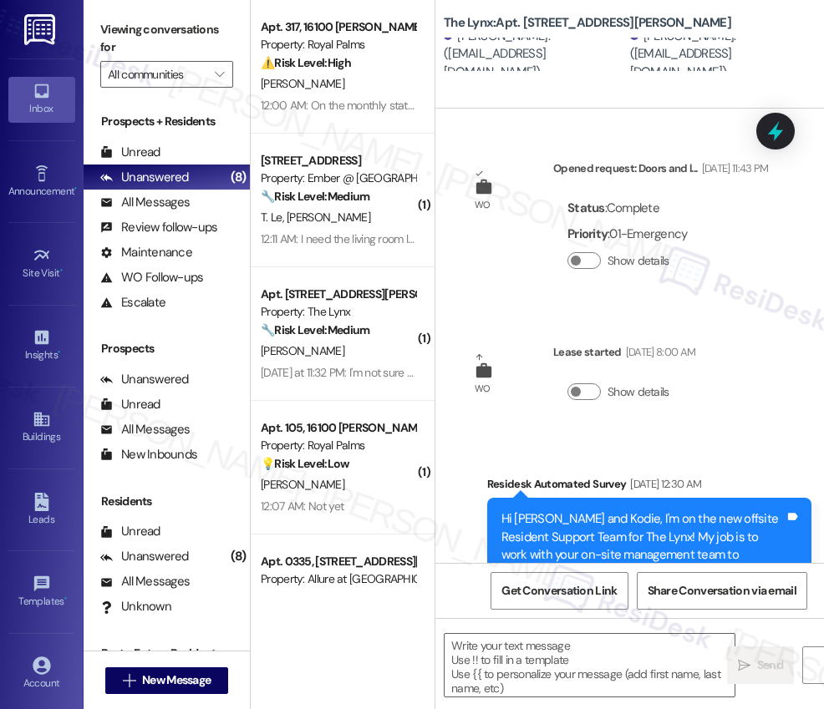
type textarea "Fetching suggested responses. Please feel free to read through the conversation…"
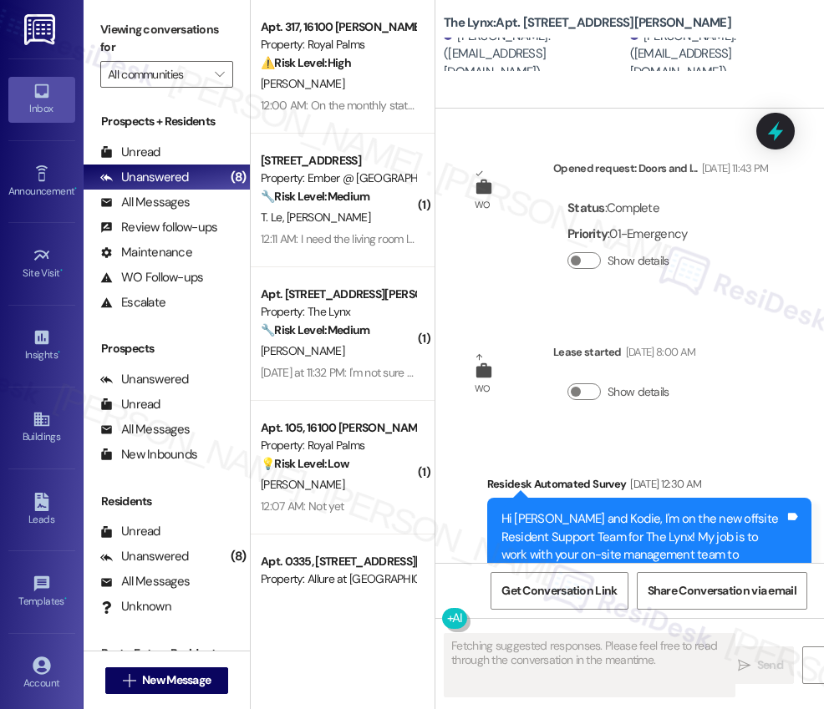
scroll to position [160, 0]
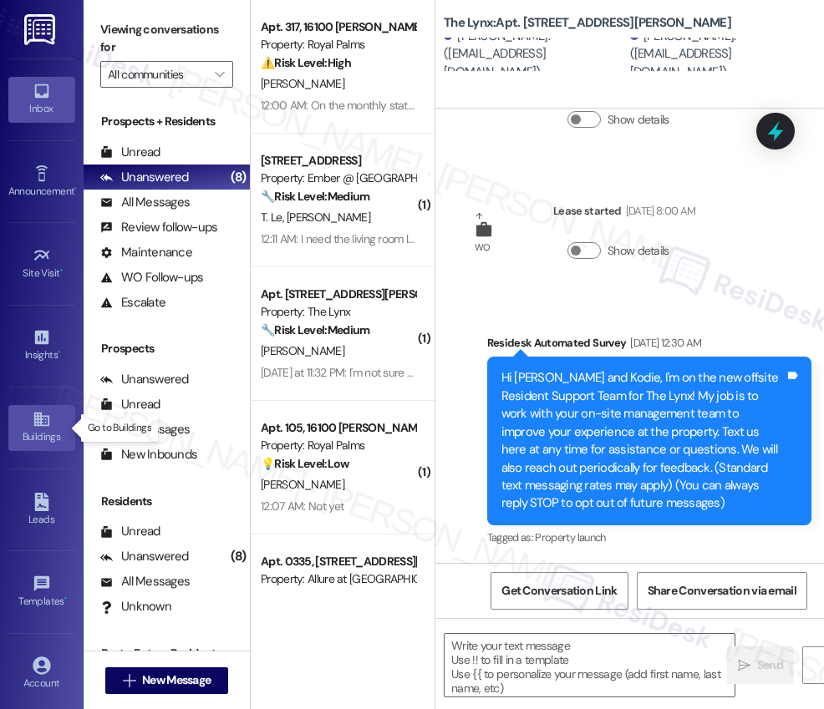
click at [42, 418] on icon at bounding box center [40, 420] width 15 height 14
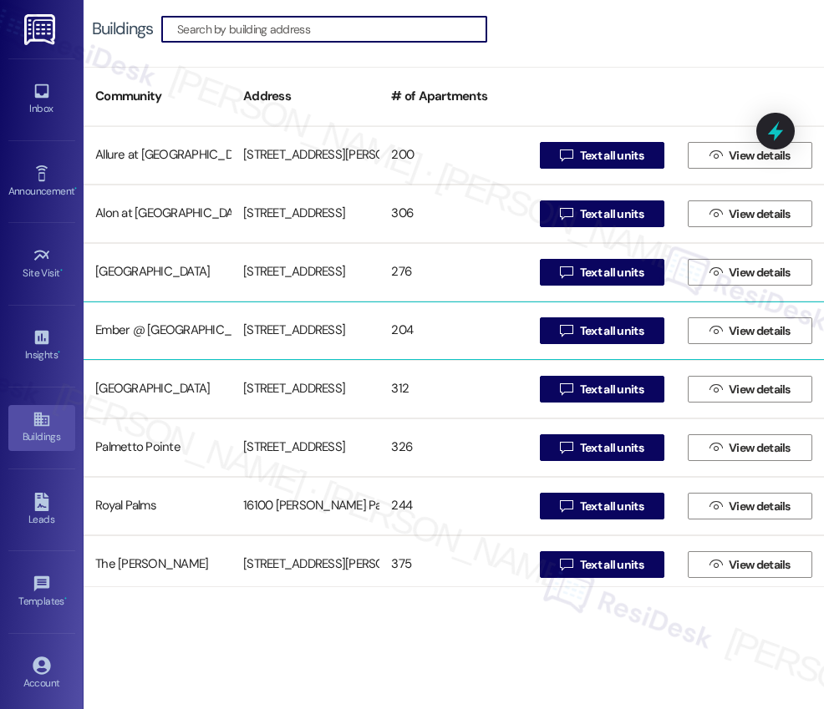
scroll to position [182, 0]
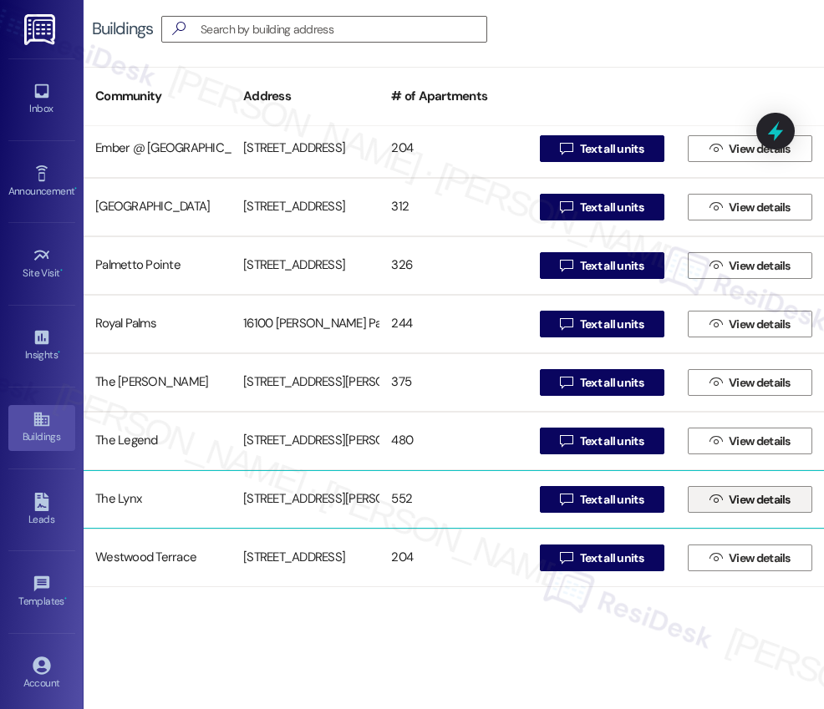
click at [755, 503] on span "View details" at bounding box center [759, 500] width 62 height 18
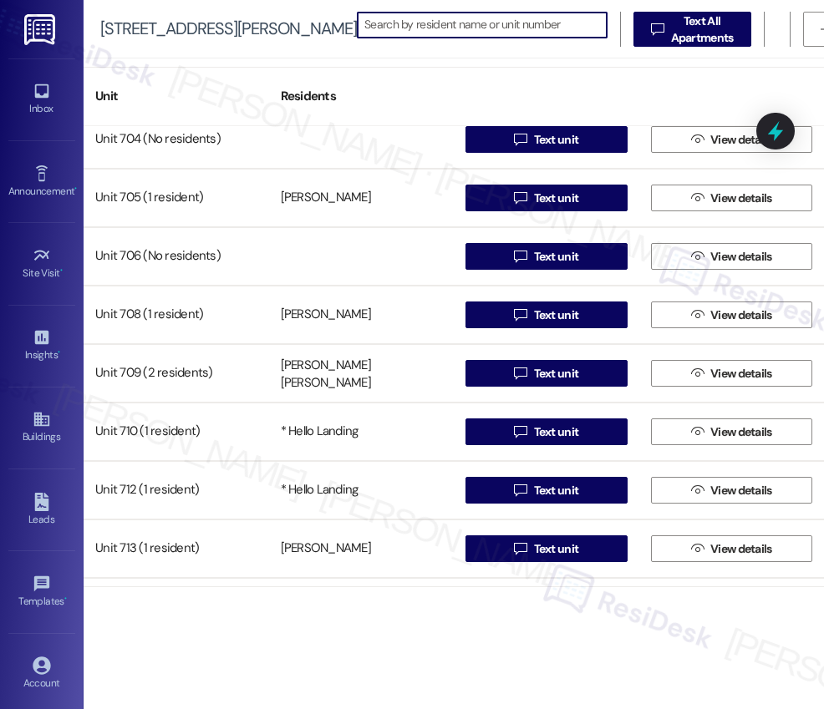
scroll to position [4637, 0]
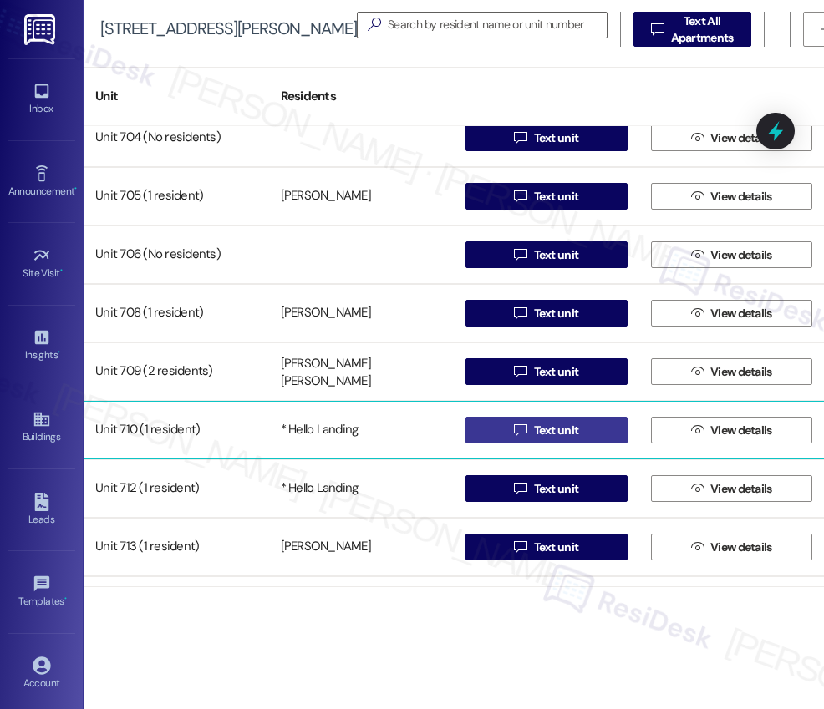
click at [542, 434] on span "Text unit" at bounding box center [556, 431] width 45 height 18
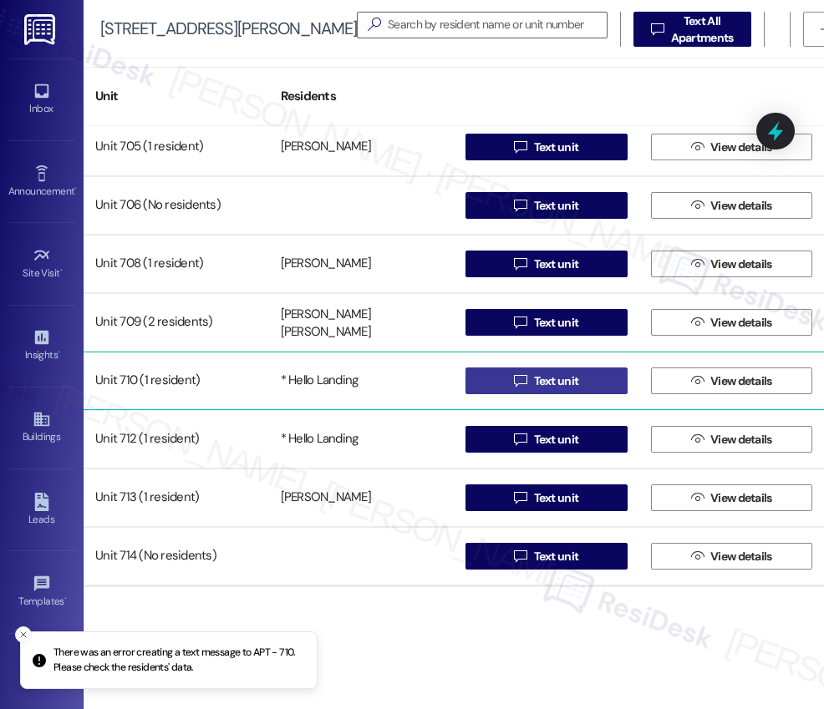
scroll to position [4710, 0]
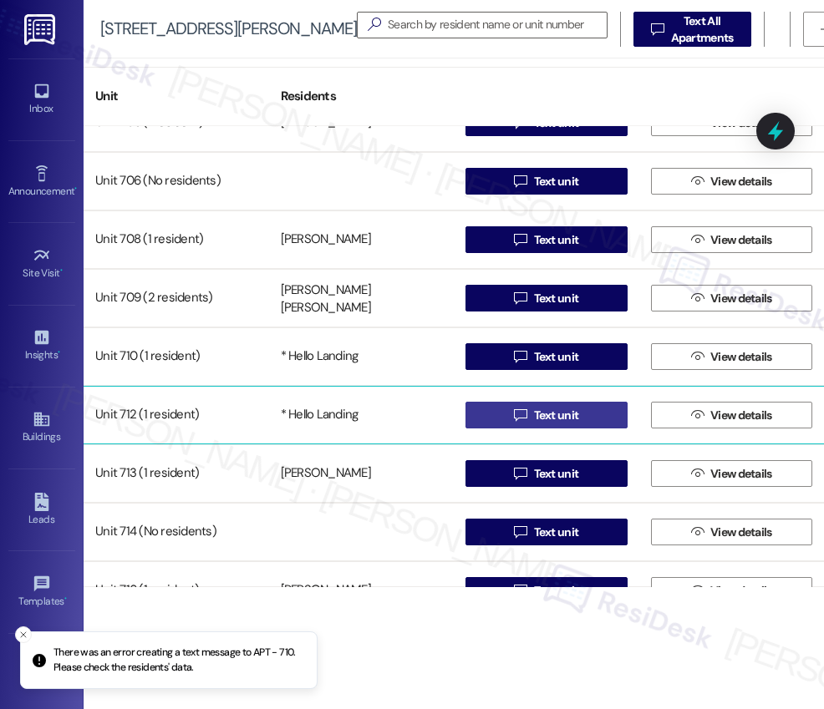
click at [534, 421] on span "Text unit" at bounding box center [556, 416] width 45 height 18
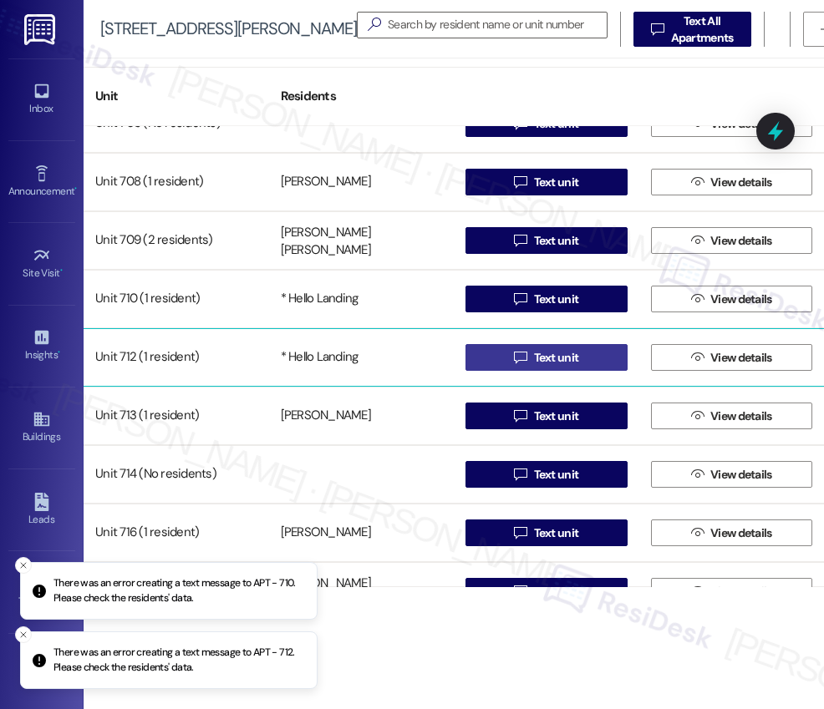
scroll to position [4801, 0]
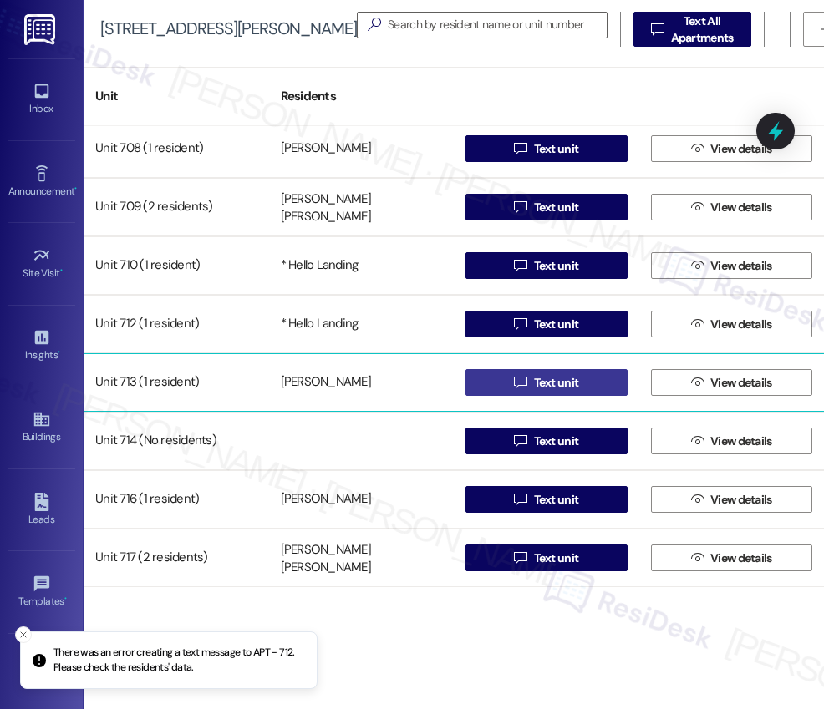
click at [547, 385] on span "Text unit" at bounding box center [556, 383] width 45 height 18
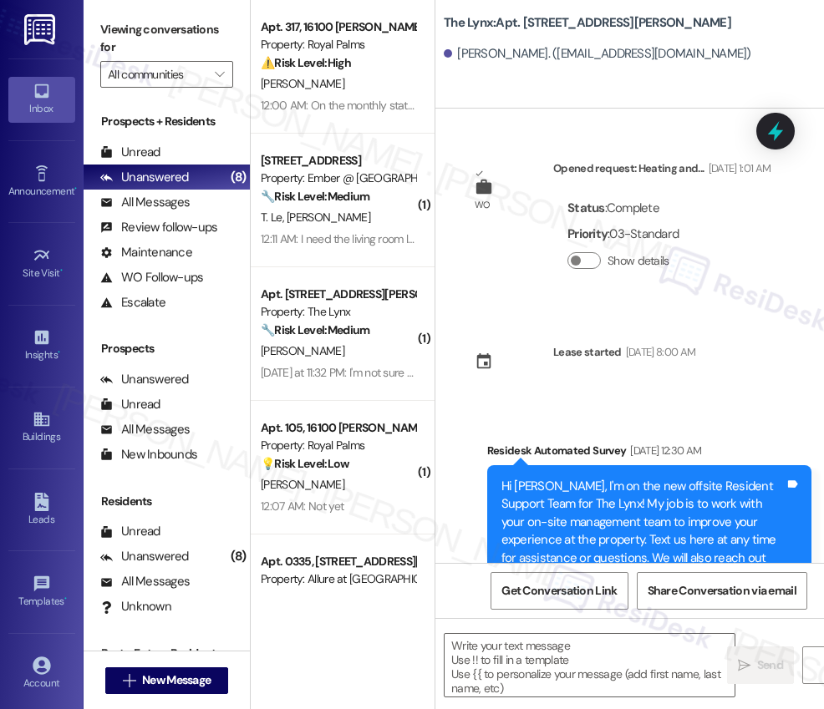
type textarea "Fetching suggested responses. Please feel free to read through the conversation…"
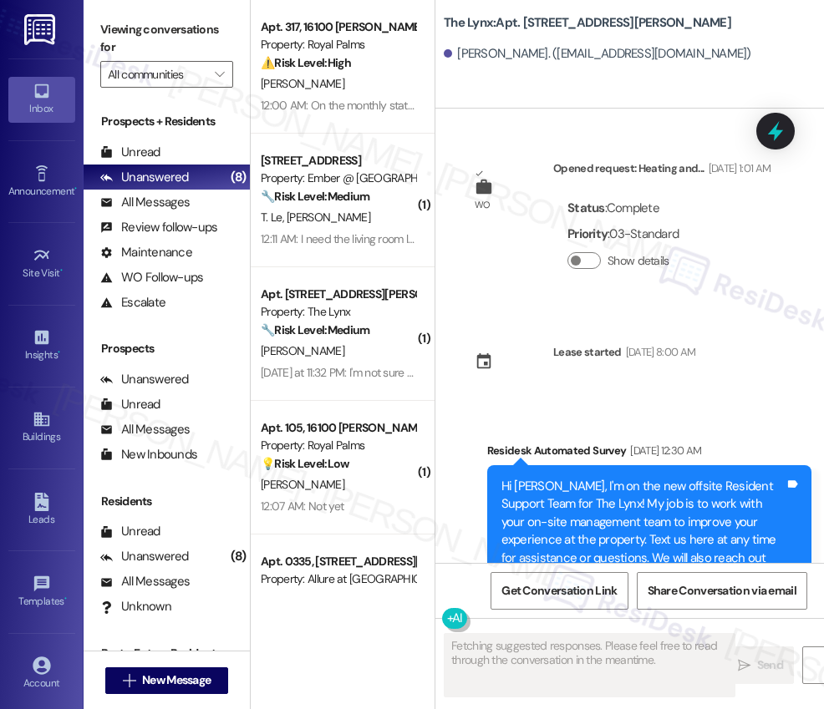
scroll to position [126, 0]
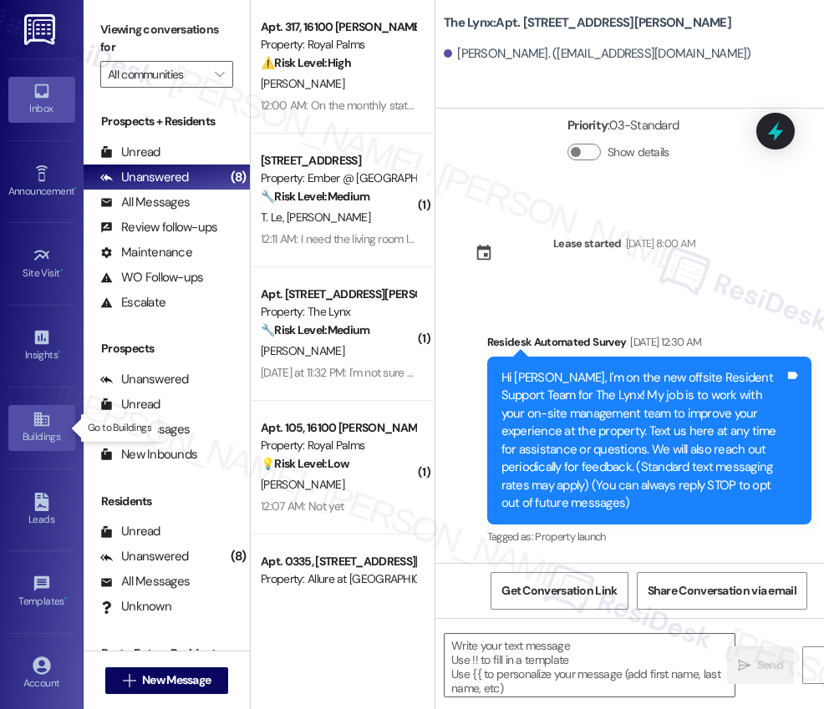
click at [34, 423] on icon at bounding box center [40, 420] width 15 height 14
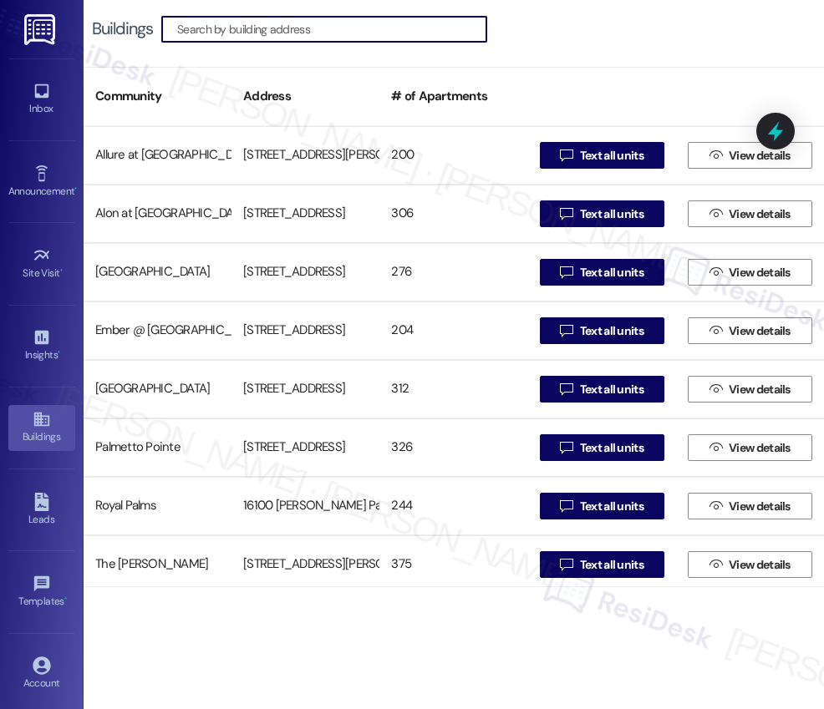
scroll to position [182, 0]
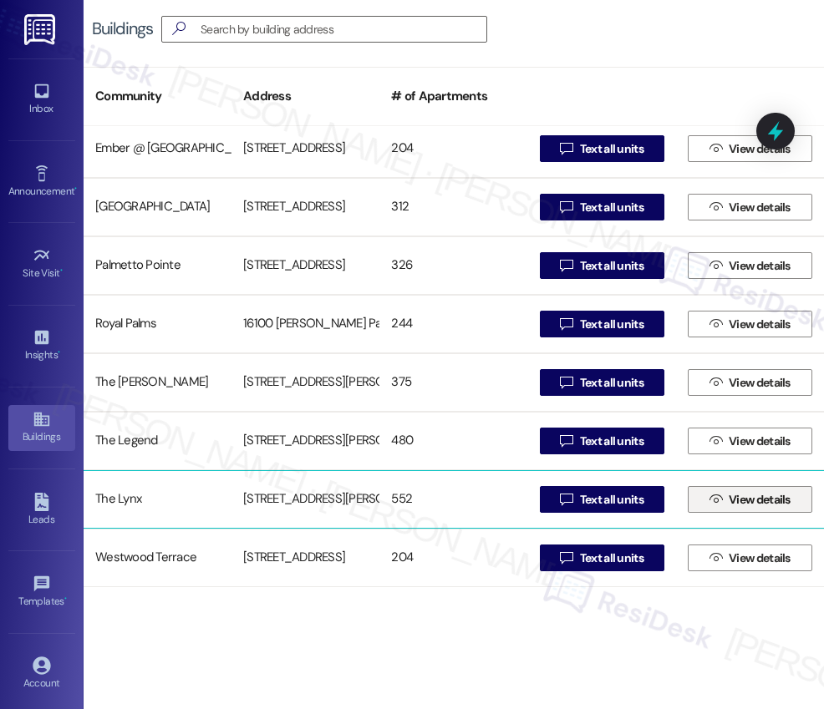
click at [763, 511] on span " View details" at bounding box center [750, 499] width 88 height 25
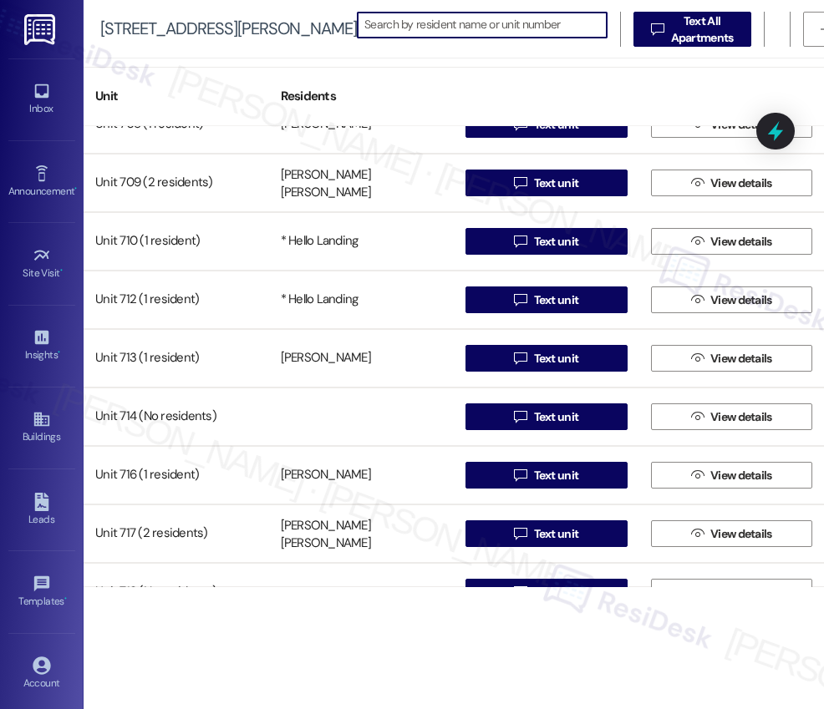
scroll to position [4842, 0]
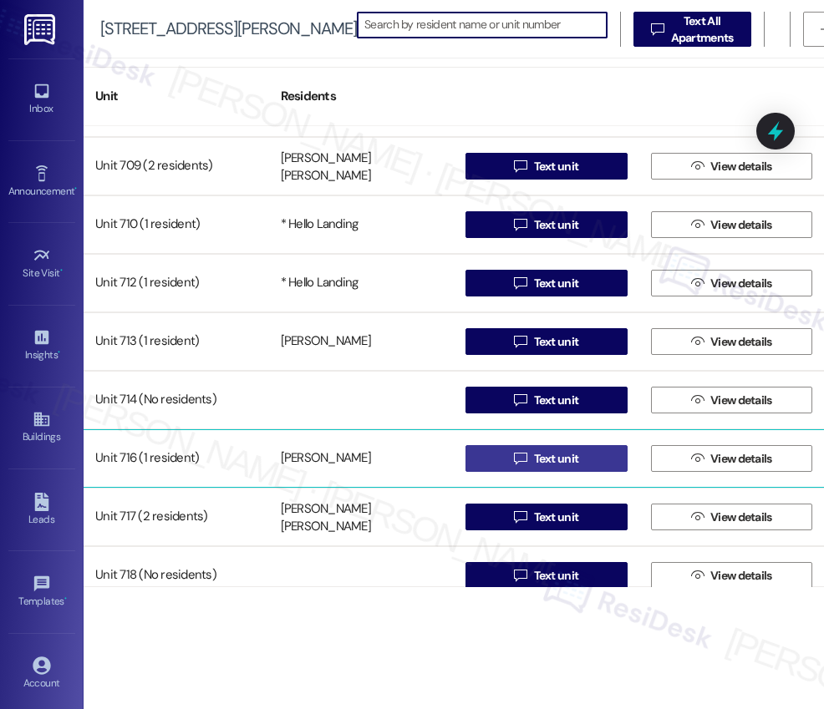
click at [525, 459] on span " Text unit" at bounding box center [545, 458] width 71 height 25
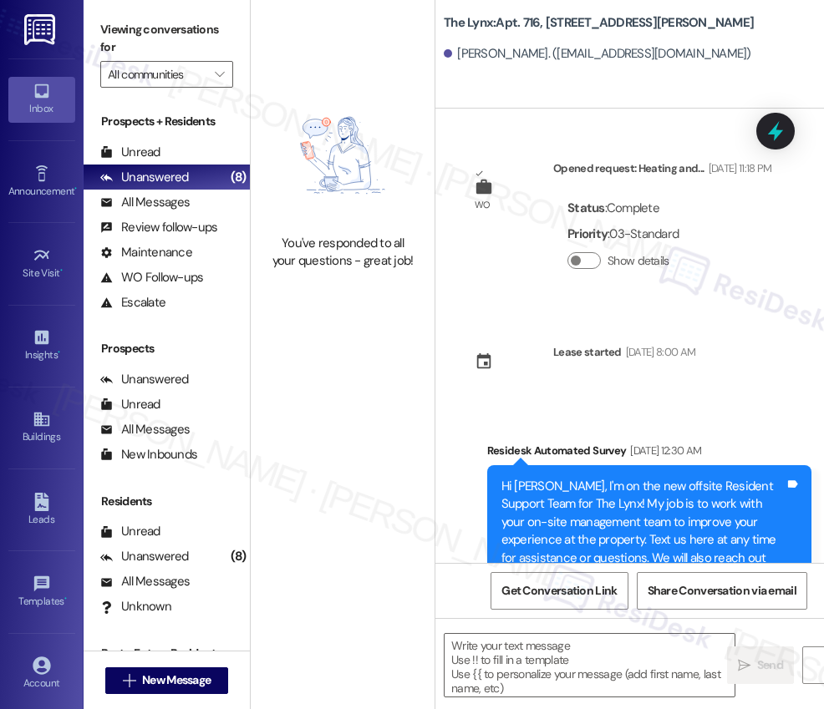
type textarea "Fetching suggested responses. Please feel free to read through the conversation…"
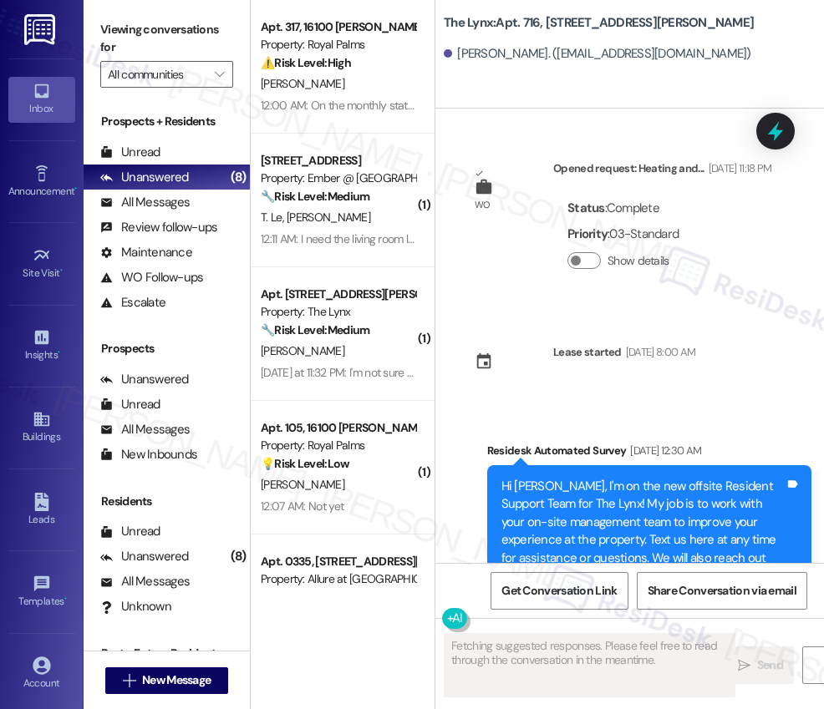
scroll to position [126, 0]
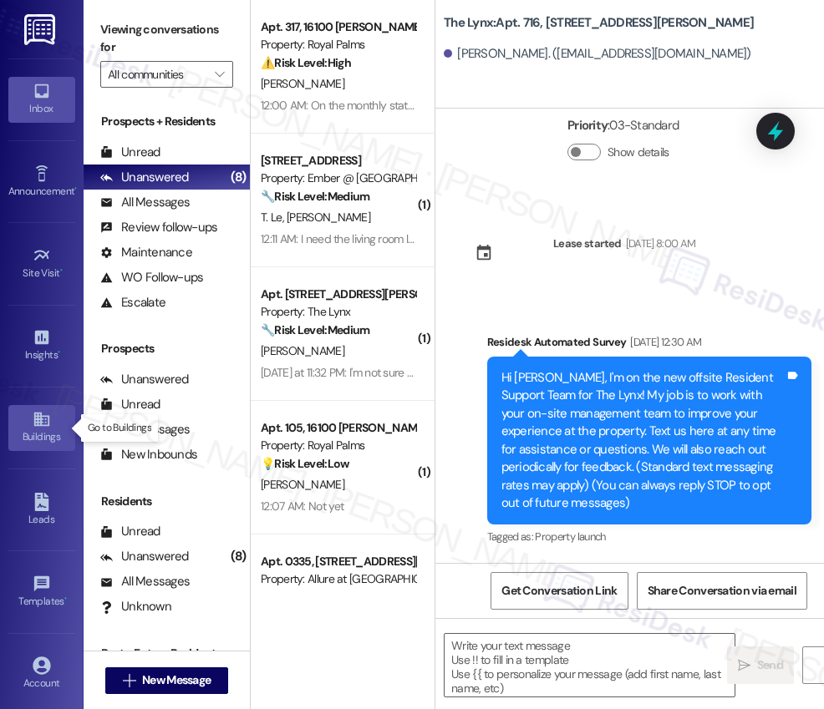
click at [33, 422] on icon at bounding box center [40, 420] width 15 height 14
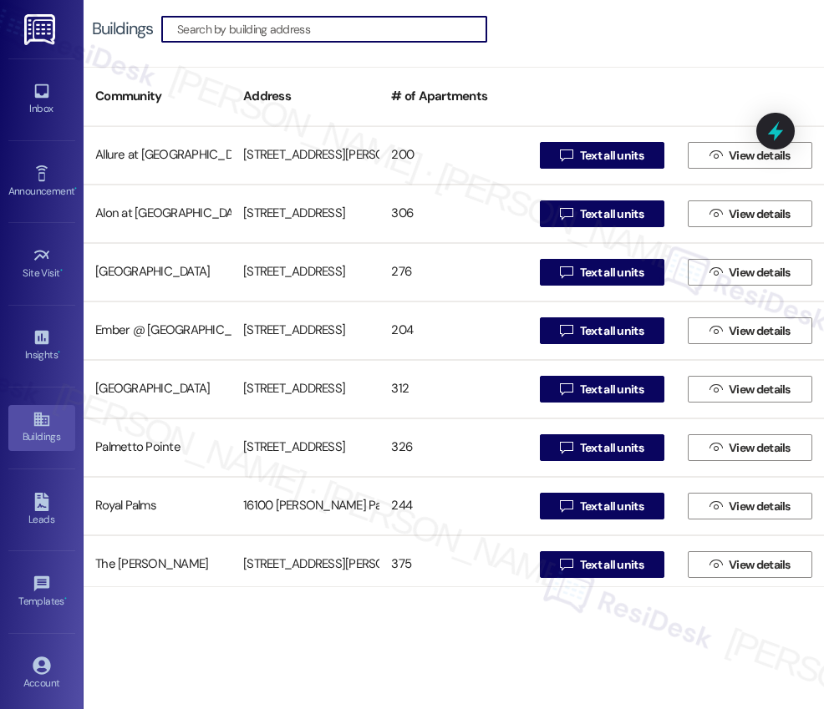
scroll to position [182, 0]
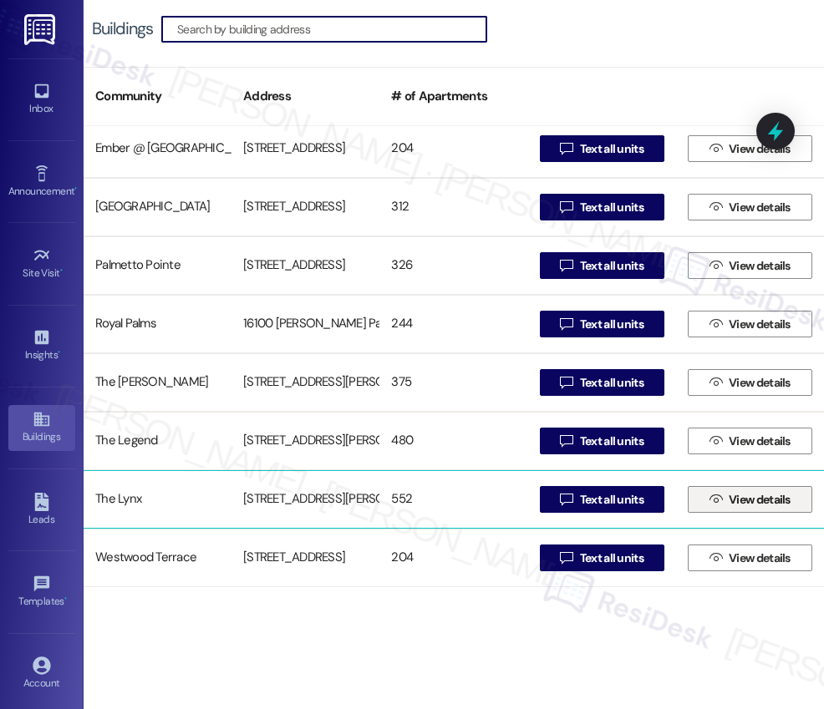
click at [737, 498] on span "View details" at bounding box center [759, 500] width 62 height 18
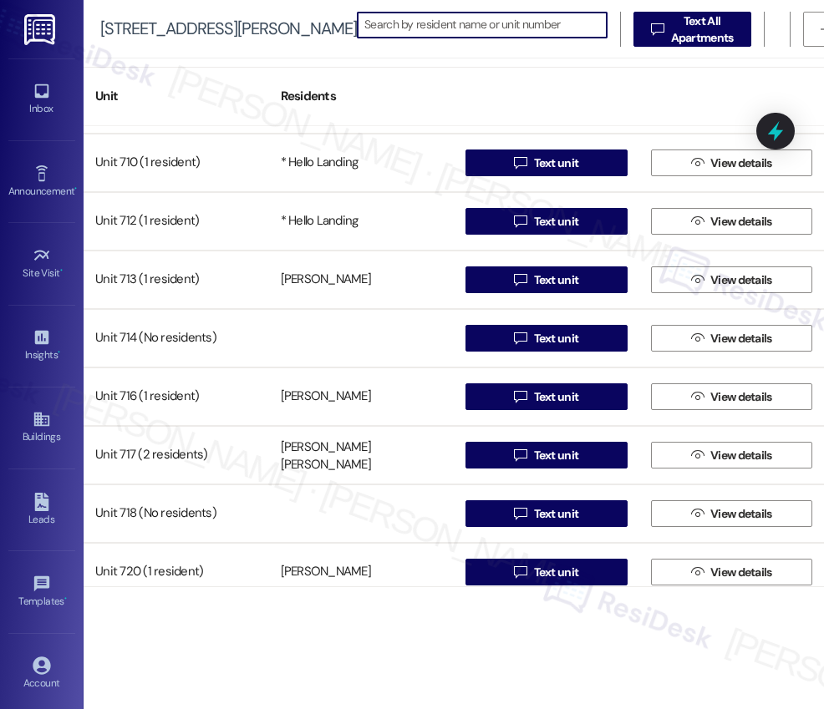
scroll to position [4905, 0]
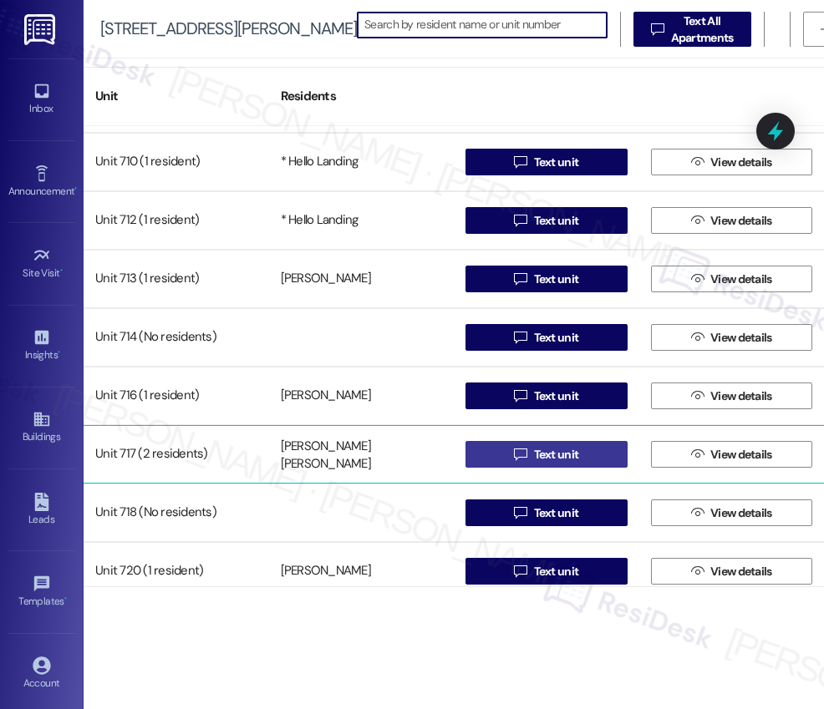
click at [540, 459] on span "Text unit" at bounding box center [556, 455] width 45 height 18
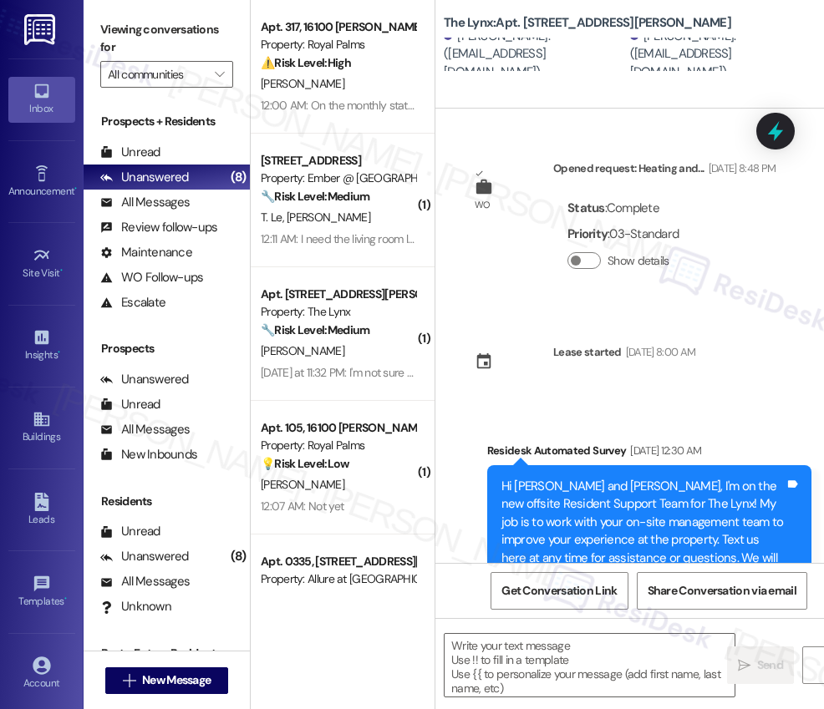
scroll to position [126, 0]
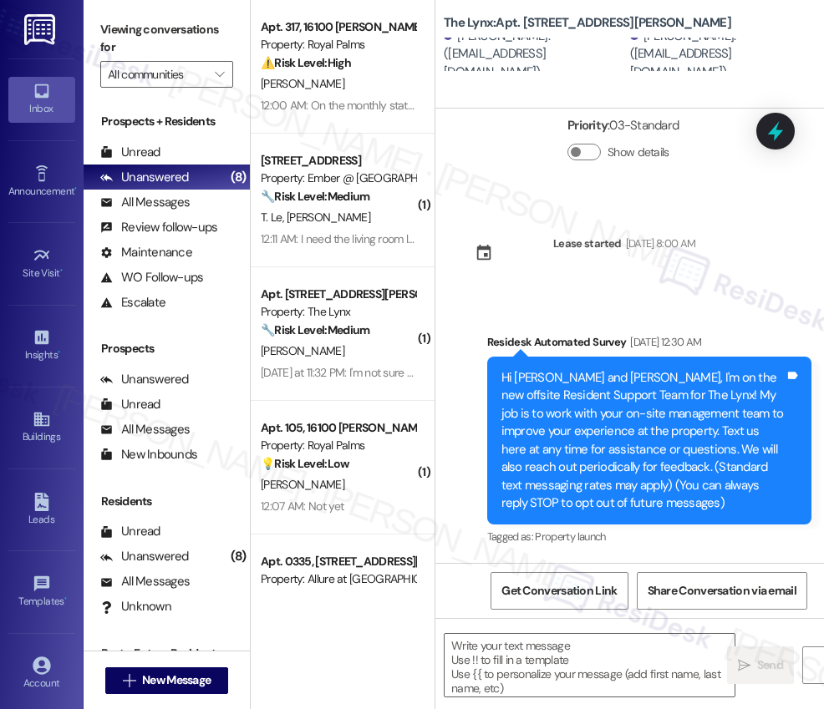
type textarea "Fetching suggested responses. Please feel free to read through the conversation…"
click at [41, 421] on icon at bounding box center [42, 419] width 18 height 18
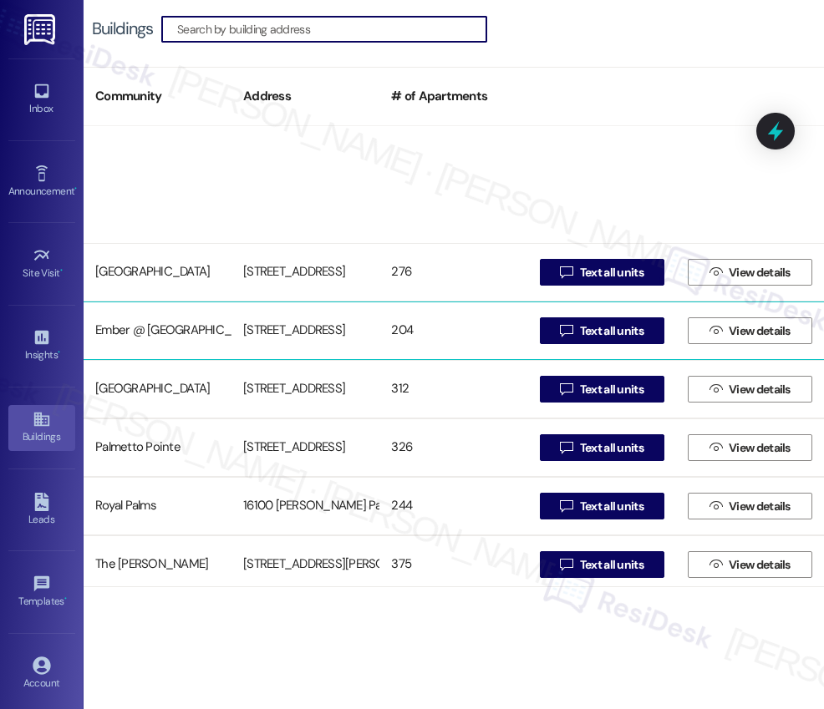
scroll to position [182, 0]
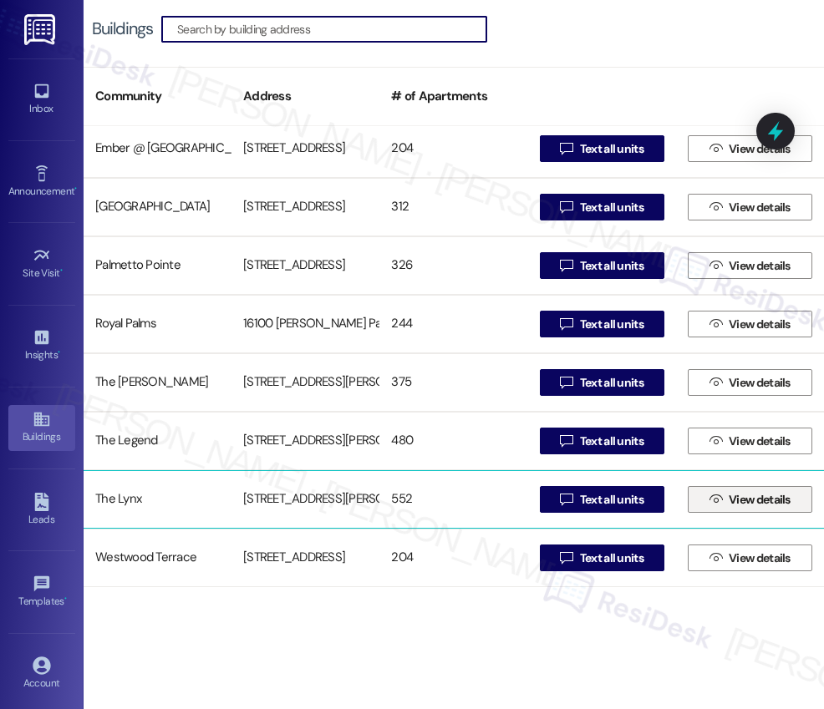
click at [743, 501] on span "View details" at bounding box center [759, 500] width 62 height 18
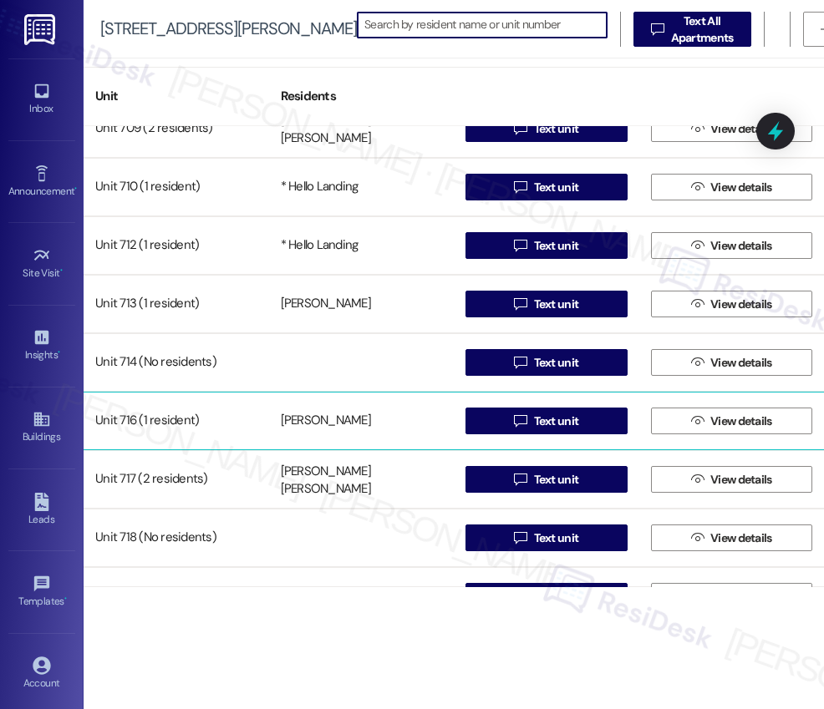
scroll to position [4965, 0]
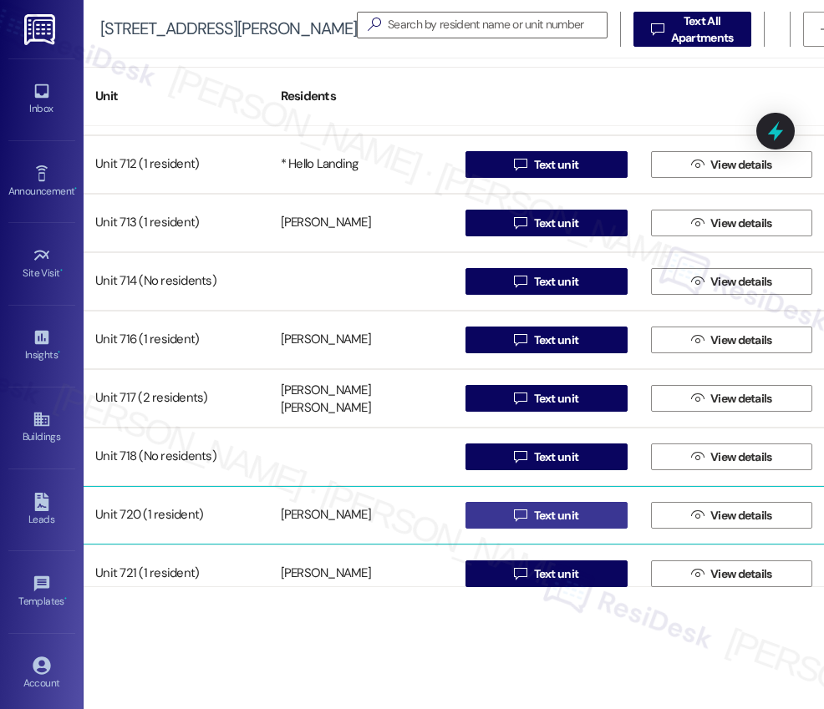
click at [546, 515] on div "Unit 709 (2 residents) Kodie Slivoskey Kaleigh Disalvo  Text unit  View detai…" at bounding box center [454, 356] width 740 height 461
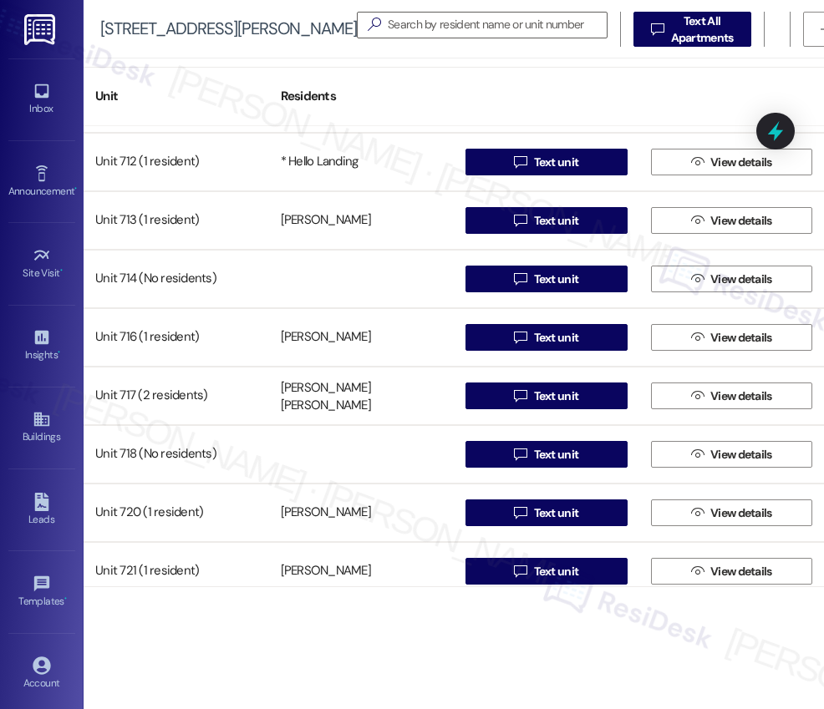
scroll to position [4966, 0]
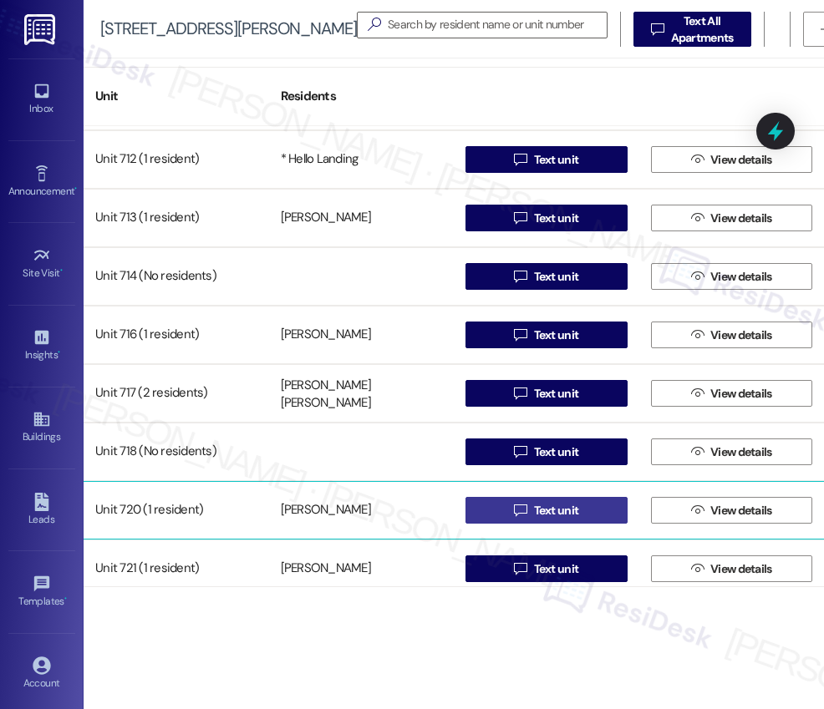
click at [545, 511] on span "Text unit" at bounding box center [556, 511] width 45 height 18
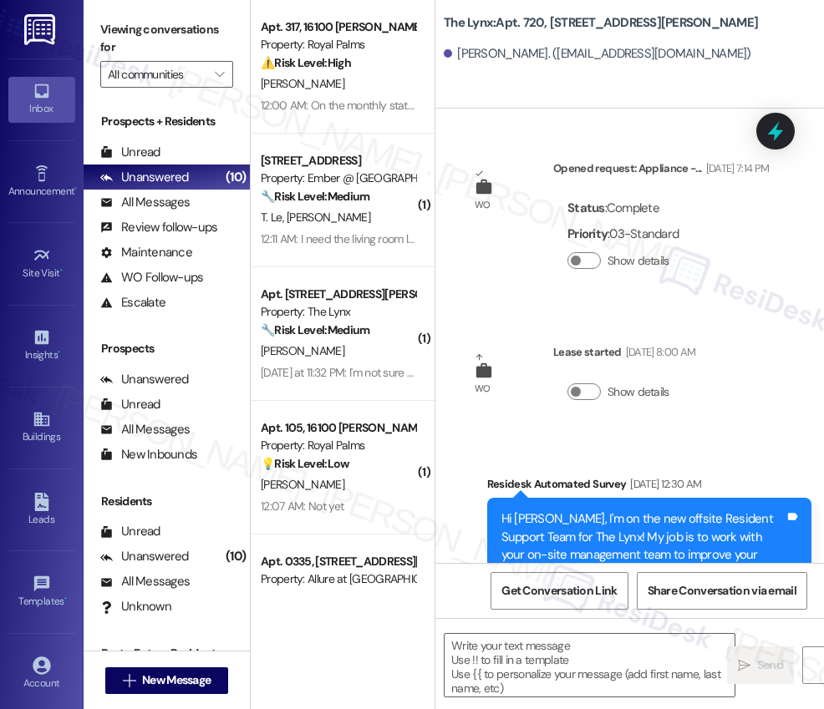
type textarea "Fetching suggested responses. Please feel free to read through the conversation…"
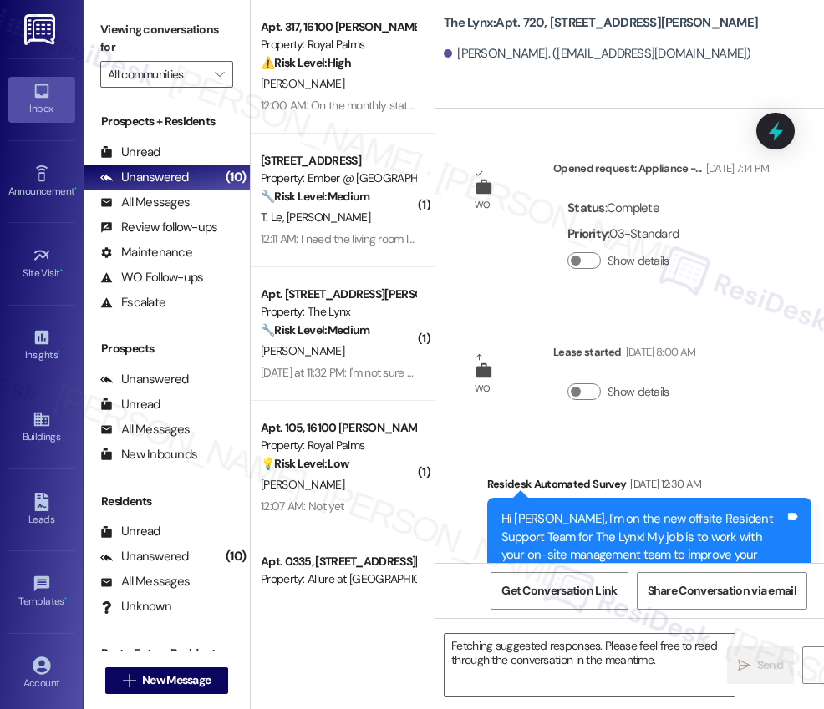
scroll to position [160, 0]
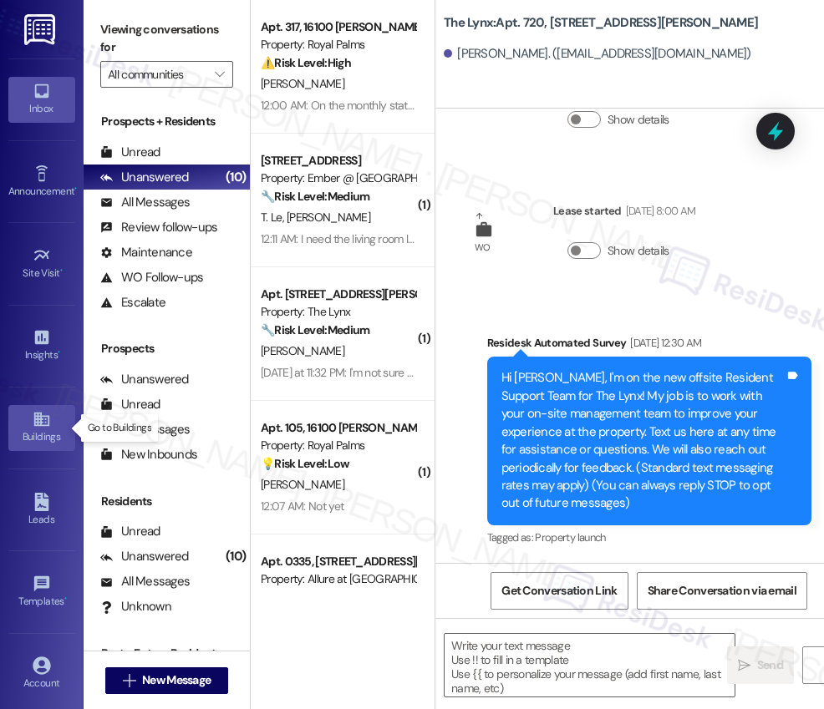
click at [43, 422] on icon at bounding box center [42, 419] width 18 height 18
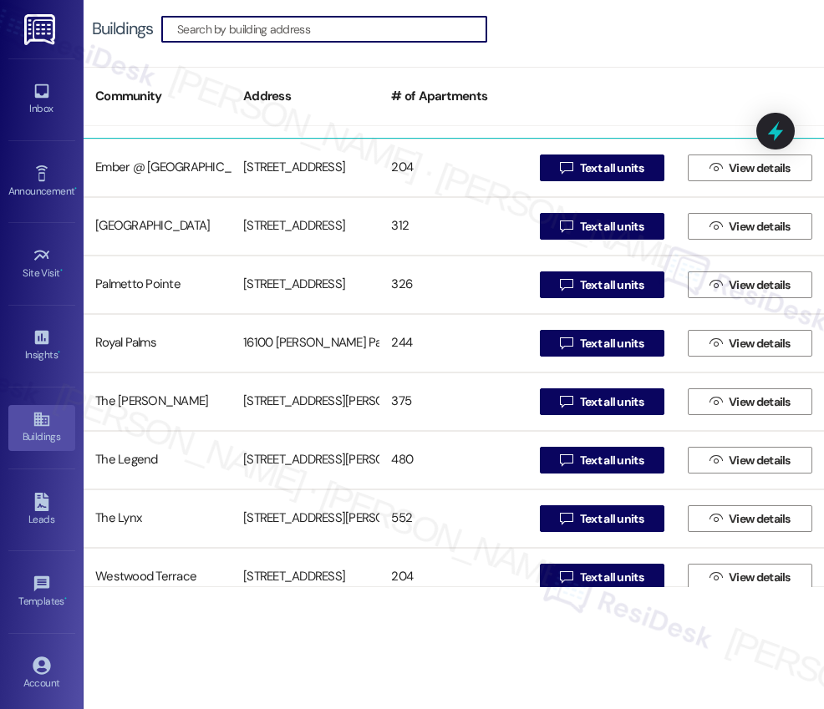
scroll to position [182, 0]
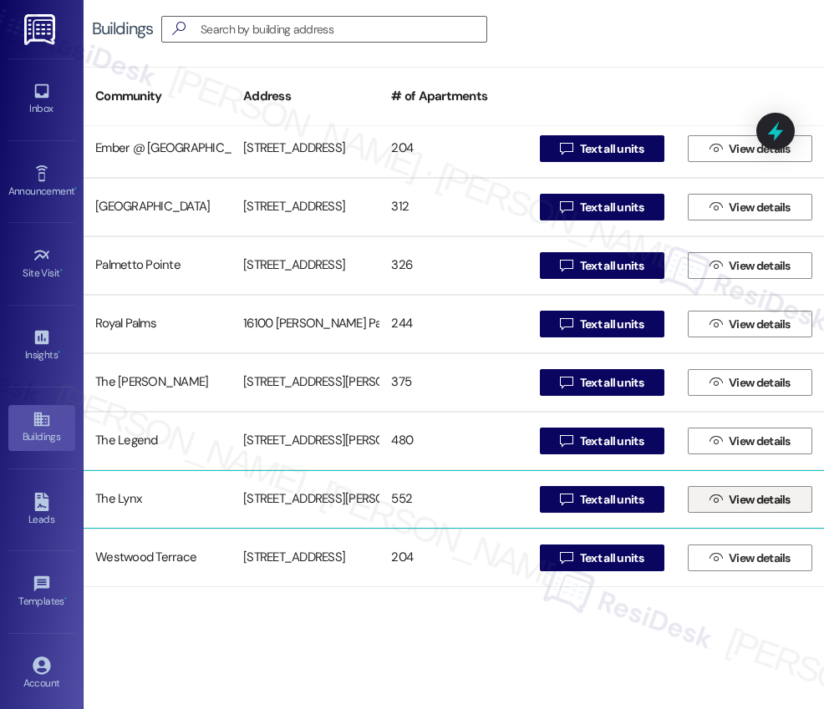
click at [731, 505] on span "View details" at bounding box center [759, 500] width 62 height 18
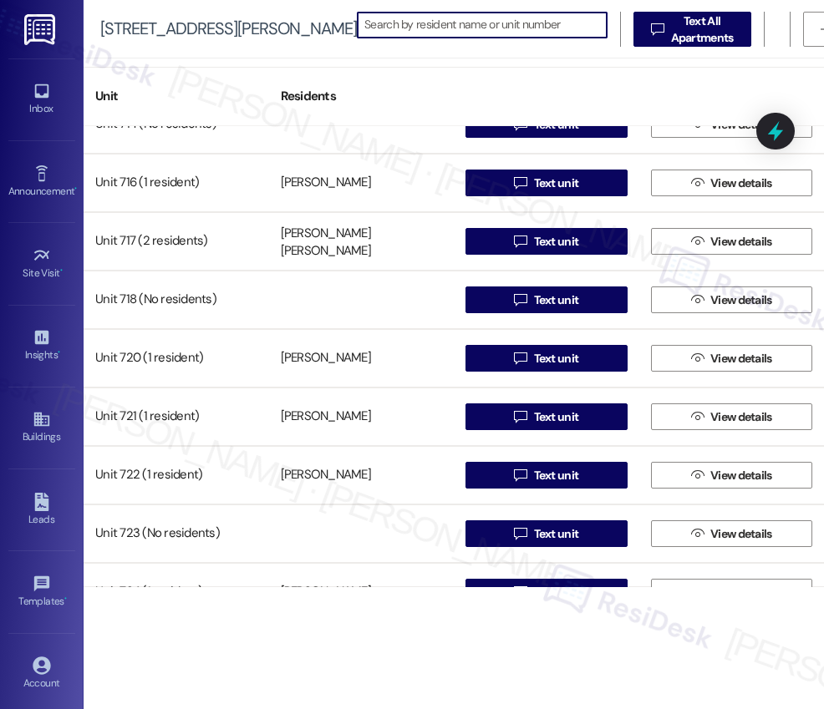
scroll to position [5126, 0]
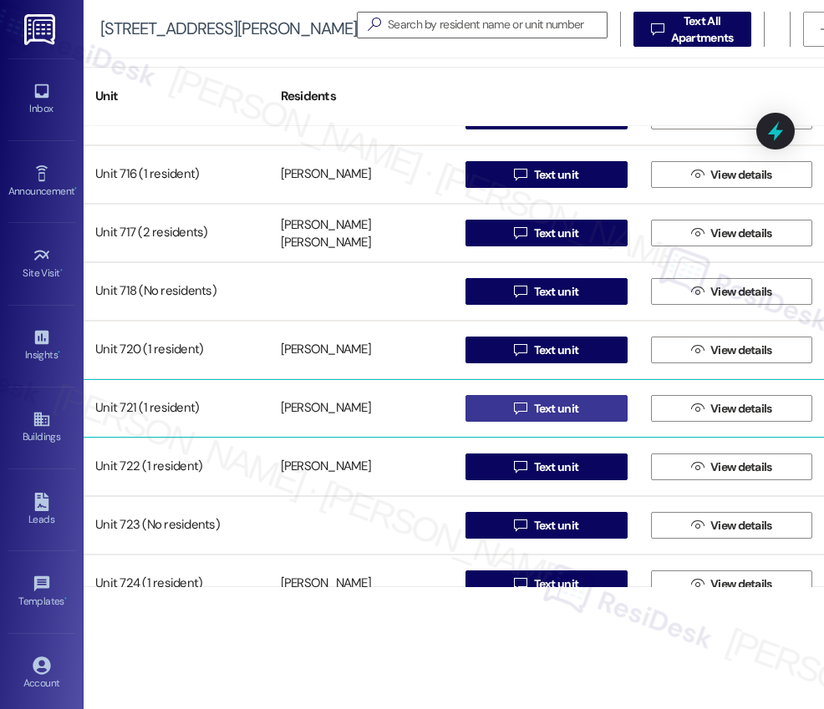
click at [545, 409] on span "Text unit" at bounding box center [556, 409] width 45 height 18
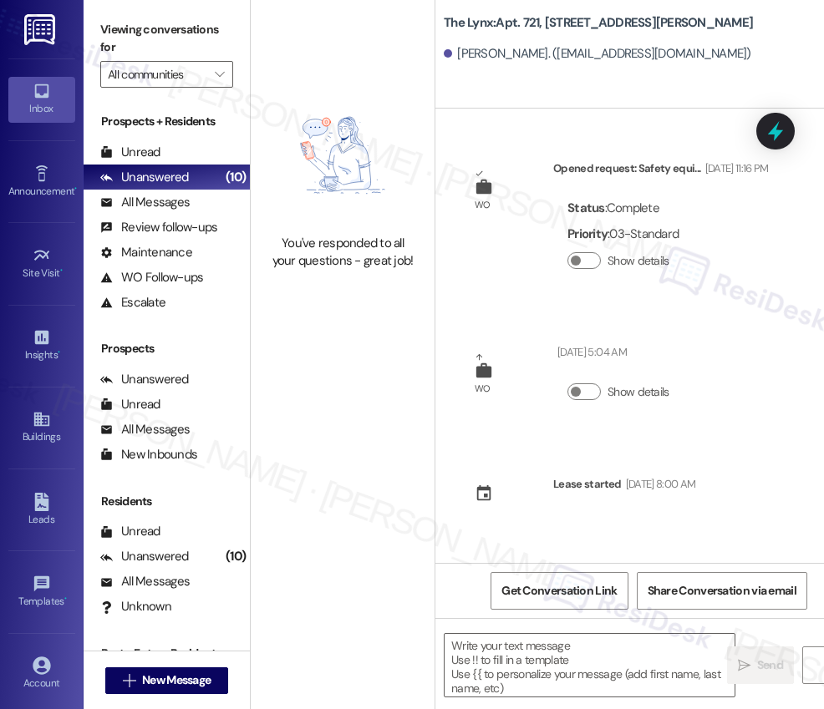
type textarea "Fetching suggested responses. Please feel free to read through the conversation…"
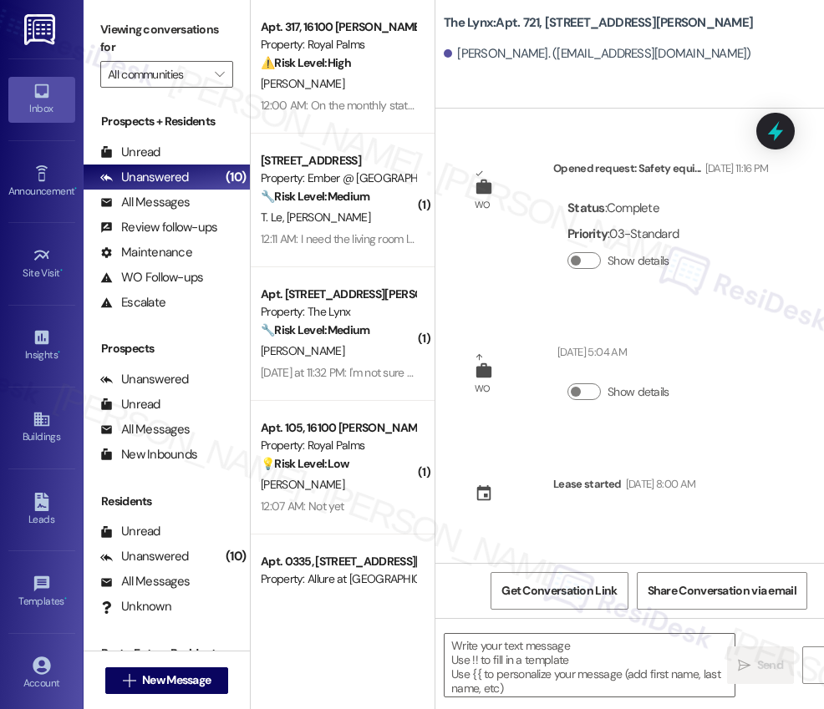
scroll to position [257, 0]
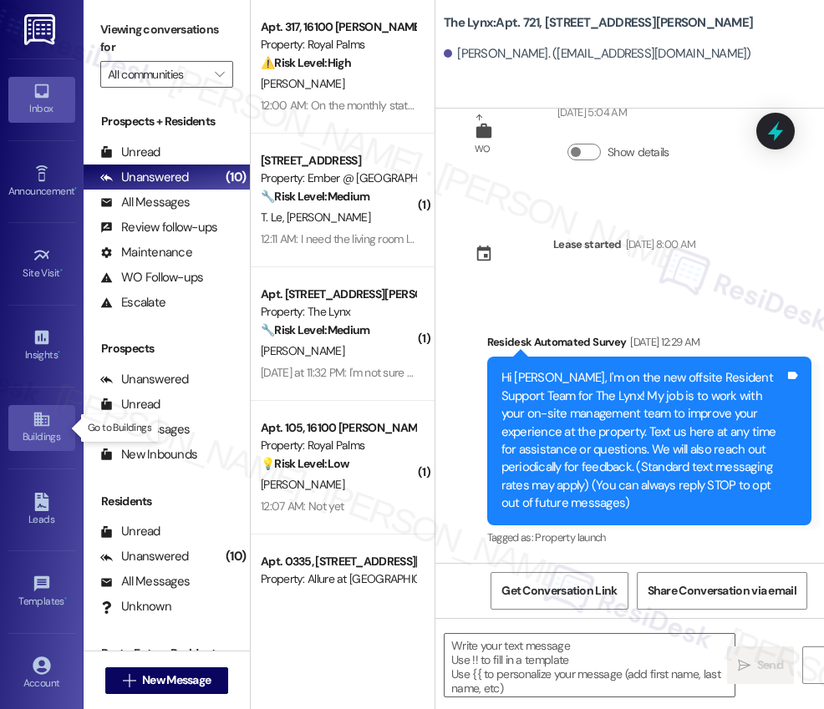
click at [33, 422] on icon at bounding box center [42, 419] width 18 height 18
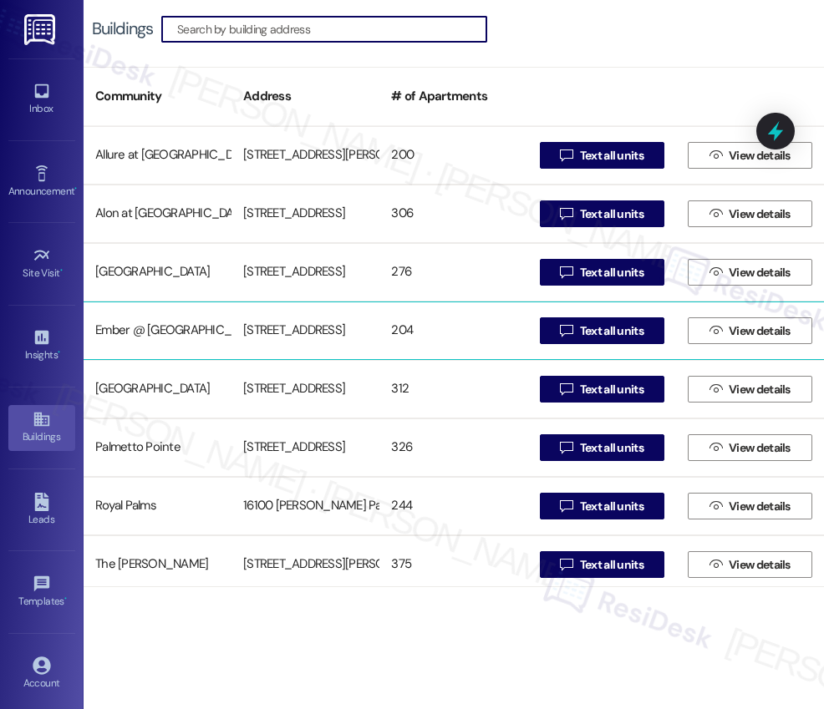
scroll to position [182, 0]
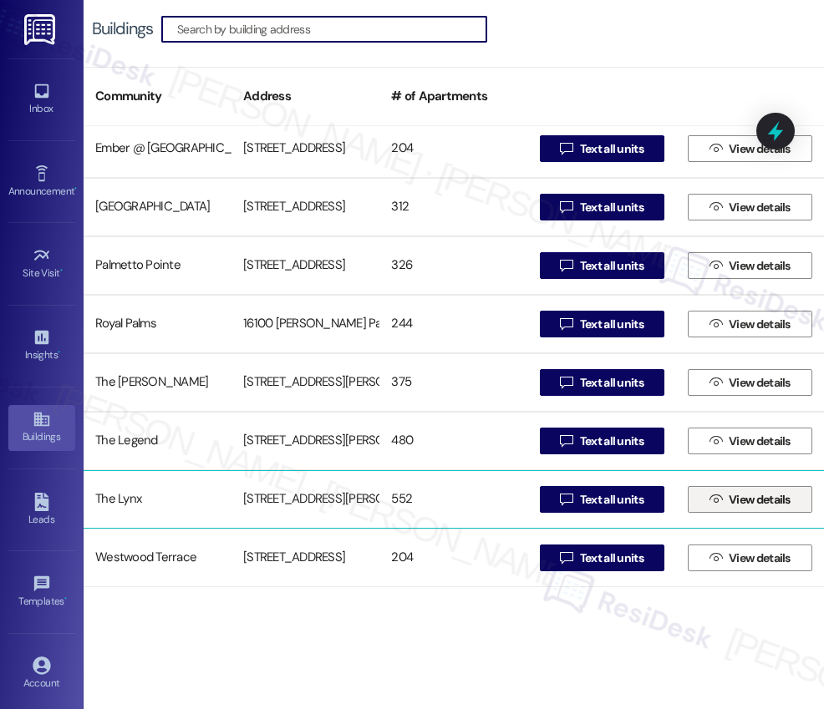
click at [734, 503] on span "View details" at bounding box center [759, 500] width 62 height 18
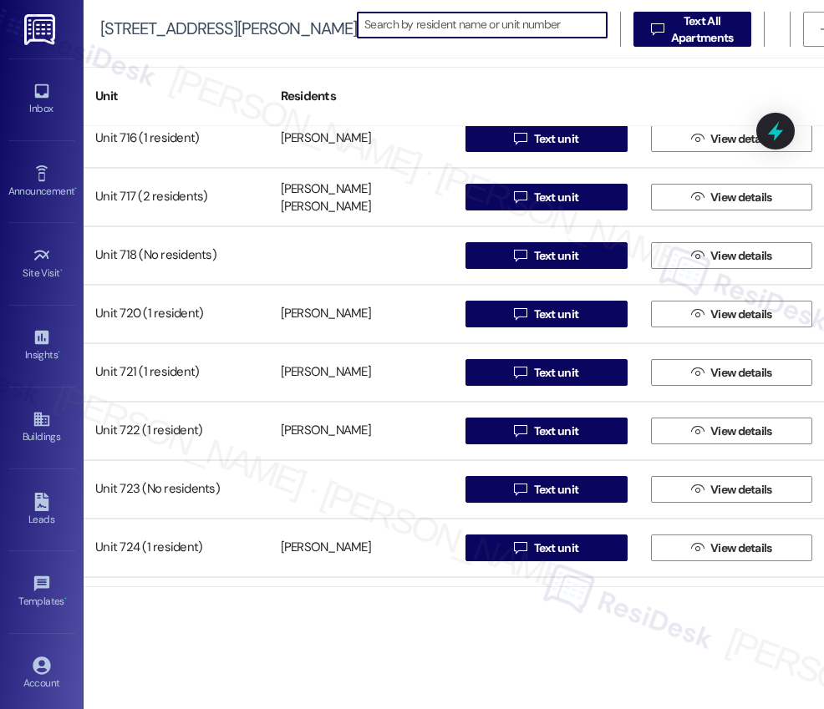
scroll to position [5160, 0]
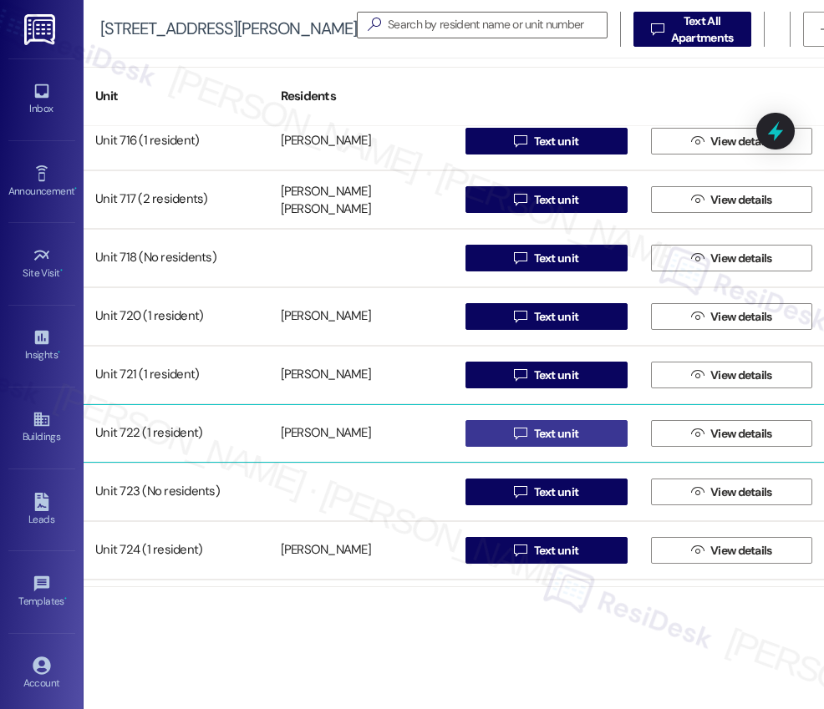
click at [539, 431] on span "Text unit" at bounding box center [556, 434] width 45 height 18
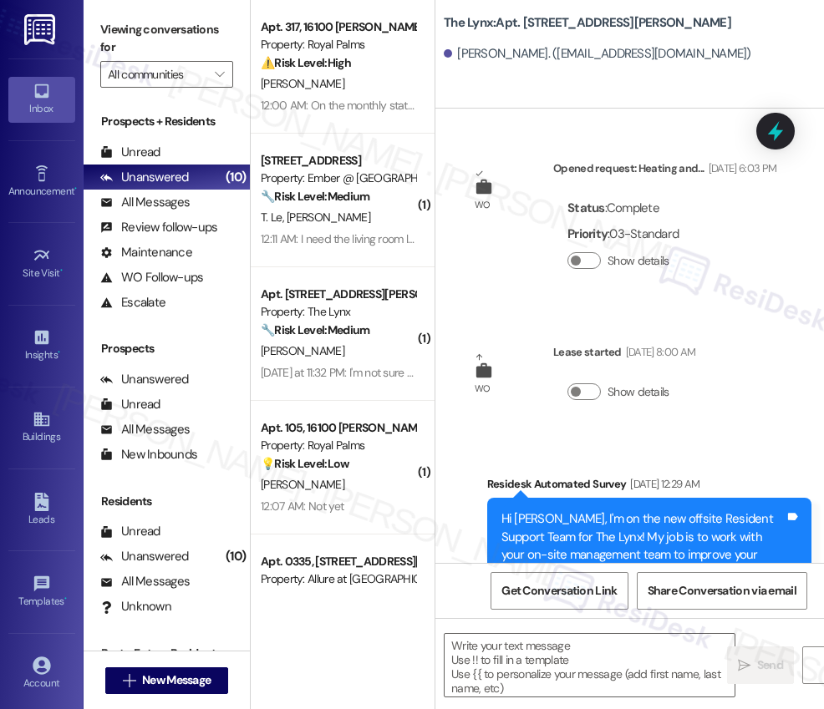
type textarea "Fetching suggested responses. Please feel free to read through the conversation…"
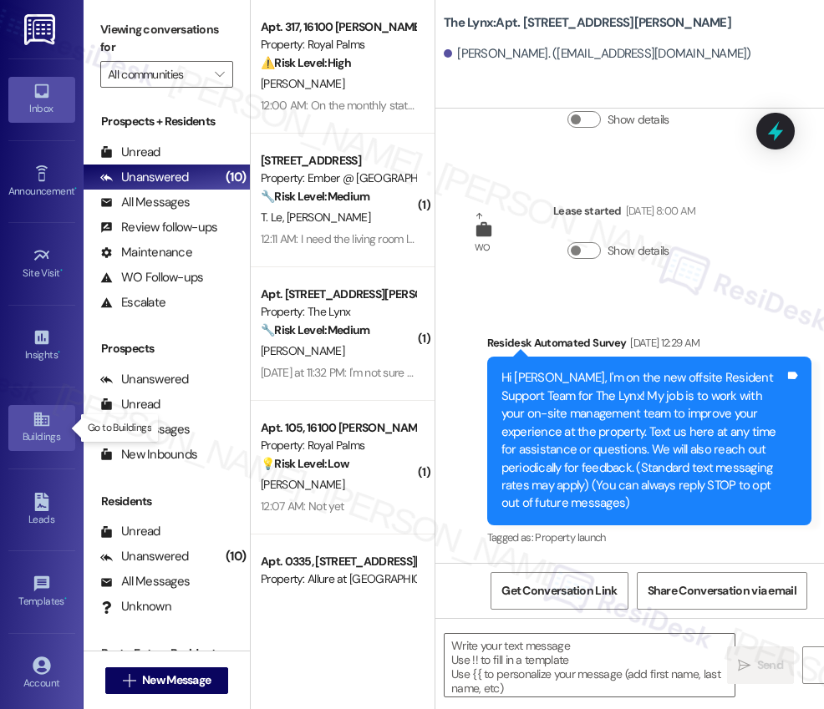
click at [42, 422] on icon at bounding box center [40, 420] width 15 height 14
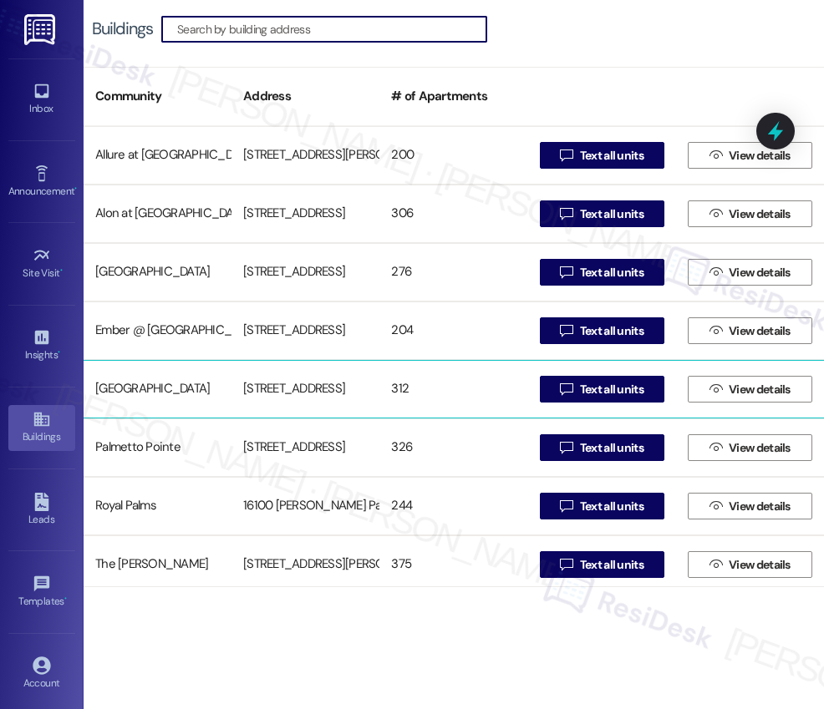
scroll to position [182, 0]
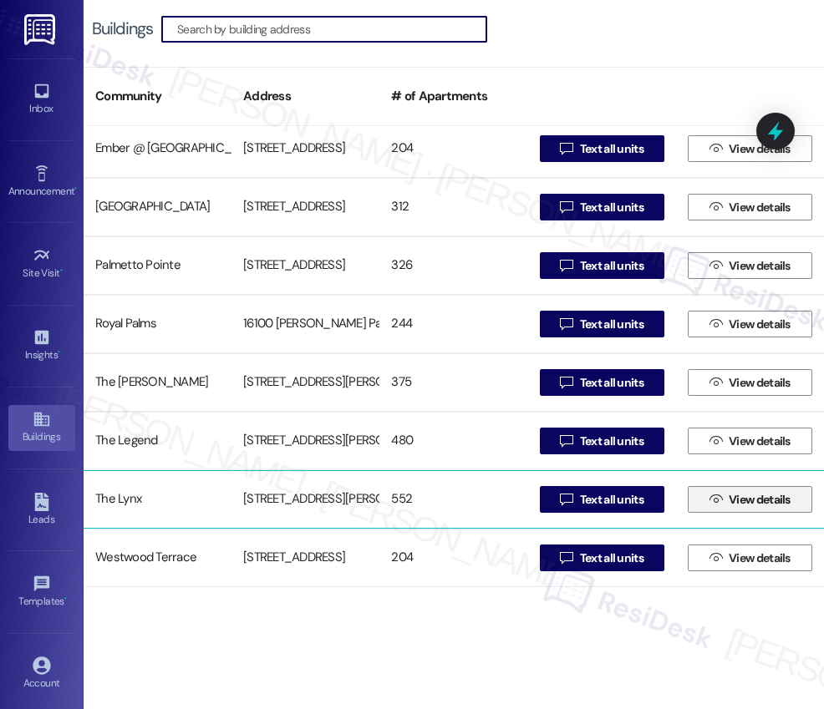
click at [741, 500] on span "View details" at bounding box center [759, 500] width 62 height 18
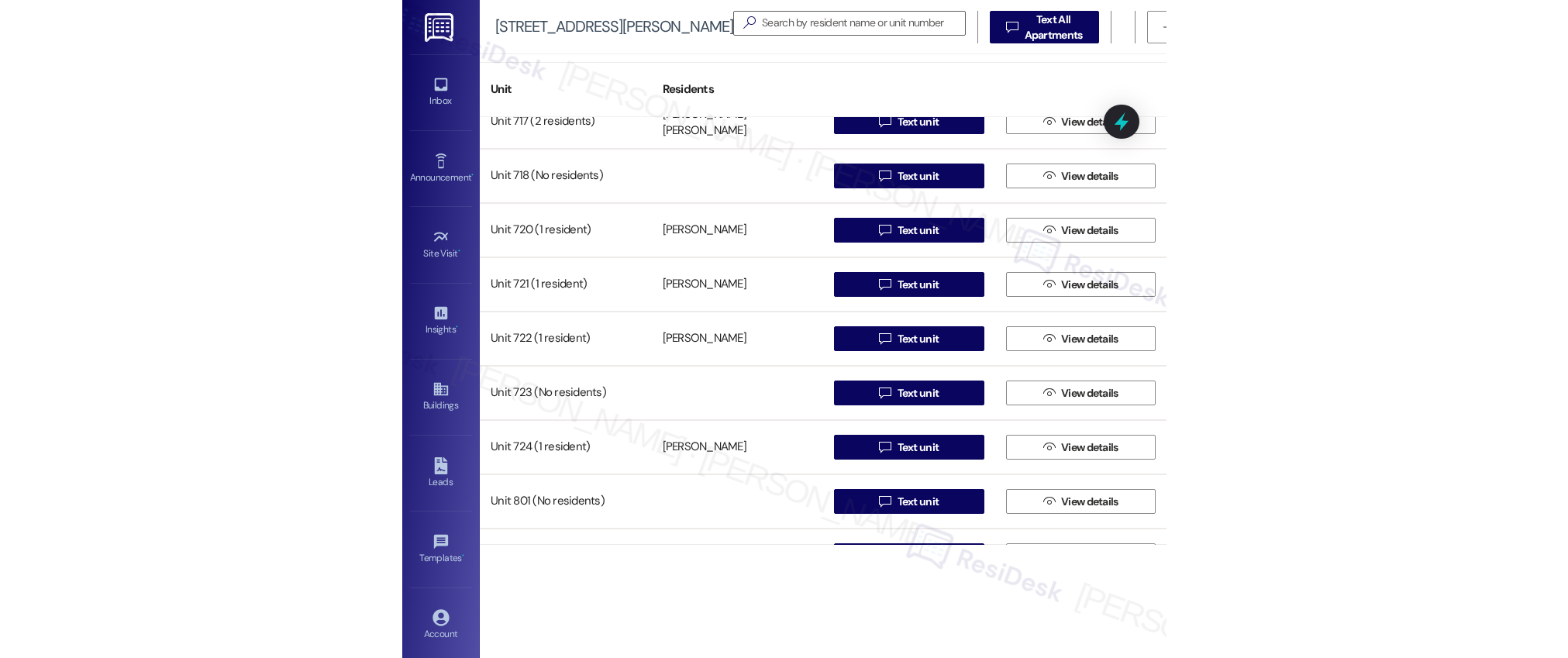
scroll to position [4861, 0]
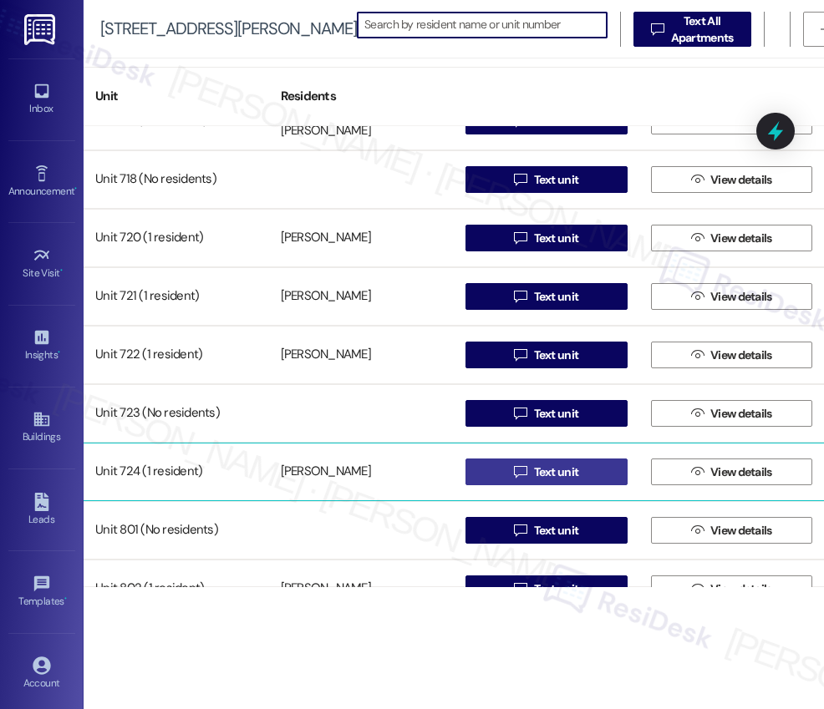
click at [539, 473] on span "Text unit" at bounding box center [556, 473] width 45 height 18
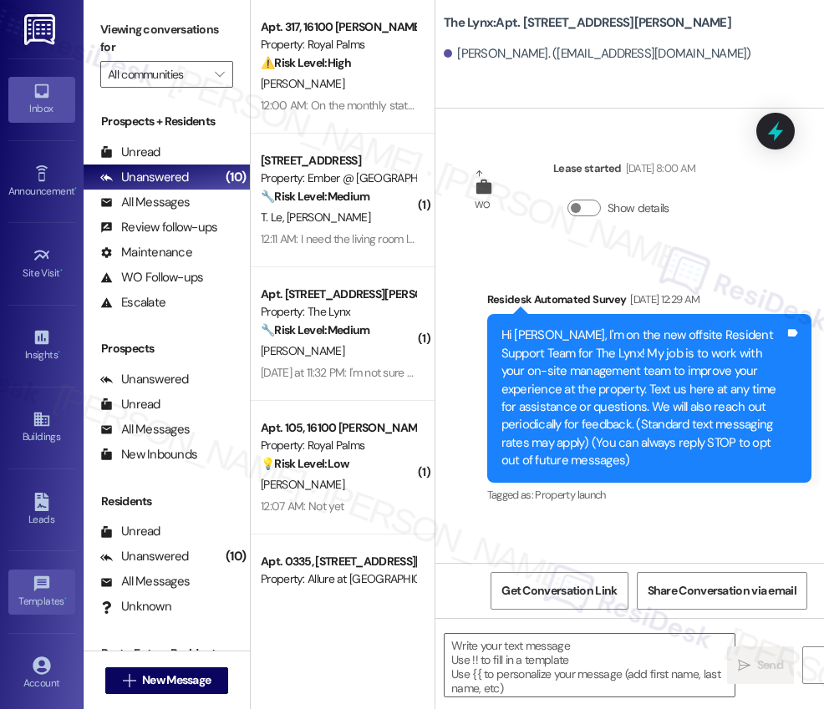
type textarea "Fetching suggested responses. Please feel free to read through the conversation…"
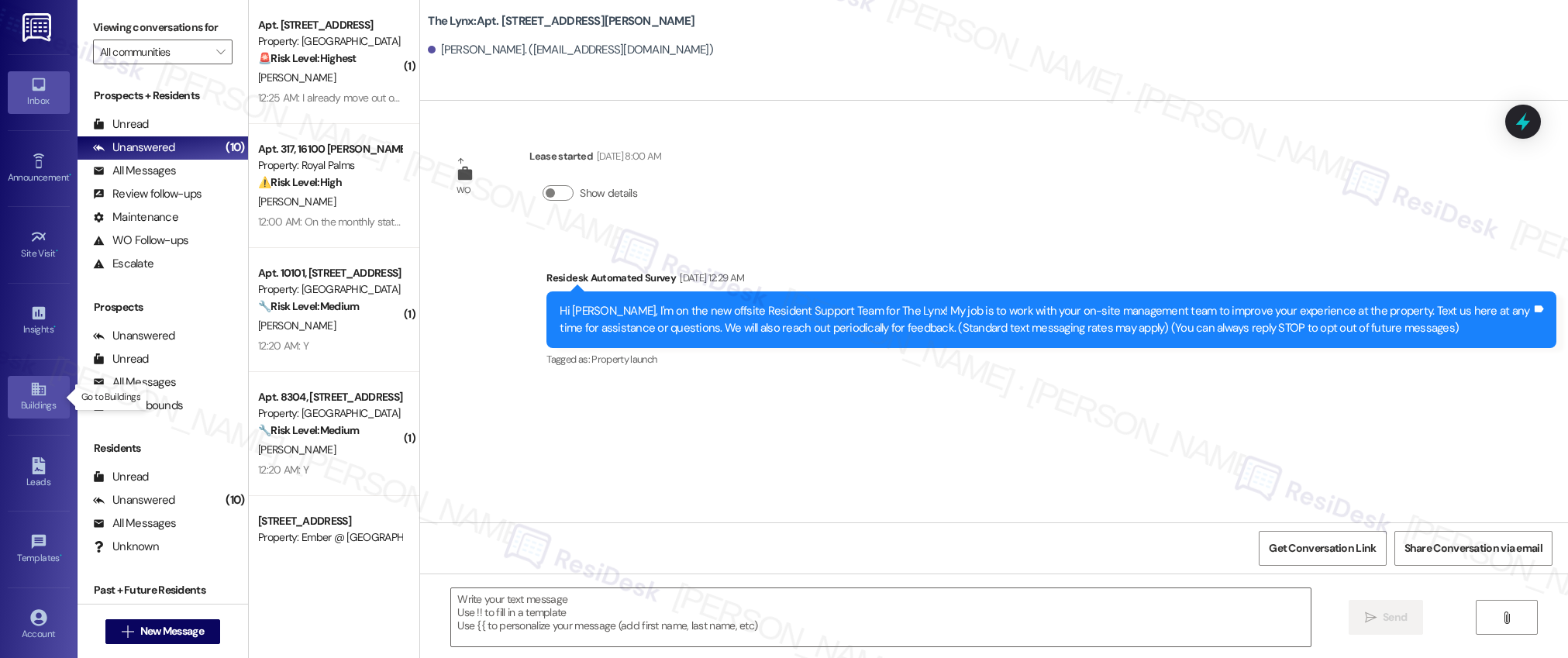
click at [37, 387] on icon at bounding box center [39, 389] width 17 height 17
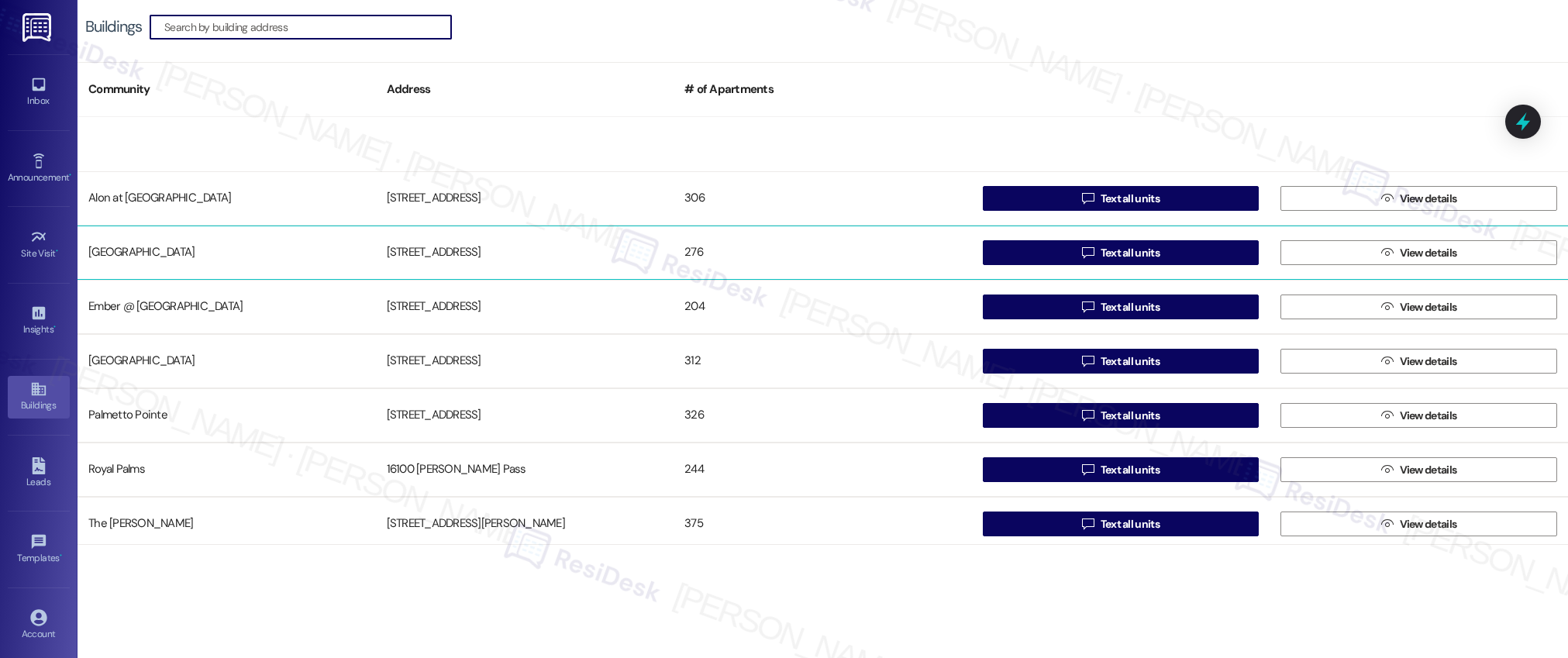
scroll to position [169, 0]
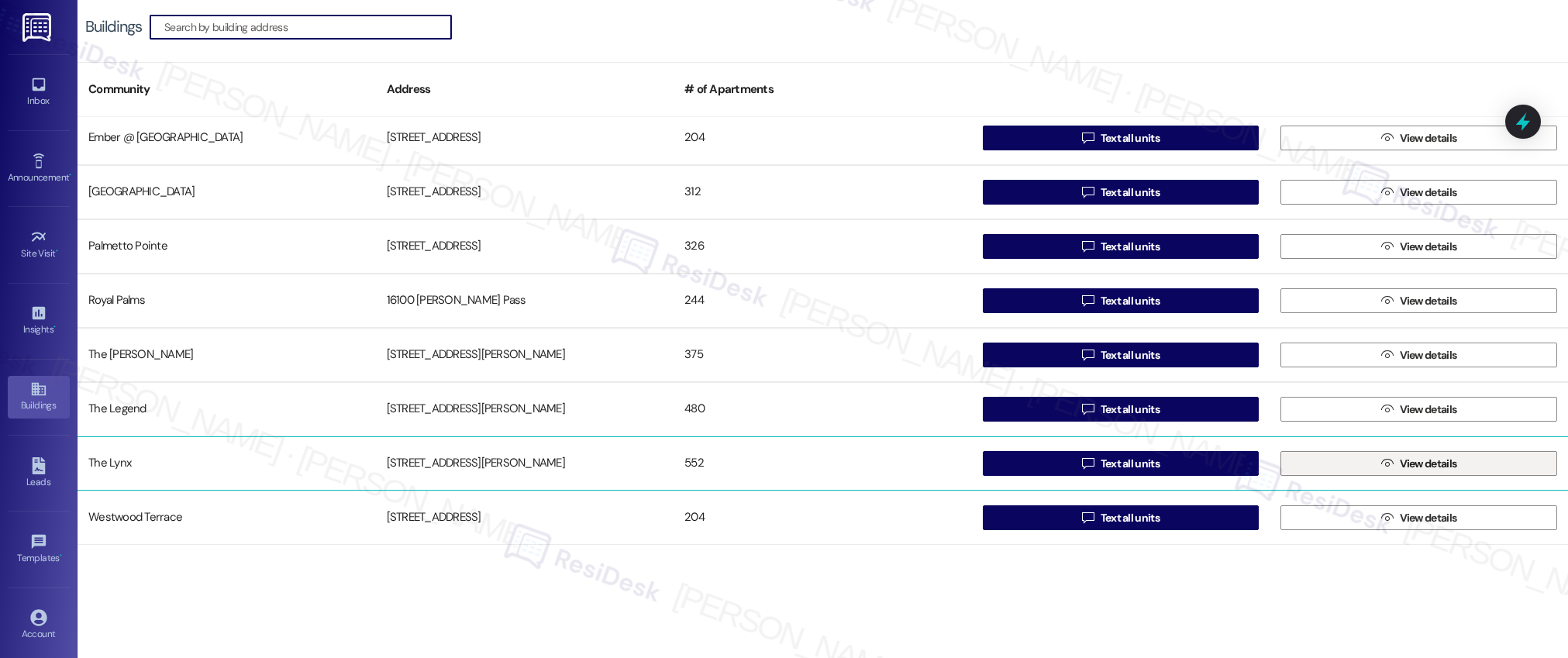
click at [1430, 466] on span "View details" at bounding box center [1429, 464] width 58 height 17
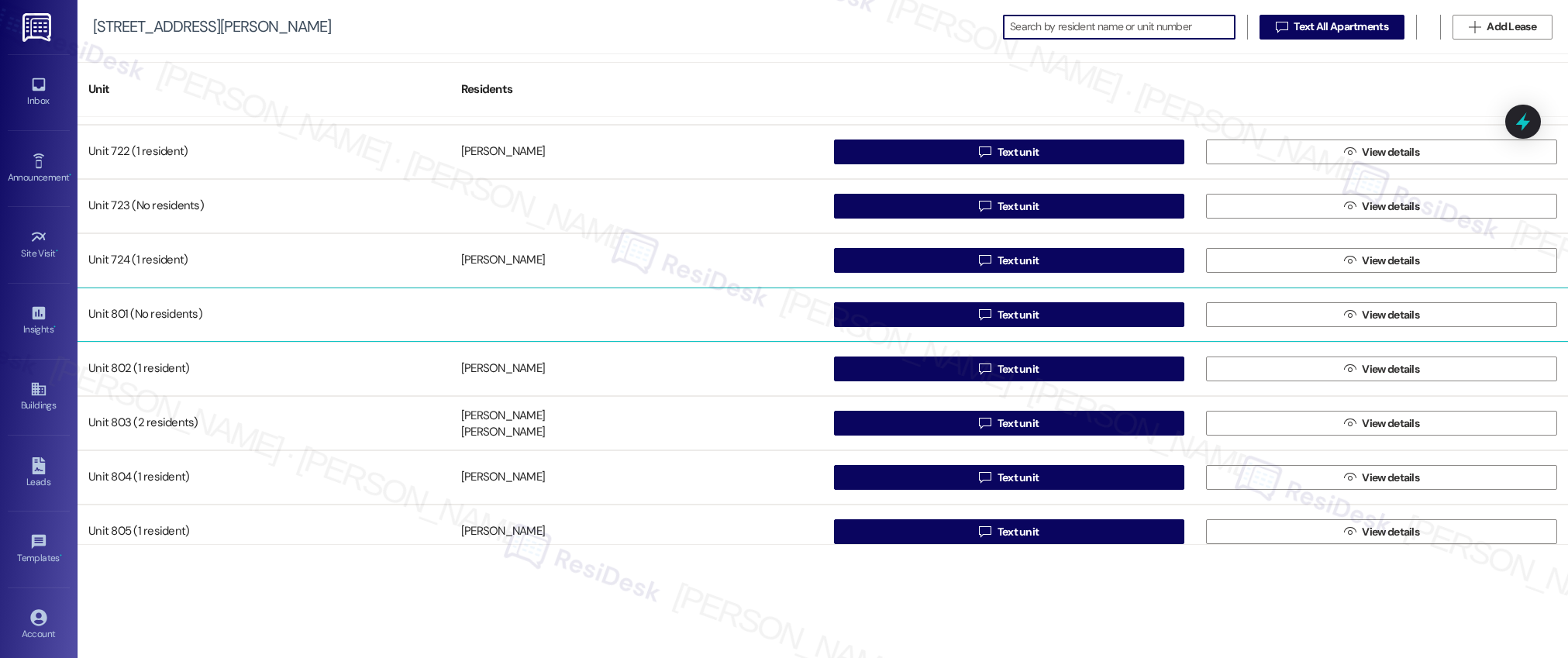
scroll to position [5044, 0]
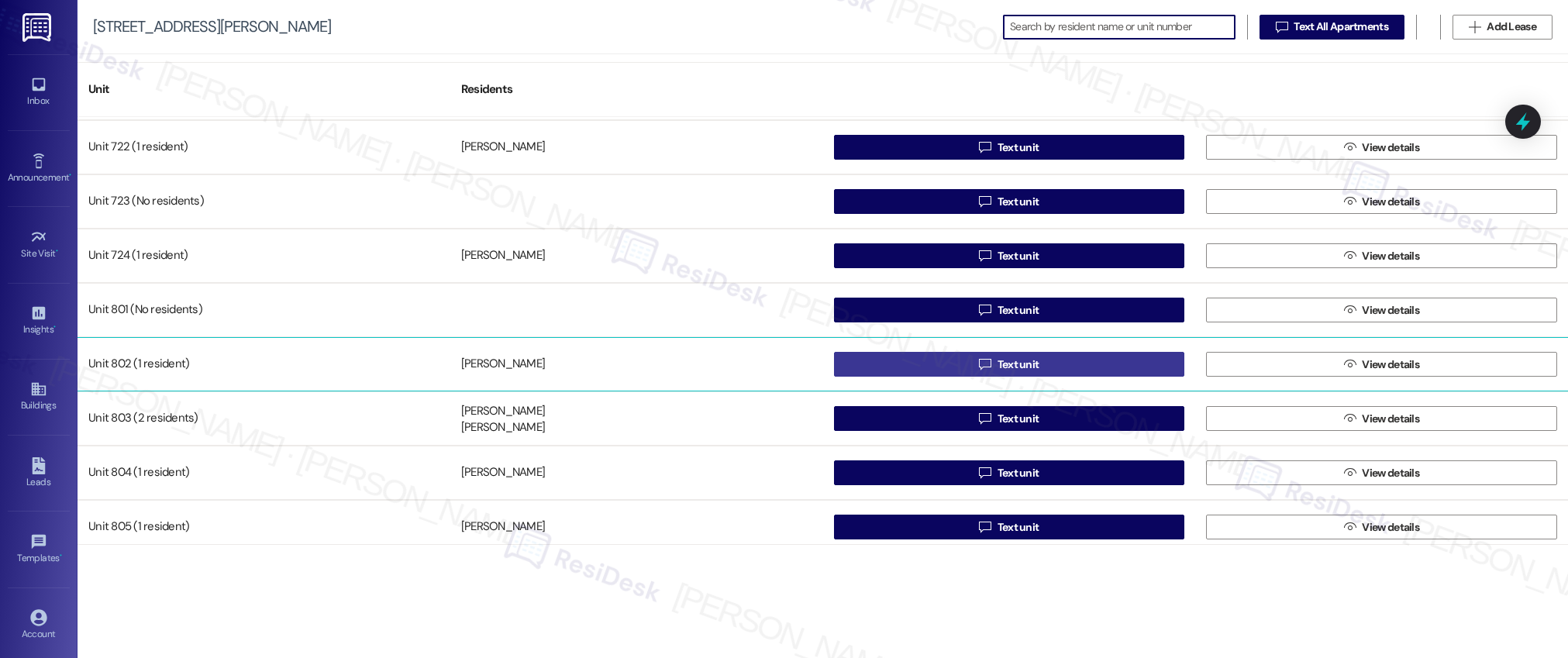
click at [1004, 368] on span "Text unit" at bounding box center [1018, 365] width 42 height 17
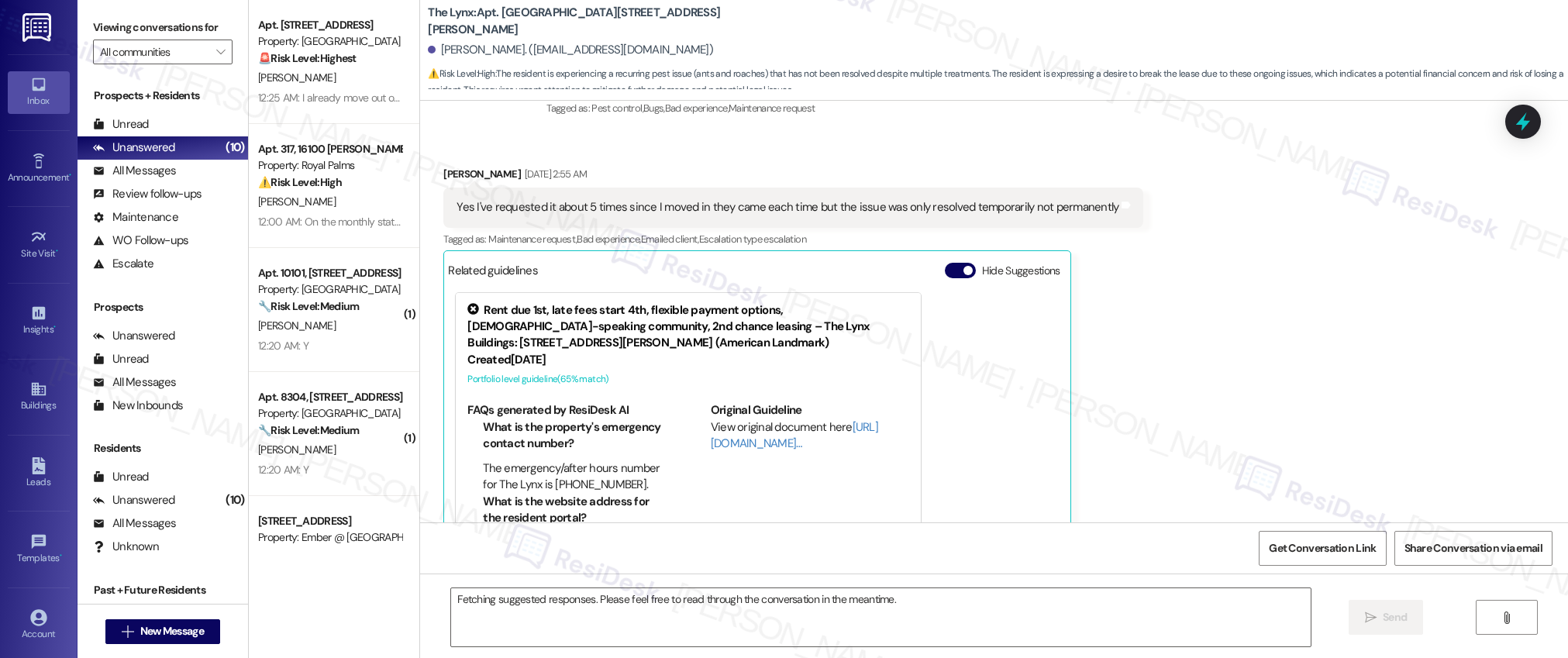
scroll to position [755, 0]
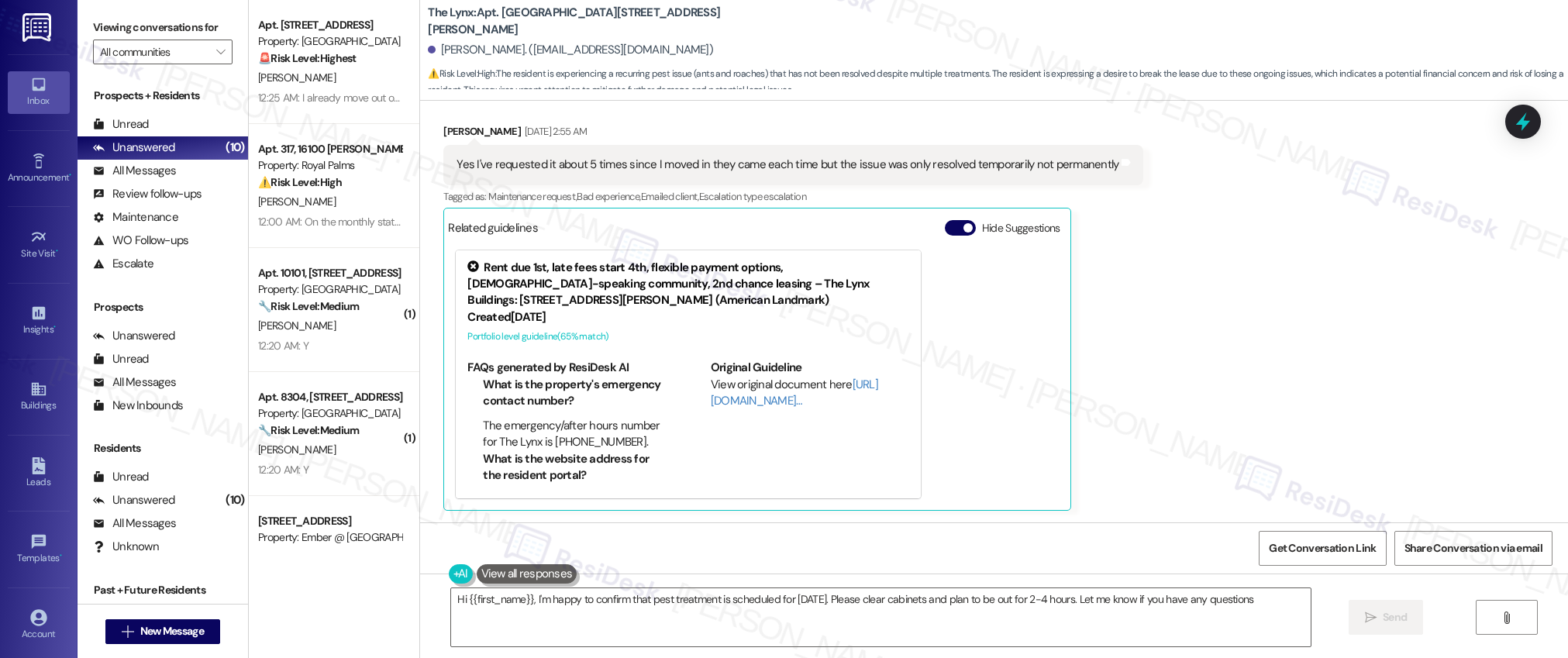
type textarea "Hi {{first_name}}, I'm happy to confirm that pest treatment is scheduled for Mo…"
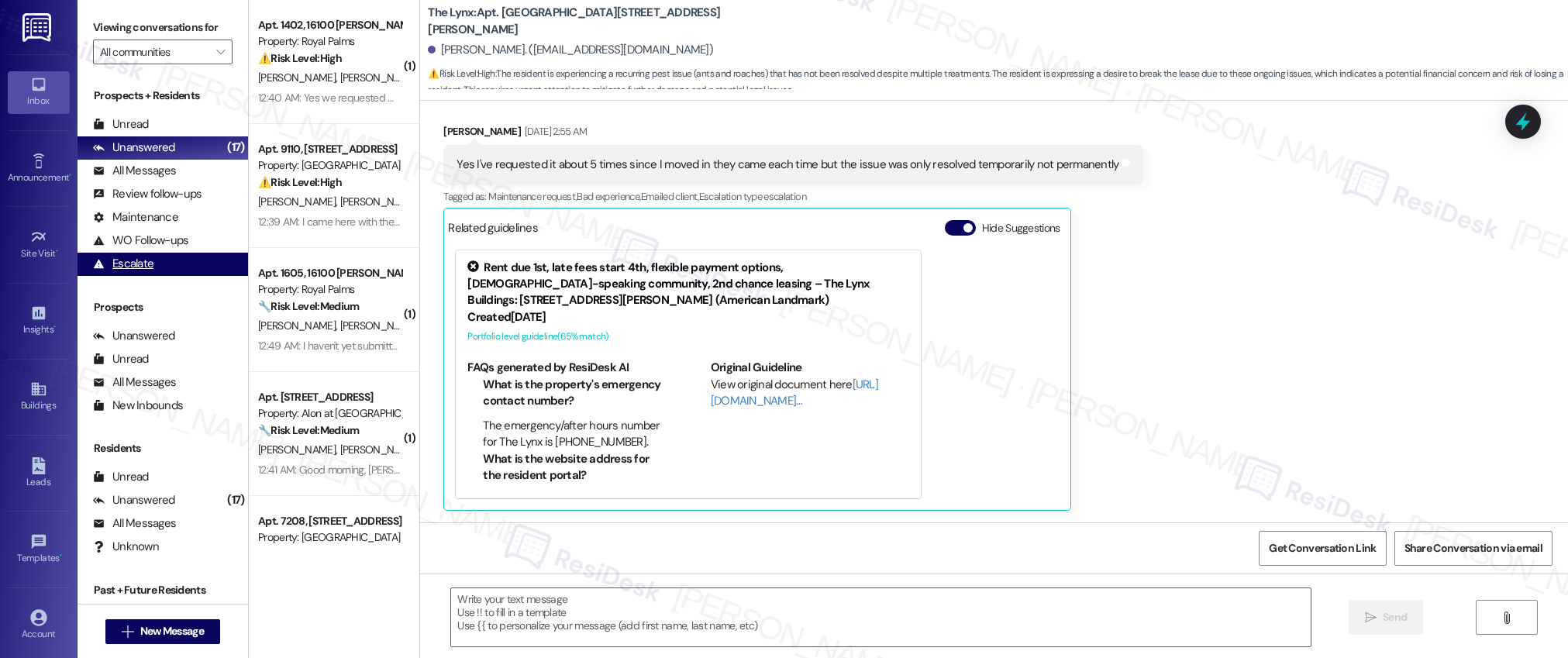
type textarea "Fetching suggested responses. Please feel free to read through the conversation…"
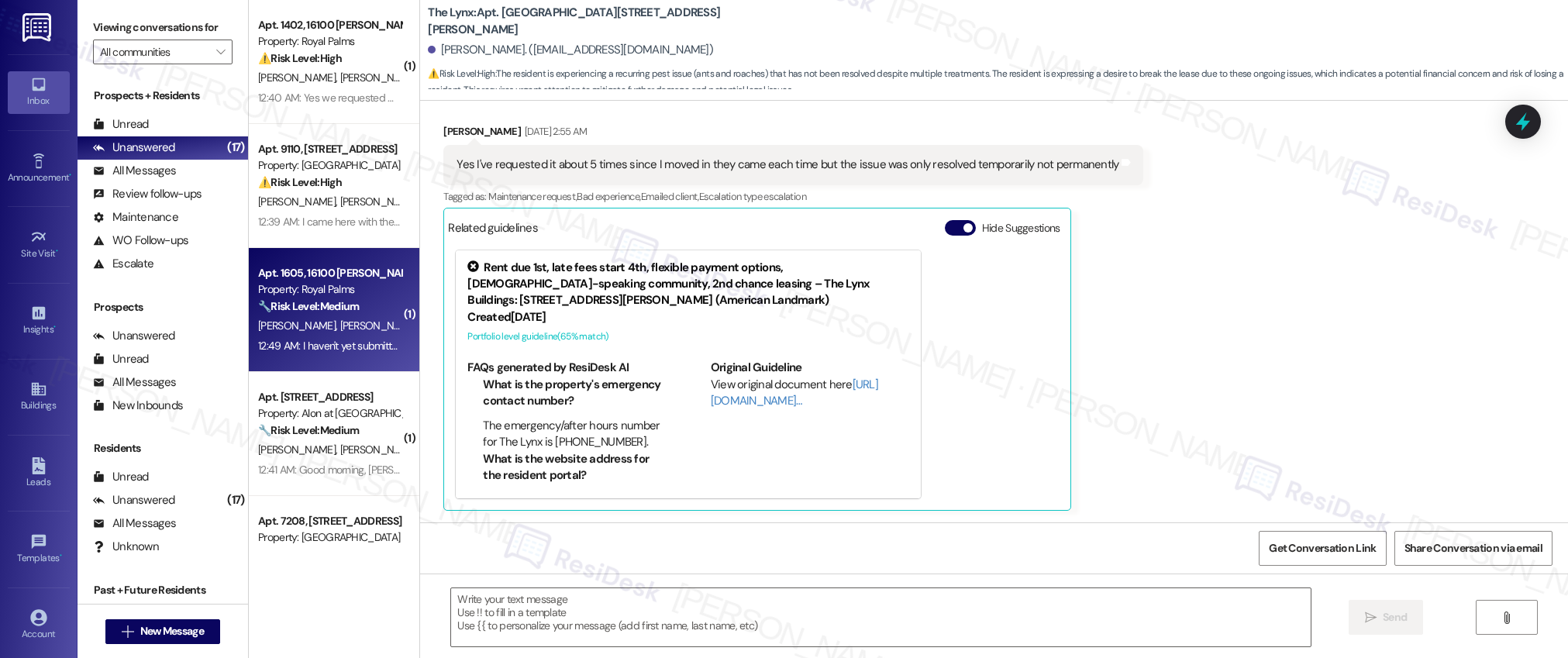
click at [351, 292] on div "Property: Royal Palms" at bounding box center [329, 290] width 144 height 17
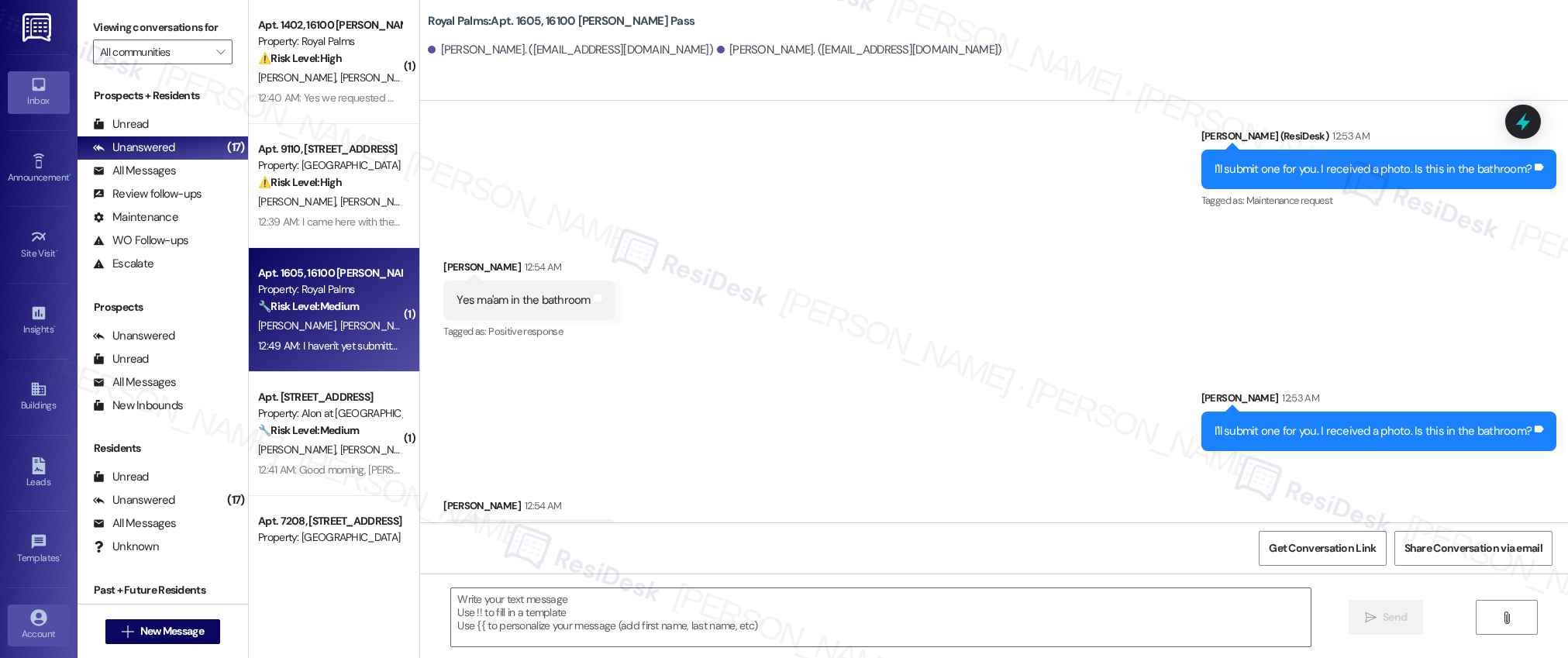
scroll to position [1171, 0]
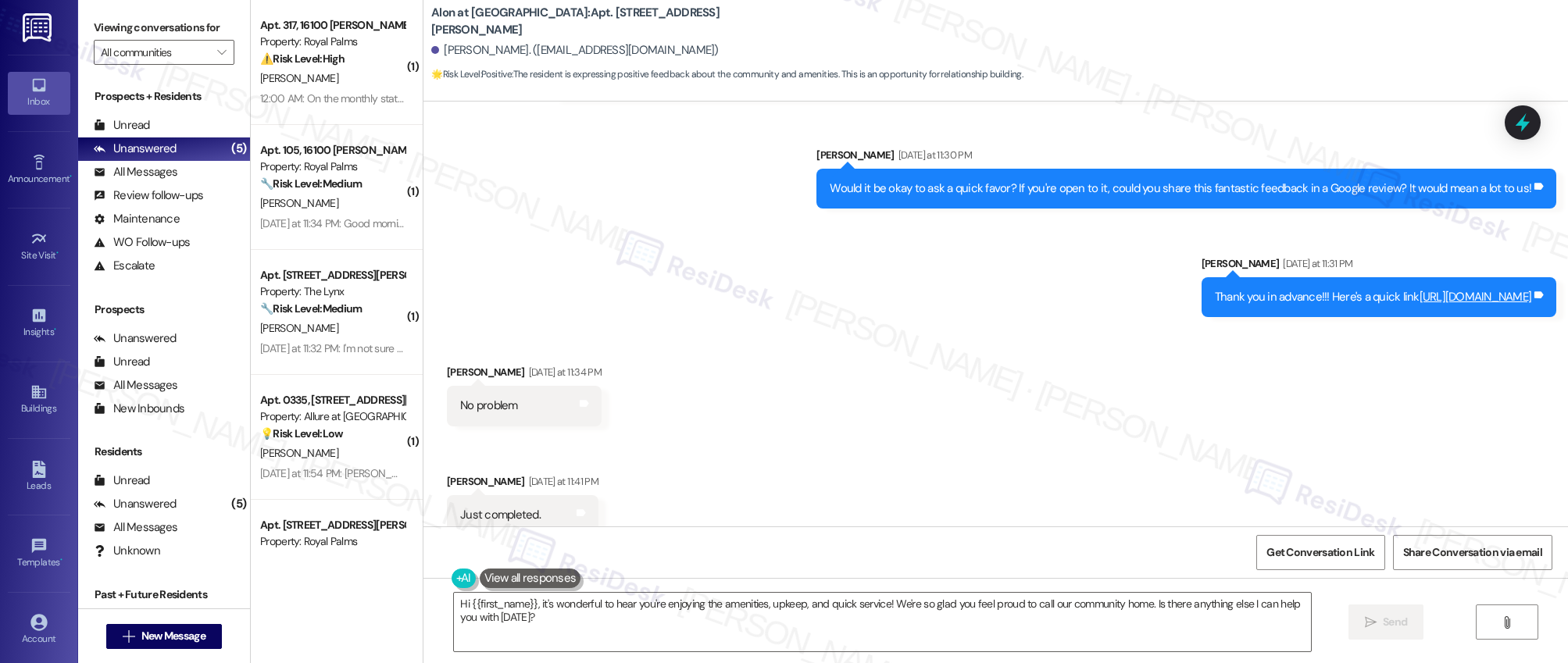
scroll to position [2933, 0]
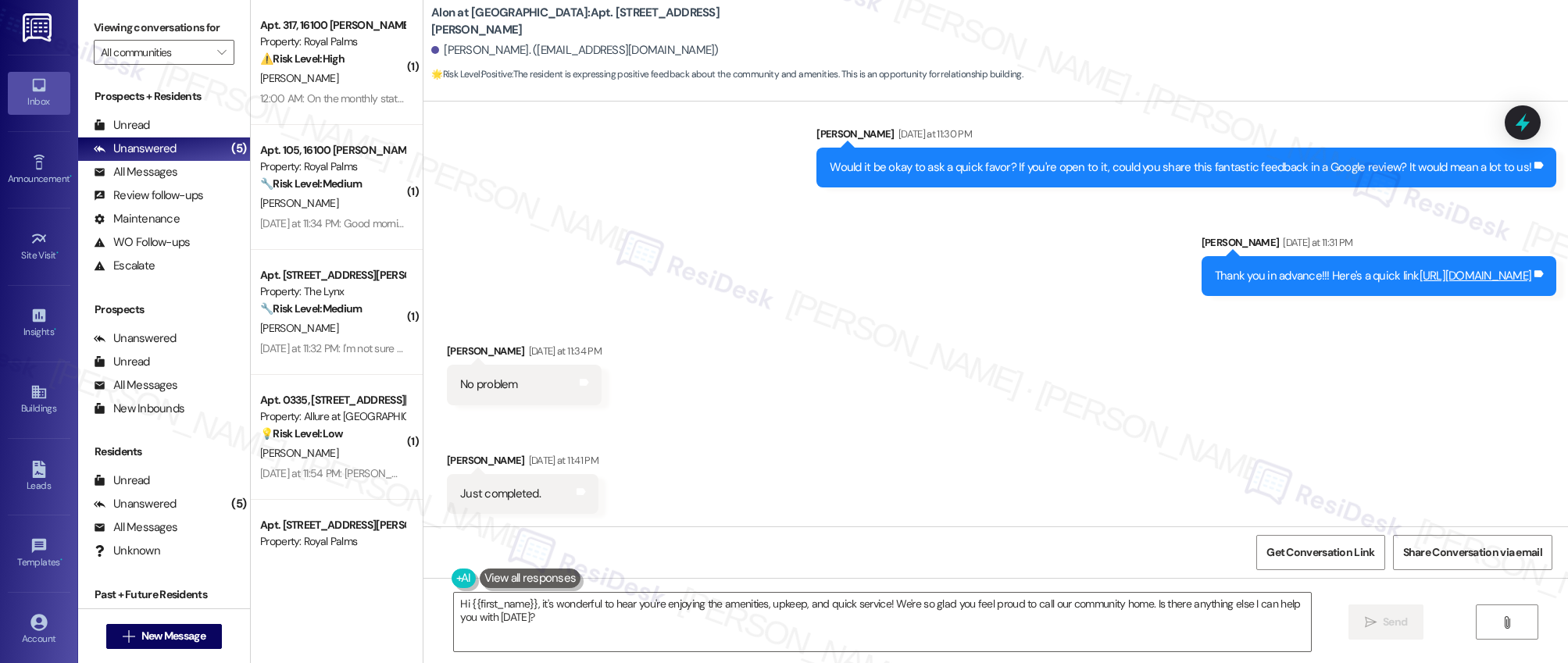
click at [1420, 278] on link "[URL][DOMAIN_NAME]" at bounding box center [1476, 276] width 112 height 16
drag, startPoint x: 1276, startPoint y: 274, endPoint x: 1496, endPoint y: 274, distance: 220.0
click at [1496, 274] on div "Thank you in advance!!! Here's a quick link https://www.theresidesk.com/links/r…" at bounding box center [1373, 277] width 316 height 17
click at [1440, 387] on div "Received via SMS Thomas Vielma Yesterday at 11:34 PM No problem Tags and notes …" at bounding box center [996, 416] width 1145 height 218
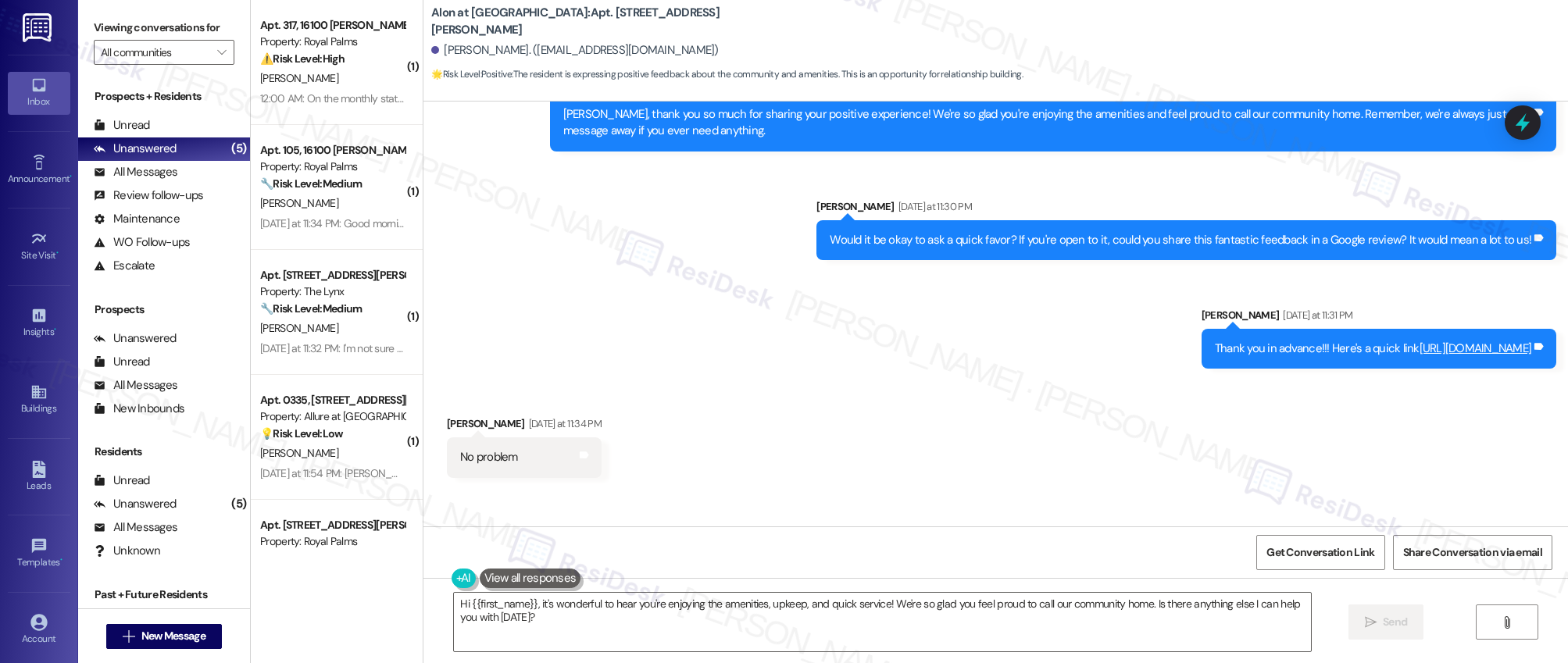
scroll to position [2858, 0]
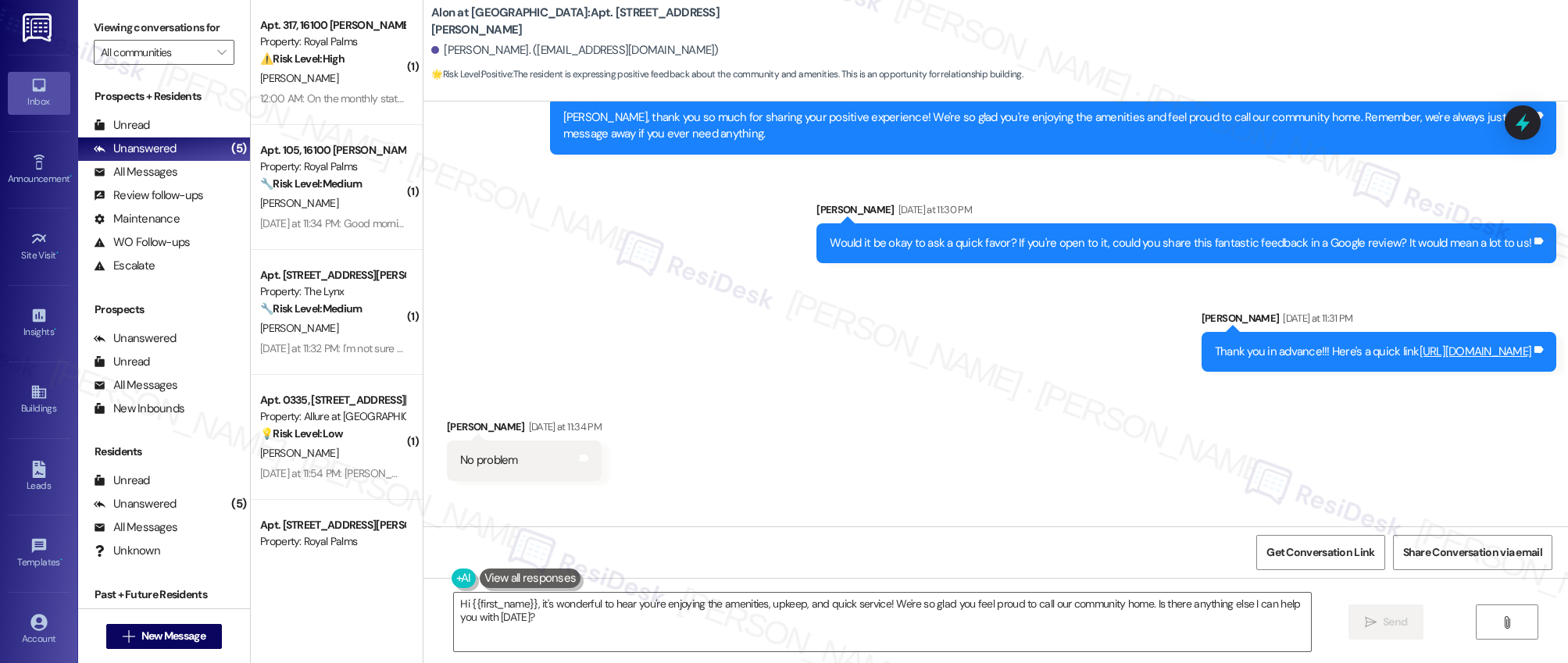
click at [1420, 353] on link "[URL][DOMAIN_NAME]" at bounding box center [1476, 352] width 112 height 16
drag, startPoint x: 1272, startPoint y: 352, endPoint x: 1307, endPoint y: 377, distance: 43.0
click at [1385, 352] on div "Thank you in advance!!! Here's a quick link https://www.theresidesk.com/links/r…" at bounding box center [1373, 353] width 316 height 17
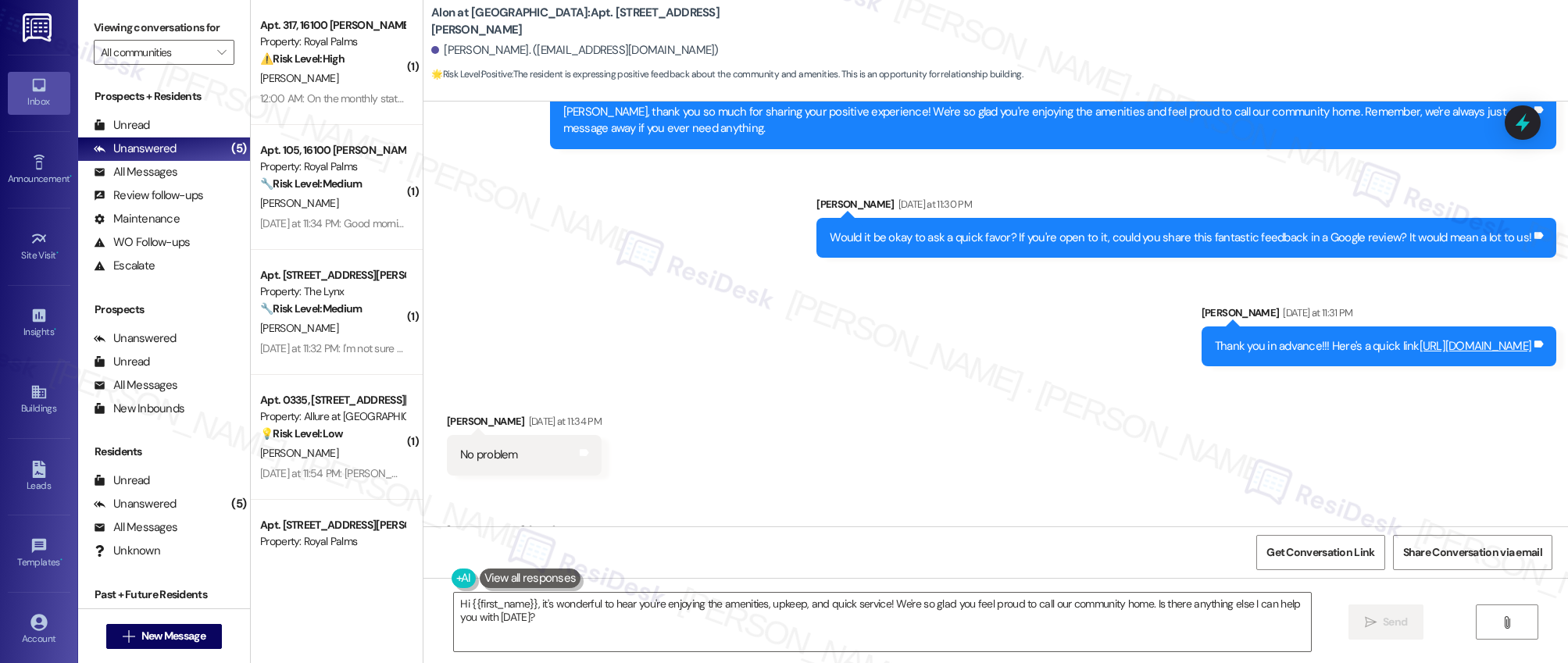
drag, startPoint x: 1271, startPoint y: 354, endPoint x: 1510, endPoint y: 342, distance: 239.3
click at [1510, 342] on div "Thank you in advance!!! Here's a quick link https://www.theresidesk.com/links/r…" at bounding box center [1373, 347] width 316 height 17
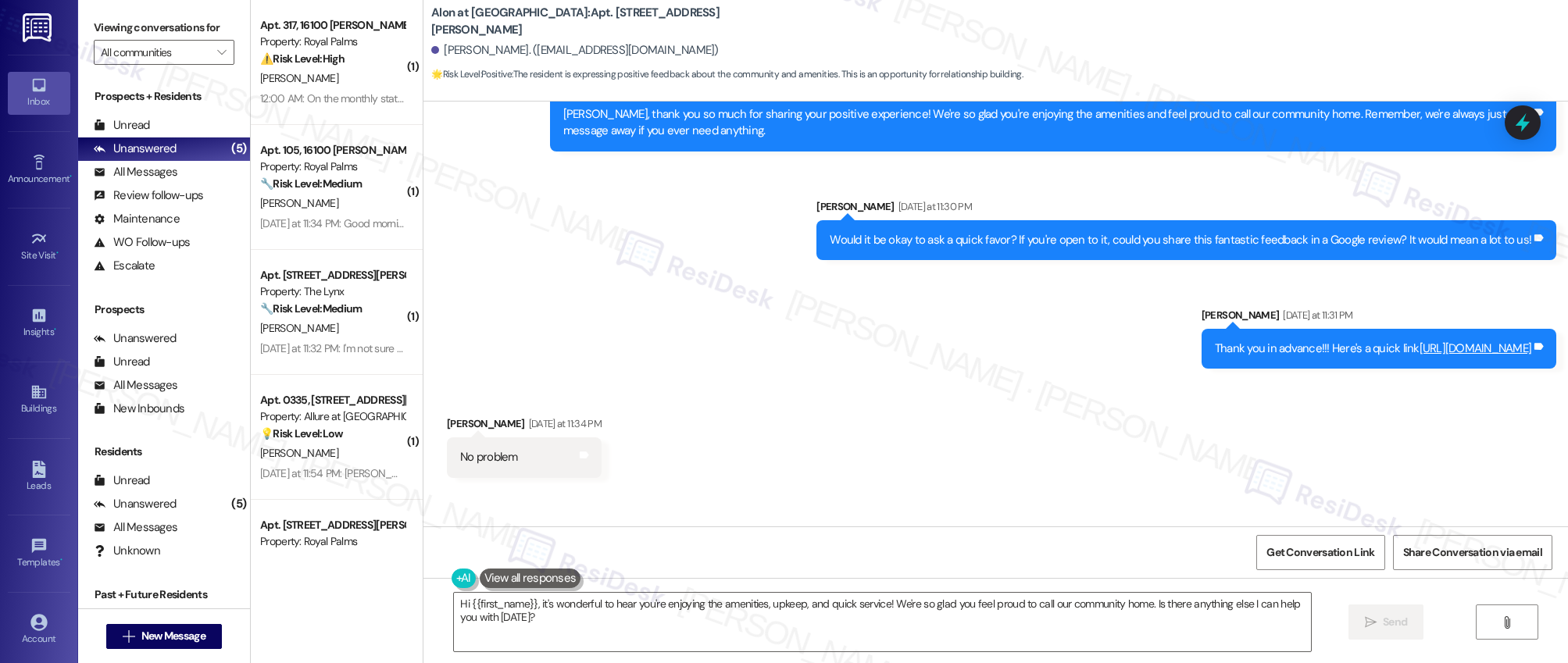
copy div "https://www.theresidesk.com/links/review-jno41_"
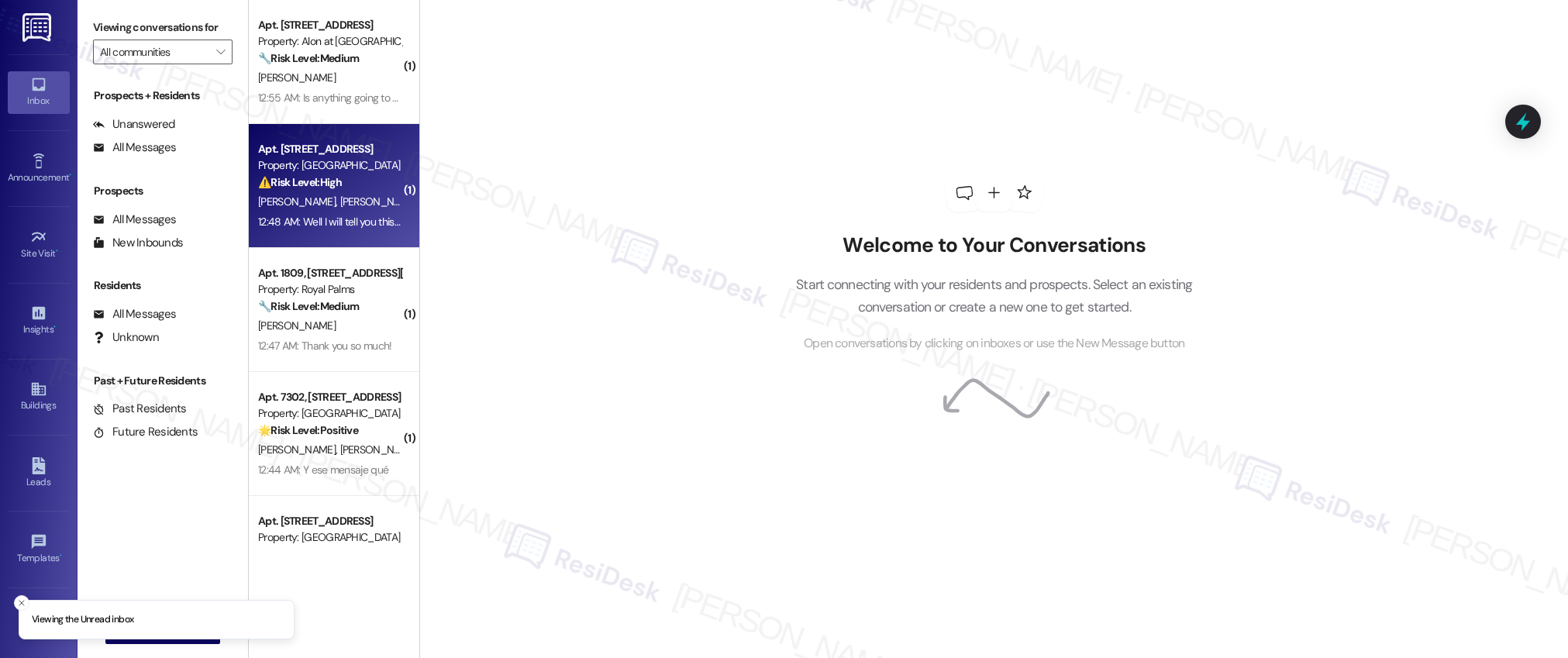
click at [341, 195] on span "[PERSON_NAME]" at bounding box center [379, 201] width 78 height 14
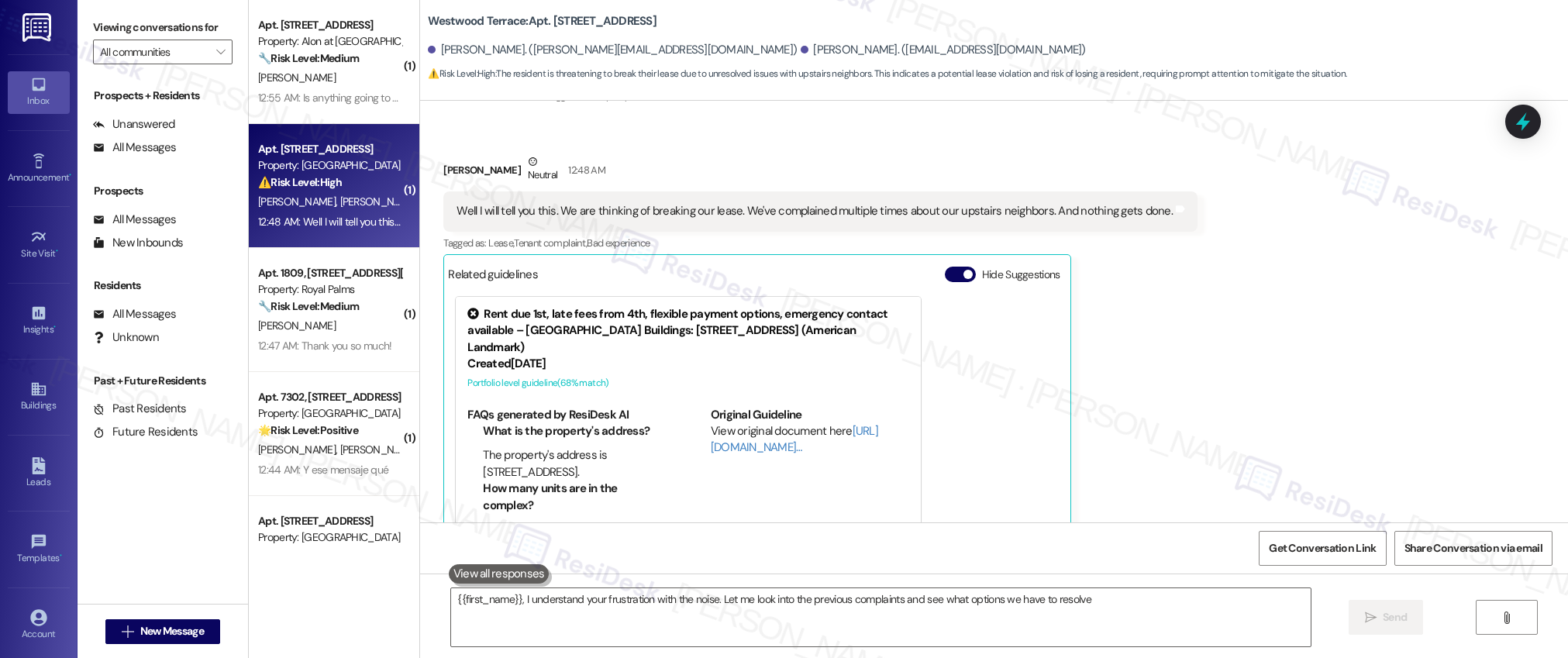
scroll to position [480, 0]
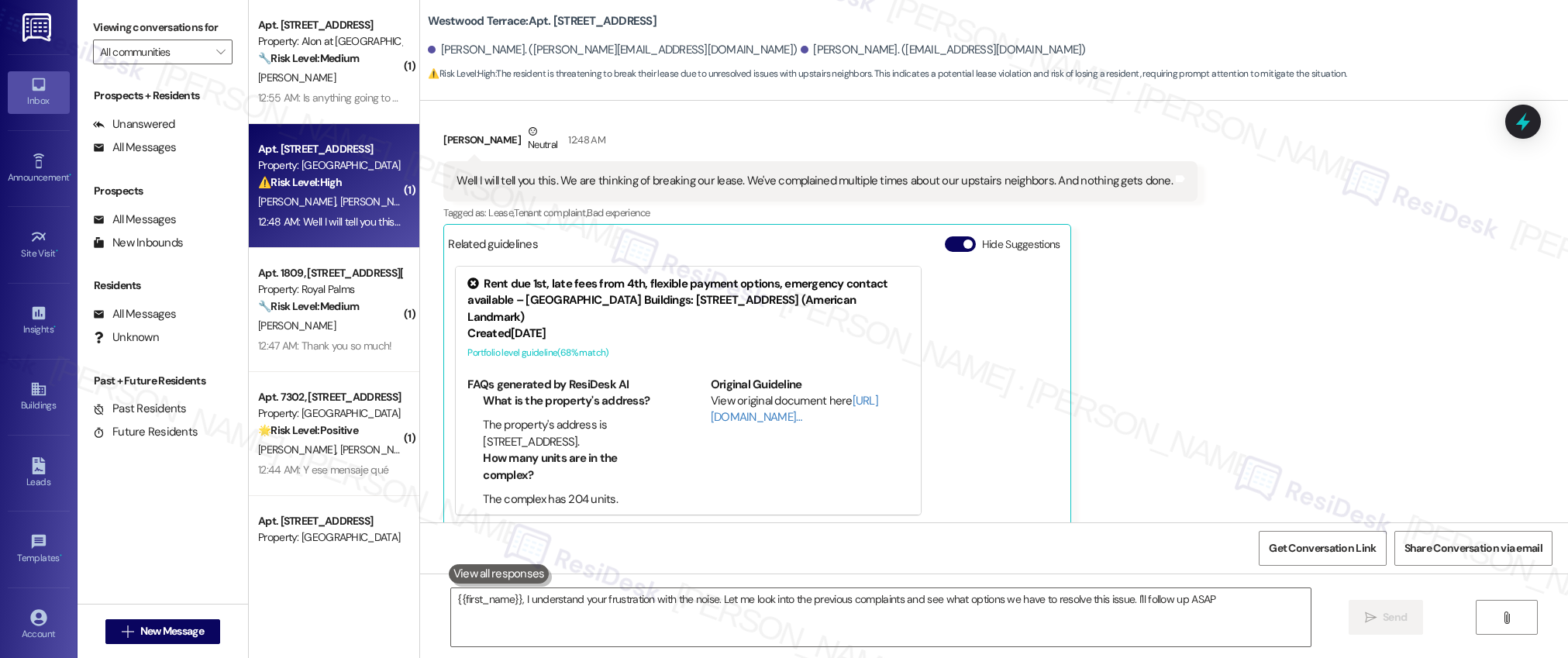
type textarea "{{first_name}}, I understand your frustration with the noise. Let me look into …"
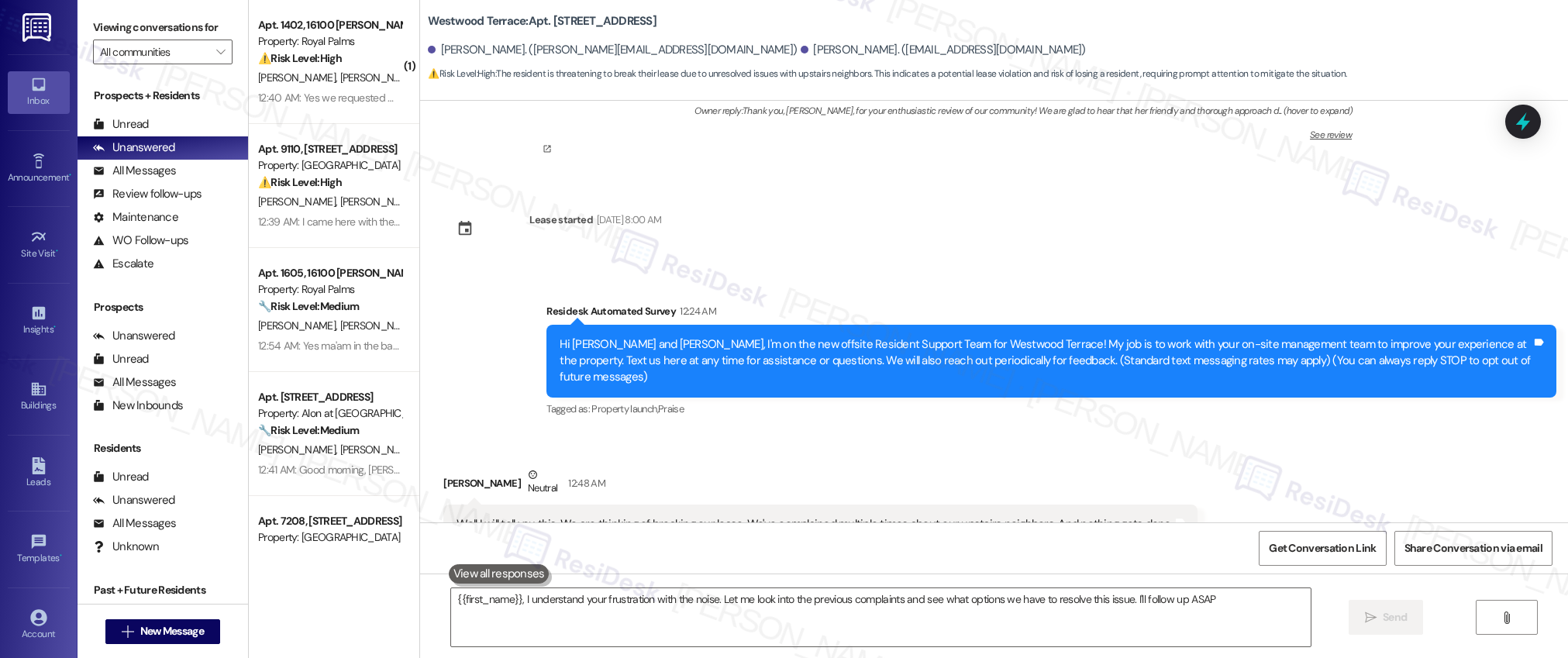
type textarea "{{first_name}}, I understand your frustration with the noise. Let me look into …"
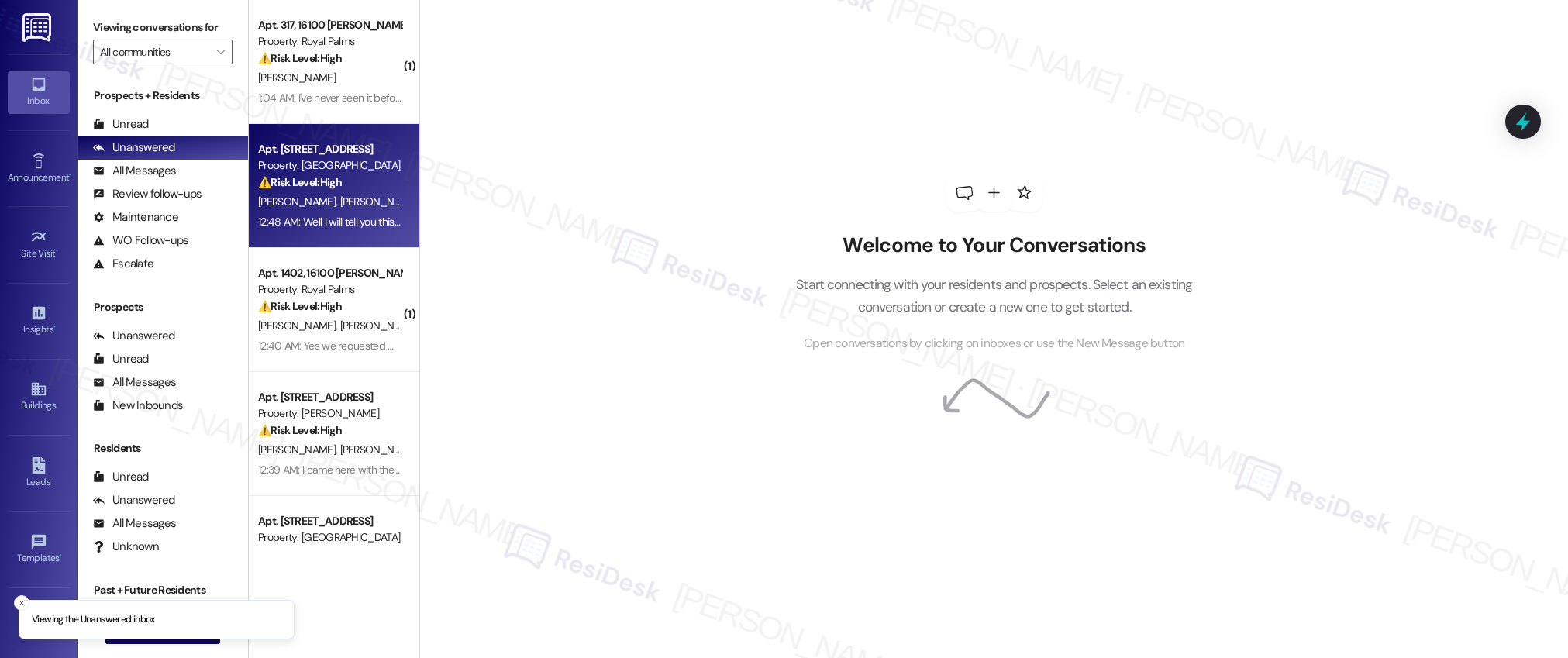
click at [332, 164] on div "Property: [GEOGRAPHIC_DATA]" at bounding box center [329, 166] width 144 height 17
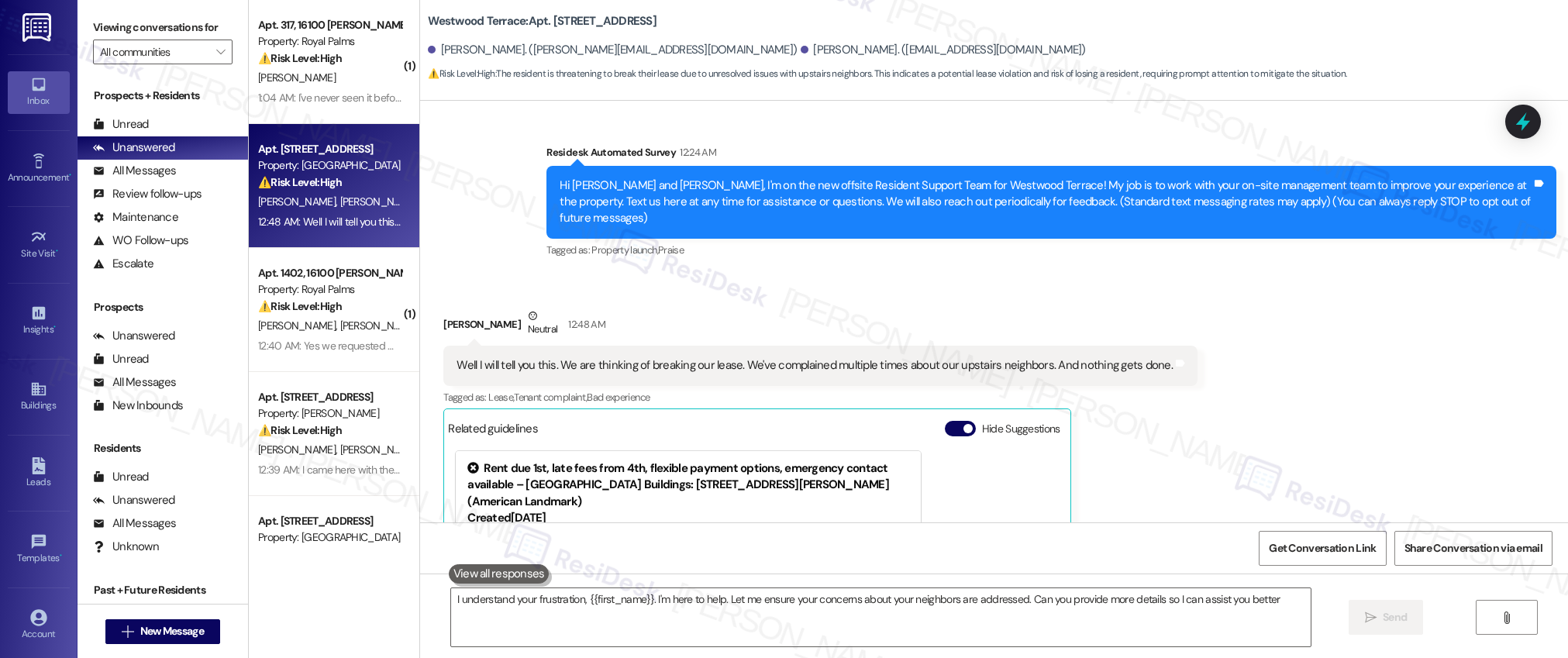
type textarea "I understand your frustration, {{first_name}}. I'm here to help. Let me ensure …"
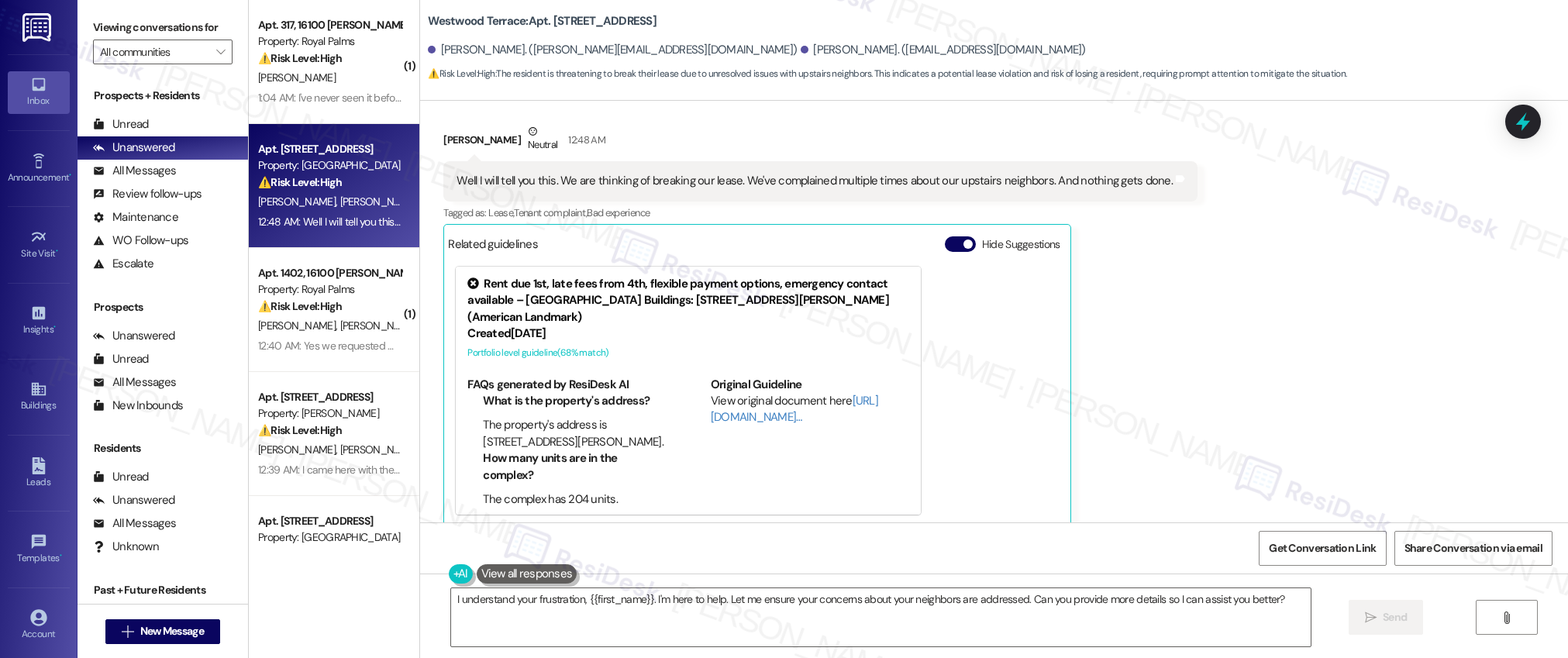
scroll to position [481, 0]
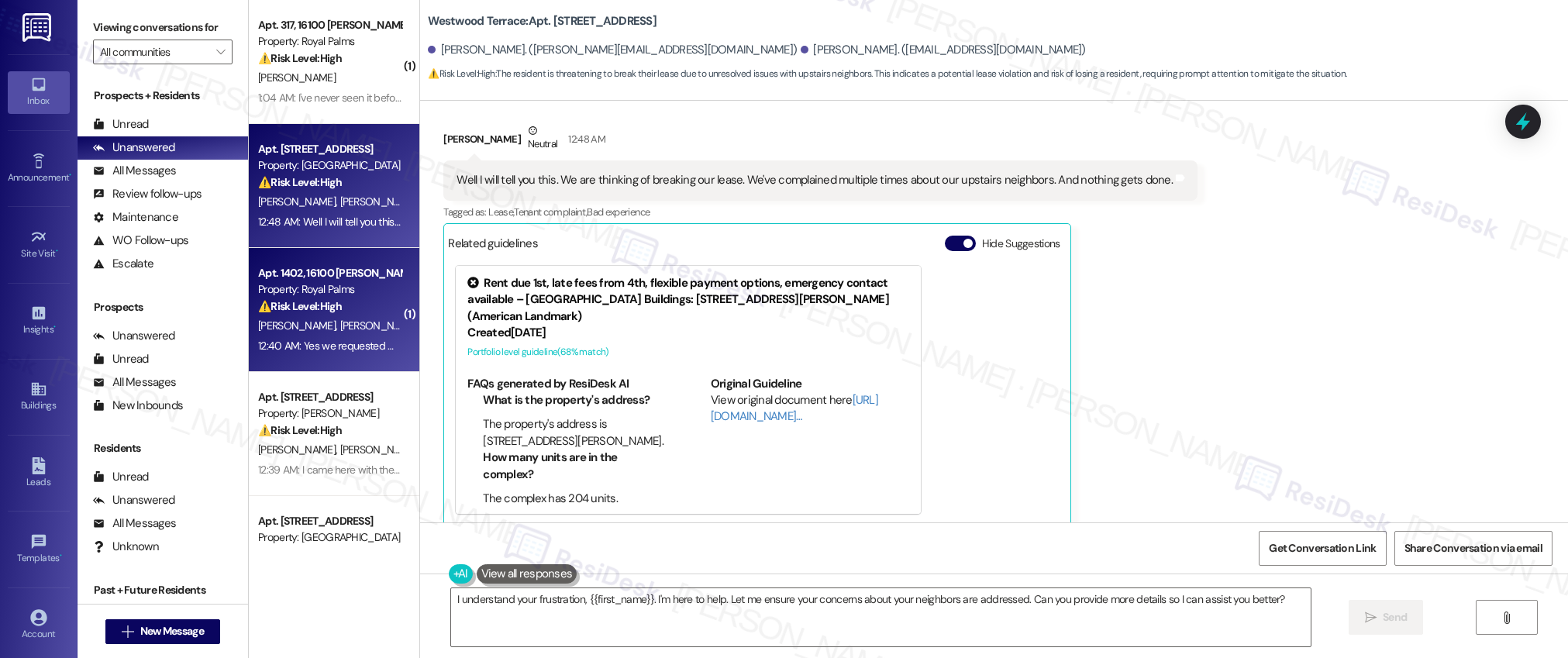
click at [300, 304] on strong "⚠️ Risk Level: High" at bounding box center [300, 305] width 84 height 14
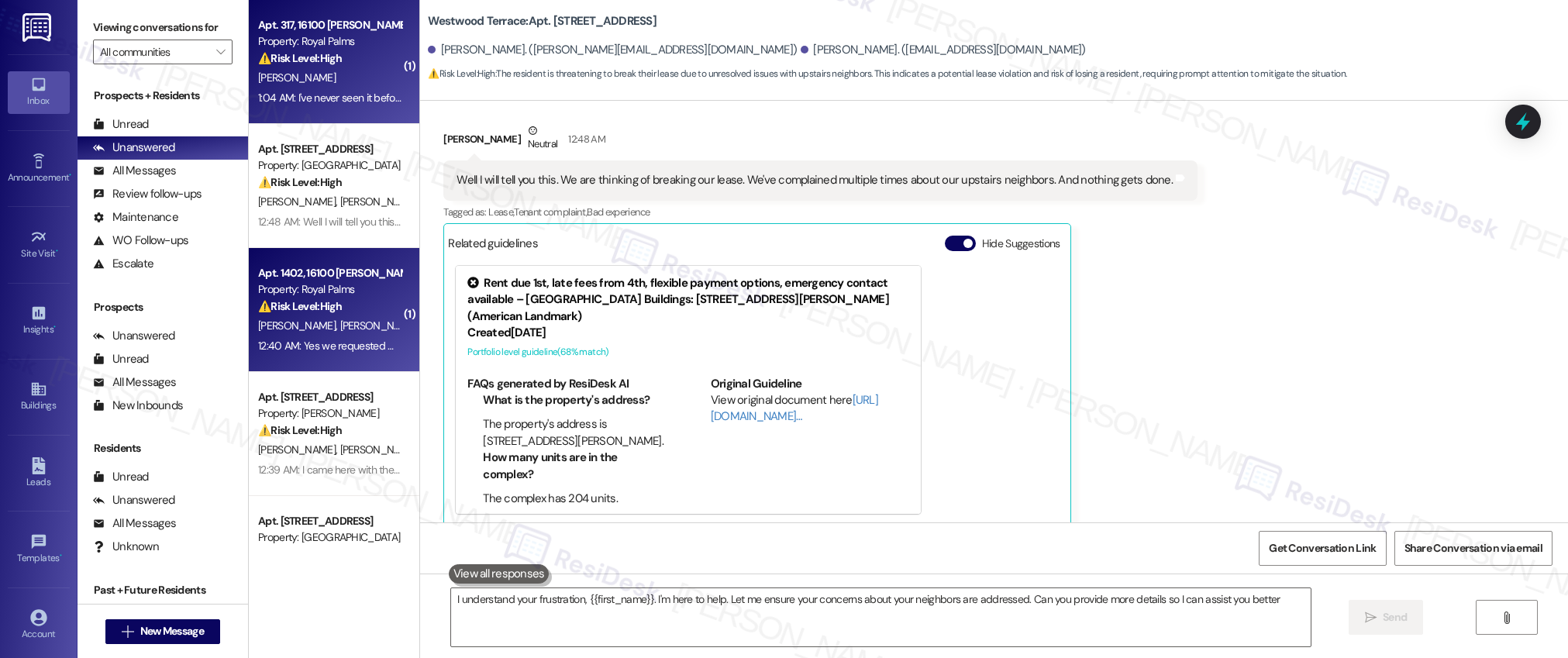
type textarea "I understand your frustration, {{first_name}}. I'm here to help. Let me ensure …"
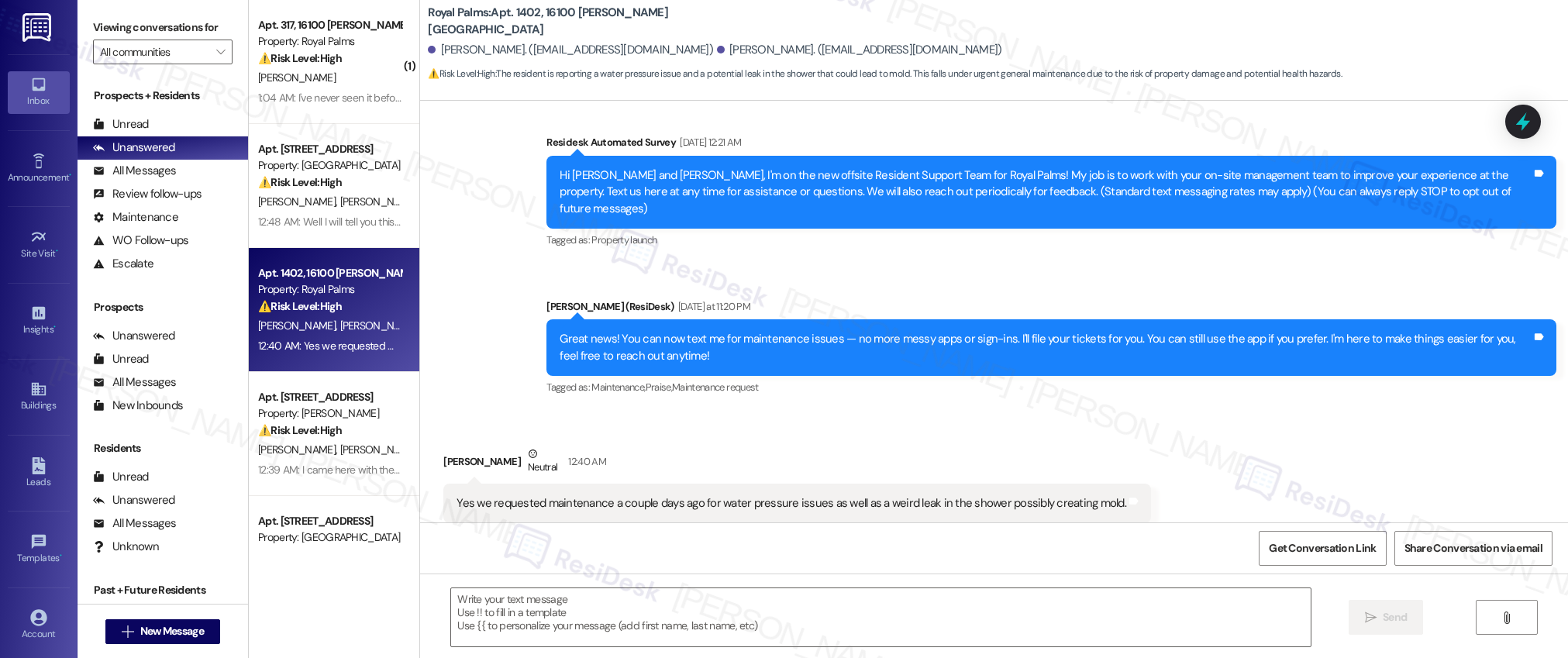
scroll to position [124, 0]
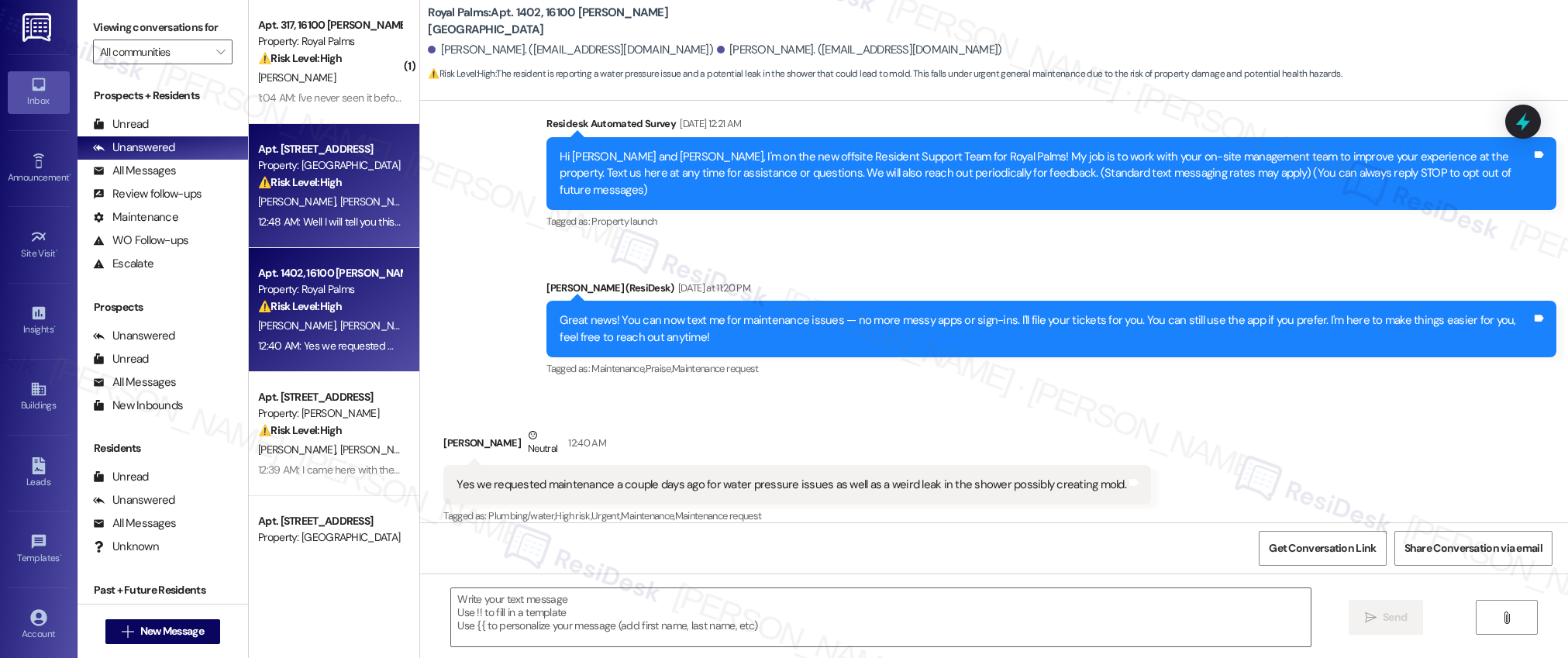
click at [296, 186] on strong "⚠️ Risk Level: High" at bounding box center [300, 182] width 84 height 14
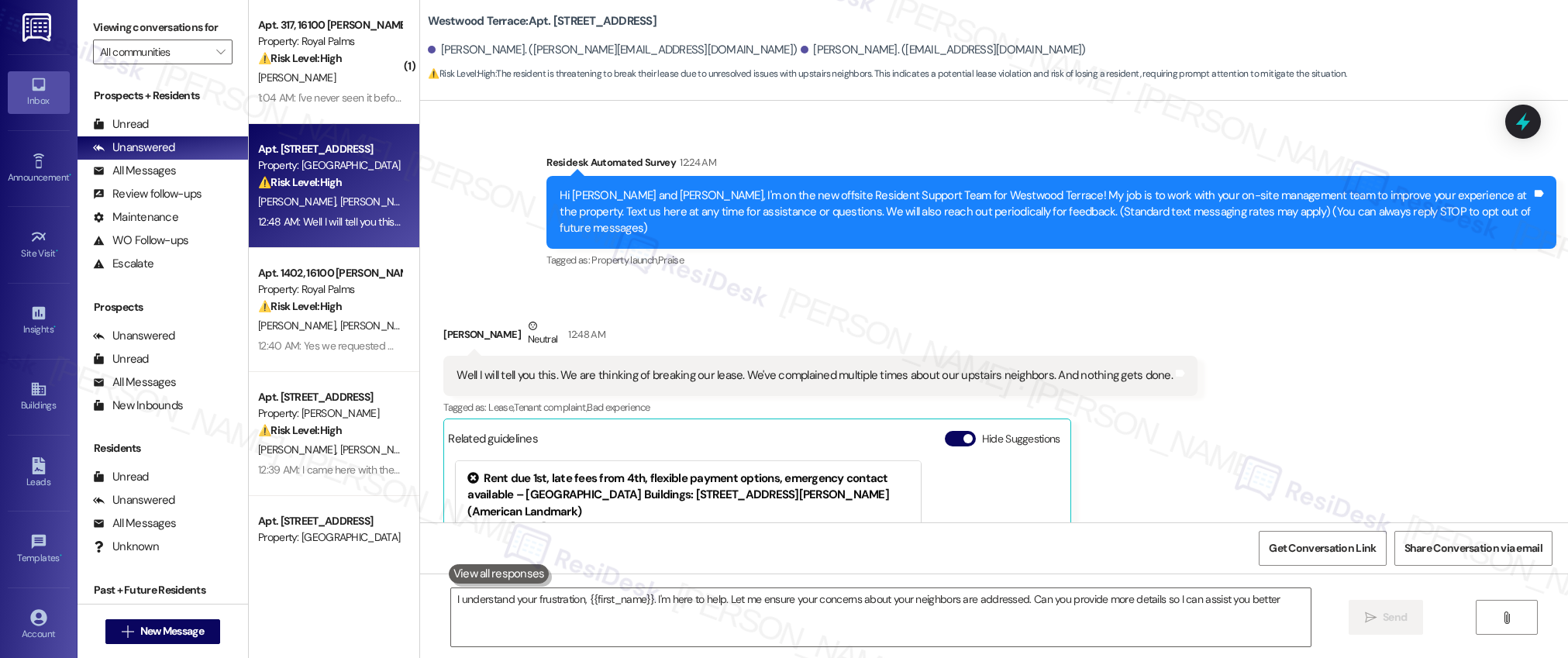
type textarea "I understand your frustration, {{first_name}}. I'm here to help. Let me ensure …"
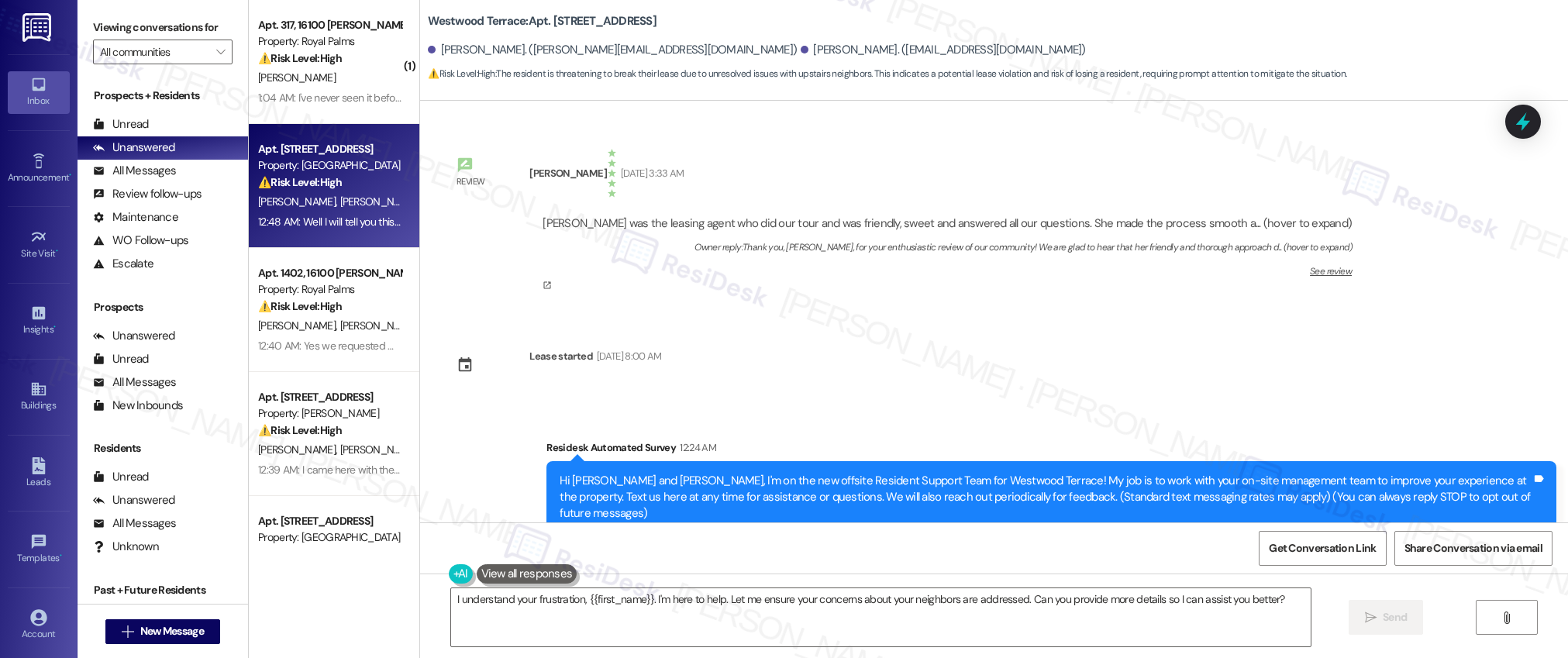
scroll to position [24, 0]
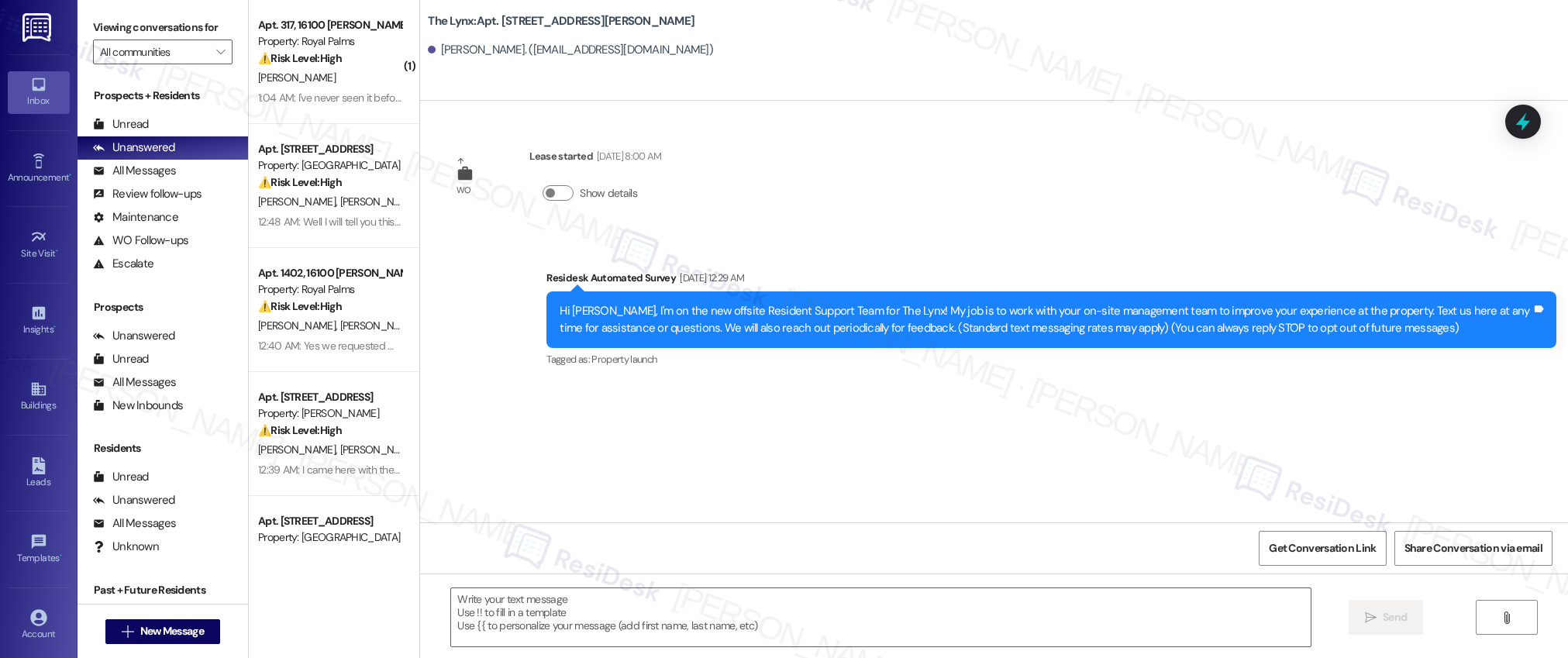
type textarea "Fetching suggested responses. Please feel free to read through the conversation…"
click at [31, 388] on icon at bounding box center [39, 389] width 17 height 17
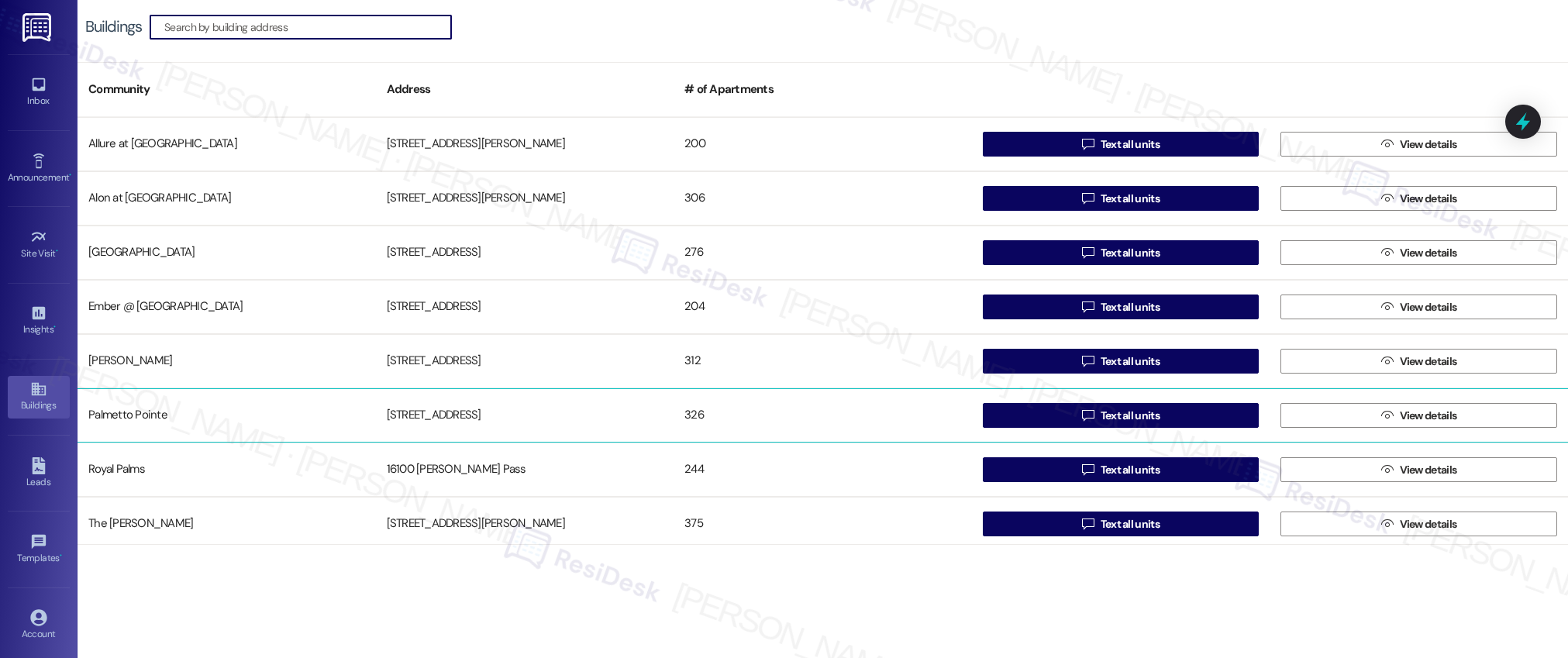
scroll to position [169, 0]
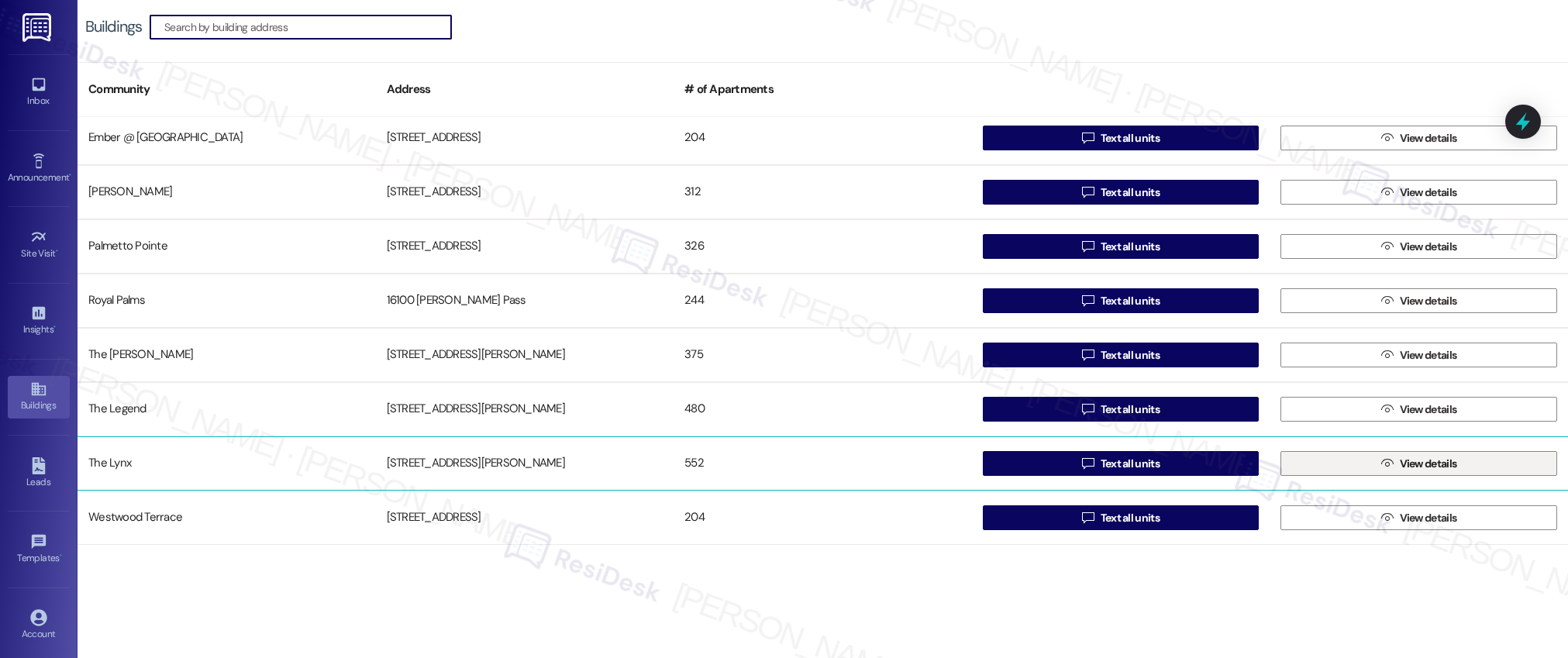
click at [1441, 466] on span "View details" at bounding box center [1429, 464] width 58 height 17
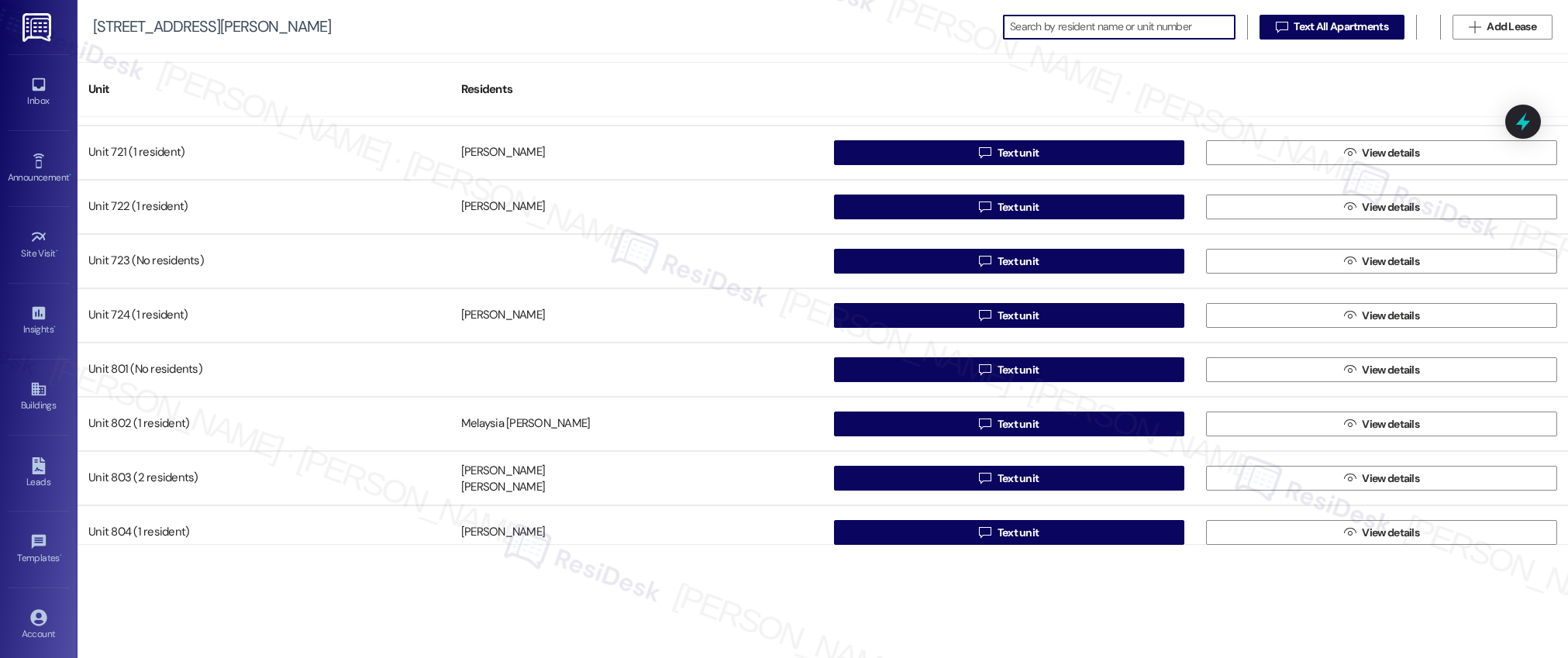
scroll to position [4982, 0]
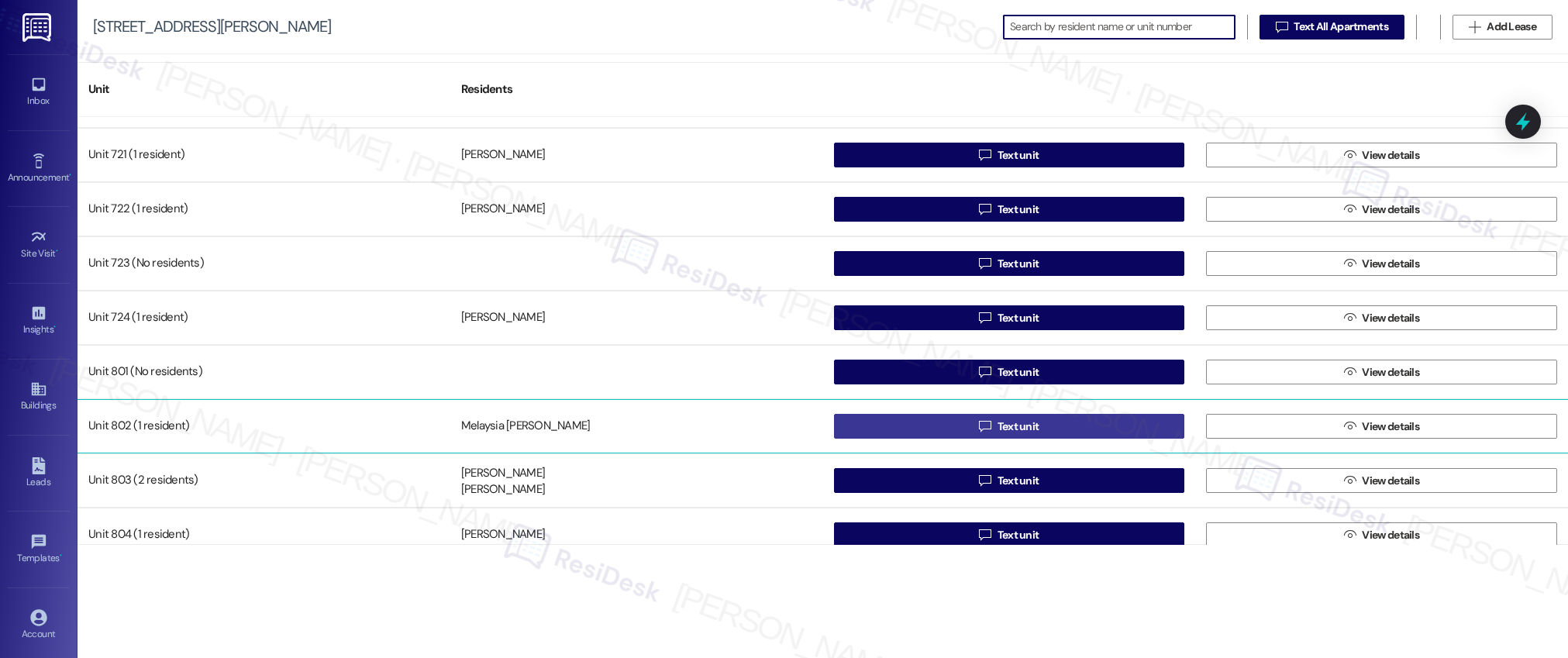
click at [1016, 424] on span "Text unit" at bounding box center [1018, 427] width 42 height 17
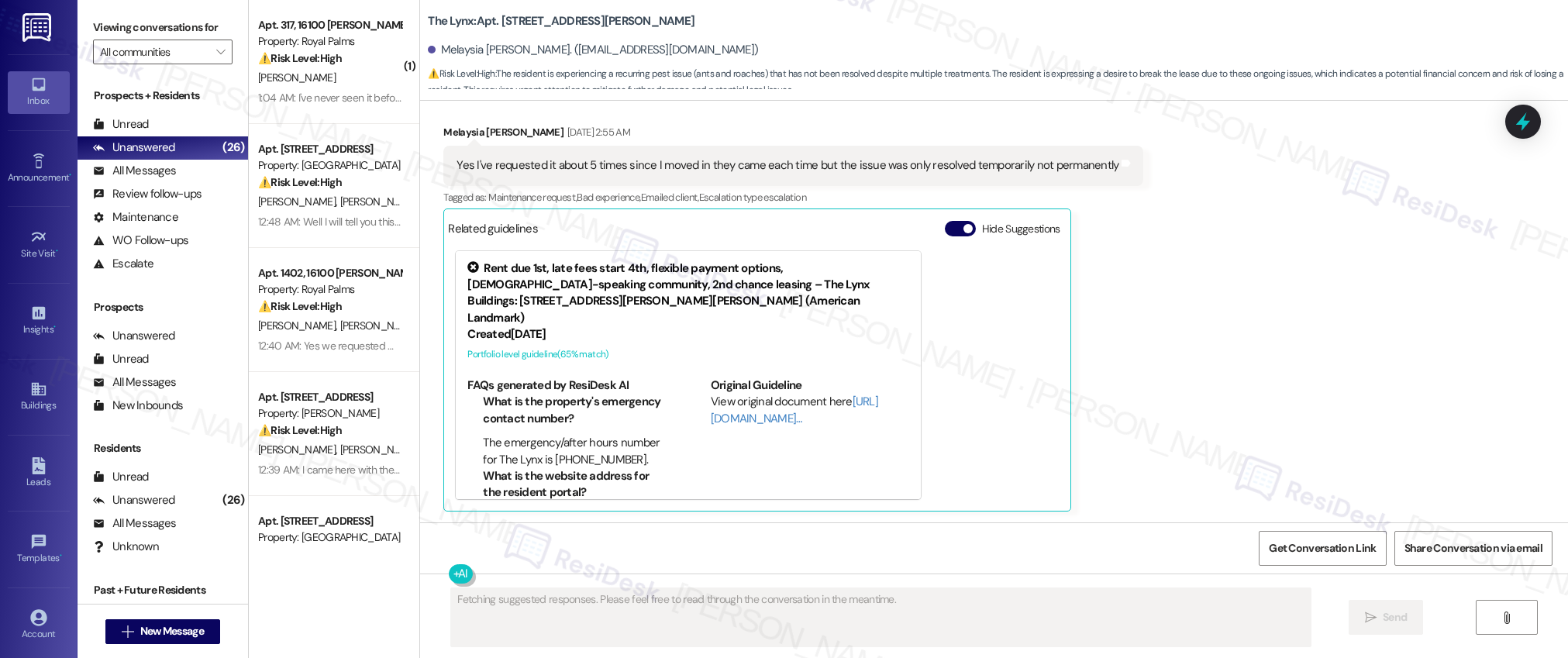
scroll to position [755, 0]
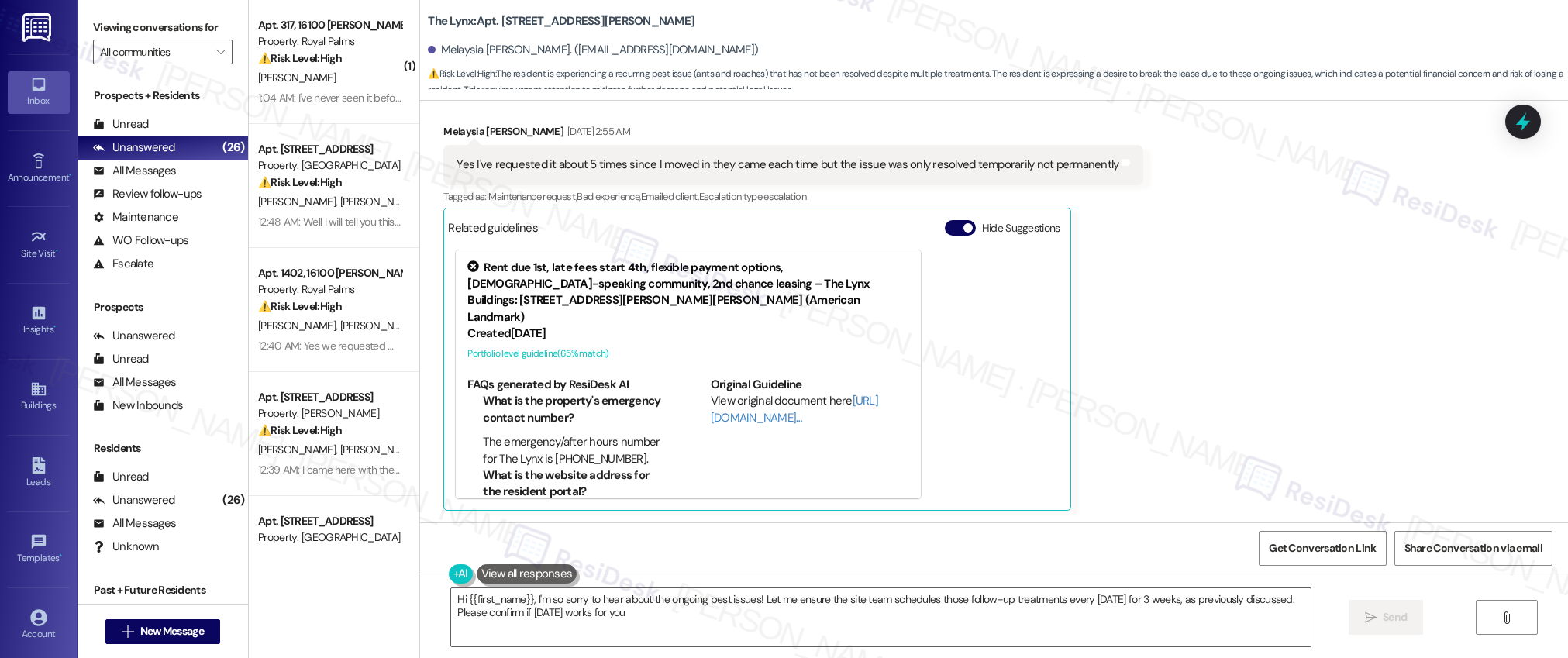
type textarea "Hi {{first_name}}, I'm so sorry to hear about the ongoing pest issues! Let me e…"
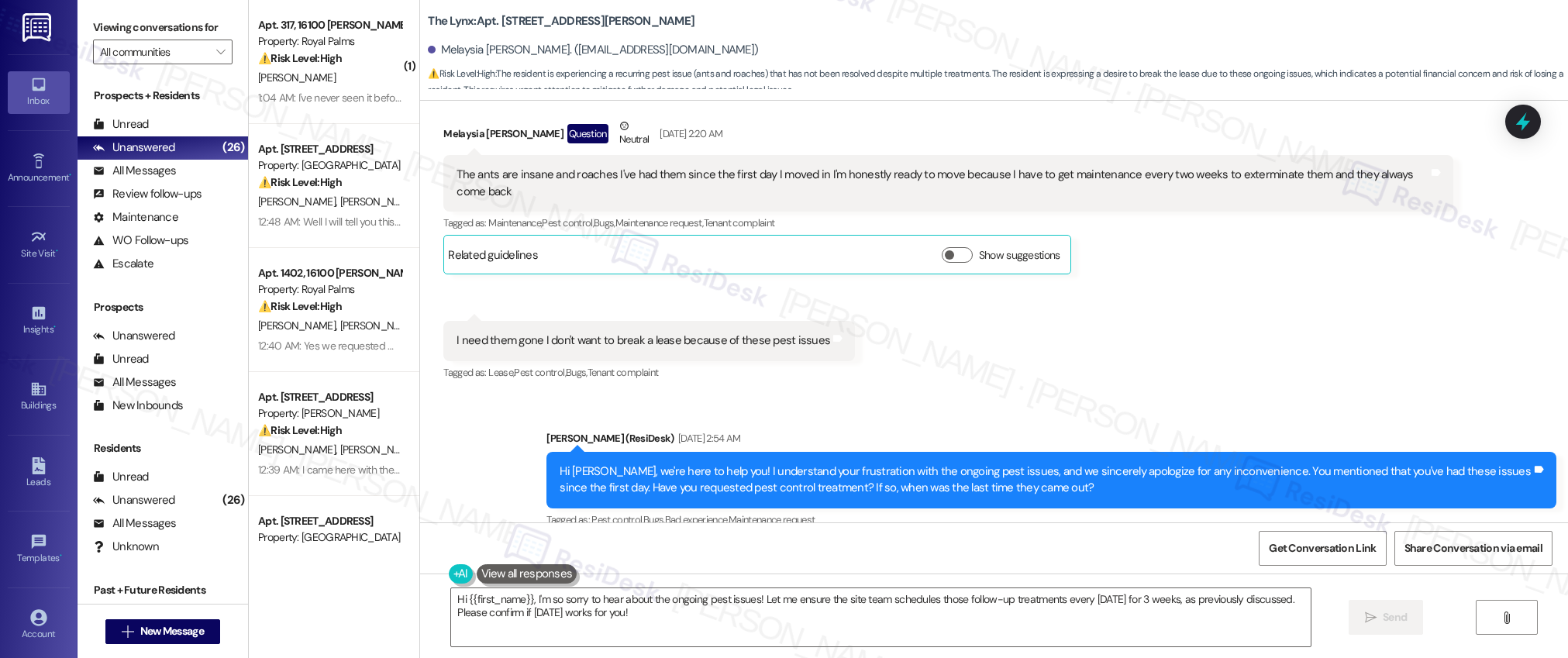
scroll to position [306, 0]
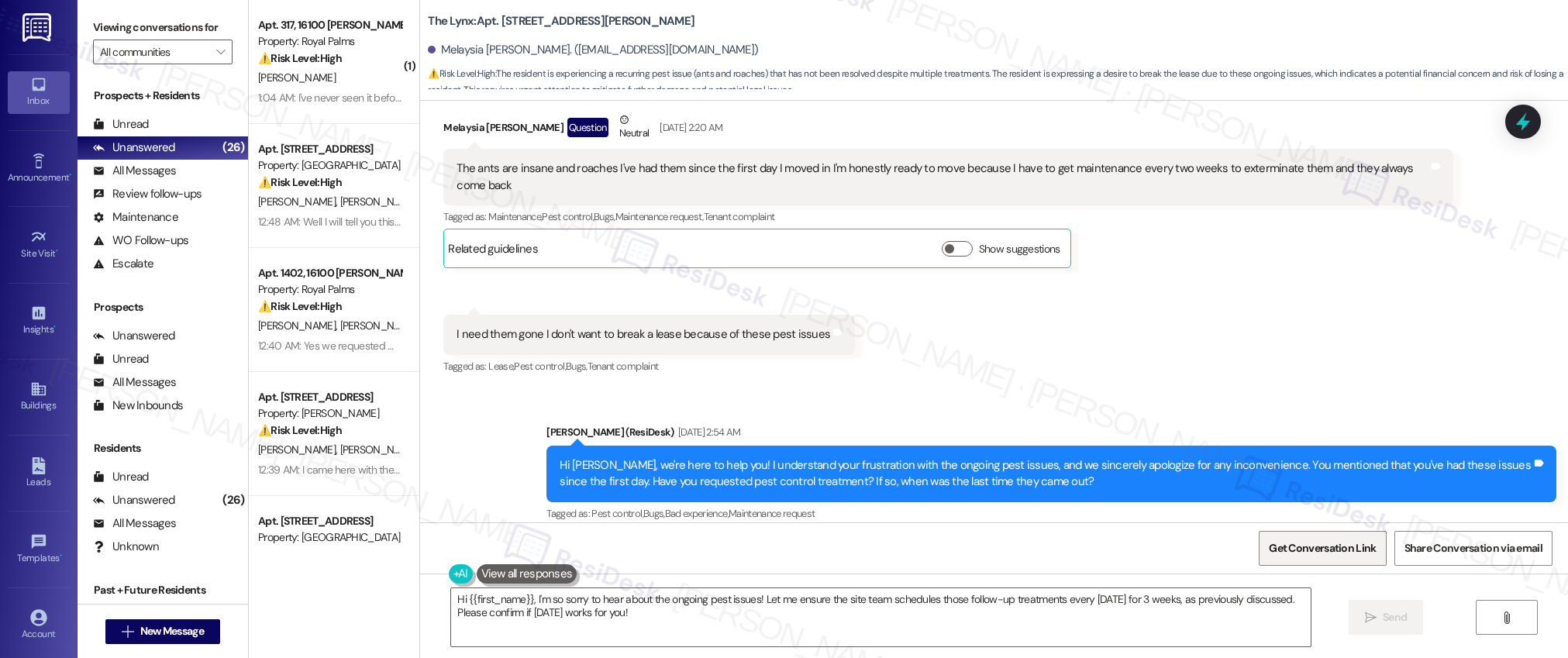
click at [1320, 548] on span "Get Conversation Link" at bounding box center [1321, 548] width 107 height 17
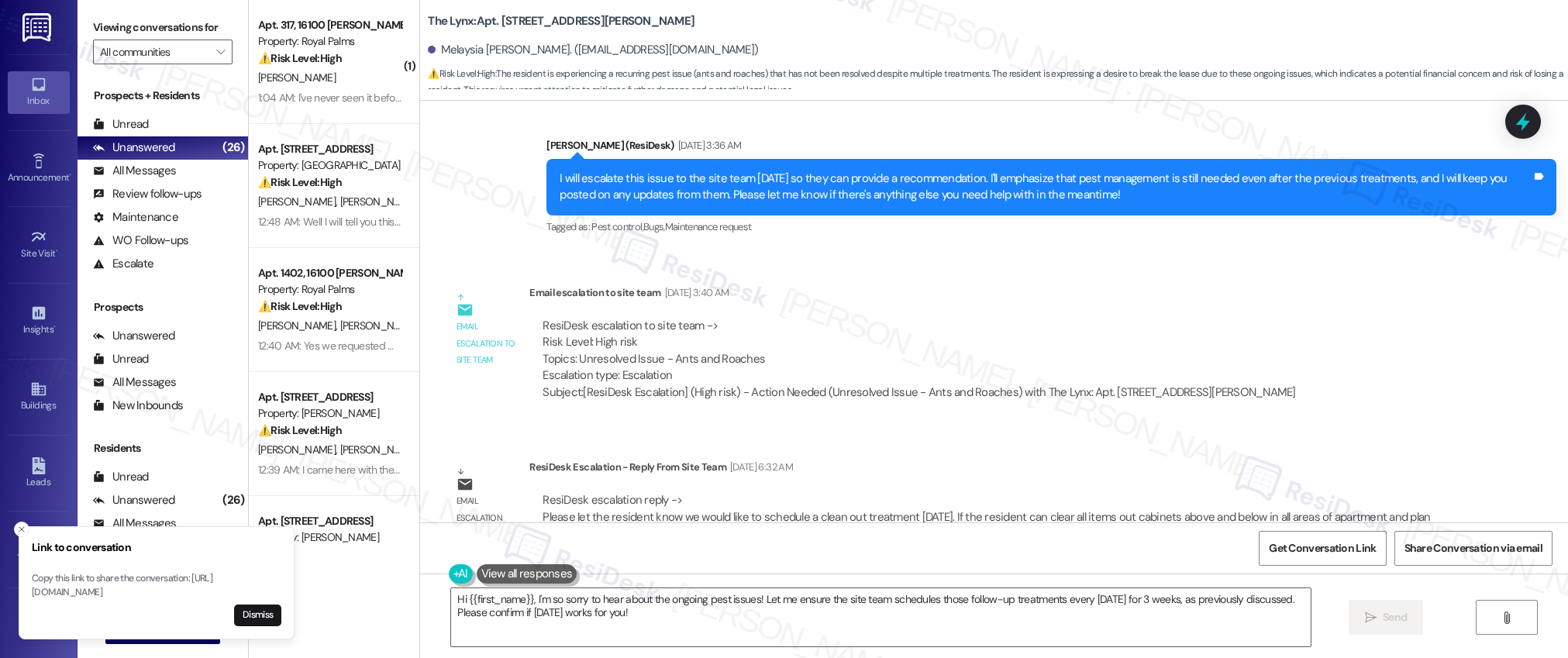
scroll to position [1369, 0]
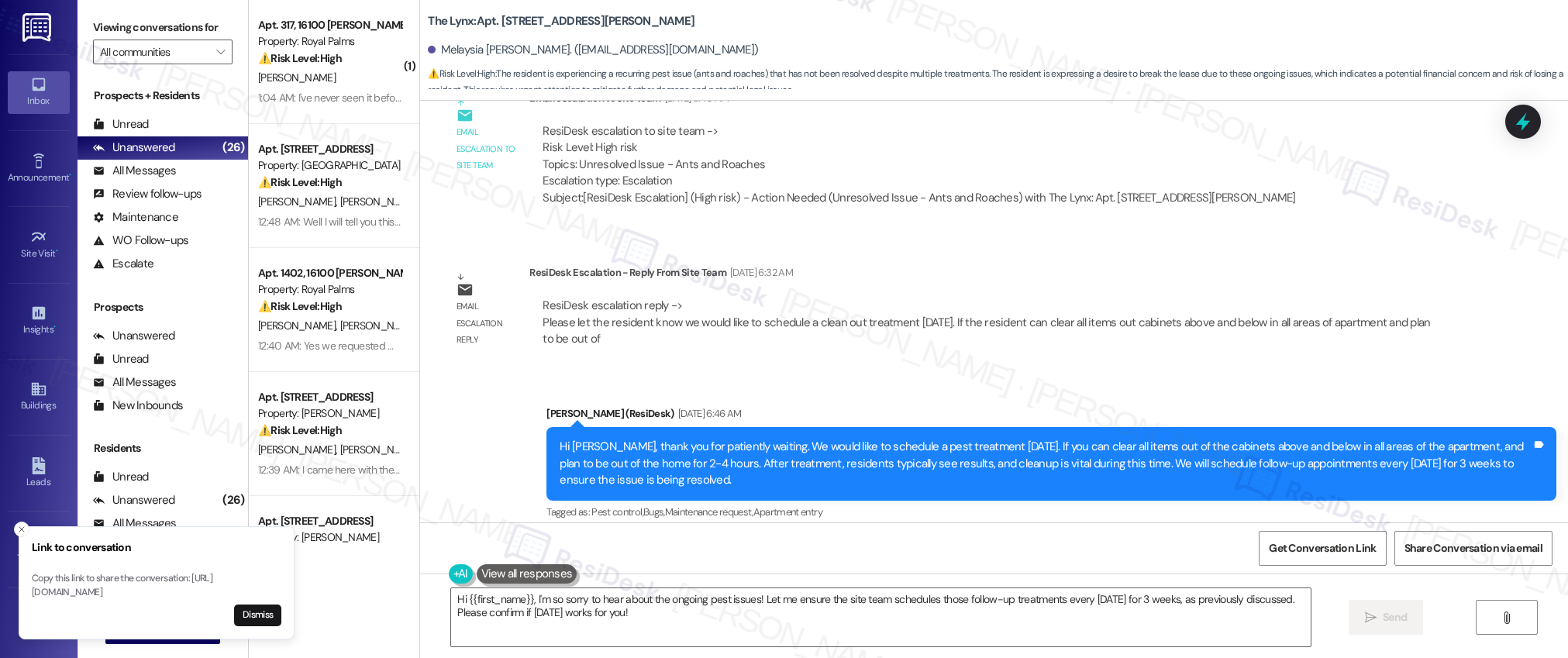
click at [700, 324] on div "ResiDesk escalation reply -> Please let the resident know we would like to sche…" at bounding box center [986, 322] width 887 height 49
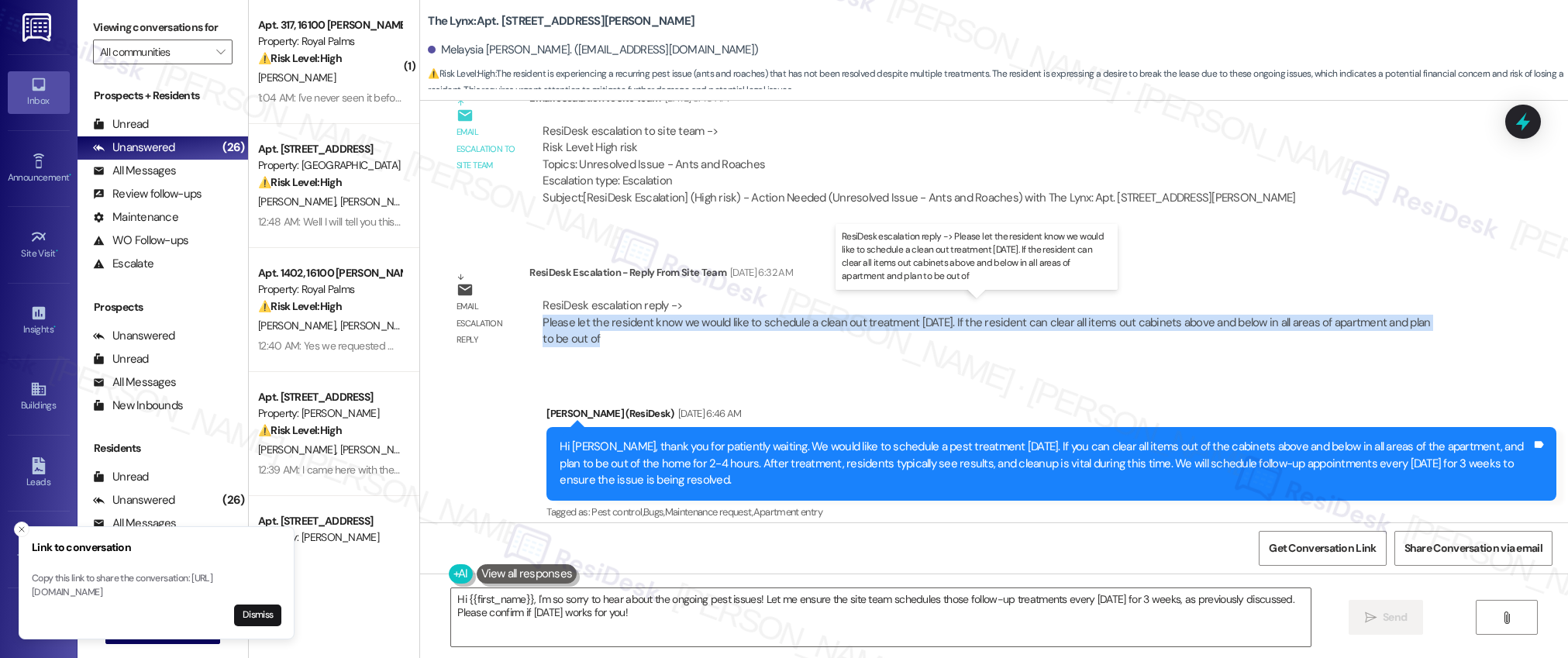
copy div "Please let the resident know we would like to schedule a clean out treatment [D…"
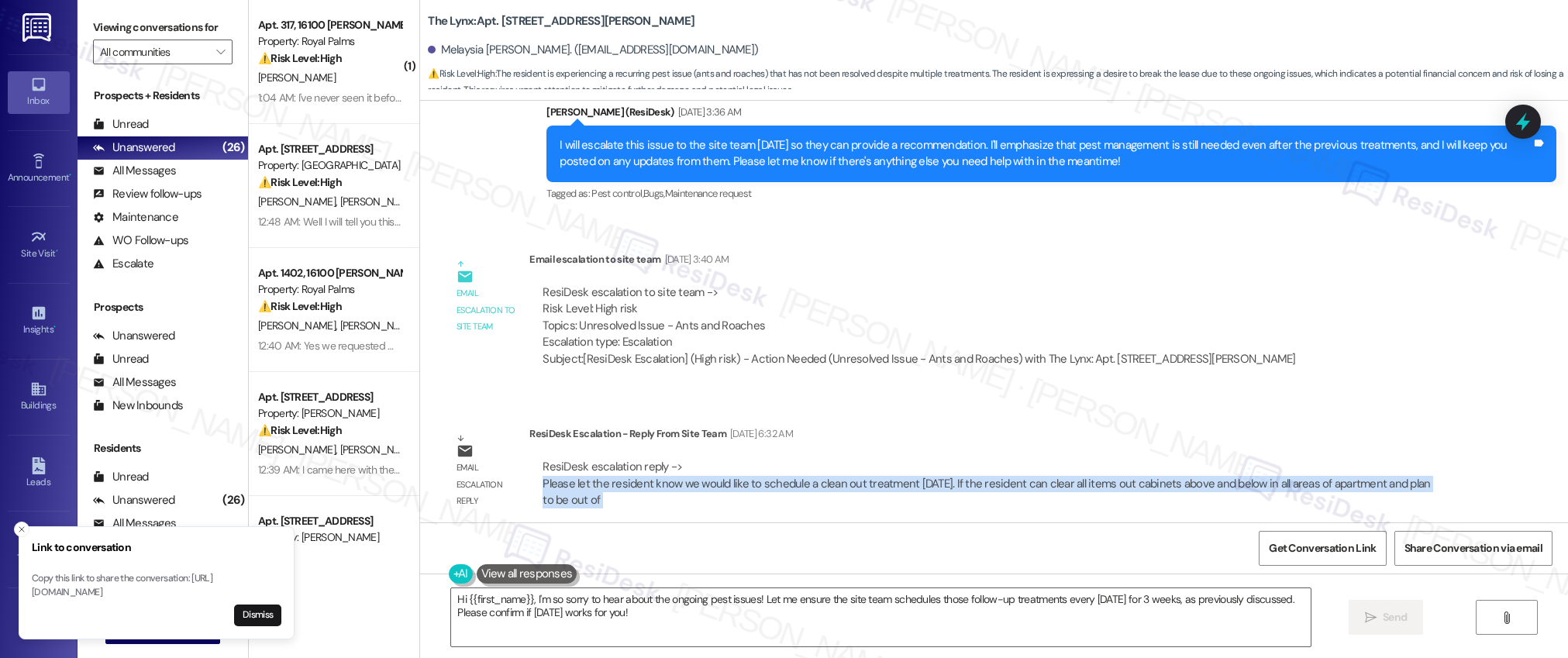
scroll to position [1491, 0]
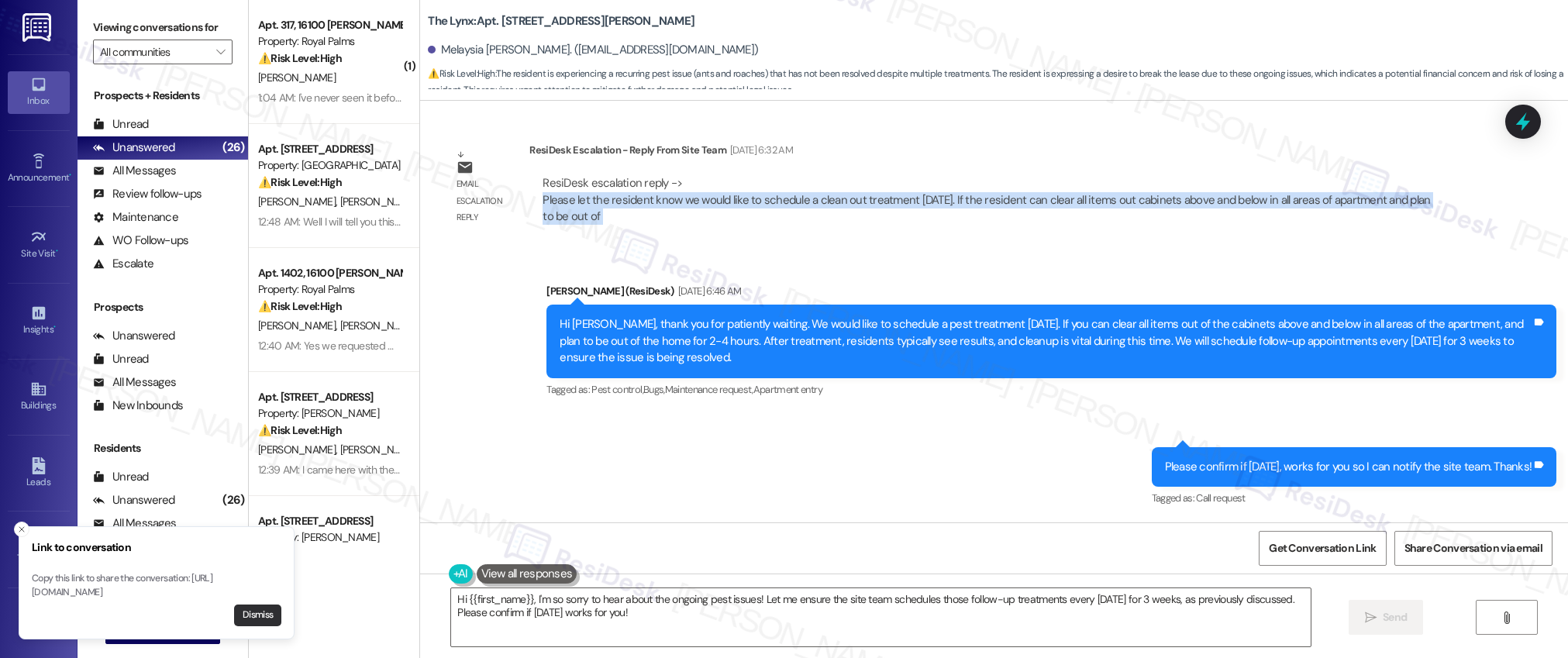
click at [262, 612] on button "Dismiss" at bounding box center [257, 615] width 47 height 21
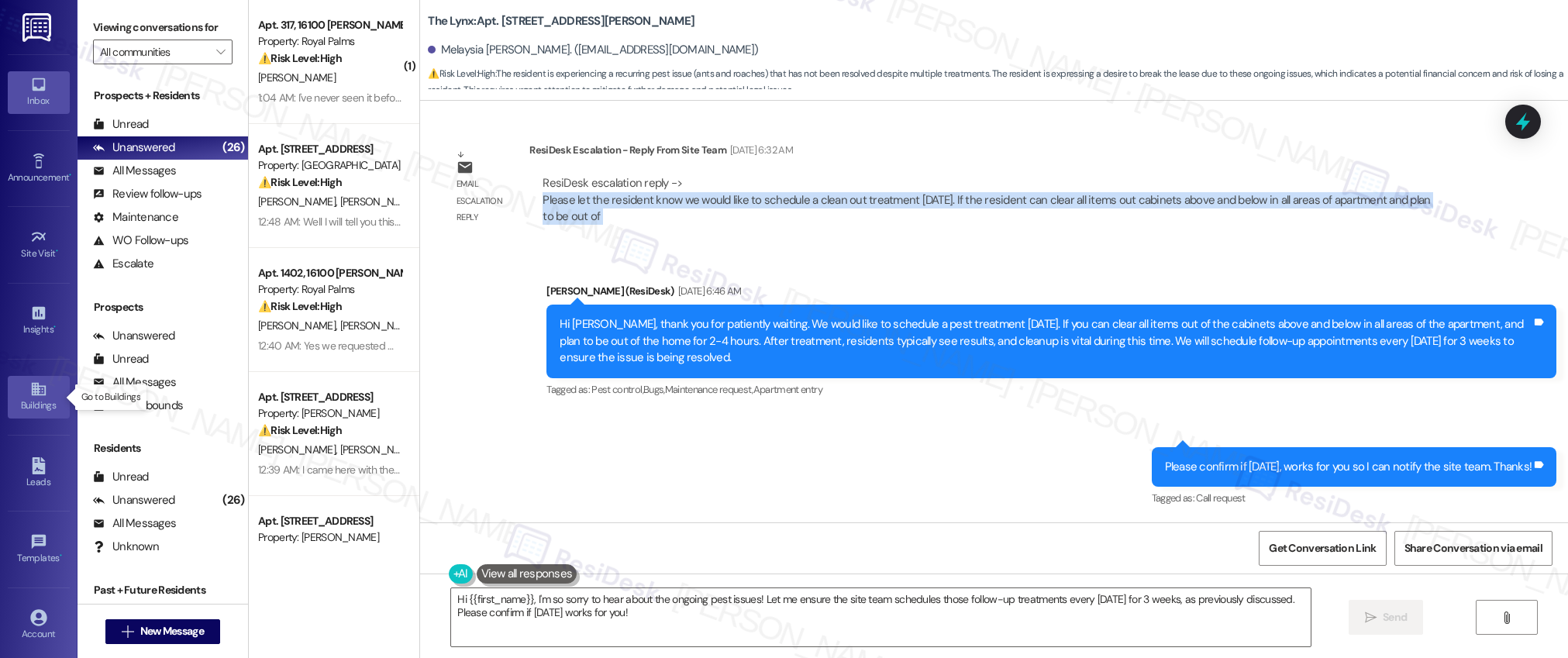
click at [32, 384] on icon at bounding box center [37, 390] width 14 height 13
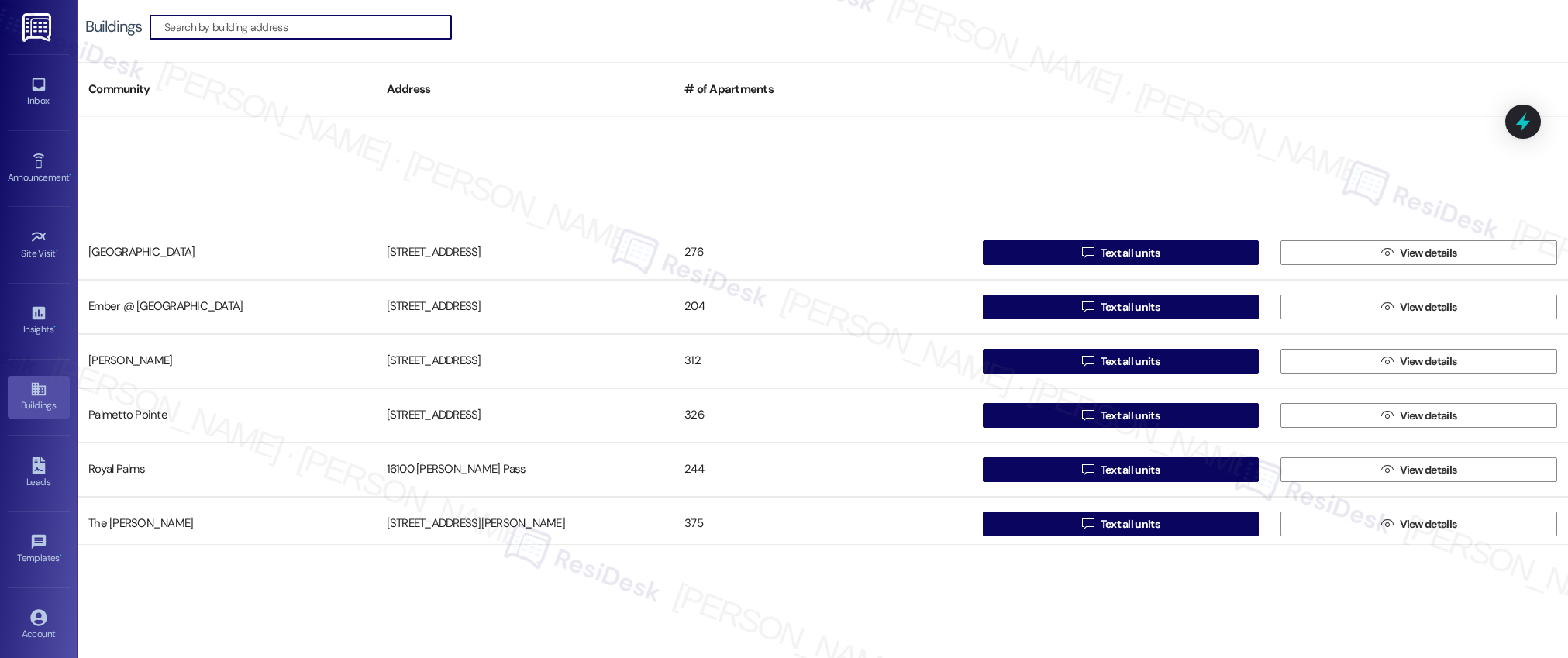
scroll to position [169, 0]
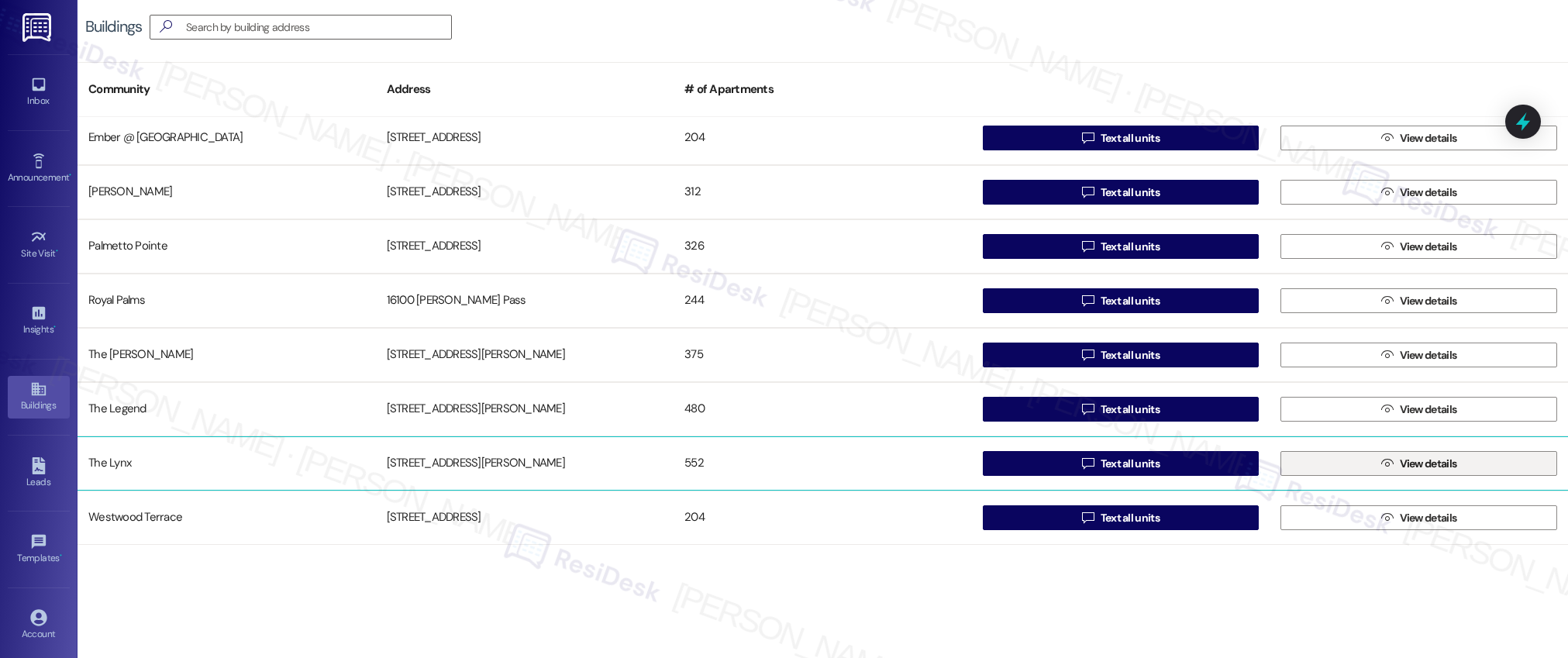
click at [1405, 464] on span "View details" at bounding box center [1429, 464] width 58 height 17
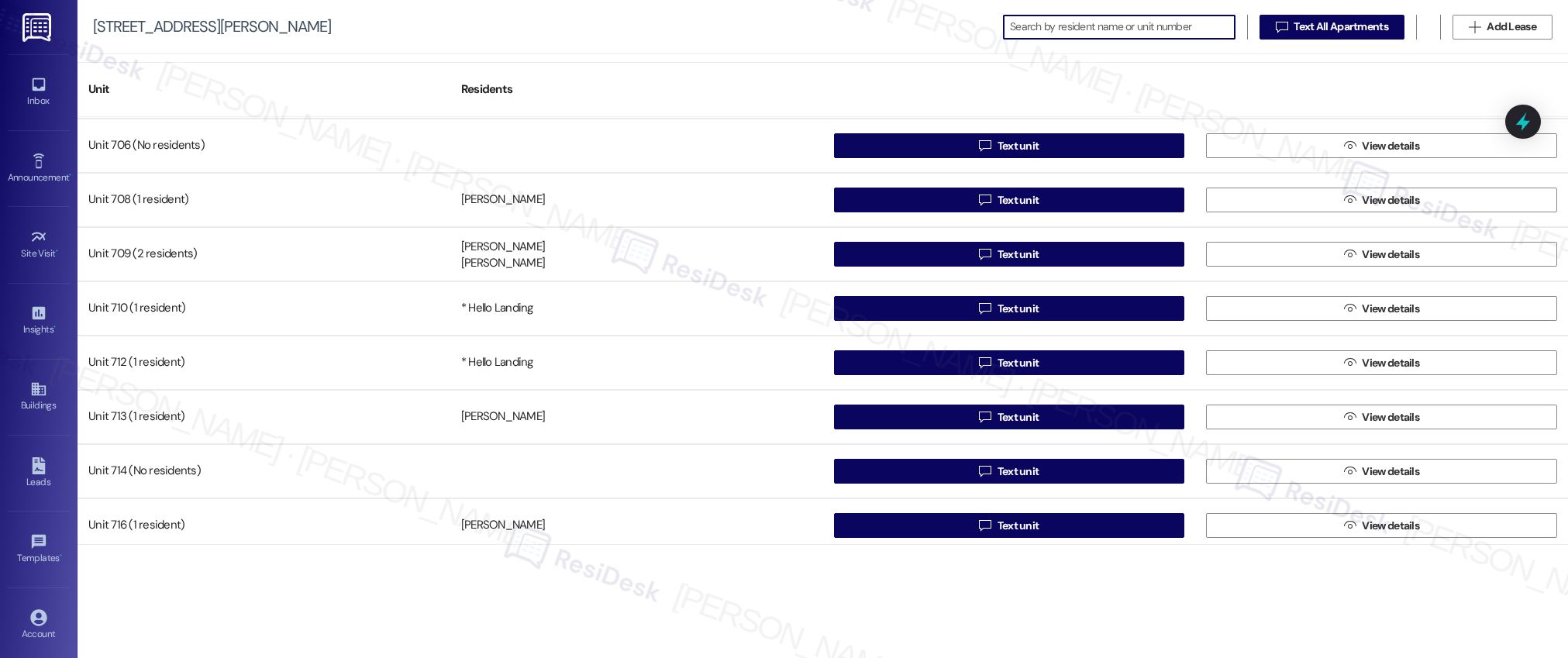
scroll to position [5167, 0]
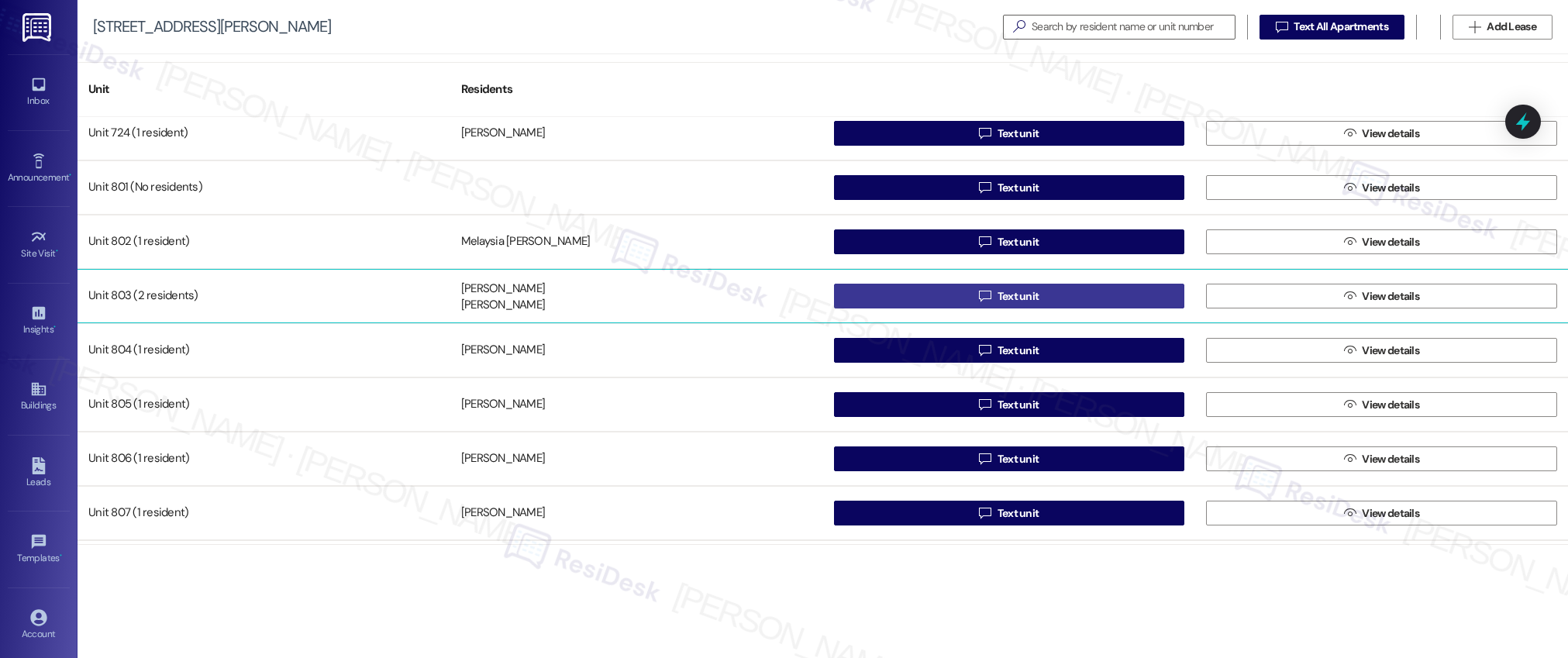
click at [1009, 294] on span "Text unit" at bounding box center [1018, 297] width 42 height 17
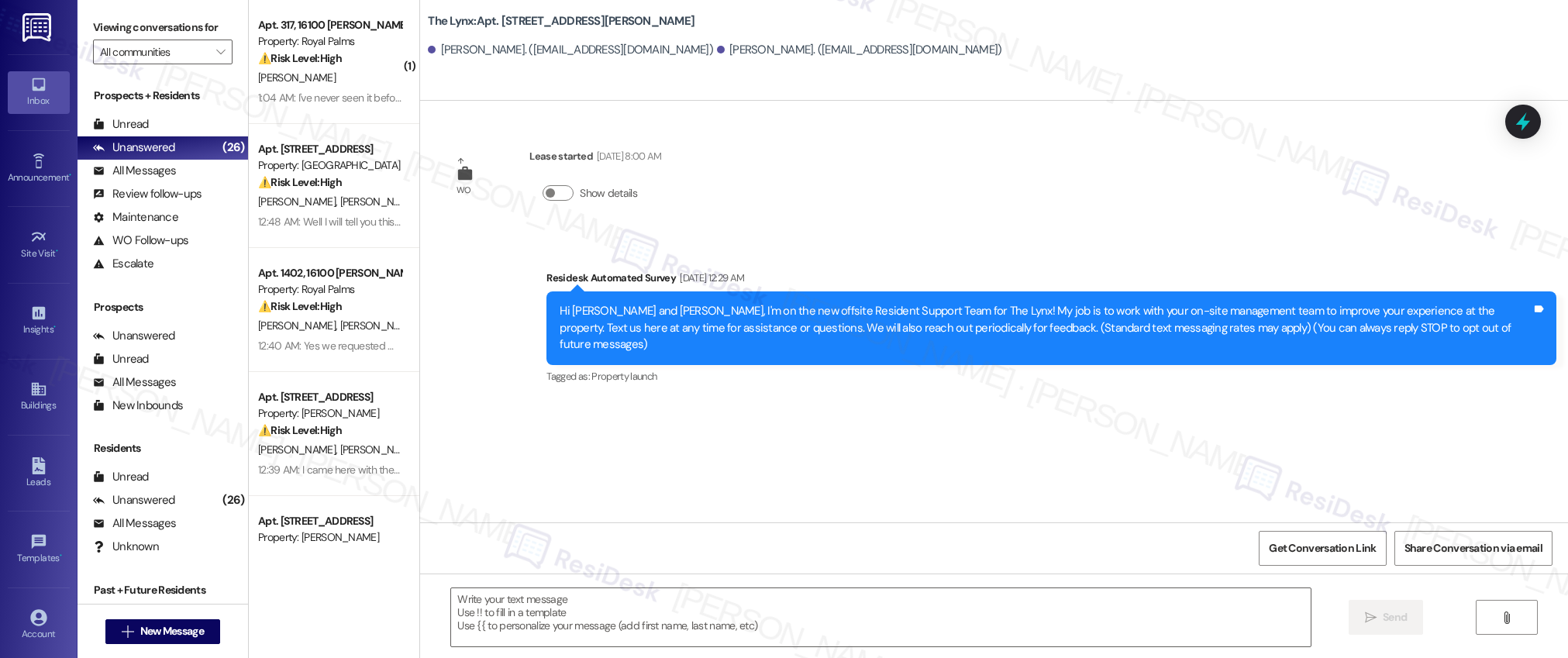
type textarea "Fetching suggested responses. Please feel free to read through the conversation…"
click at [33, 393] on icon at bounding box center [37, 390] width 14 height 13
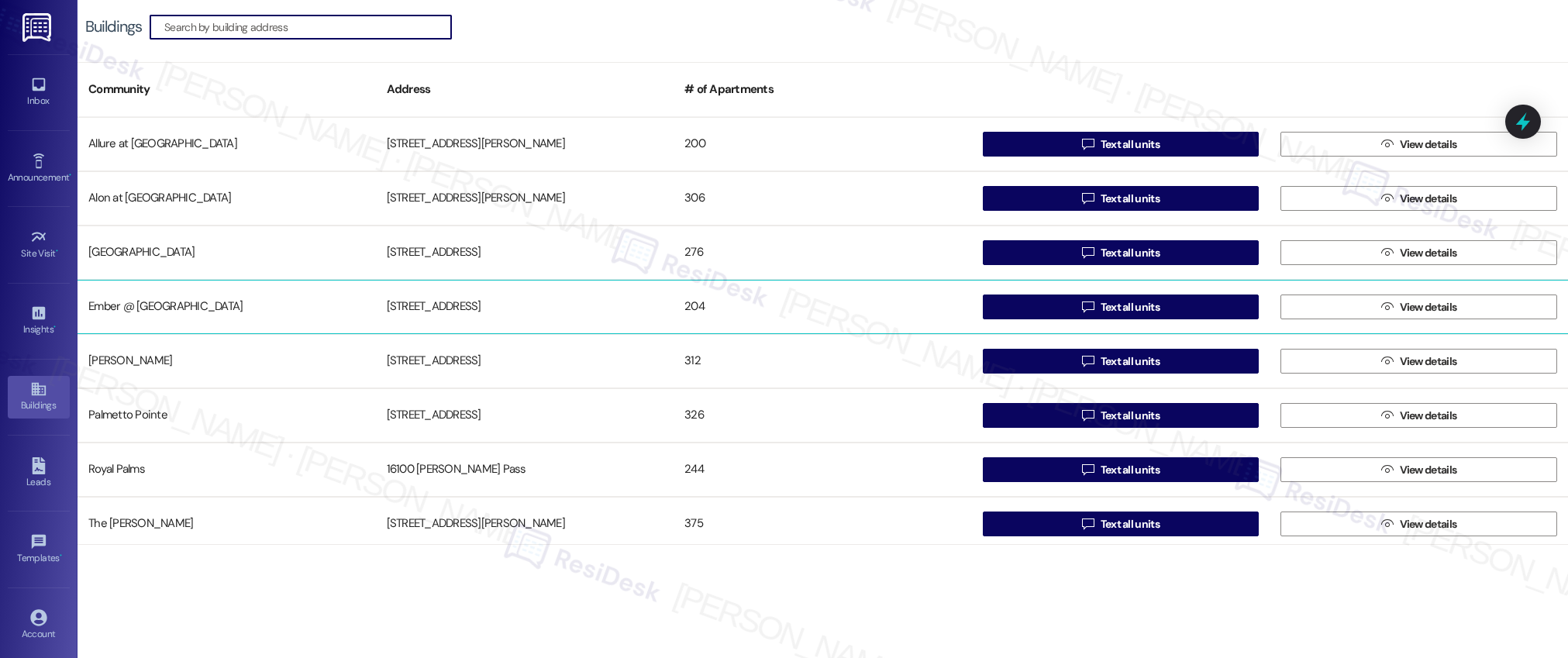
scroll to position [169, 0]
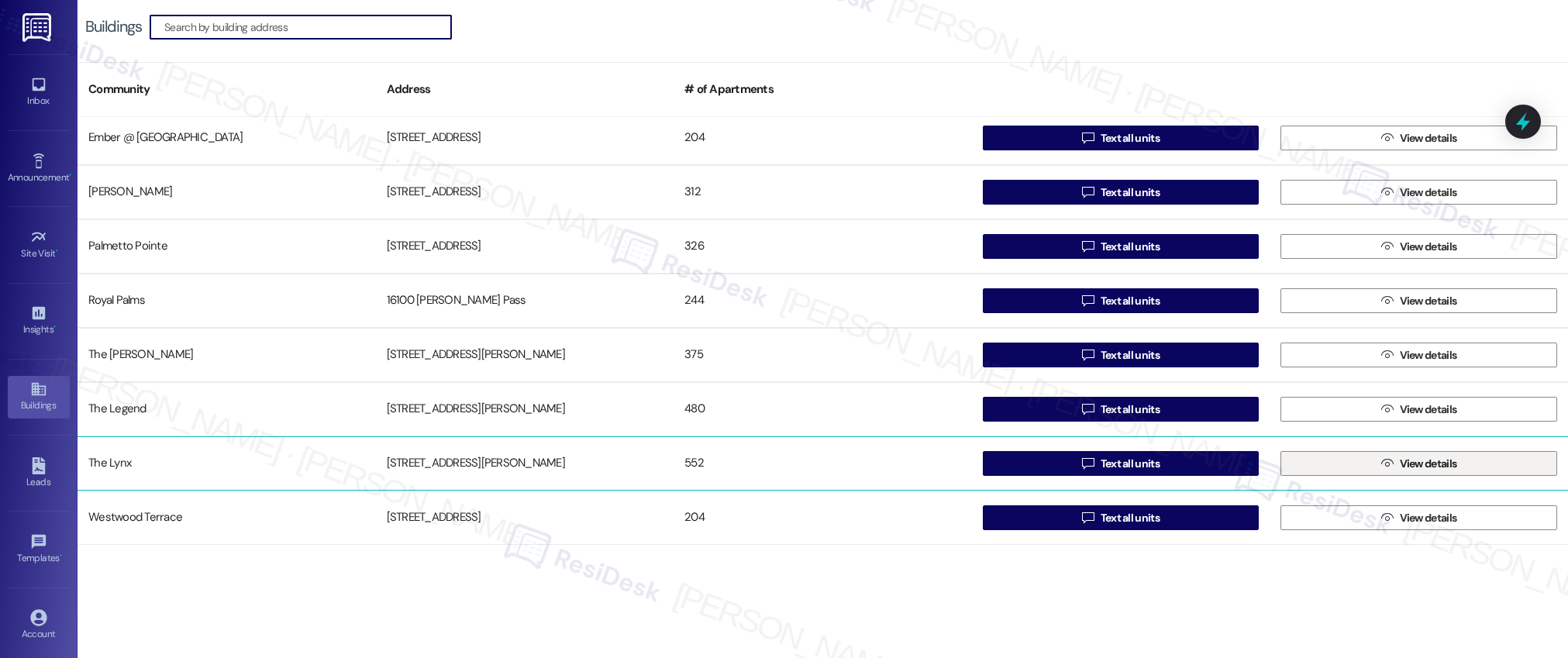
click at [1407, 465] on span "View details" at bounding box center [1429, 464] width 58 height 17
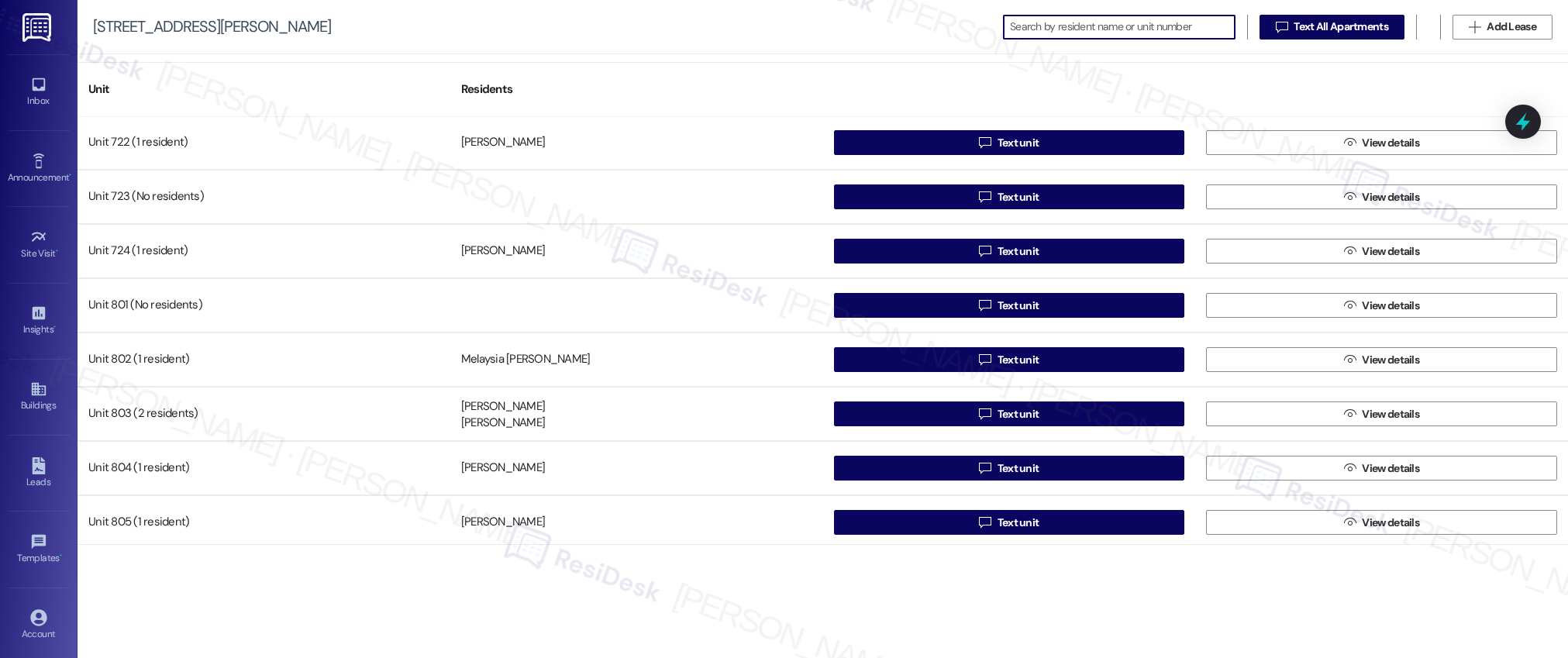
scroll to position [5051, 0]
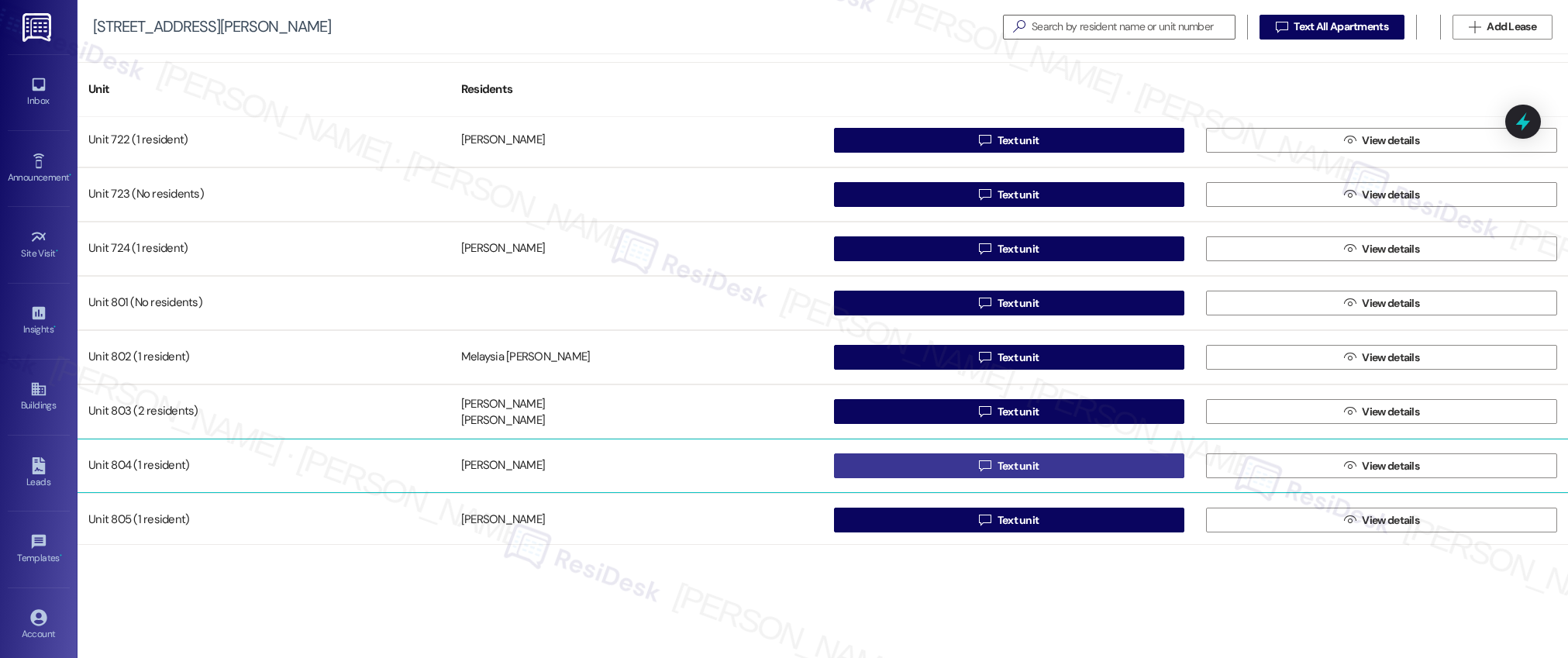
click at [1013, 466] on span "Text unit" at bounding box center [1018, 467] width 42 height 17
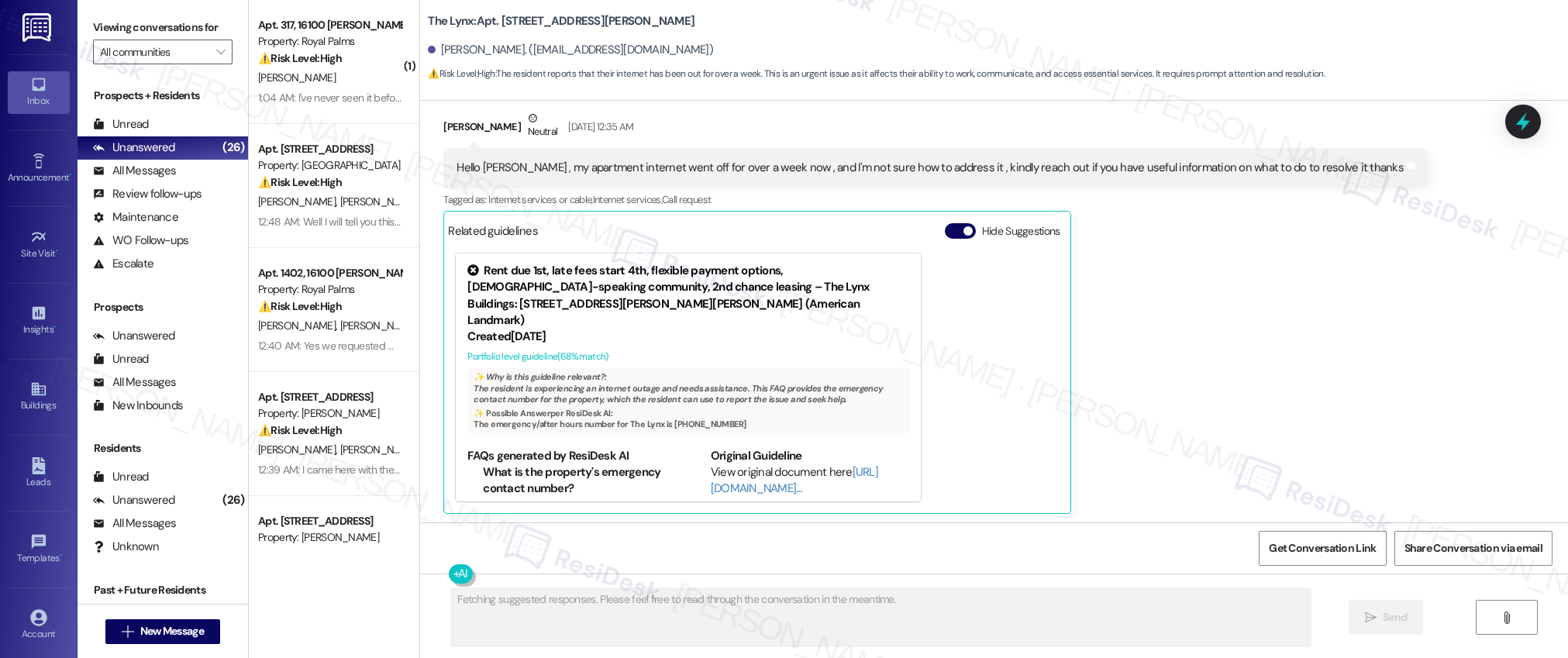
scroll to position [599, 0]
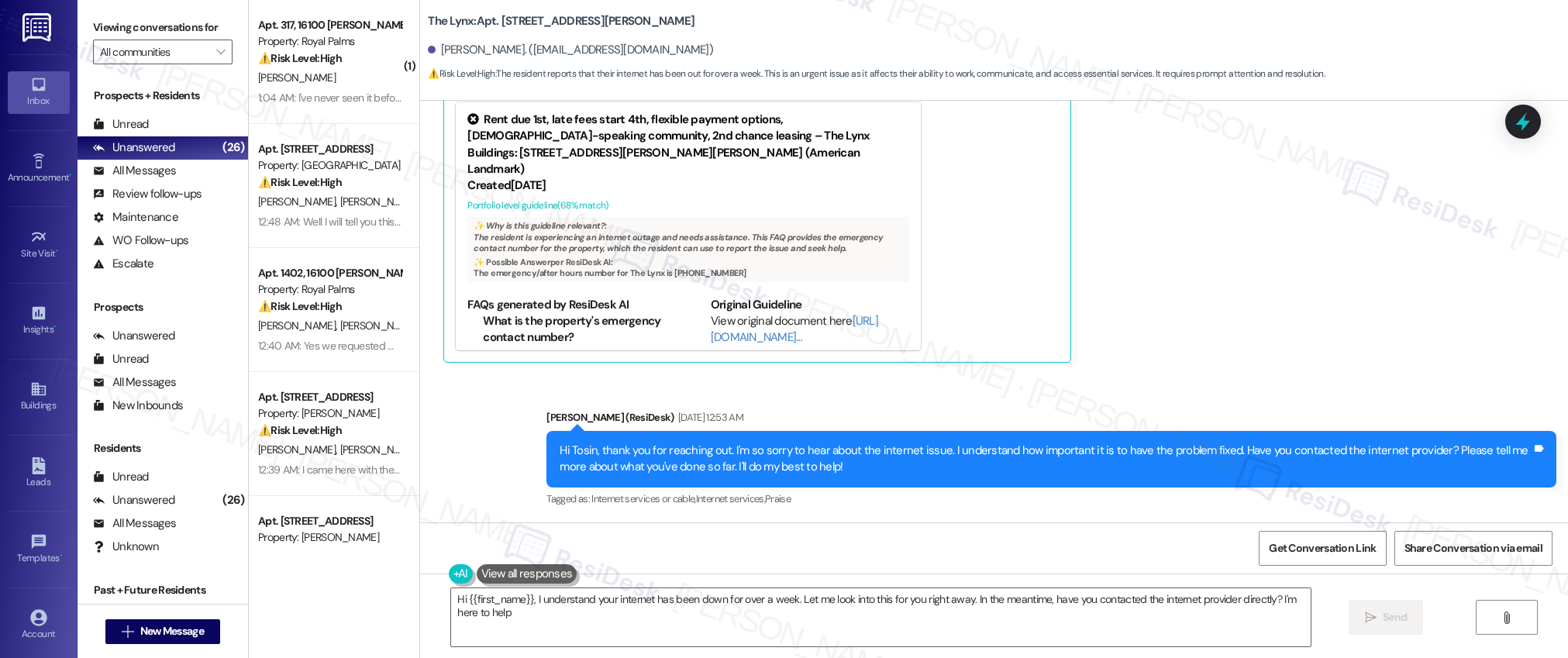
type textarea "Hi {{first_name}}, I understand your internet has been down for over a week. Le…"
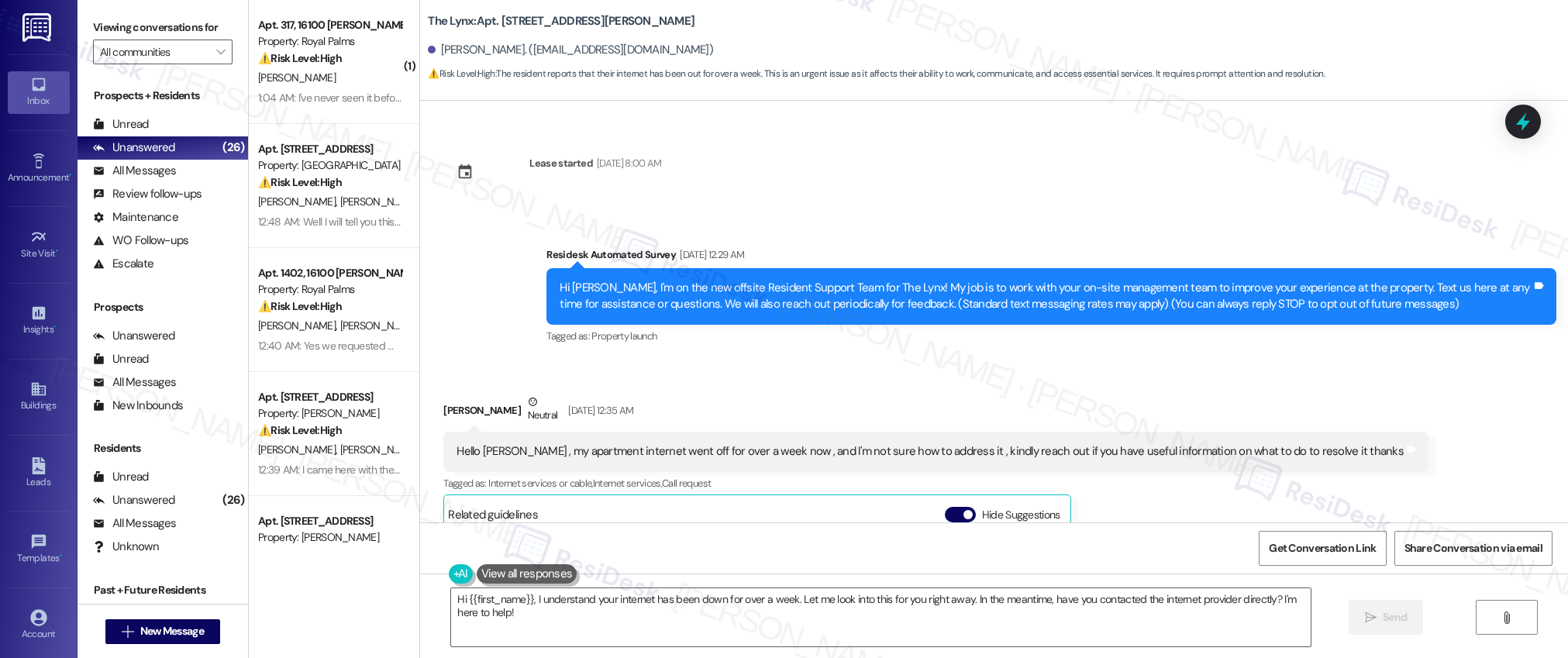
scroll to position [351, 0]
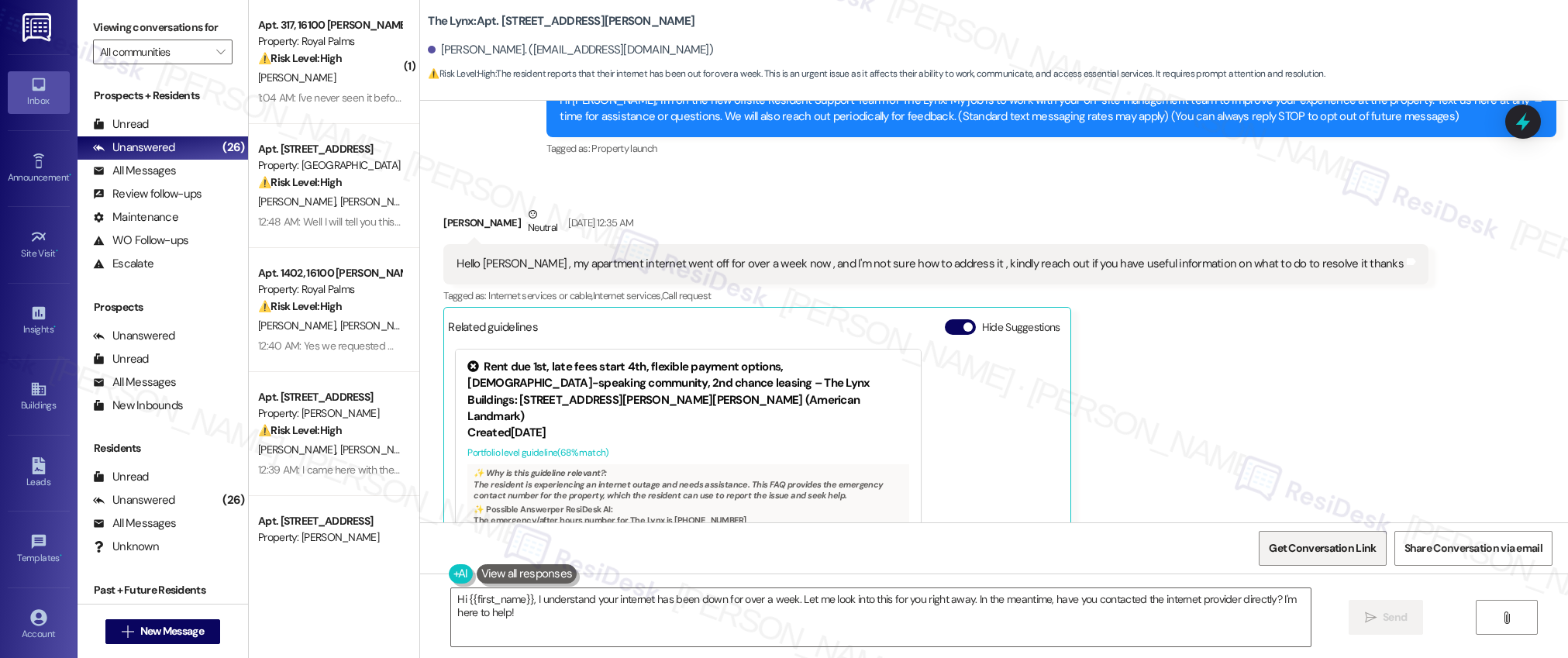
click at [1330, 548] on span "Get Conversation Link" at bounding box center [1321, 548] width 107 height 17
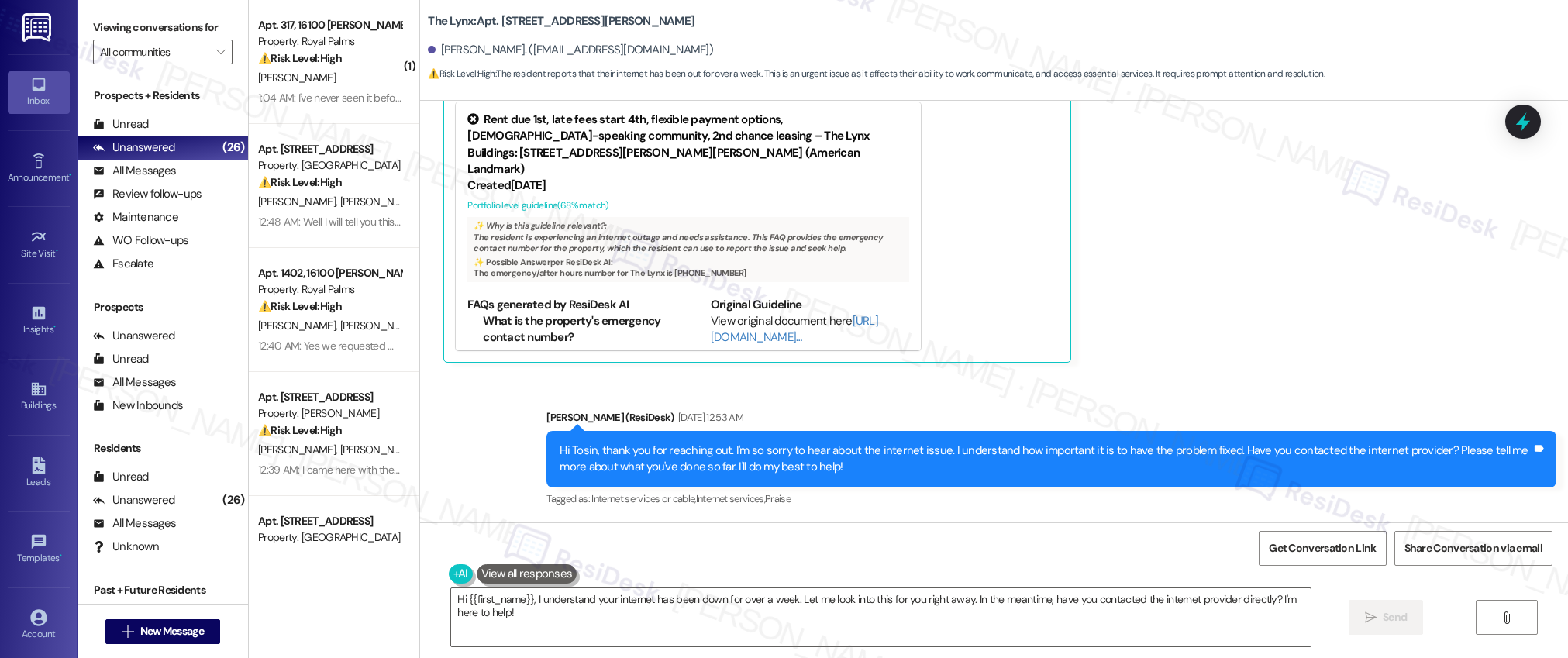
scroll to position [78, 0]
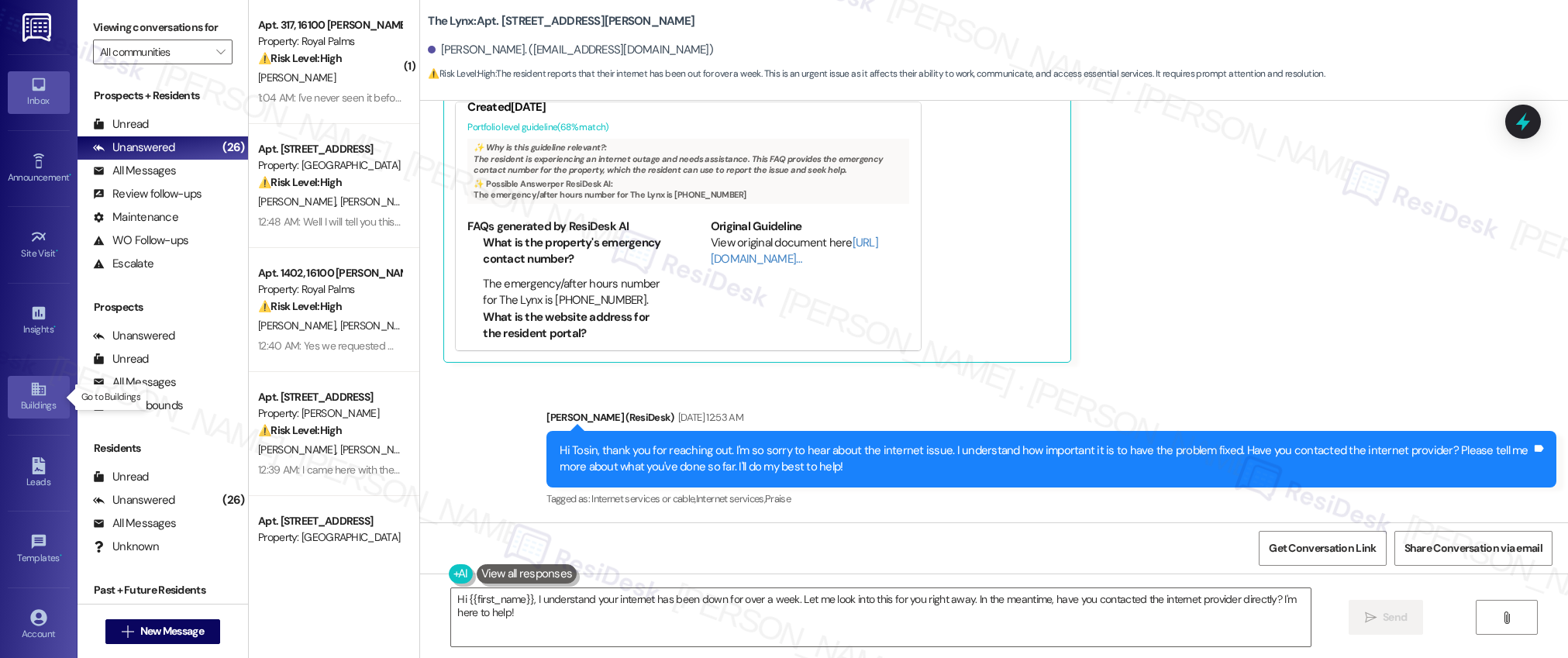
click at [25, 393] on link "Buildings" at bounding box center [38, 396] width 62 height 42
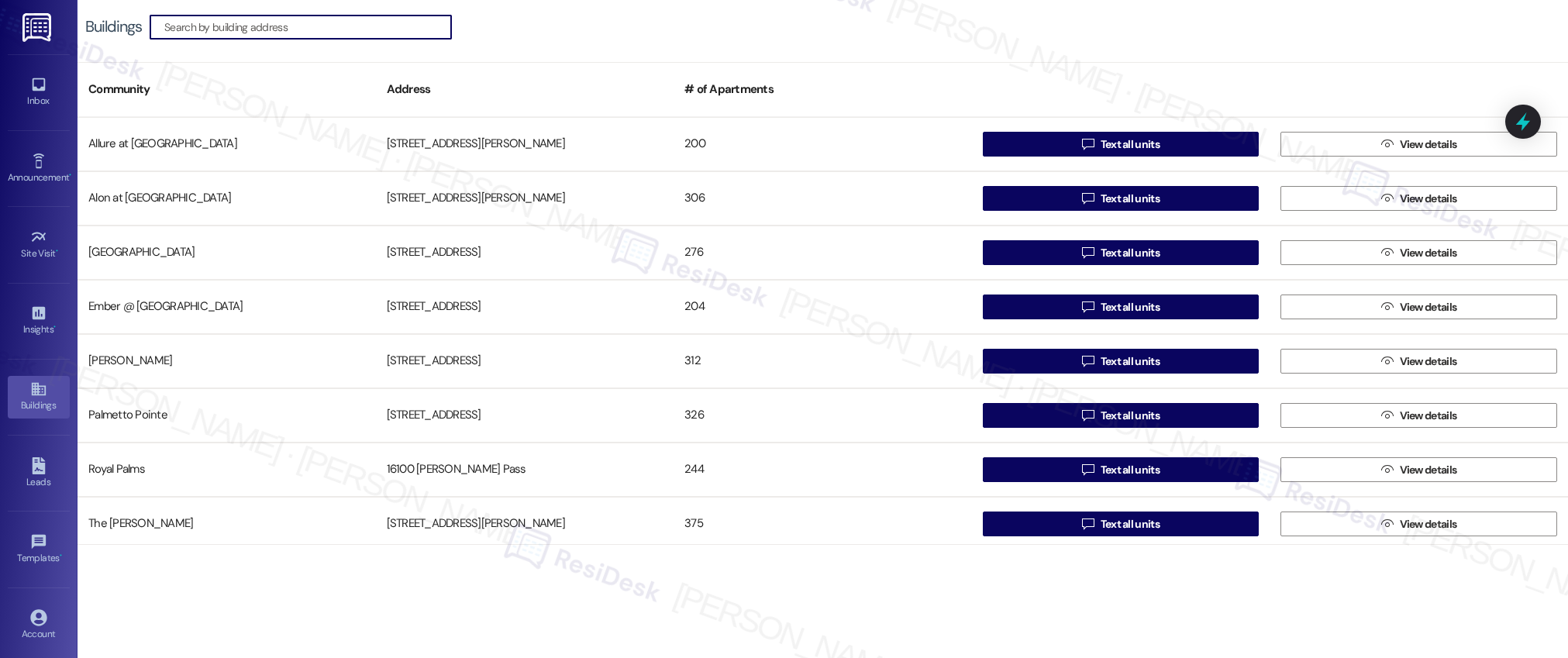
scroll to position [169, 0]
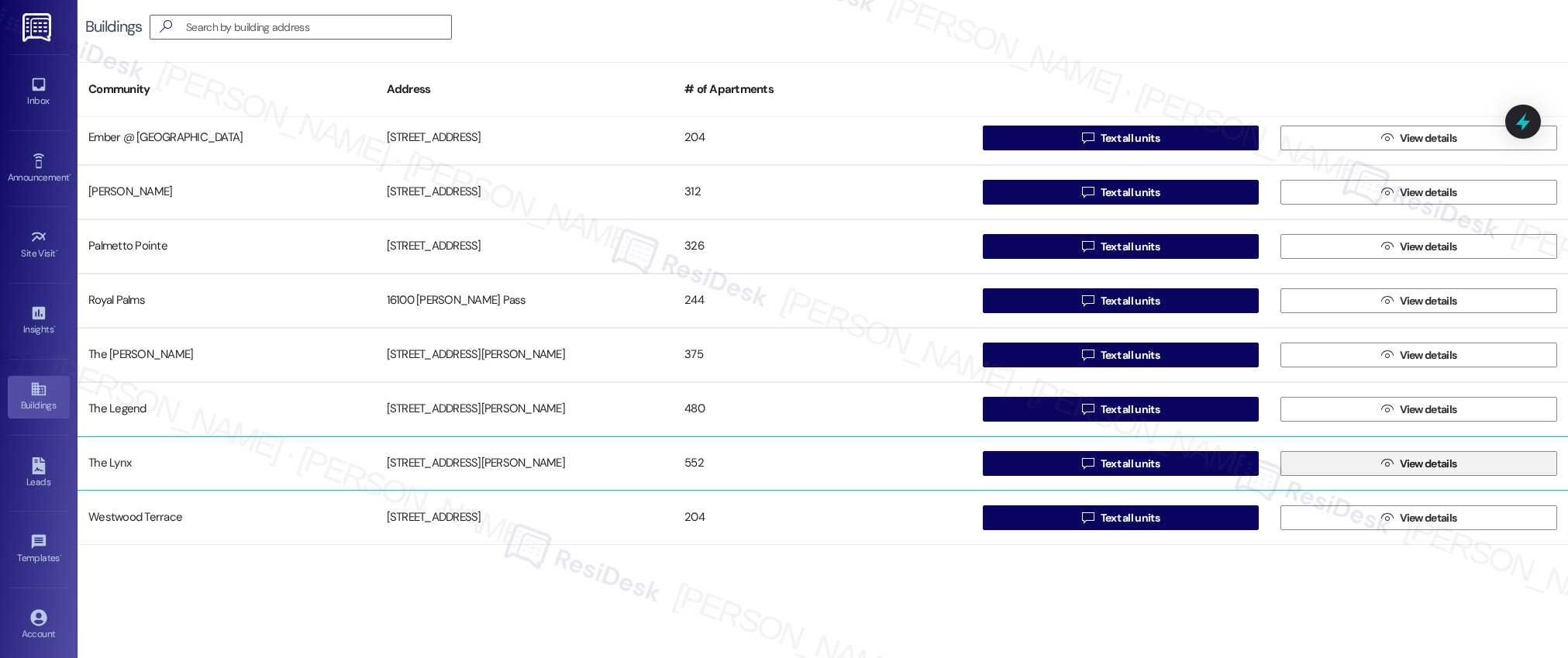
click at [1423, 464] on span "View details" at bounding box center [1429, 464] width 58 height 17
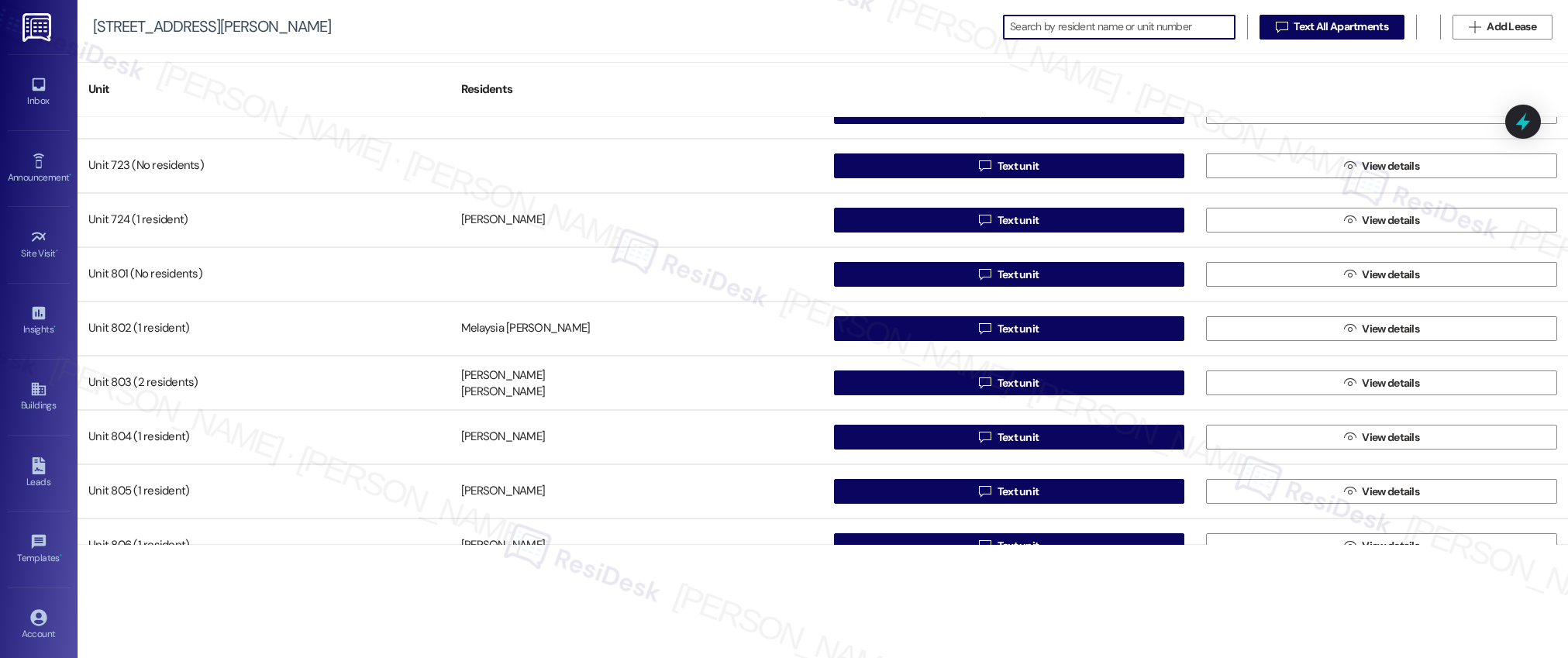
scroll to position [5139, 0]
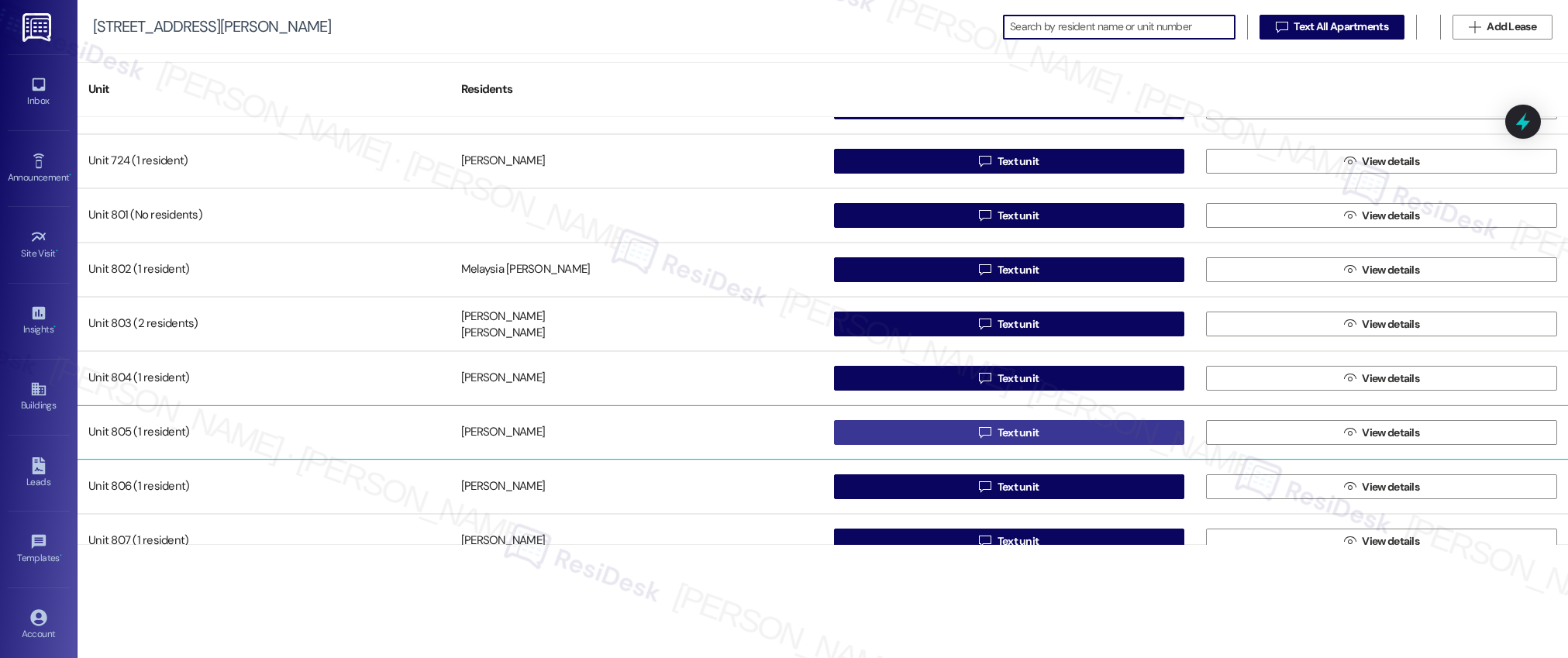
click at [1015, 435] on span "Text unit" at bounding box center [1018, 433] width 42 height 17
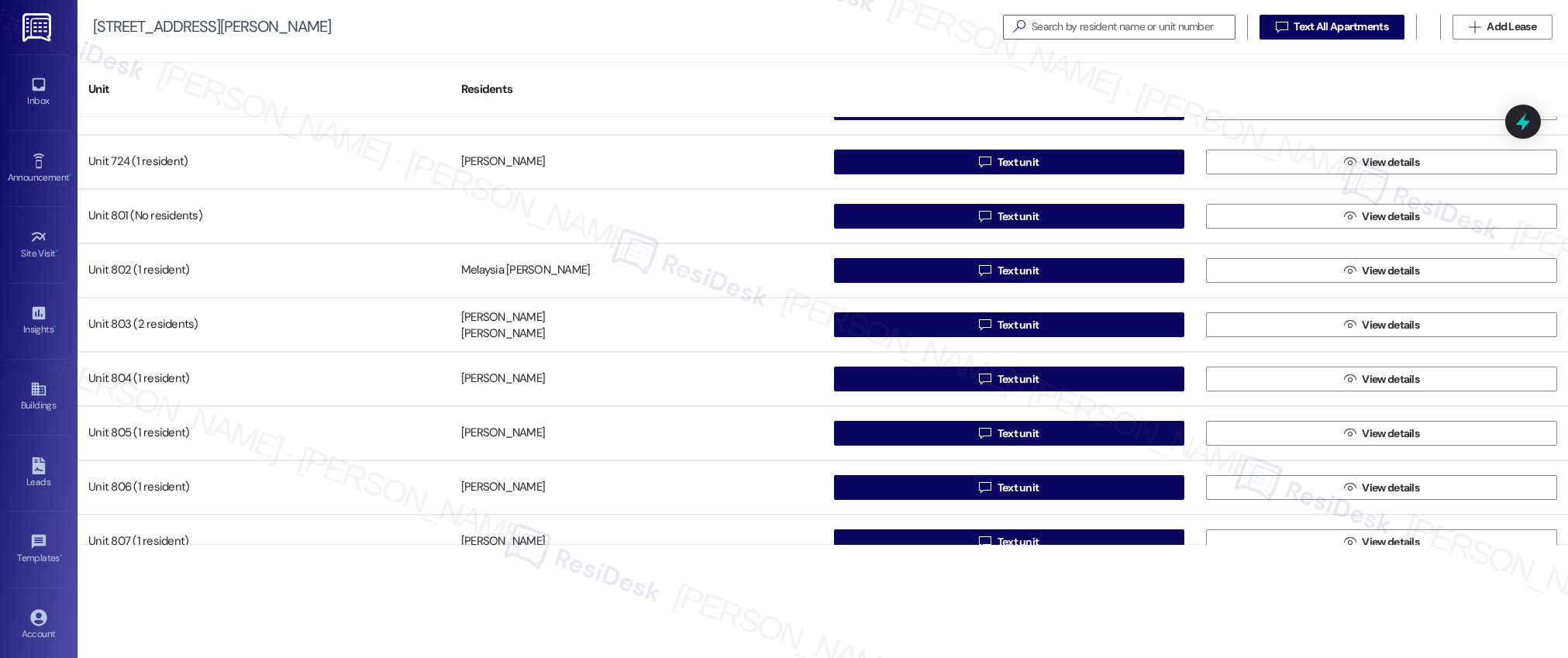
scroll to position [5136, 0]
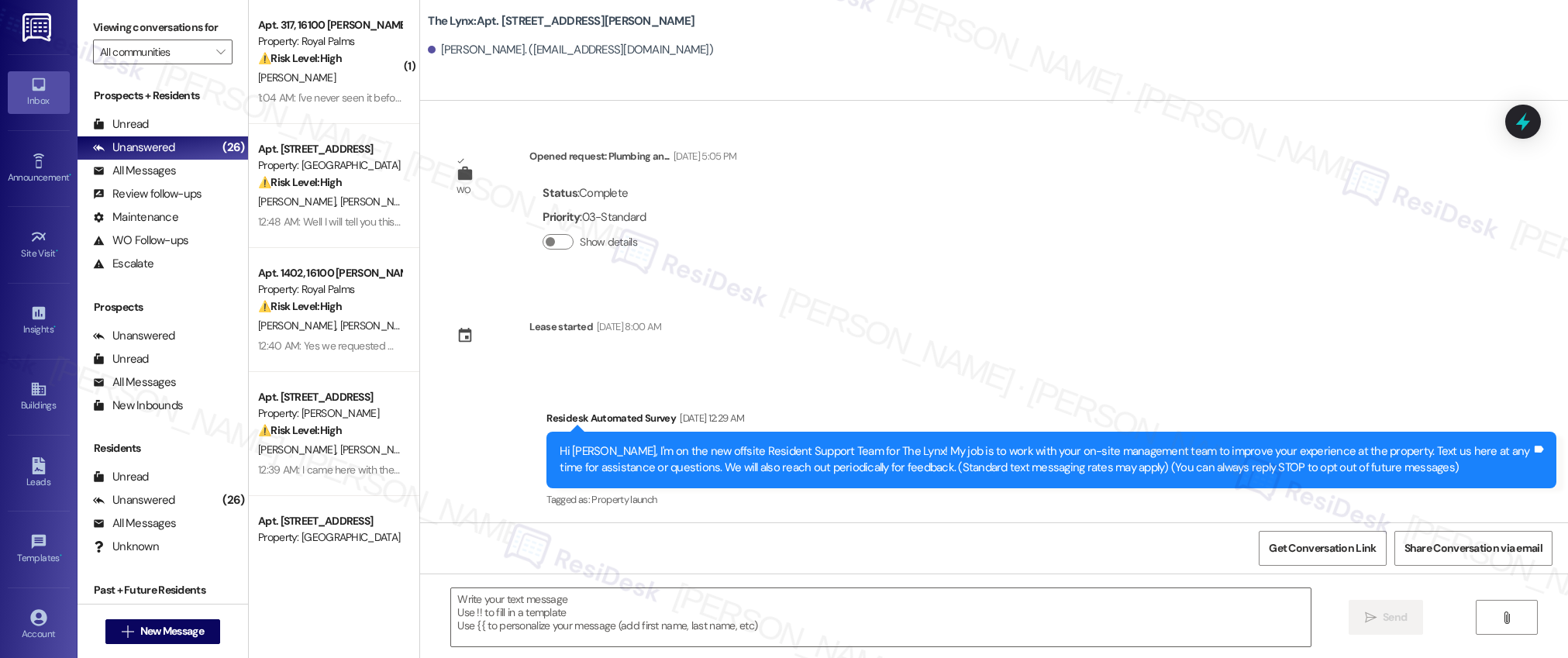
type textarea "Fetching suggested responses. Please feel free to read through the conversation…"
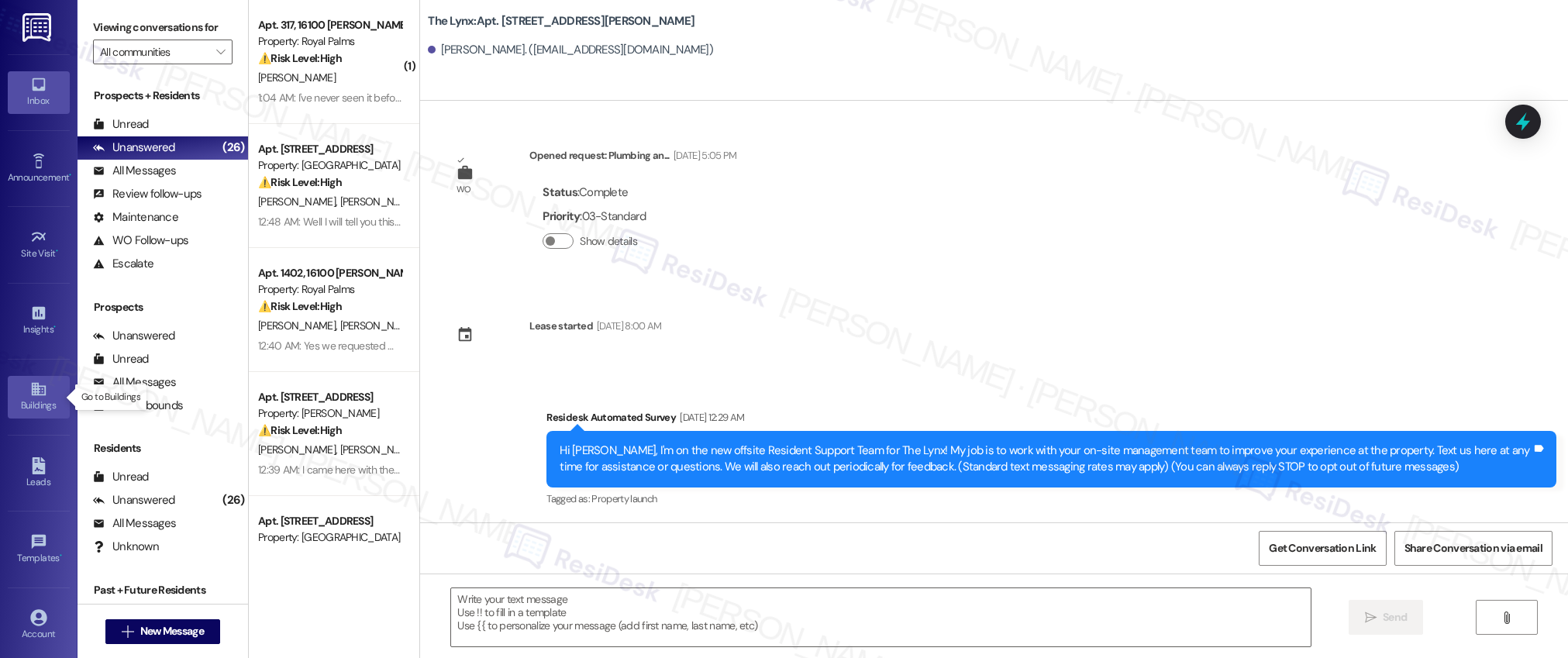
click at [31, 391] on icon at bounding box center [37, 390] width 14 height 13
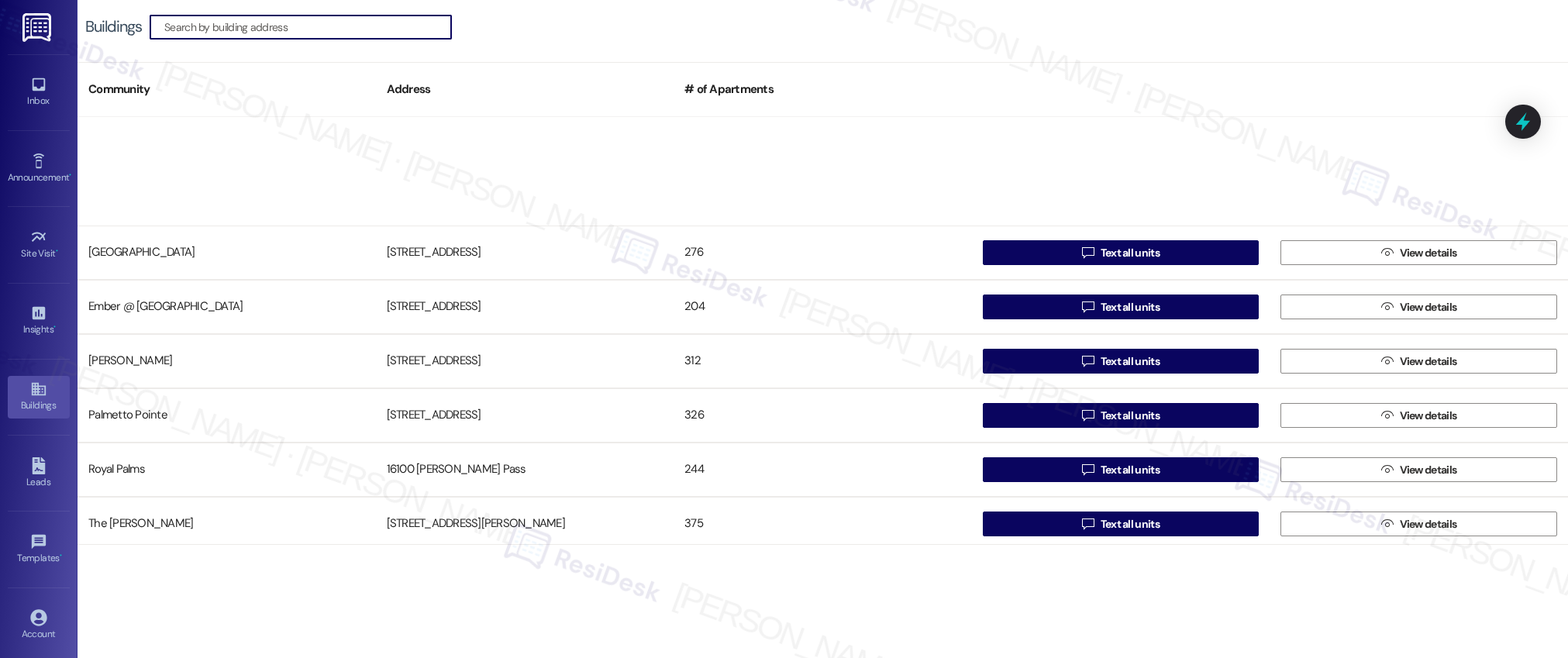
scroll to position [169, 0]
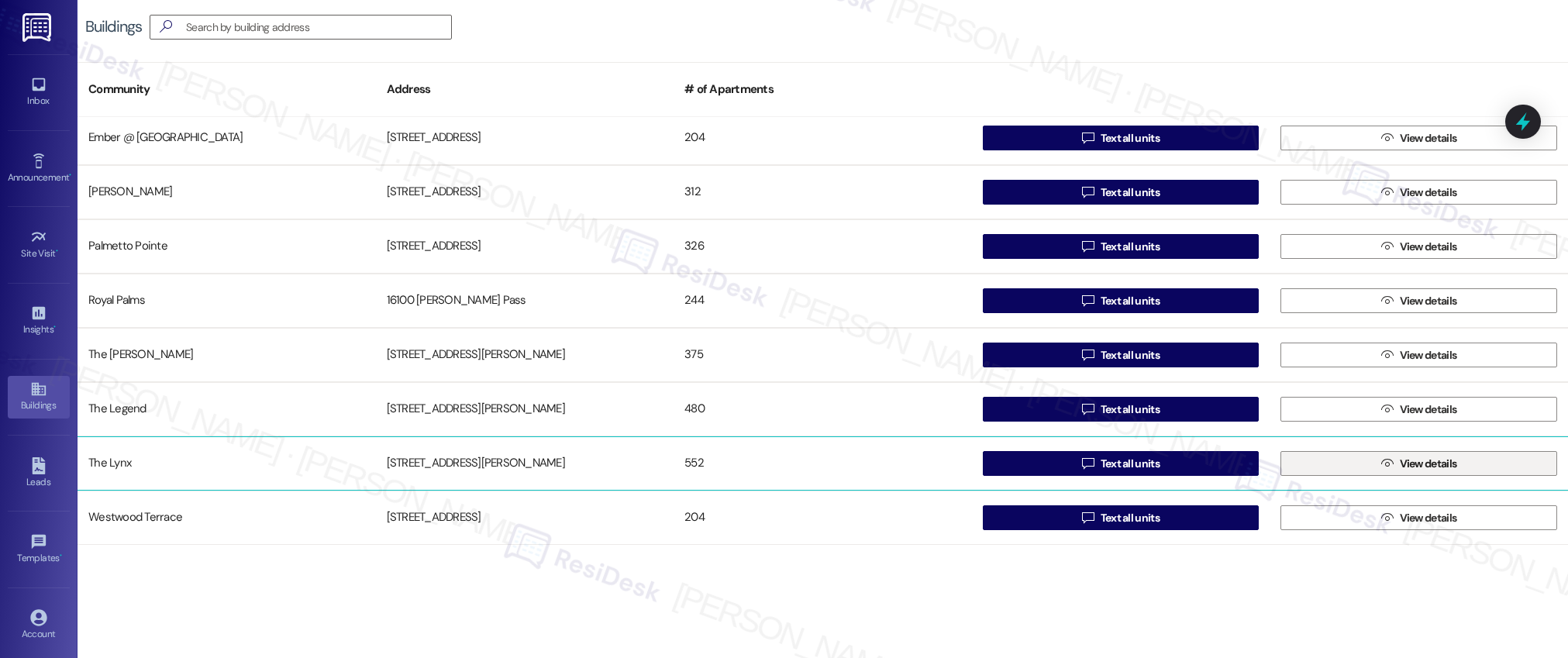
click at [1419, 468] on span "View details" at bounding box center [1429, 464] width 58 height 17
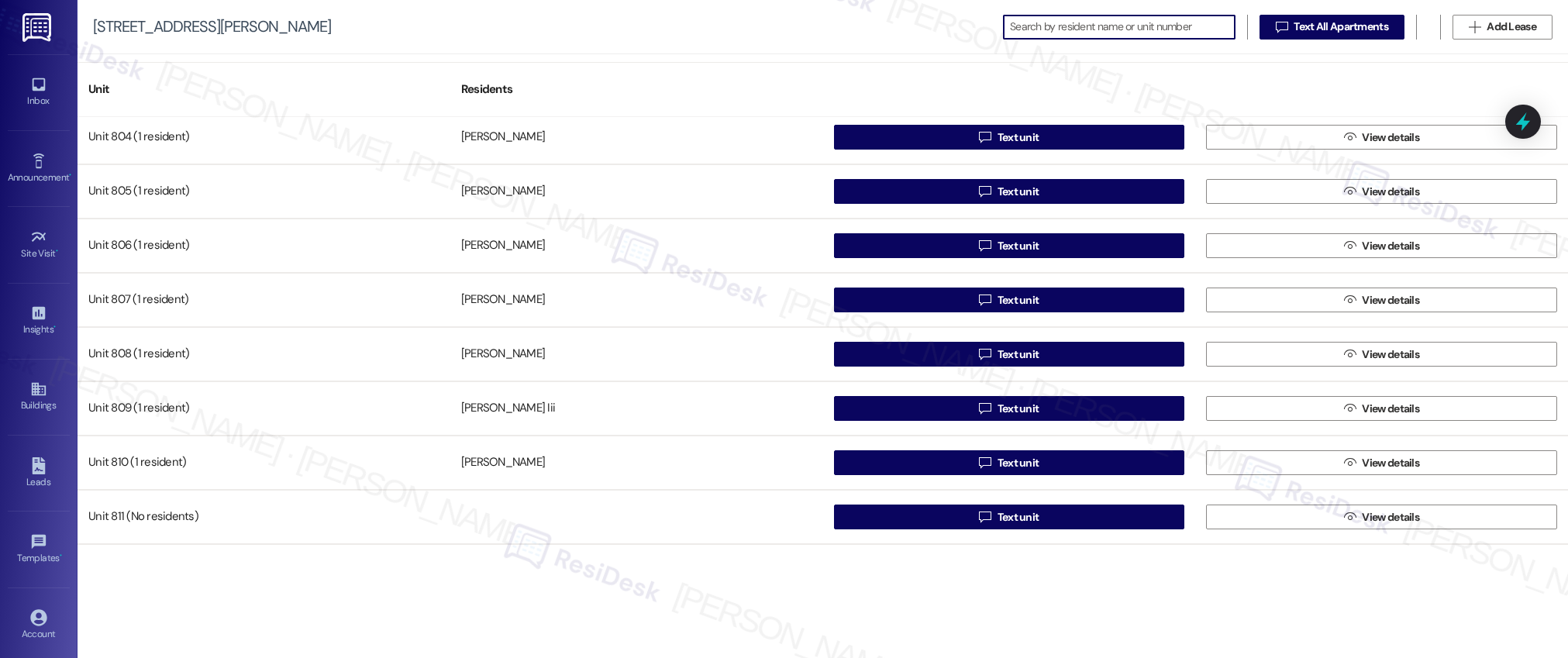
scroll to position [5378, 0]
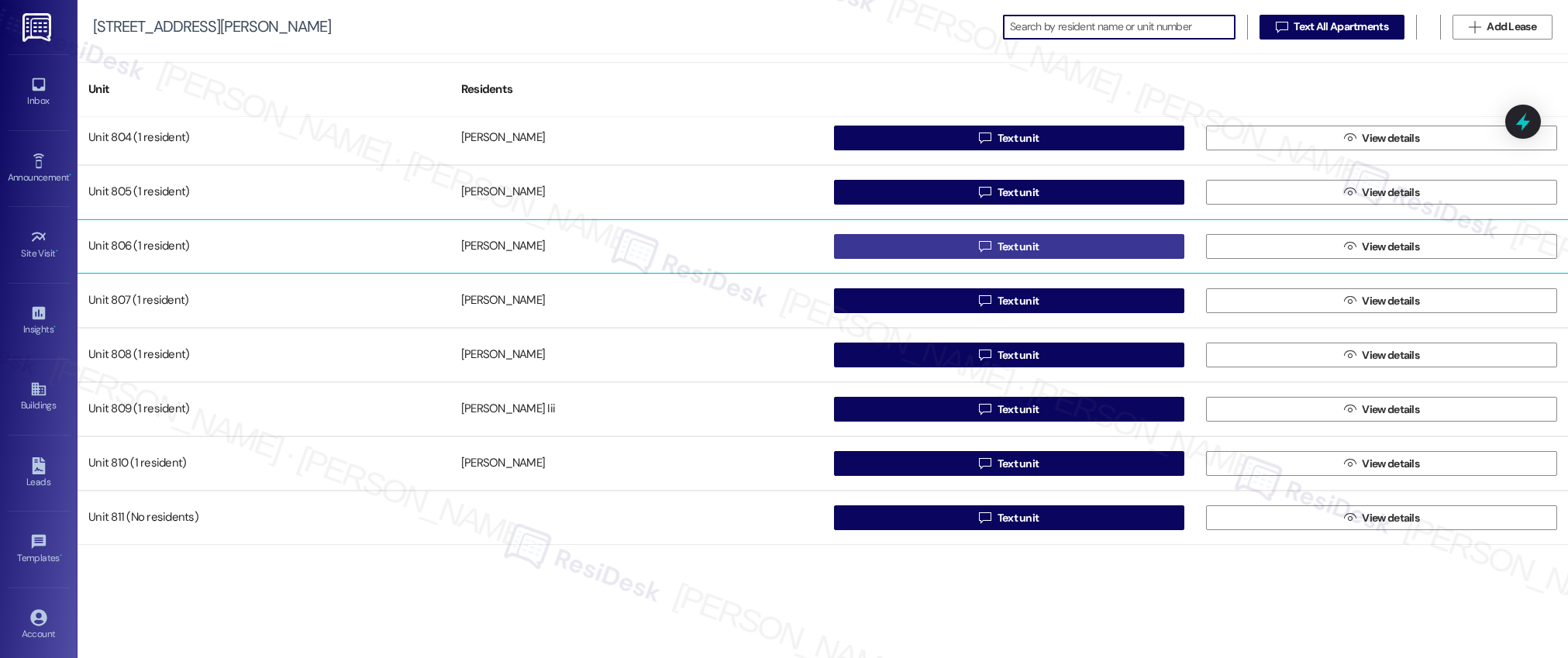
click at [1021, 252] on span "Text unit" at bounding box center [1018, 247] width 42 height 17
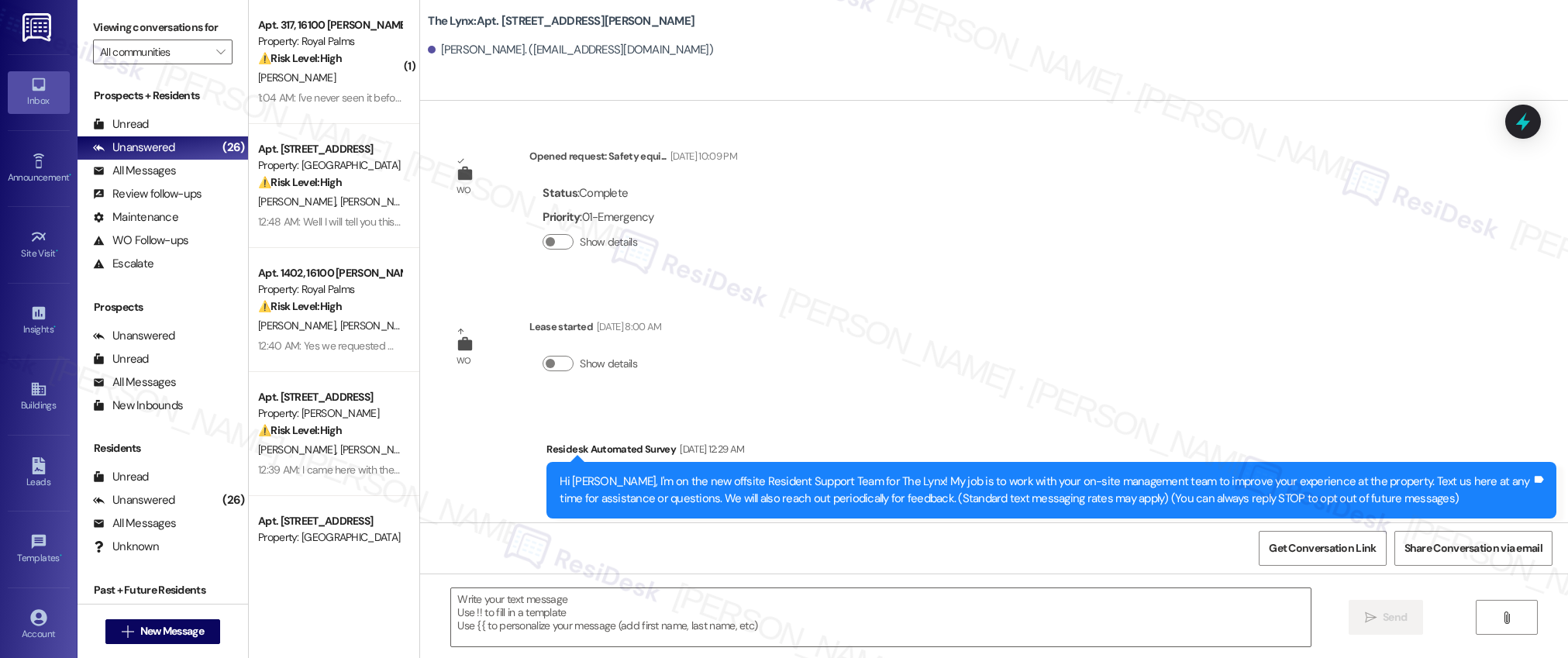
type textarea "Fetching suggested responses. Please feel free to read through the conversation…"
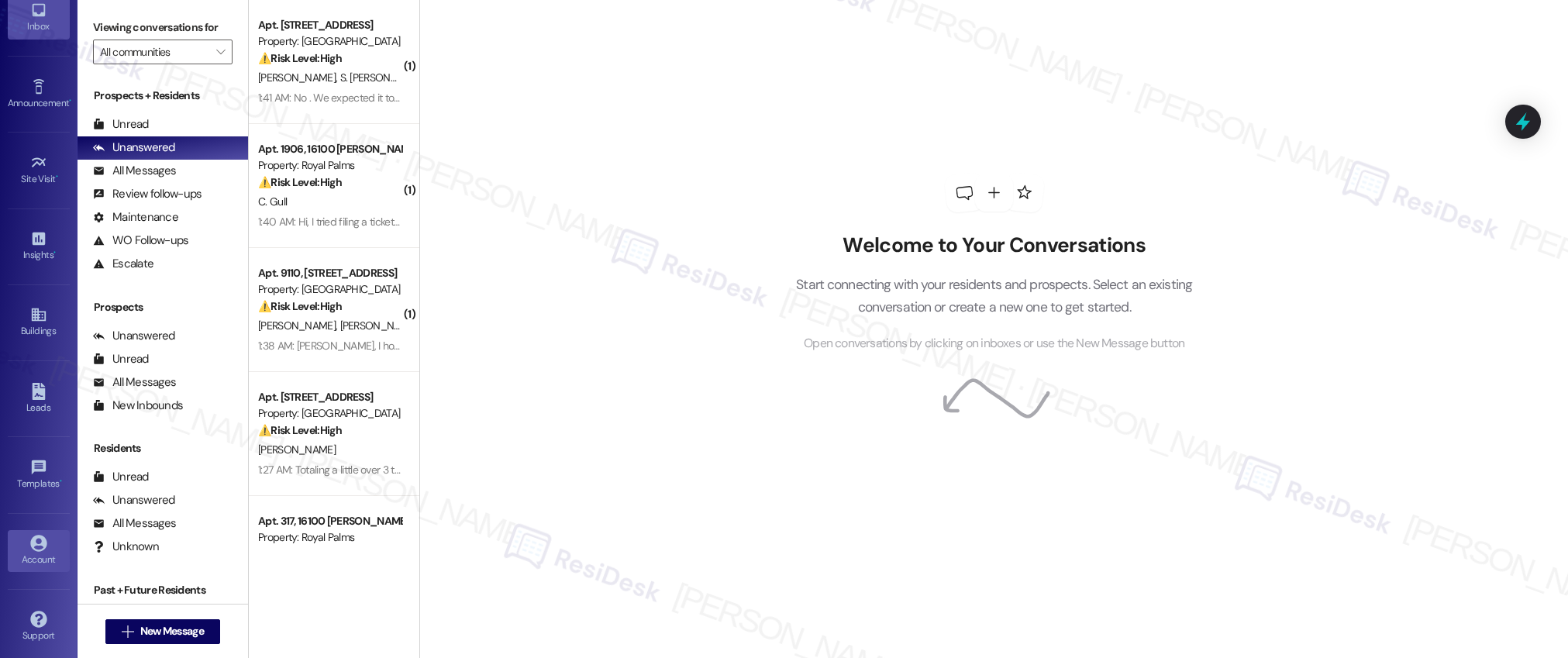
scroll to position [82, 0]
